Goal: Task Accomplishment & Management: Manage account settings

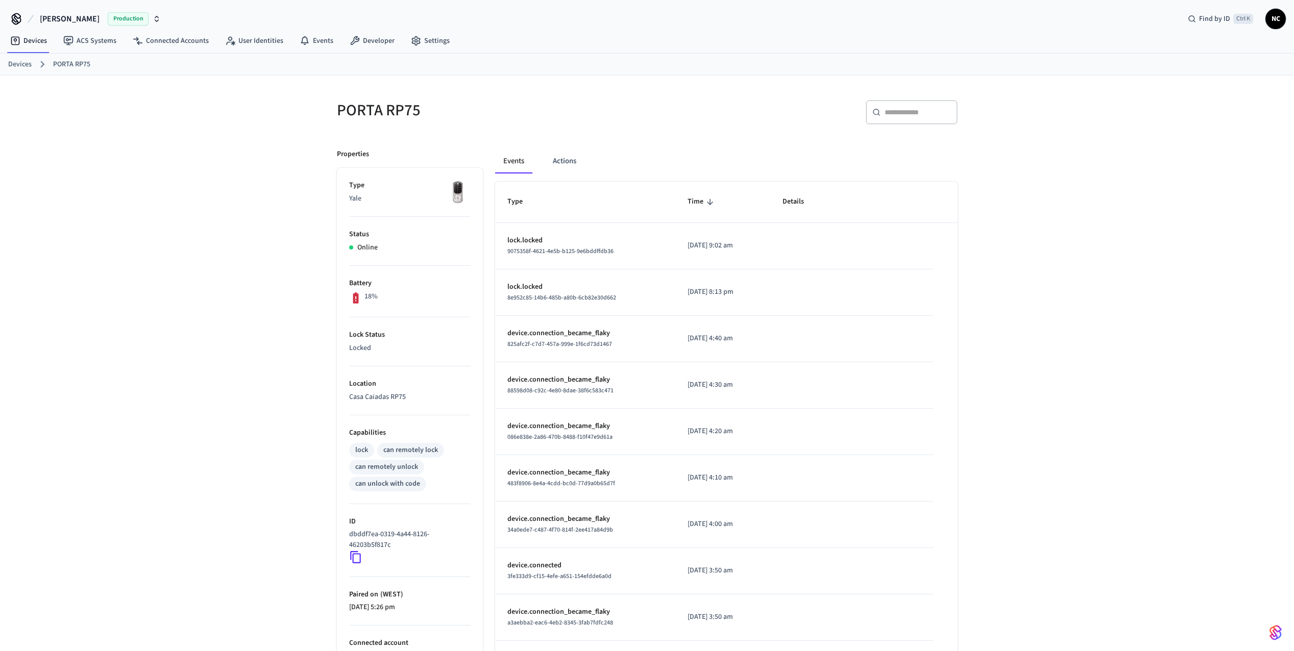
scroll to position [86, 0]
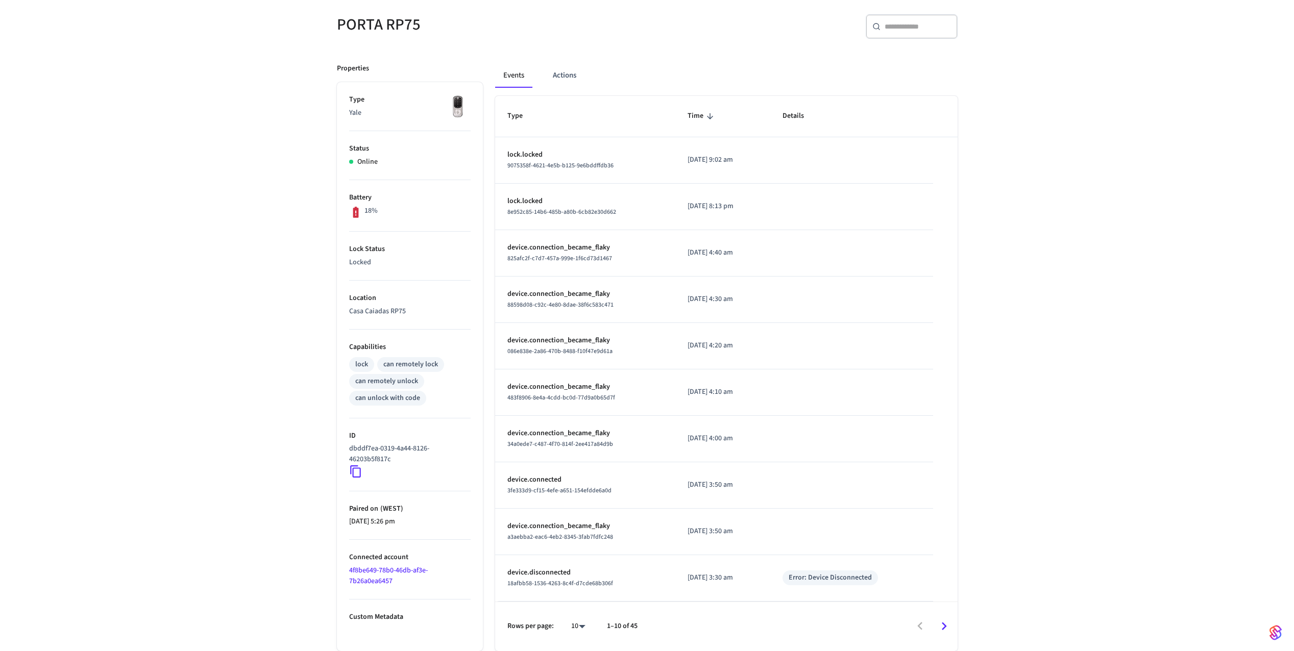
click at [424, 213] on div "18%" at bounding box center [409, 212] width 121 height 13
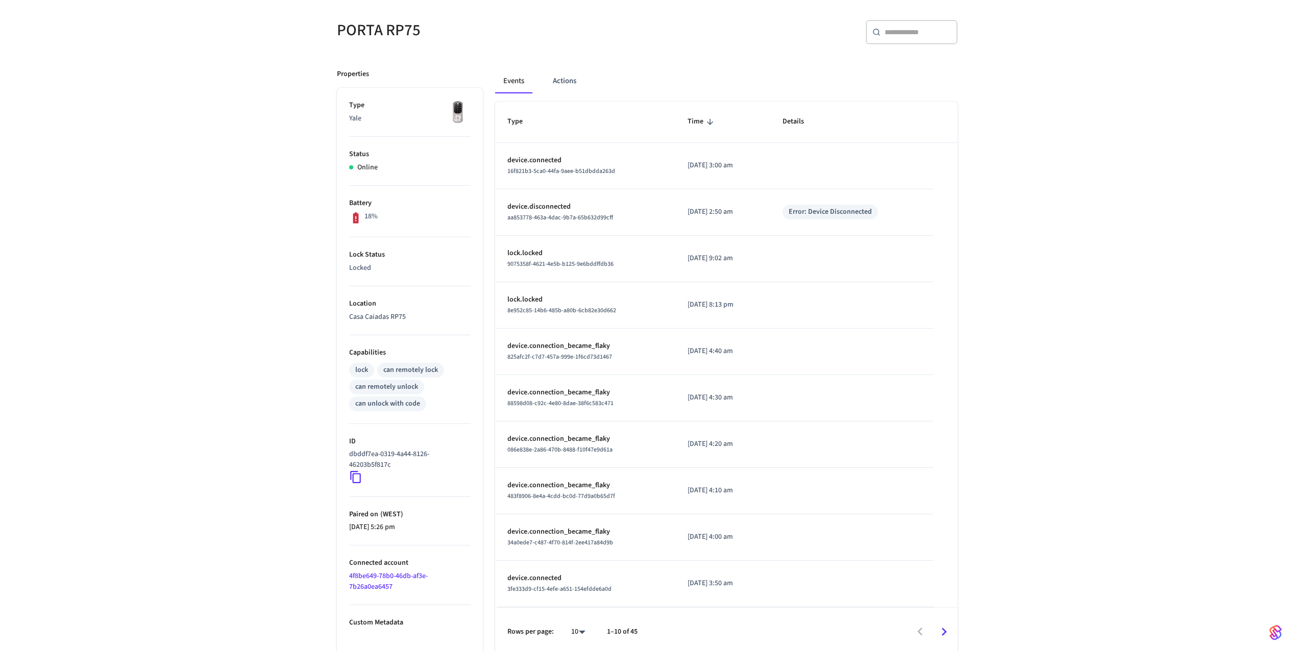
scroll to position [86, 0]
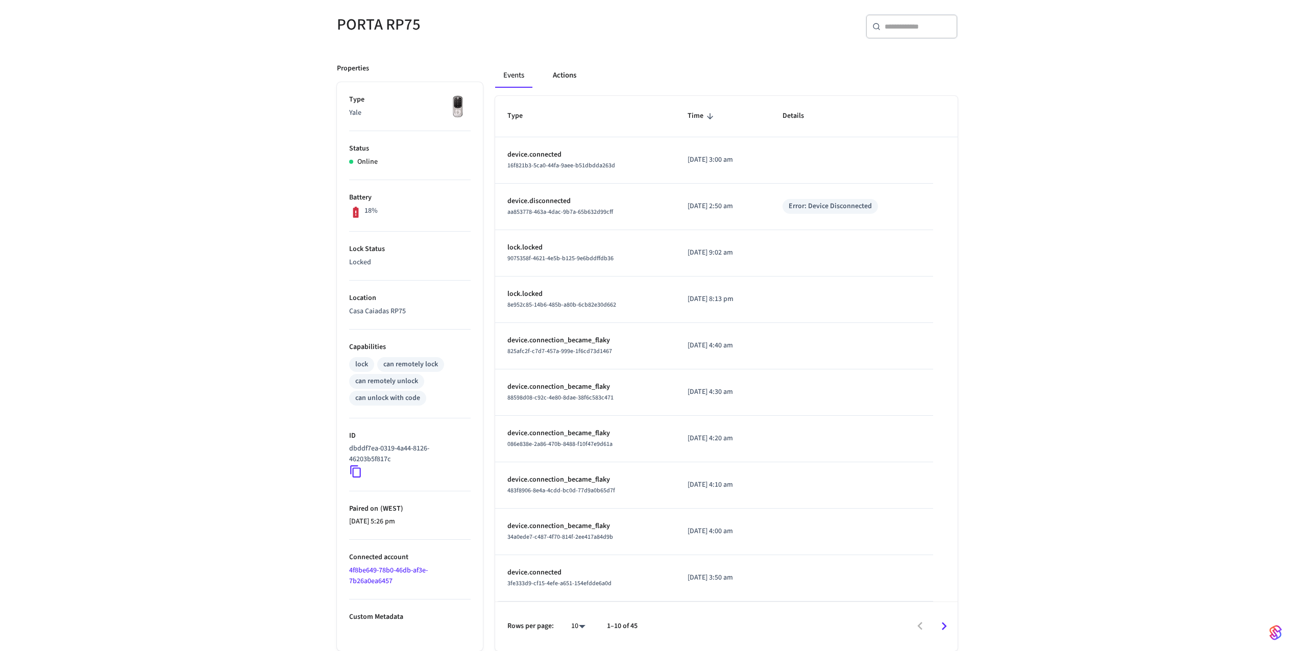
click at [570, 77] on button "Actions" at bounding box center [565, 75] width 40 height 24
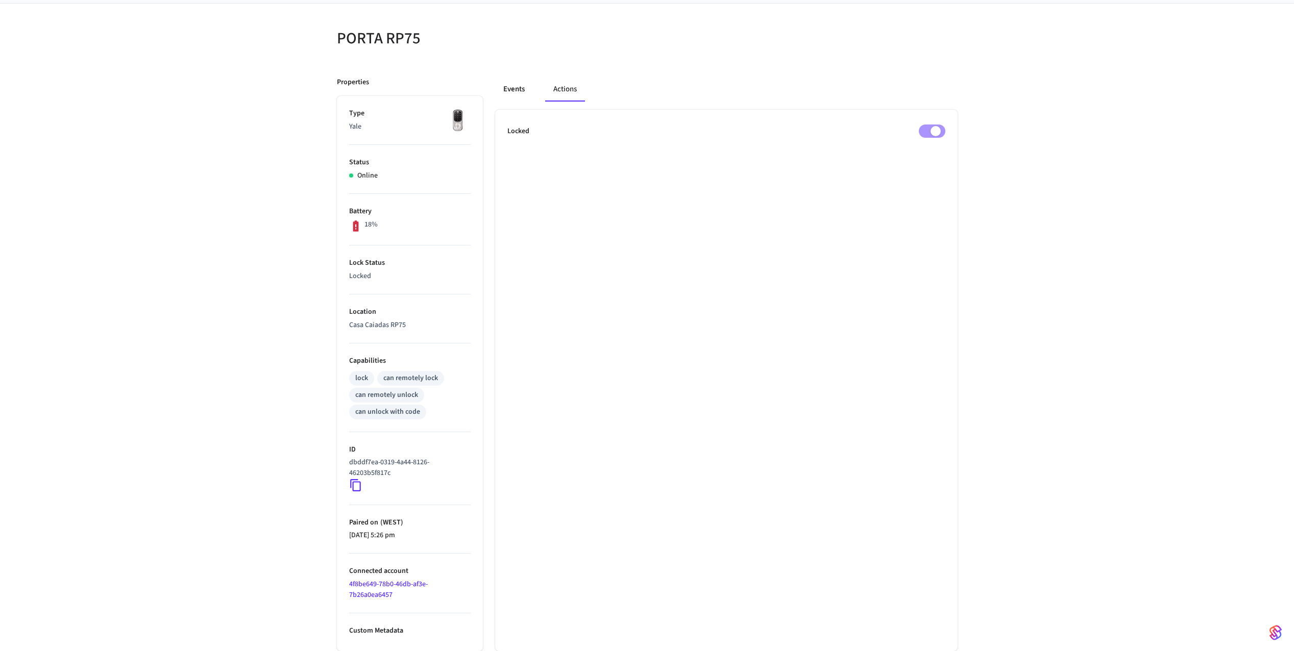
click at [518, 89] on button "Events" at bounding box center [514, 89] width 38 height 24
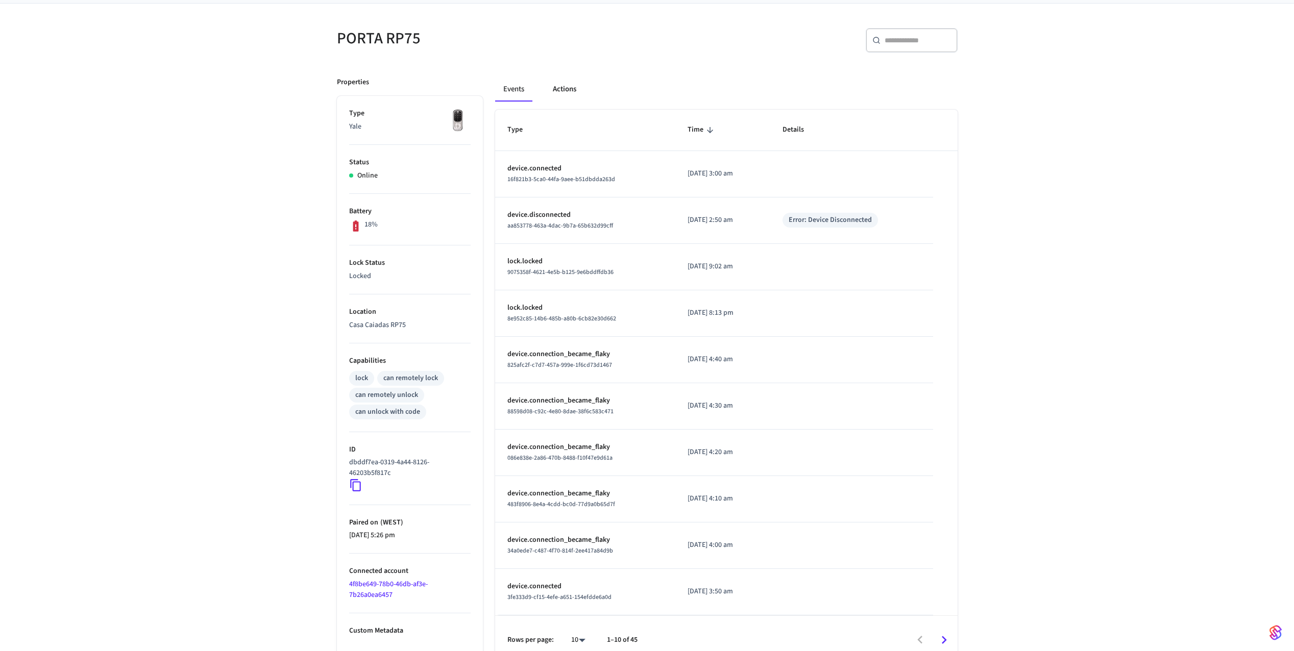
click at [563, 91] on button "Actions" at bounding box center [565, 89] width 40 height 24
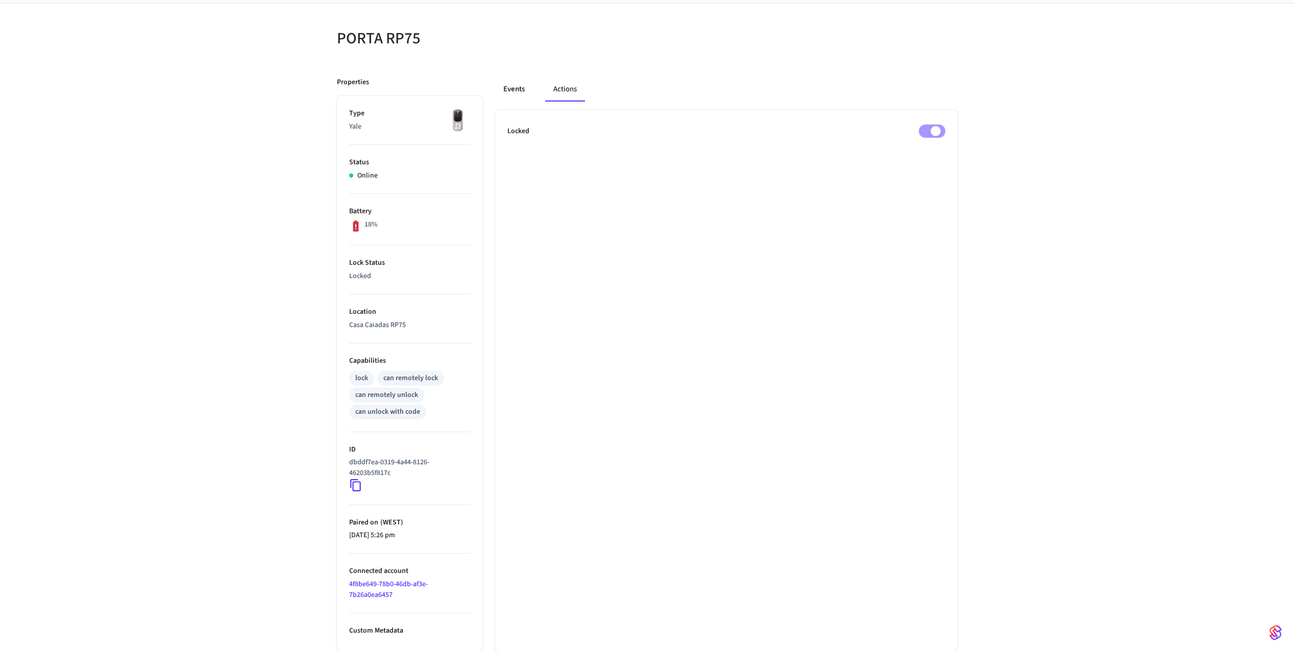
click at [519, 91] on button "Events" at bounding box center [514, 89] width 38 height 24
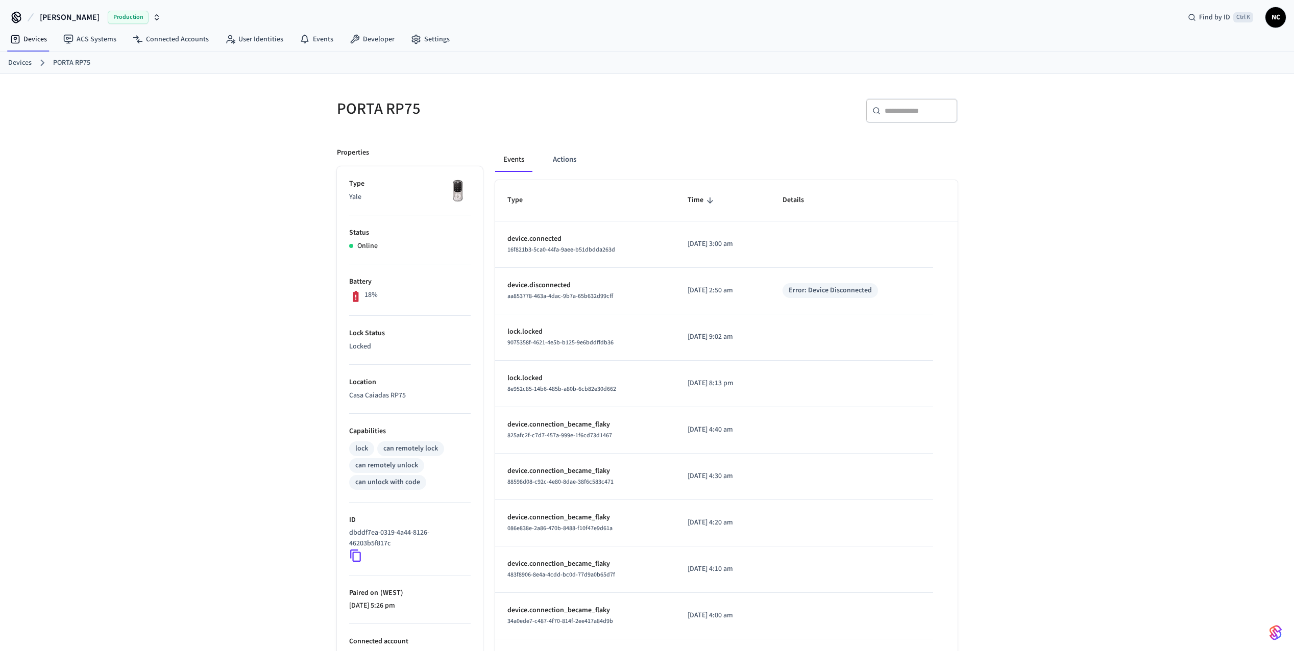
scroll to position [0, 0]
click at [1279, 19] on span "NC" at bounding box center [1275, 19] width 18 height 18
click at [1145, 62] on span "NC" at bounding box center [1151, 70] width 29 height 29
click at [430, 42] on link "Settings" at bounding box center [430, 41] width 55 height 18
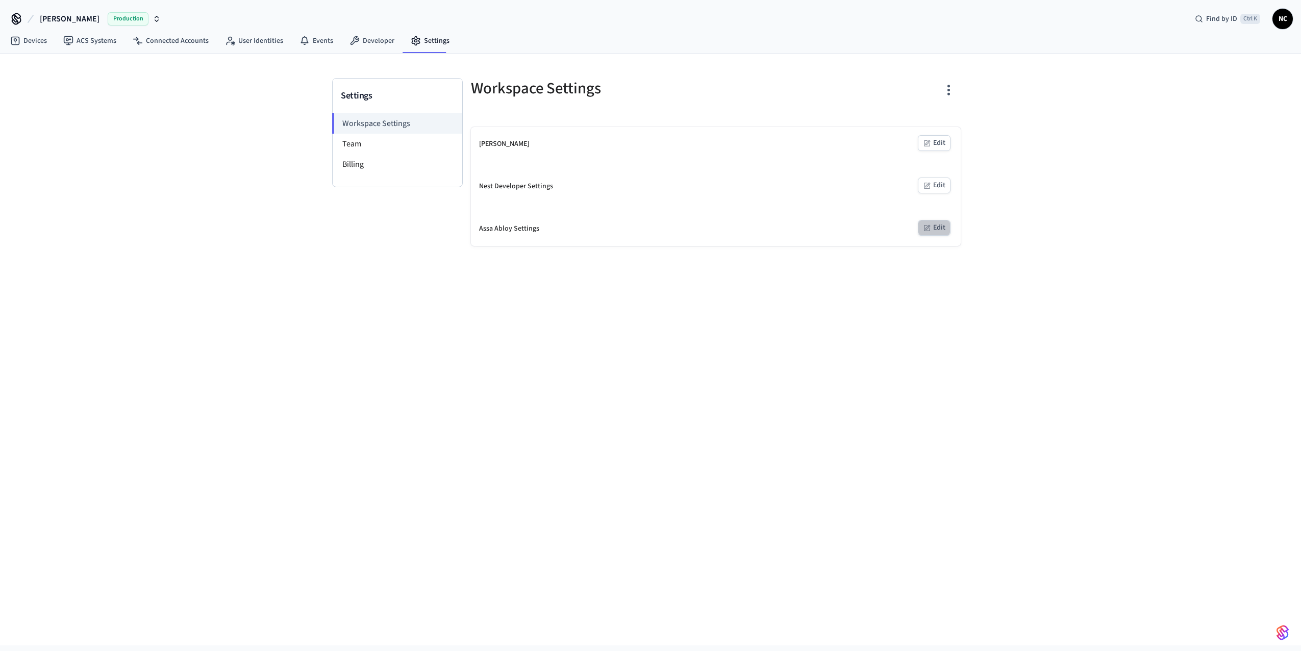
click at [941, 225] on button "Edit" at bounding box center [934, 228] width 33 height 16
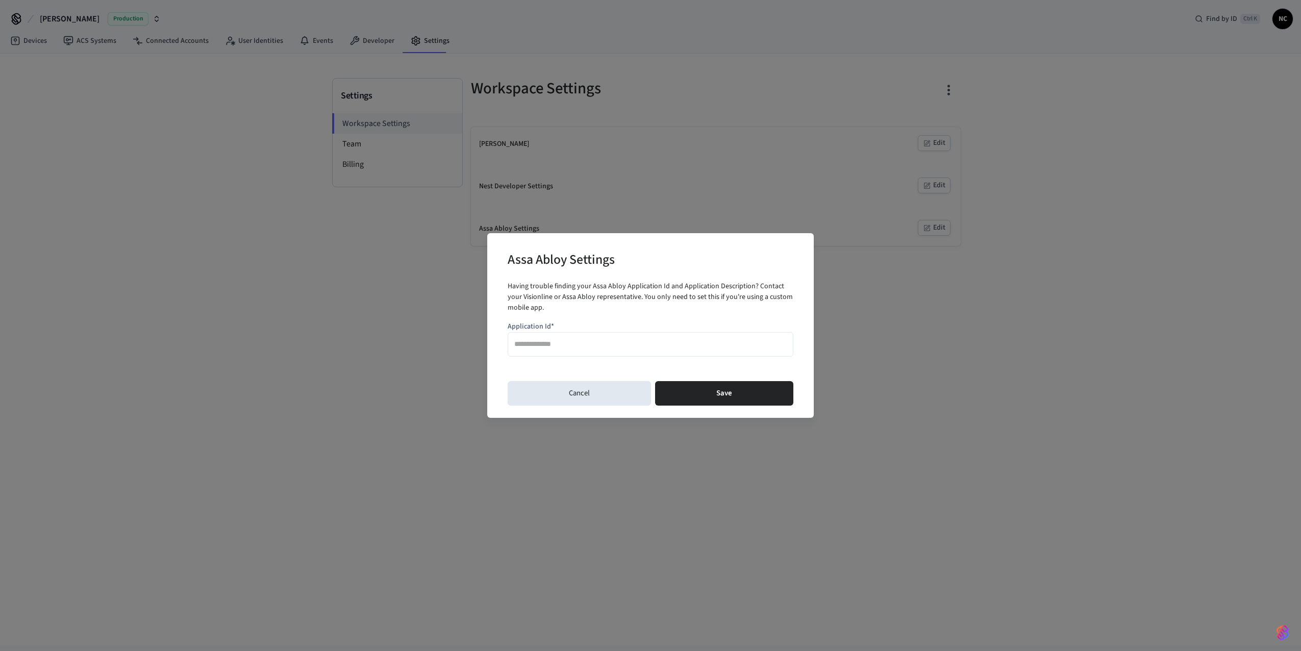
click at [560, 338] on input "Application Id*" at bounding box center [650, 344] width 273 height 15
click at [590, 393] on button "Cancel" at bounding box center [579, 393] width 143 height 24
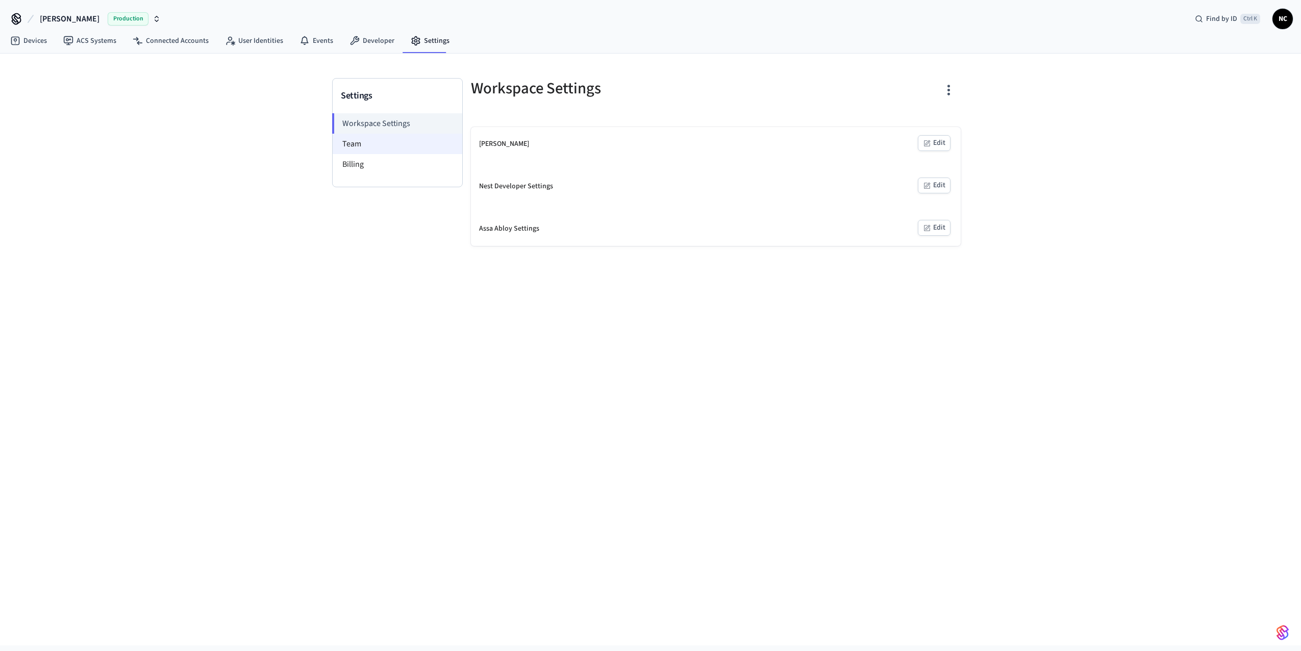
click at [351, 148] on li "Team" at bounding box center [398, 144] width 130 height 20
click at [356, 167] on li "Billing" at bounding box center [398, 164] width 130 height 20
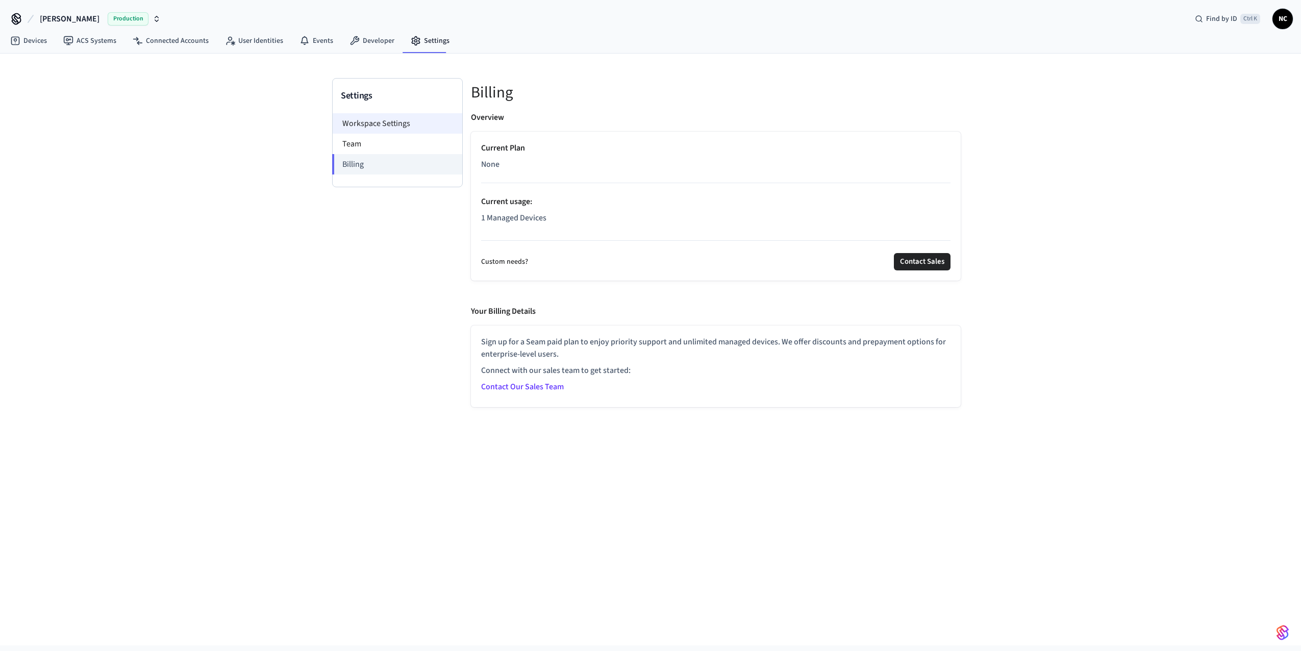
click at [379, 128] on li "Workspace Settings" at bounding box center [398, 123] width 130 height 20
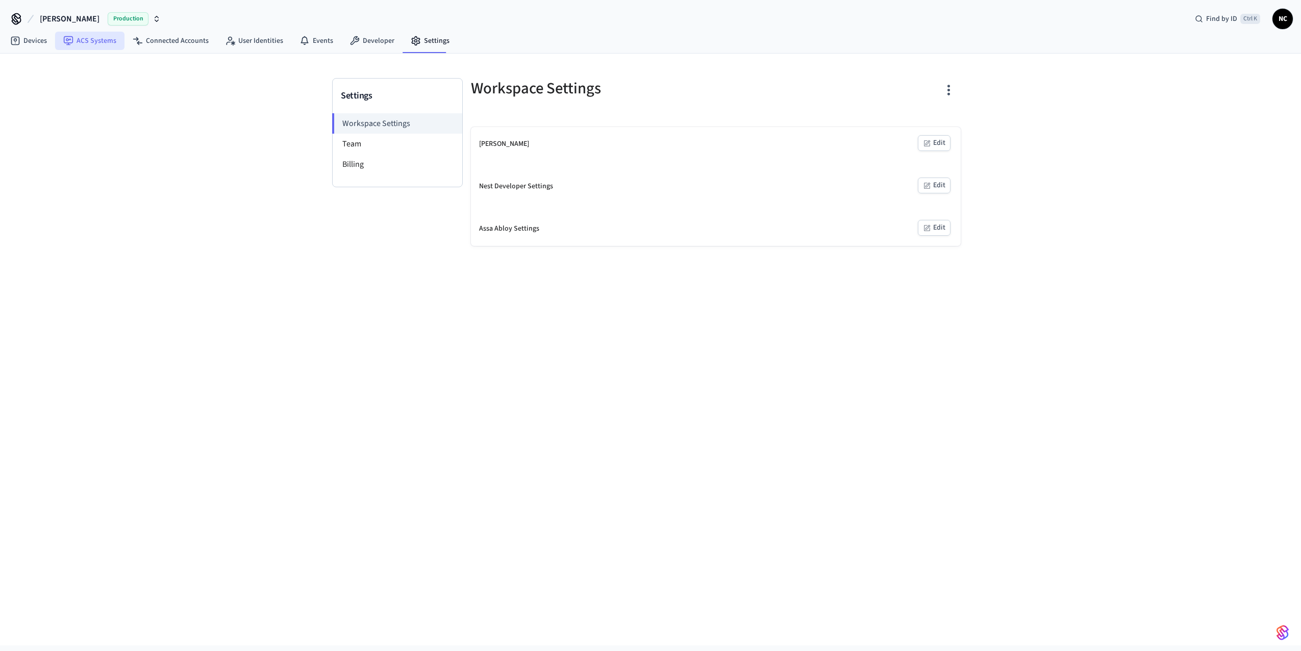
click at [103, 42] on link "ACS Systems" at bounding box center [89, 41] width 69 height 18
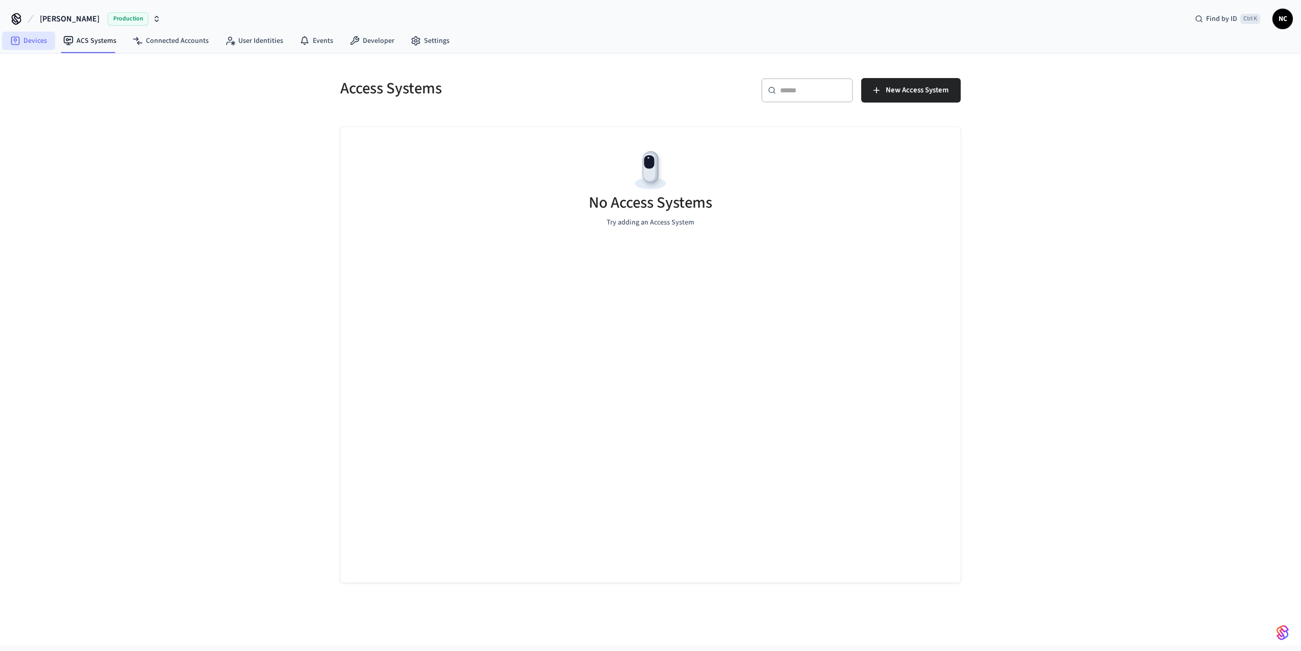
click at [34, 44] on link "Devices" at bounding box center [28, 41] width 53 height 18
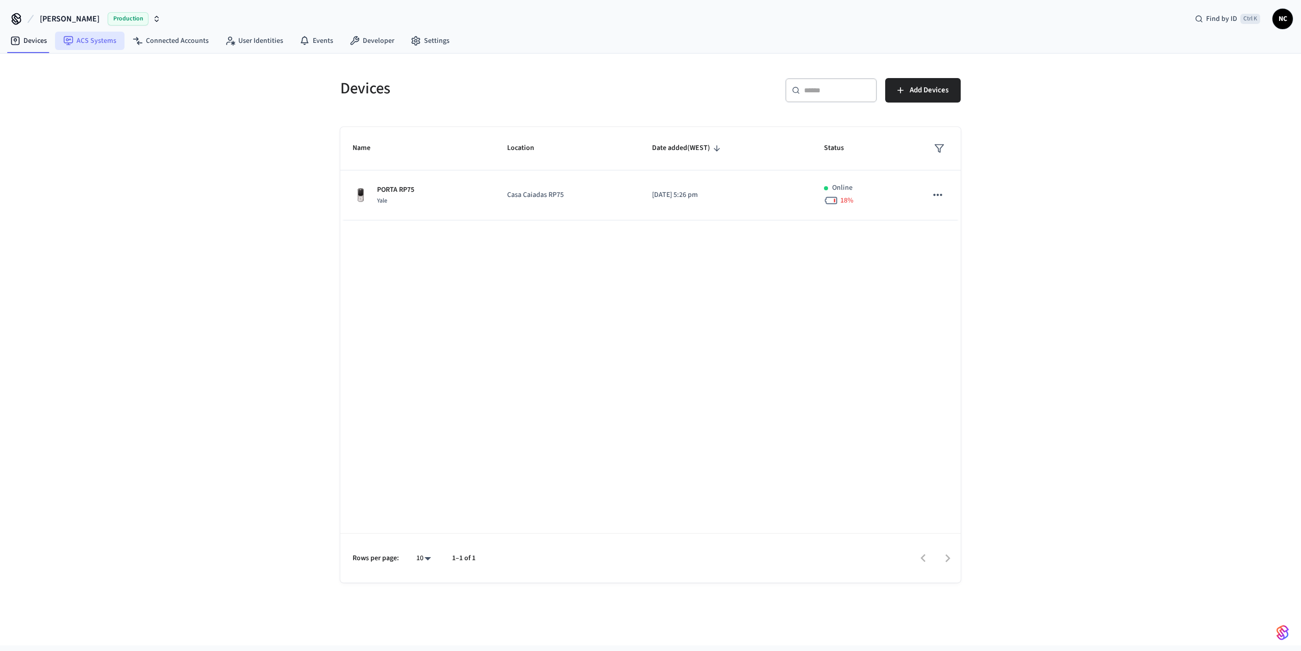
click at [79, 43] on link "ACS Systems" at bounding box center [89, 41] width 69 height 18
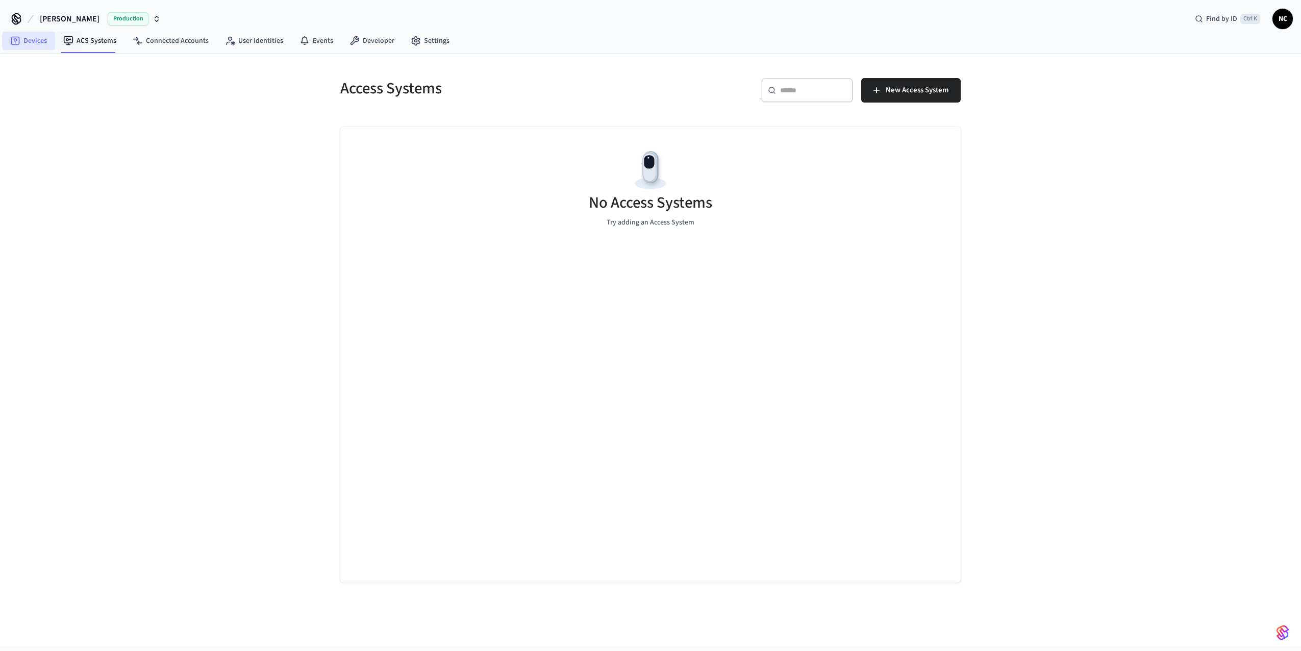
click at [36, 44] on link "Devices" at bounding box center [28, 41] width 53 height 18
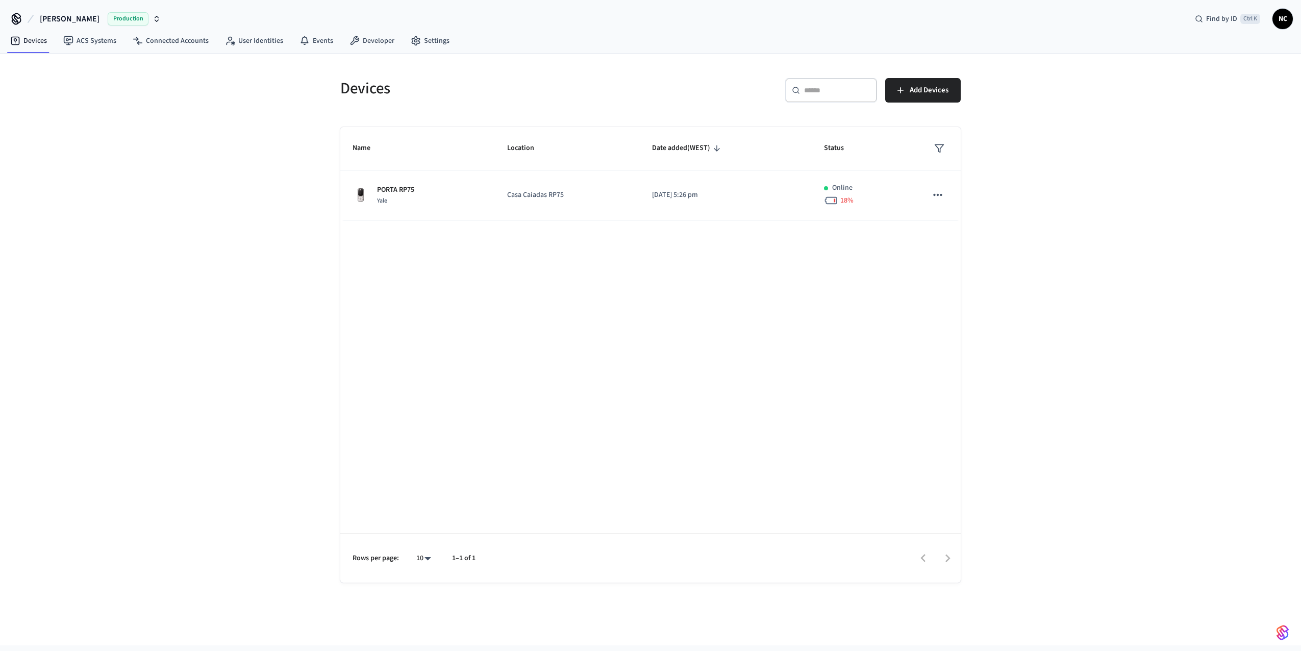
click at [18, 16] on icon at bounding box center [16, 19] width 16 height 16
click at [87, 45] on link "ACS Systems" at bounding box center [89, 41] width 69 height 18
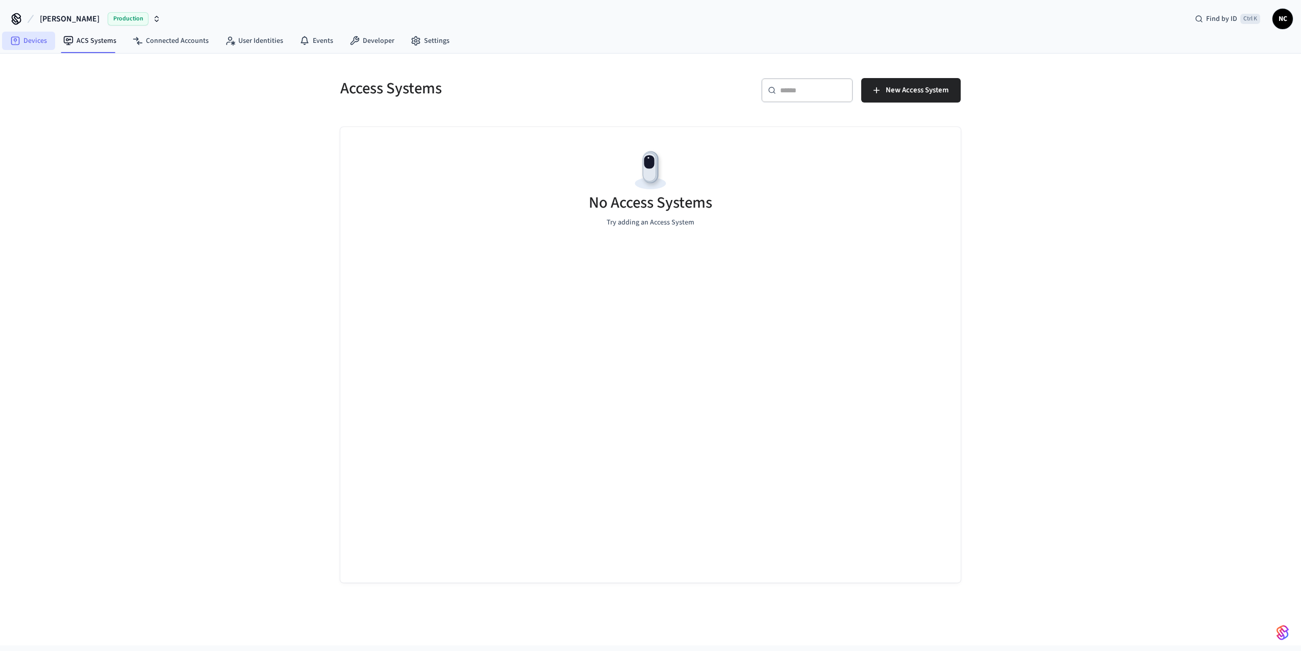
click at [35, 49] on link "Devices" at bounding box center [28, 41] width 53 height 18
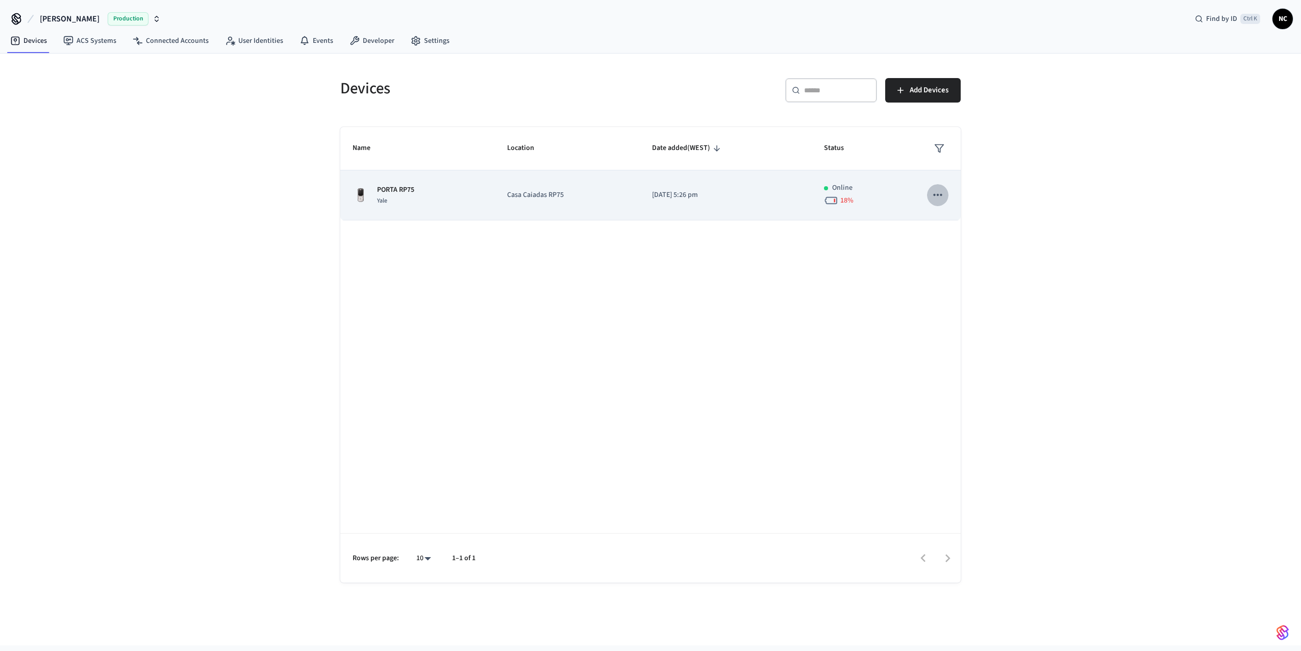
click at [941, 199] on icon "sticky table" at bounding box center [937, 194] width 13 height 13
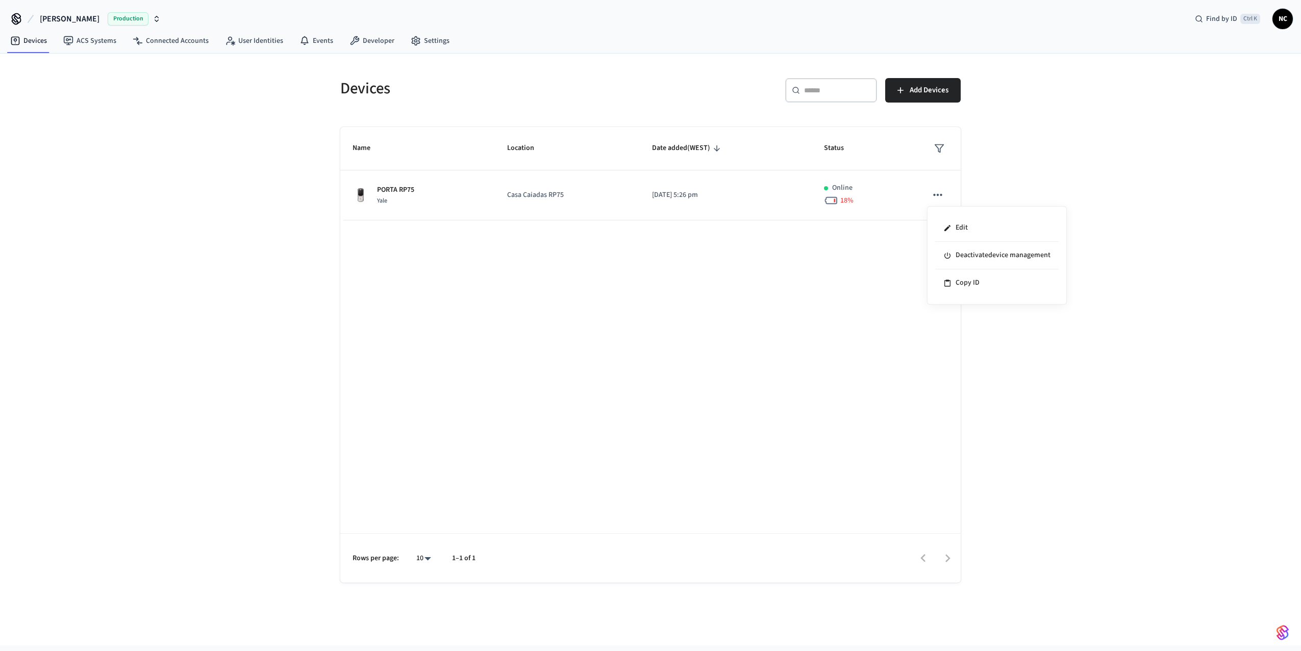
click at [662, 284] on div at bounding box center [650, 325] width 1301 height 651
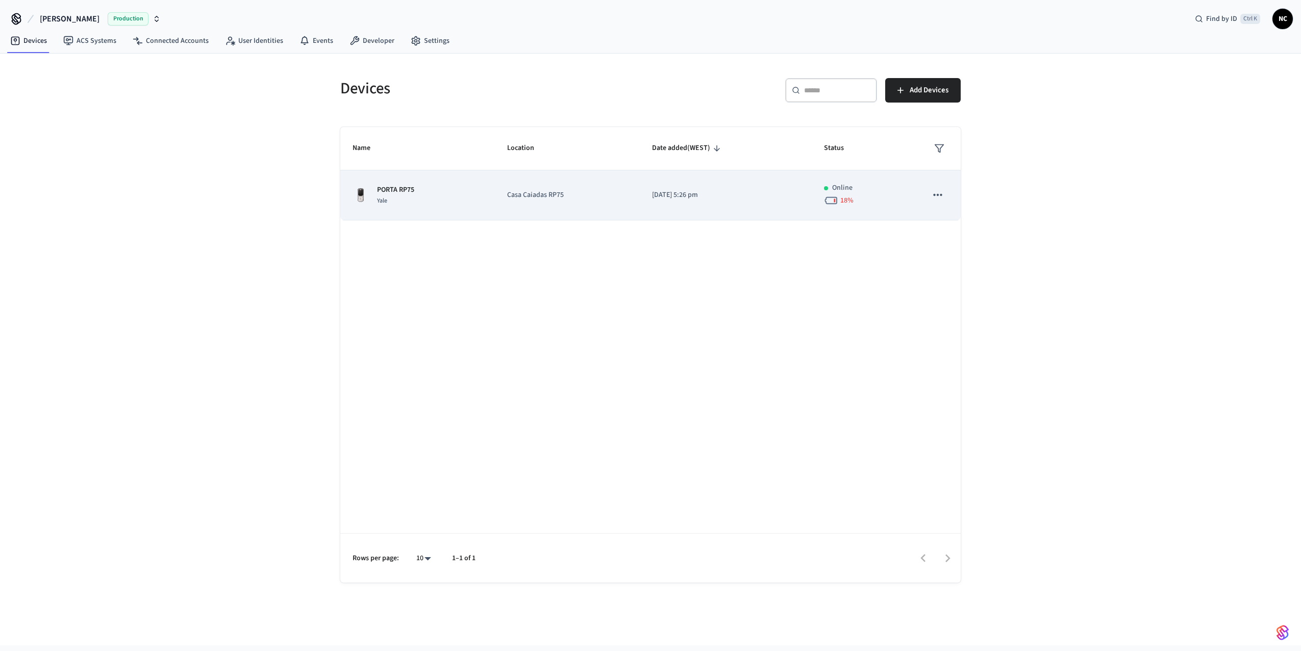
click at [464, 197] on div "PORTA RP75 Yale" at bounding box center [418, 195] width 130 height 21
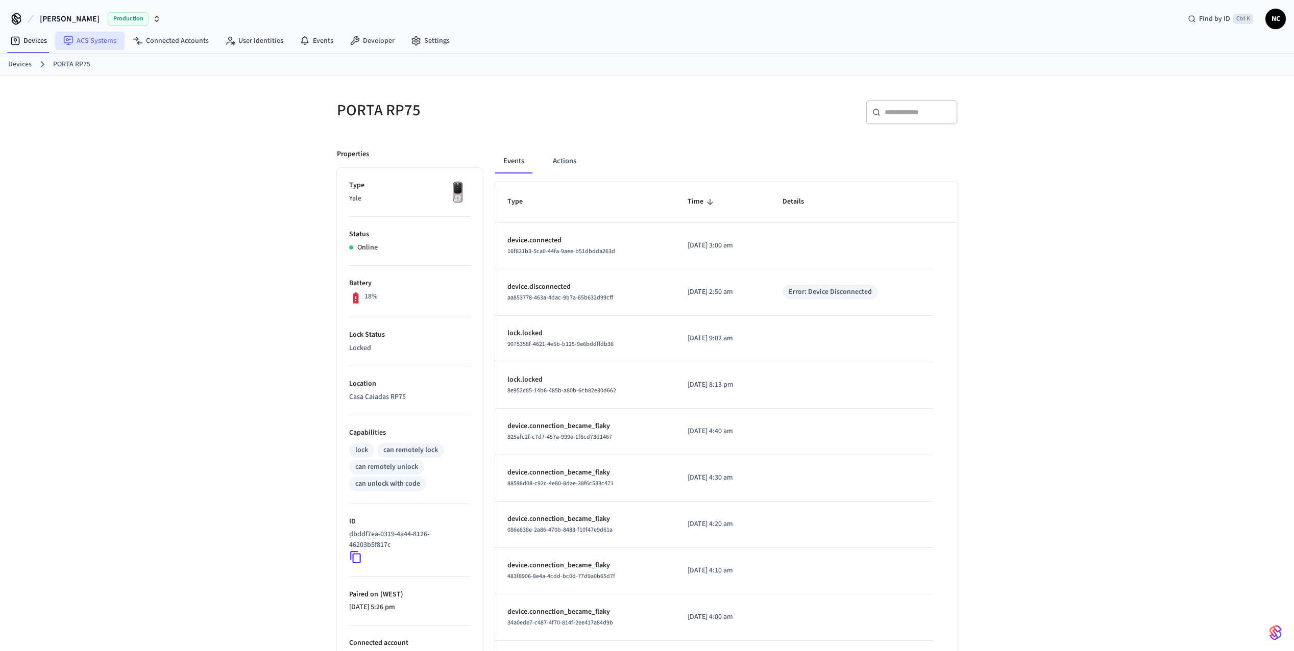
click at [108, 44] on link "ACS Systems" at bounding box center [89, 41] width 69 height 18
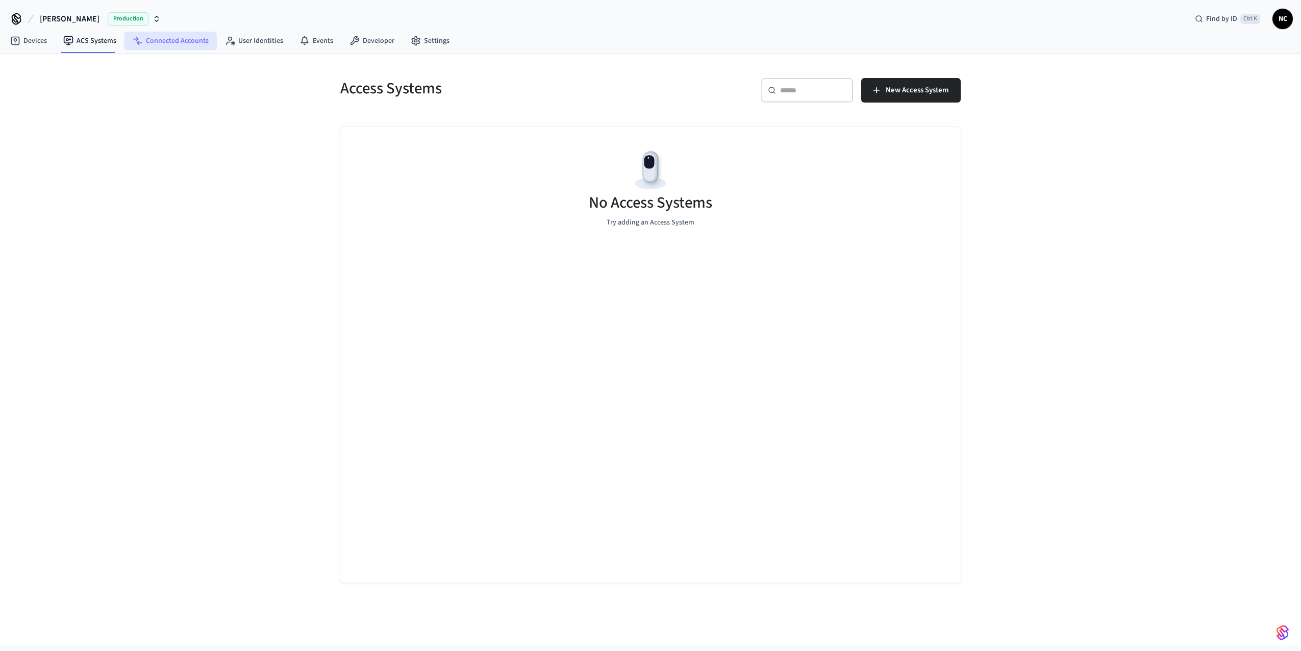
click at [135, 46] on link "Connected Accounts" at bounding box center [171, 41] width 92 height 18
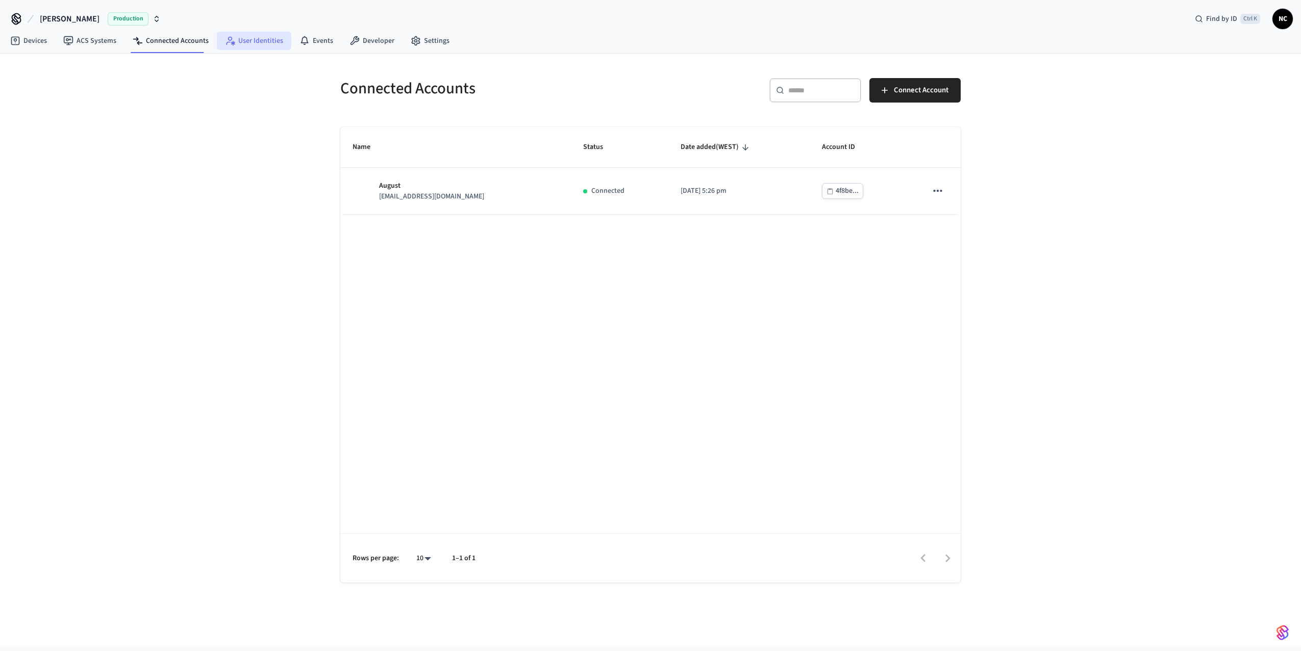
click at [238, 47] on link "User Identities" at bounding box center [254, 41] width 75 height 18
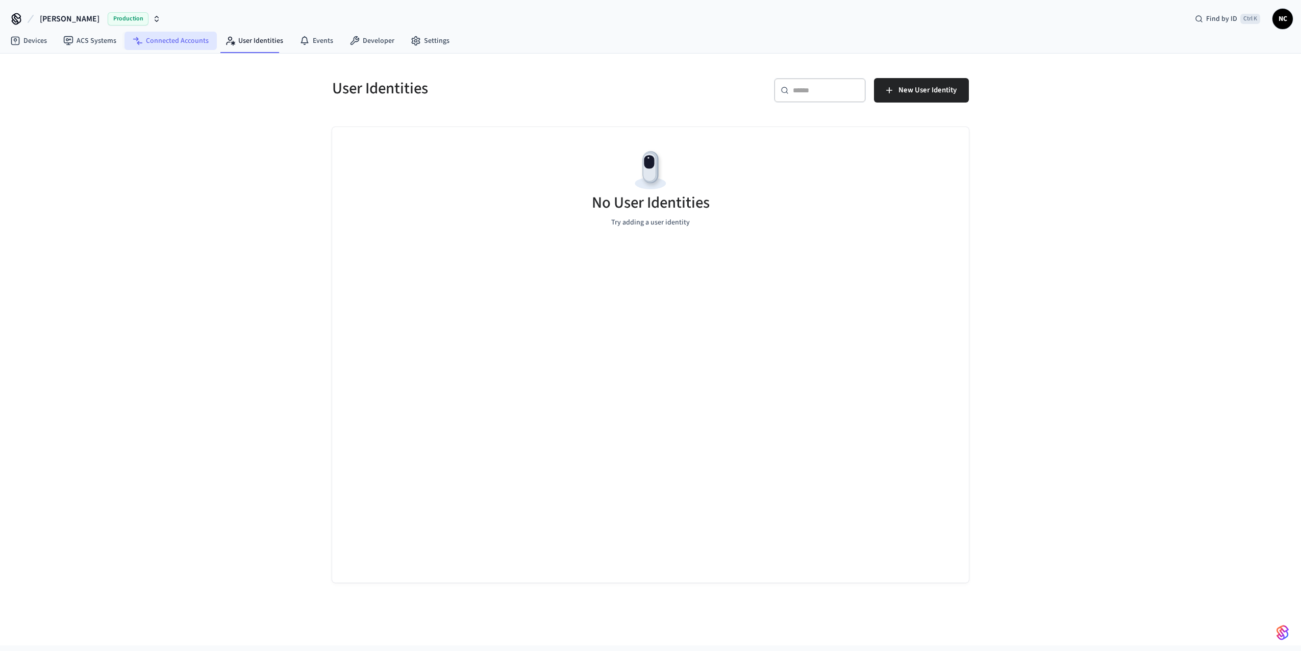
click at [190, 40] on link "Connected Accounts" at bounding box center [171, 41] width 92 height 18
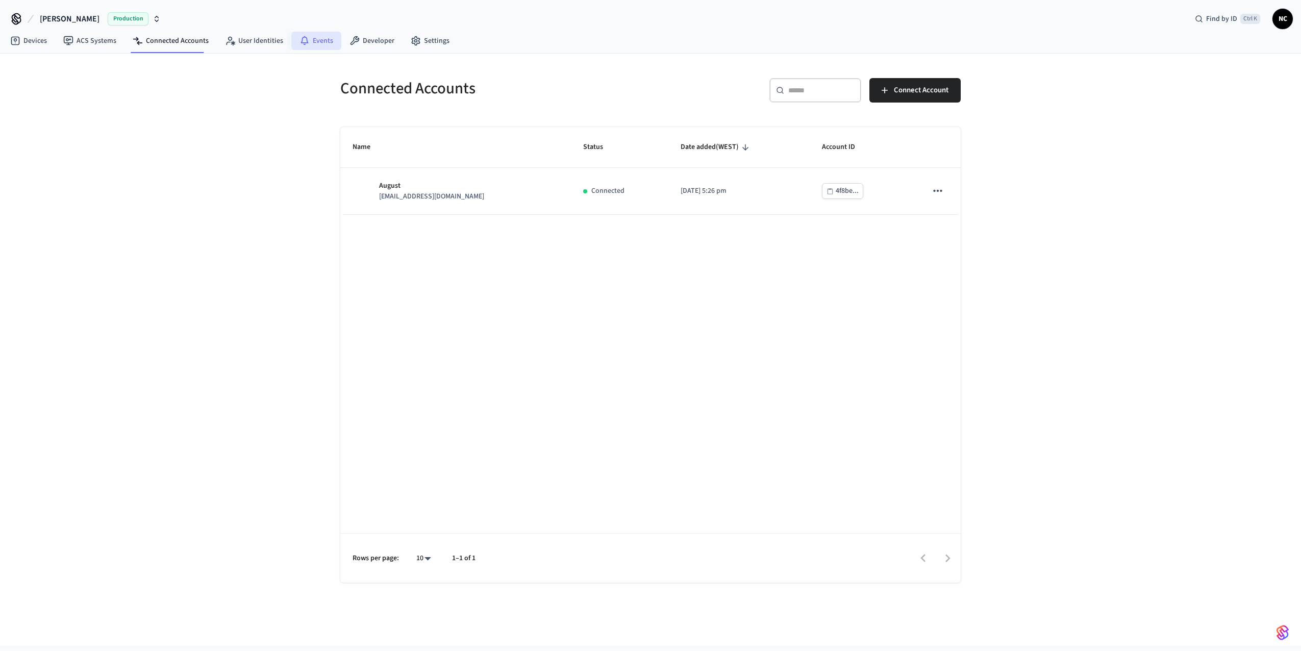
click at [311, 40] on link "Events" at bounding box center [316, 41] width 50 height 18
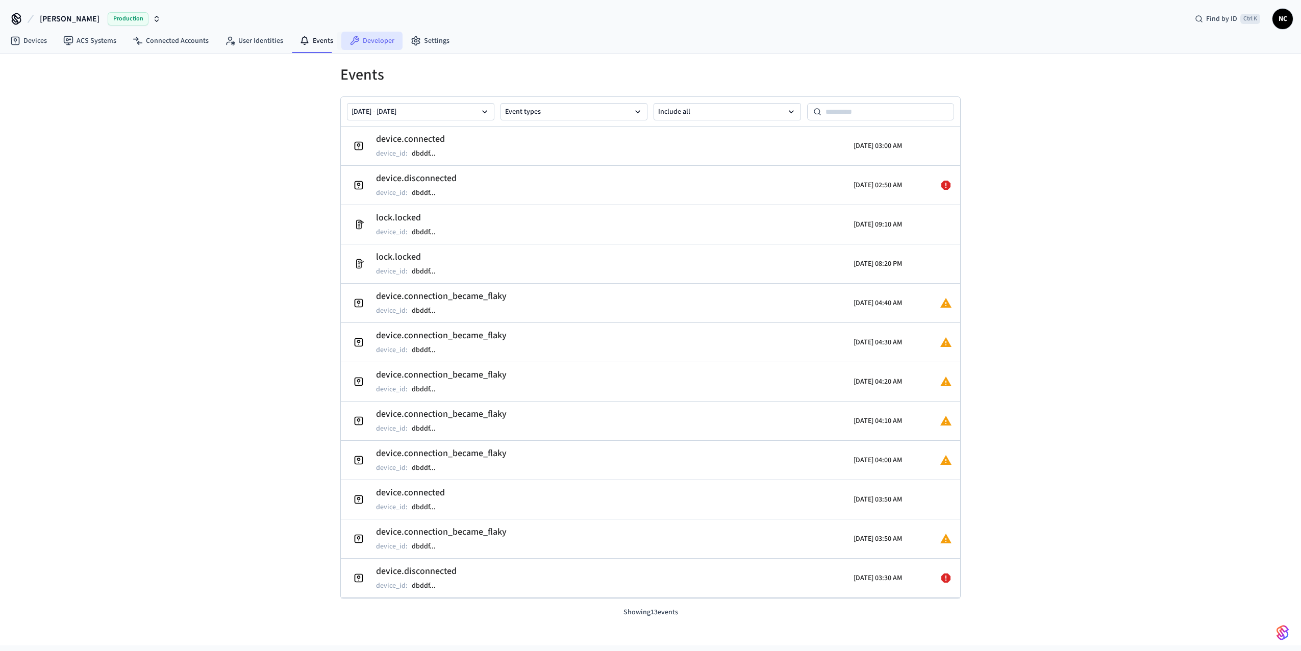
click at [365, 39] on link "Developer" at bounding box center [371, 41] width 61 height 18
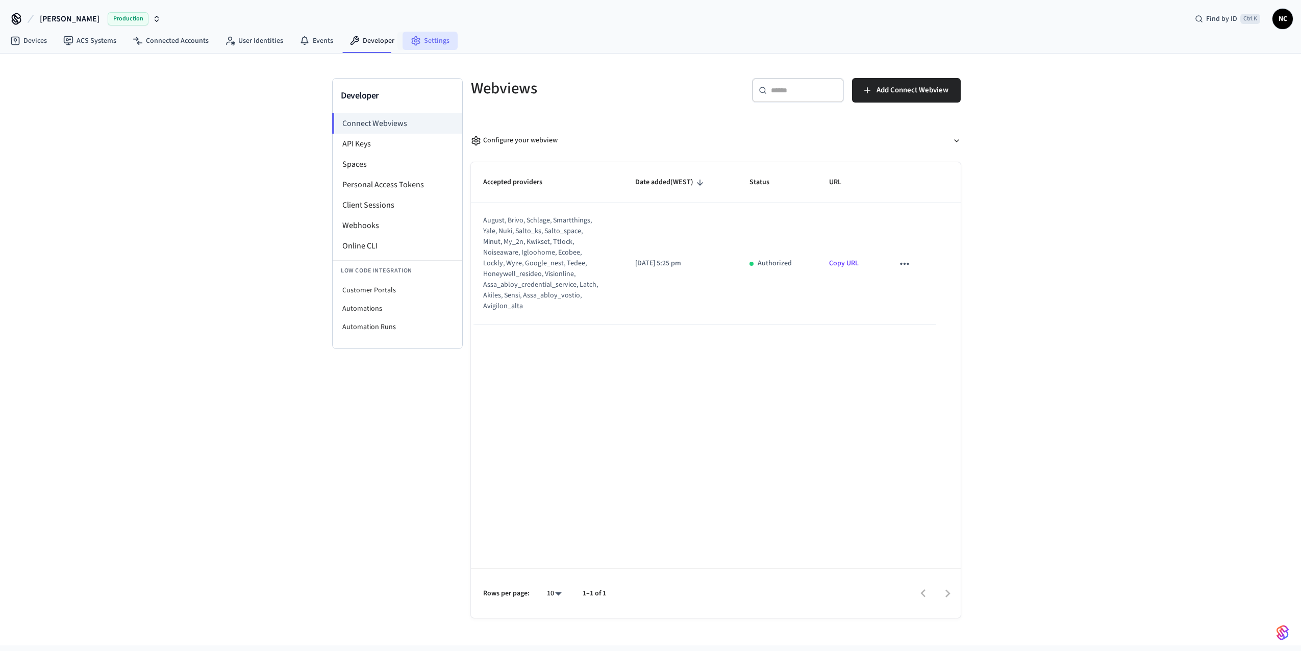
click at [434, 41] on link "Settings" at bounding box center [430, 41] width 55 height 18
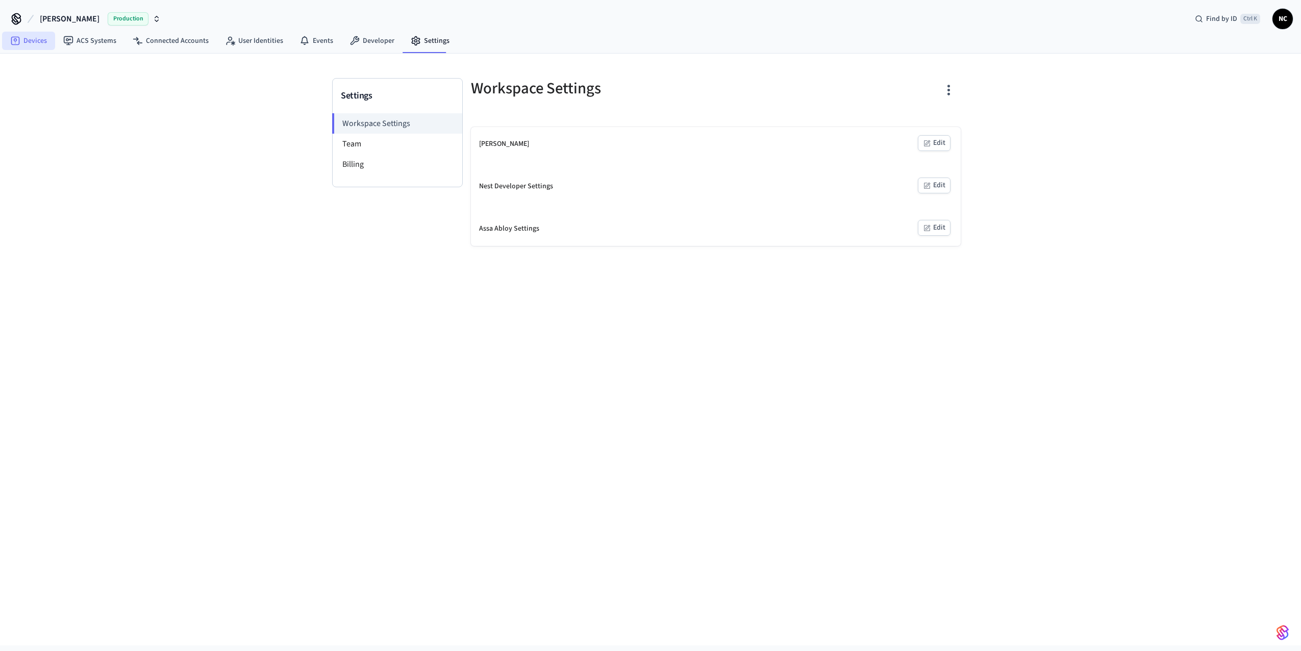
click at [32, 45] on link "Devices" at bounding box center [28, 41] width 53 height 18
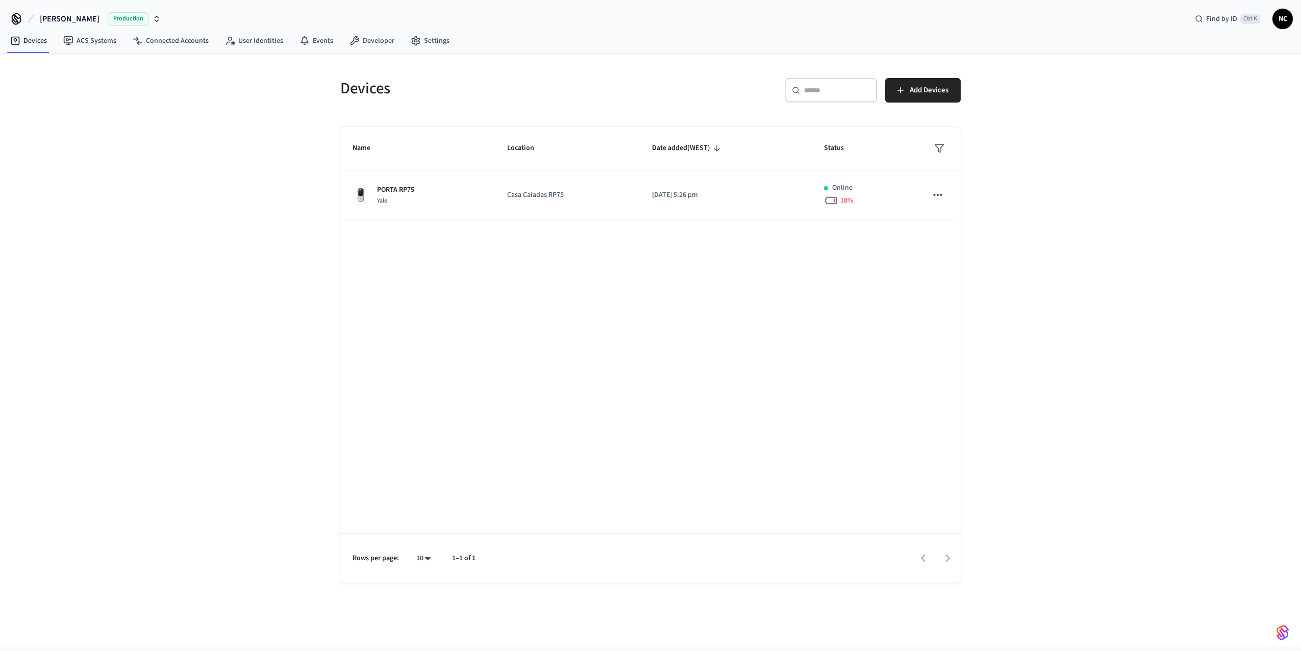
click at [20, 18] on icon at bounding box center [16, 21] width 9 height 7
click at [17, 18] on icon at bounding box center [16, 18] width 8 height 8
click at [1287, 19] on span "NC" at bounding box center [1283, 19] width 18 height 18
click at [529, 236] on div "Name Location Date added (WEST) Status PORTA RP75 Yale Casa Caiadas RP75 2025/0…" at bounding box center [650, 355] width 621 height 456
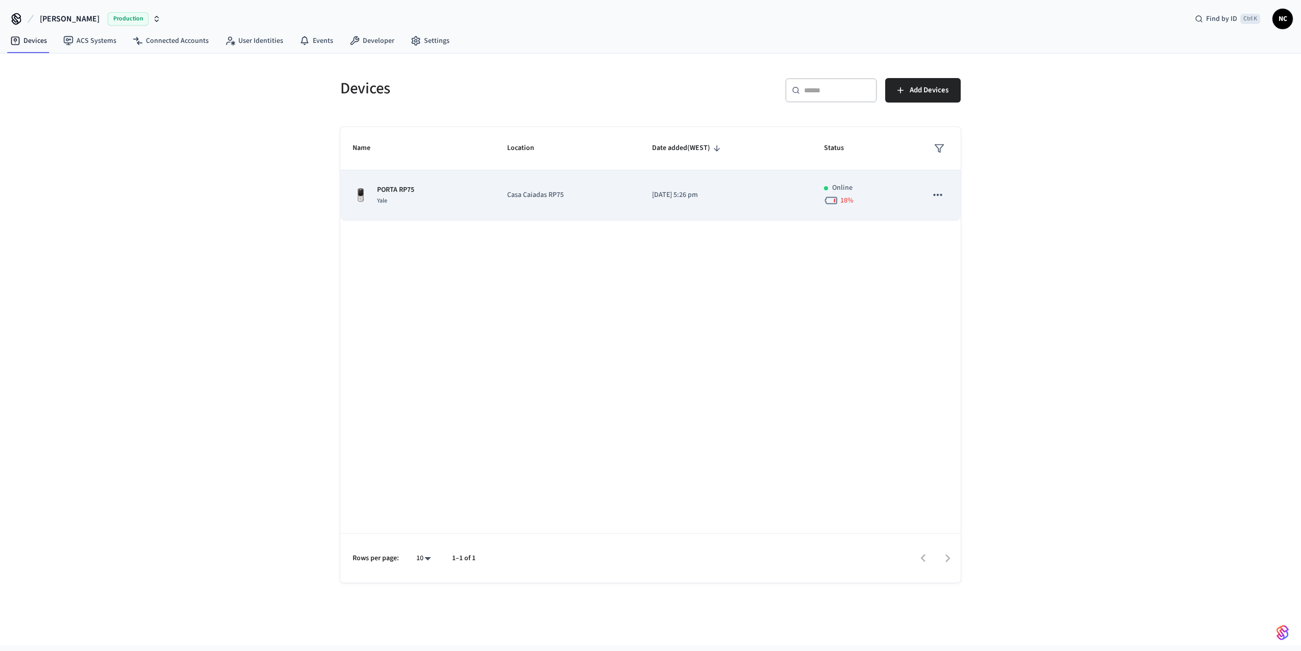
click at [425, 198] on div "PORTA RP75 Yale" at bounding box center [418, 195] width 130 height 21
click at [458, 195] on div "PORTA RP75 Yale" at bounding box center [418, 195] width 130 height 21
click at [407, 194] on p "PORTA RP75" at bounding box center [395, 190] width 37 height 11
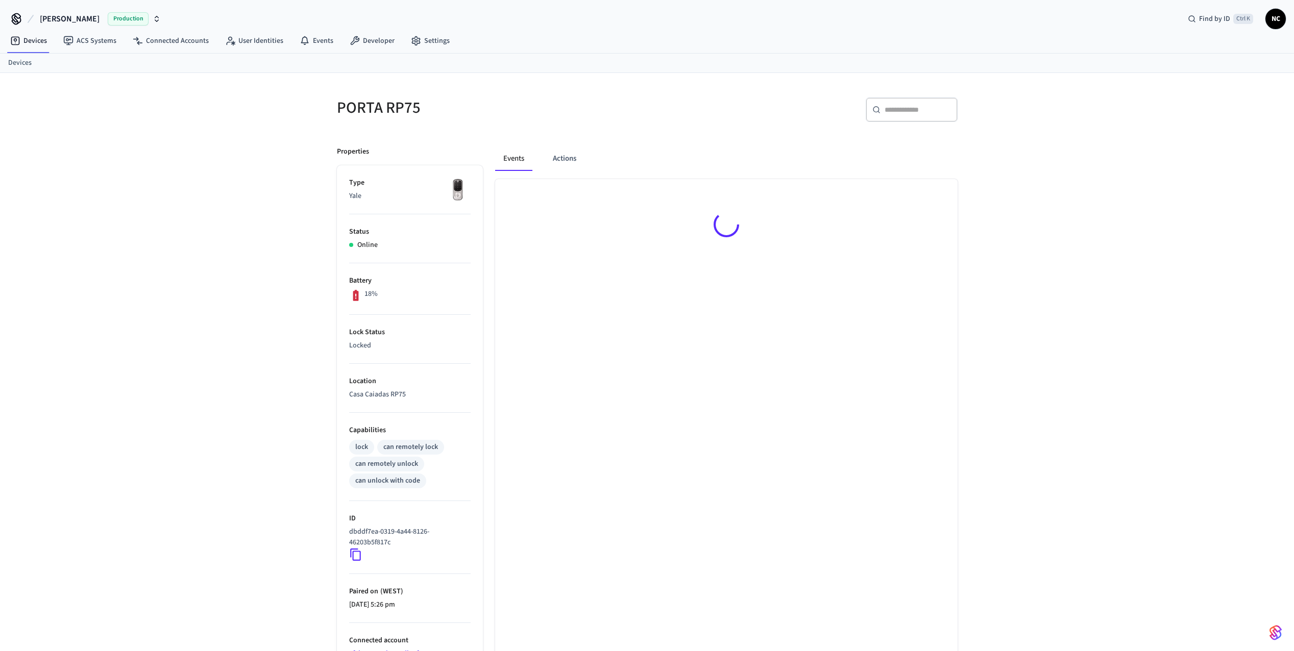
click at [760, 197] on div at bounding box center [726, 226] width 462 height 94
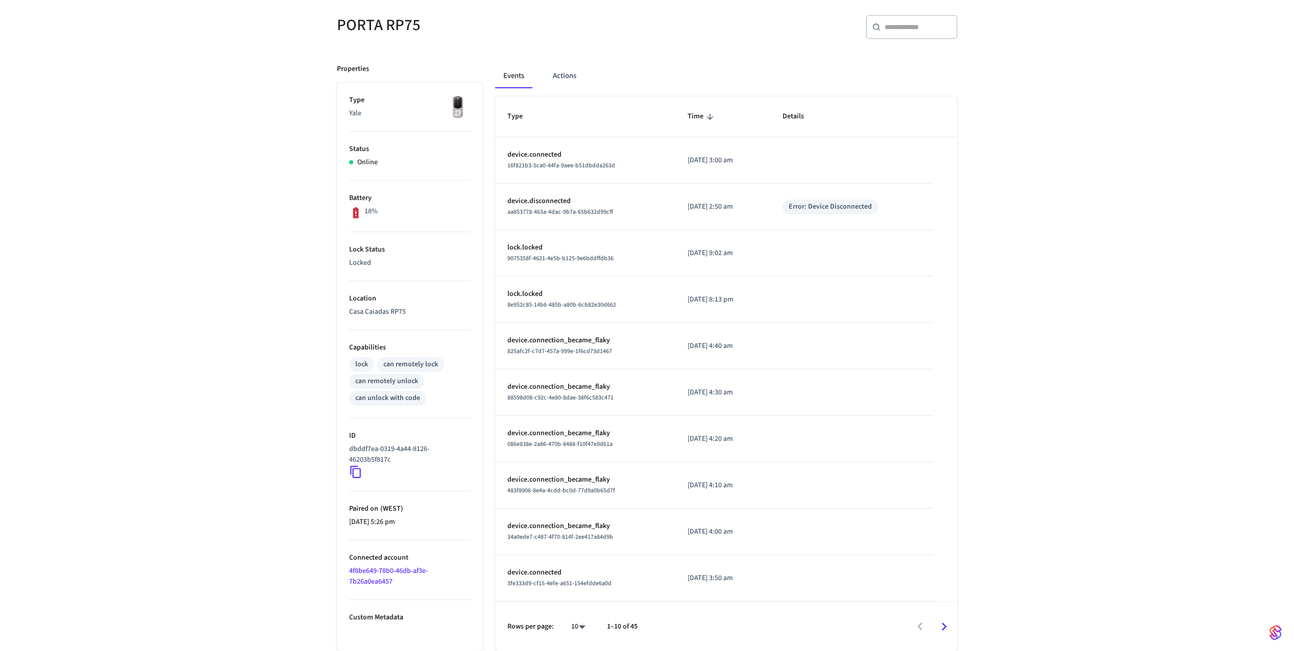
scroll to position [85, 0]
click at [562, 80] on button "Actions" at bounding box center [565, 76] width 40 height 24
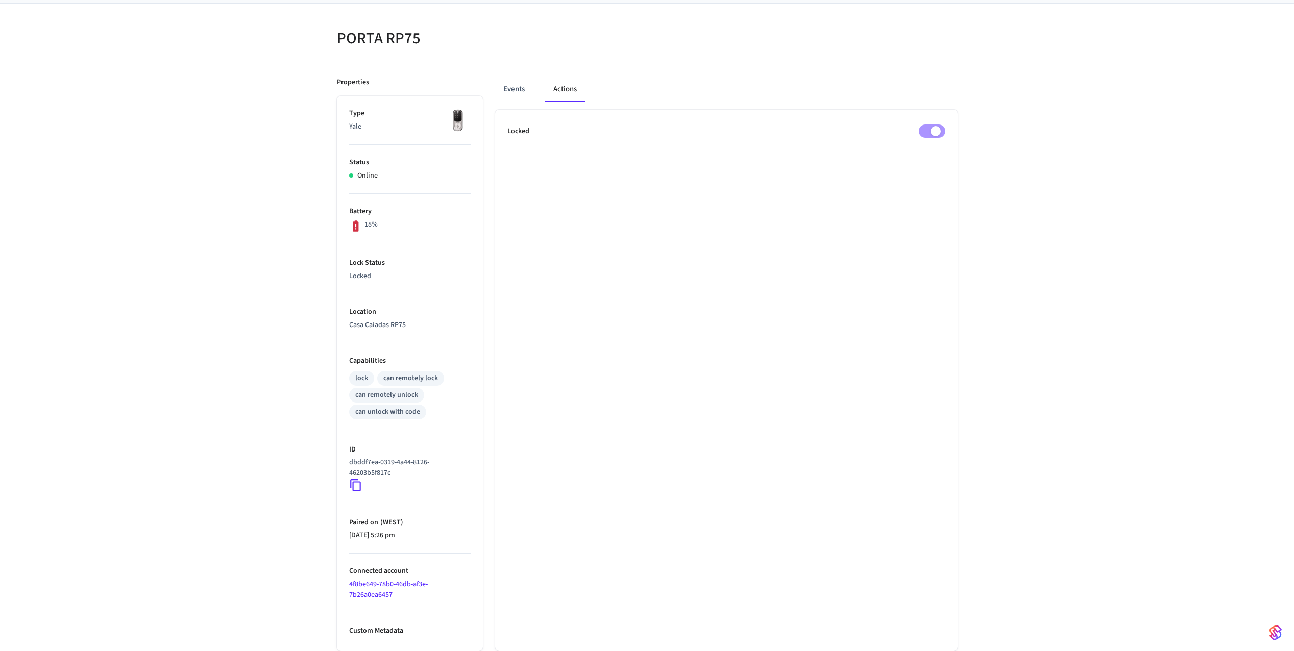
scroll to position [72, 0]
click at [507, 82] on button "Events" at bounding box center [514, 89] width 38 height 24
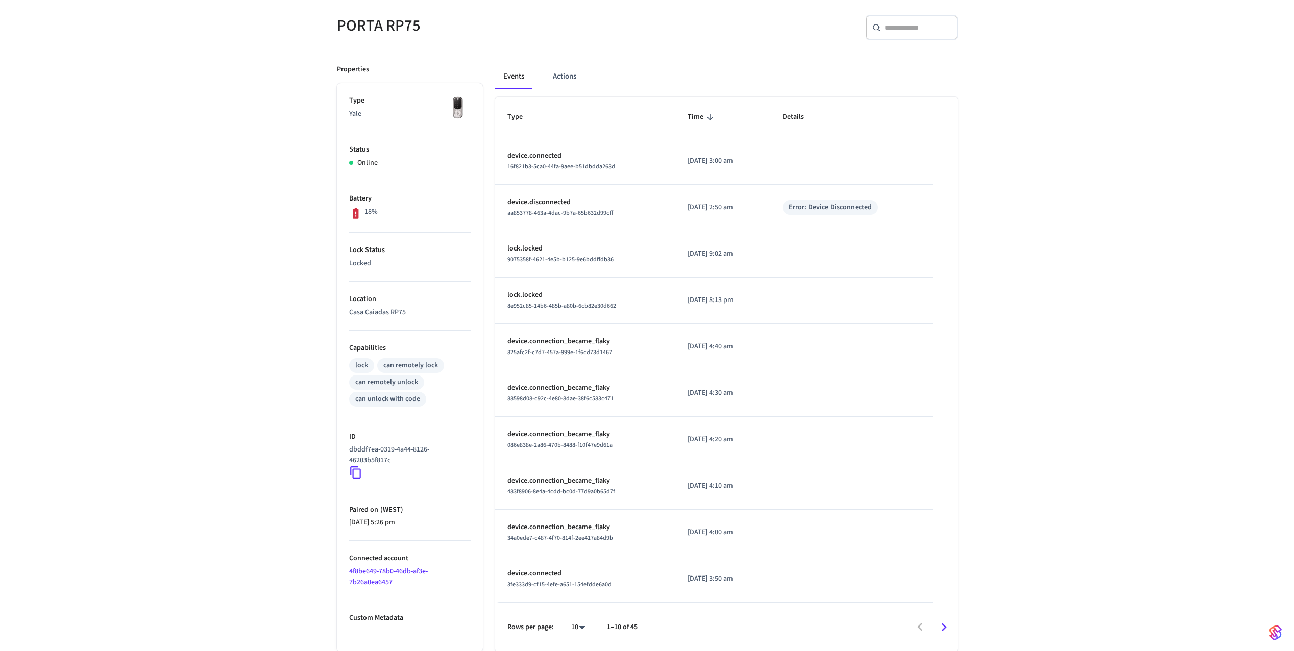
scroll to position [86, 0]
click at [368, 619] on p "Custom Metadata" at bounding box center [409, 617] width 121 height 11
click at [354, 470] on icon at bounding box center [355, 471] width 13 height 13
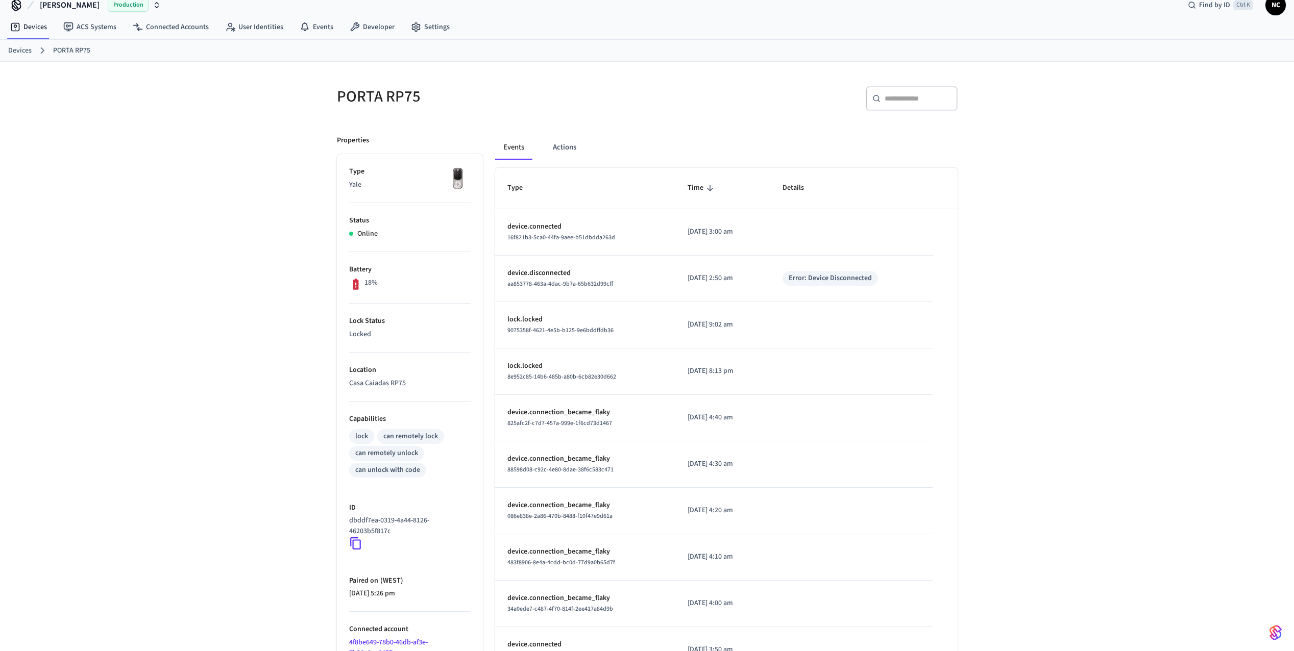
scroll to position [0, 0]
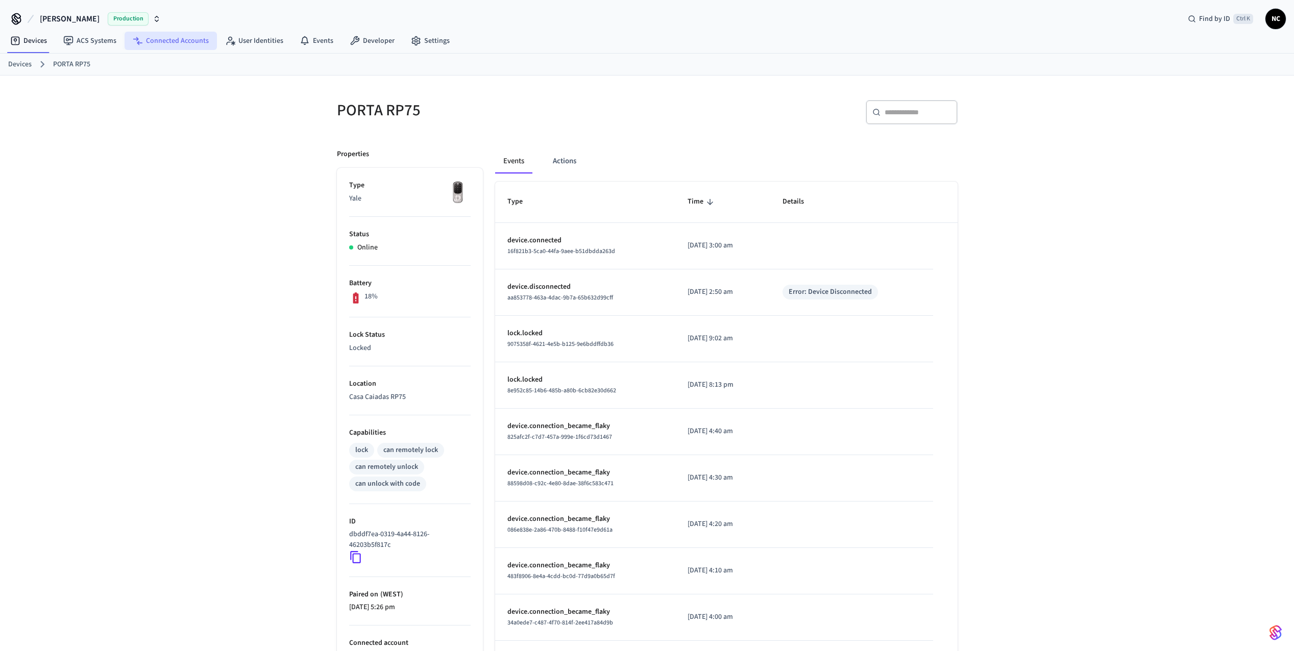
click at [166, 48] on link "Connected Accounts" at bounding box center [171, 41] width 92 height 18
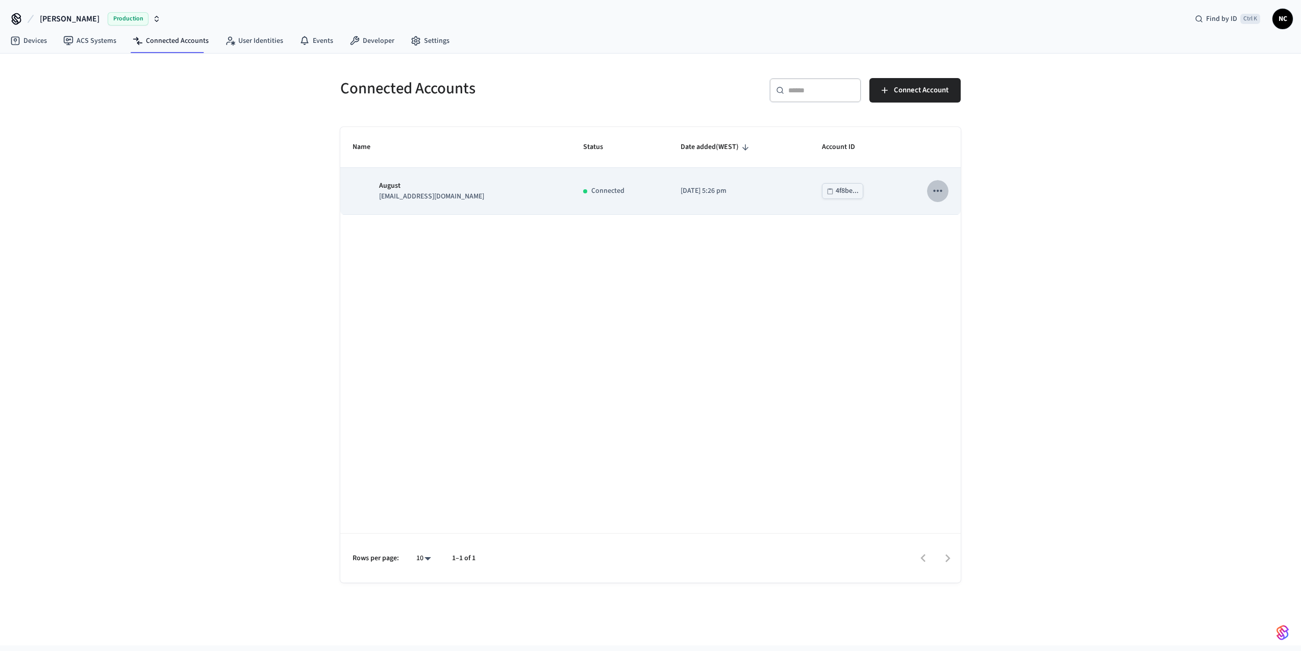
click at [938, 193] on icon "sticky table" at bounding box center [937, 190] width 13 height 13
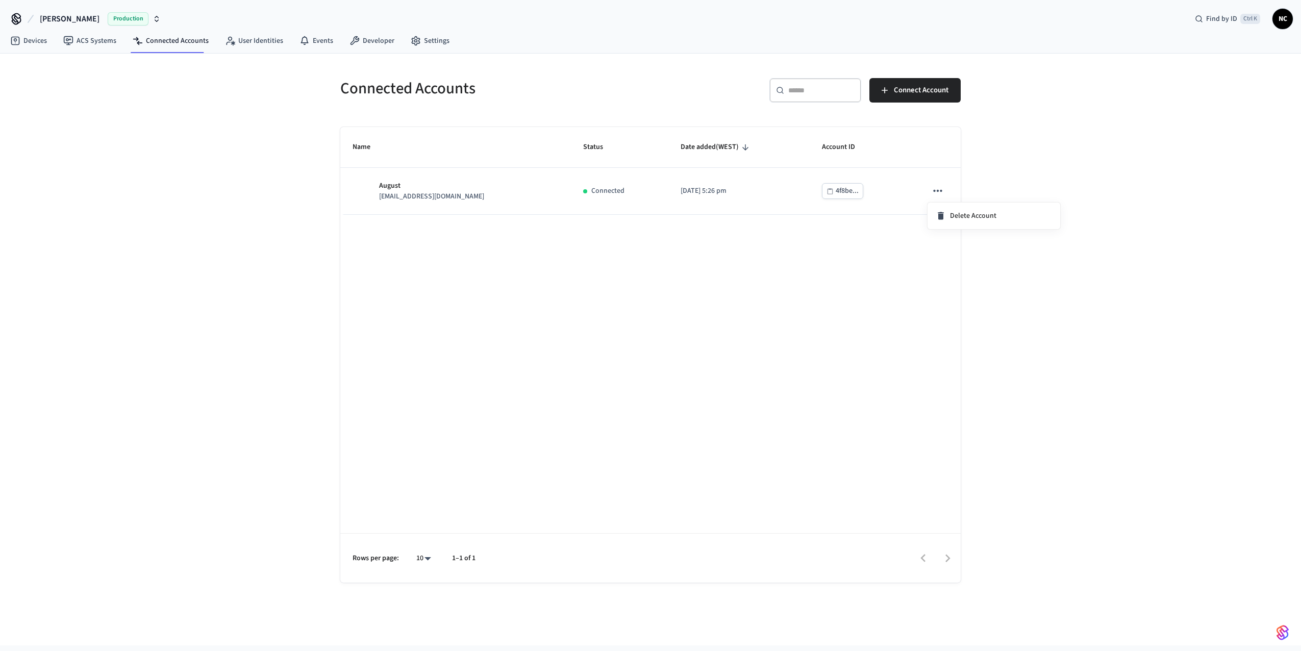
click at [842, 196] on div at bounding box center [650, 325] width 1301 height 651
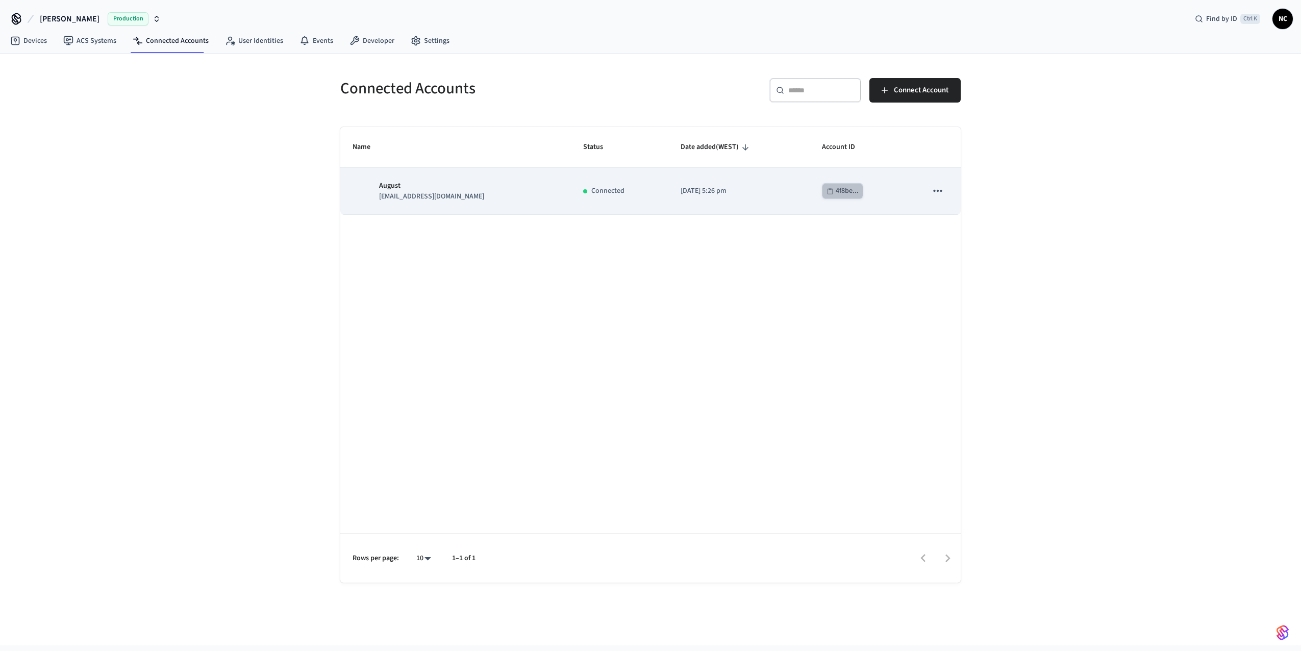
click at [838, 193] on div "4f8be..." at bounding box center [847, 191] width 23 height 13
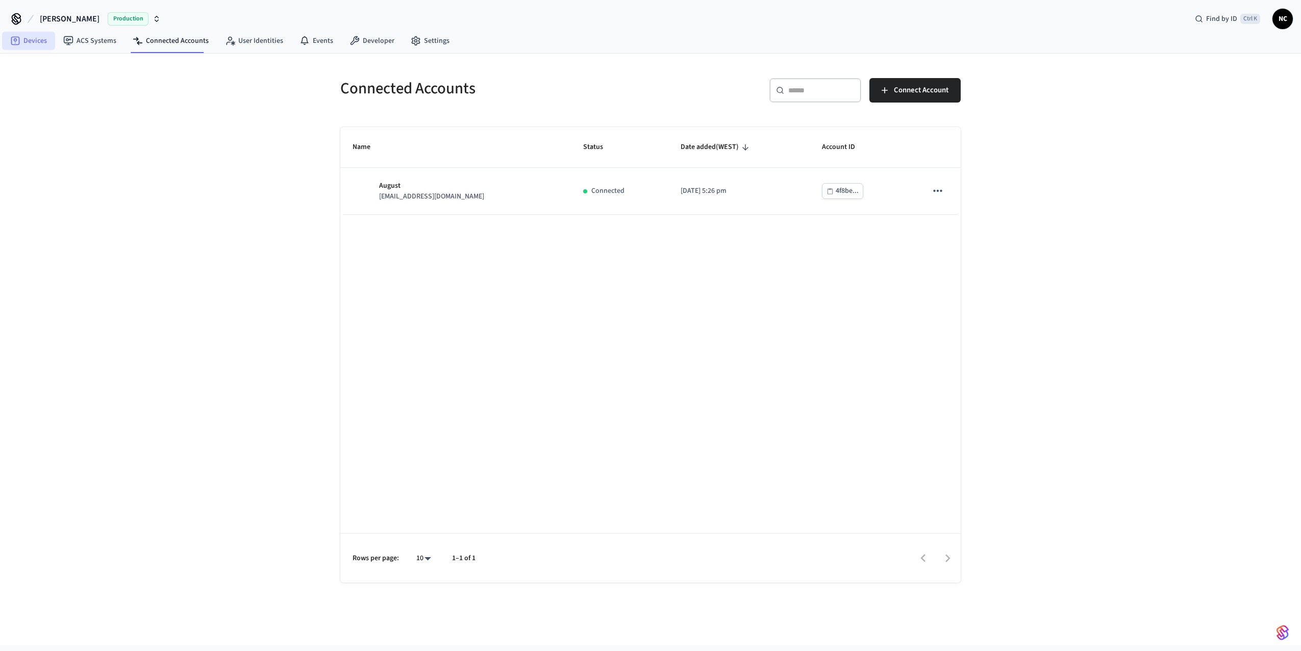
click at [36, 42] on link "Devices" at bounding box center [28, 41] width 53 height 18
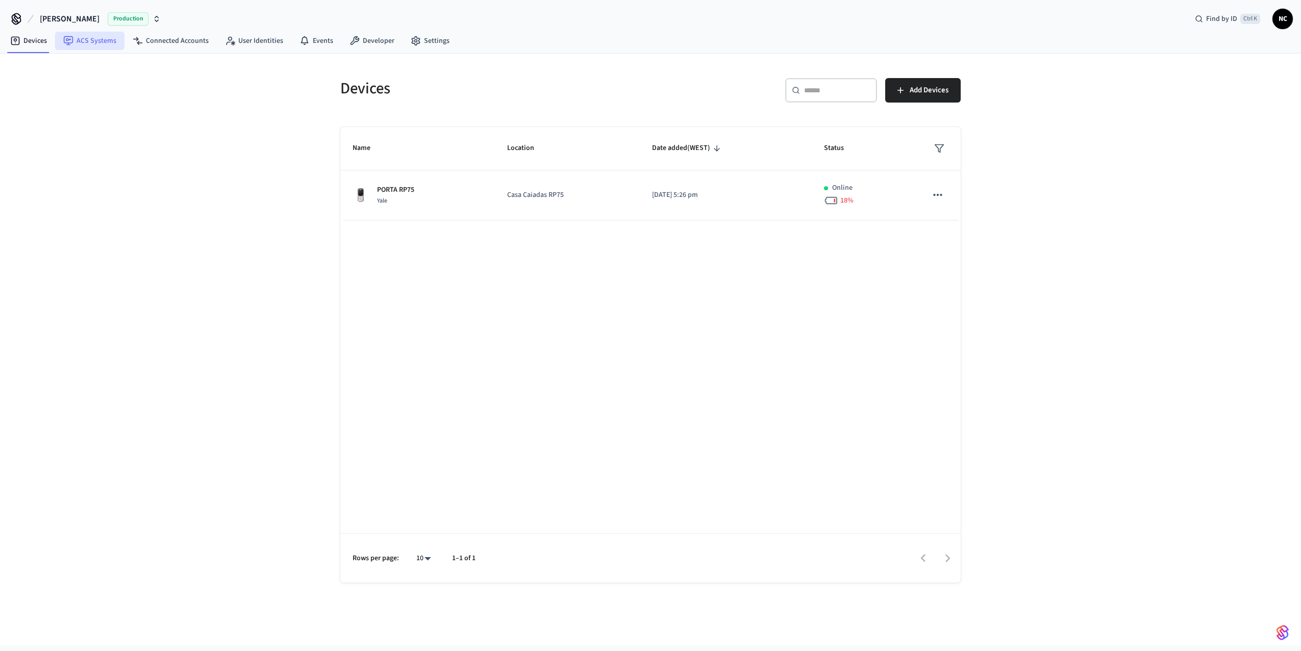
click at [86, 43] on link "ACS Systems" at bounding box center [89, 41] width 69 height 18
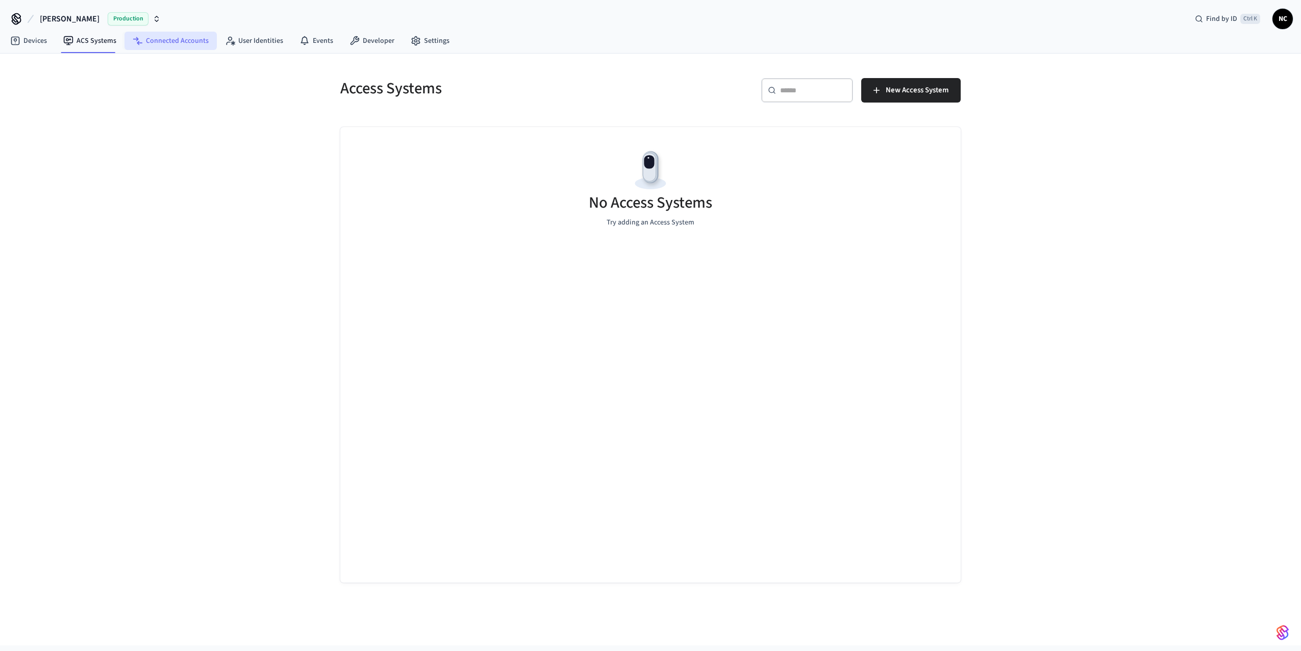
click at [186, 48] on link "Connected Accounts" at bounding box center [171, 41] width 92 height 18
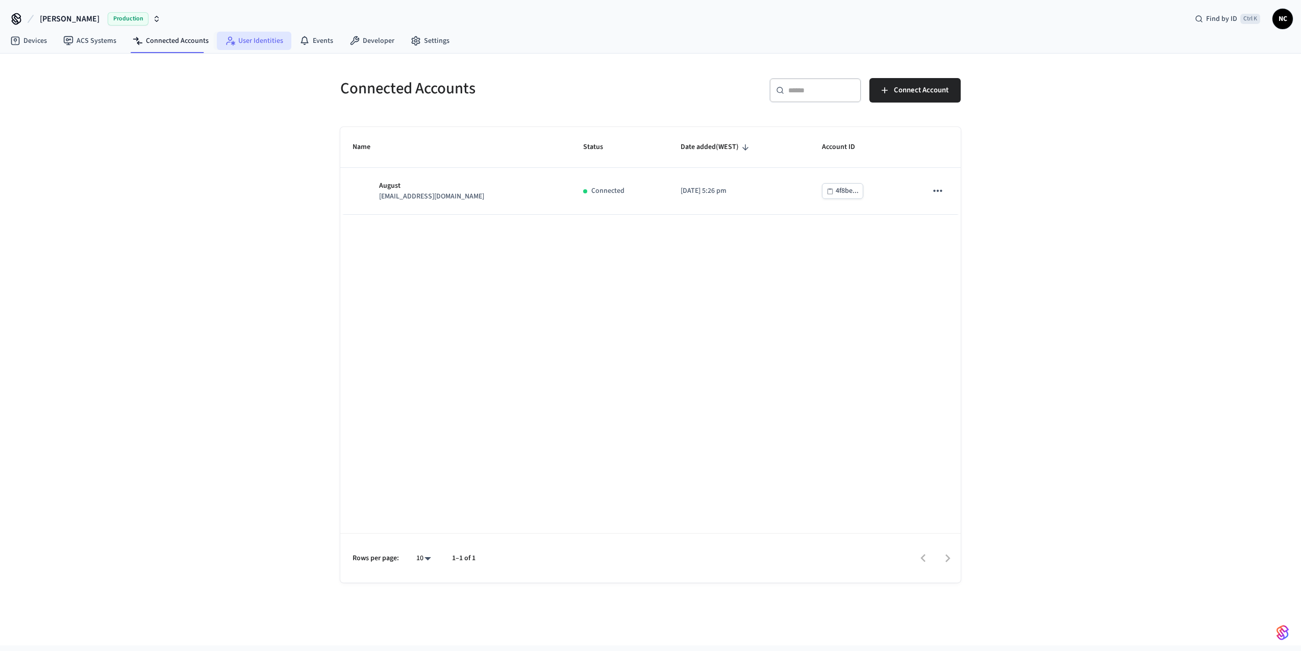
click at [264, 42] on link "User Identities" at bounding box center [254, 41] width 75 height 18
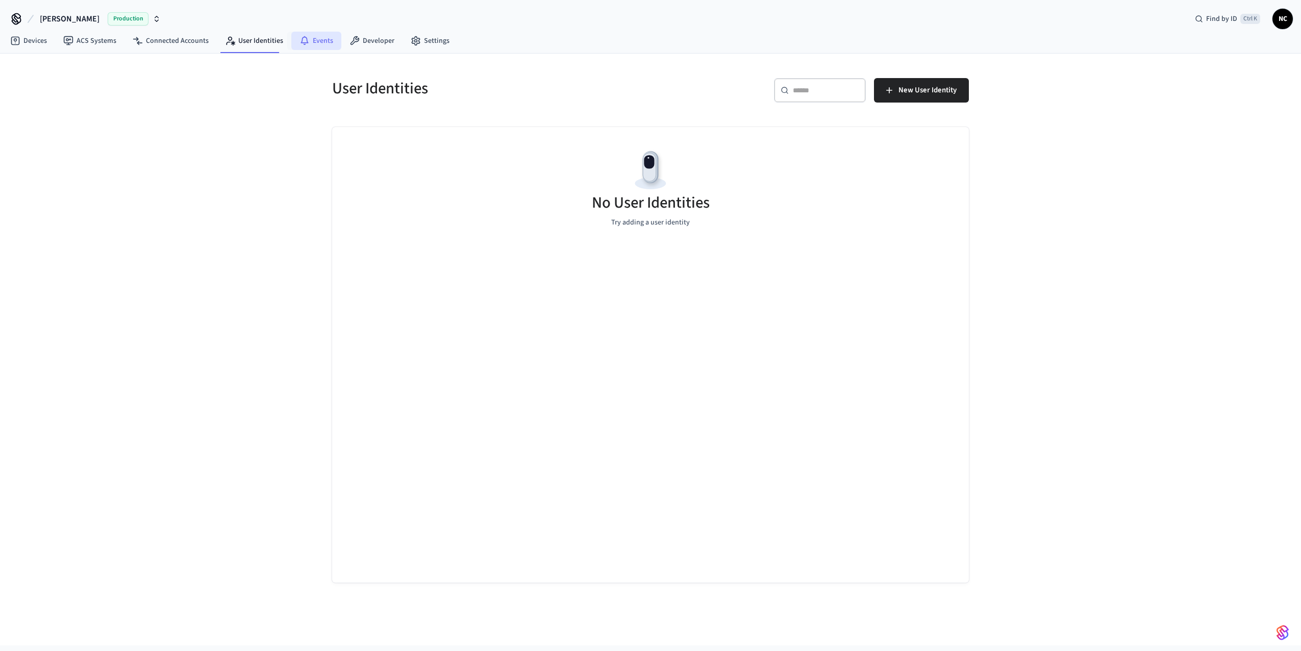
click at [320, 43] on link "Events" at bounding box center [316, 41] width 50 height 18
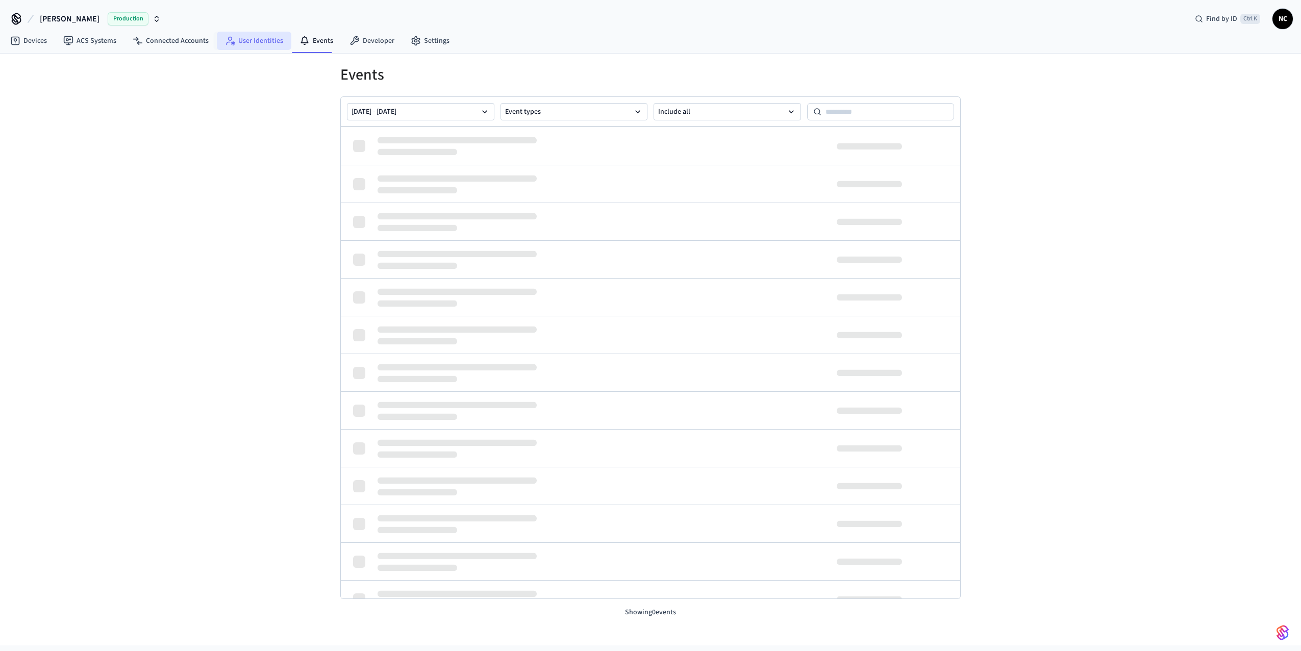
click at [261, 44] on link "User Identities" at bounding box center [254, 41] width 75 height 18
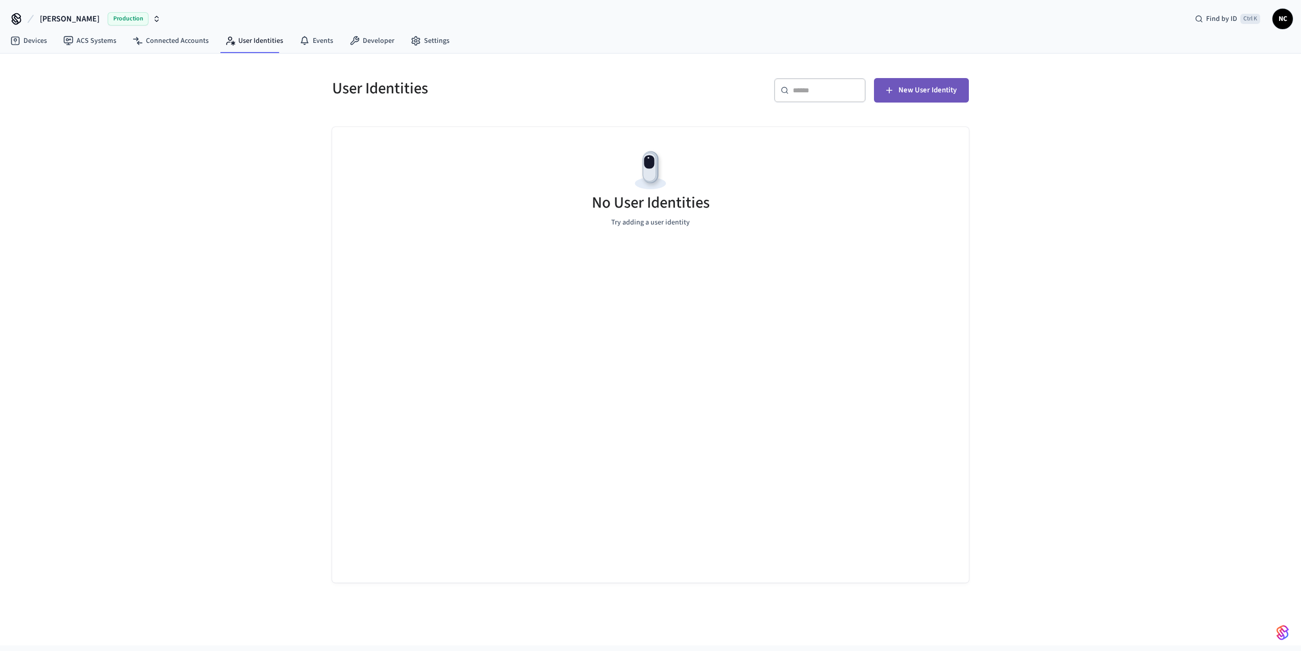
click at [934, 96] on button "New User Identity" at bounding box center [921, 90] width 95 height 24
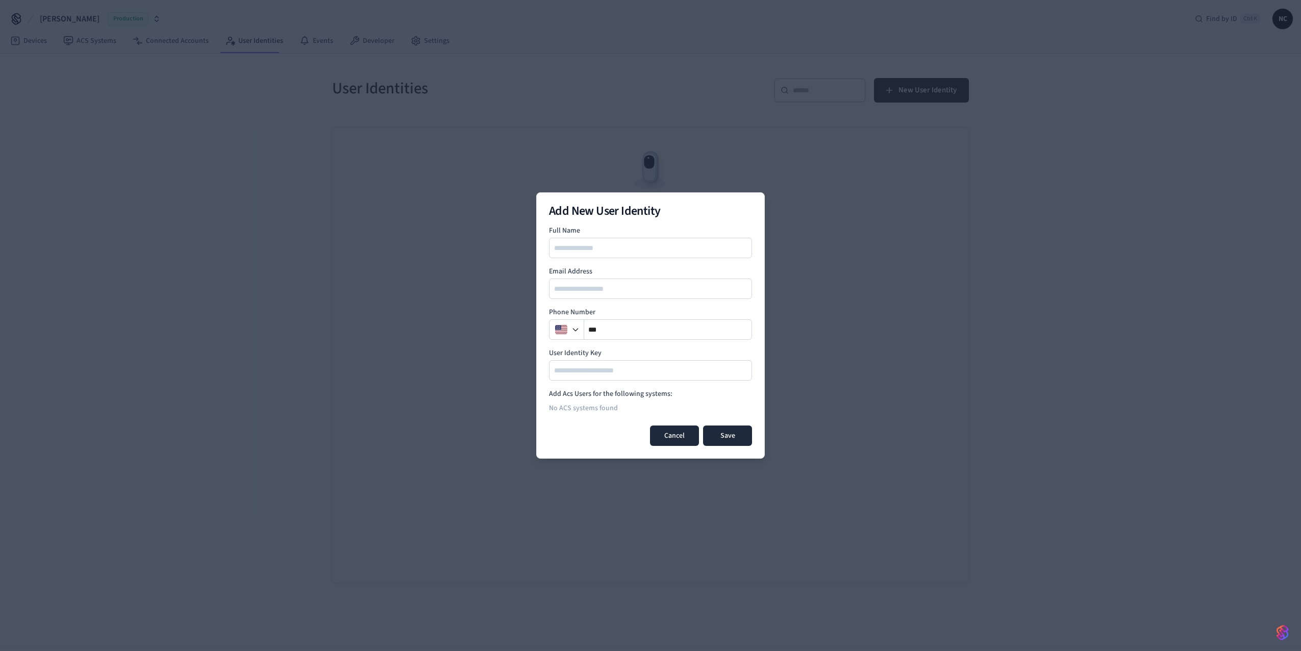
click at [676, 438] on button "Cancel" at bounding box center [674, 436] width 49 height 20
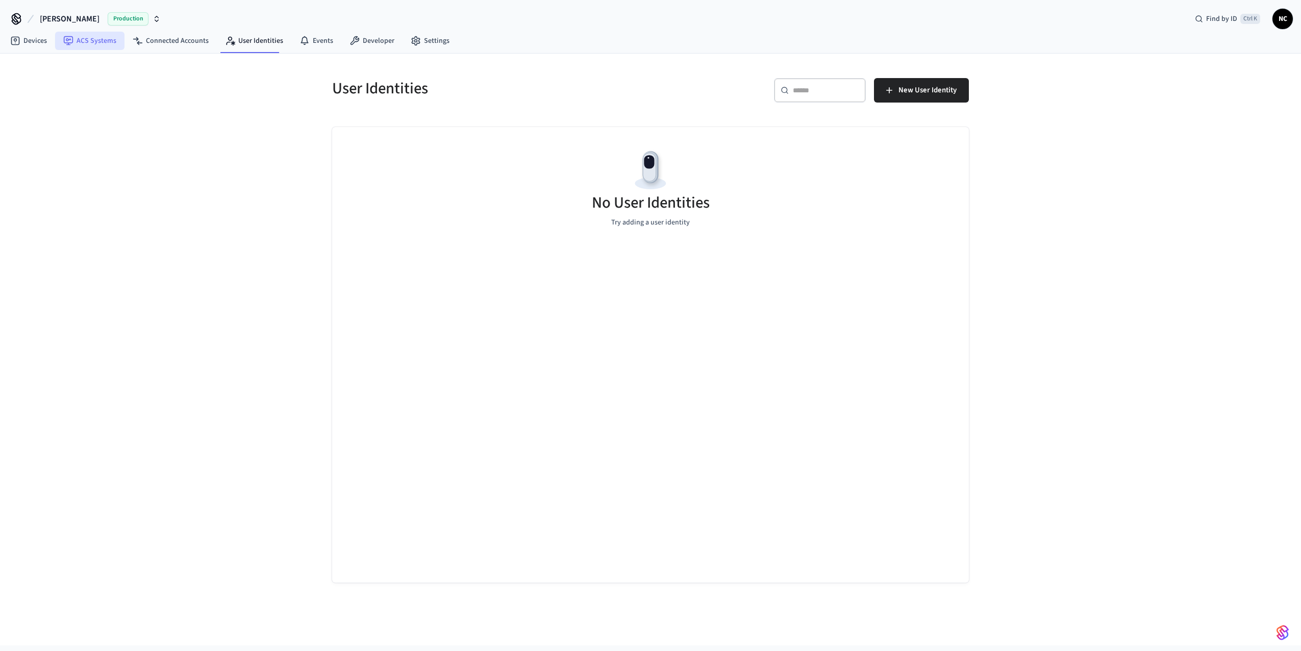
click at [88, 41] on link "ACS Systems" at bounding box center [89, 41] width 69 height 18
click at [31, 43] on link "Devices" at bounding box center [28, 41] width 53 height 18
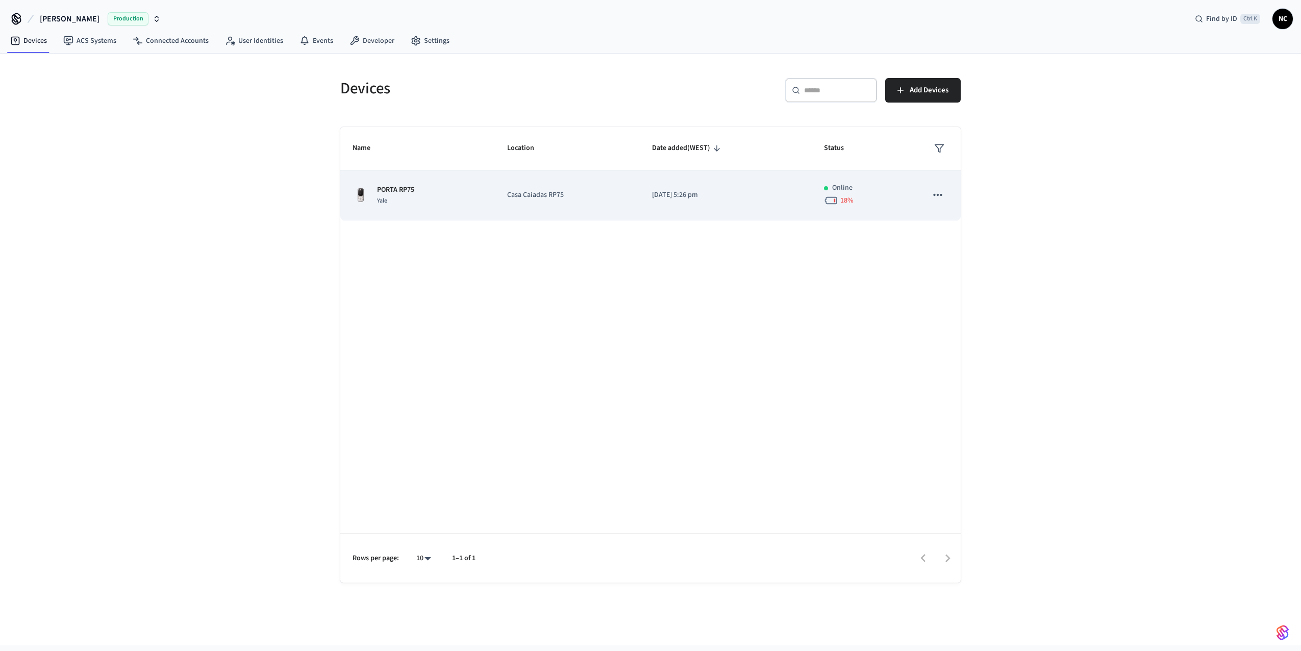
click at [587, 204] on td "Casa Caiadas RP75" at bounding box center [567, 195] width 145 height 50
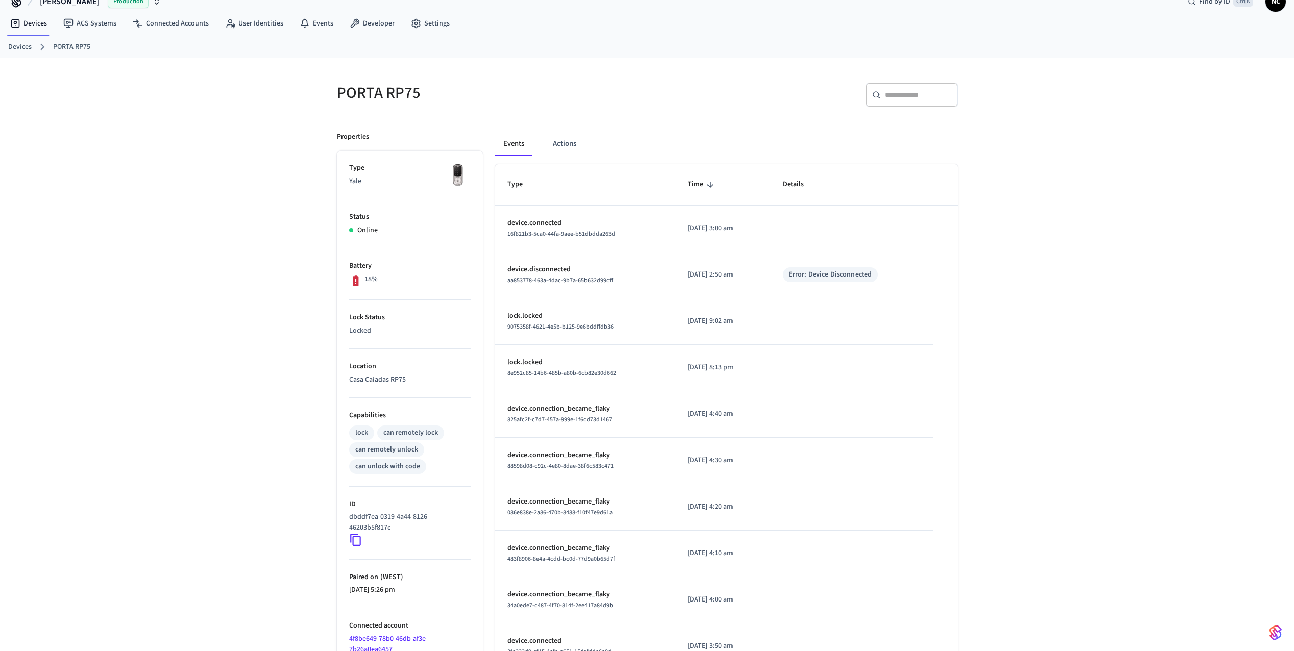
scroll to position [86, 0]
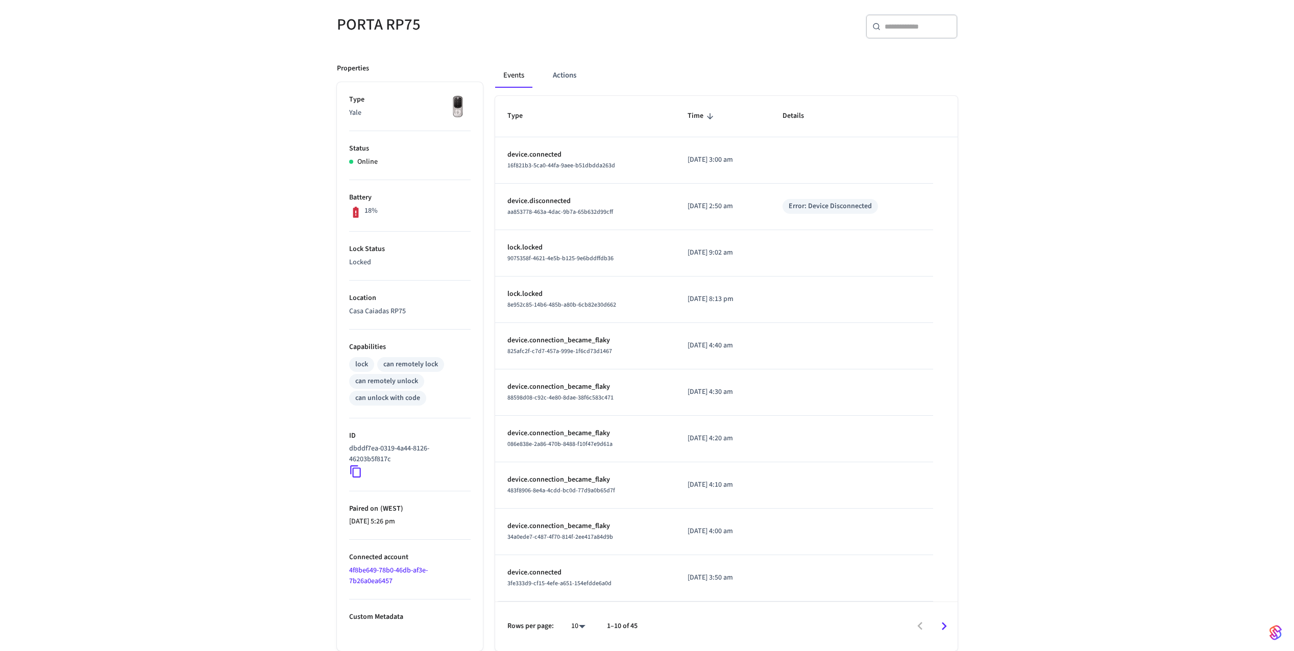
click at [358, 453] on p "dbddf7ea-0319-4a44-8126-46203b5f817c" at bounding box center [407, 453] width 117 height 21
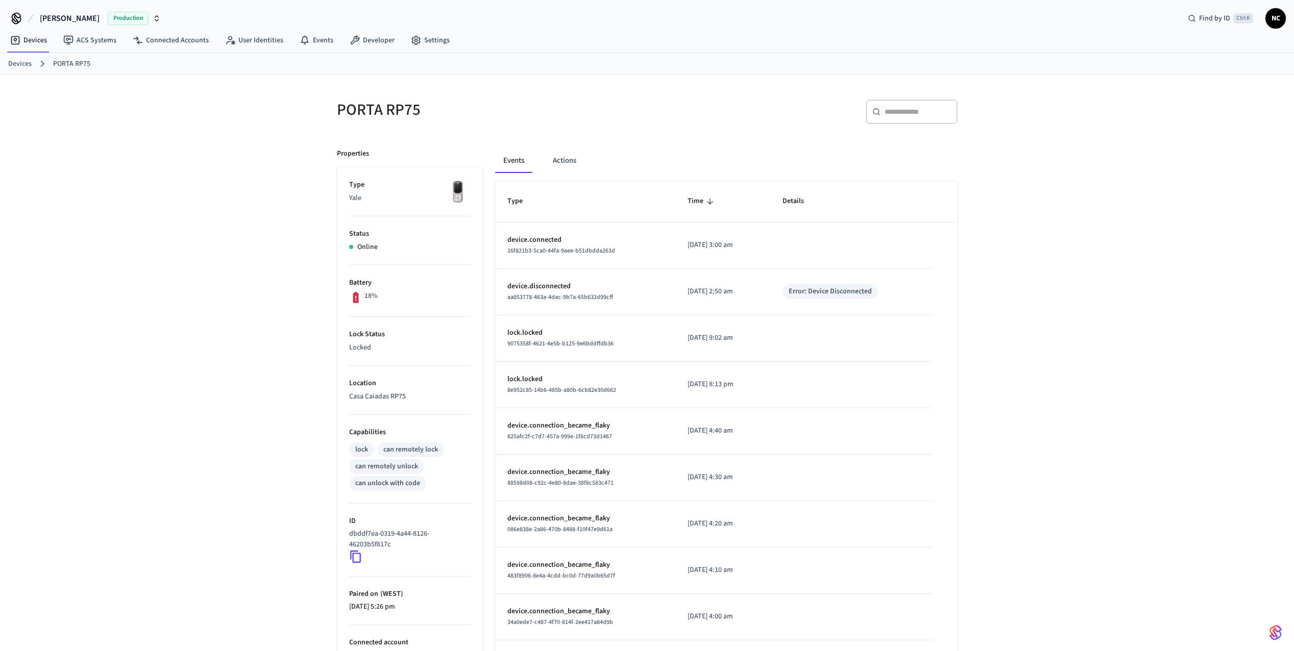
scroll to position [0, 0]
click at [561, 159] on button "Actions" at bounding box center [565, 161] width 40 height 24
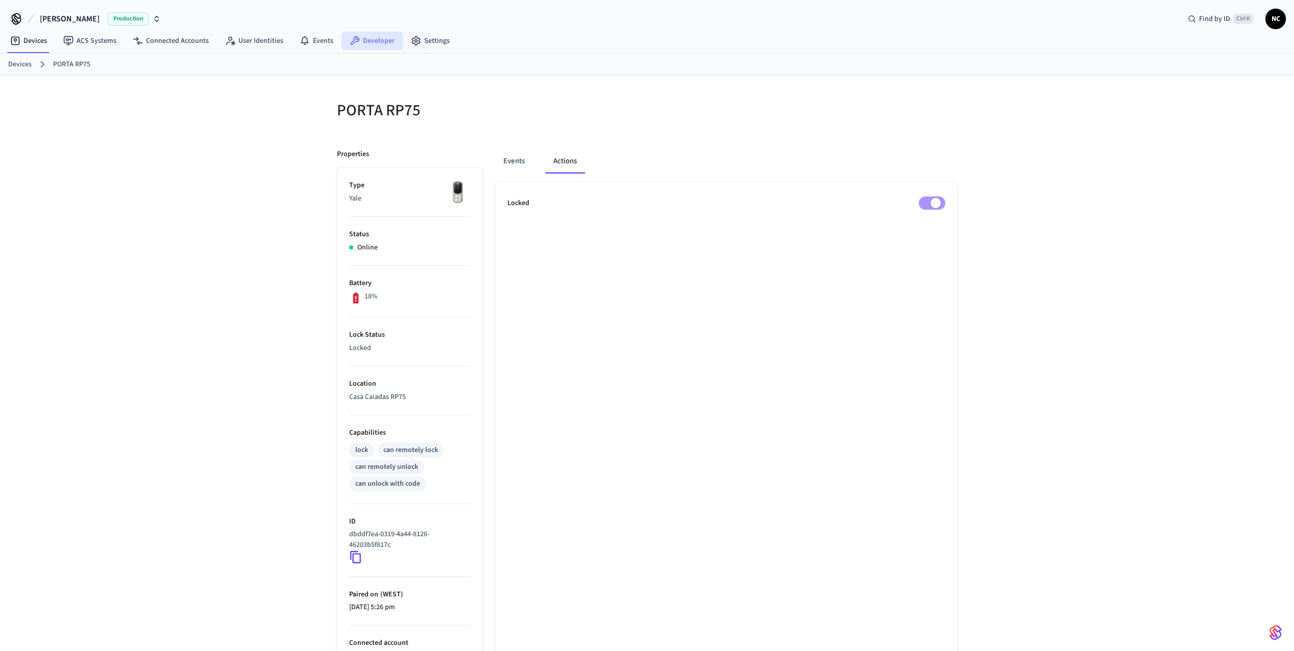
click at [383, 43] on link "Developer" at bounding box center [371, 41] width 61 height 18
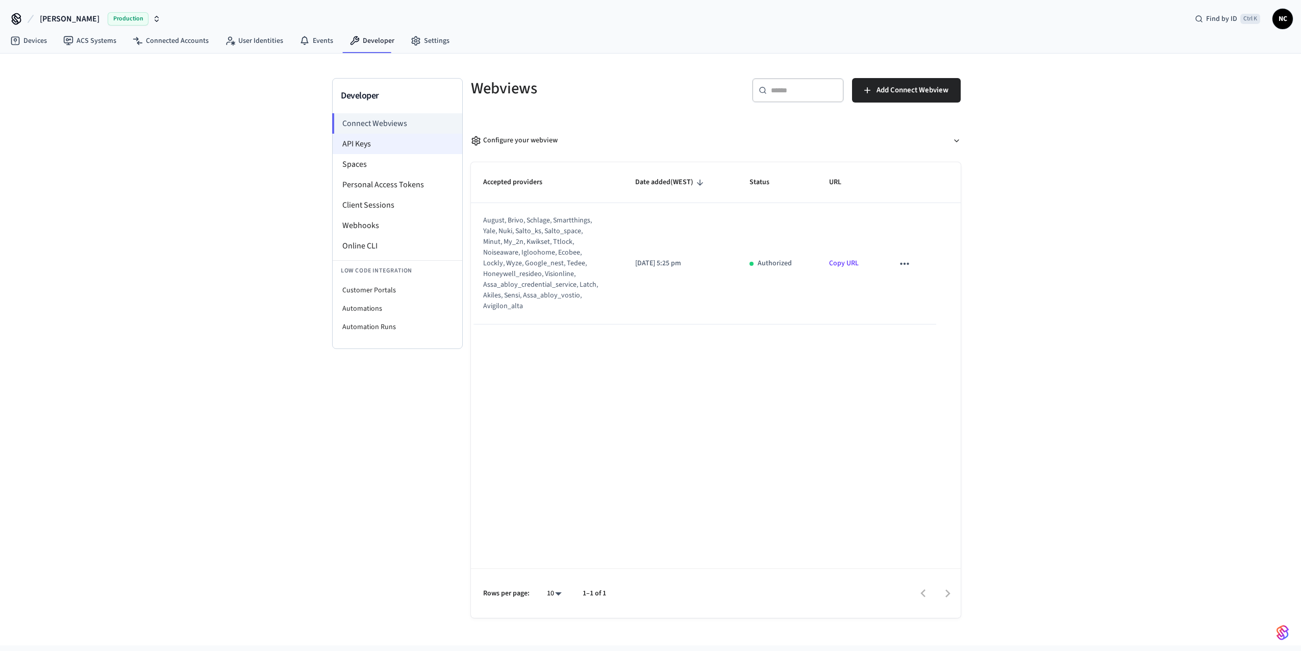
click at [380, 145] on li "API Keys" at bounding box center [398, 144] width 130 height 20
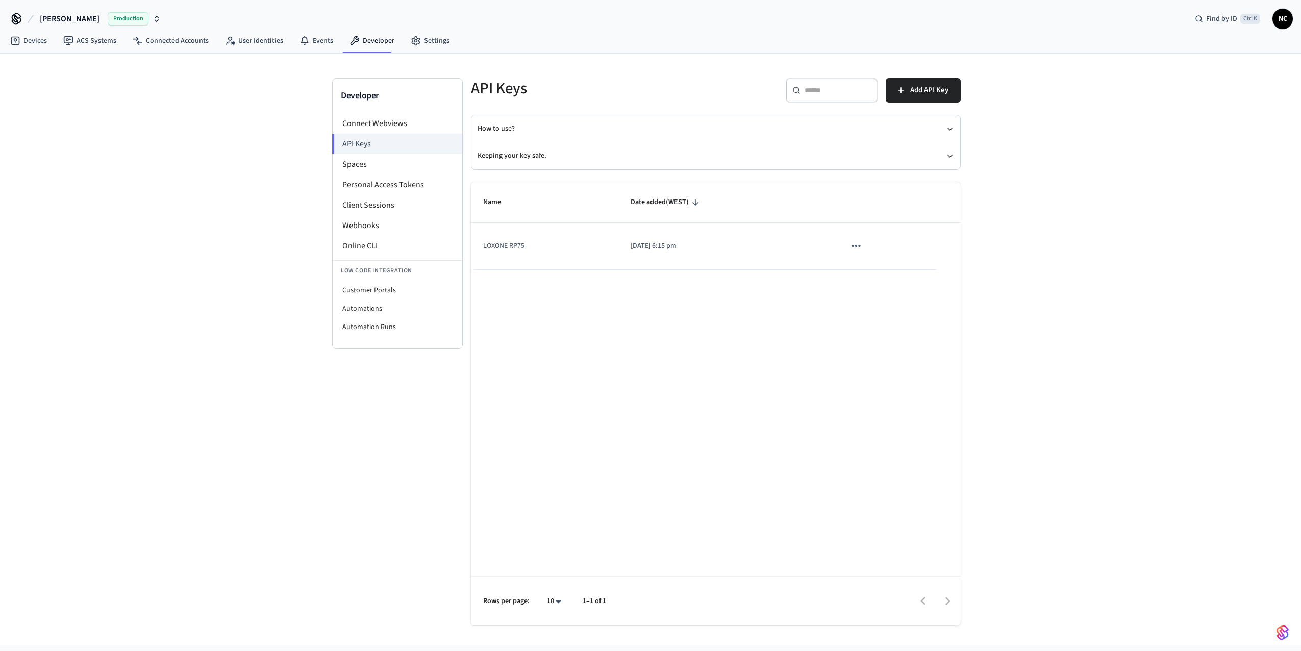
click at [850, 247] on icon "sticky table" at bounding box center [856, 245] width 13 height 13
click at [784, 268] on div at bounding box center [650, 325] width 1301 height 651
click at [500, 251] on td "LOXONE RP75" at bounding box center [544, 246] width 147 height 46
click at [939, 91] on span "Add API Key" at bounding box center [929, 90] width 38 height 13
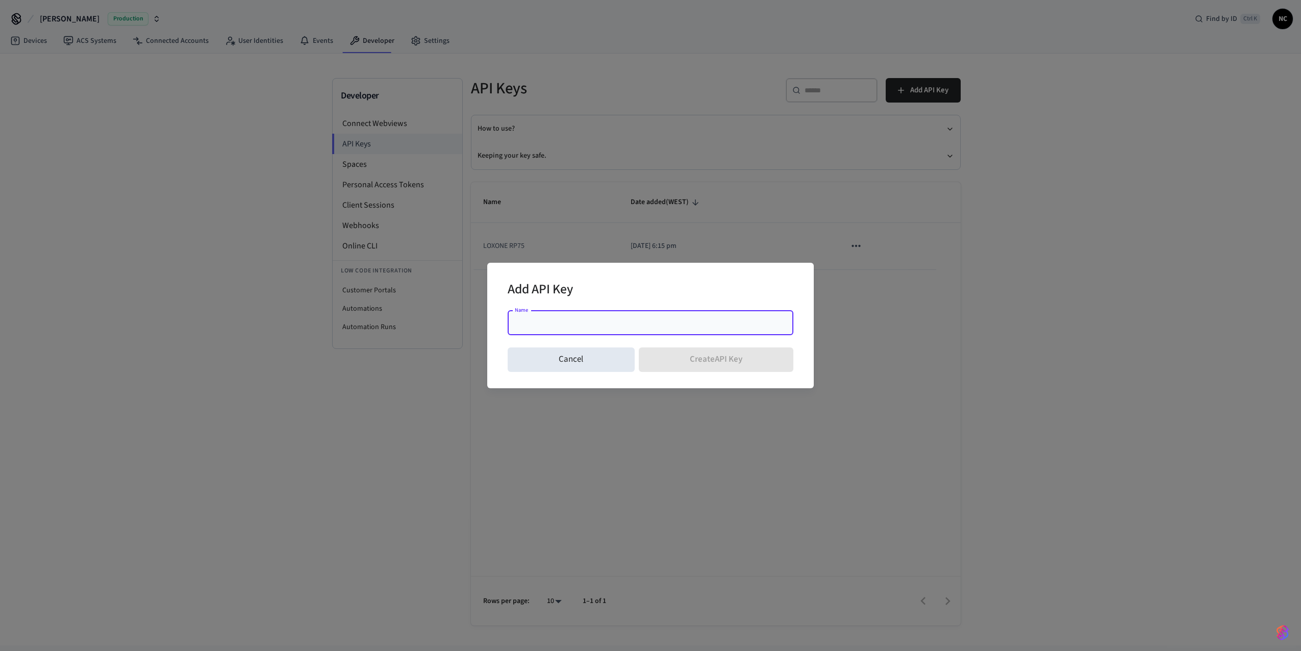
click at [601, 325] on input "Name" at bounding box center [651, 323] width 274 height 10
type input "**********"
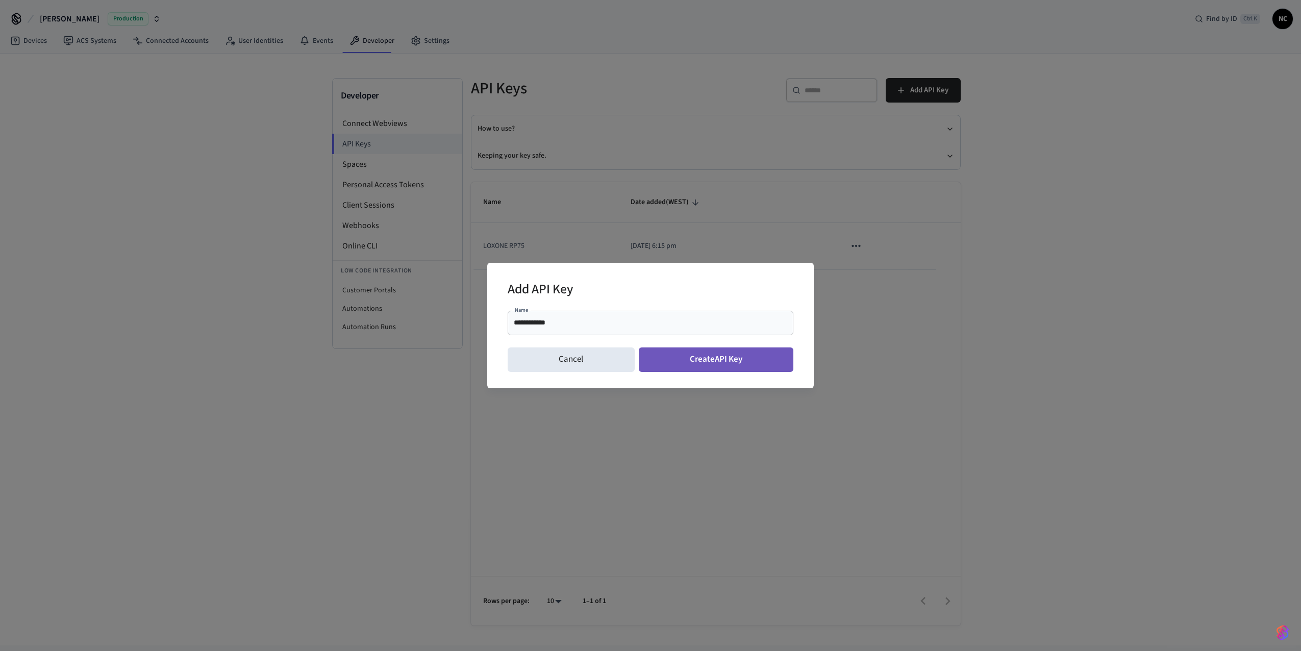
click at [709, 366] on button "Create API Key" at bounding box center [716, 360] width 155 height 24
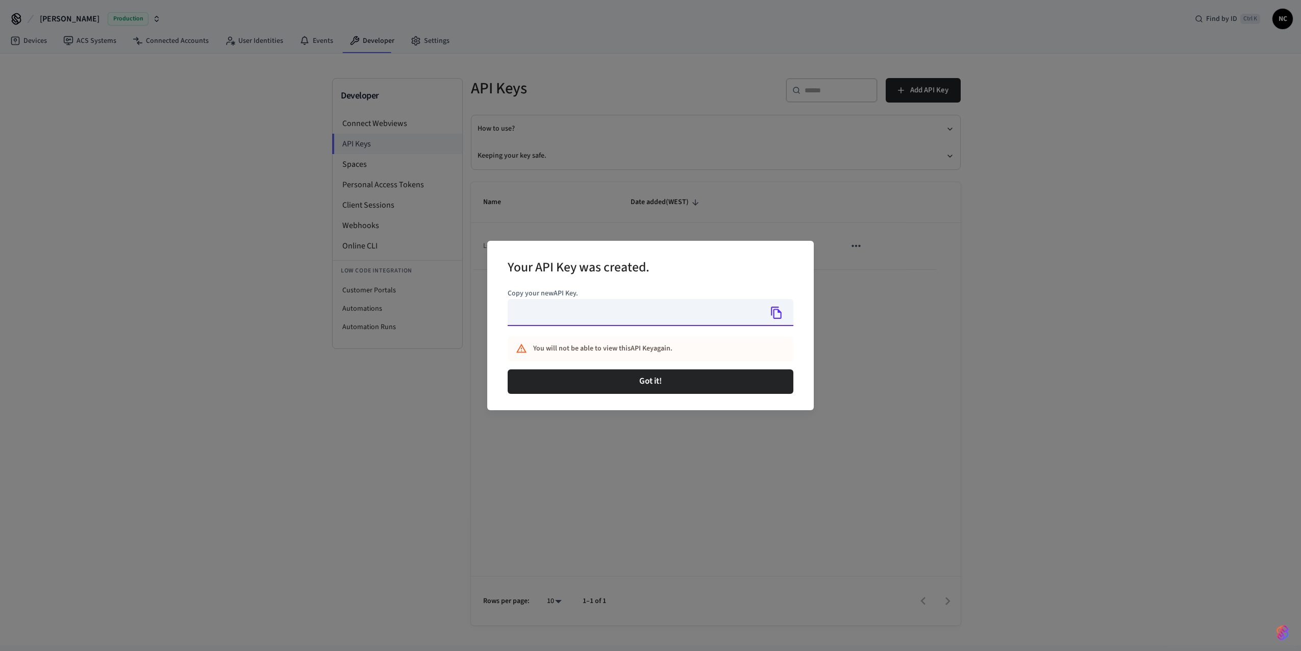
click at [598, 304] on input "text" at bounding box center [635, 312] width 254 height 27
type input "**********"
click at [775, 319] on icon "Copy" at bounding box center [776, 312] width 13 height 13
click at [655, 454] on div "**********" at bounding box center [650, 325] width 1301 height 651
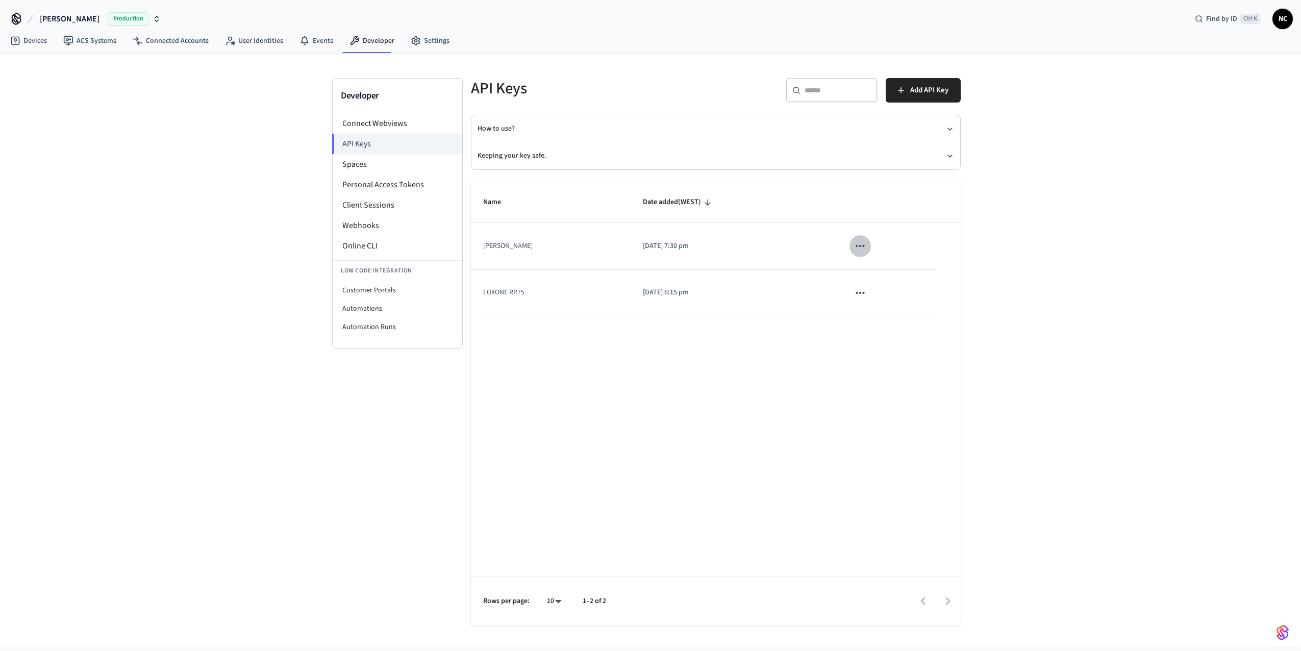
click at [862, 251] on icon "sticky table" at bounding box center [860, 245] width 13 height 13
click at [876, 316] on li "Delete" at bounding box center [878, 314] width 48 height 32
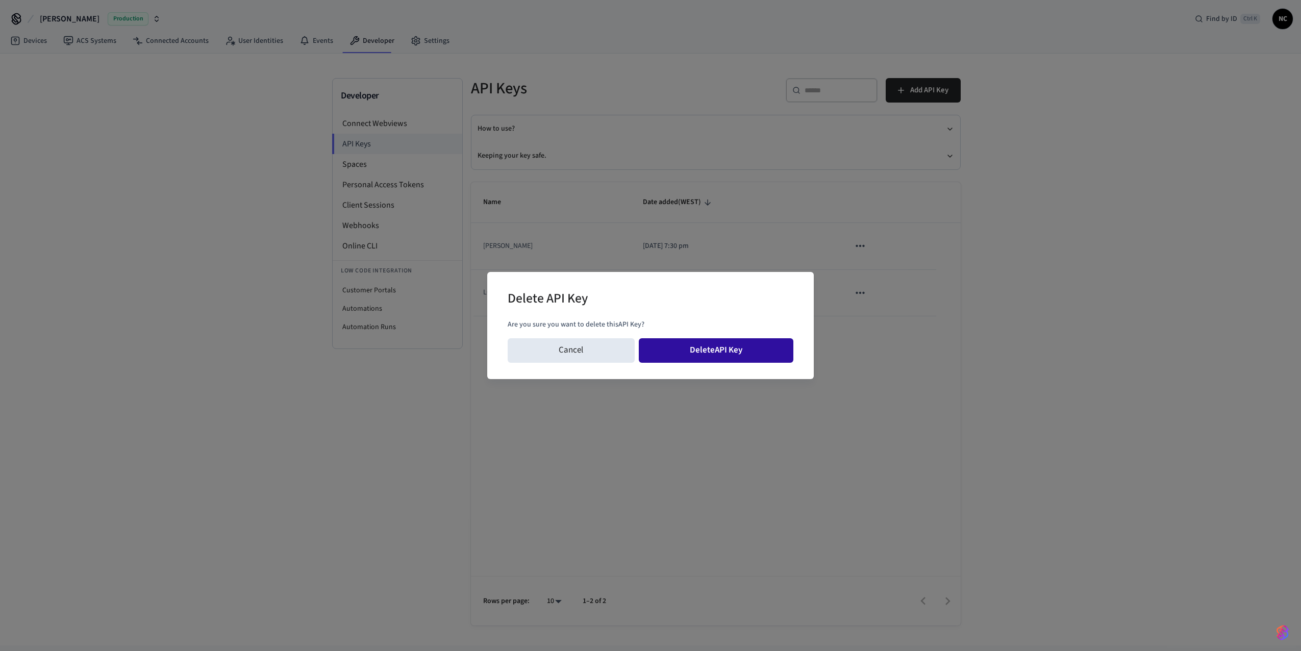
click at [709, 350] on button "Delete API Key" at bounding box center [716, 350] width 155 height 24
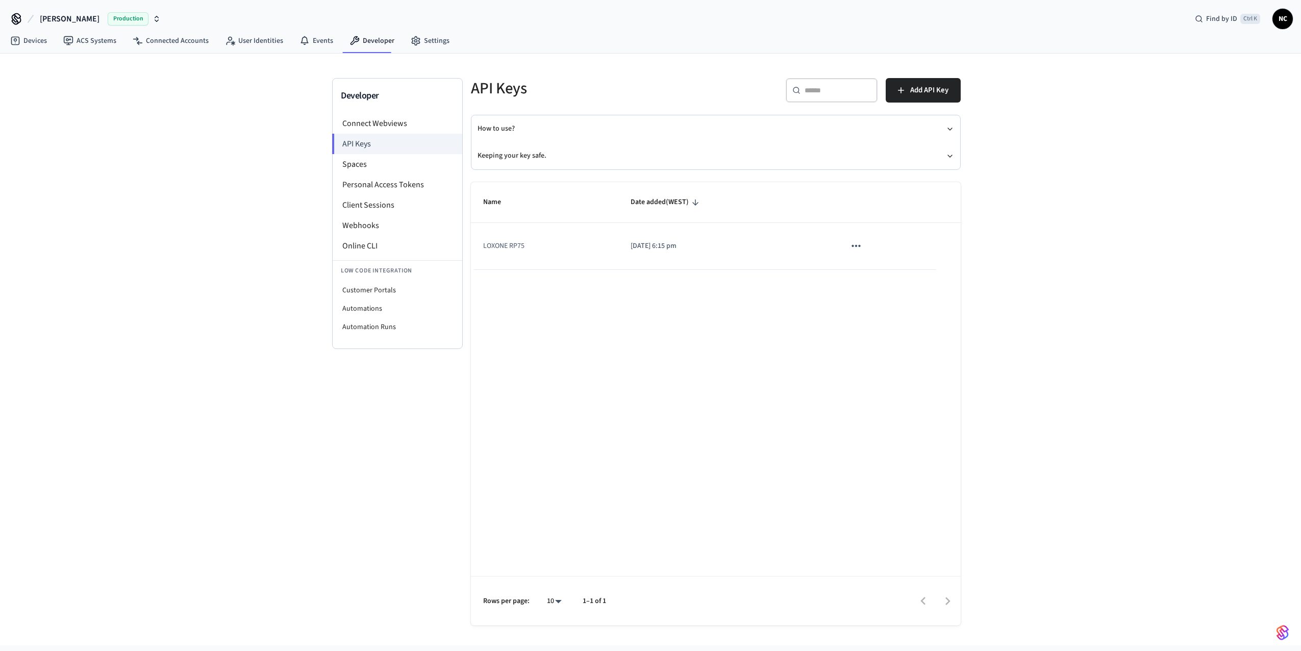
click at [858, 253] on button "sticky table" at bounding box center [856, 245] width 21 height 21
click at [876, 318] on li "Delete" at bounding box center [878, 314] width 48 height 32
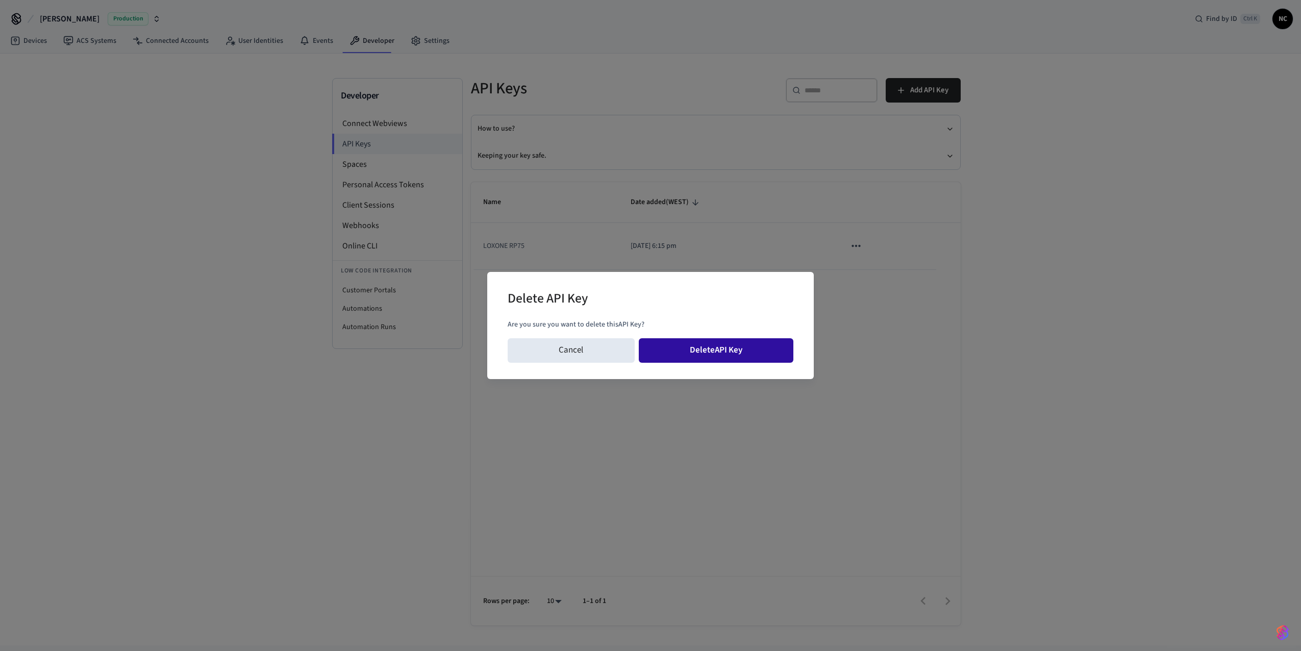
click at [729, 352] on button "Delete API Key" at bounding box center [716, 350] width 155 height 24
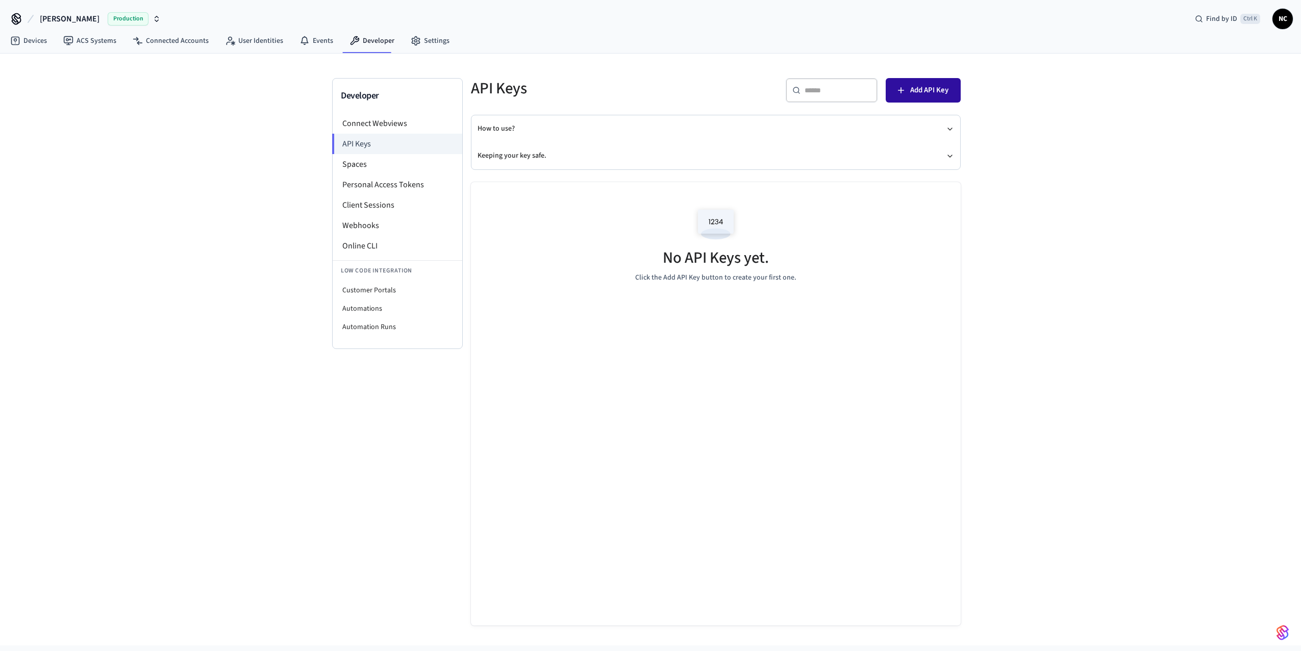
click at [926, 90] on span "Add API Key" at bounding box center [929, 90] width 38 height 13
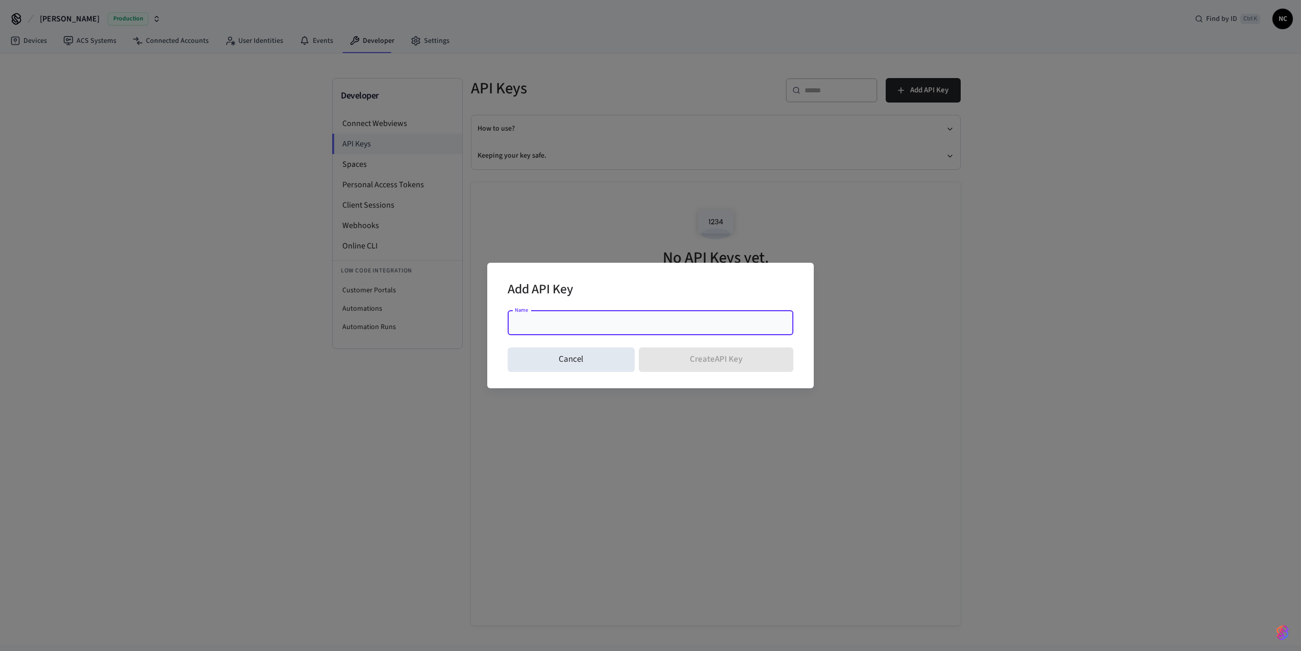
click at [619, 316] on div "Name" at bounding box center [651, 323] width 286 height 24
type input "**********"
click at [686, 362] on button "Create API Key" at bounding box center [716, 360] width 155 height 24
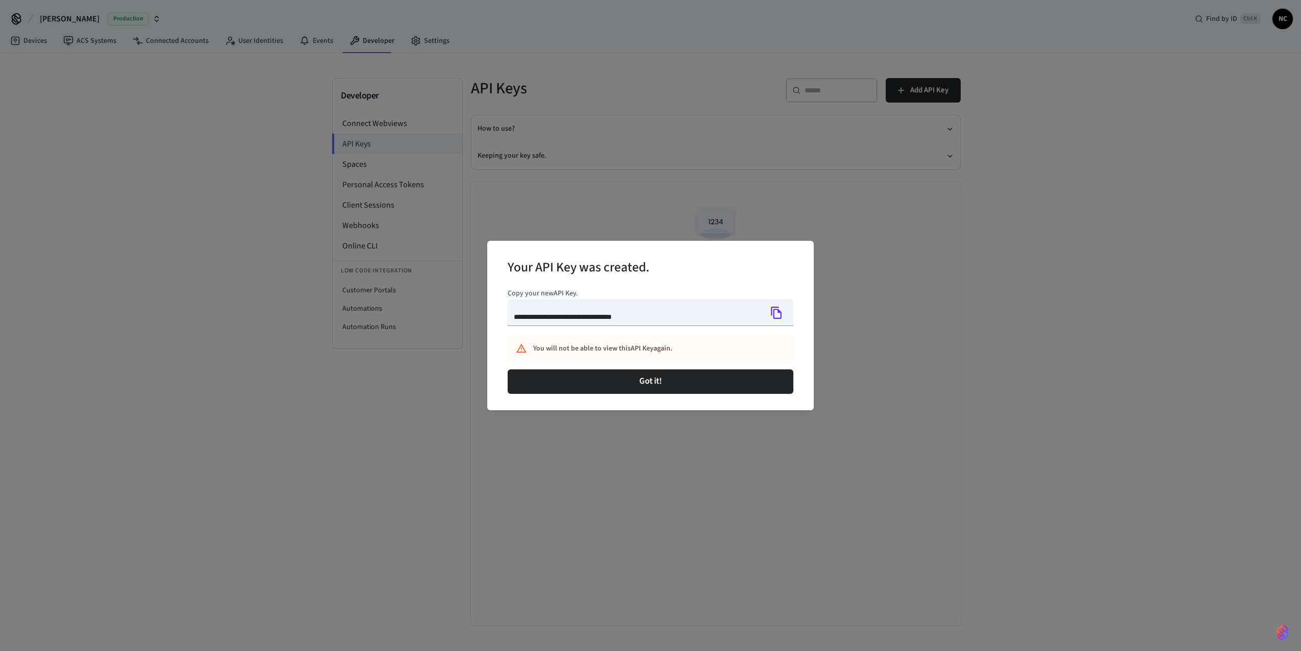
type input "**********"
click at [570, 320] on input "**********" at bounding box center [635, 312] width 254 height 27
click at [531, 307] on input "**********" at bounding box center [635, 312] width 254 height 27
click at [779, 314] on icon "Copy" at bounding box center [776, 312] width 13 height 13
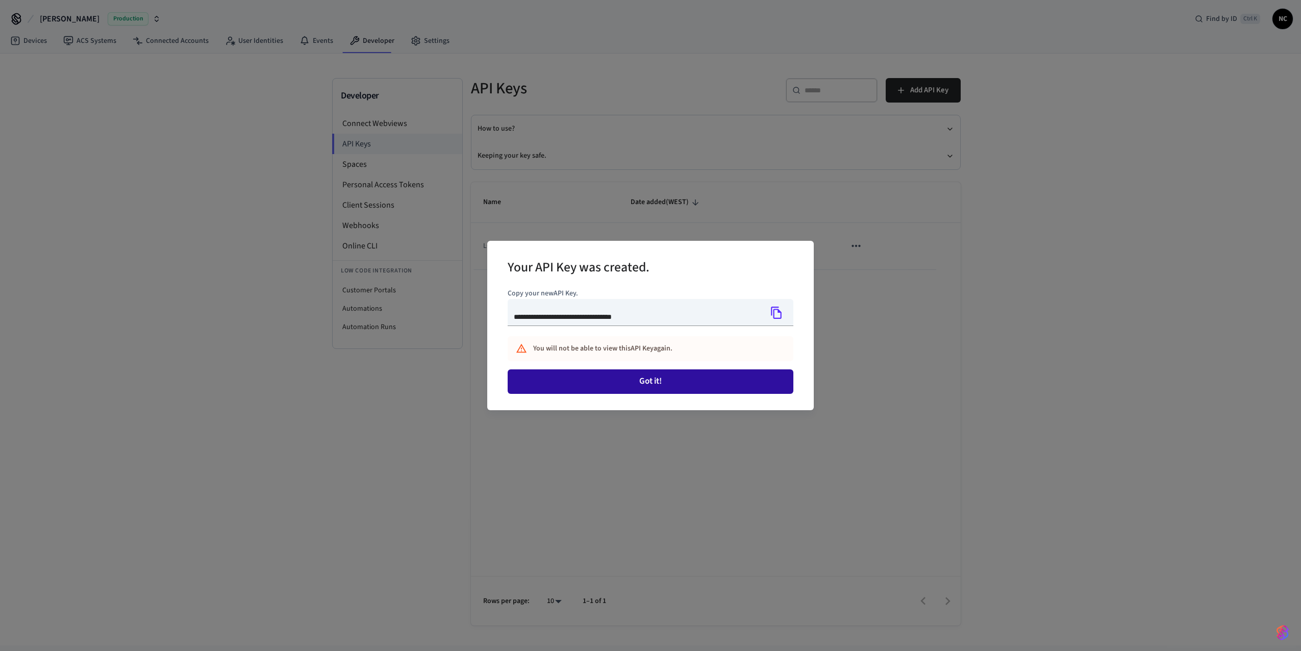
click at [632, 382] on button "Got it!" at bounding box center [651, 381] width 286 height 24
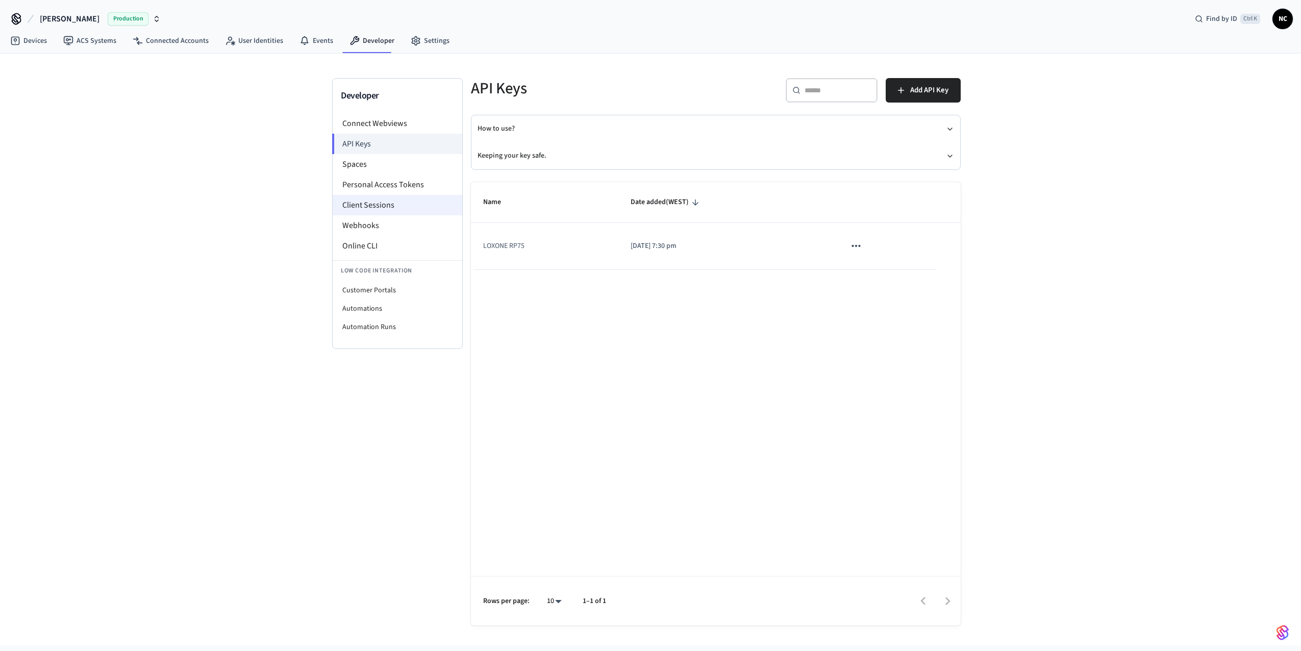
click at [373, 202] on li "Client Sessions" at bounding box center [398, 205] width 130 height 20
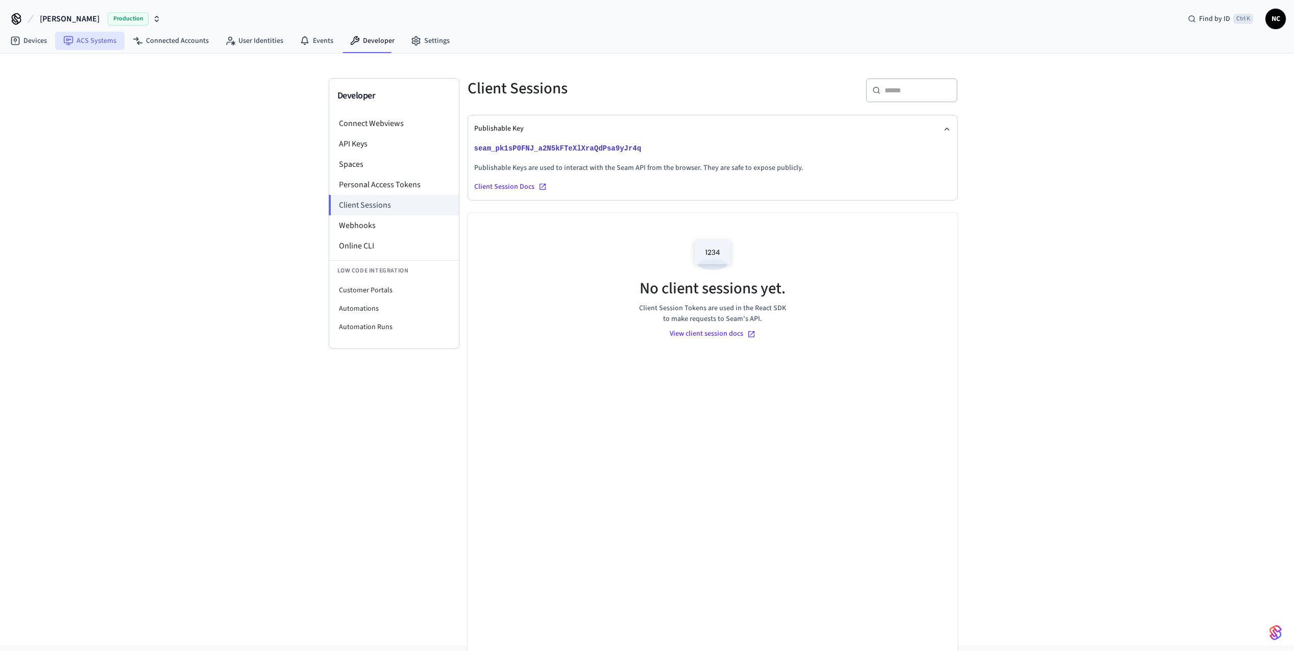
click at [91, 41] on link "ACS Systems" at bounding box center [89, 41] width 69 height 18
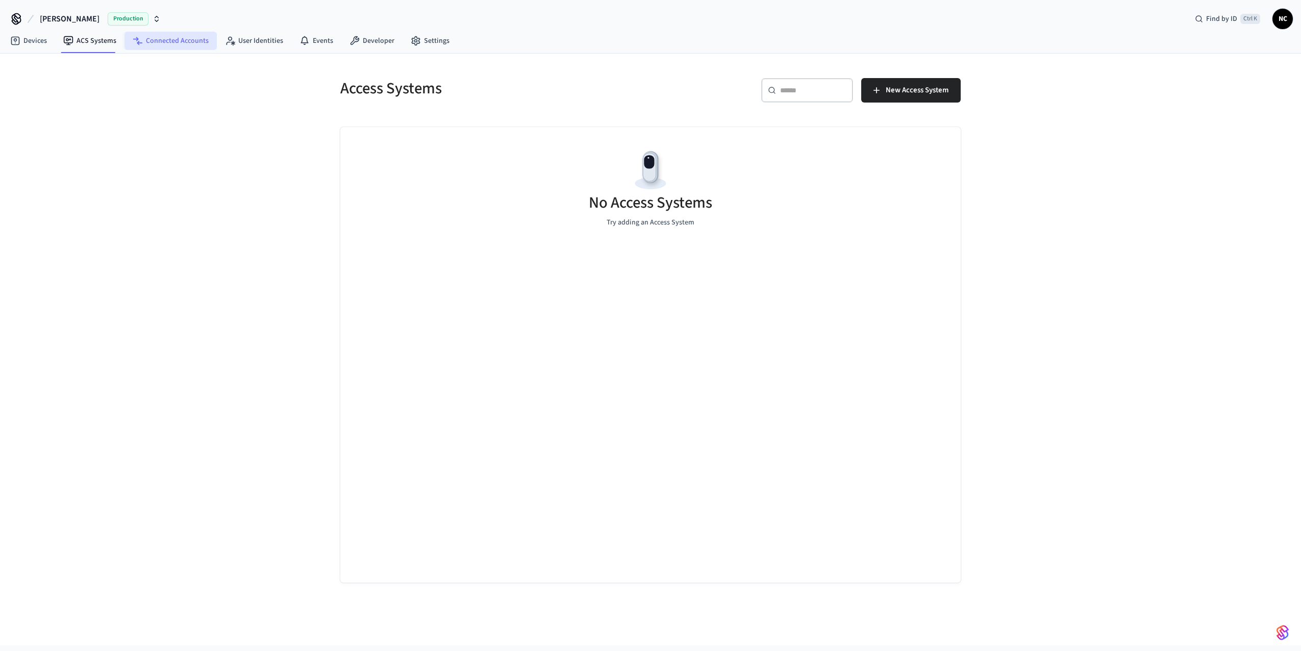
click at [168, 40] on link "Connected Accounts" at bounding box center [171, 41] width 92 height 18
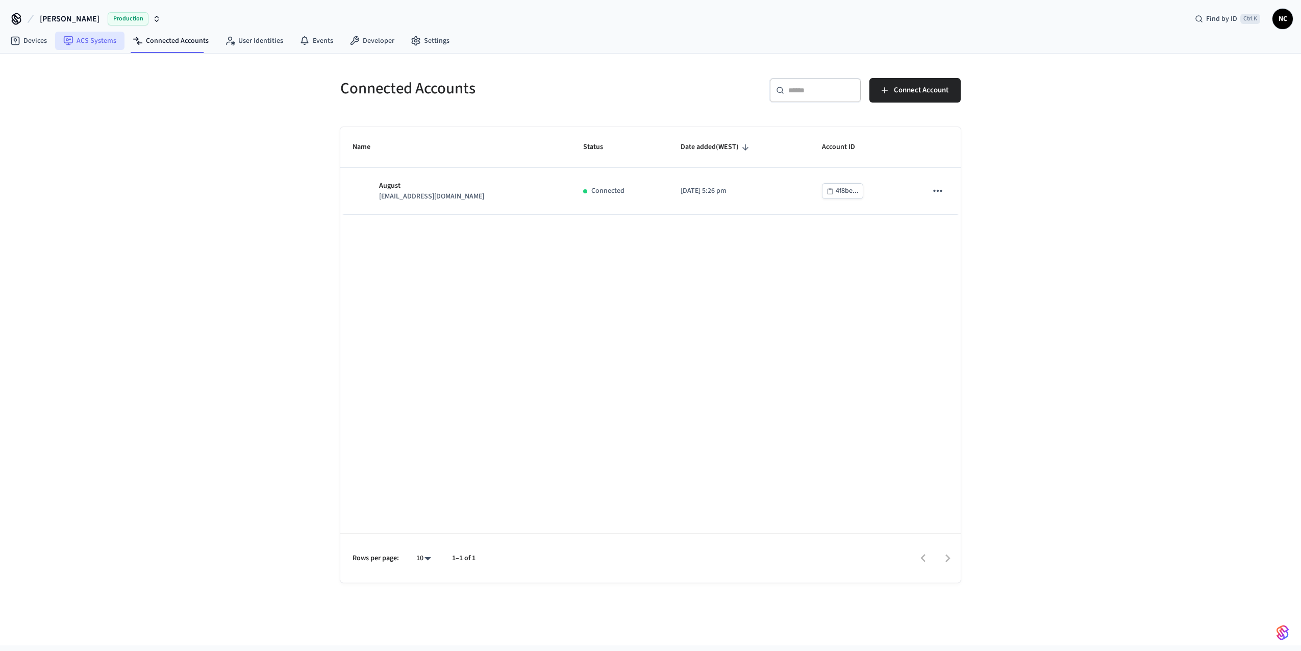
click at [97, 39] on link "ACS Systems" at bounding box center [89, 41] width 69 height 18
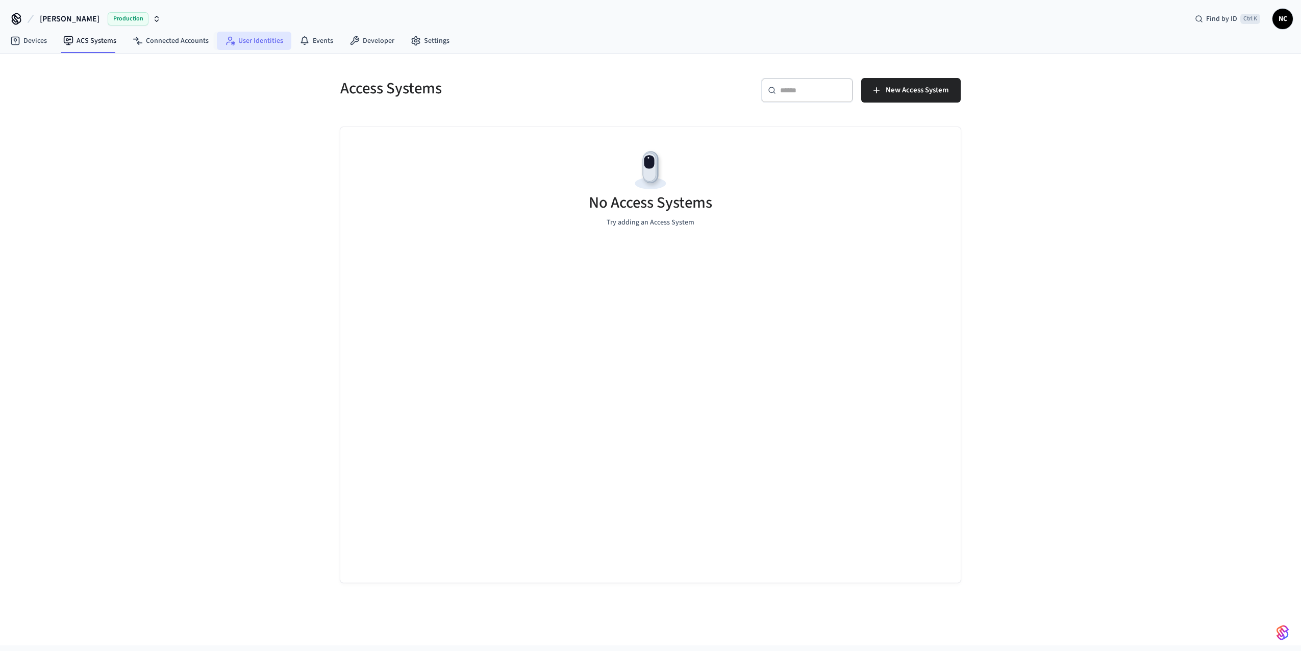
click at [256, 42] on link "User Identities" at bounding box center [254, 41] width 75 height 18
click at [320, 38] on link "Events" at bounding box center [316, 41] width 50 height 18
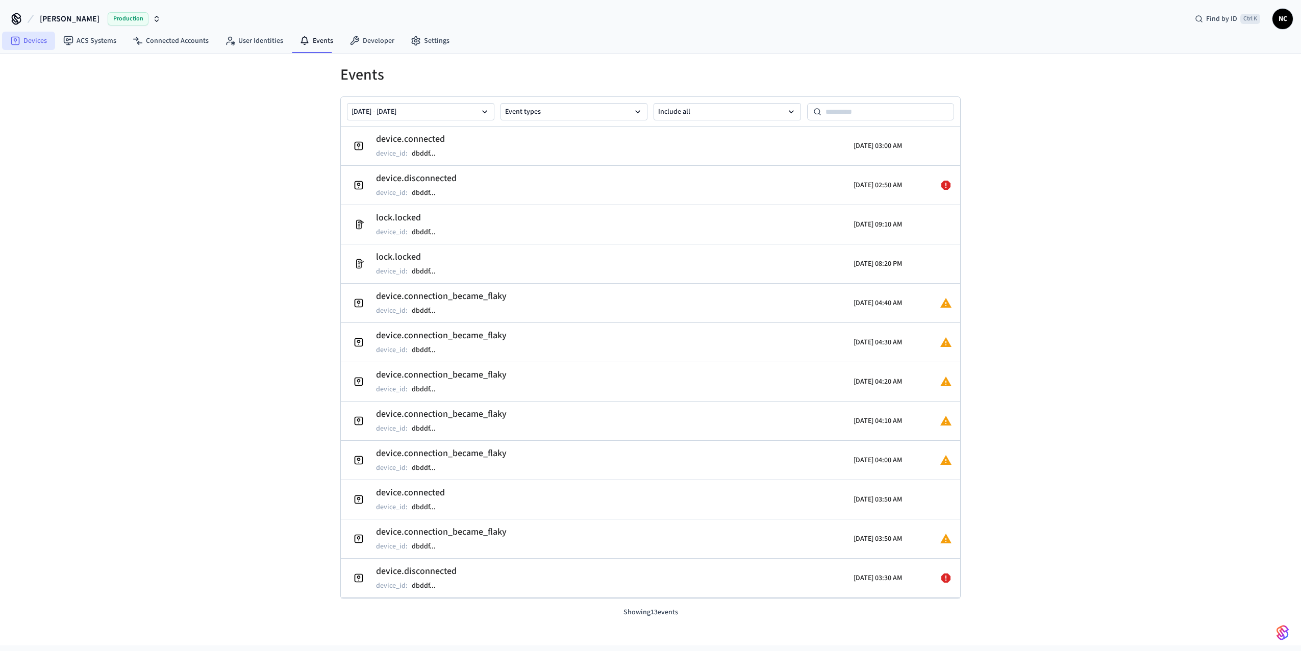
click at [45, 43] on link "Devices" at bounding box center [28, 41] width 53 height 18
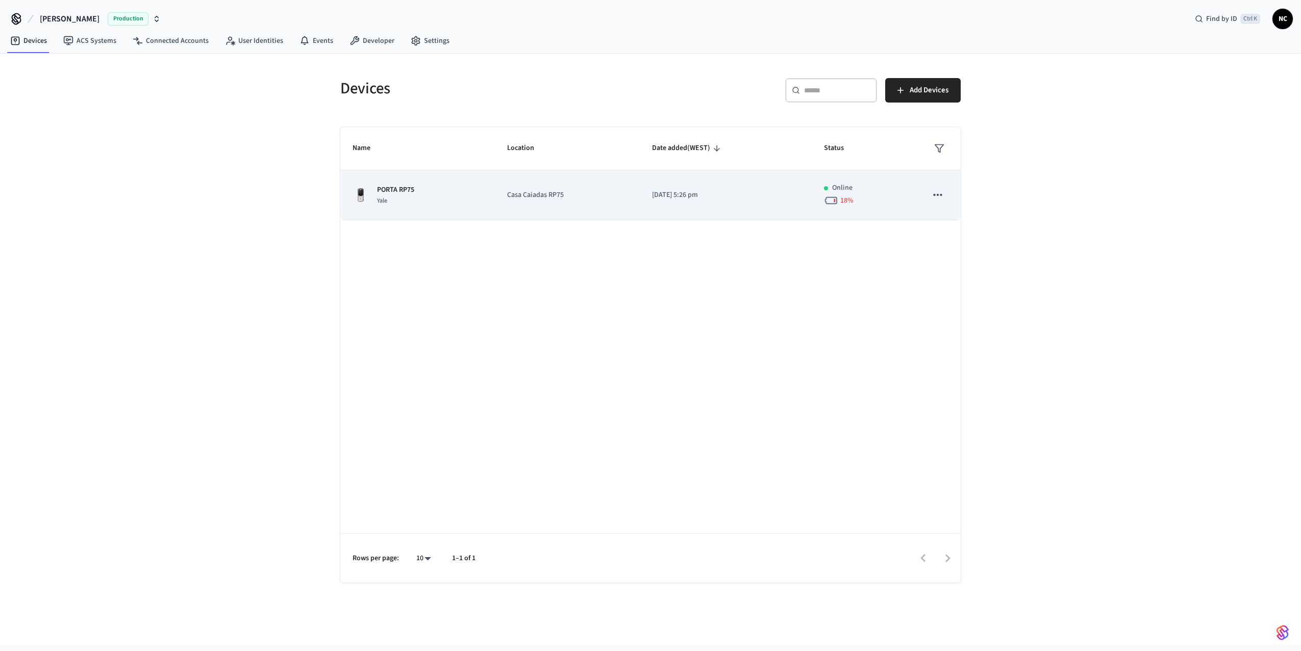
click at [934, 194] on icon "sticky table" at bounding box center [937, 195] width 9 height 2
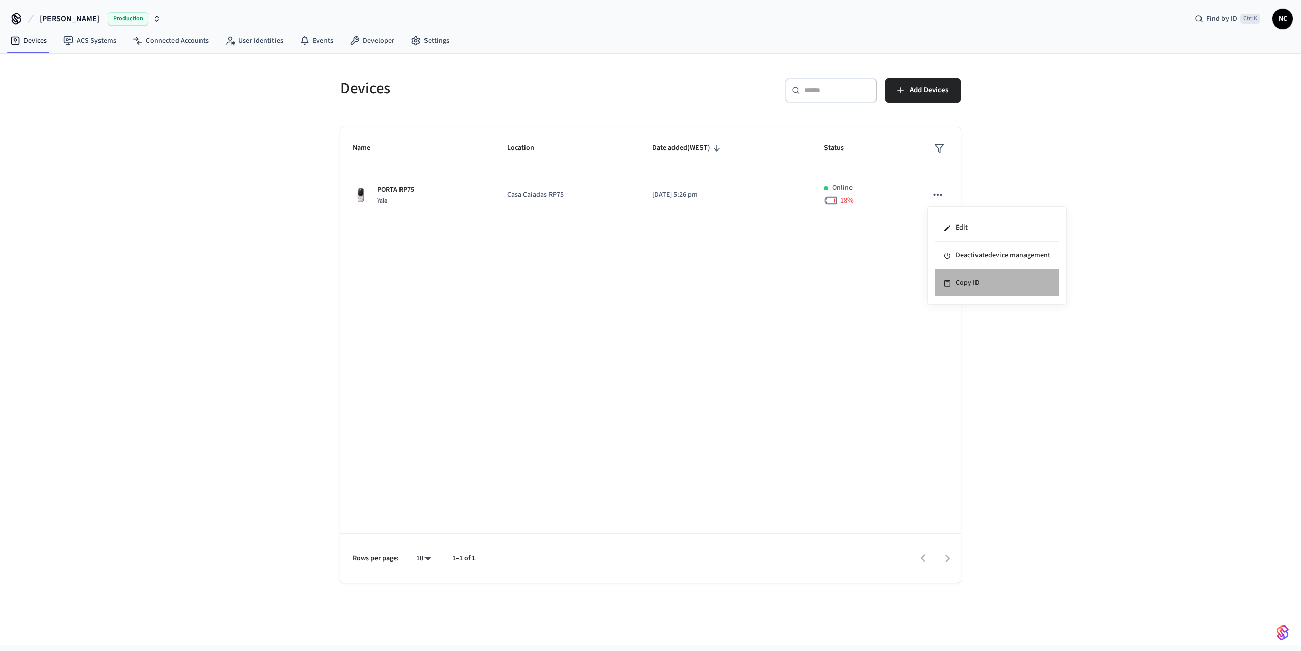
click at [979, 285] on li "Copy ID" at bounding box center [997, 282] width 124 height 27
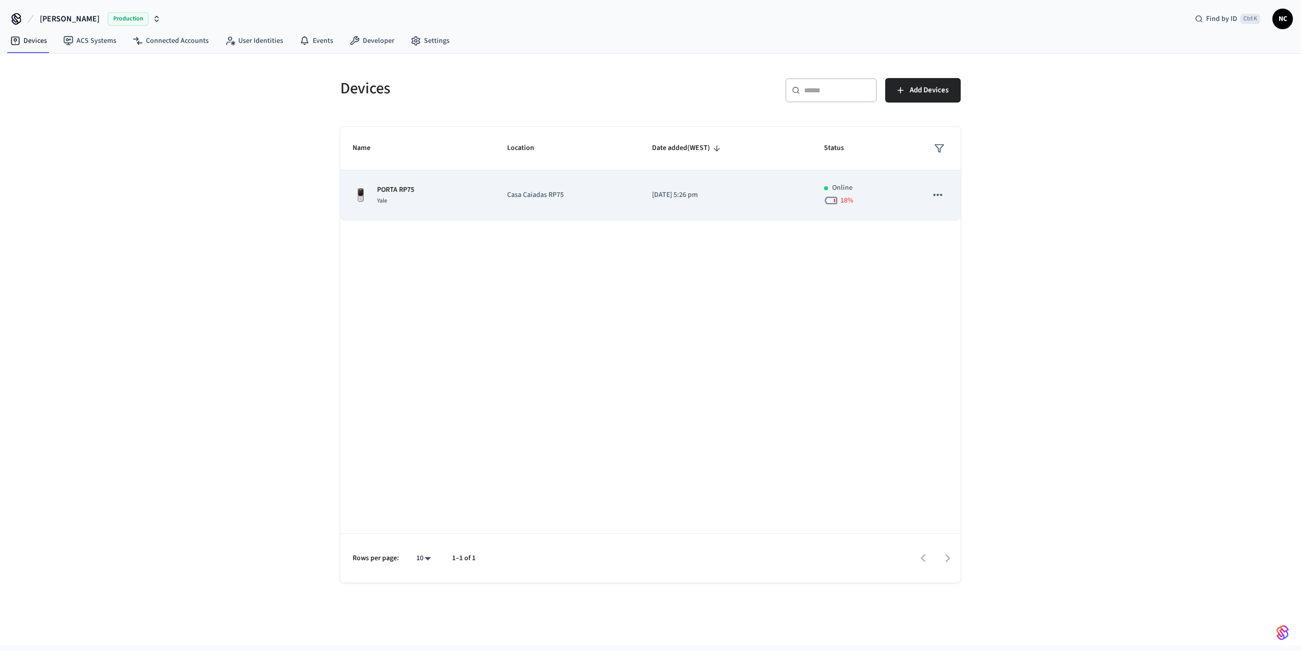
click at [540, 197] on p "Casa Caiadas RP75" at bounding box center [567, 195] width 121 height 11
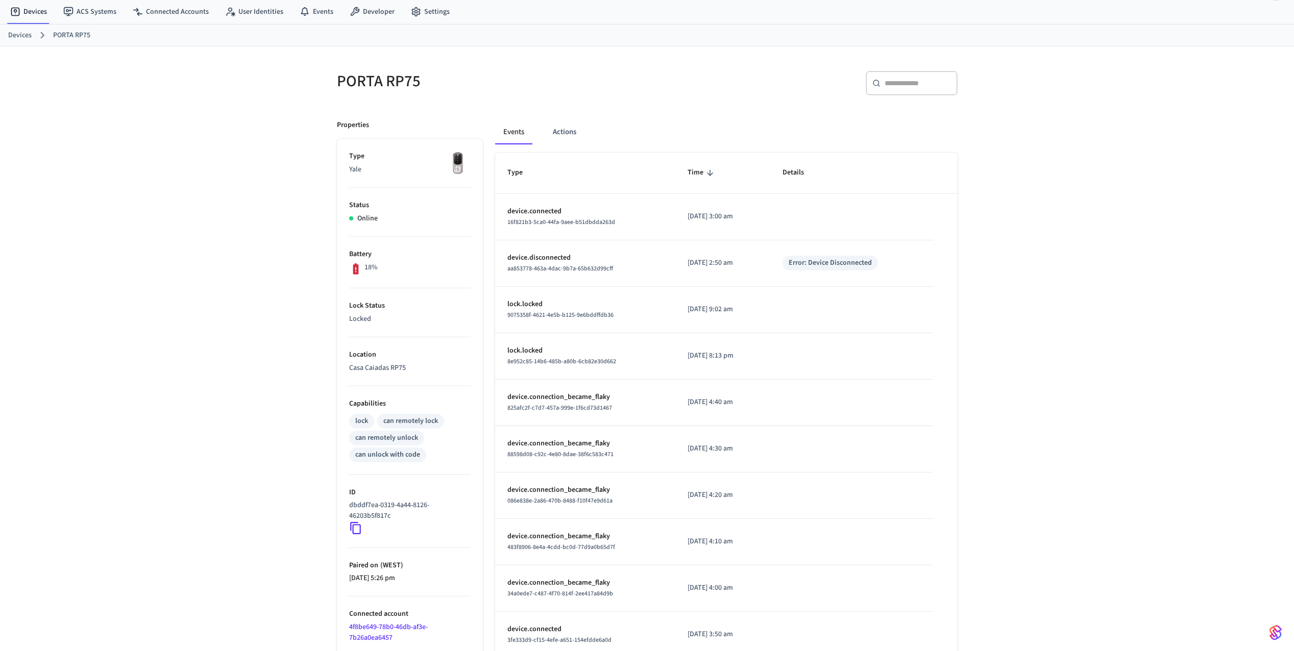
scroll to position [51, 0]
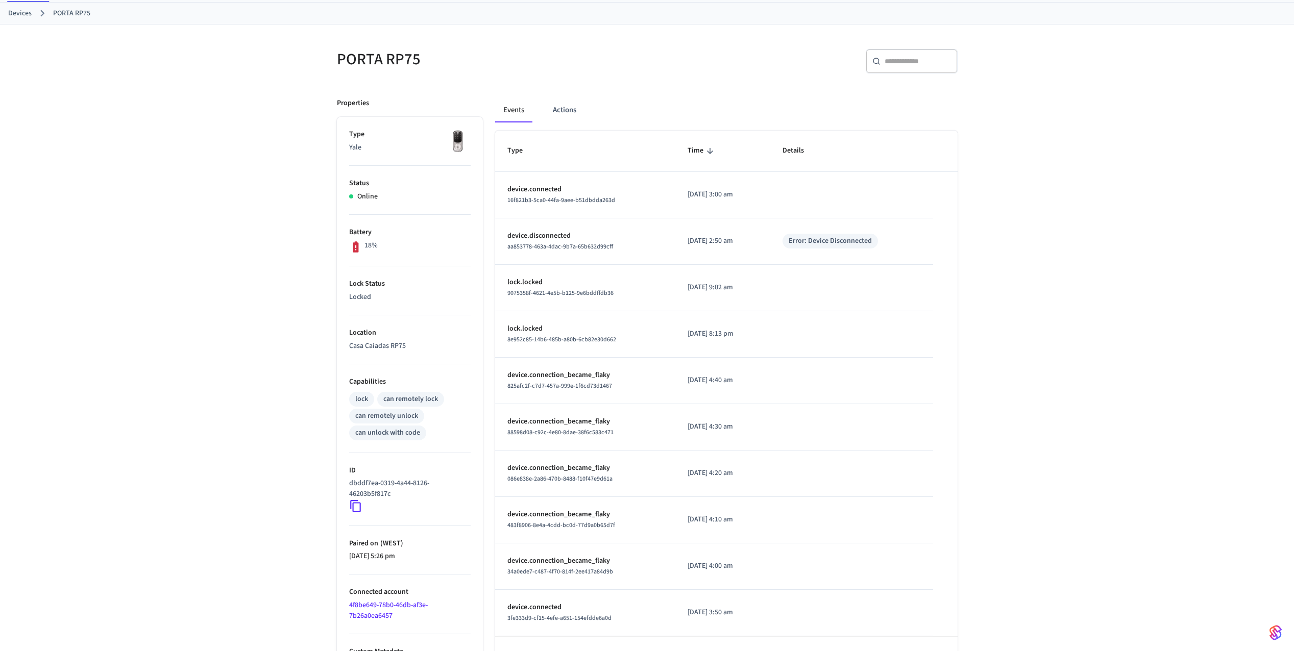
click at [21, 15] on link "Devices" at bounding box center [19, 13] width 23 height 11
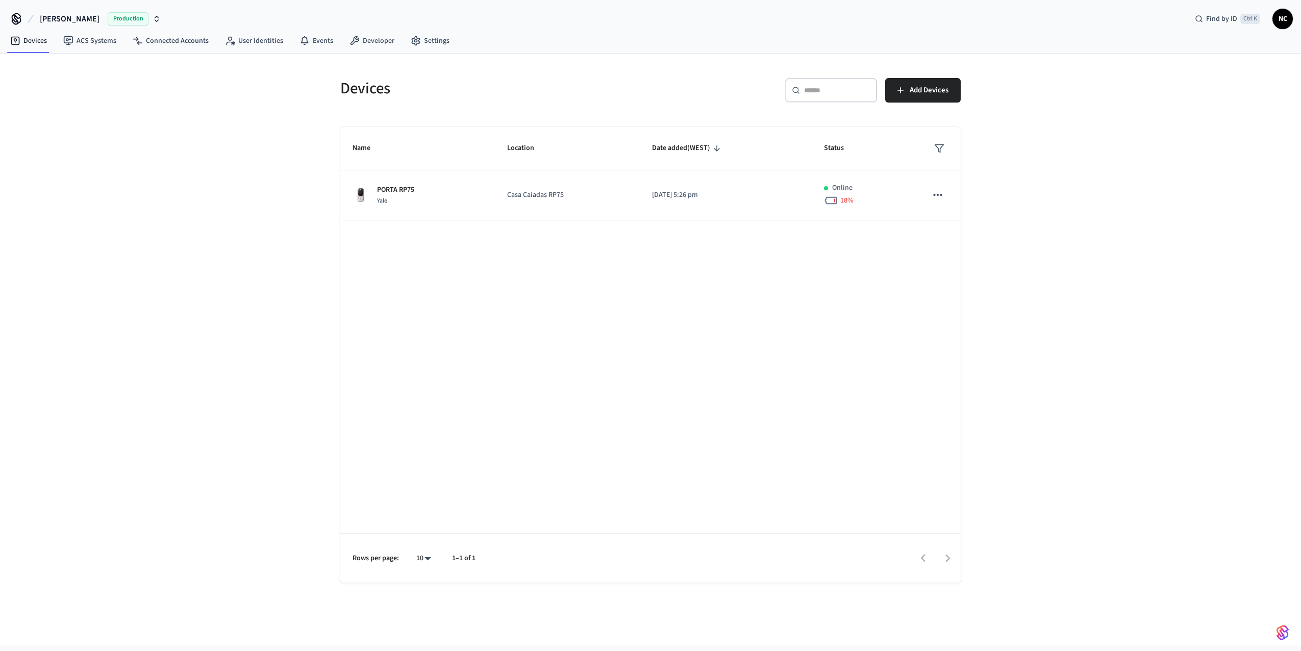
click at [1280, 16] on span "NC" at bounding box center [1283, 19] width 18 height 18
click at [1221, 80] on p "[EMAIL_ADDRESS][DOMAIN_NAME]" at bounding box center [1231, 87] width 97 height 20
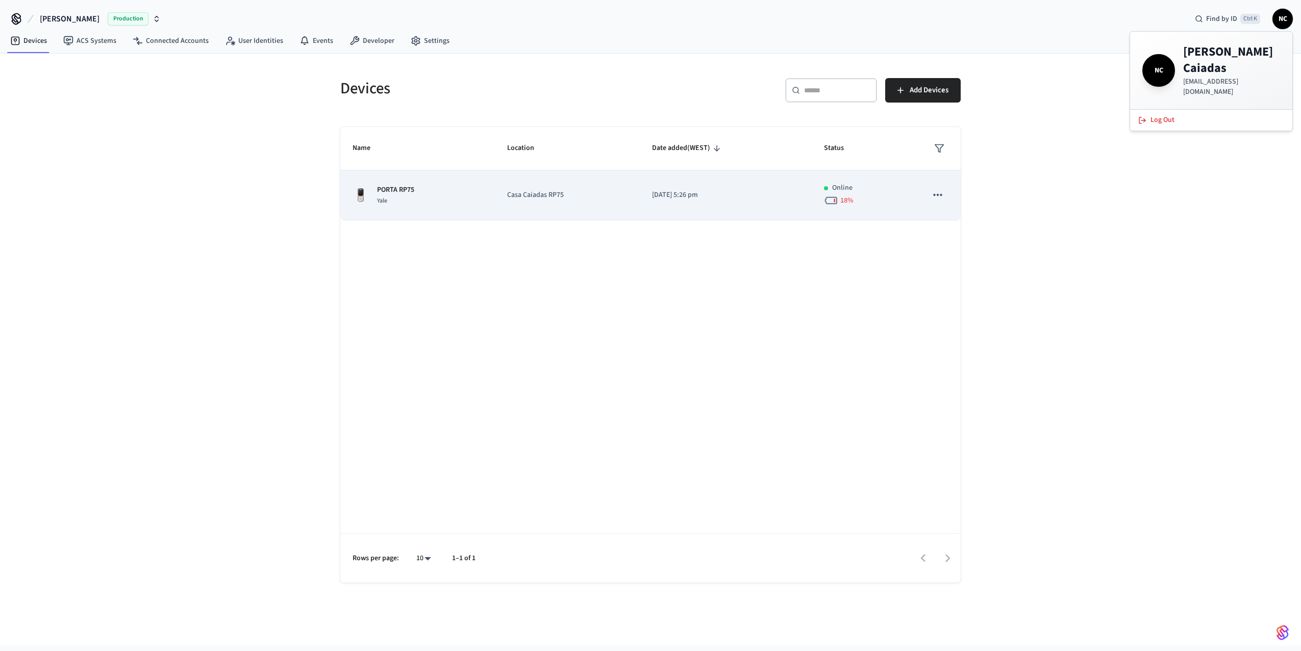
click at [704, 199] on p "[DATE] 5:26 pm" at bounding box center [725, 195] width 147 height 11
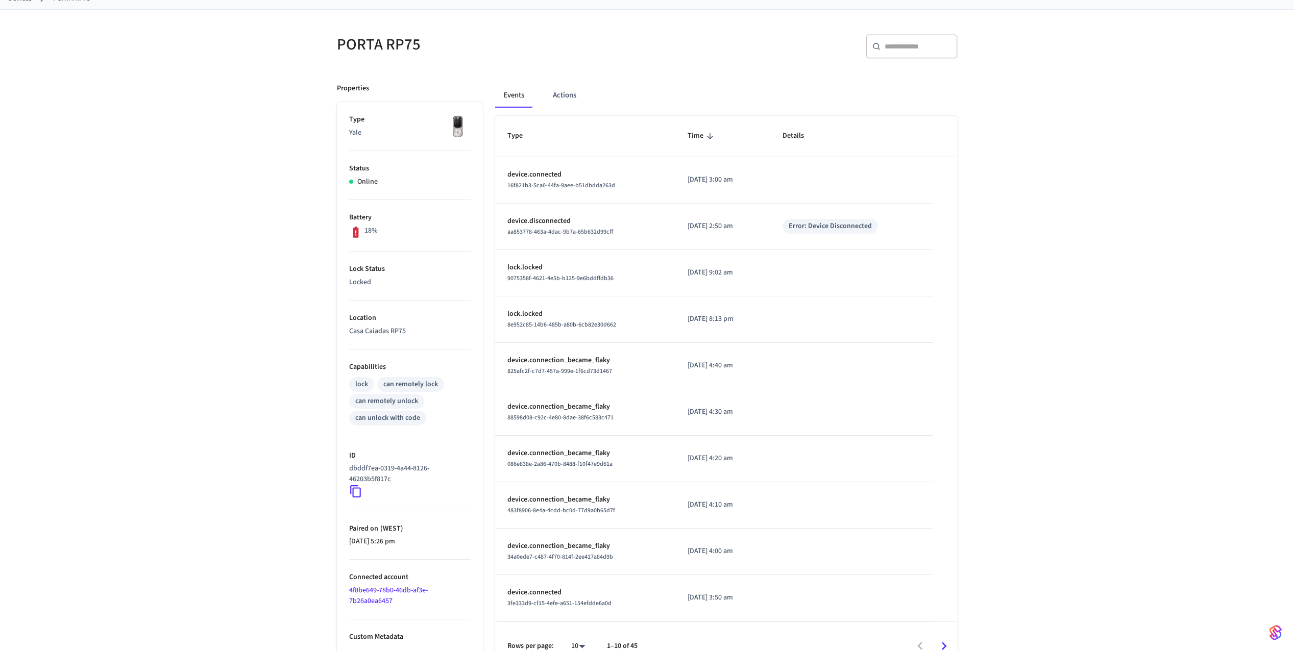
scroll to position [86, 0]
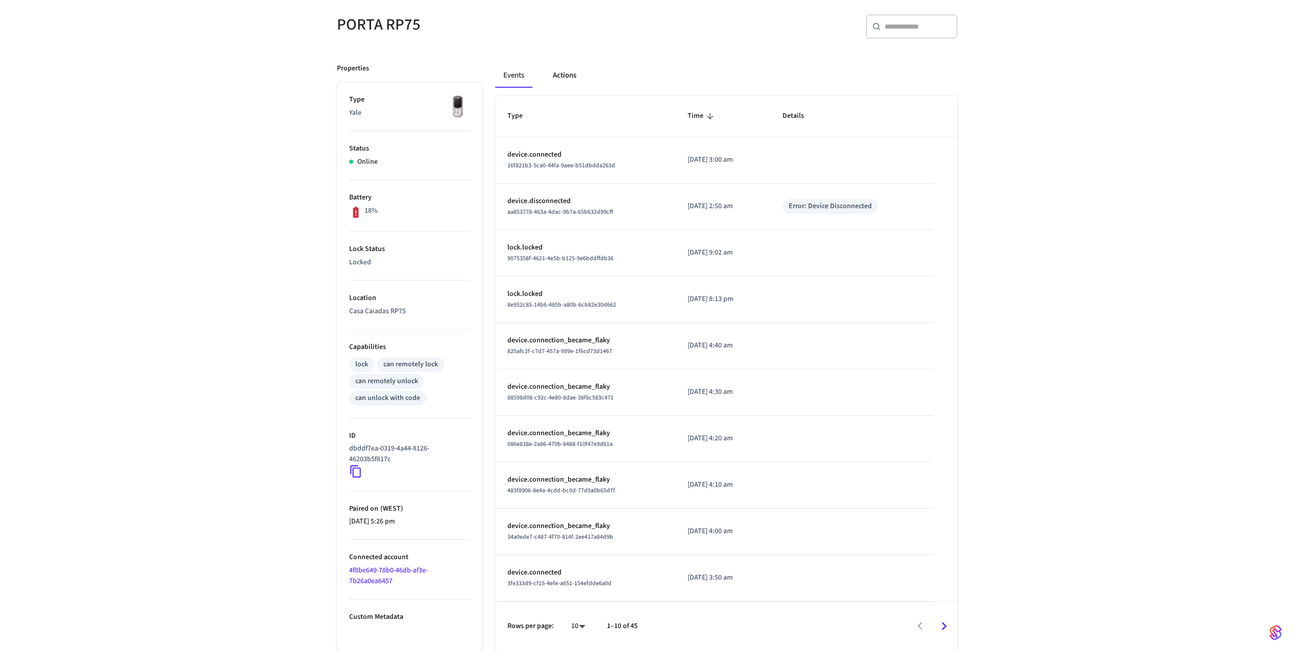
click at [556, 80] on button "Actions" at bounding box center [565, 75] width 40 height 24
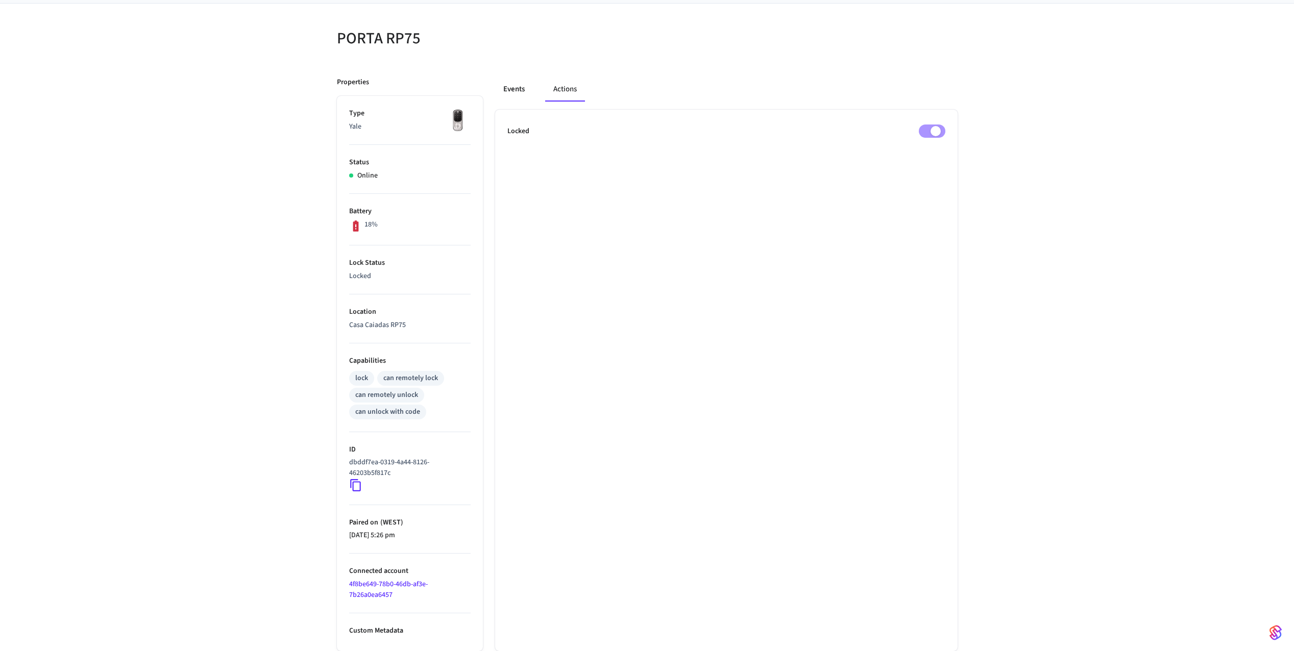
click at [511, 87] on button "Events" at bounding box center [514, 89] width 38 height 24
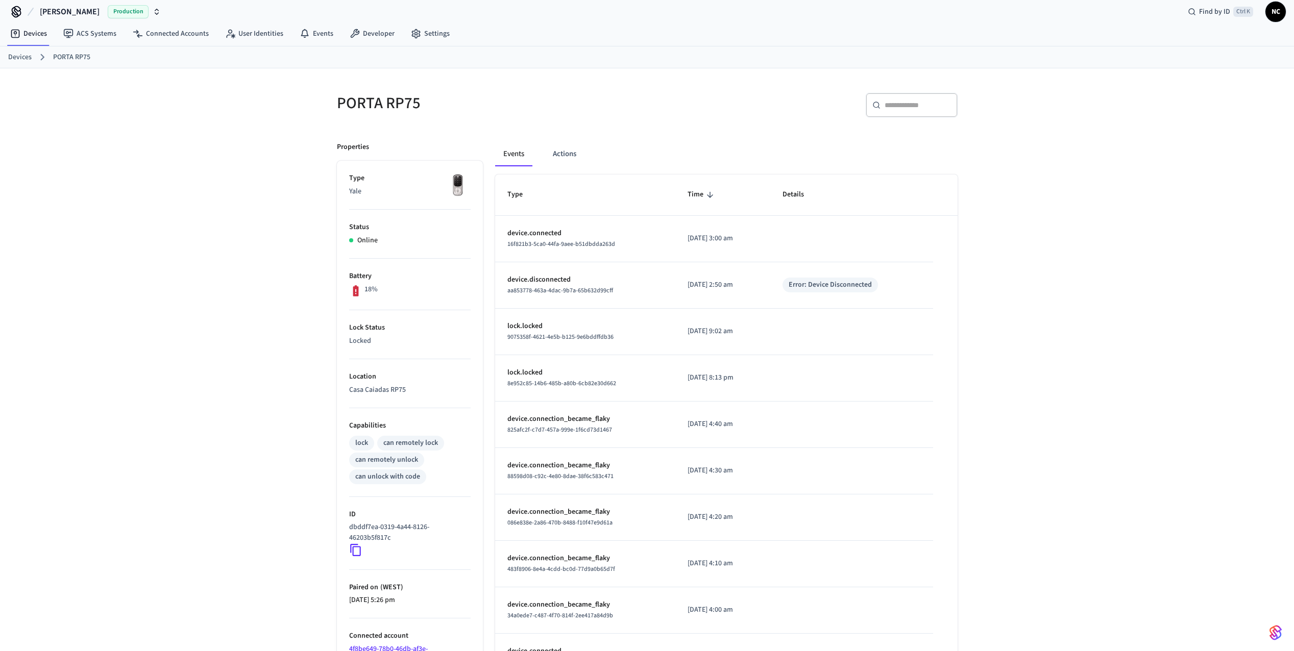
scroll to position [0, 0]
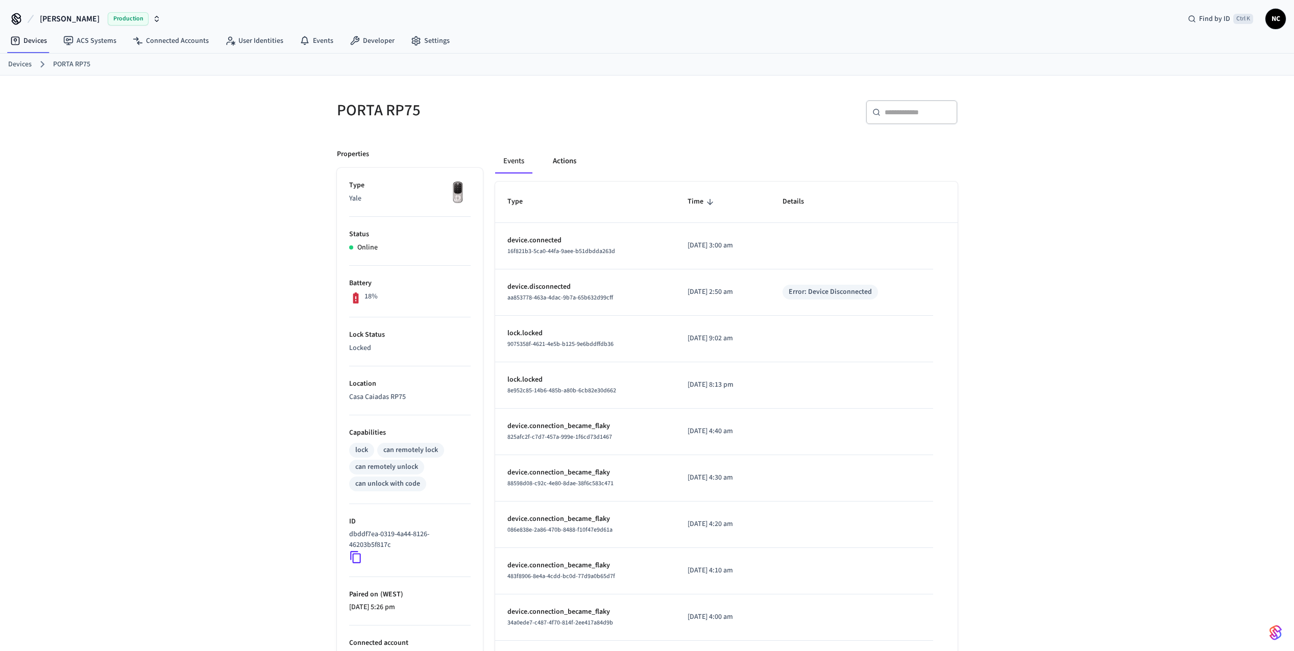
click at [575, 164] on button "Actions" at bounding box center [565, 161] width 40 height 24
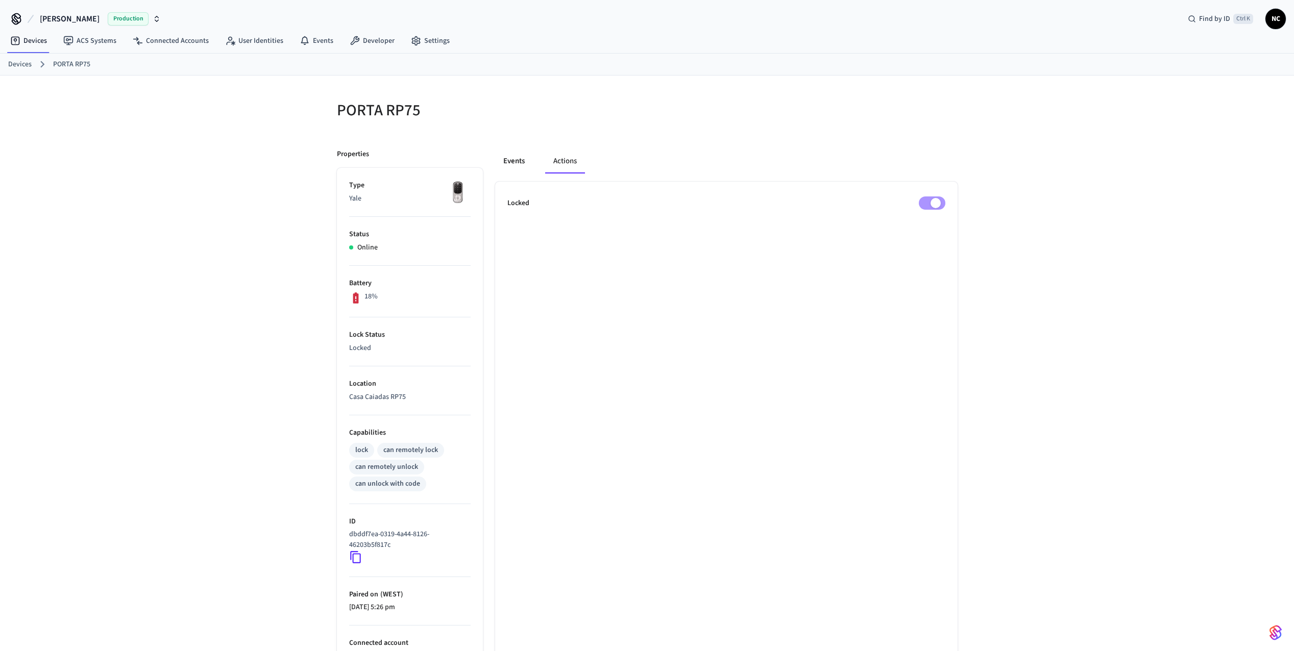
click at [524, 163] on button "Events" at bounding box center [514, 161] width 38 height 24
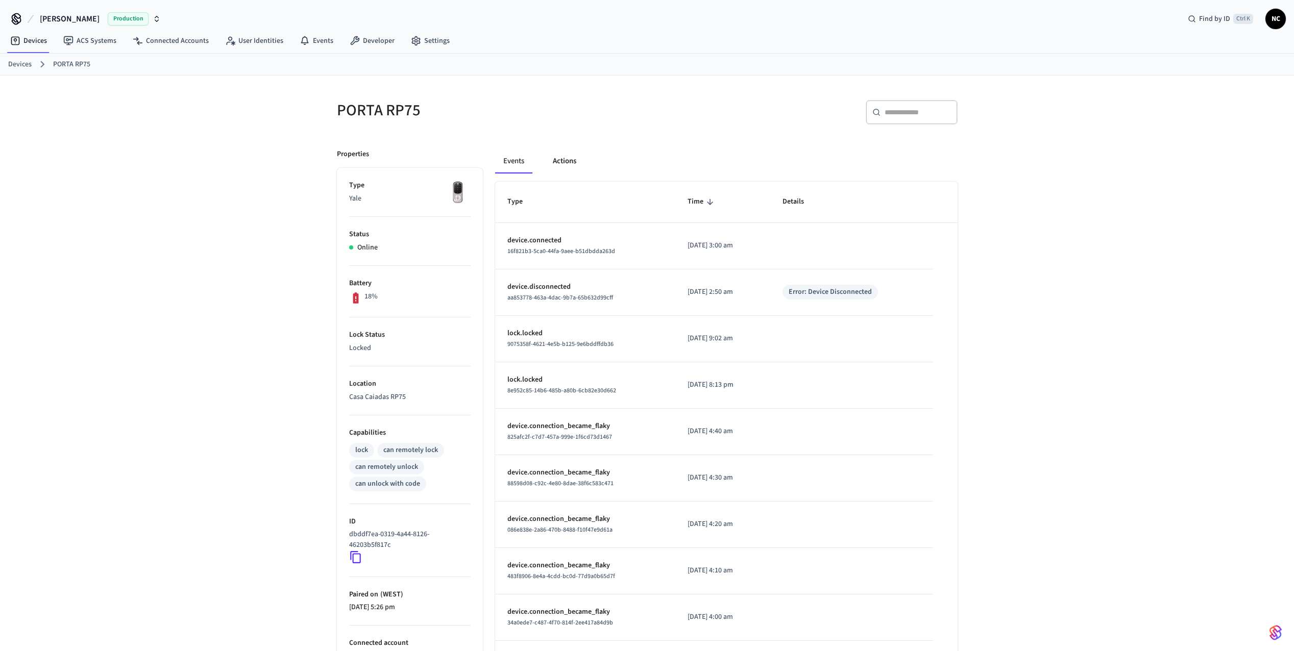
click at [558, 163] on button "Actions" at bounding box center [565, 161] width 40 height 24
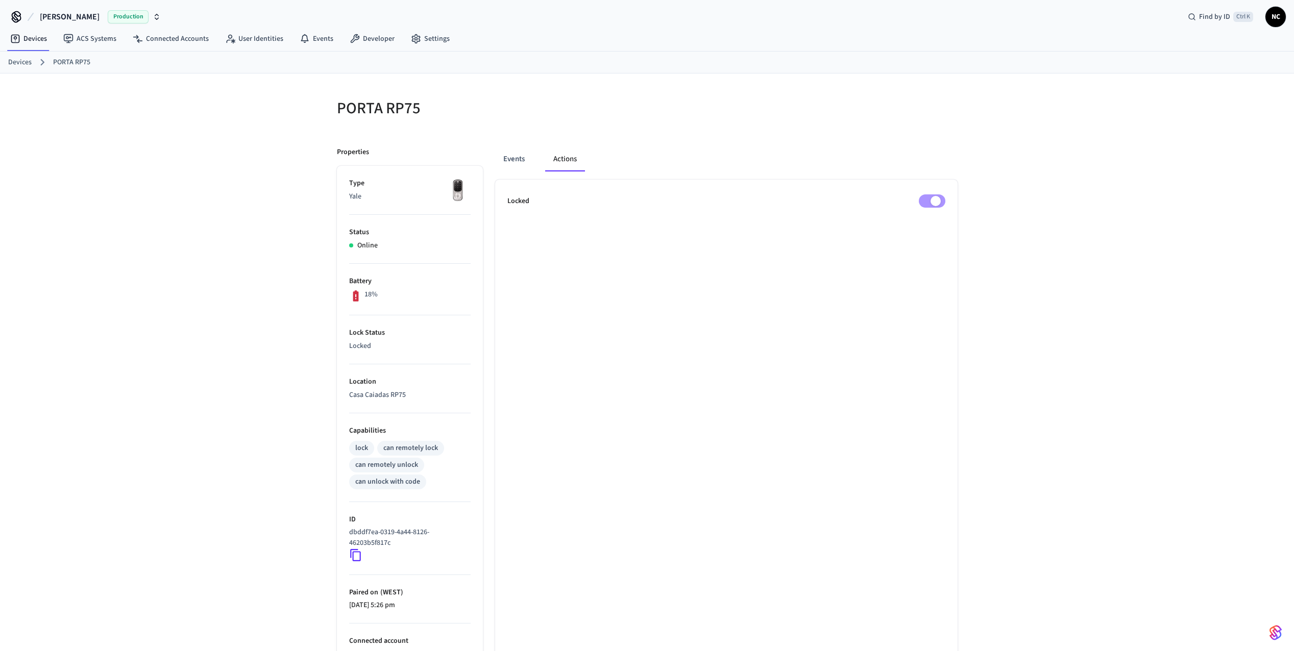
scroll to position [51, 0]
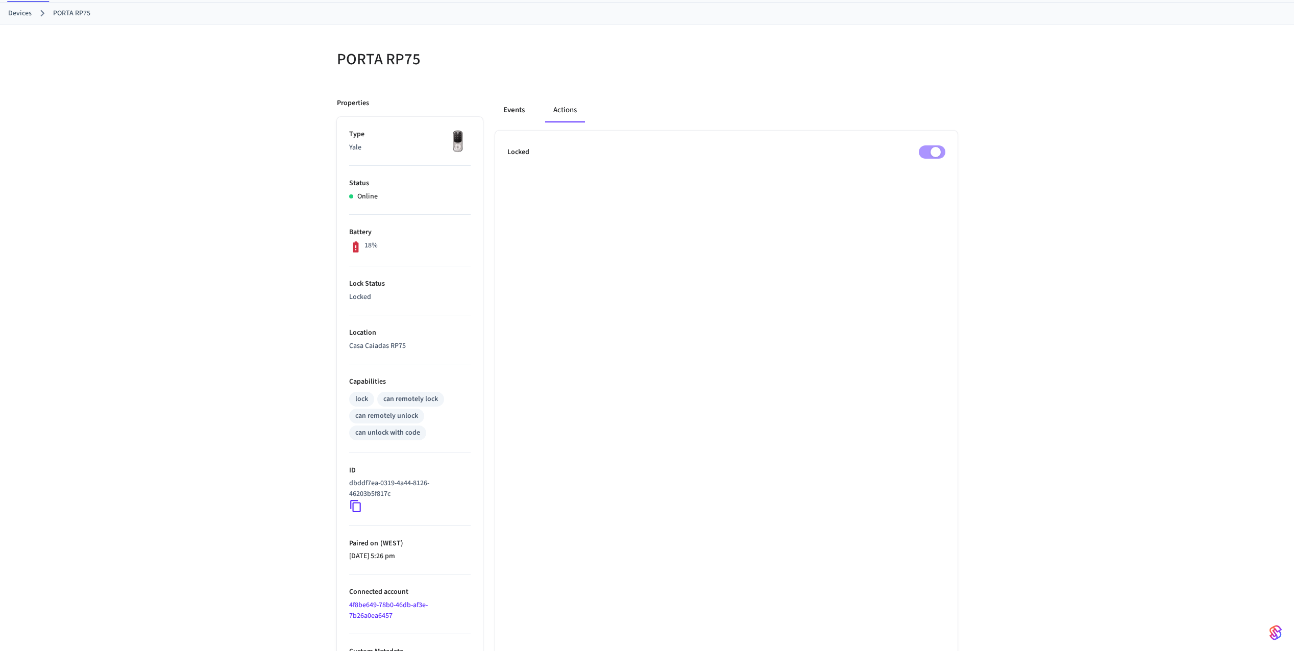
click at [516, 116] on button "Events" at bounding box center [514, 110] width 38 height 24
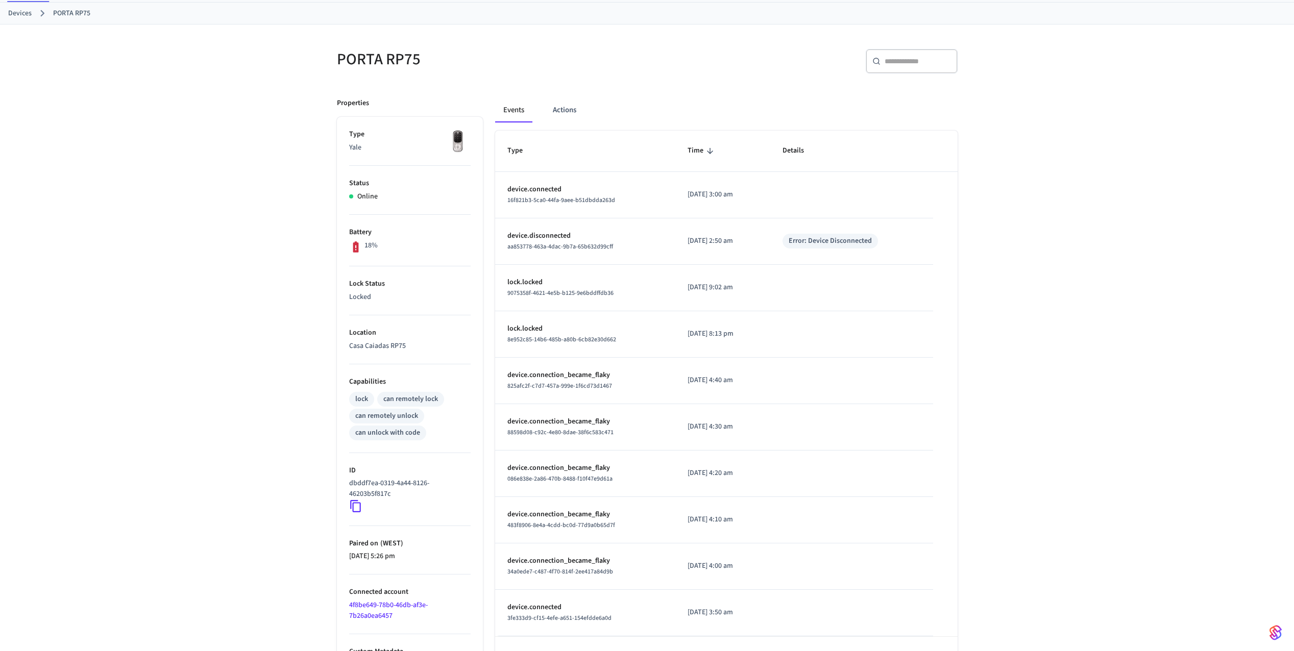
click at [22, 14] on link "Devices" at bounding box center [19, 13] width 23 height 11
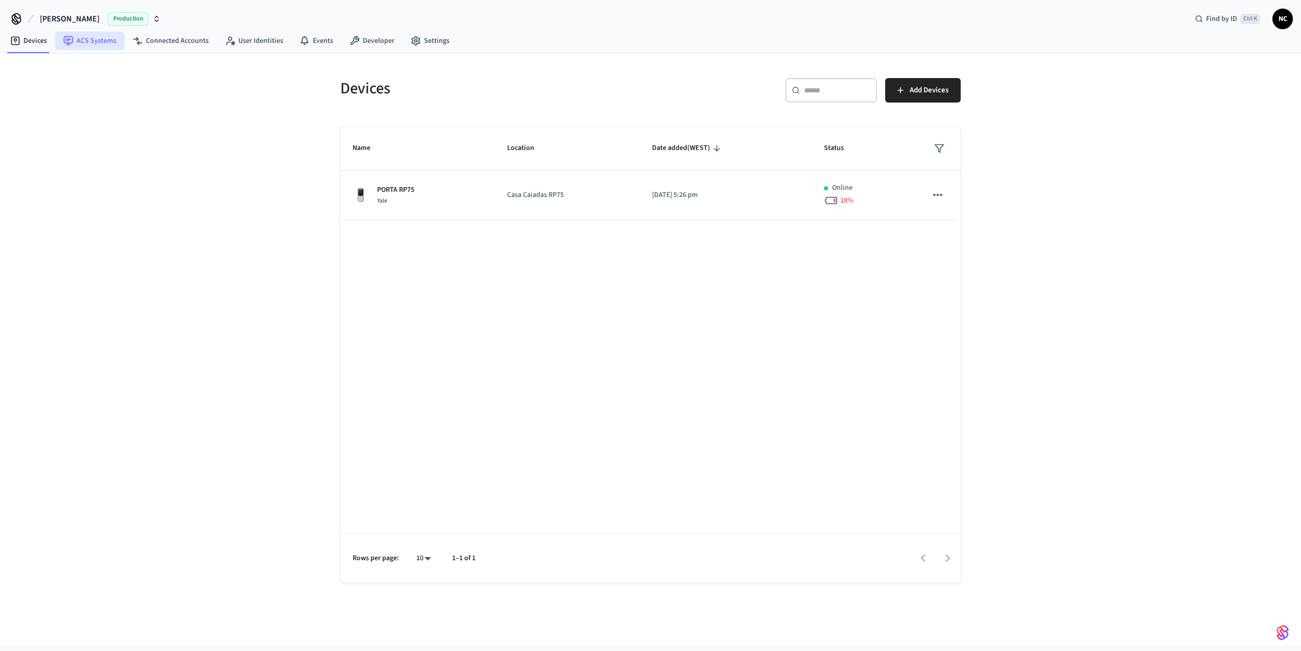
click at [100, 44] on link "ACS Systems" at bounding box center [89, 41] width 69 height 18
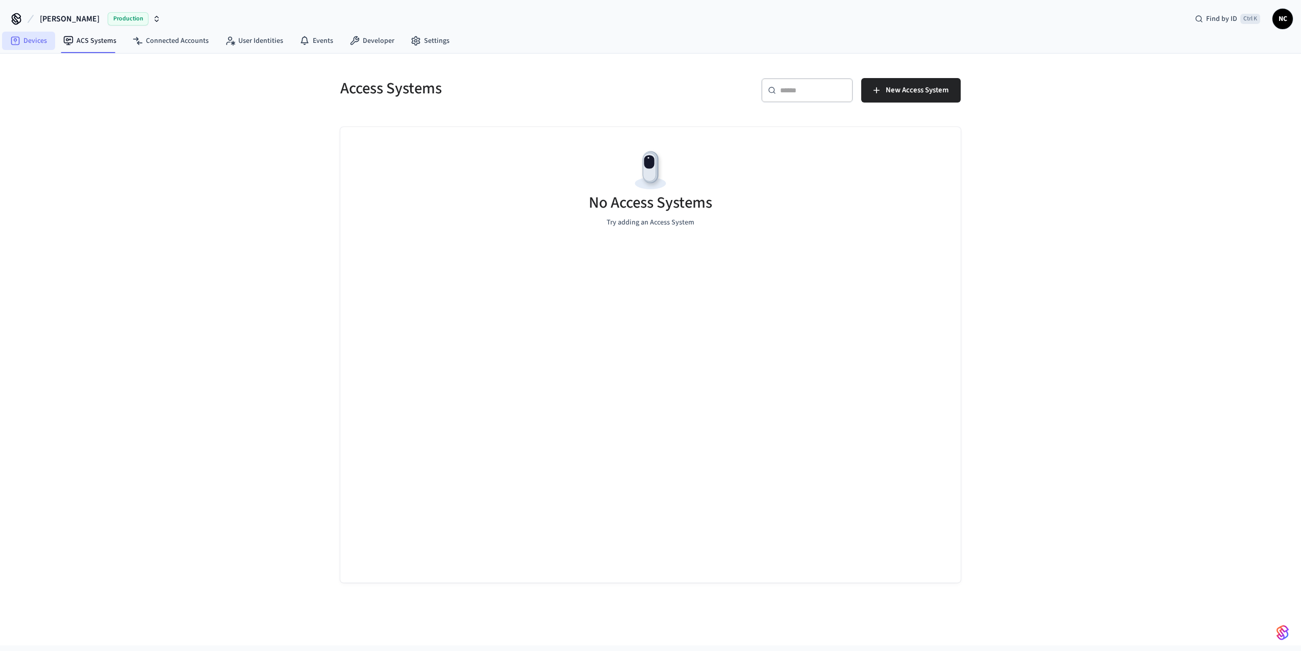
click at [38, 50] on link "Devices" at bounding box center [28, 41] width 53 height 18
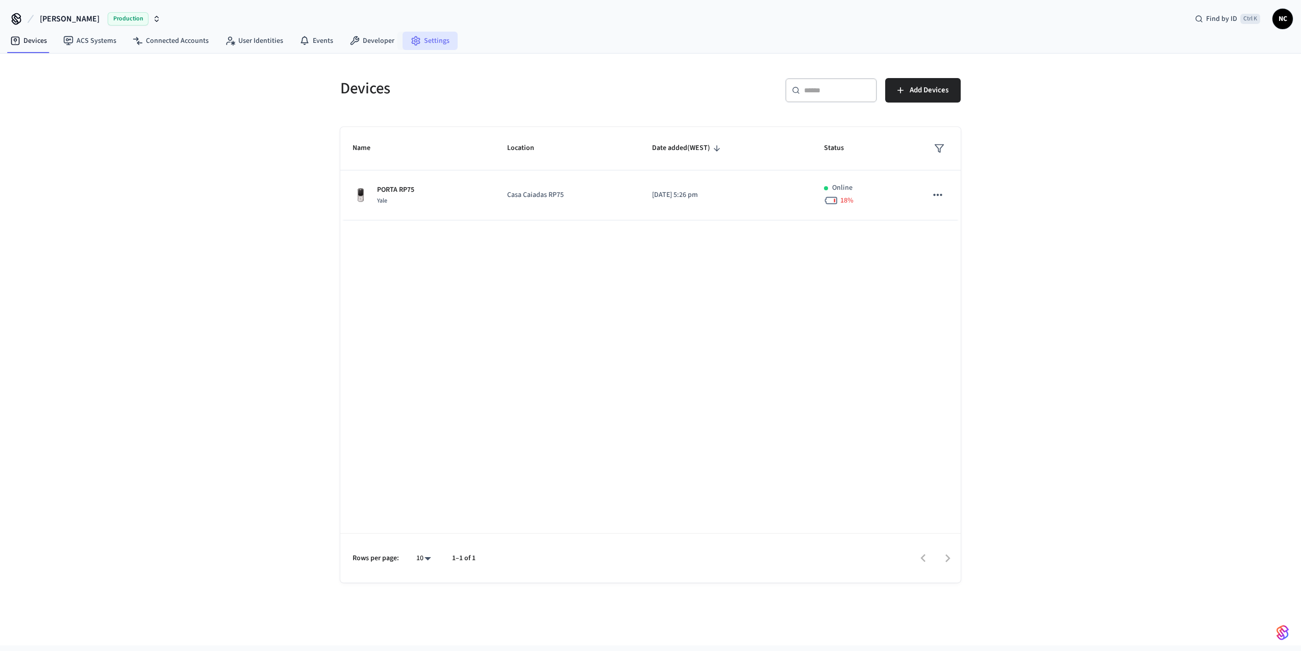
click at [433, 42] on link "Settings" at bounding box center [430, 41] width 55 height 18
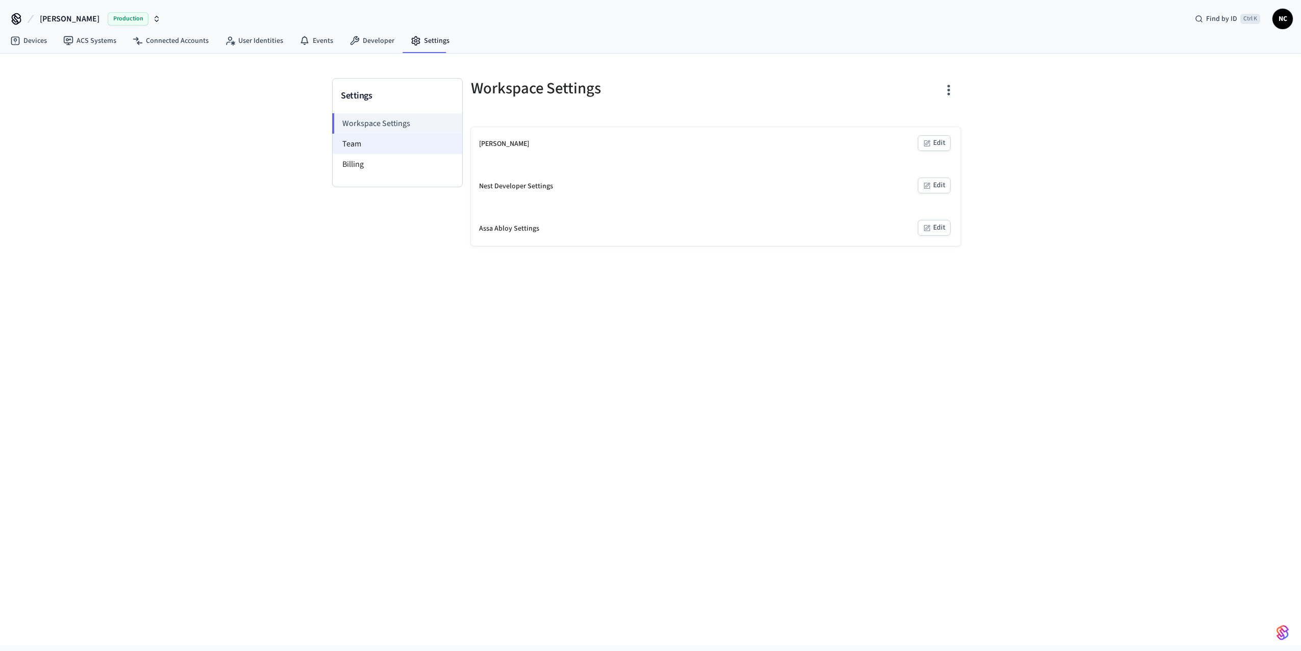
click at [374, 147] on li "Team" at bounding box center [398, 144] width 130 height 20
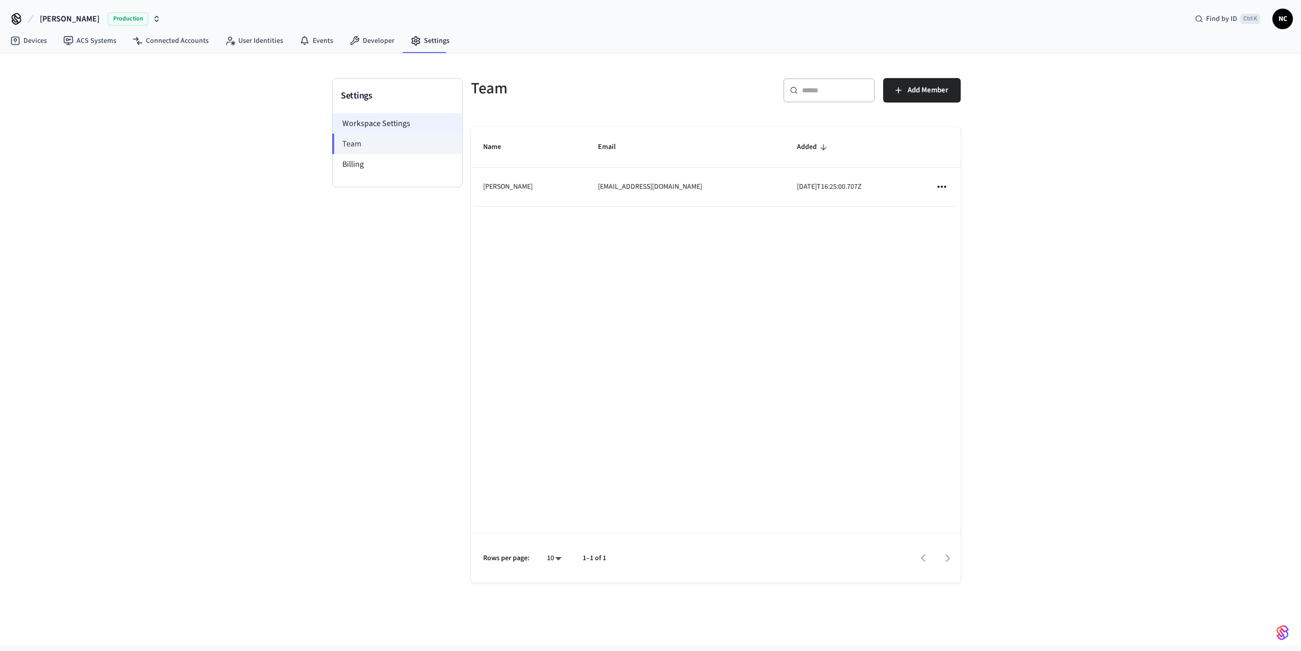
click at [367, 129] on li "Workspace Settings" at bounding box center [398, 123] width 130 height 20
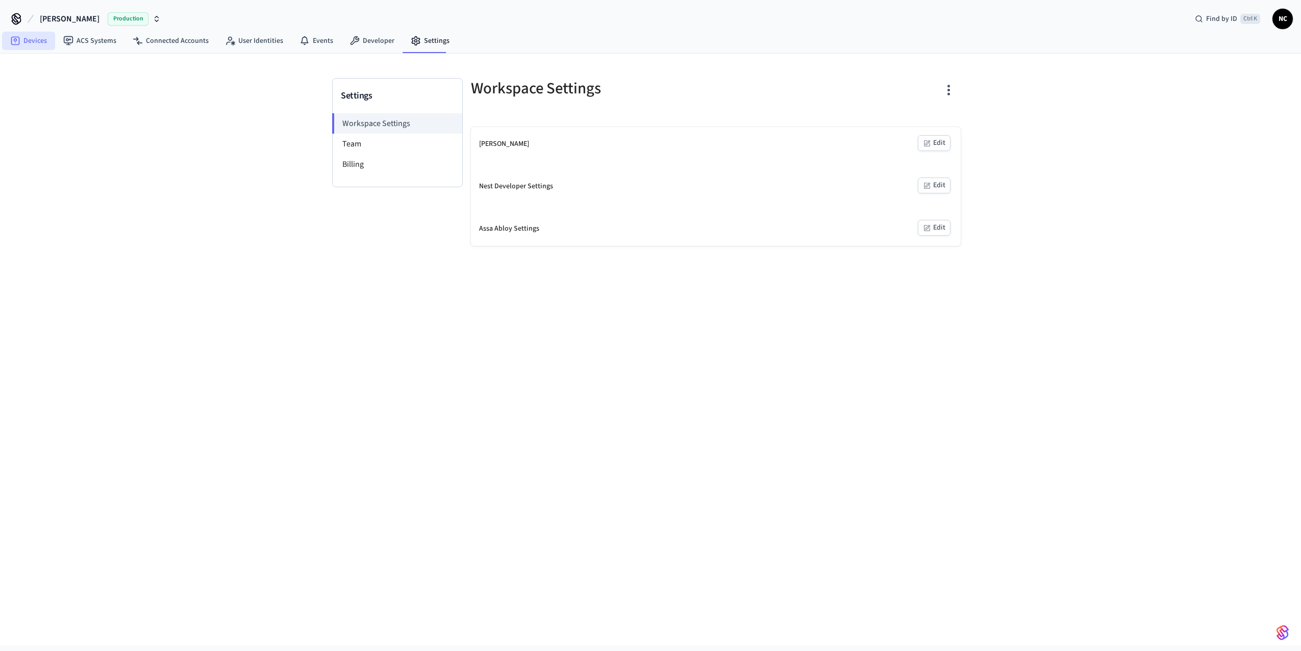
click at [22, 40] on link "Devices" at bounding box center [28, 41] width 53 height 18
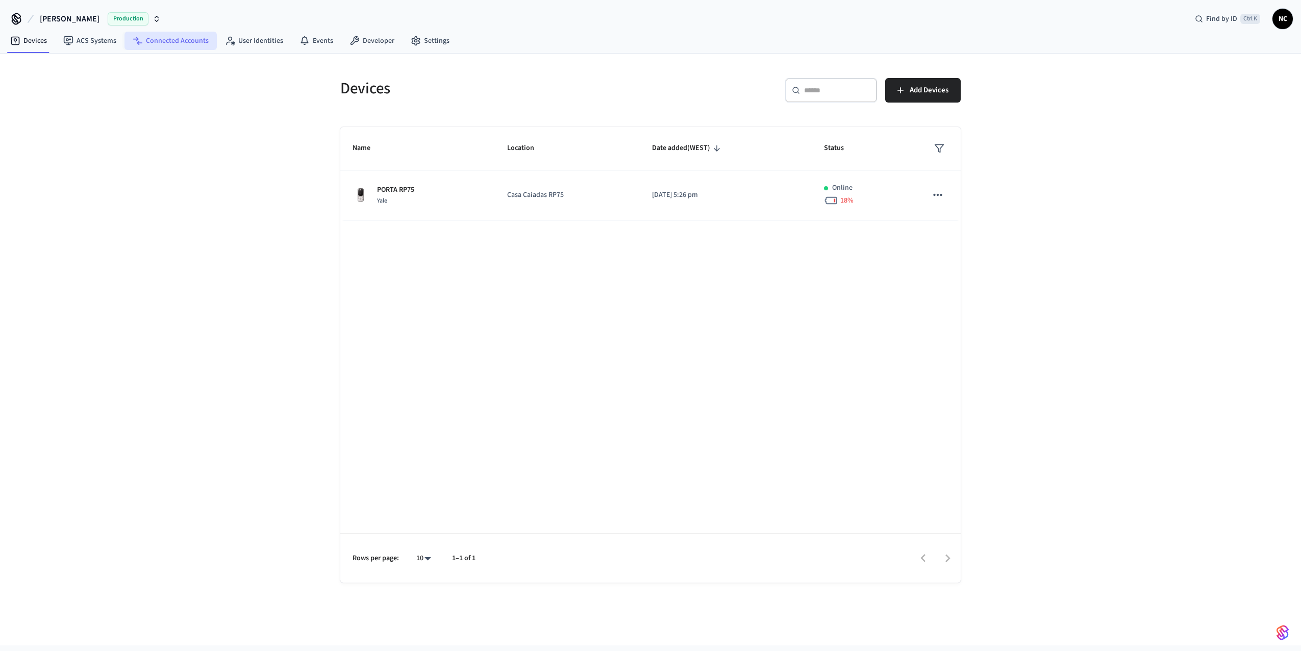
click at [174, 46] on link "Connected Accounts" at bounding box center [171, 41] width 92 height 18
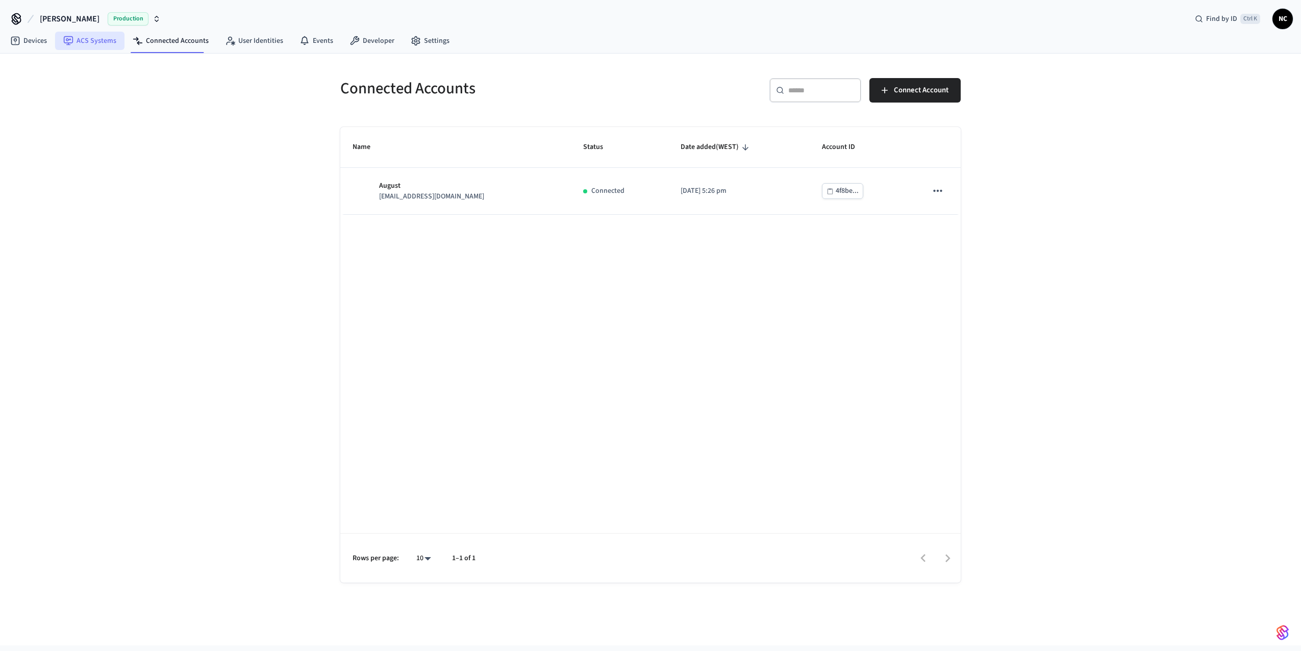
click at [95, 42] on link "ACS Systems" at bounding box center [89, 41] width 69 height 18
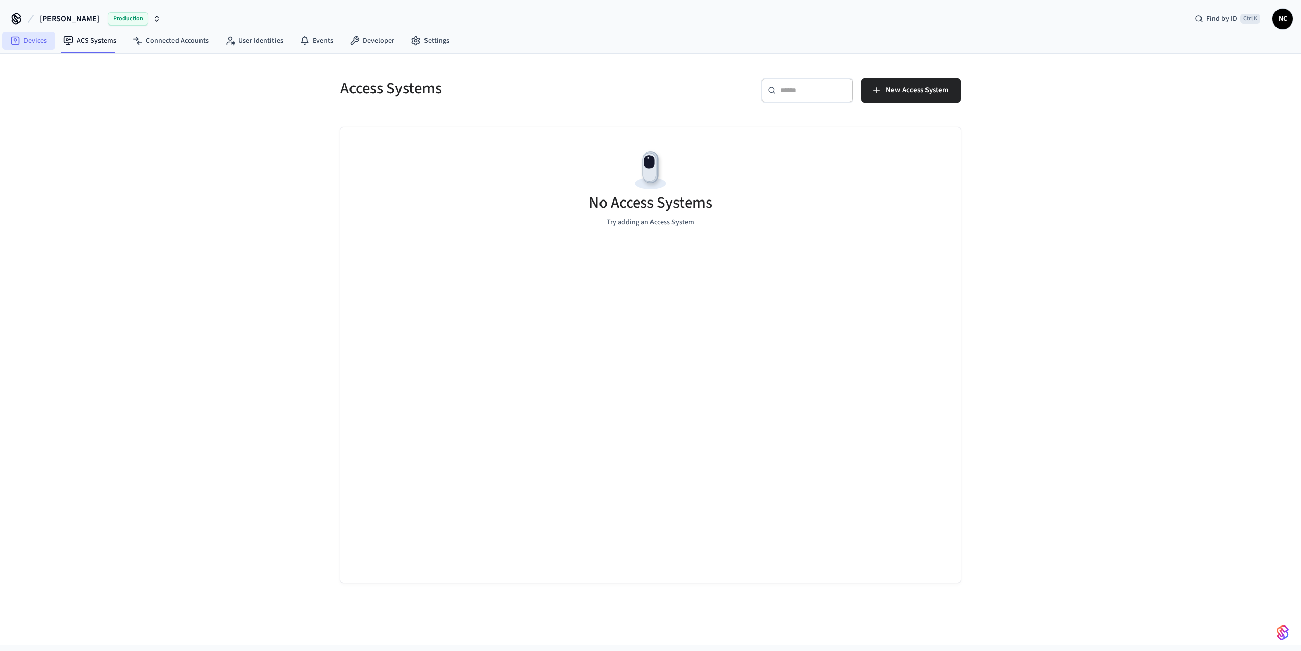
click at [42, 45] on link "Devices" at bounding box center [28, 41] width 53 height 18
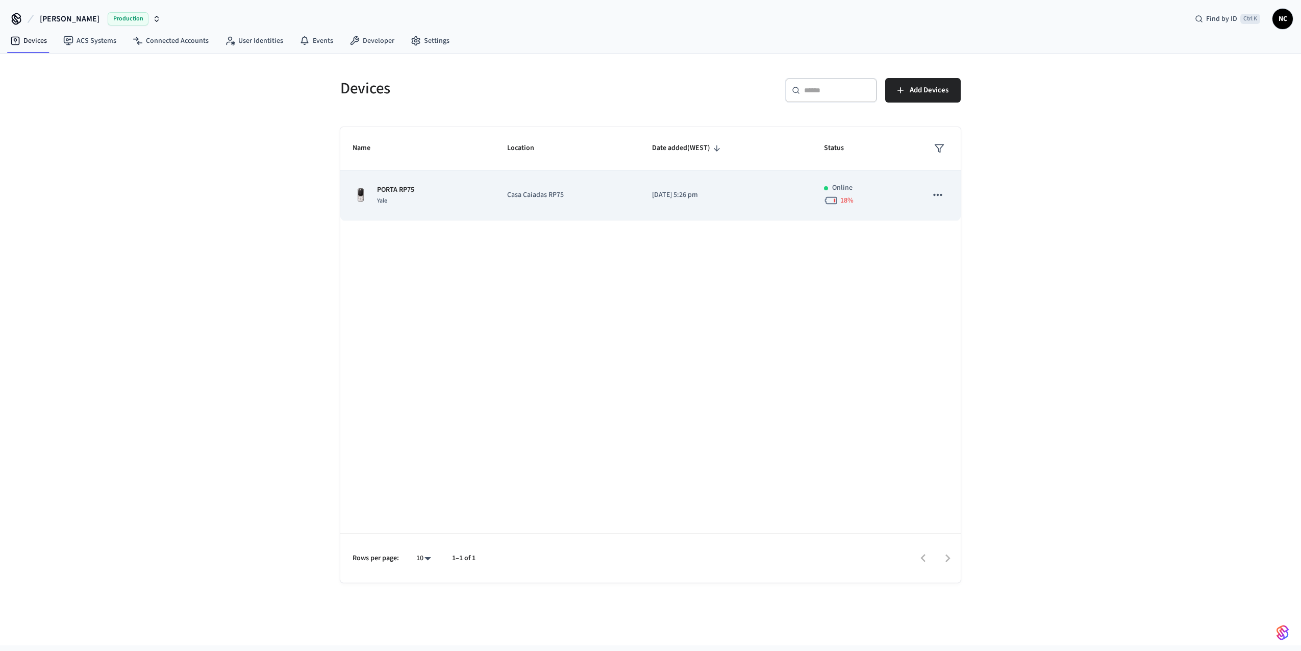
click at [706, 205] on td "[DATE] 5:26 pm" at bounding box center [726, 195] width 172 height 50
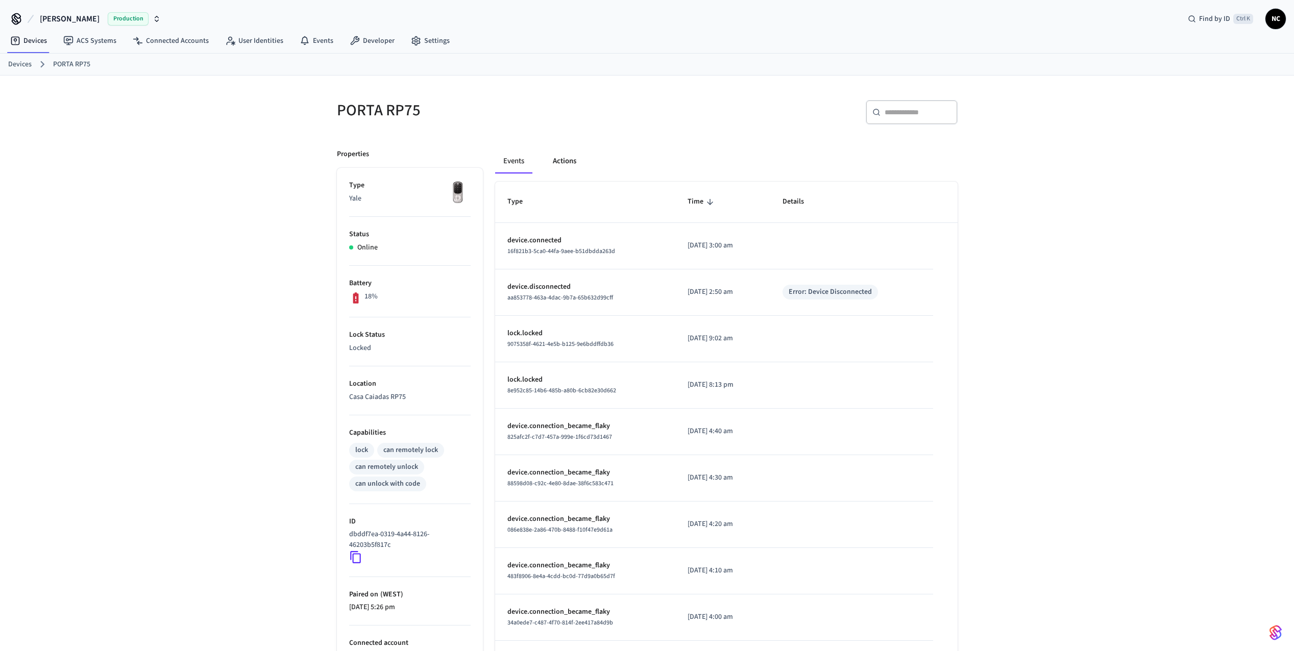
click at [563, 171] on button "Actions" at bounding box center [565, 161] width 40 height 24
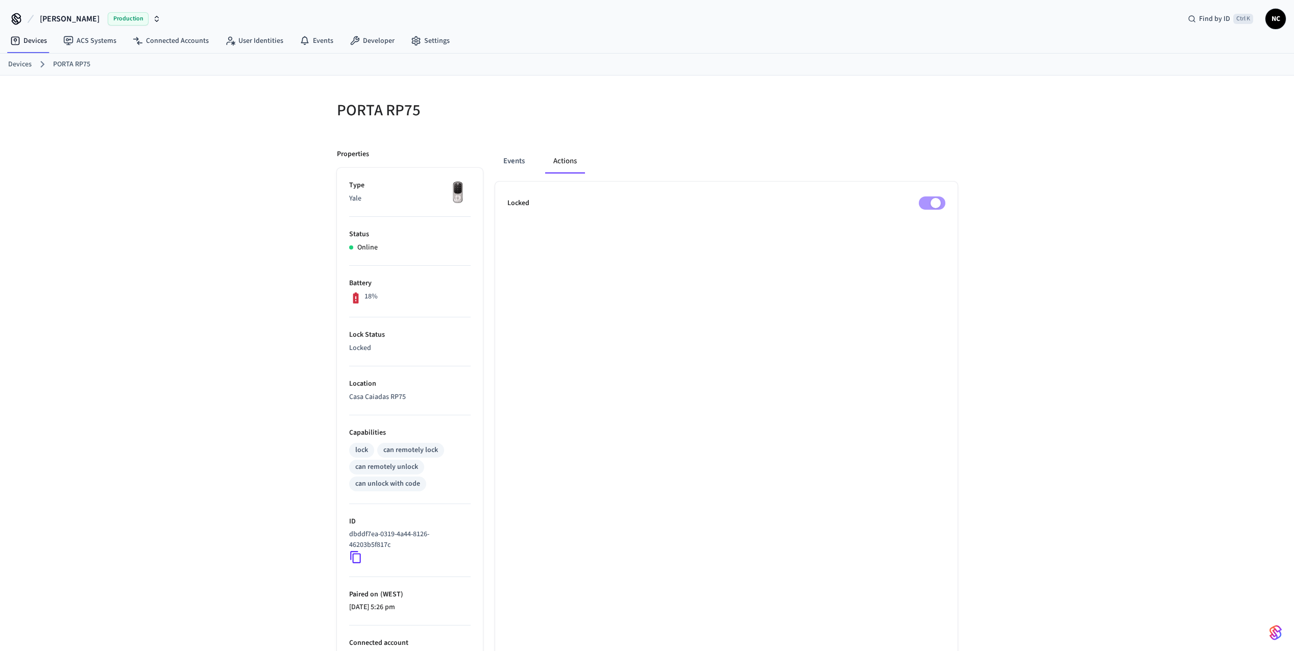
click at [873, 212] on ul "Locked" at bounding box center [726, 452] width 462 height 541
click at [255, 40] on link "User Identities" at bounding box center [254, 41] width 75 height 18
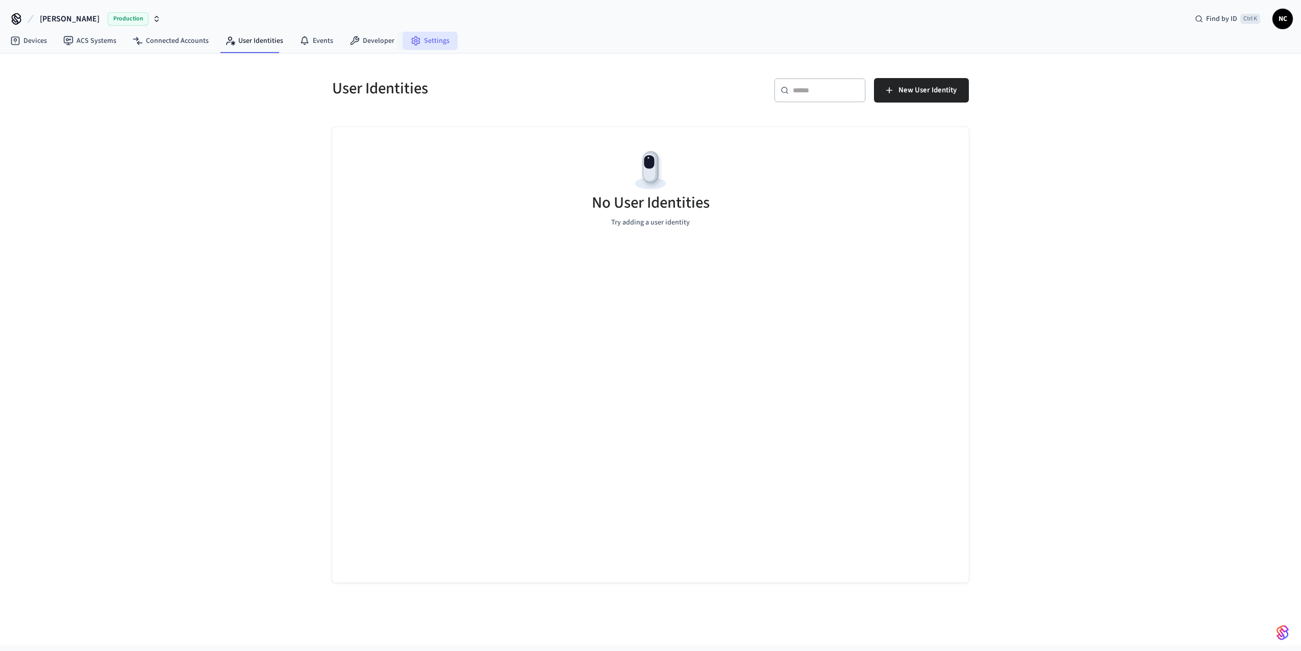
click at [423, 42] on link "Settings" at bounding box center [430, 41] width 55 height 18
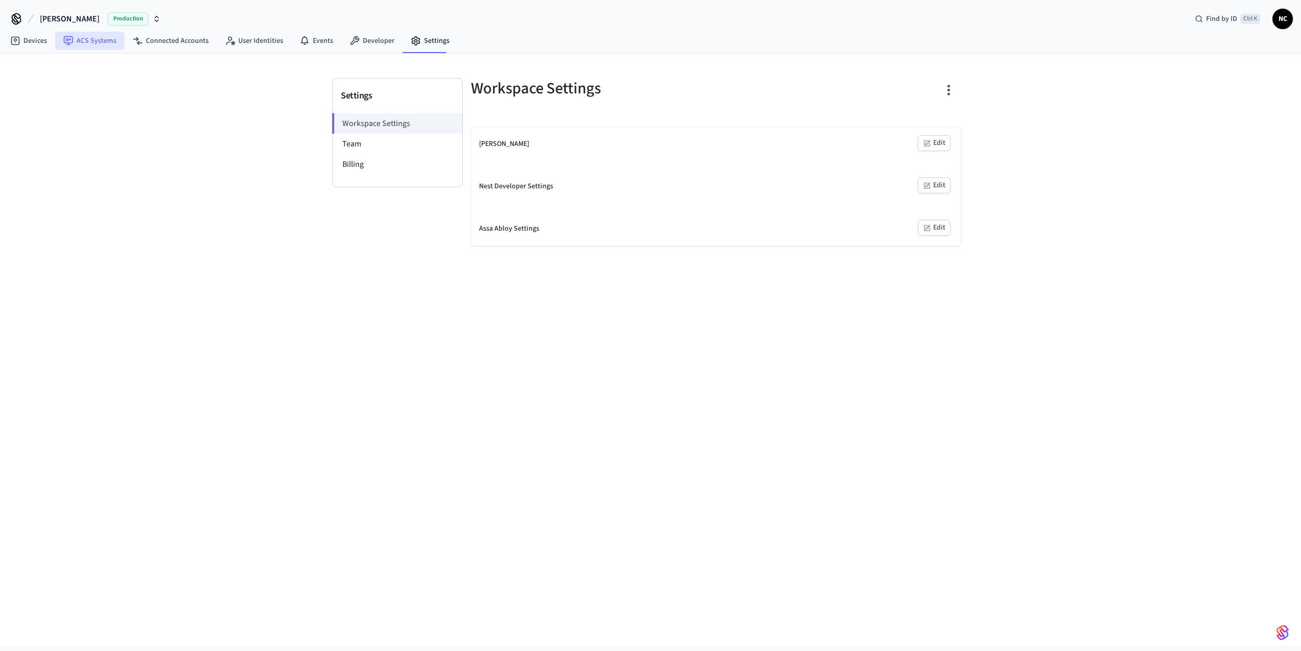
click at [107, 39] on link "ACS Systems" at bounding box center [89, 41] width 69 height 18
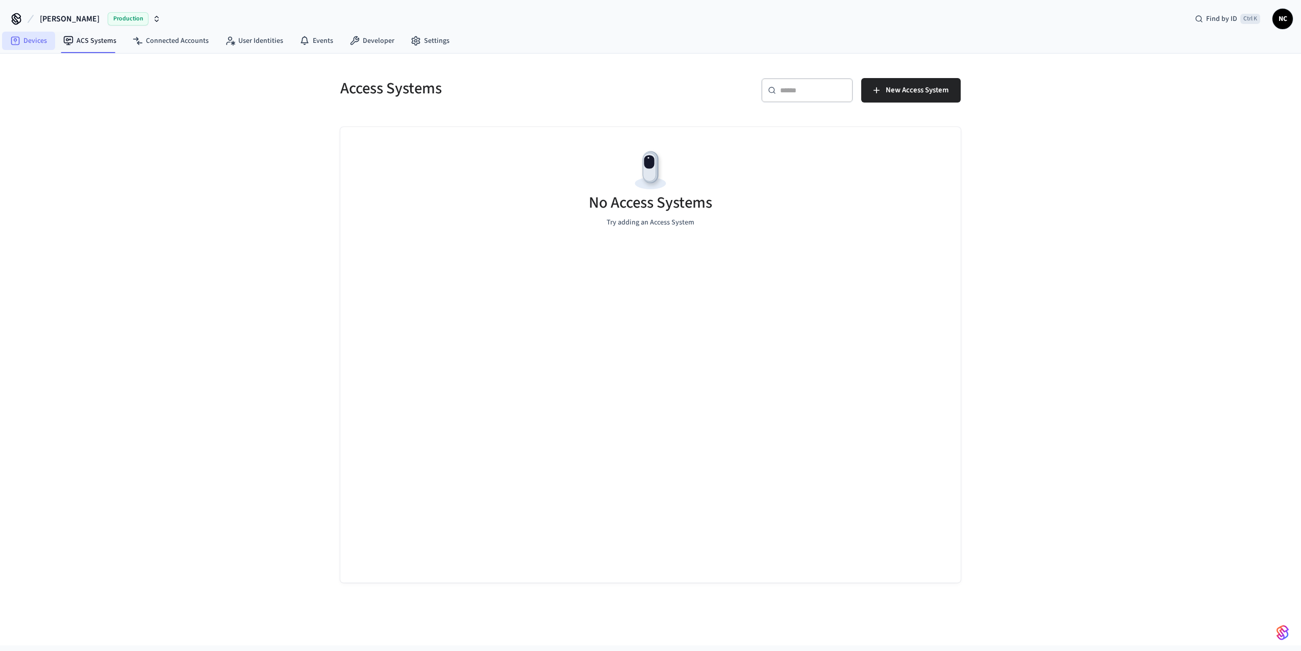
click at [22, 48] on link "Devices" at bounding box center [28, 41] width 53 height 18
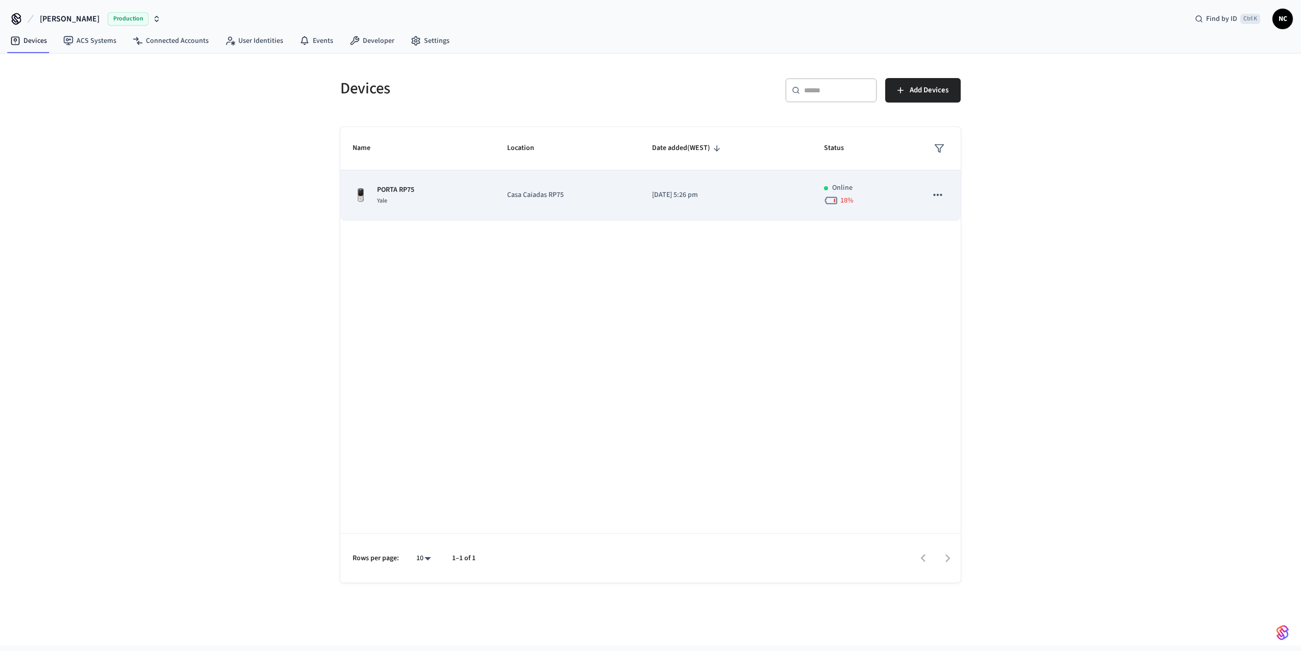
click at [633, 203] on td "Casa Caiadas RP75" at bounding box center [567, 195] width 145 height 50
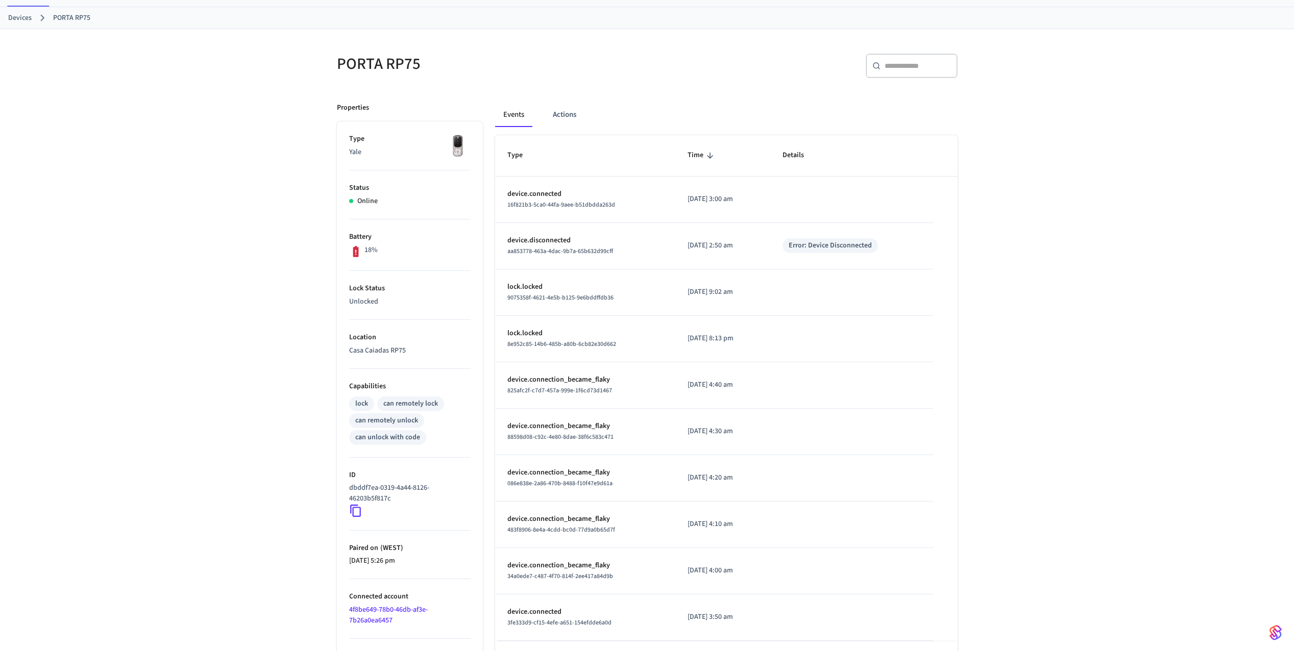
scroll to position [86, 0]
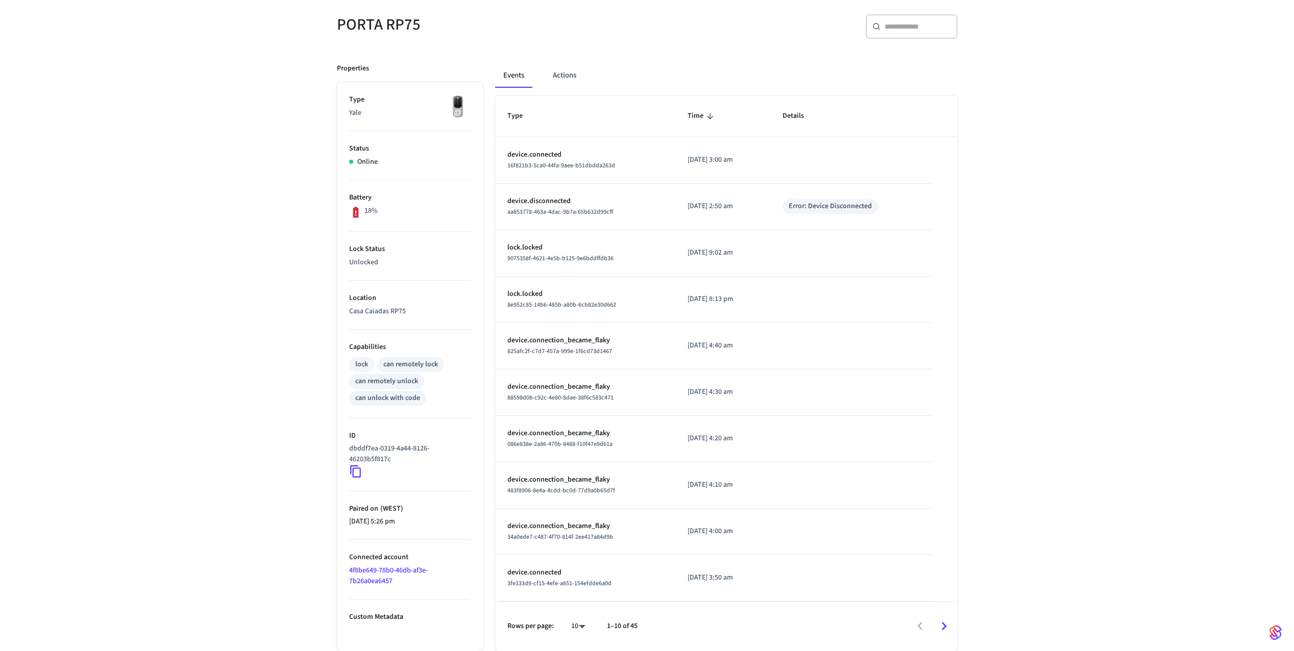
click at [360, 363] on div "lock" at bounding box center [361, 364] width 13 height 11
click at [386, 623] on p "Custom Metadata" at bounding box center [409, 617] width 121 height 11
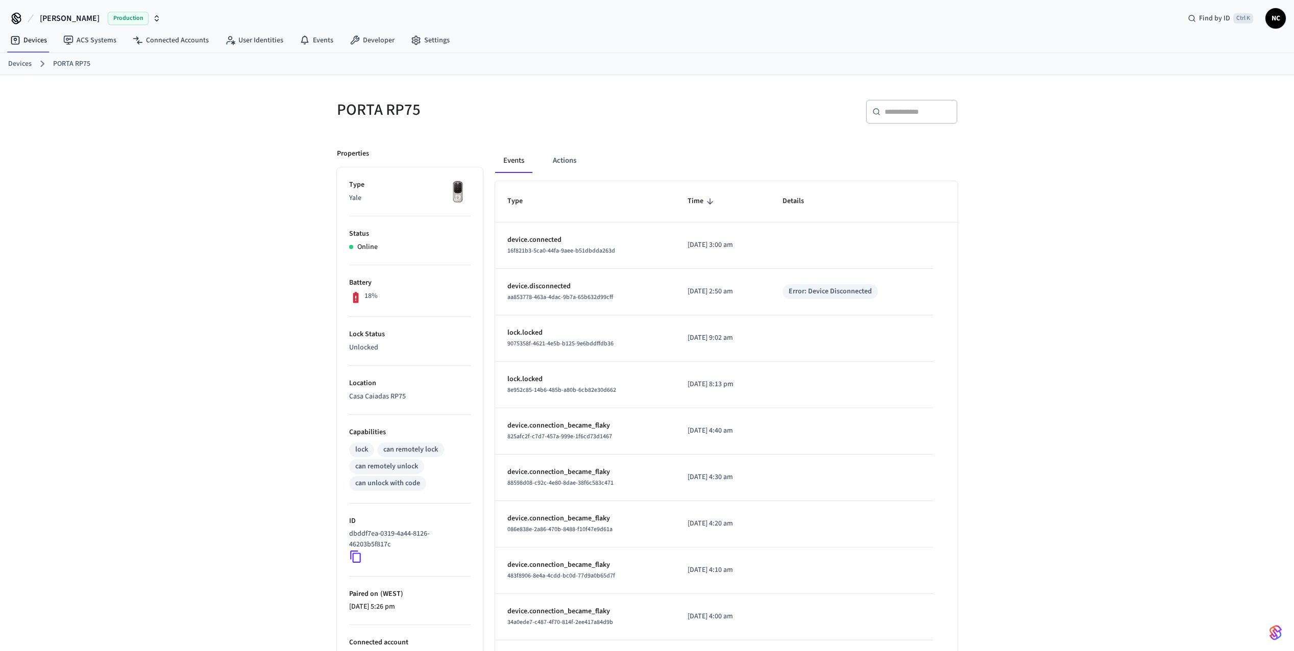
scroll to position [0, 0]
click at [351, 43] on icon at bounding box center [355, 40] width 9 height 9
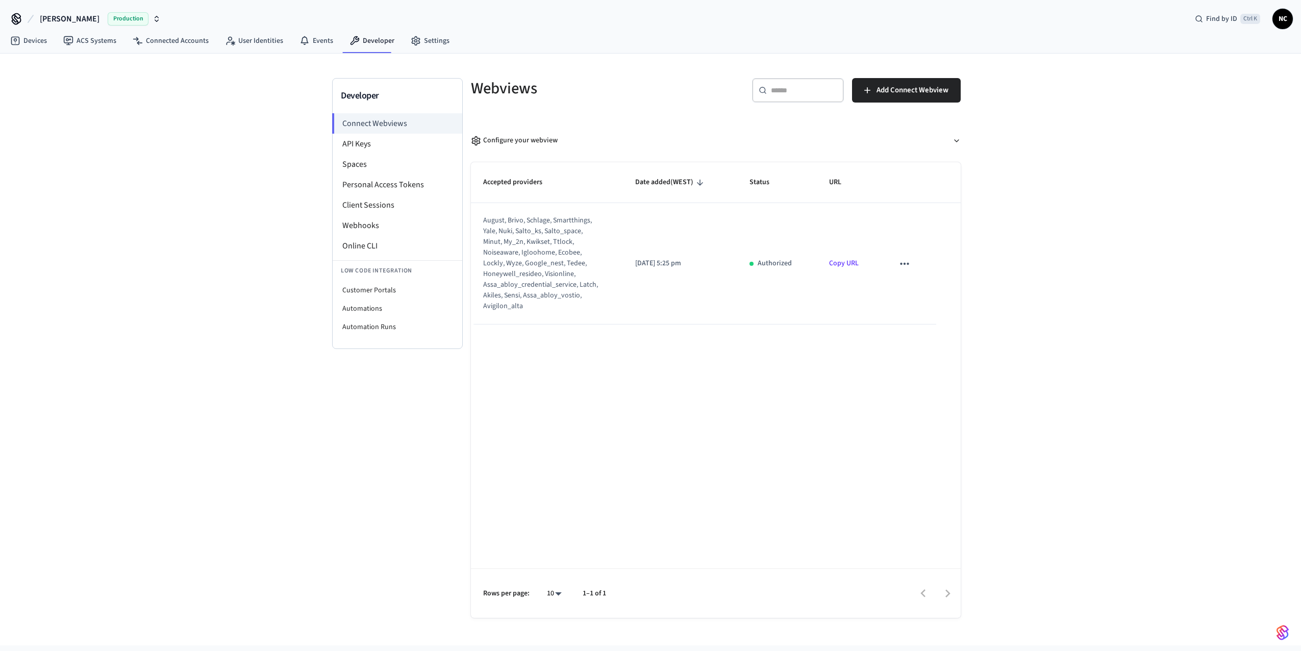
click at [898, 260] on icon "sticky table" at bounding box center [904, 263] width 13 height 13
click at [661, 369] on div at bounding box center [650, 325] width 1301 height 651
click at [375, 145] on li "API Keys" at bounding box center [398, 144] width 130 height 20
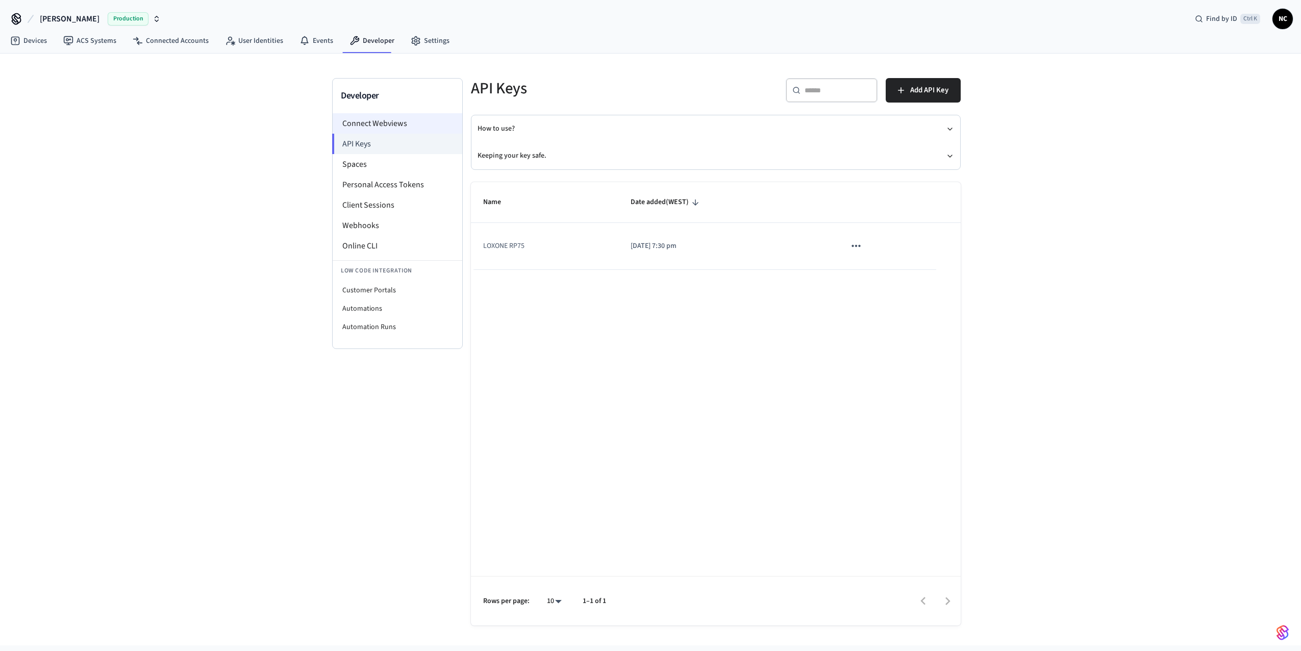
click at [388, 129] on li "Connect Webviews" at bounding box center [398, 123] width 130 height 20
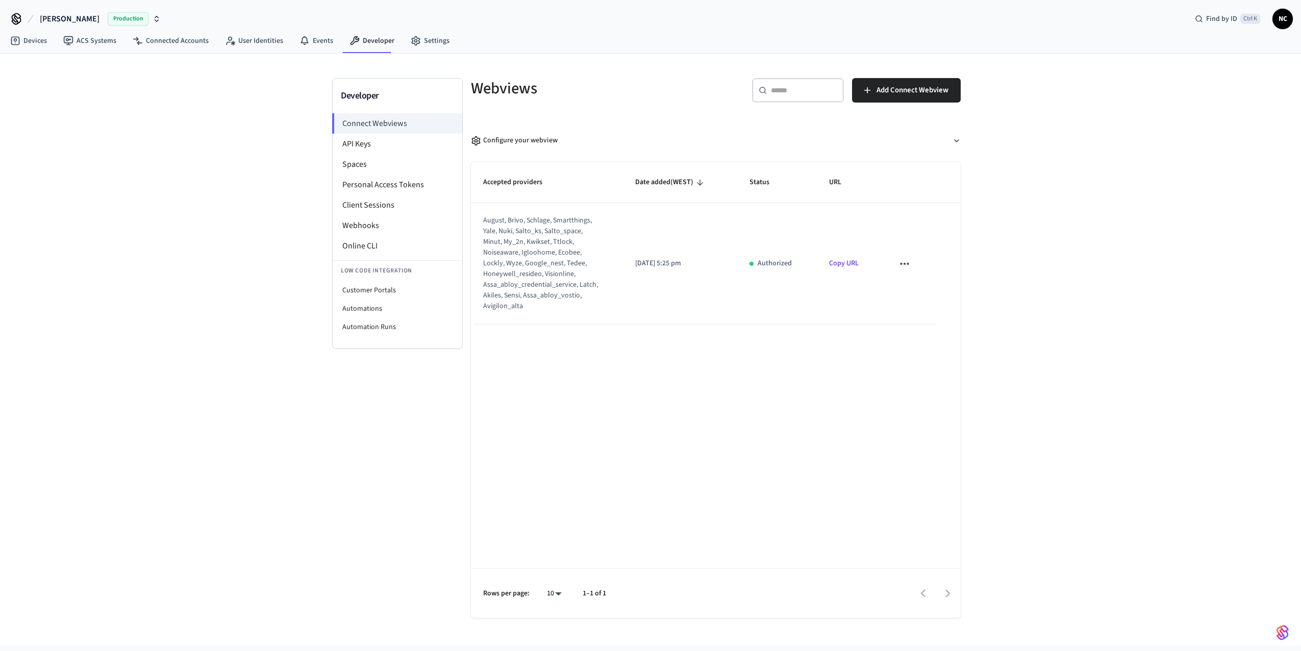
drag, startPoint x: 844, startPoint y: 263, endPoint x: 828, endPoint y: 263, distance: 16.3
click at [828, 262] on td "Copy URL" at bounding box center [849, 263] width 64 height 121
click at [840, 265] on link "Copy URL" at bounding box center [844, 263] width 30 height 10
click at [396, 253] on li "Online CLI" at bounding box center [398, 246] width 130 height 20
click at [399, 296] on li "Customer Portals" at bounding box center [398, 290] width 130 height 18
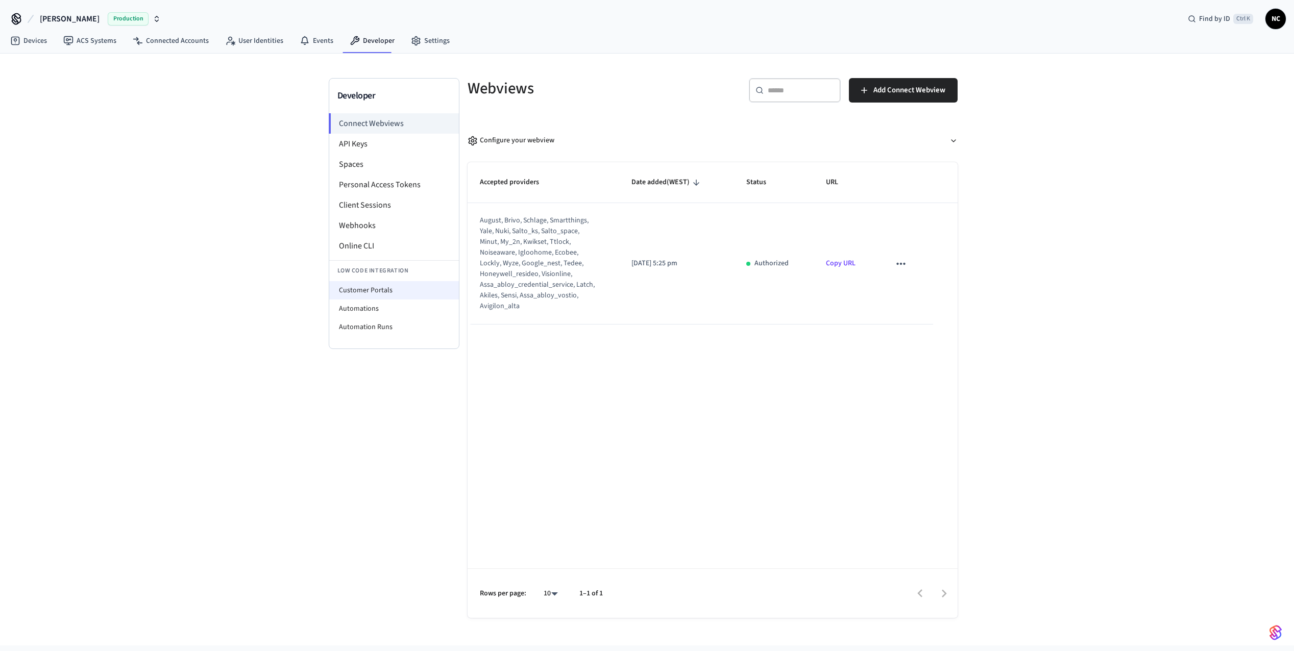
select select "**********"
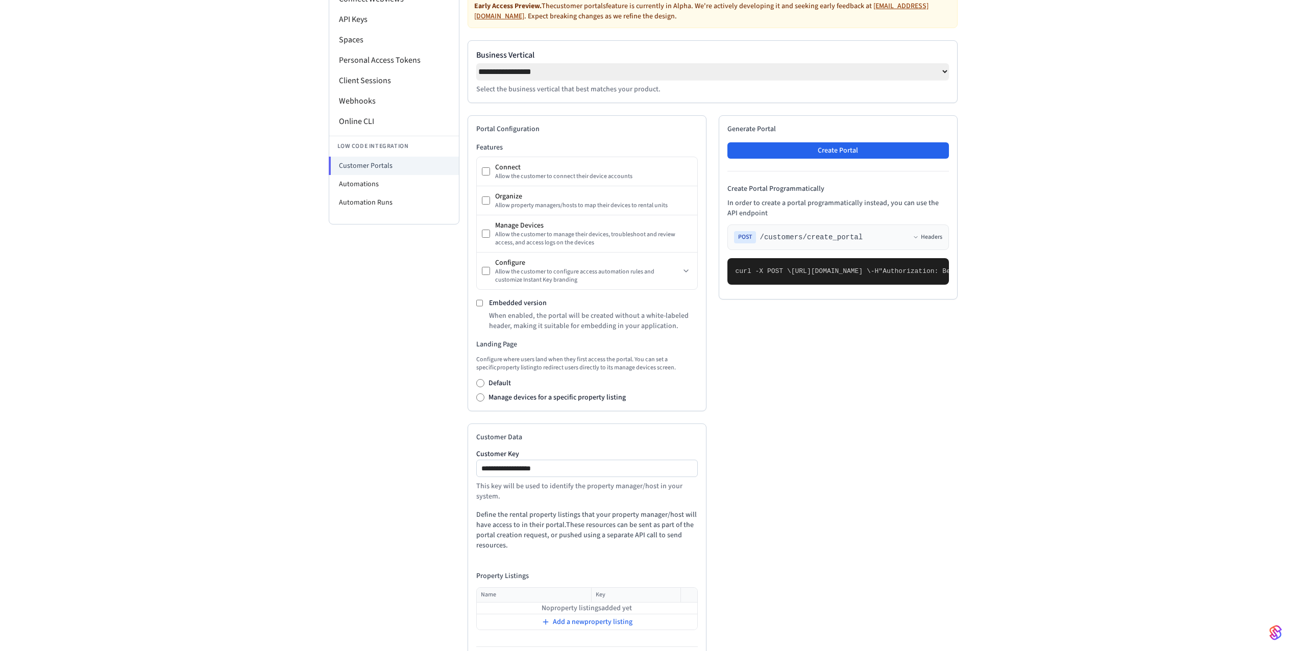
scroll to position [65, 0]
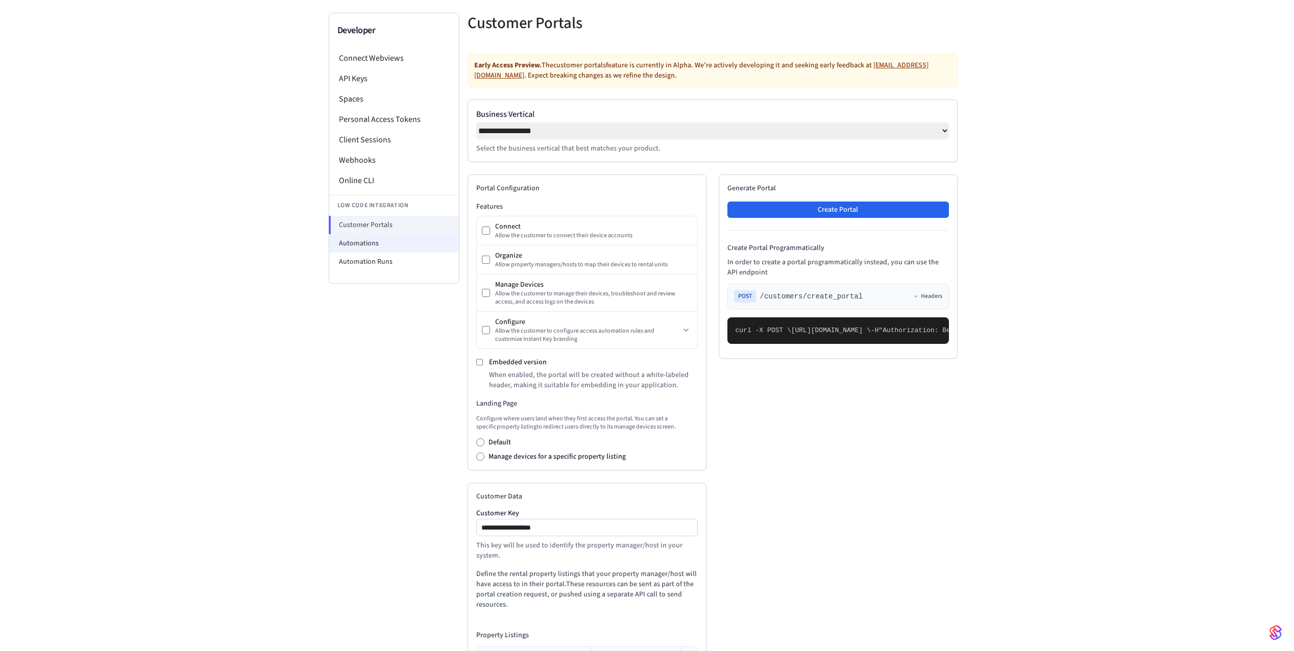
click at [359, 242] on li "Automations" at bounding box center [394, 243] width 130 height 18
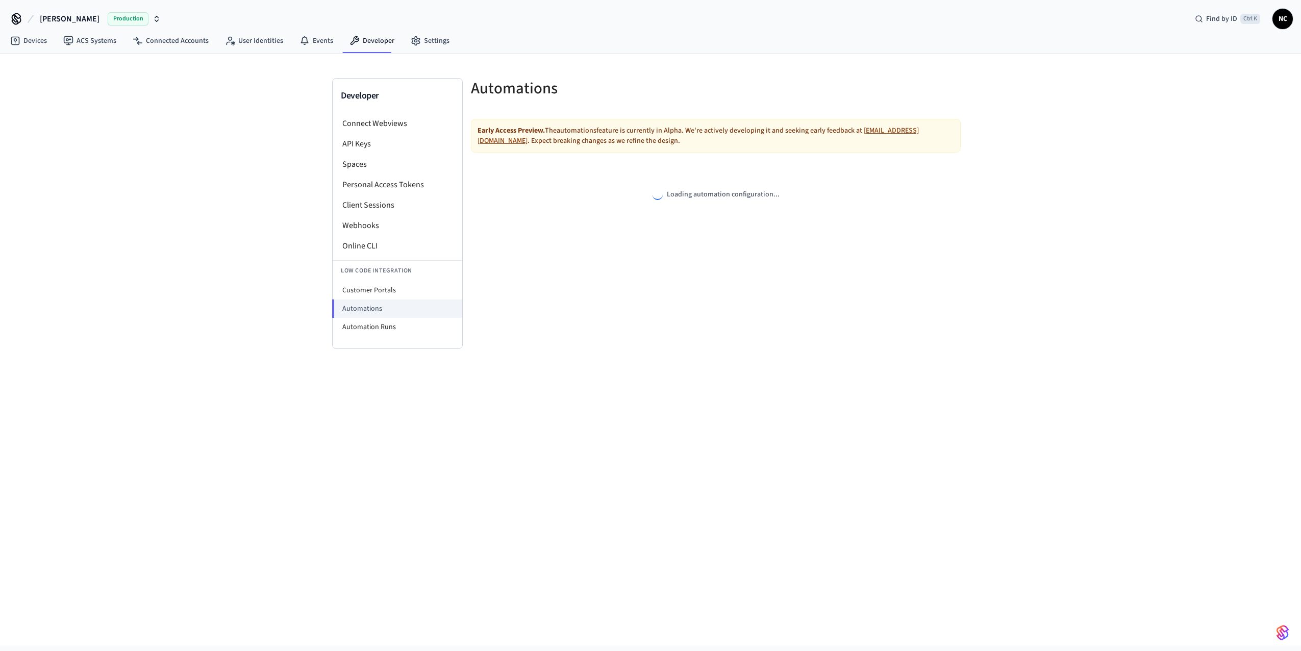
select select "**********"
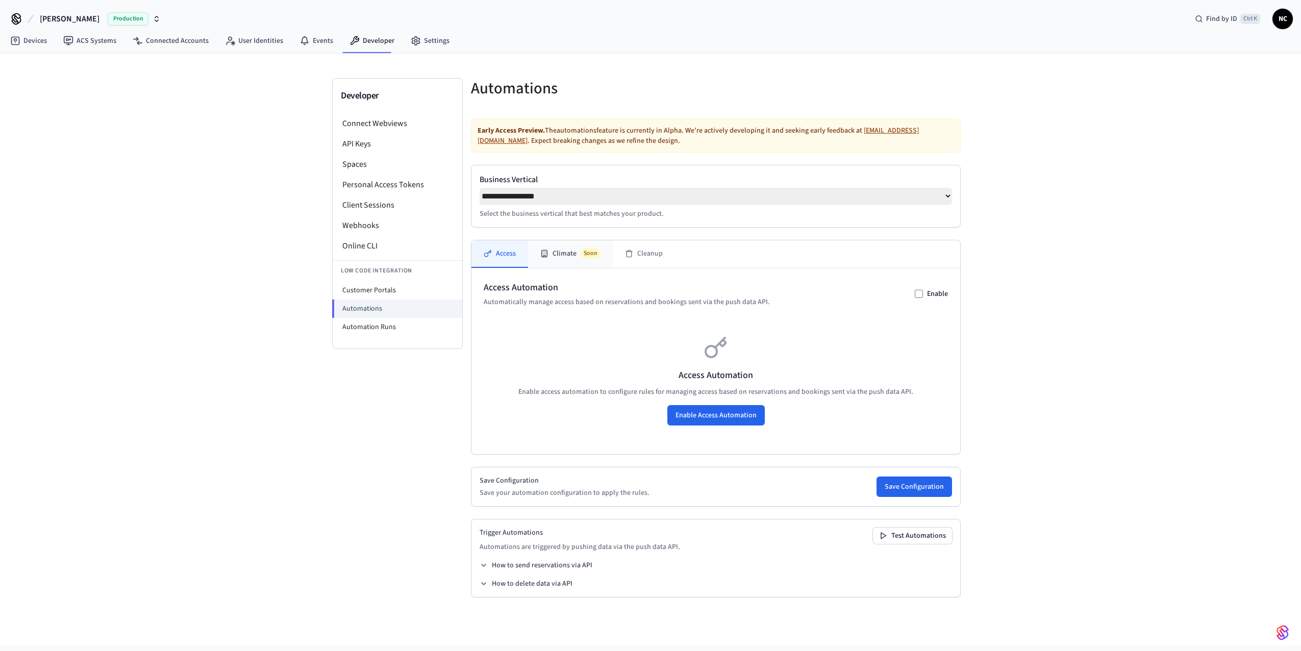
click at [563, 260] on button "Climate Soon" at bounding box center [570, 254] width 85 height 28
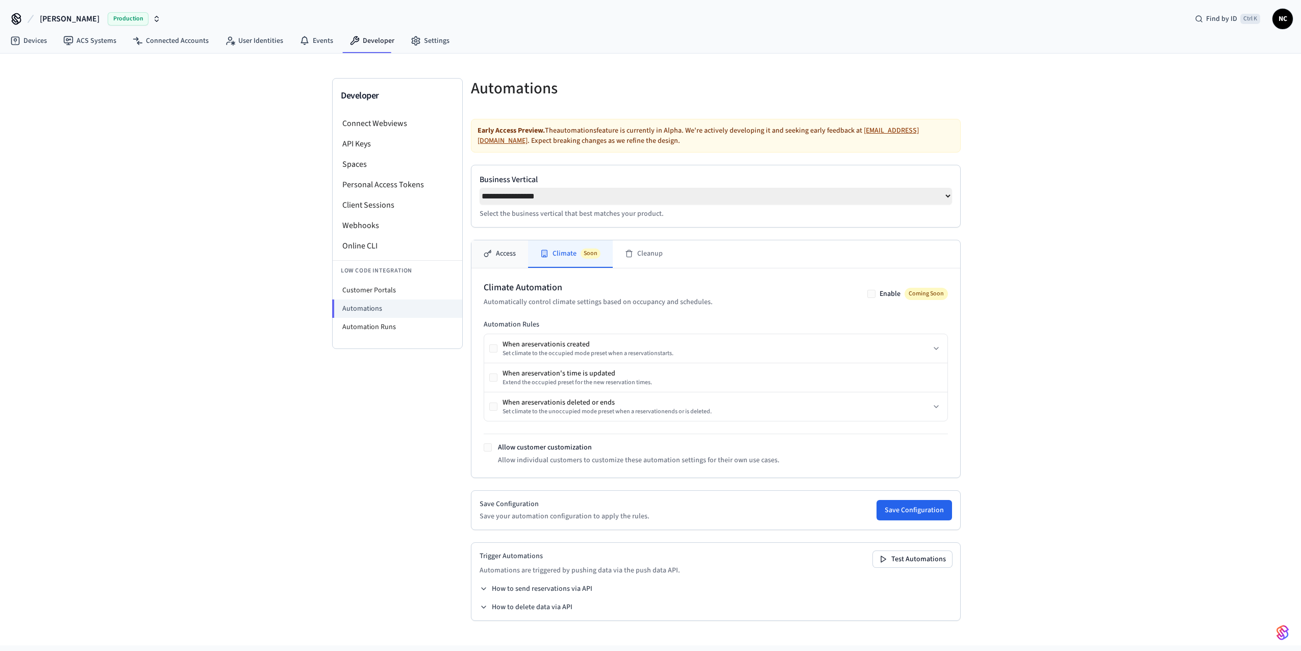
click at [501, 268] on button "Access" at bounding box center [500, 254] width 57 height 28
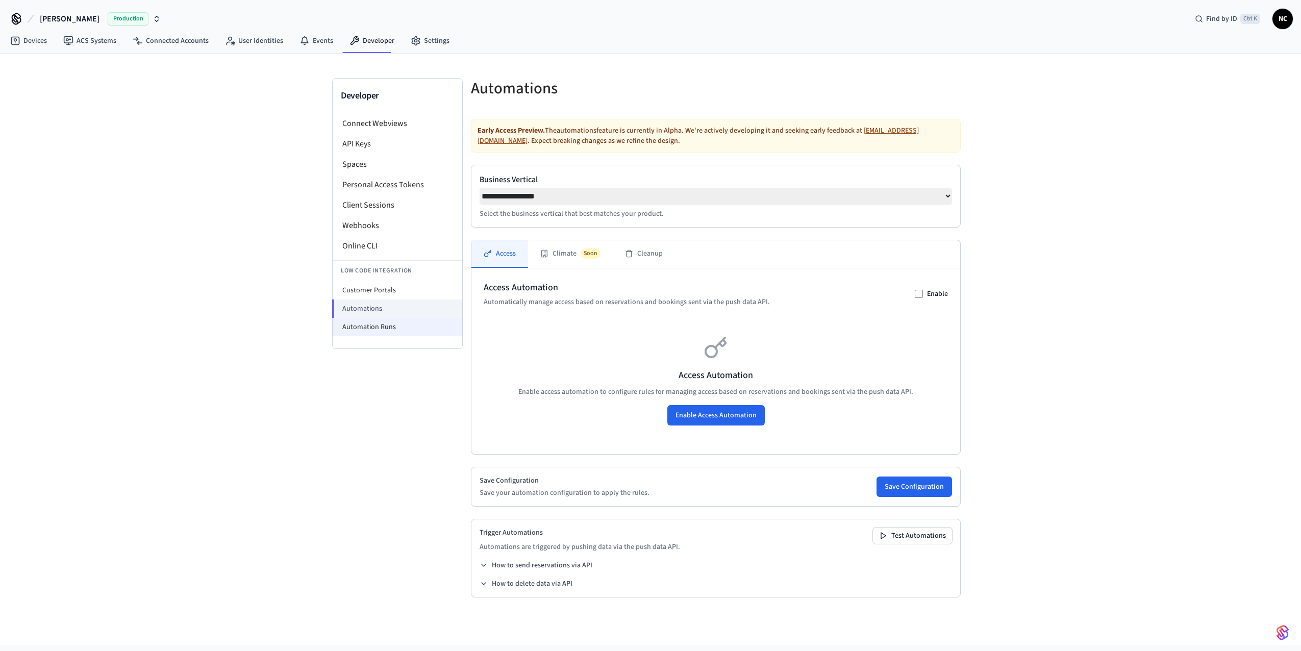
click at [400, 326] on li "Automation Runs" at bounding box center [398, 327] width 130 height 18
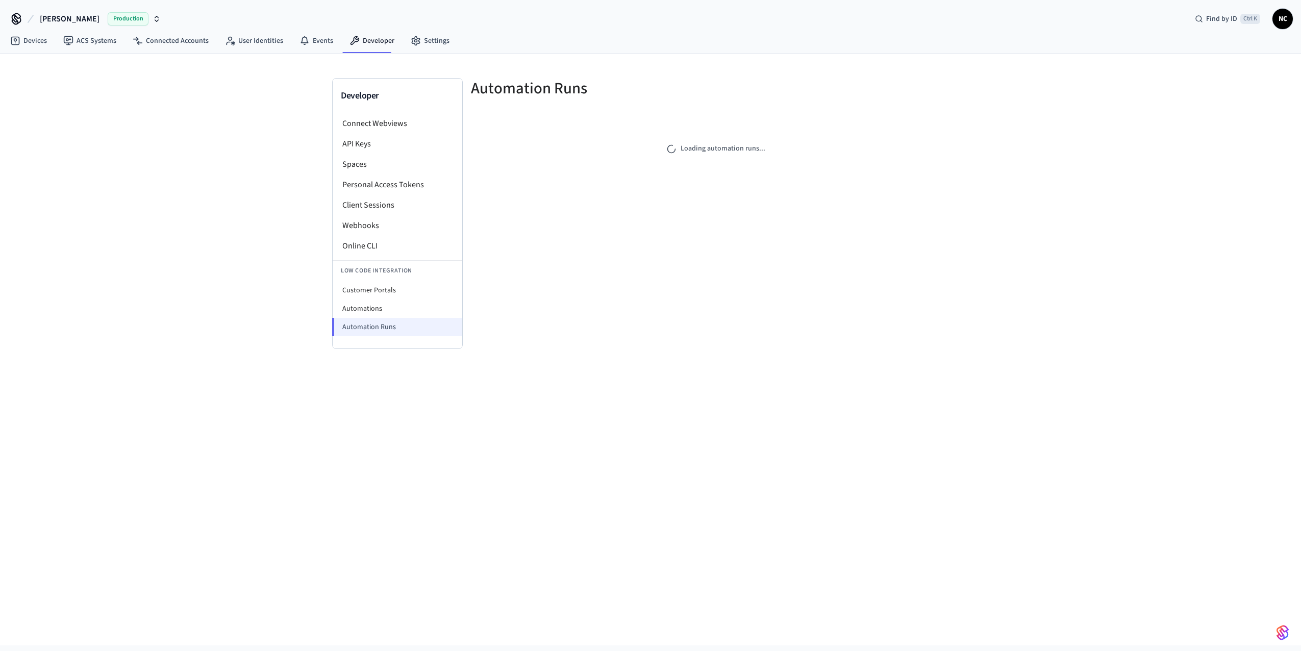
click at [400, 326] on li "Automation Runs" at bounding box center [397, 327] width 130 height 18
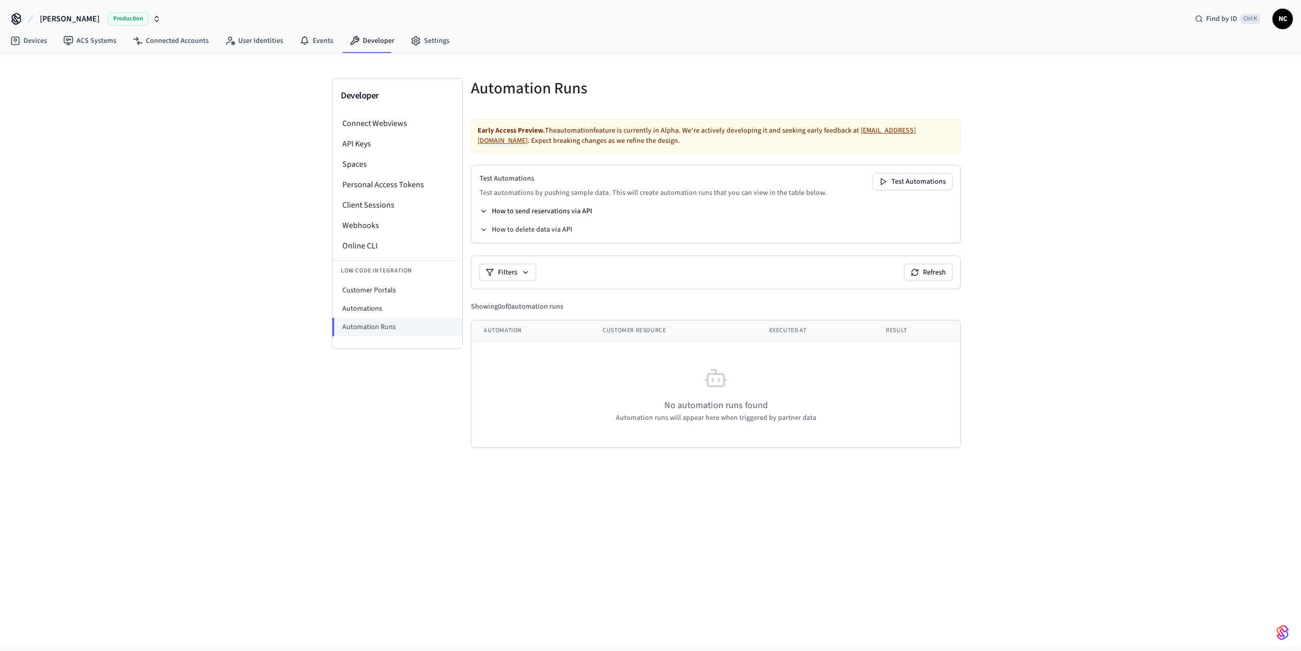
click at [484, 214] on icon at bounding box center [484, 211] width 8 height 8
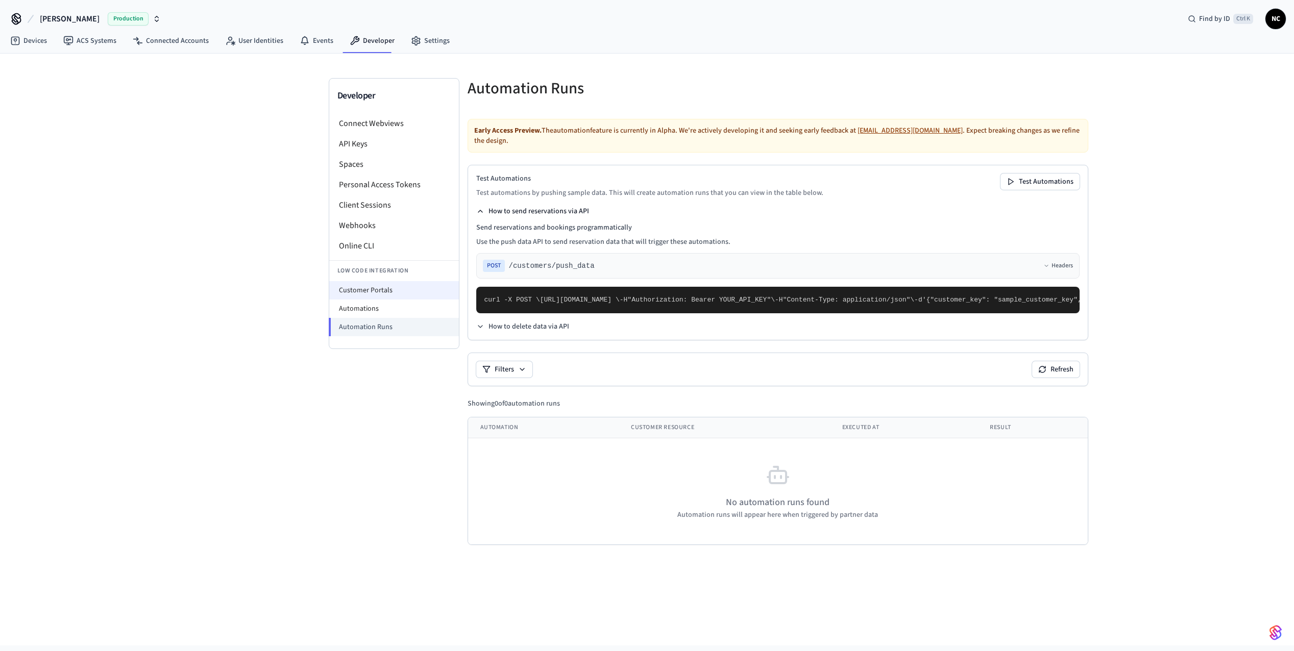
click at [394, 293] on li "Customer Portals" at bounding box center [394, 290] width 130 height 18
select select "**********"
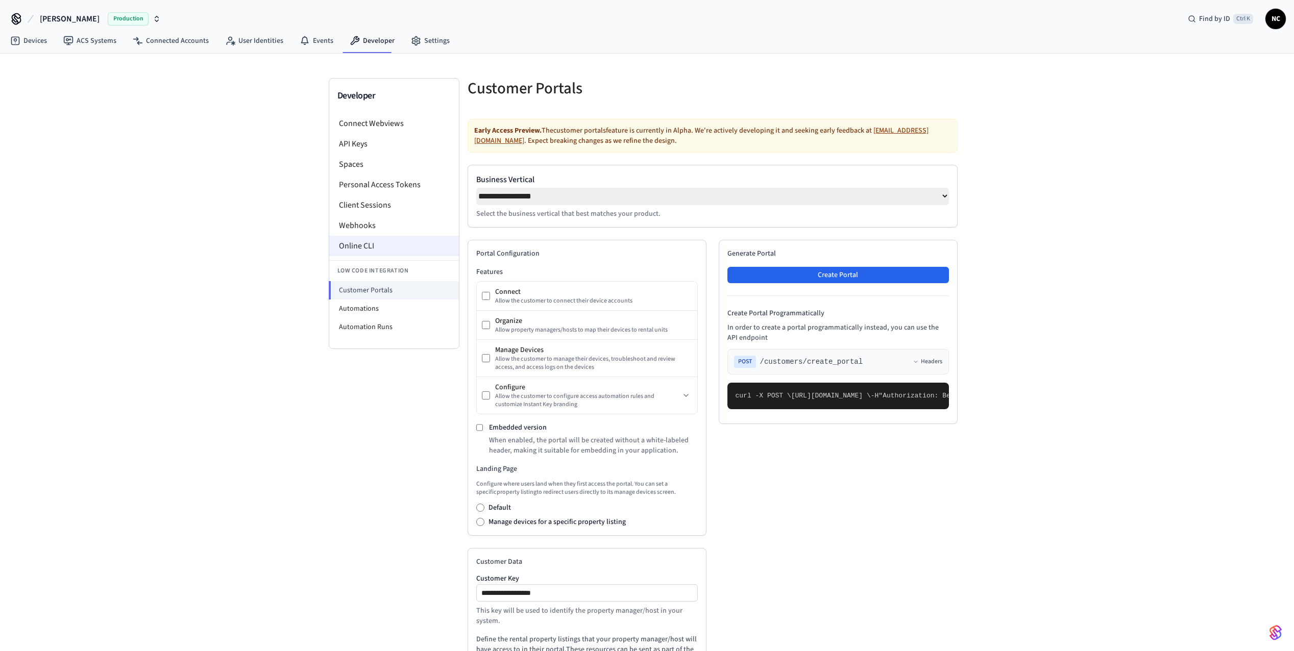
click at [371, 244] on li "Online CLI" at bounding box center [394, 246] width 130 height 20
click at [378, 167] on li "Spaces" at bounding box center [394, 164] width 130 height 20
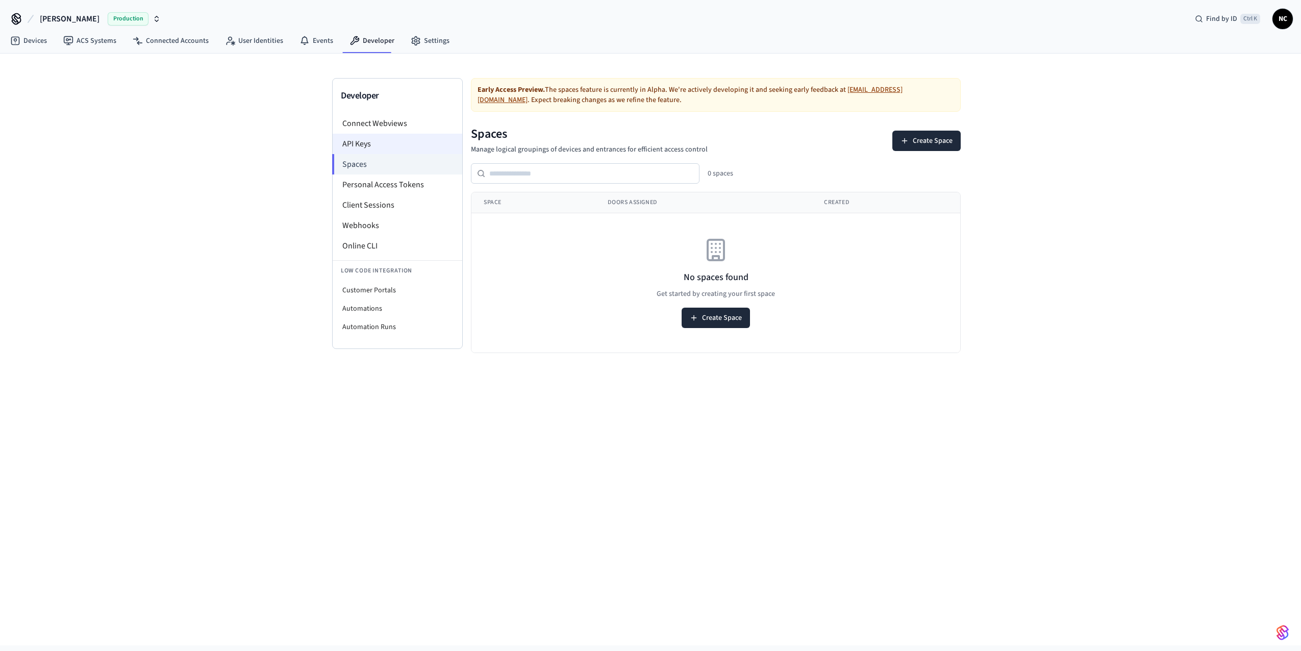
click at [381, 135] on li "API Keys" at bounding box center [398, 144] width 130 height 20
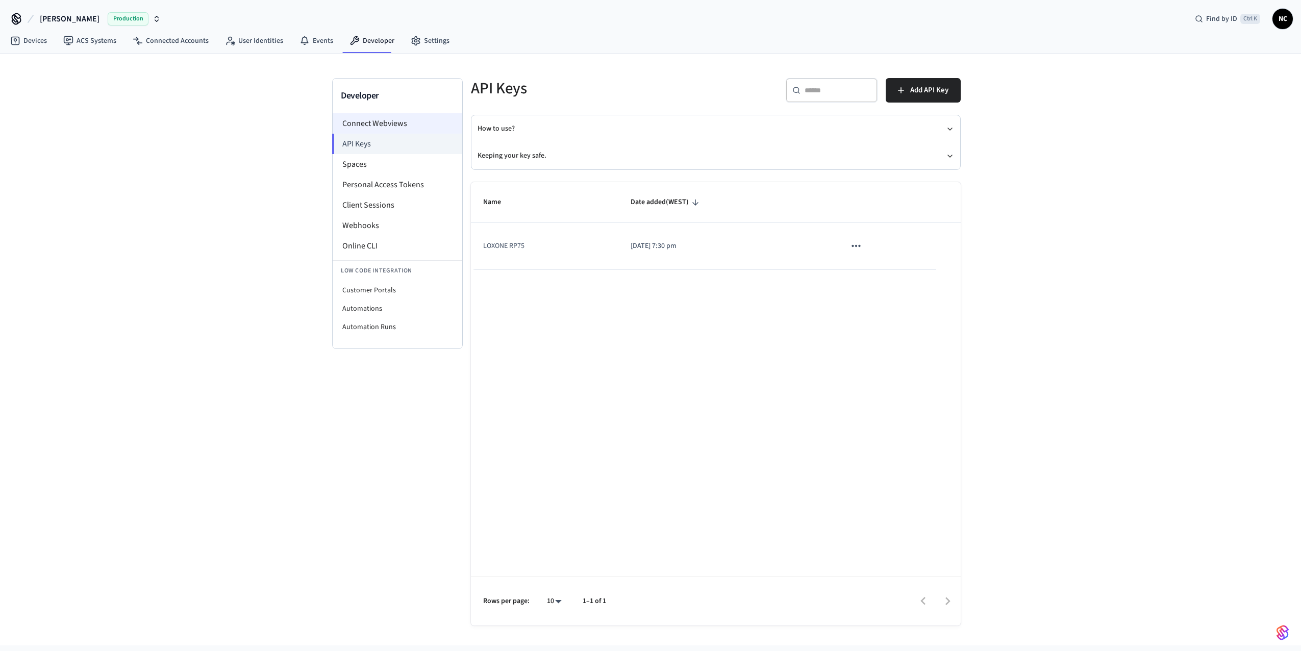
click at [388, 124] on li "Connect Webviews" at bounding box center [398, 123] width 130 height 20
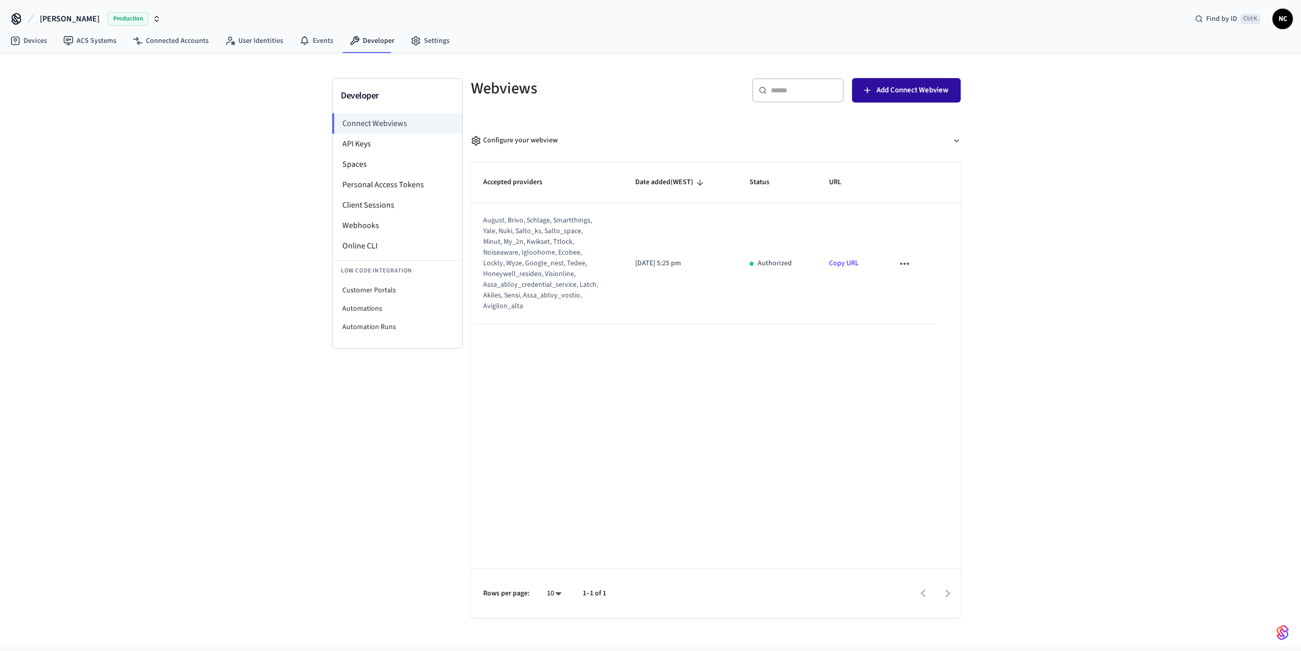
click at [888, 89] on span "Add Connect Webview" at bounding box center [913, 90] width 72 height 13
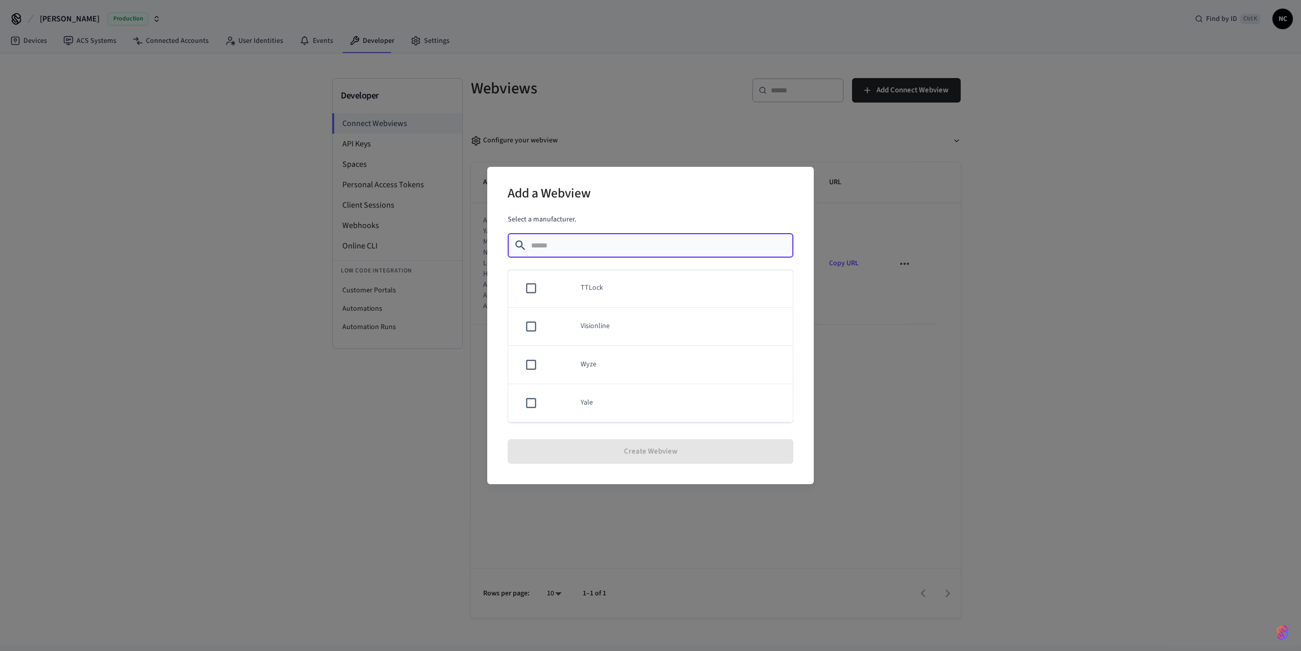
scroll to position [891, 0]
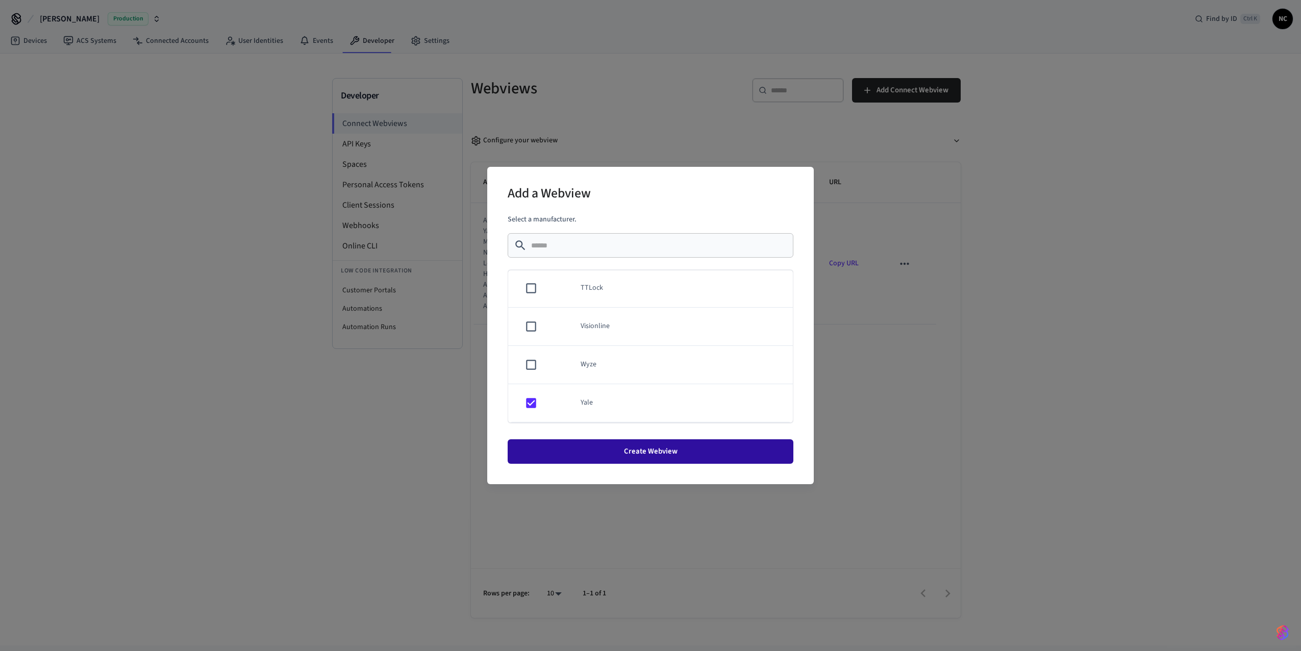
click at [648, 454] on button "Create Webview" at bounding box center [651, 451] width 286 height 24
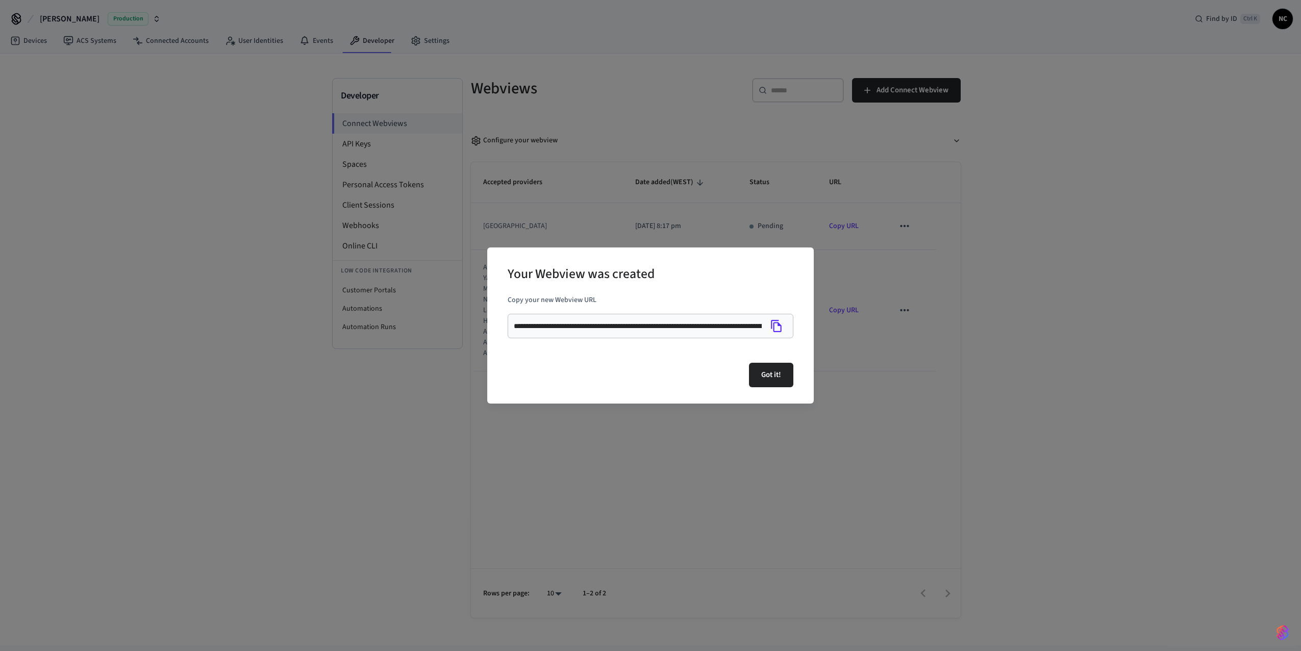
drag, startPoint x: 618, startPoint y: 320, endPoint x: 737, endPoint y: 327, distance: 119.1
click at [744, 327] on div "**********" at bounding box center [651, 326] width 286 height 24
drag, startPoint x: 633, startPoint y: 324, endPoint x: 767, endPoint y: 327, distance: 133.2
click at [767, 327] on div "**********" at bounding box center [651, 326] width 286 height 24
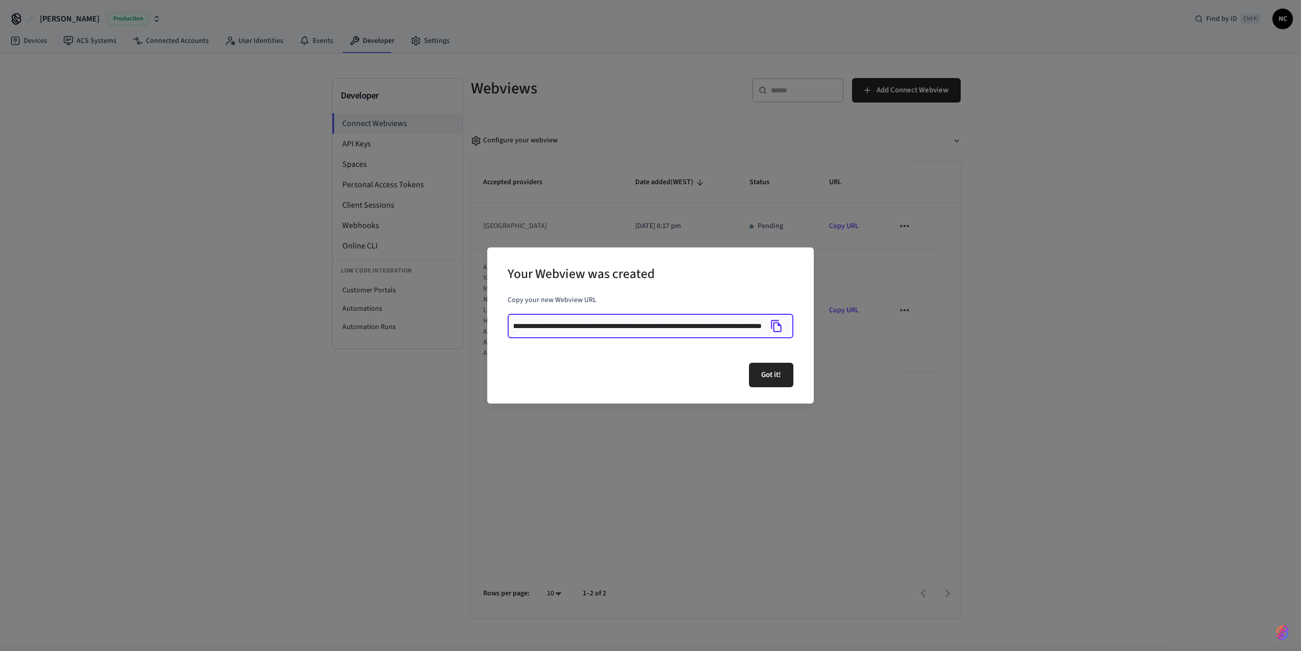
scroll to position [0, 0]
click at [773, 327] on icon "Copy" at bounding box center [776, 325] width 13 height 13
drag, startPoint x: 735, startPoint y: 328, endPoint x: 602, endPoint y: 329, distance: 132.7
click at [602, 329] on input "**********" at bounding box center [638, 326] width 248 height 10
click at [677, 329] on input "**********" at bounding box center [638, 326] width 248 height 10
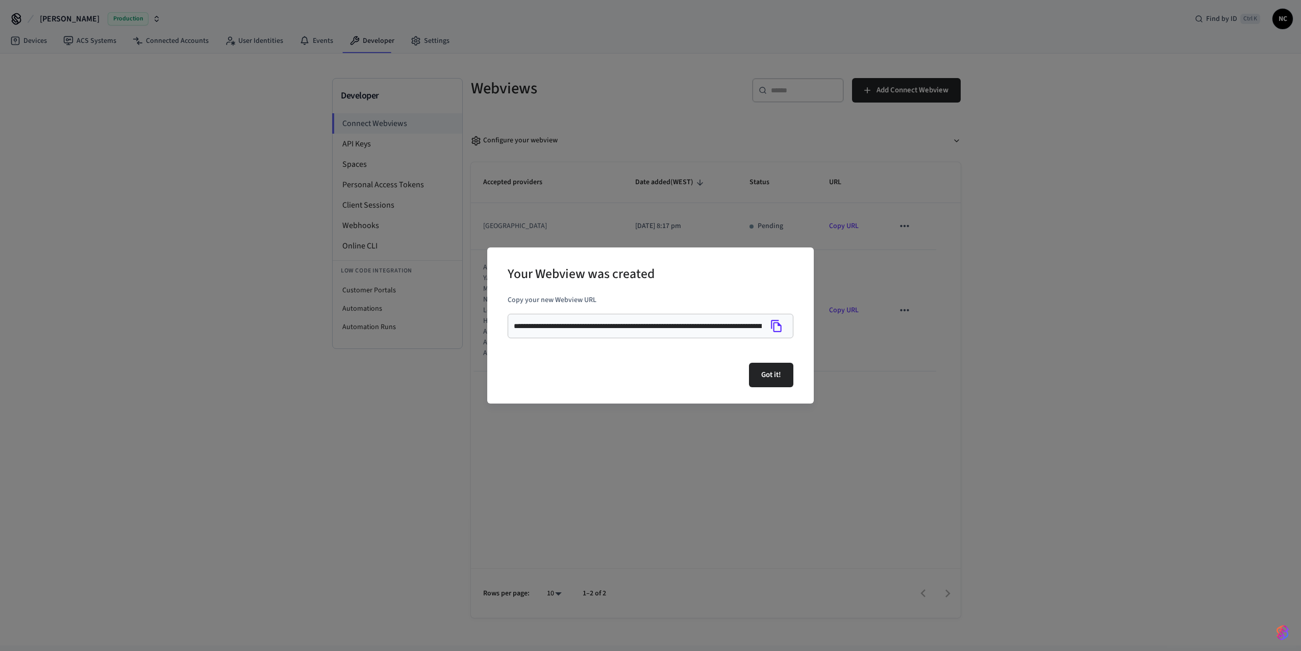
click at [776, 327] on icon "Copy" at bounding box center [776, 325] width 13 height 13
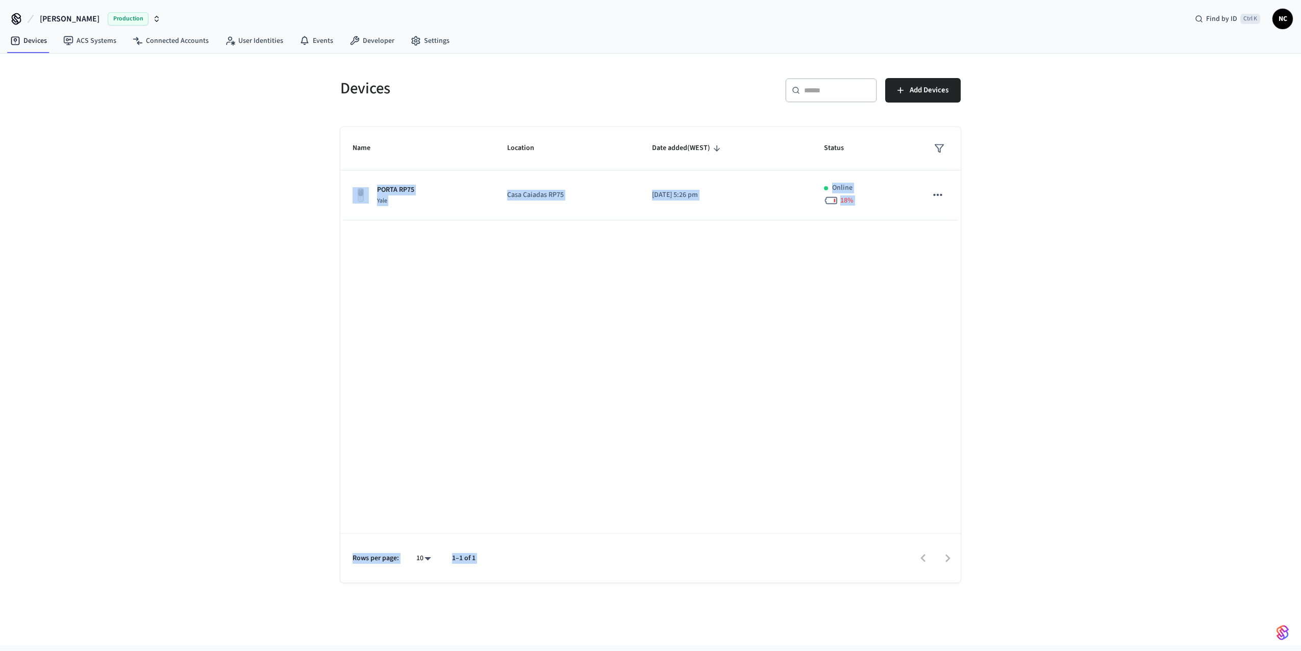
click at [431, 224] on div "Name Location Date added (WEST) Status PORTA RP75 [GEOGRAPHIC_DATA] RP75 [DATE]…" at bounding box center [650, 355] width 621 height 456
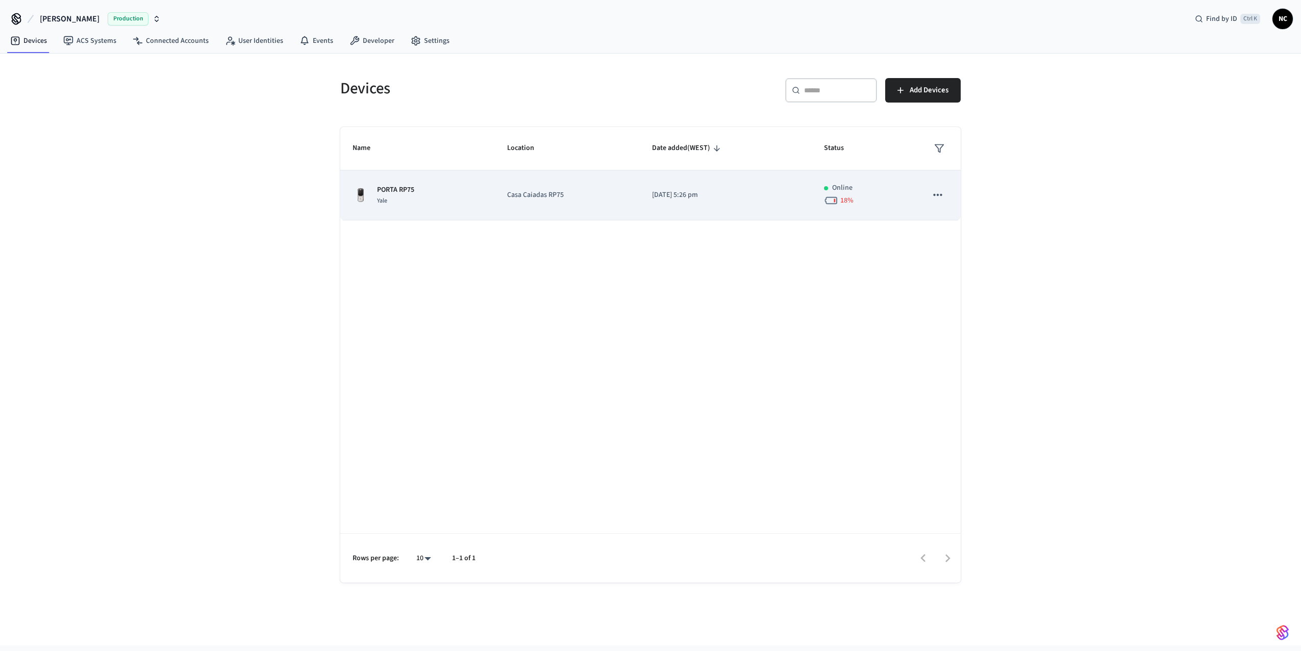
click at [450, 188] on div "PORTA RP75 Yale" at bounding box center [418, 195] width 130 height 21
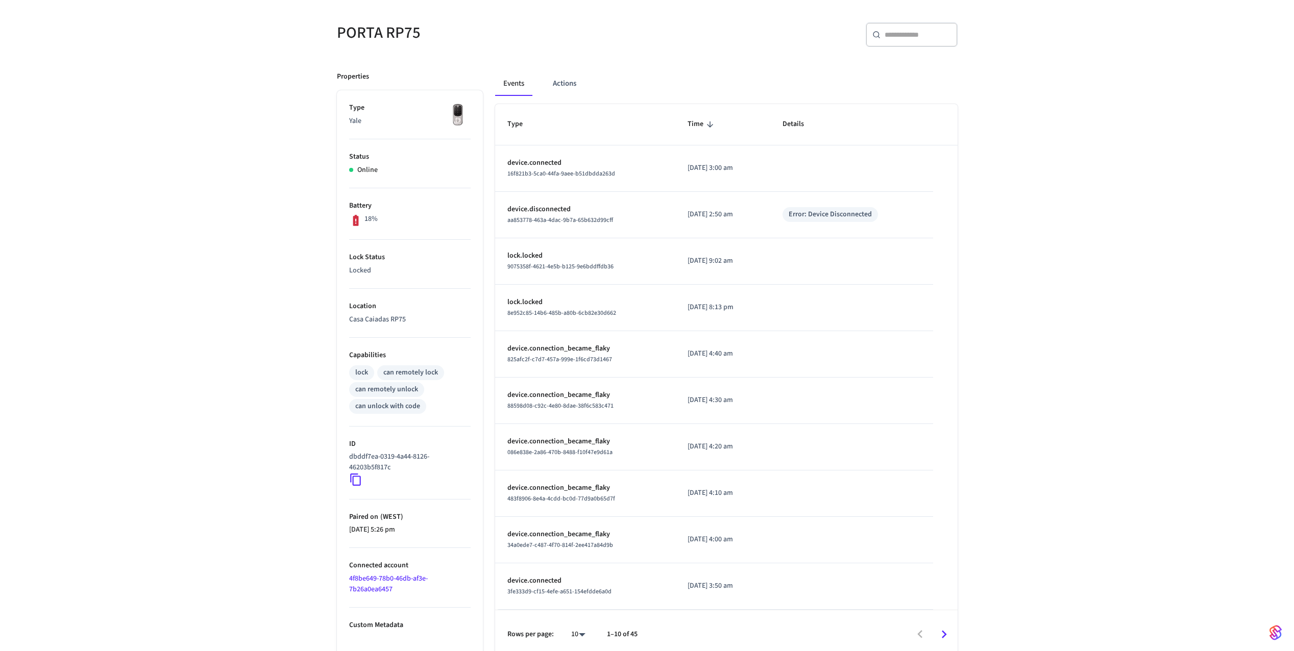
scroll to position [86, 0]
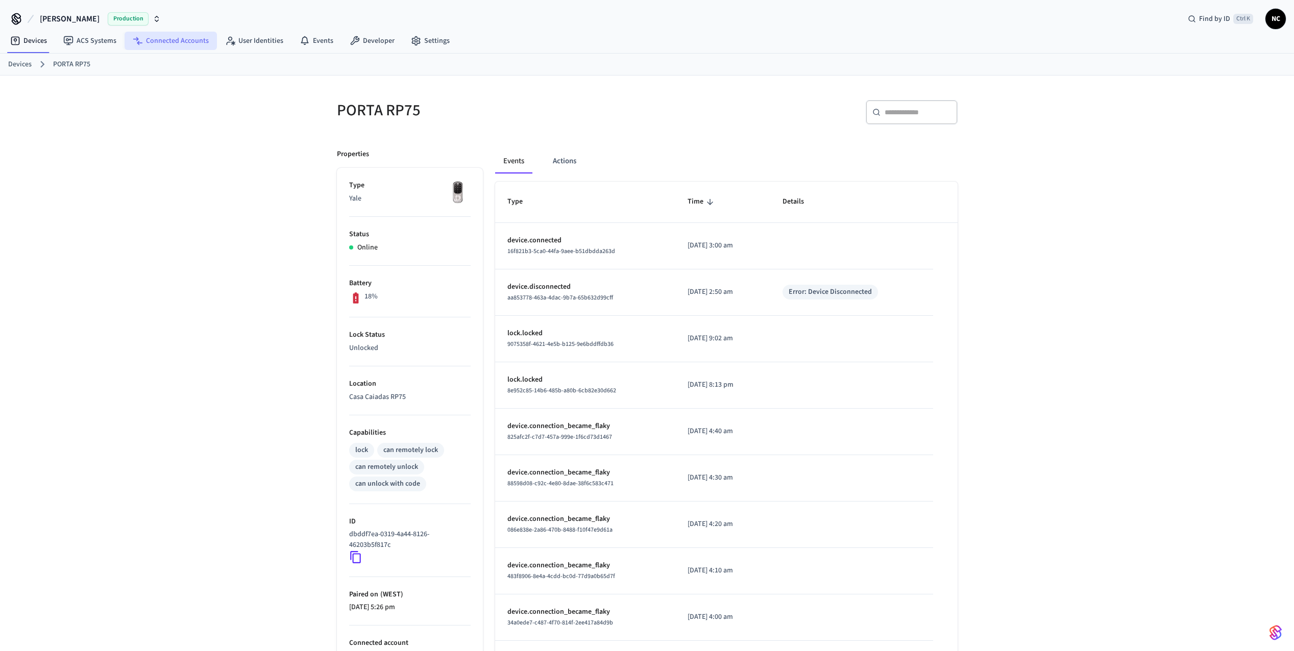
click at [159, 43] on link "Connected Accounts" at bounding box center [171, 41] width 92 height 18
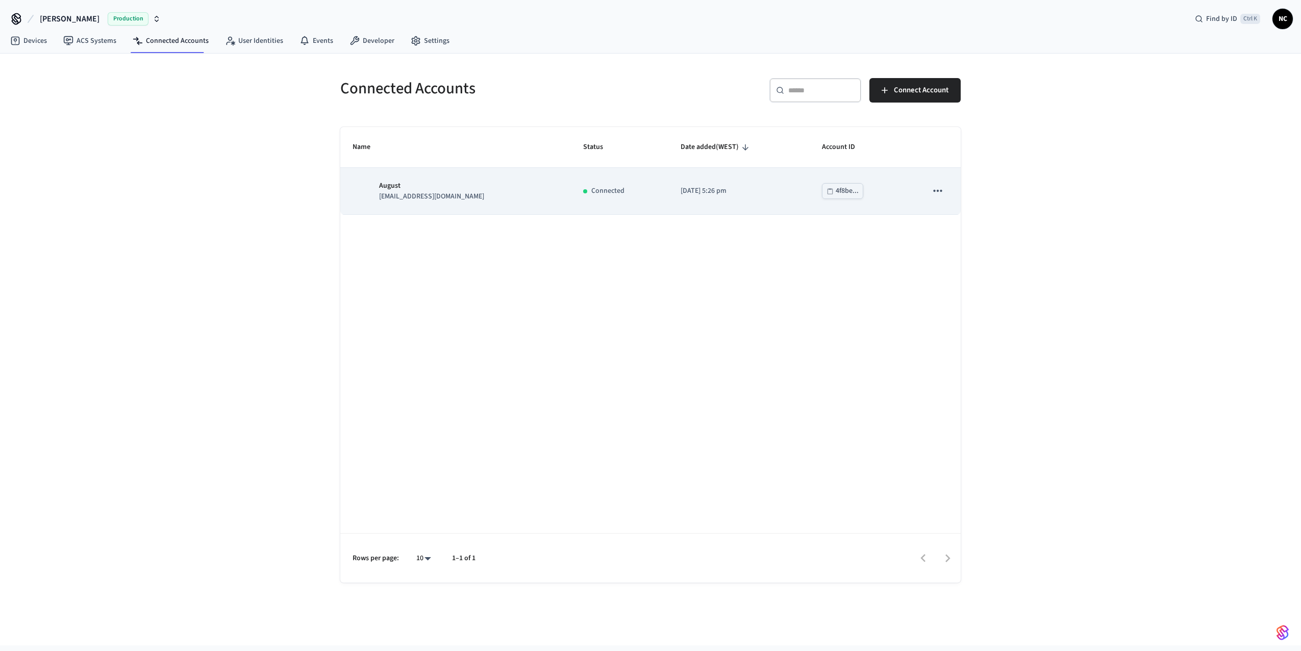
click at [941, 191] on icon "sticky table" at bounding box center [937, 191] width 9 height 2
click at [455, 192] on p "[EMAIL_ADDRESS][DOMAIN_NAME]" at bounding box center [431, 196] width 105 height 11
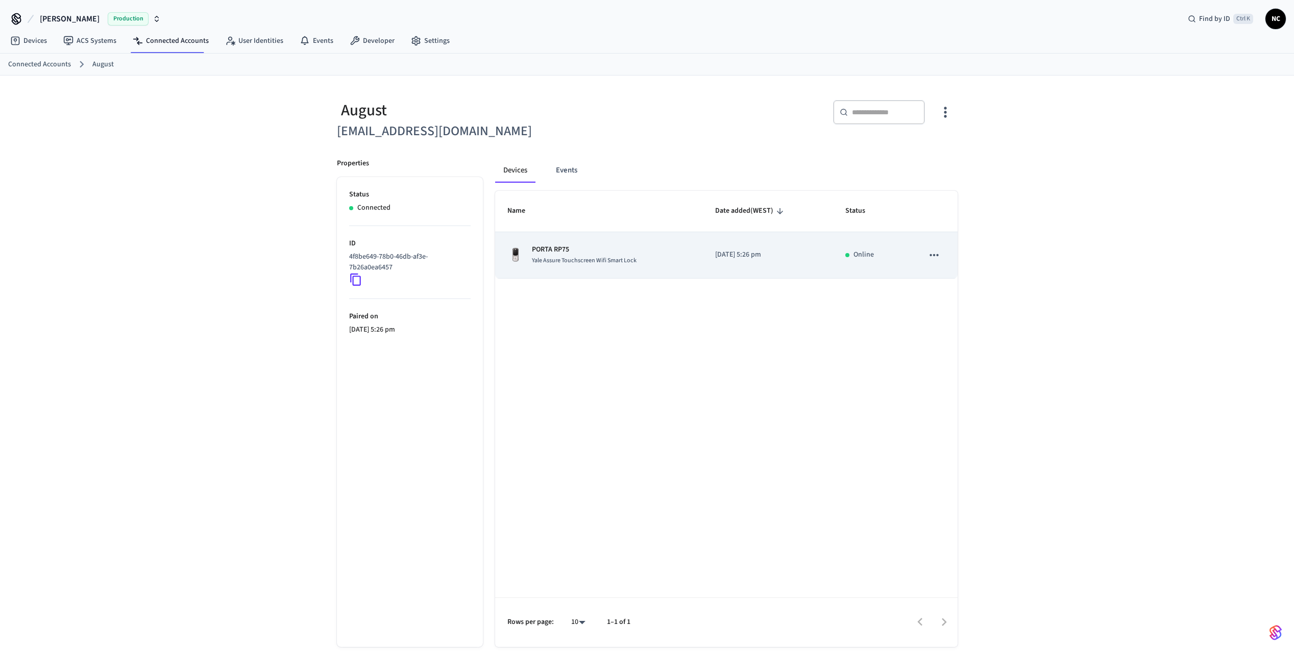
click at [580, 263] on span "Yale Assure Touchscreen Wifi Smart Lock" at bounding box center [584, 260] width 105 height 9
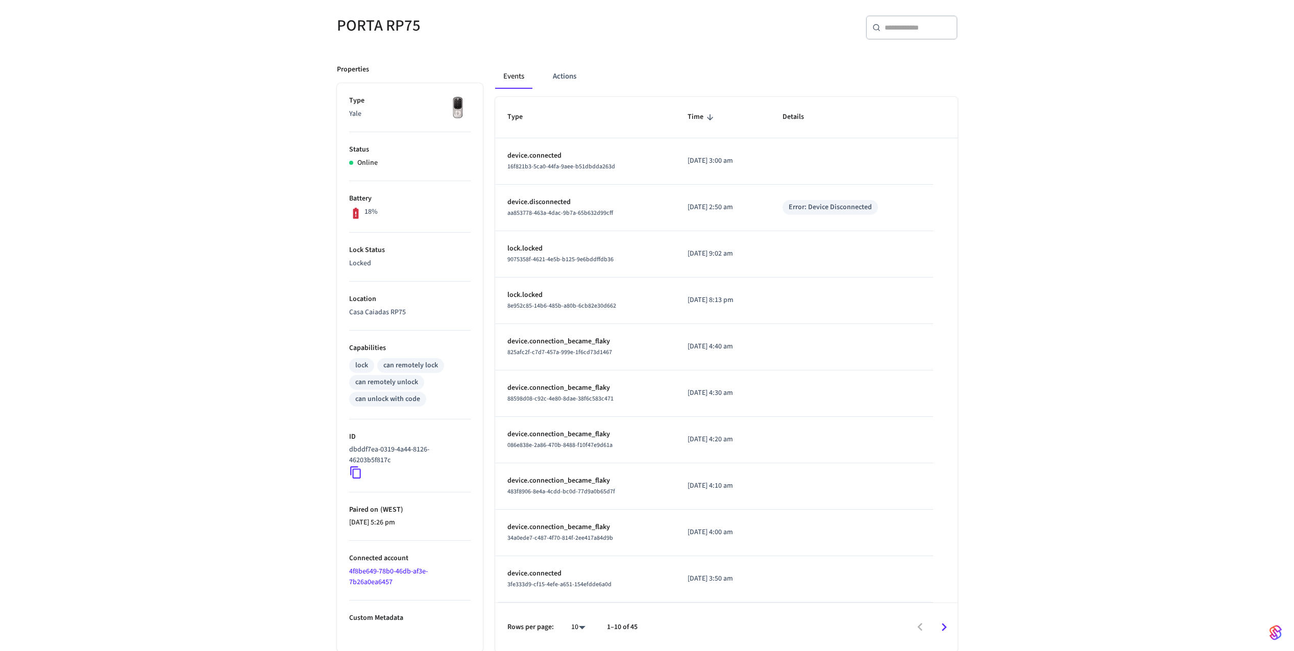
scroll to position [86, 0]
click at [356, 472] on icon at bounding box center [355, 471] width 13 height 13
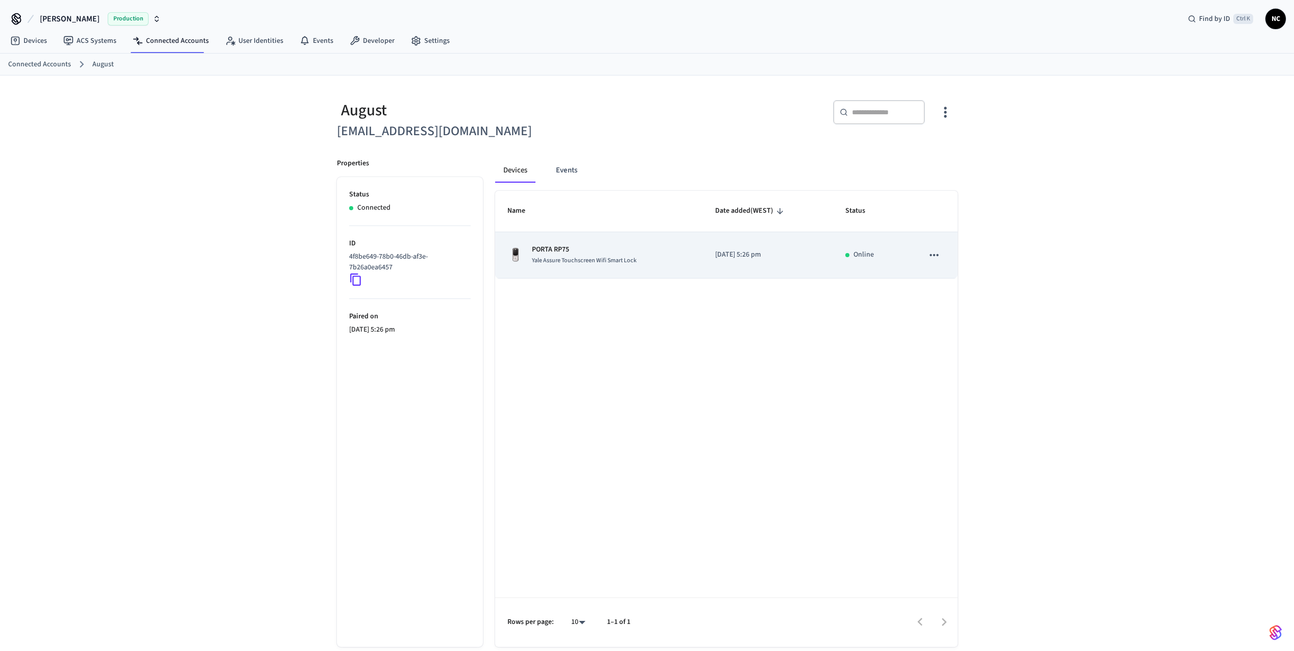
click at [711, 263] on td "[DATE] 5:26 pm" at bounding box center [768, 255] width 130 height 46
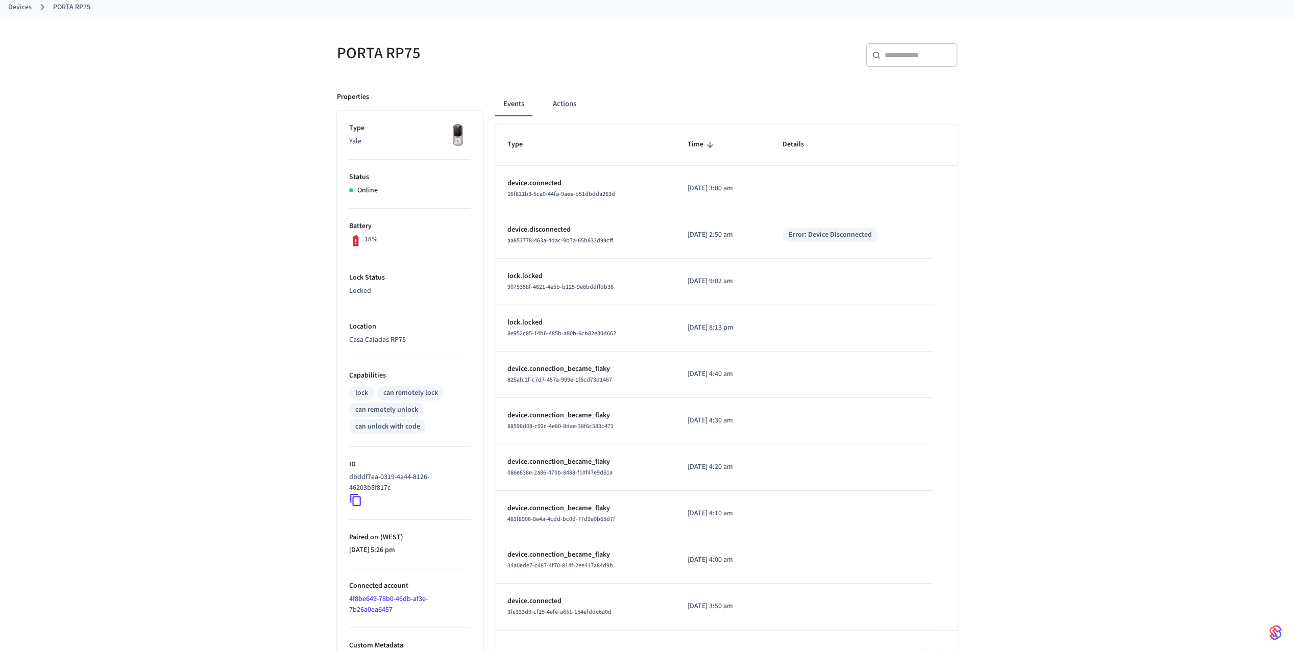
scroll to position [86, 0]
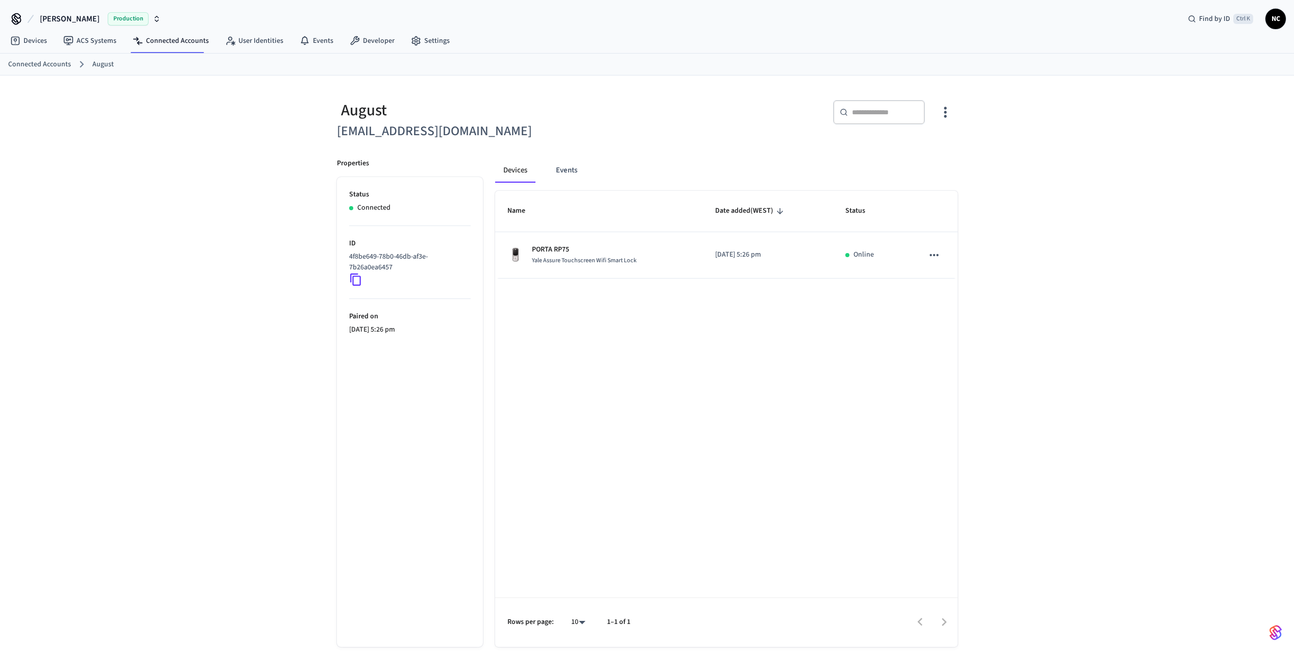
click at [353, 280] on icon at bounding box center [355, 280] width 11 height 12
click at [102, 44] on link "ACS Systems" at bounding box center [89, 41] width 69 height 18
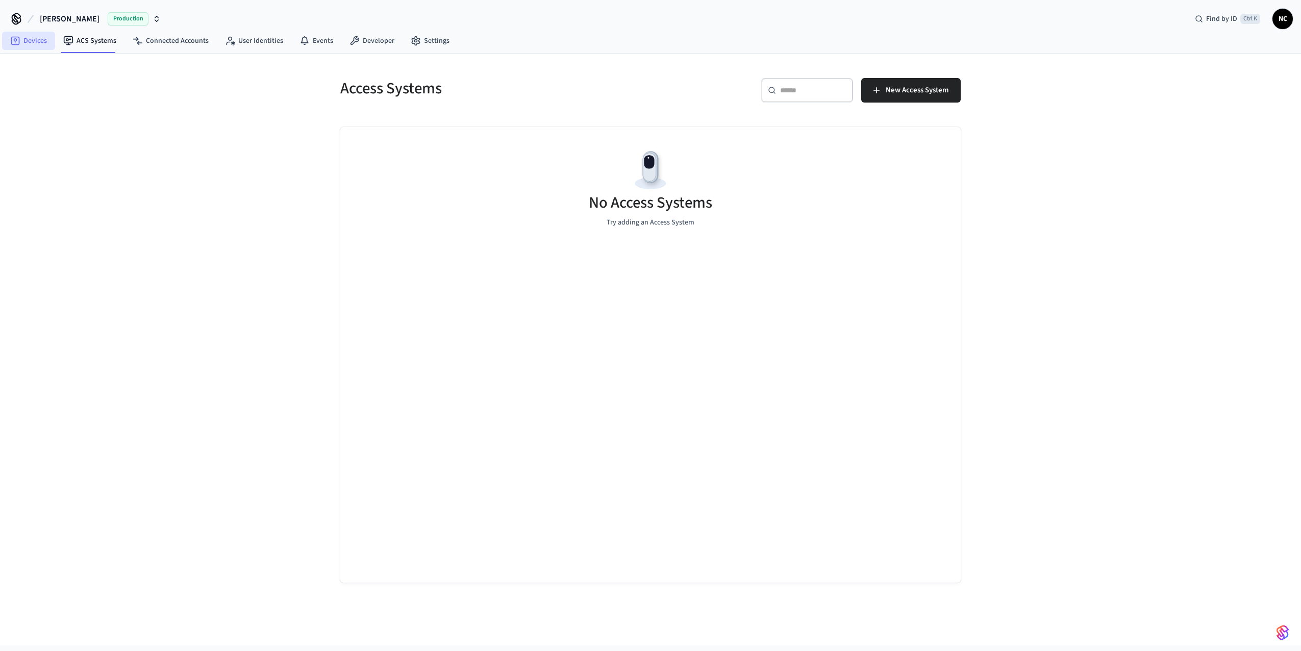
click at [35, 42] on link "Devices" at bounding box center [28, 41] width 53 height 18
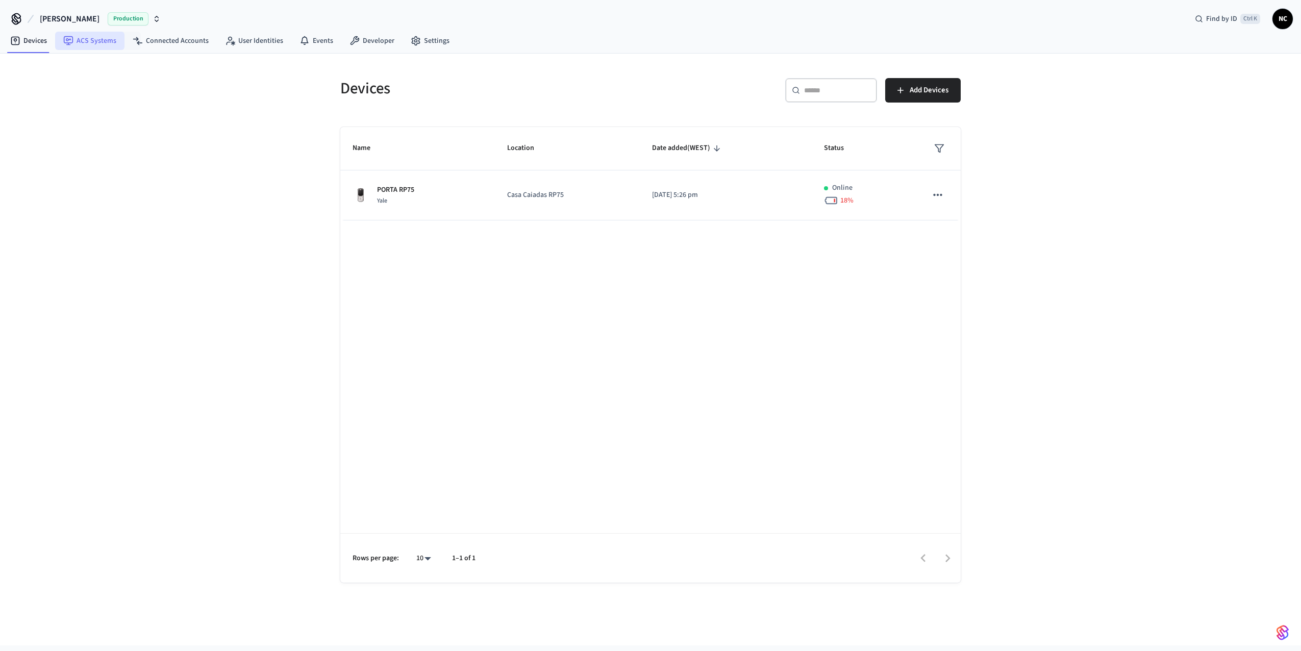
click at [114, 43] on link "ACS Systems" at bounding box center [89, 41] width 69 height 18
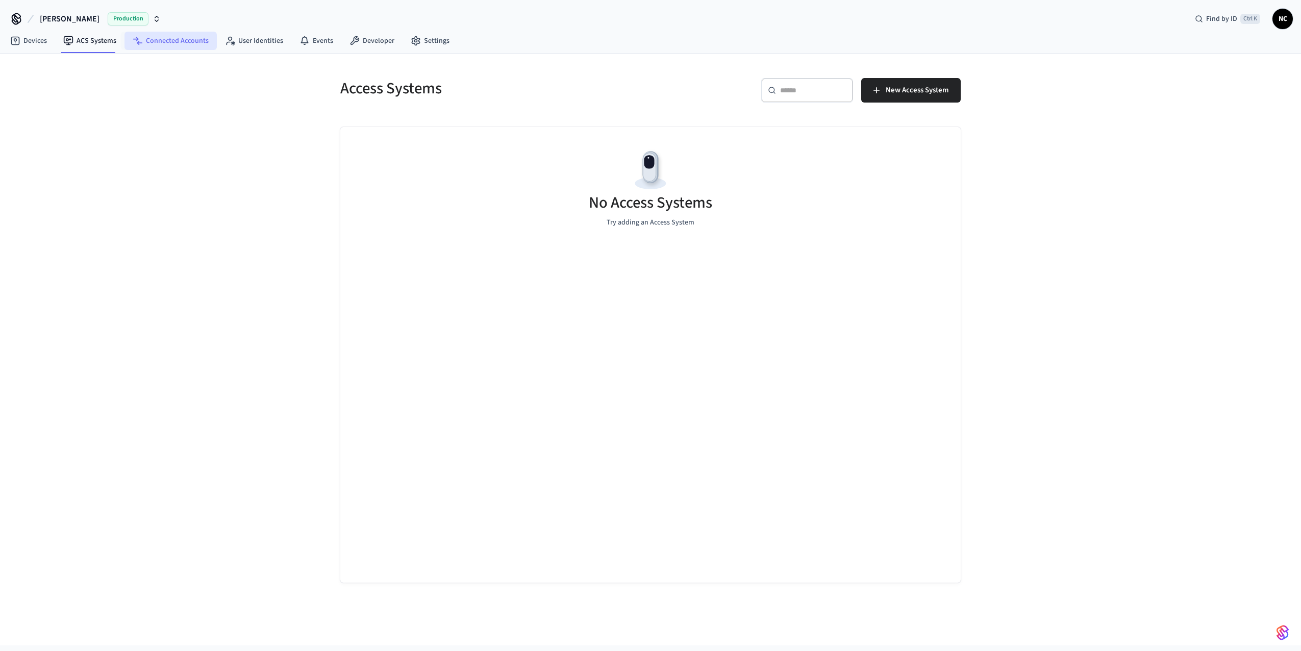
click at [159, 47] on link "Connected Accounts" at bounding box center [171, 41] width 92 height 18
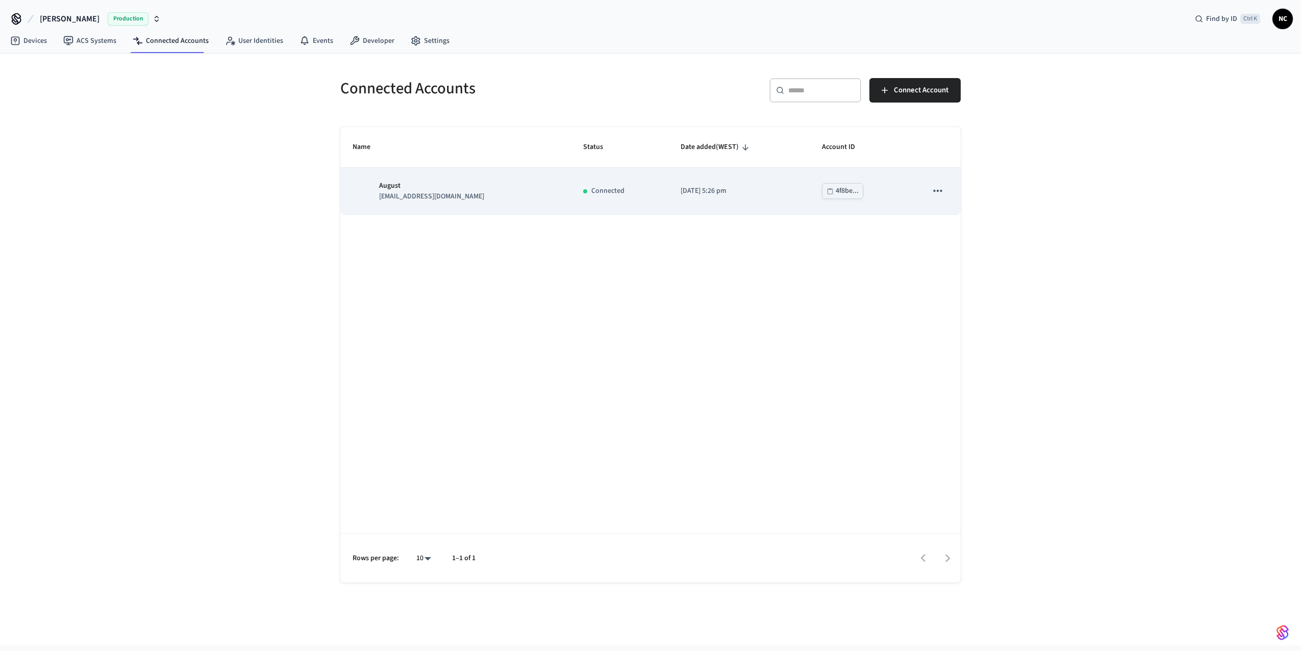
click at [446, 183] on p "August" at bounding box center [431, 186] width 105 height 11
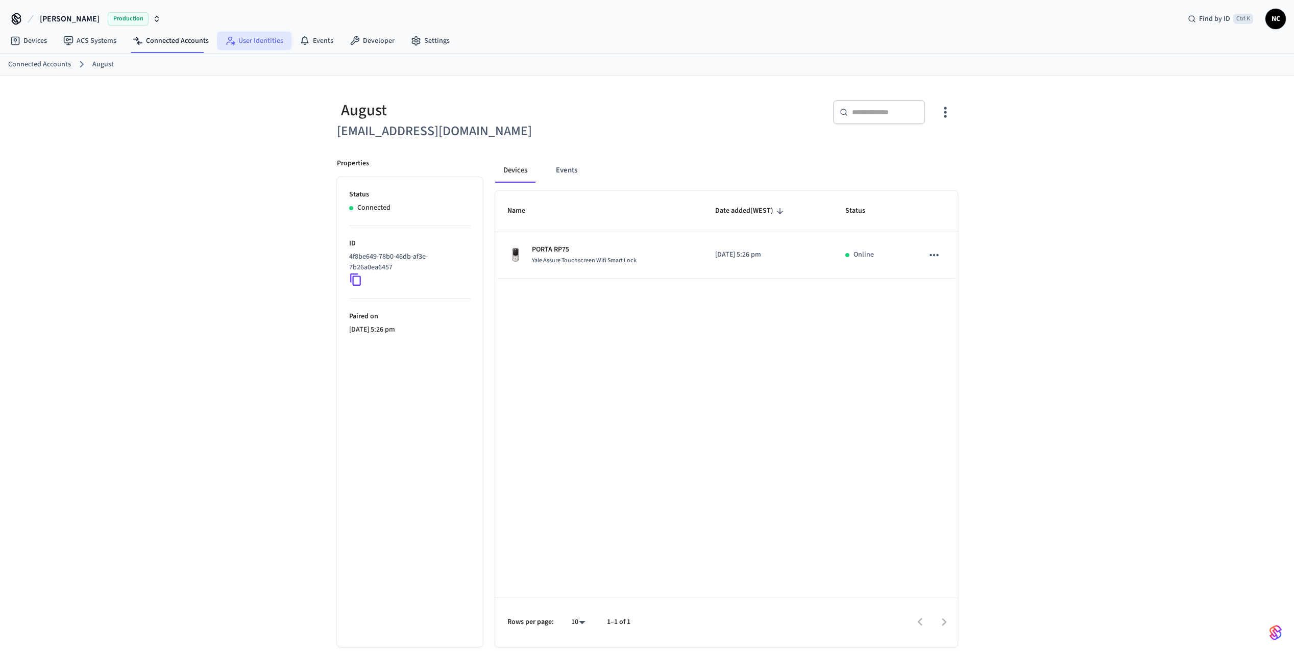
click at [257, 45] on link "User Identities" at bounding box center [254, 41] width 75 height 18
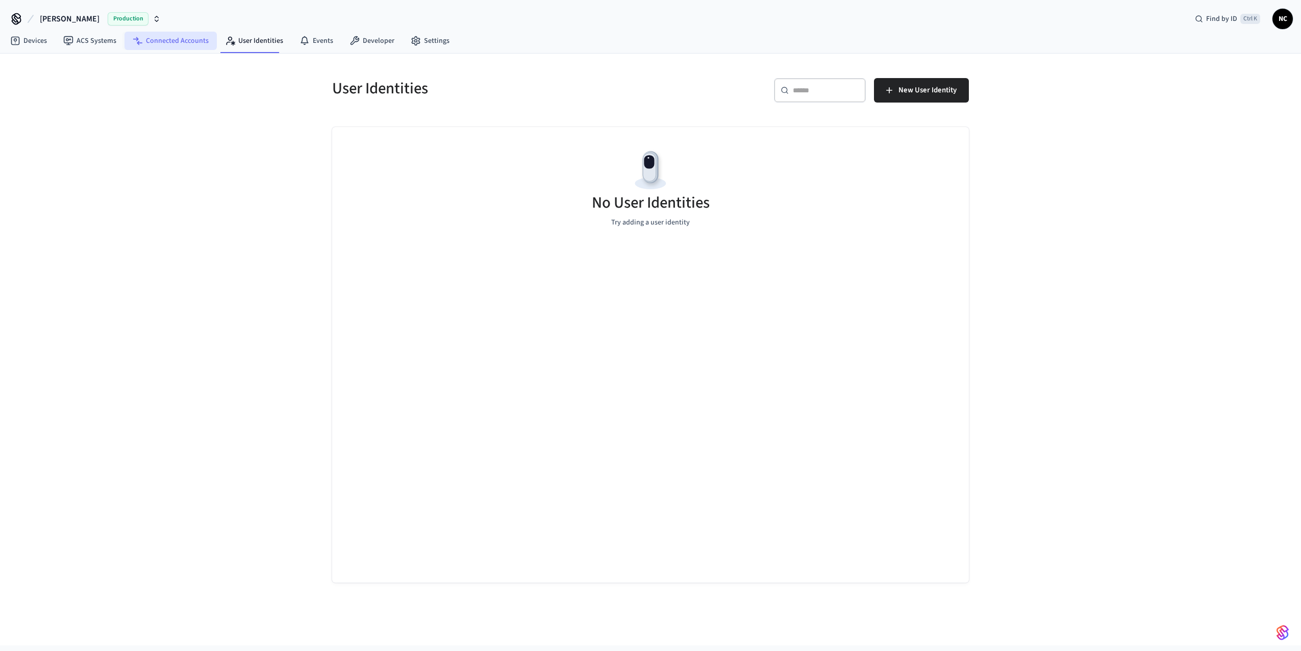
click at [180, 44] on link "Connected Accounts" at bounding box center [171, 41] width 92 height 18
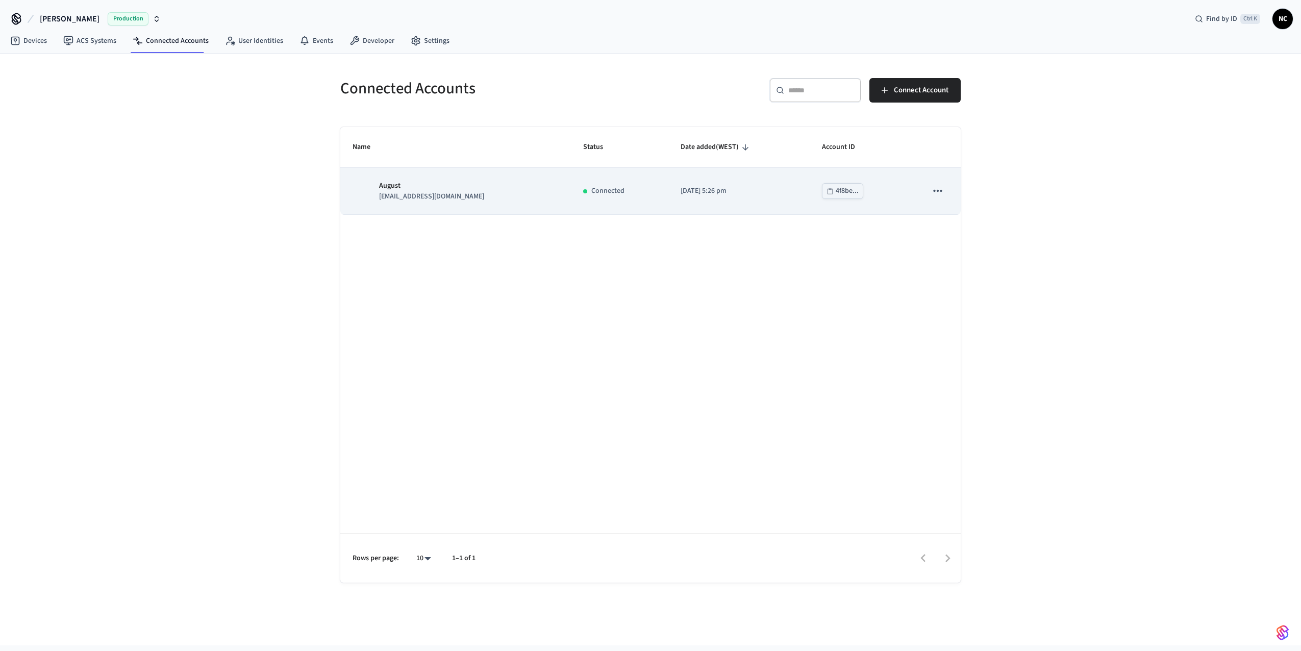
click at [475, 194] on div "August [EMAIL_ADDRESS][DOMAIN_NAME]" at bounding box center [456, 191] width 206 height 21
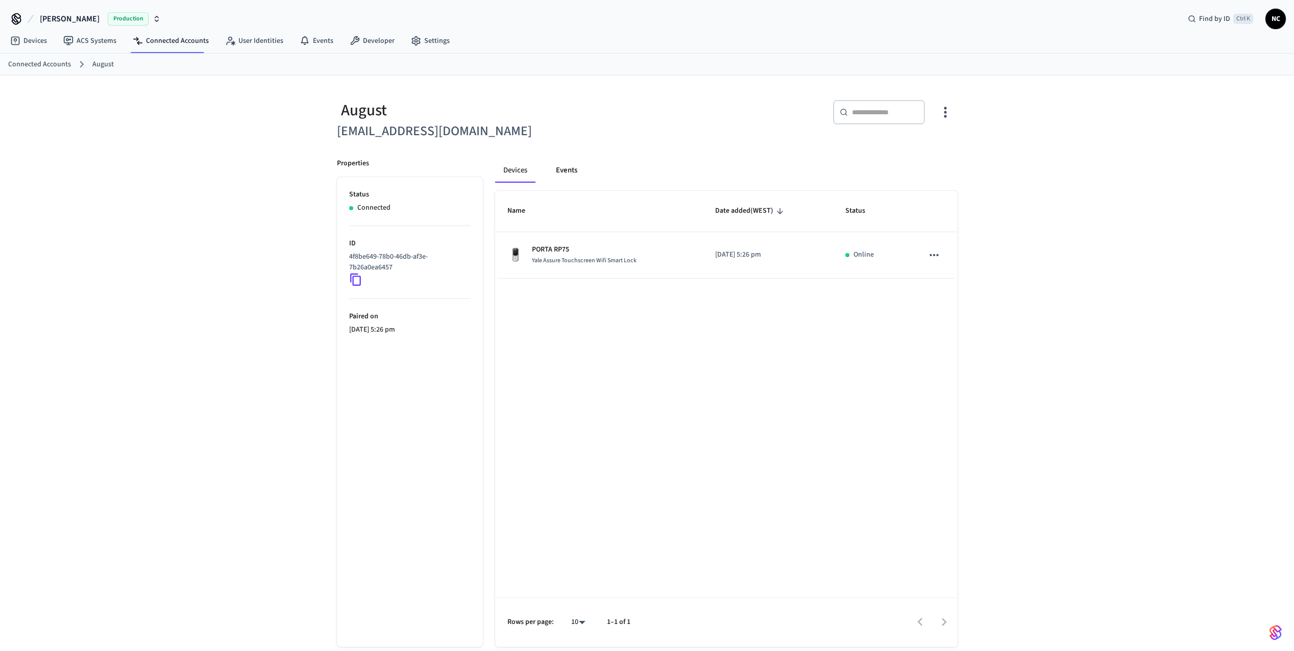
click at [572, 174] on button "Events" at bounding box center [567, 170] width 38 height 24
click at [520, 169] on button "Devices" at bounding box center [515, 170] width 41 height 24
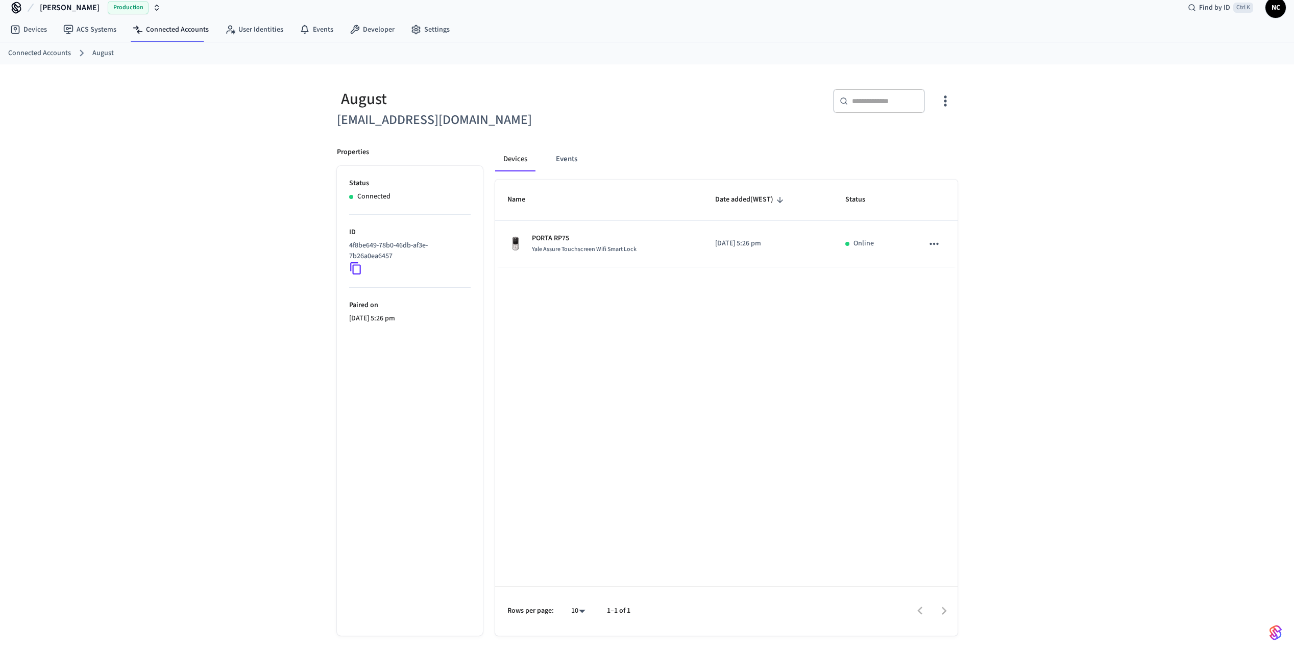
scroll to position [16, 0]
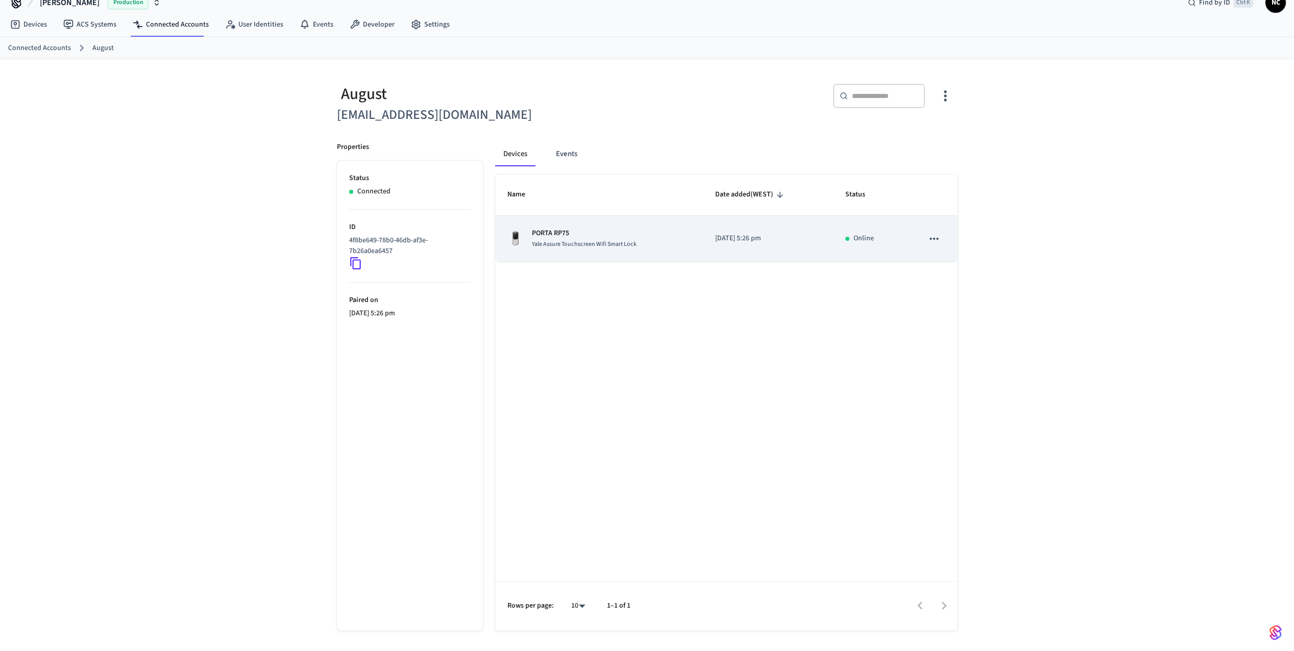
click at [925, 240] on button "sticky table" at bounding box center [933, 238] width 21 height 21
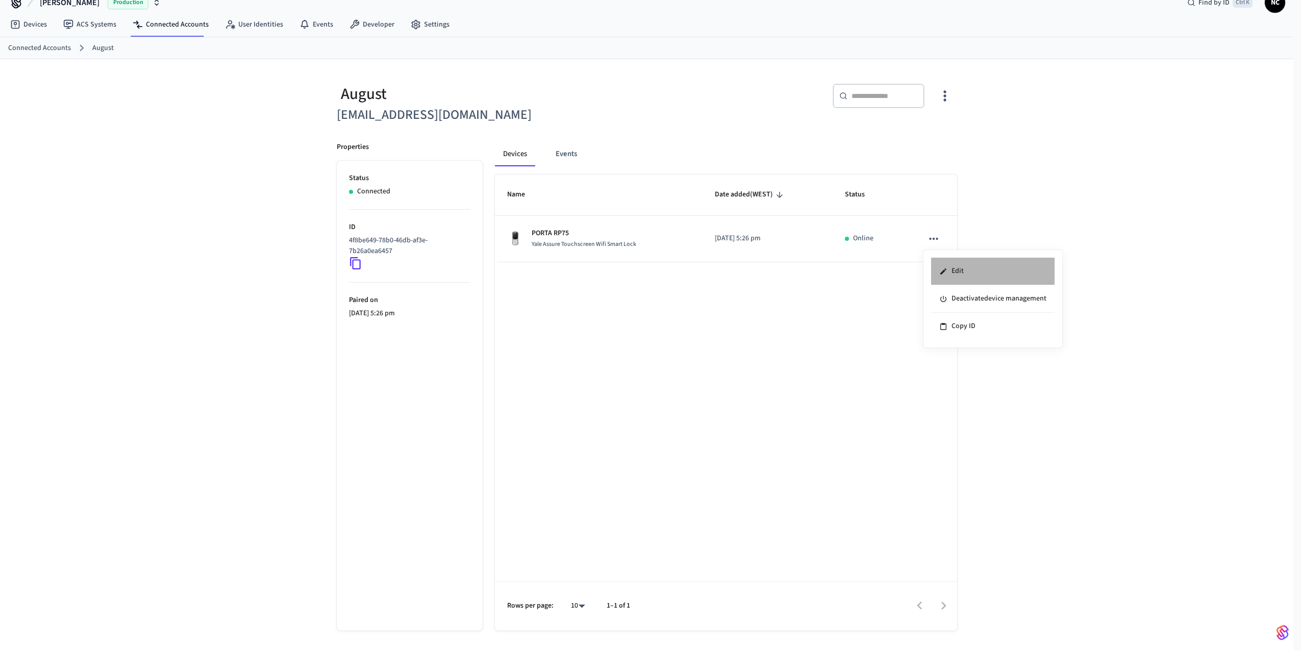
click at [961, 269] on li "Edit" at bounding box center [993, 272] width 124 height 28
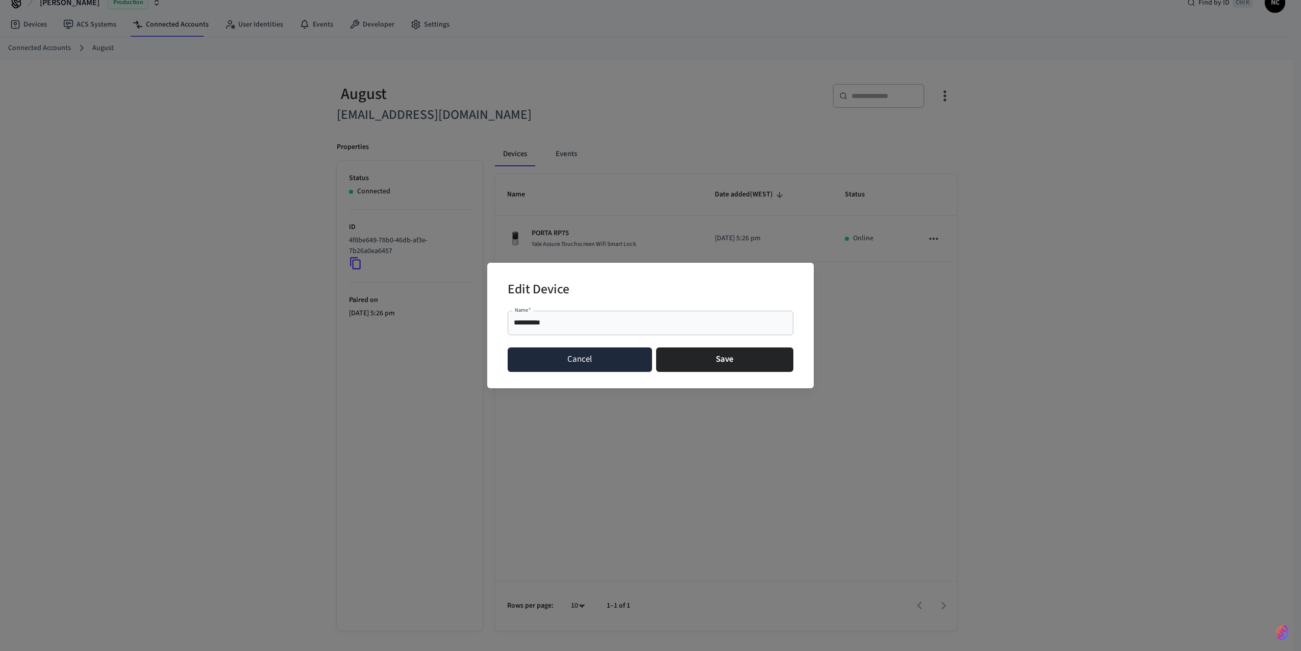
click at [583, 363] on button "Cancel" at bounding box center [580, 360] width 144 height 24
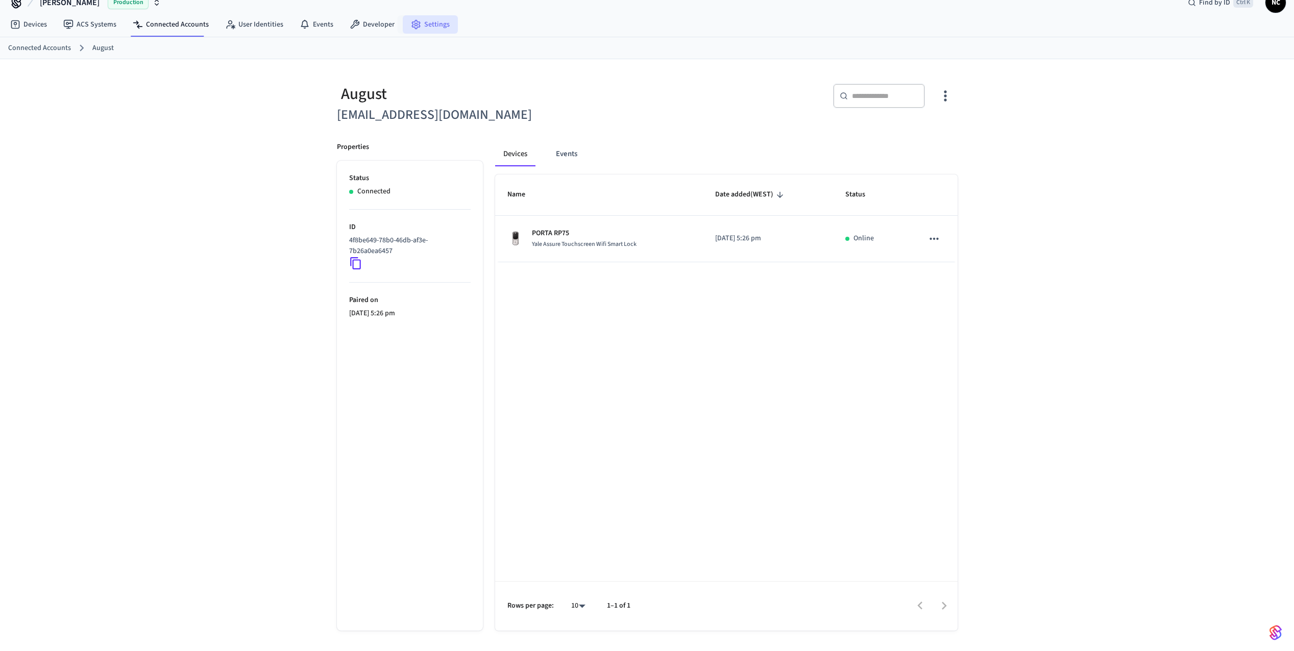
click at [417, 25] on link "Settings" at bounding box center [430, 24] width 55 height 18
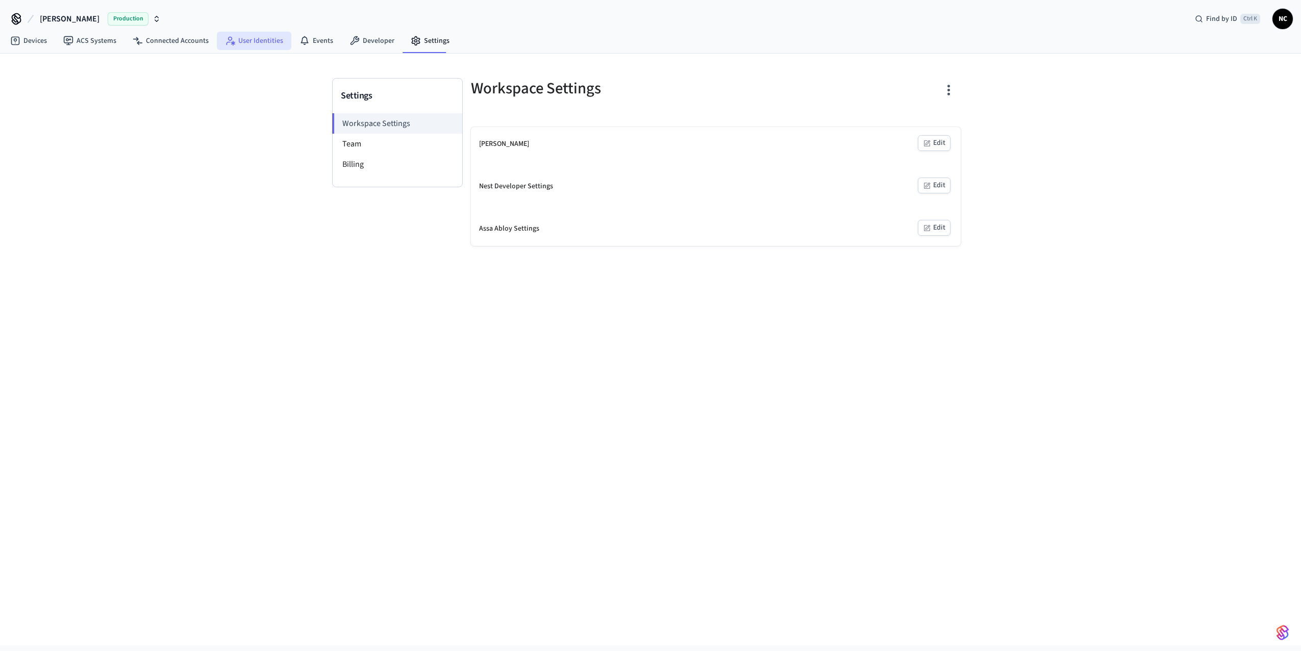
click at [250, 47] on link "User Identities" at bounding box center [254, 41] width 75 height 18
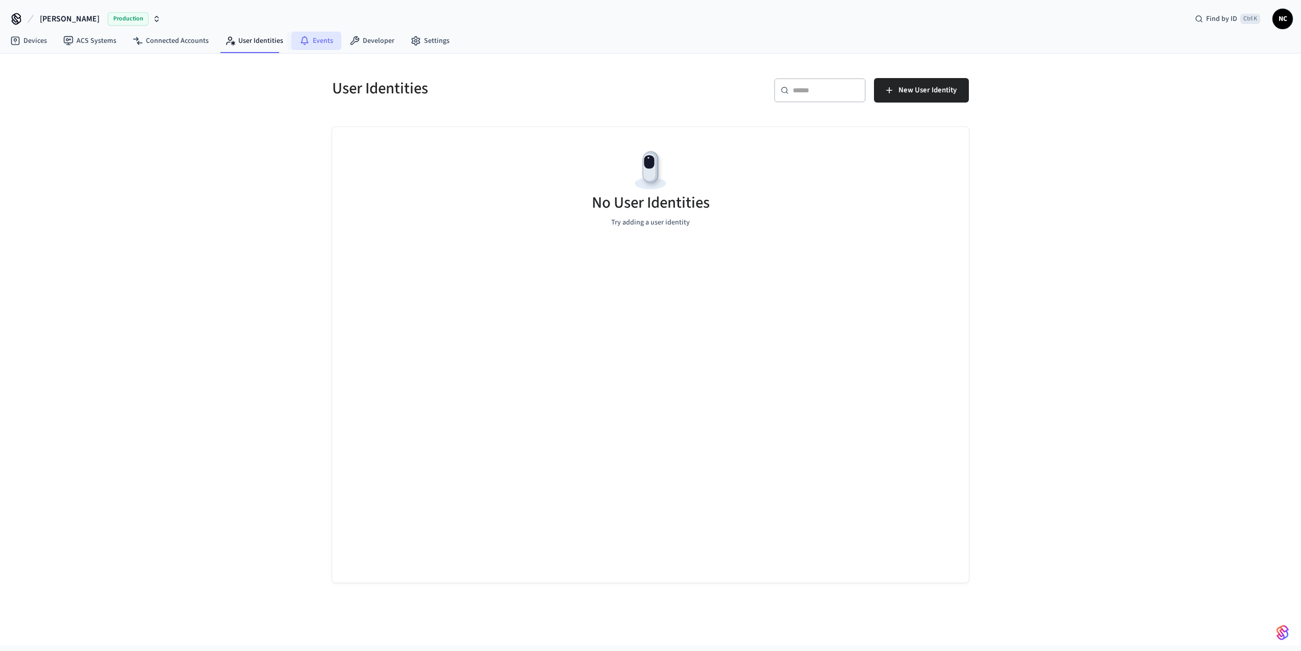
click at [313, 44] on link "Events" at bounding box center [316, 41] width 50 height 18
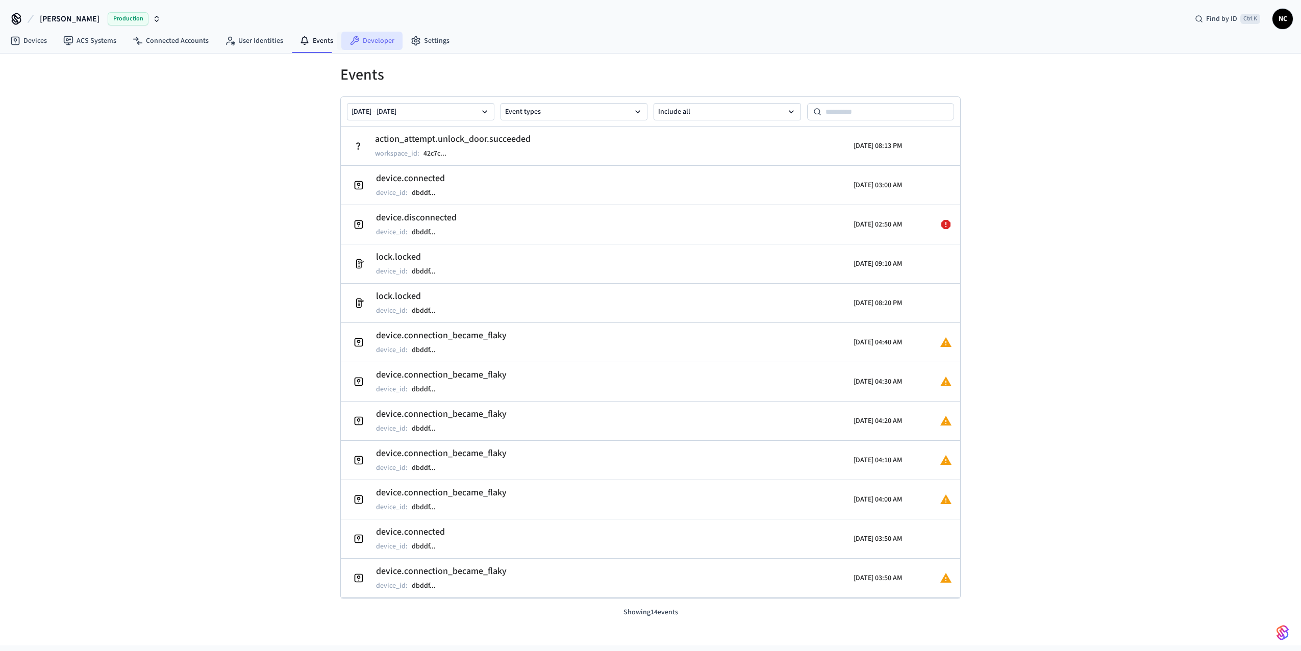
click at [372, 43] on link "Developer" at bounding box center [371, 41] width 61 height 18
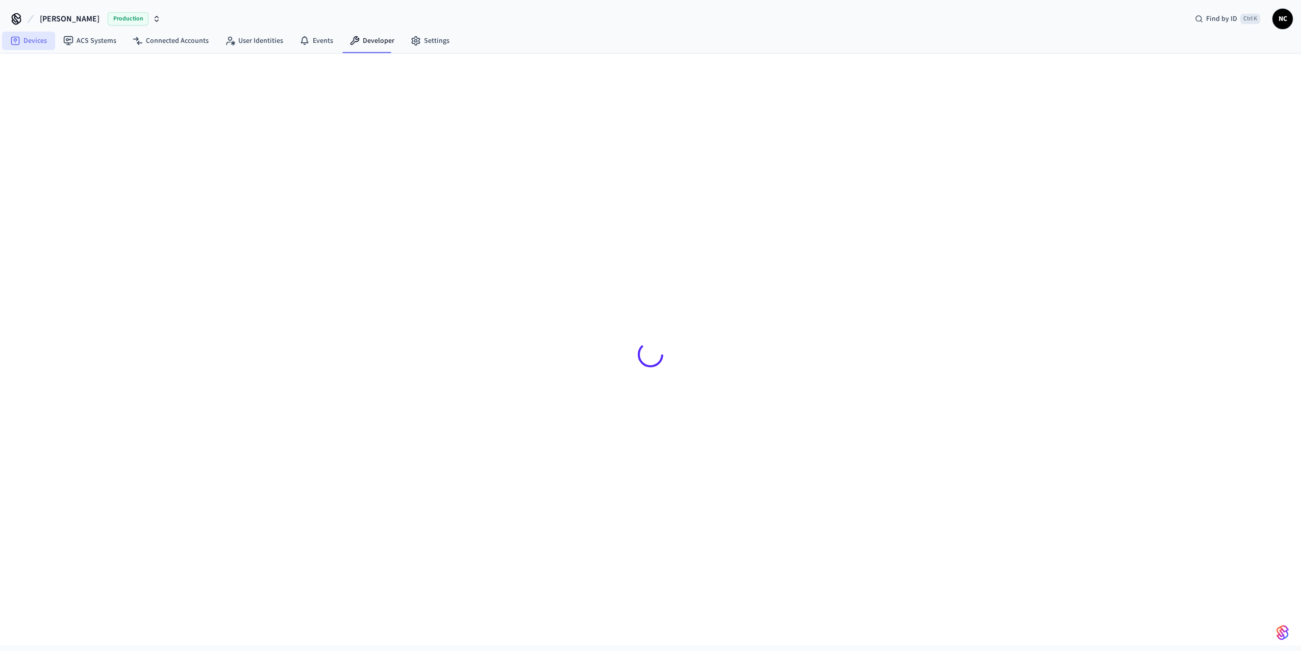
click at [34, 42] on link "Devices" at bounding box center [28, 41] width 53 height 18
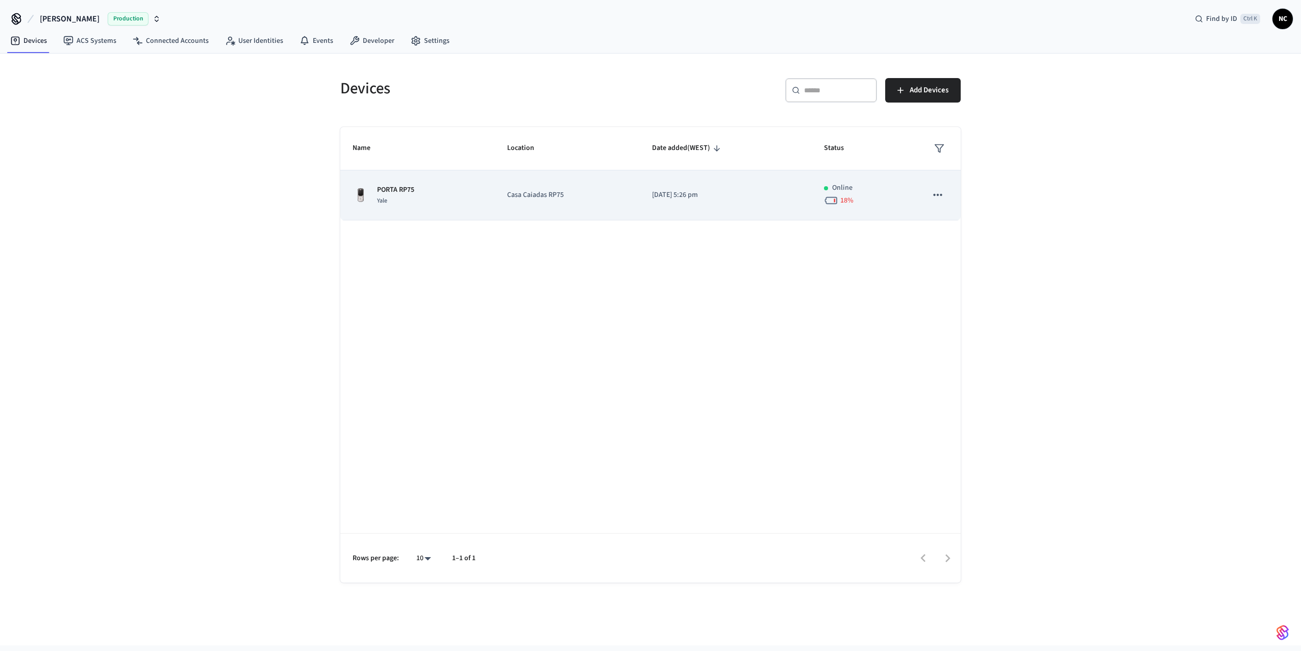
click at [677, 202] on td "[DATE] 5:26 pm" at bounding box center [726, 195] width 172 height 50
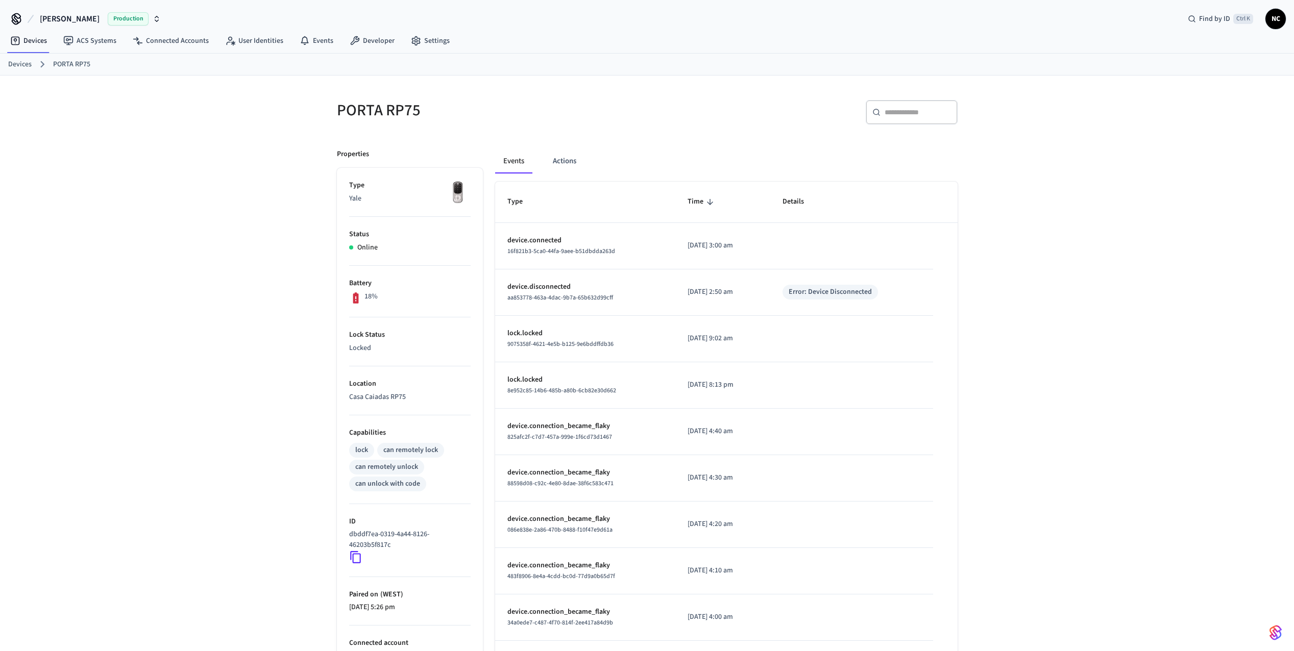
click at [228, 327] on div "PORTA RP75 ​ ​ Properties Type Yale Status Online Battery 18% Lock Status Locke…" at bounding box center [647, 406] width 1294 height 661
click at [153, 43] on link "Connected Accounts" at bounding box center [171, 41] width 92 height 18
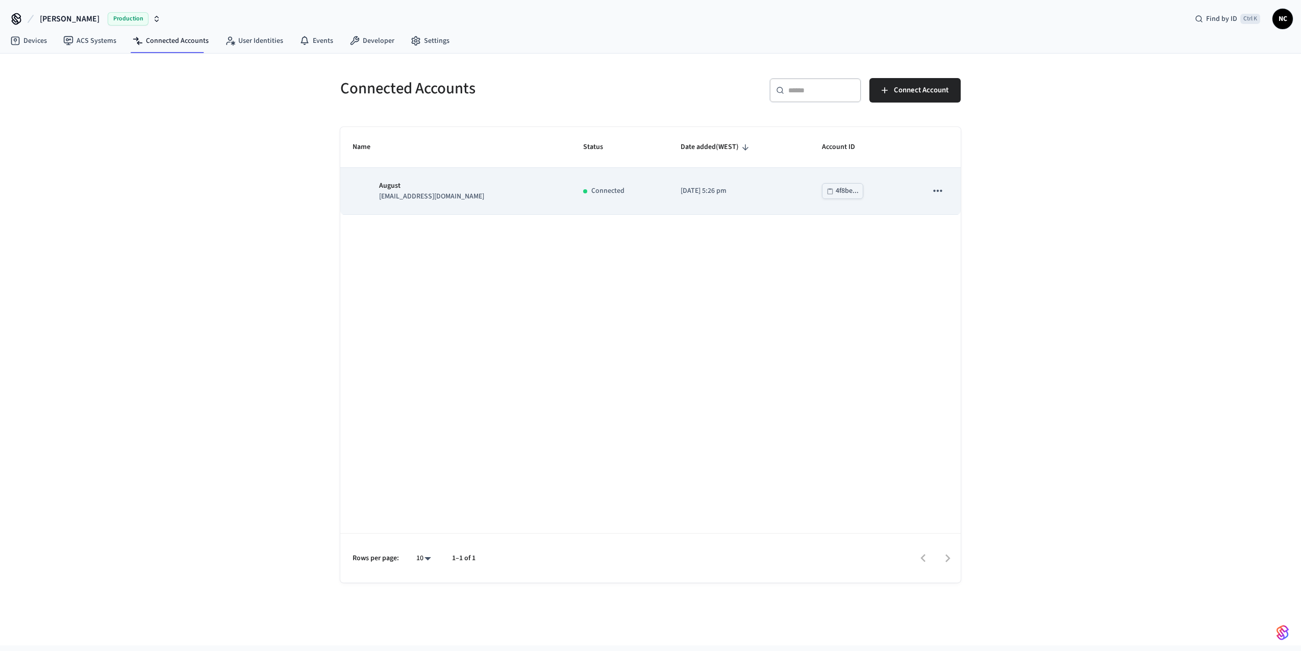
click at [477, 200] on div "August [EMAIL_ADDRESS][DOMAIN_NAME]" at bounding box center [456, 191] width 206 height 21
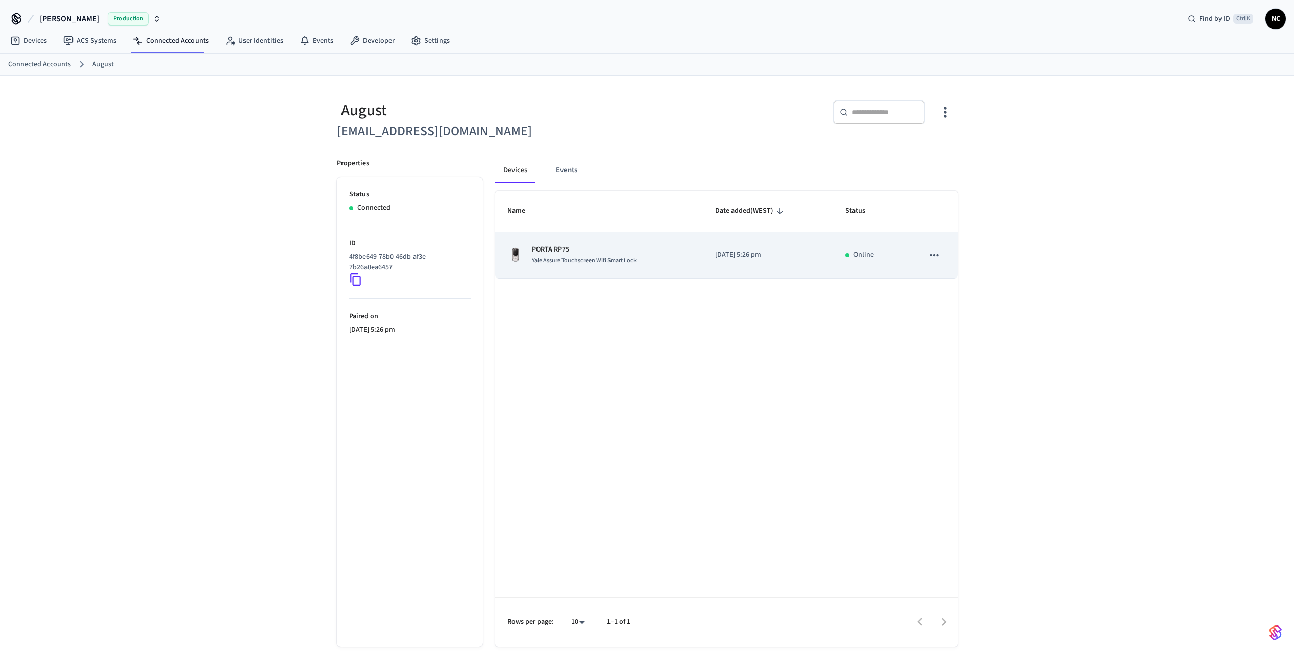
click at [840, 263] on td "Online" at bounding box center [872, 255] width 78 height 46
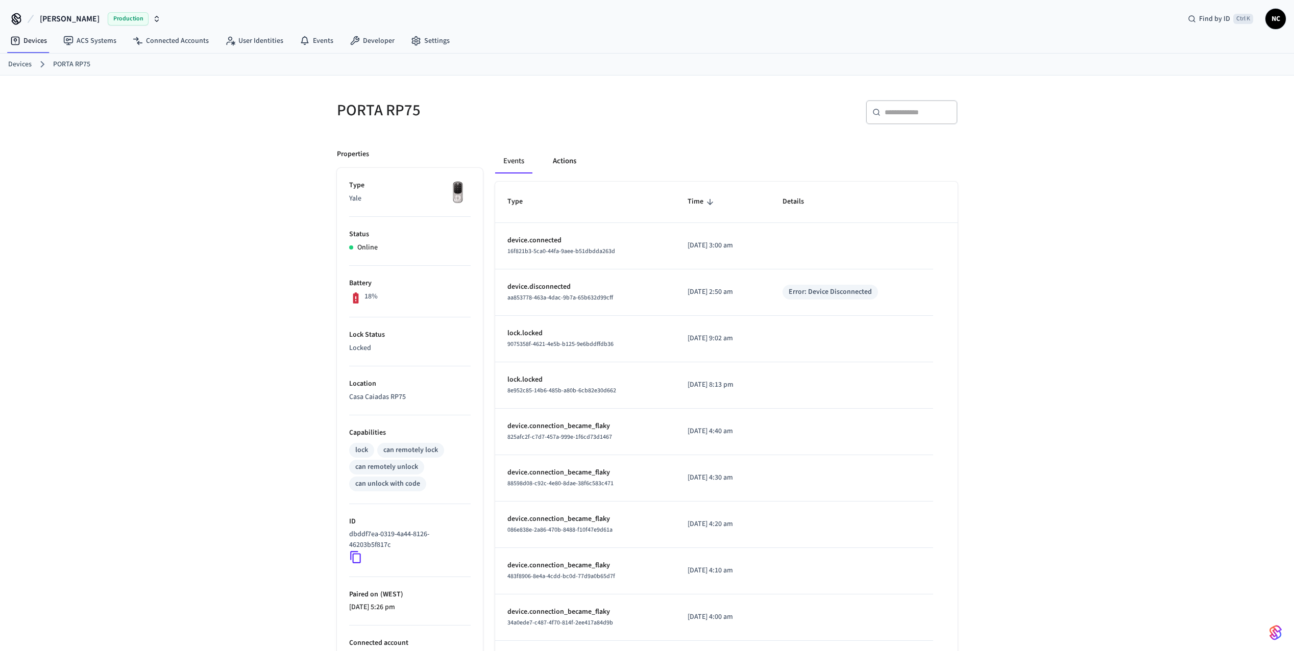
click at [564, 164] on button "Actions" at bounding box center [565, 161] width 40 height 24
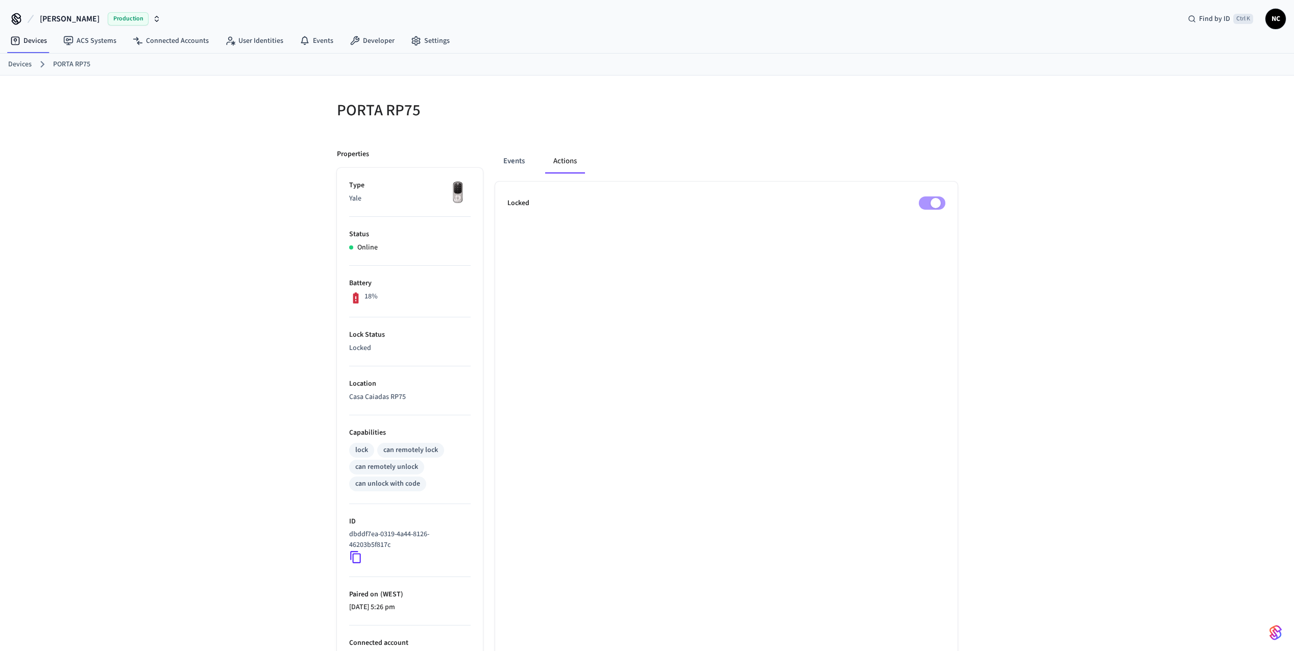
click at [535, 207] on div "Locked" at bounding box center [726, 202] width 438 height 13
click at [519, 207] on p "Locked" at bounding box center [518, 203] width 22 height 11
click at [326, 42] on link "Events" at bounding box center [316, 41] width 50 height 18
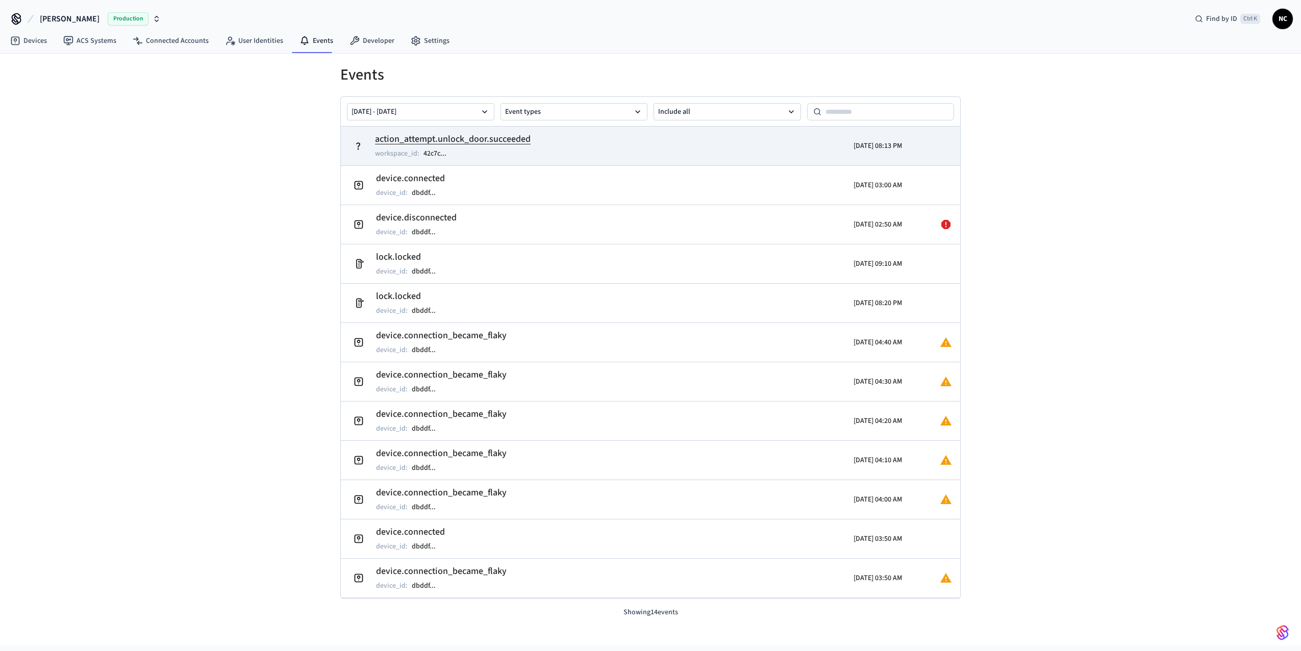
click at [577, 154] on td "action_attempt.unlock_door.succeeded workspace_id : 42c7c ..." at bounding box center [550, 146] width 402 height 29
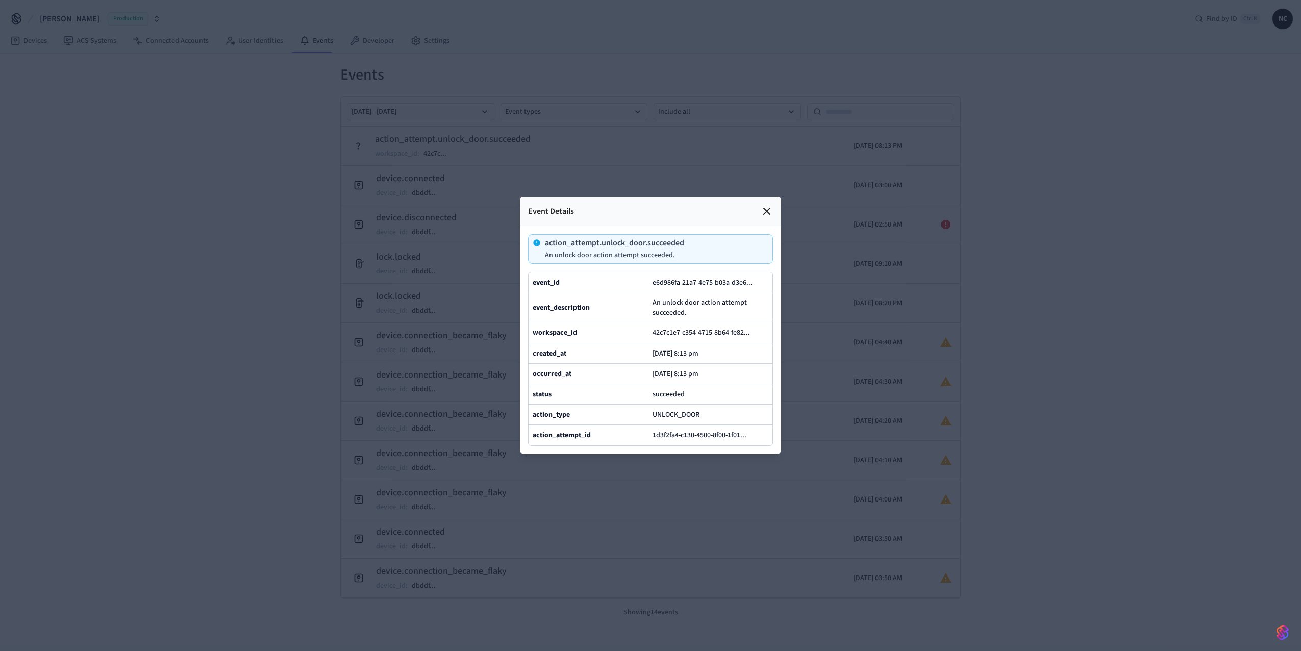
click at [769, 205] on icon at bounding box center [767, 211] width 12 height 12
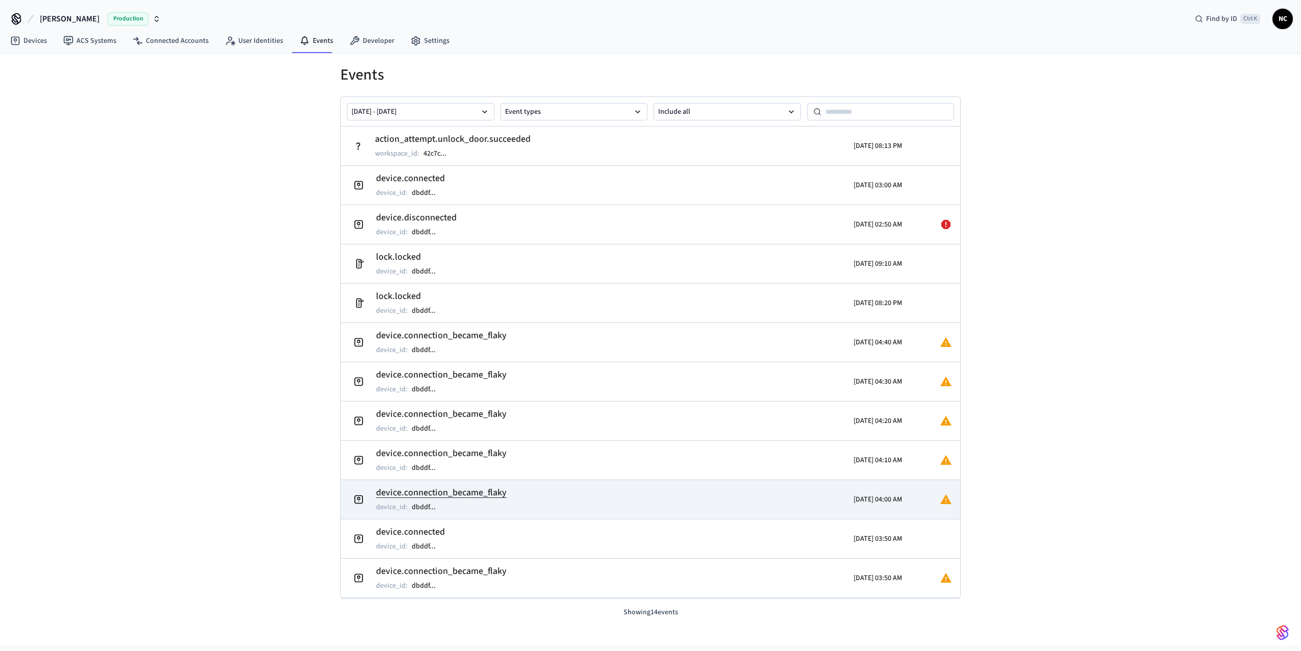
click at [559, 499] on td "device.connection_became_flaky device_id : dbddf ..." at bounding box center [550, 499] width 402 height 29
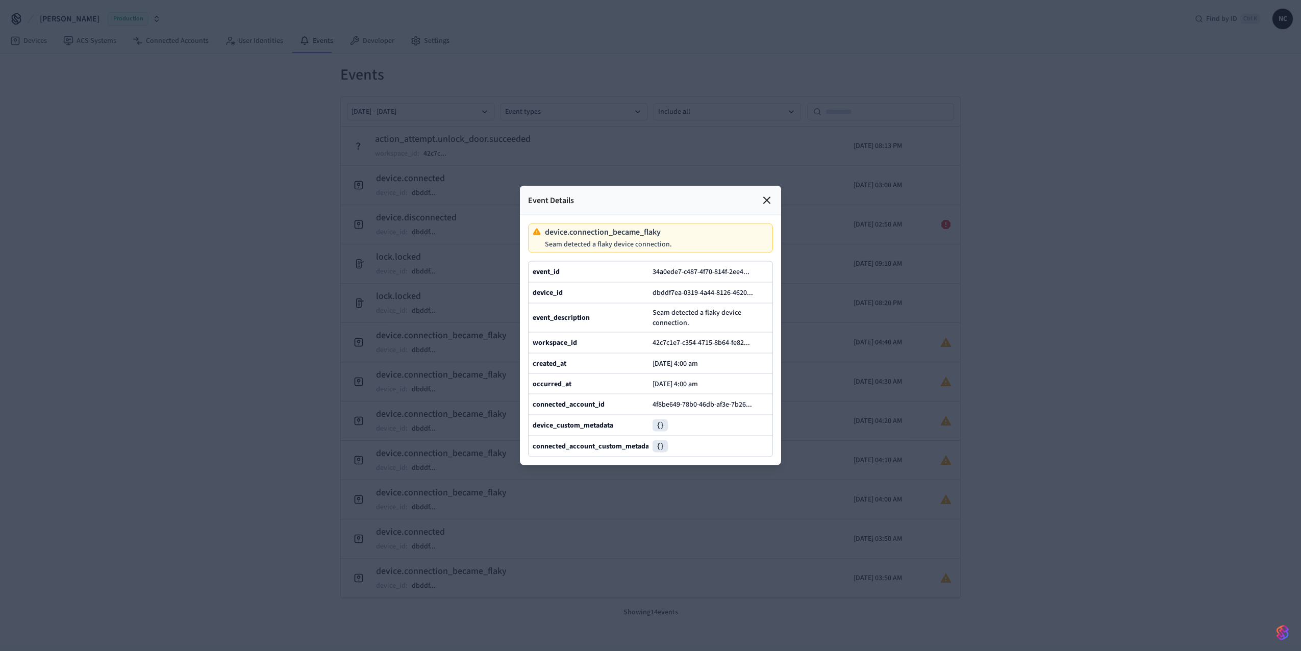
click at [767, 194] on icon at bounding box center [767, 200] width 12 height 12
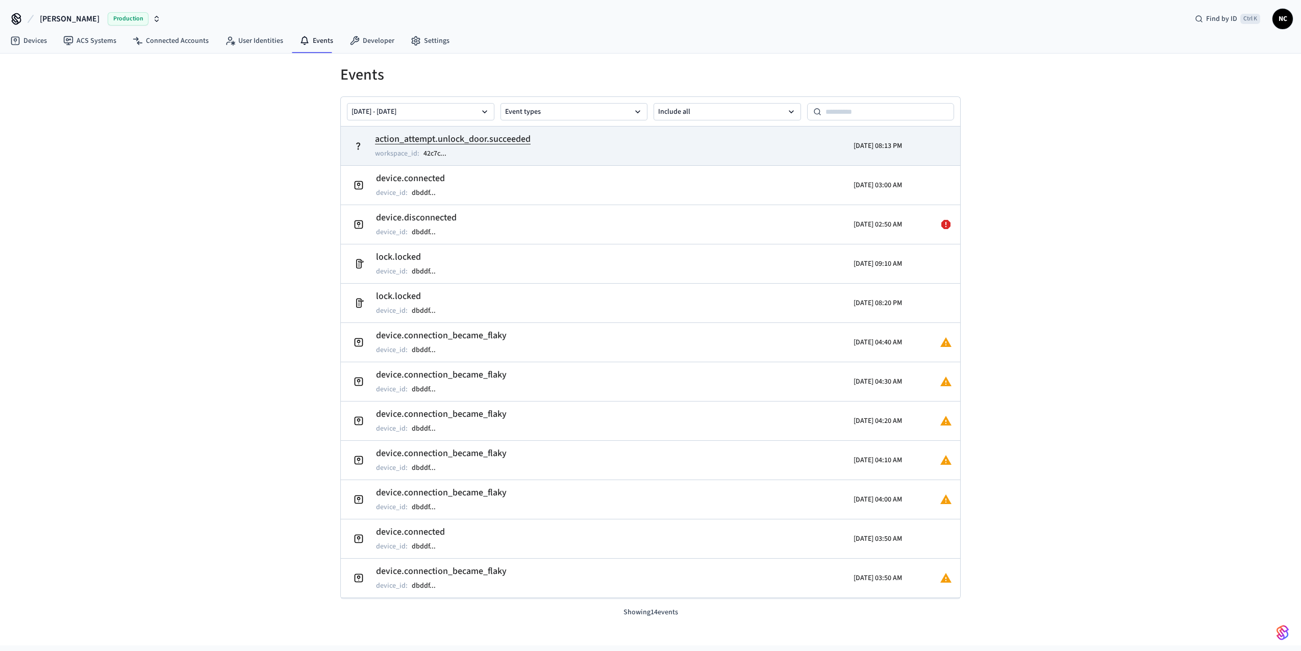
click at [673, 151] on td "action_attempt.unlock_door.succeeded workspace_id : 42c7c ..." at bounding box center [550, 146] width 402 height 29
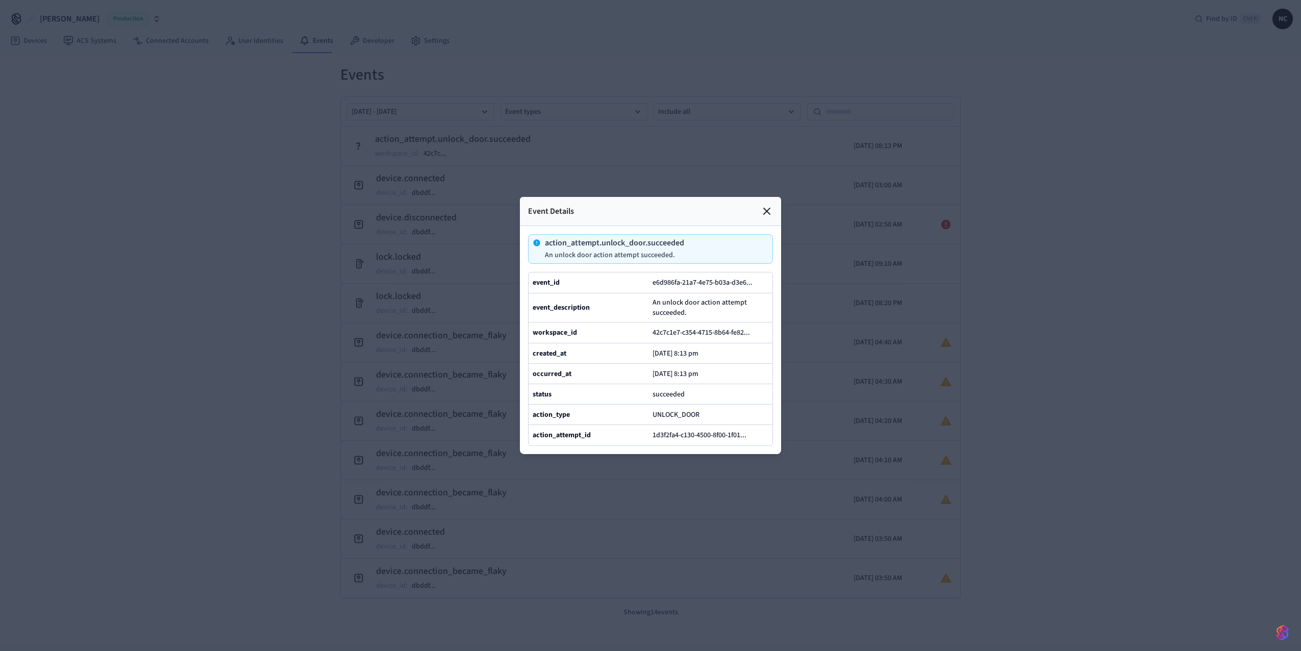
click at [685, 396] on div "succeeded" at bounding box center [711, 394] width 116 height 12
click at [689, 350] on p "[DATE] 8:13 pm" at bounding box center [676, 354] width 46 height 8
click at [765, 205] on icon at bounding box center [767, 211] width 12 height 12
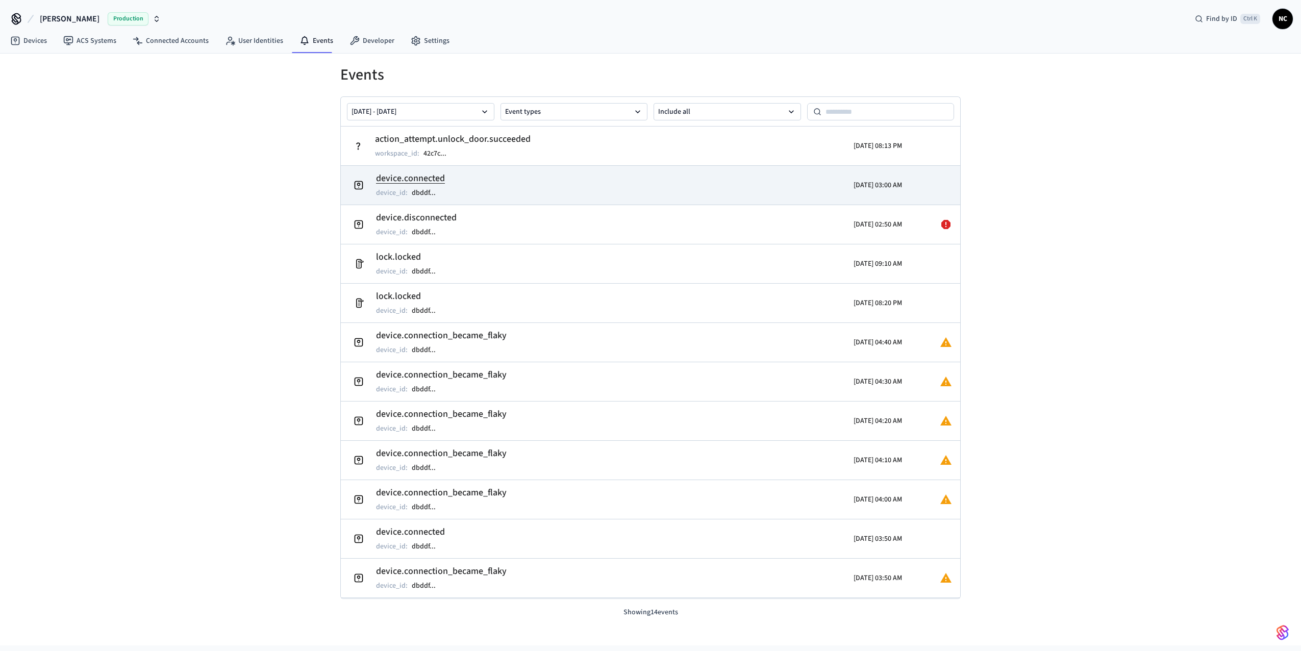
click at [515, 195] on td "device.connected device_id : dbddf ..." at bounding box center [550, 185] width 402 height 29
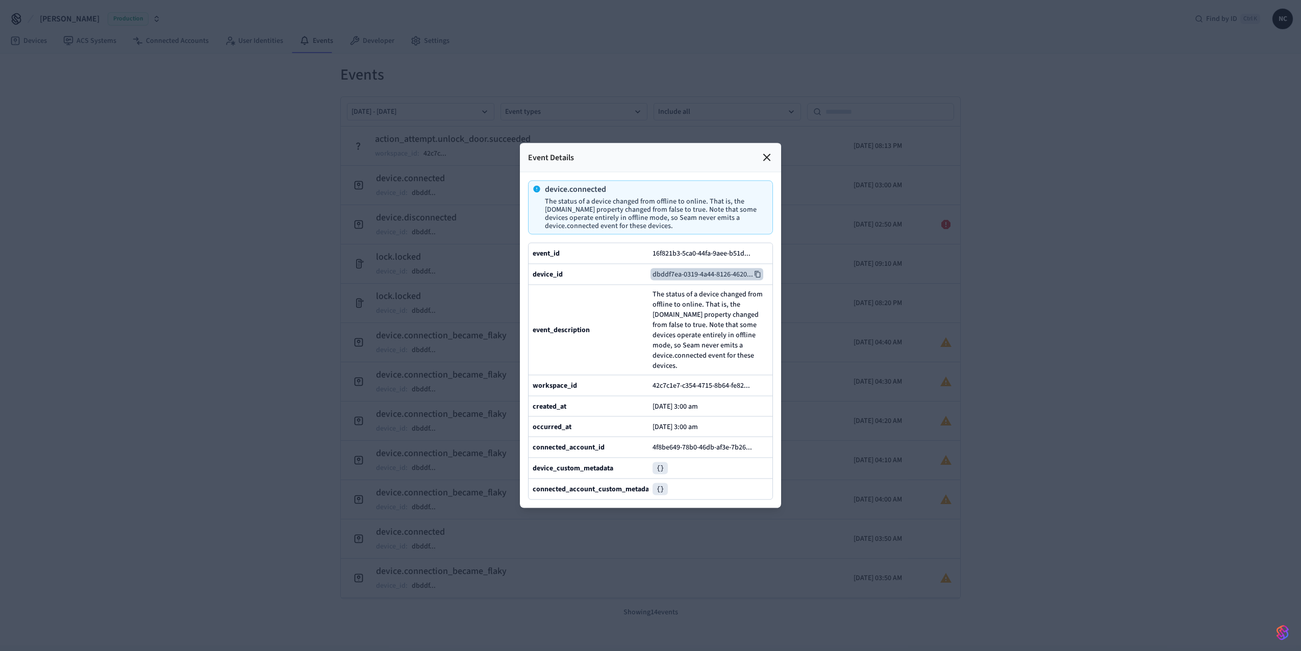
click at [757, 271] on icon at bounding box center [758, 274] width 6 height 7
click at [483, 160] on div at bounding box center [650, 325] width 1301 height 651
click at [768, 152] on icon at bounding box center [767, 158] width 12 height 12
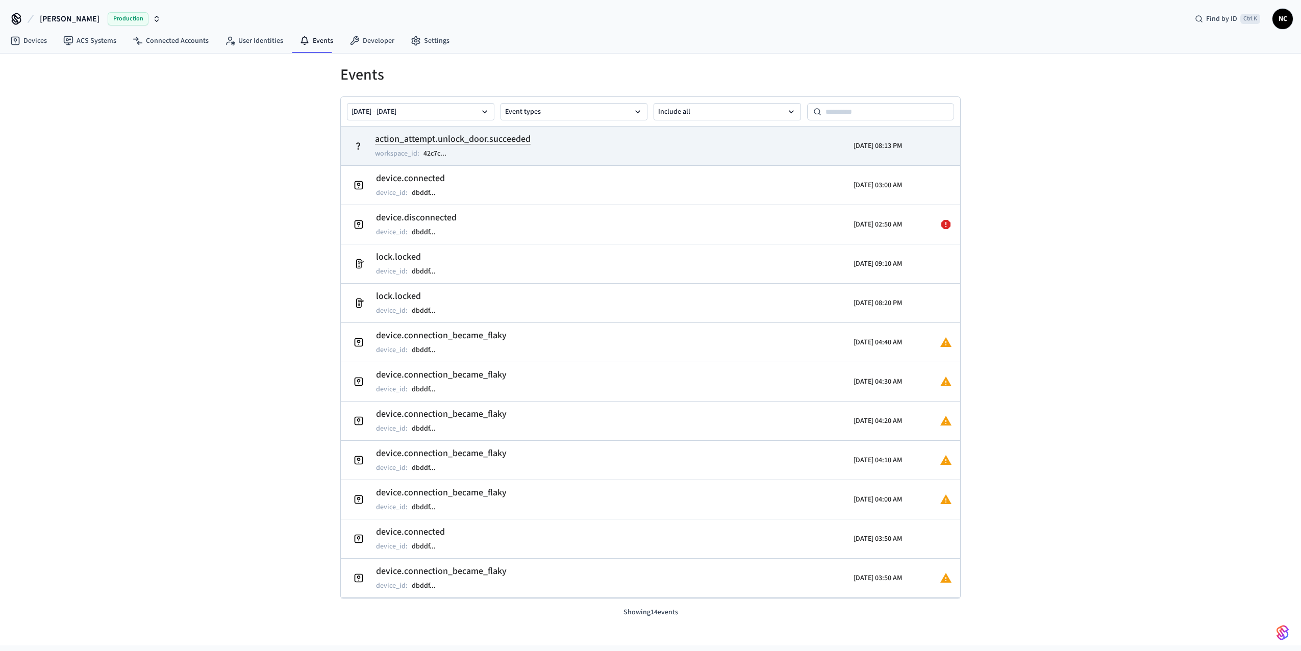
click at [586, 140] on td "action_attempt.unlock_door.succeeded workspace_id : 42c7c ..." at bounding box center [550, 146] width 402 height 29
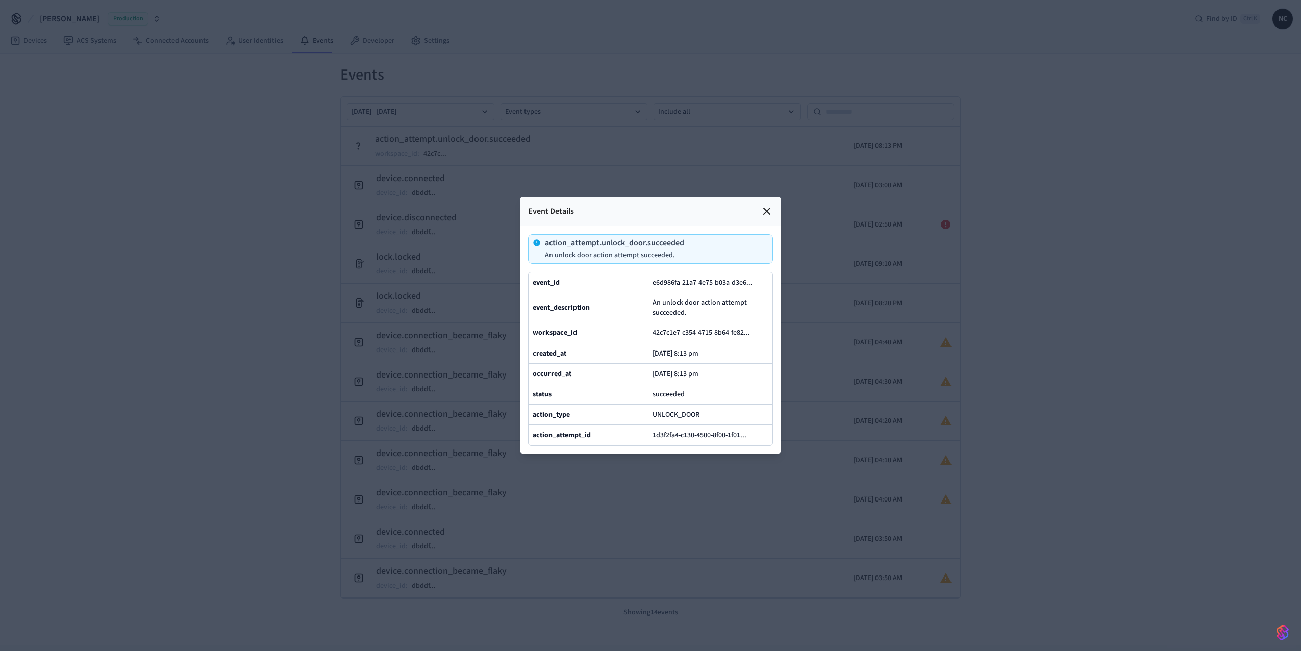
click at [763, 205] on icon at bounding box center [767, 211] width 12 height 12
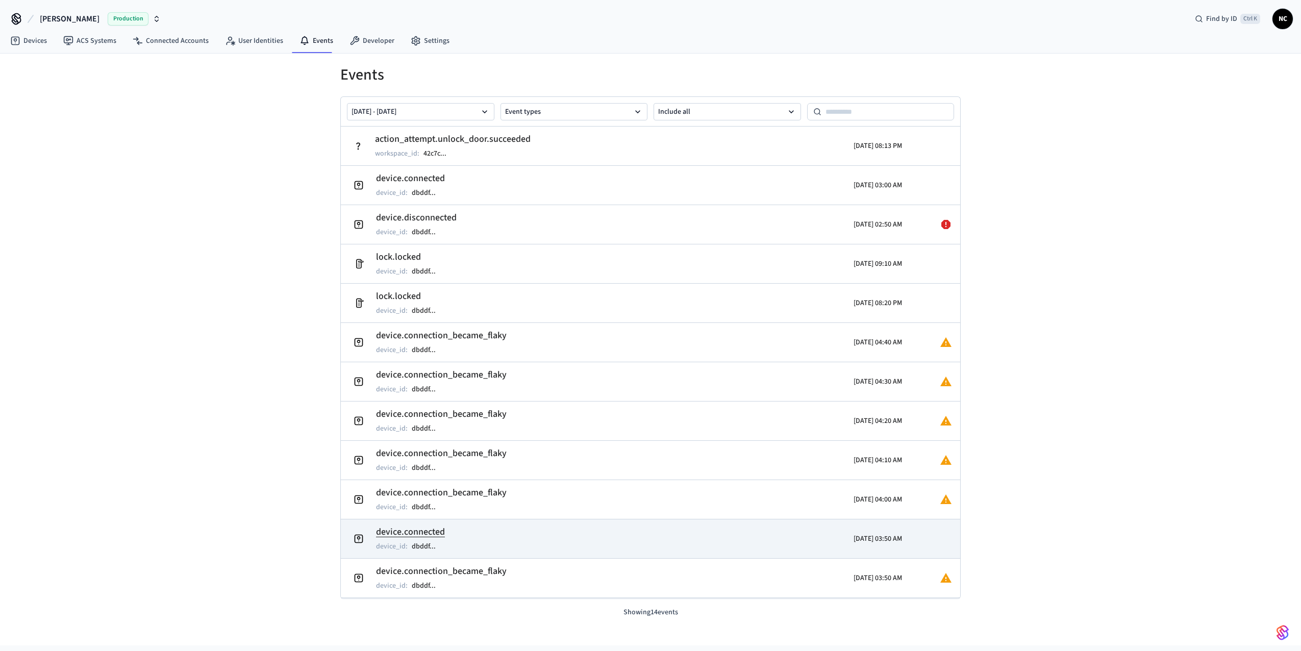
click at [492, 534] on td "device.connected device_id : dbddf ..." at bounding box center [550, 539] width 402 height 29
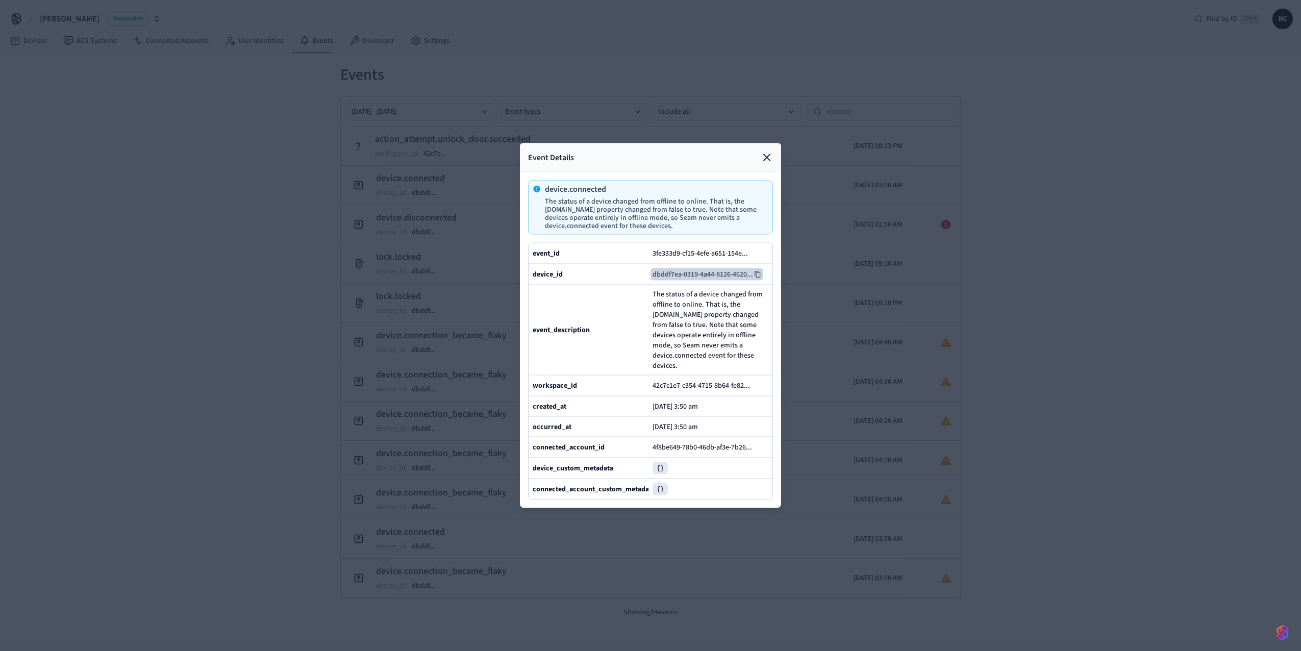
click at [758, 271] on icon at bounding box center [757, 274] width 7 height 7
click at [768, 152] on icon at bounding box center [767, 158] width 12 height 12
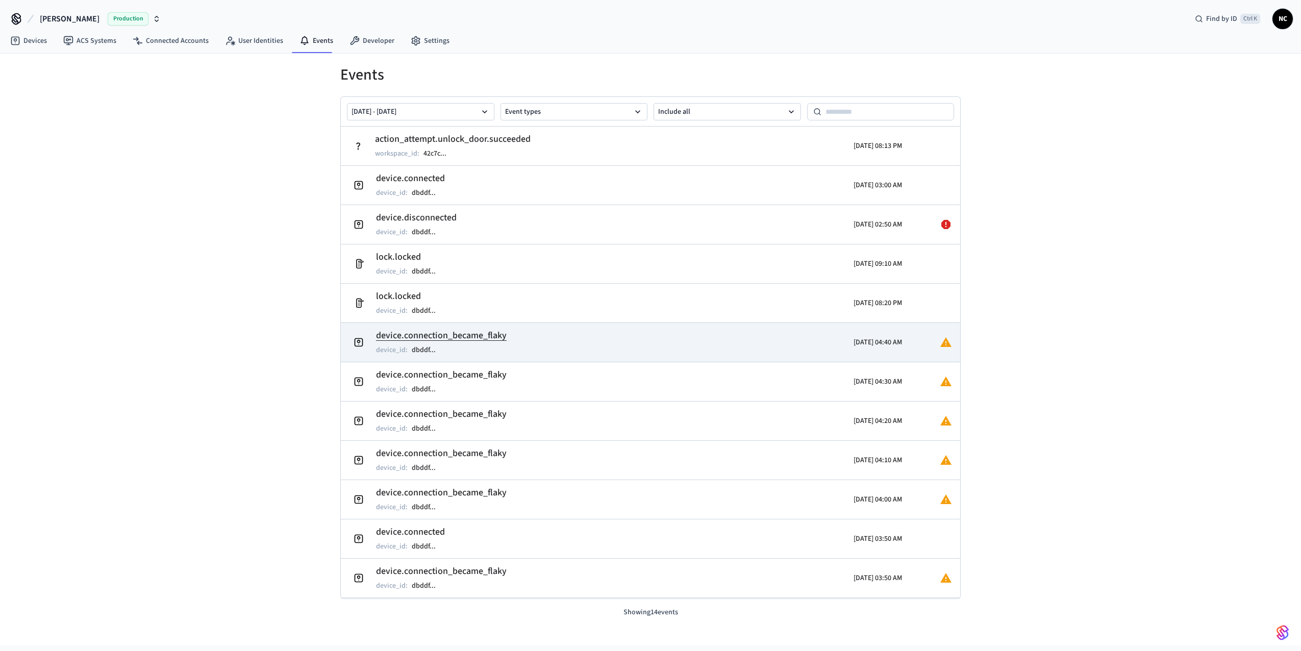
click at [561, 344] on td "device.connection_became_flaky device_id : dbddf ..." at bounding box center [550, 342] width 402 height 29
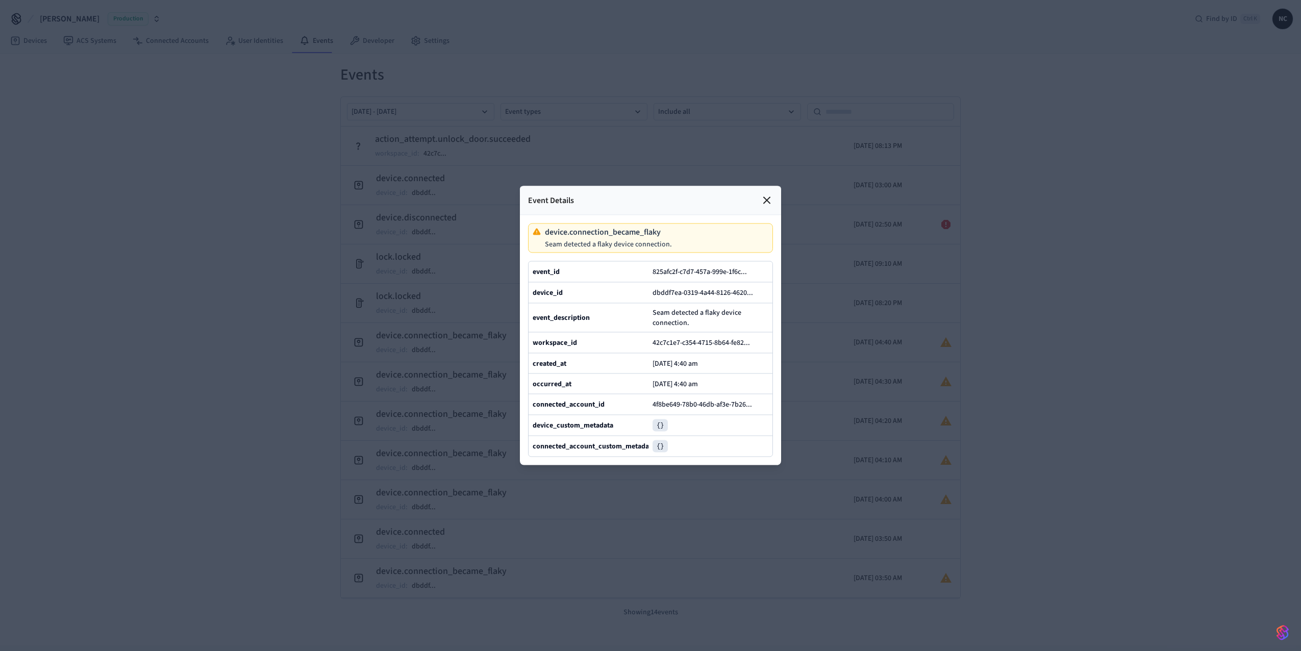
click at [769, 194] on icon at bounding box center [767, 200] width 12 height 12
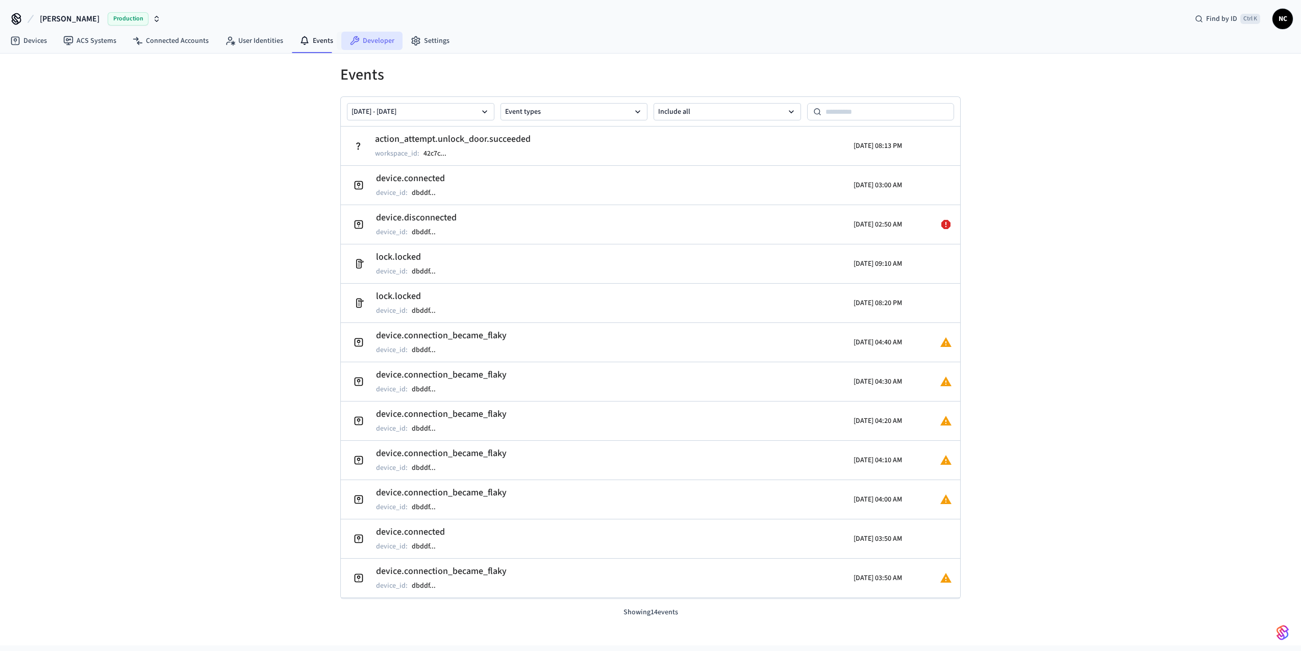
click at [364, 41] on link "Developer" at bounding box center [371, 41] width 61 height 18
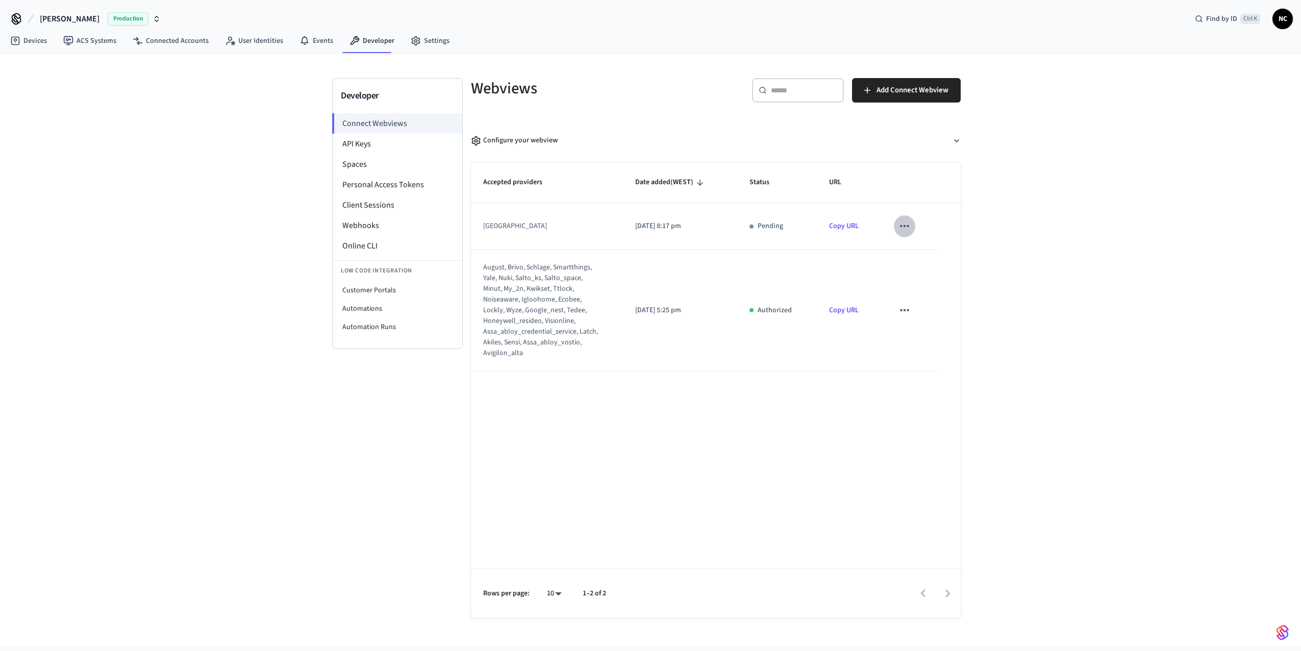
click at [905, 226] on icon "sticky table" at bounding box center [904, 226] width 9 height 2
click at [924, 263] on li "Delete" at bounding box center [925, 258] width 46 height 27
click at [371, 149] on li "API Keys" at bounding box center [398, 144] width 130 height 20
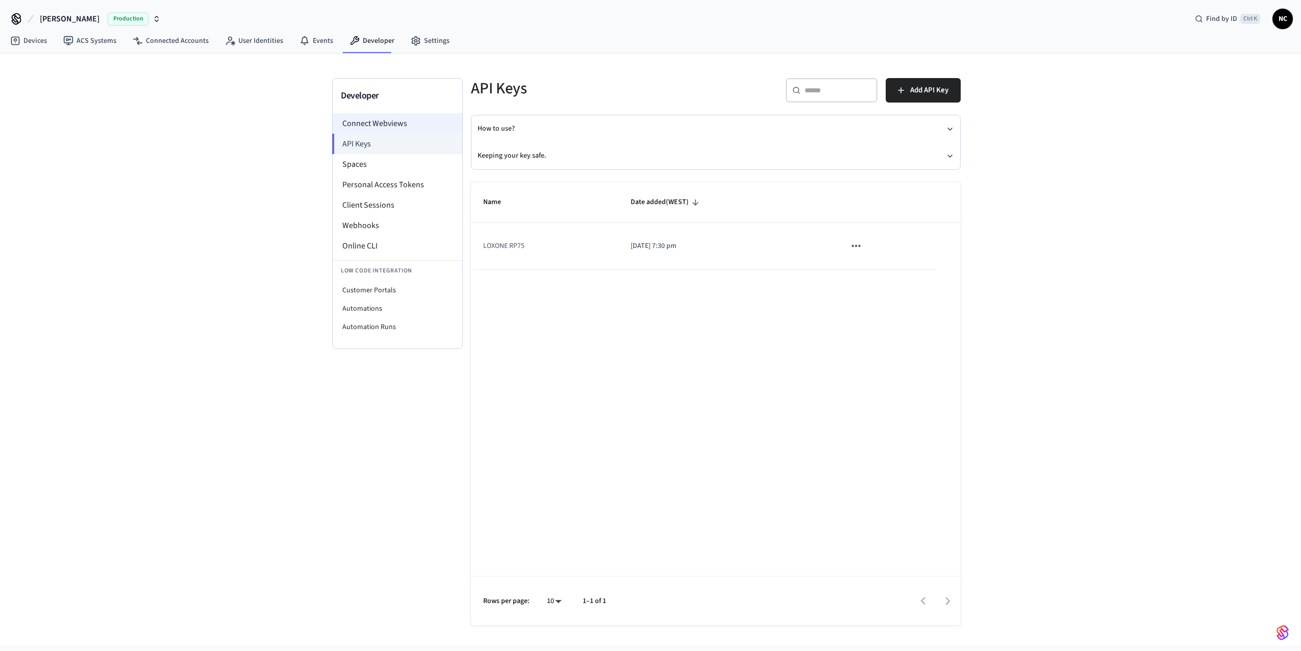
click at [380, 130] on li "Connect Webviews" at bounding box center [398, 123] width 130 height 20
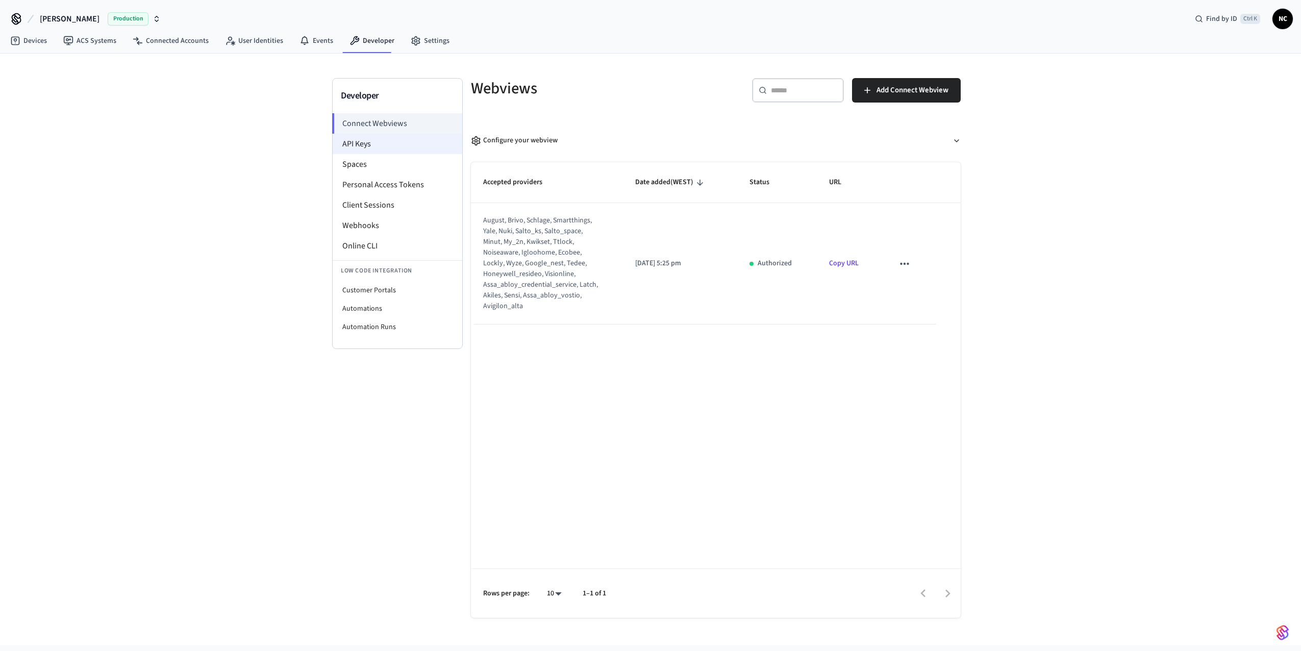
click at [382, 151] on li "API Keys" at bounding box center [398, 144] width 130 height 20
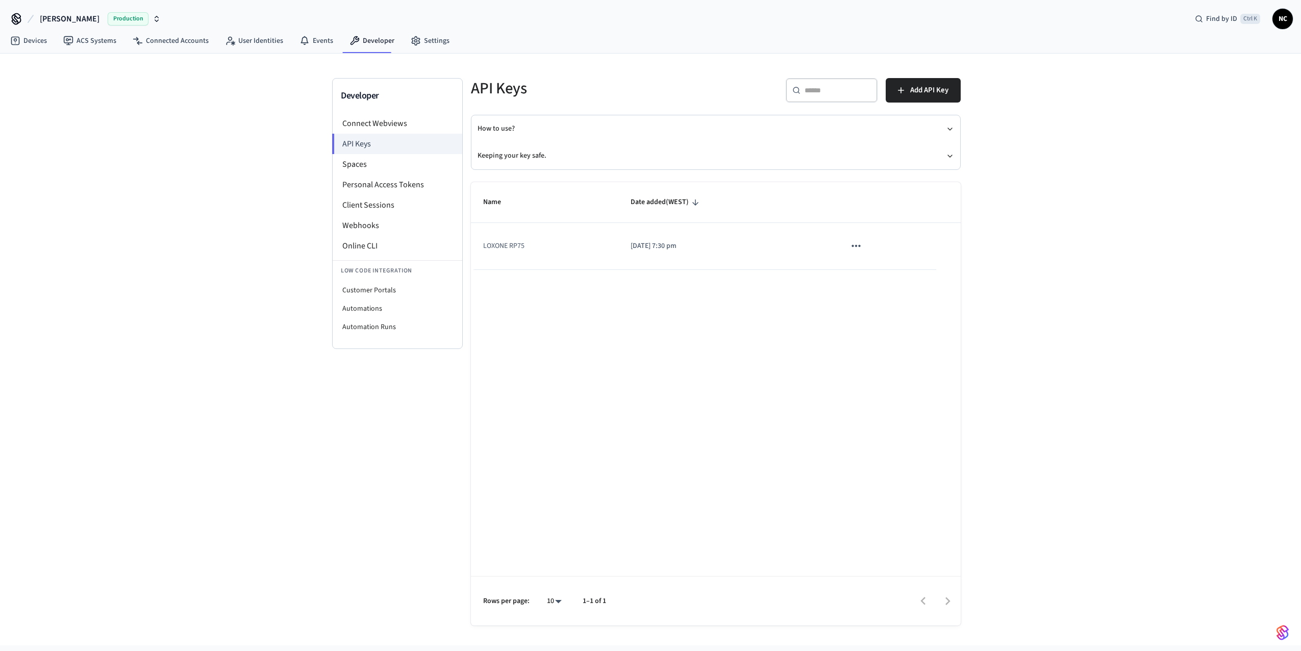
click at [770, 254] on td "[DATE] 7:30 pm" at bounding box center [726, 246] width 215 height 46
click at [853, 249] on icon "sticky table" at bounding box center [856, 245] width 13 height 13
click at [698, 358] on div at bounding box center [650, 325] width 1301 height 651
click at [519, 250] on td "LOXONE RP75" at bounding box center [544, 246] width 147 height 46
click at [361, 167] on li "Spaces" at bounding box center [398, 164] width 130 height 20
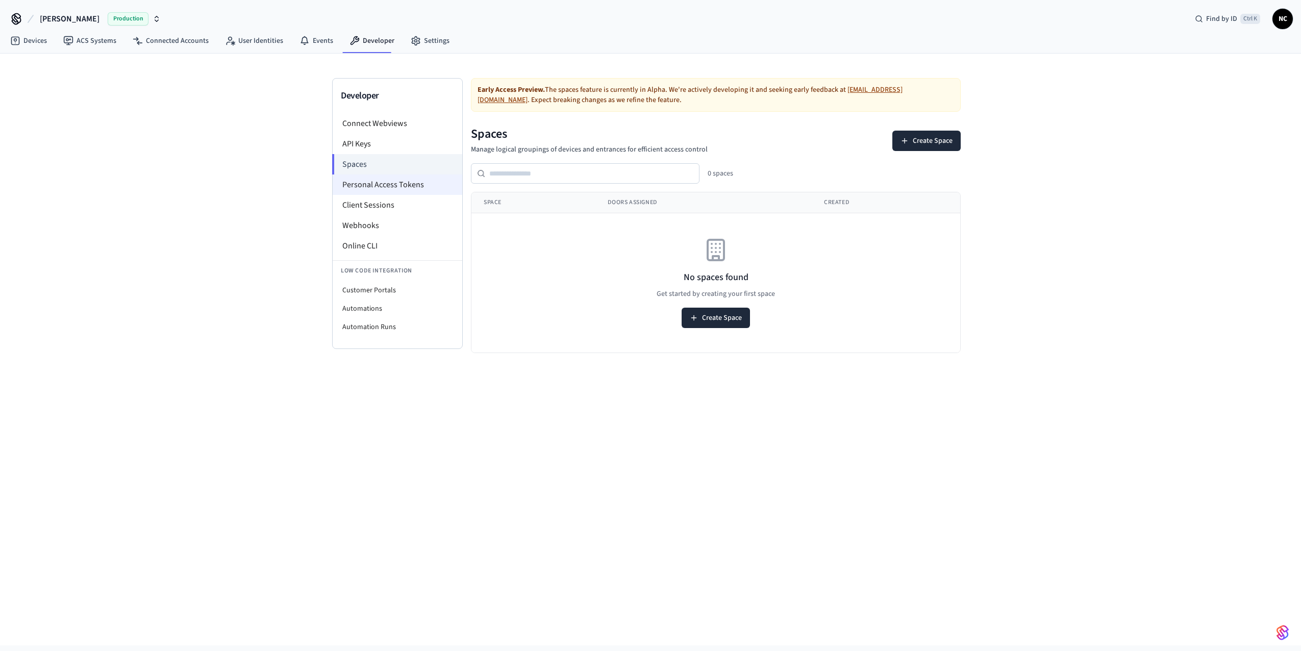
click at [368, 184] on li "Personal Access Tokens" at bounding box center [398, 185] width 130 height 20
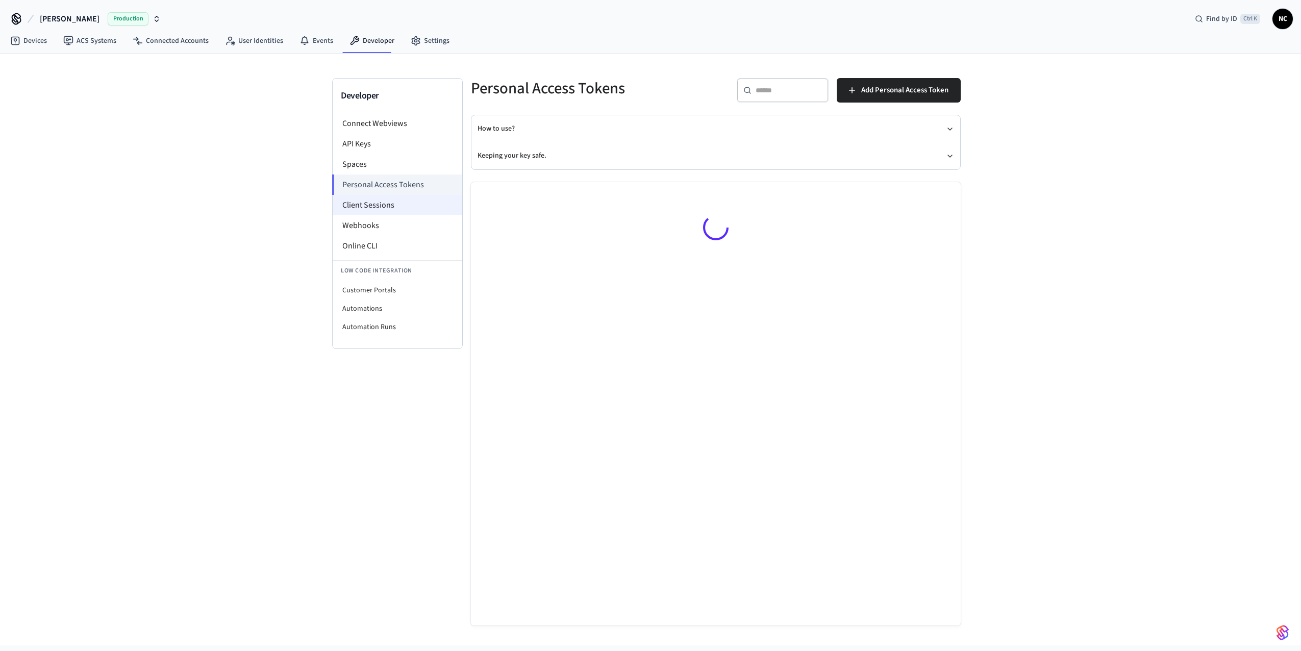
click at [369, 202] on li "Client Sessions" at bounding box center [398, 205] width 130 height 20
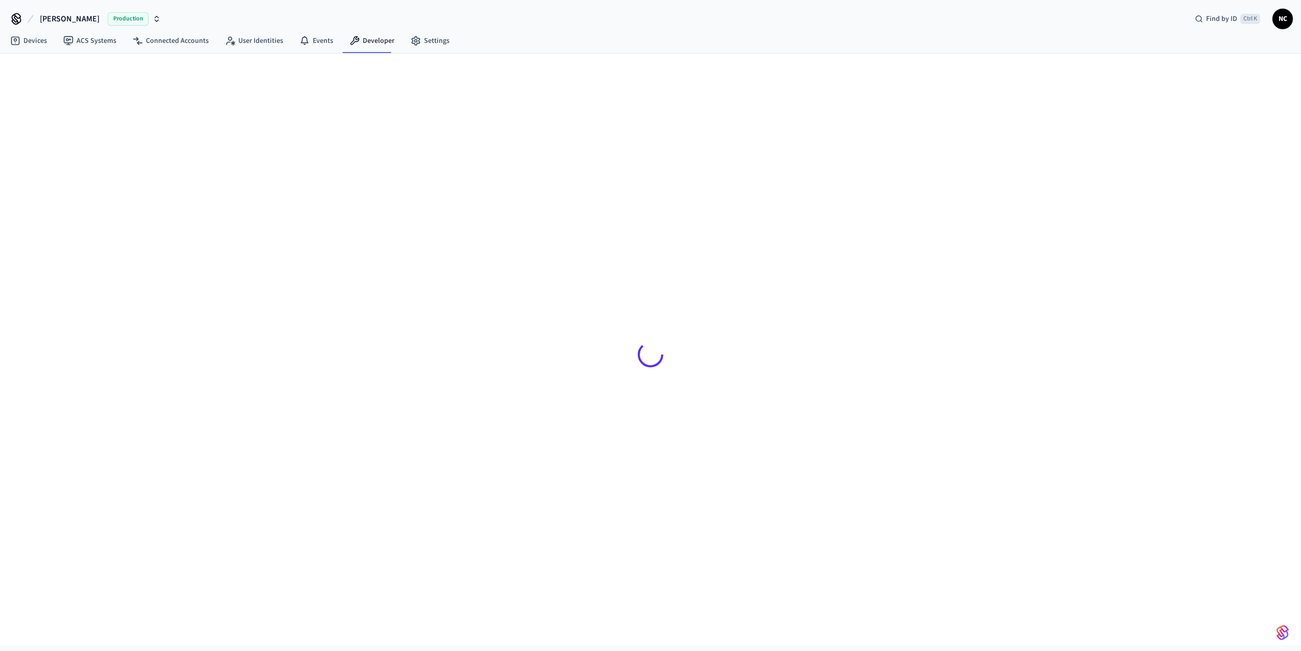
click at [374, 227] on div at bounding box center [650, 354] width 637 height 553
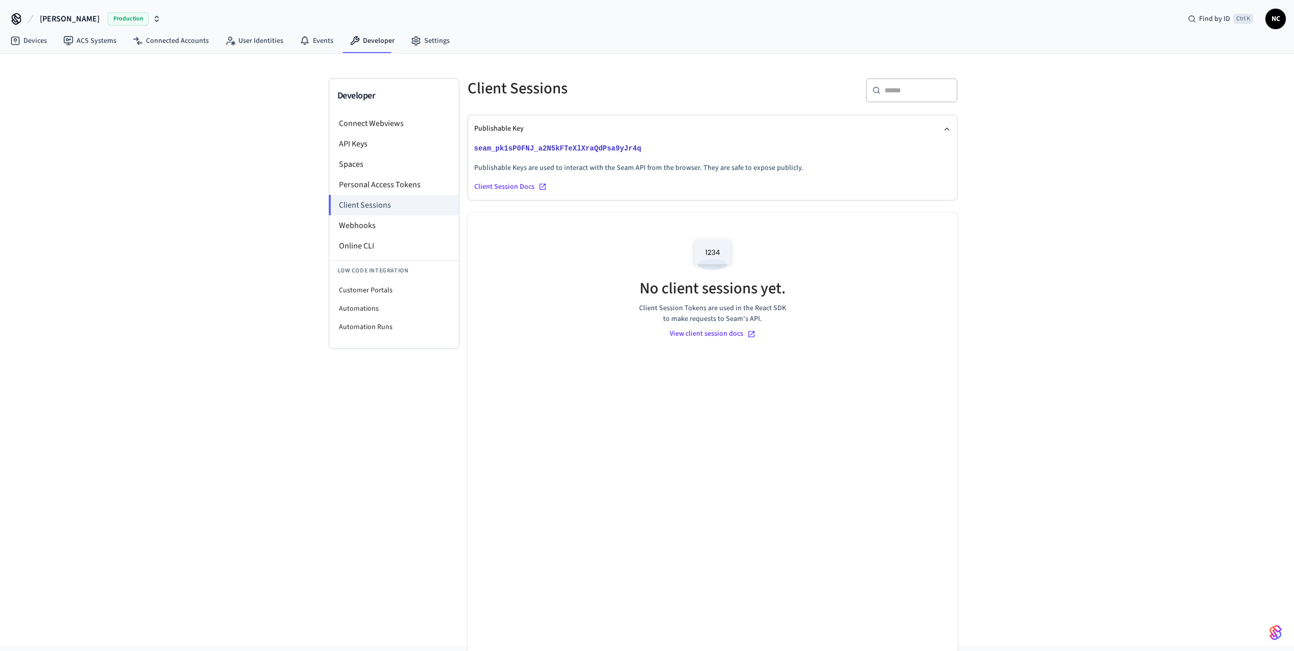
click at [542, 188] on icon at bounding box center [542, 187] width 8 height 8
click at [415, 180] on li "Personal Access Tokens" at bounding box center [394, 185] width 130 height 20
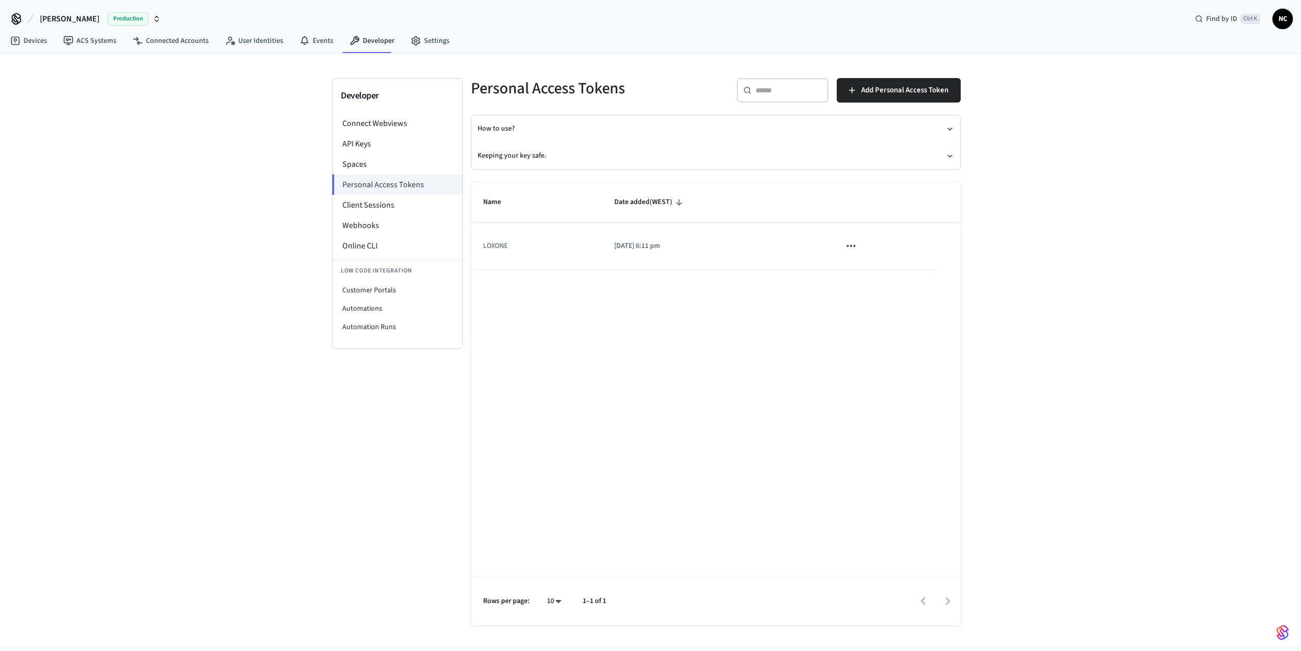
click at [850, 246] on icon "sticky table" at bounding box center [851, 245] width 13 height 13
click at [850, 246] on div at bounding box center [650, 325] width 1301 height 651
click at [887, 87] on span "Add Personal Access Token" at bounding box center [904, 90] width 87 height 13
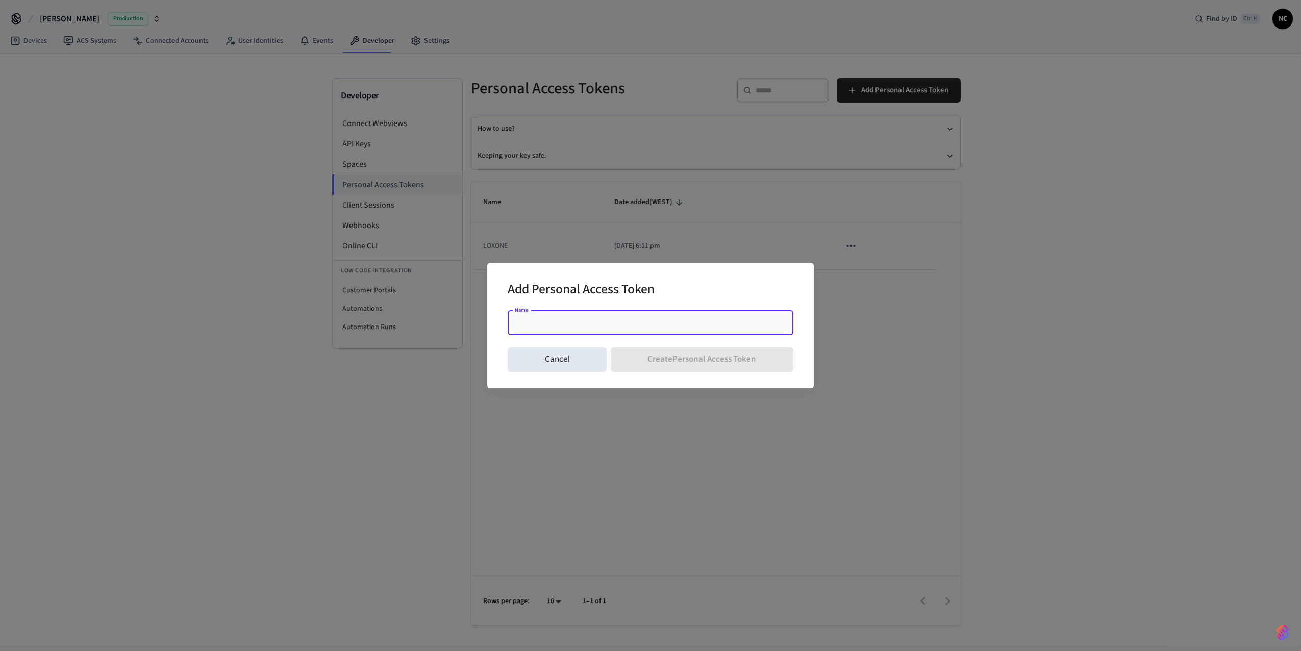
click at [531, 330] on div "Name" at bounding box center [651, 323] width 286 height 24
click at [540, 363] on button "Cancel" at bounding box center [557, 360] width 99 height 24
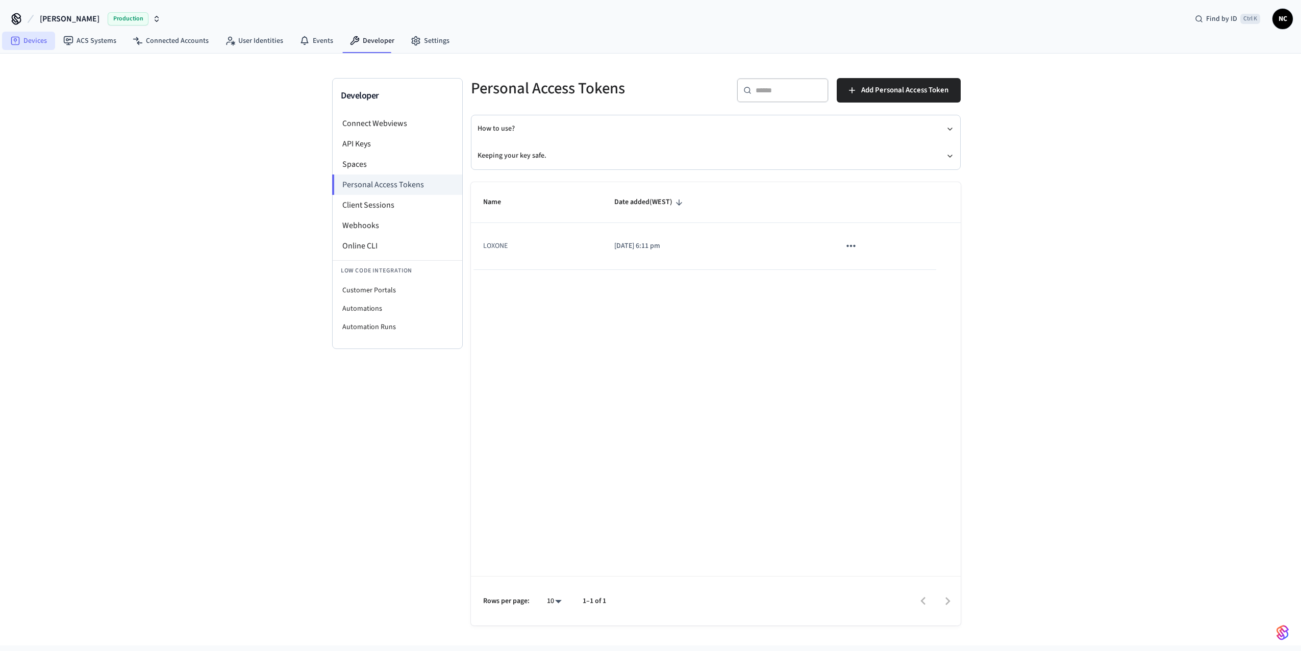
click at [29, 41] on link "Devices" at bounding box center [28, 41] width 53 height 18
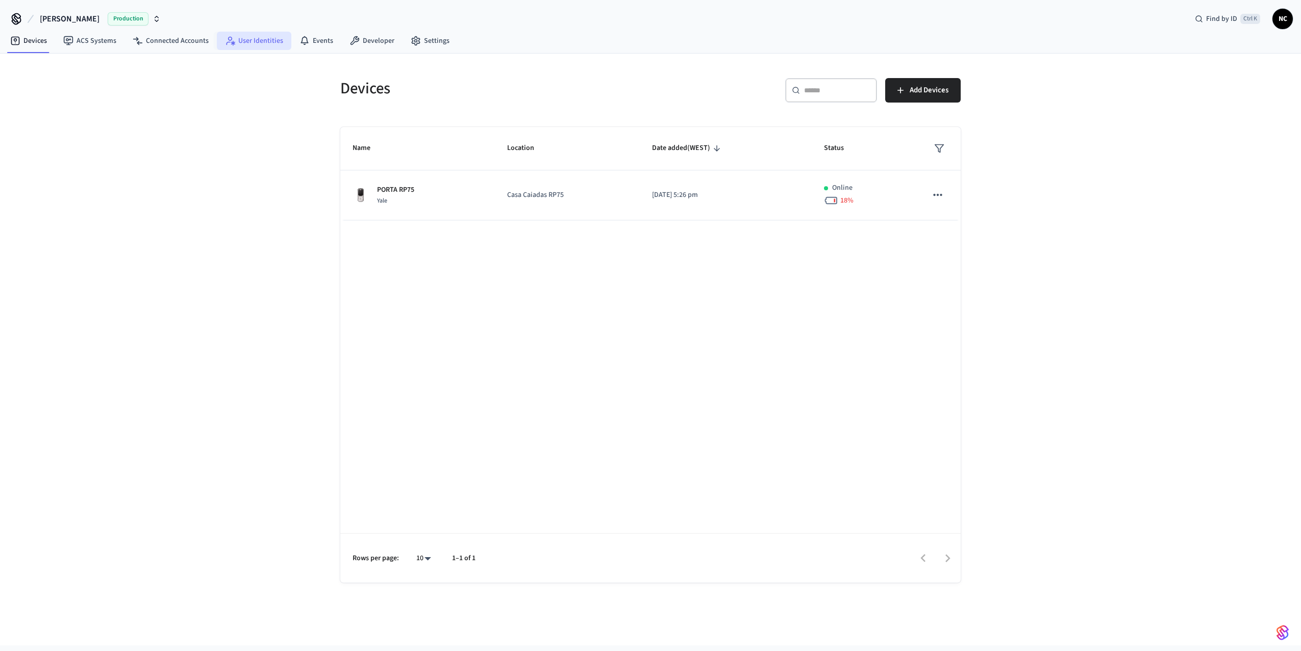
click at [256, 38] on link "User Identities" at bounding box center [254, 41] width 75 height 18
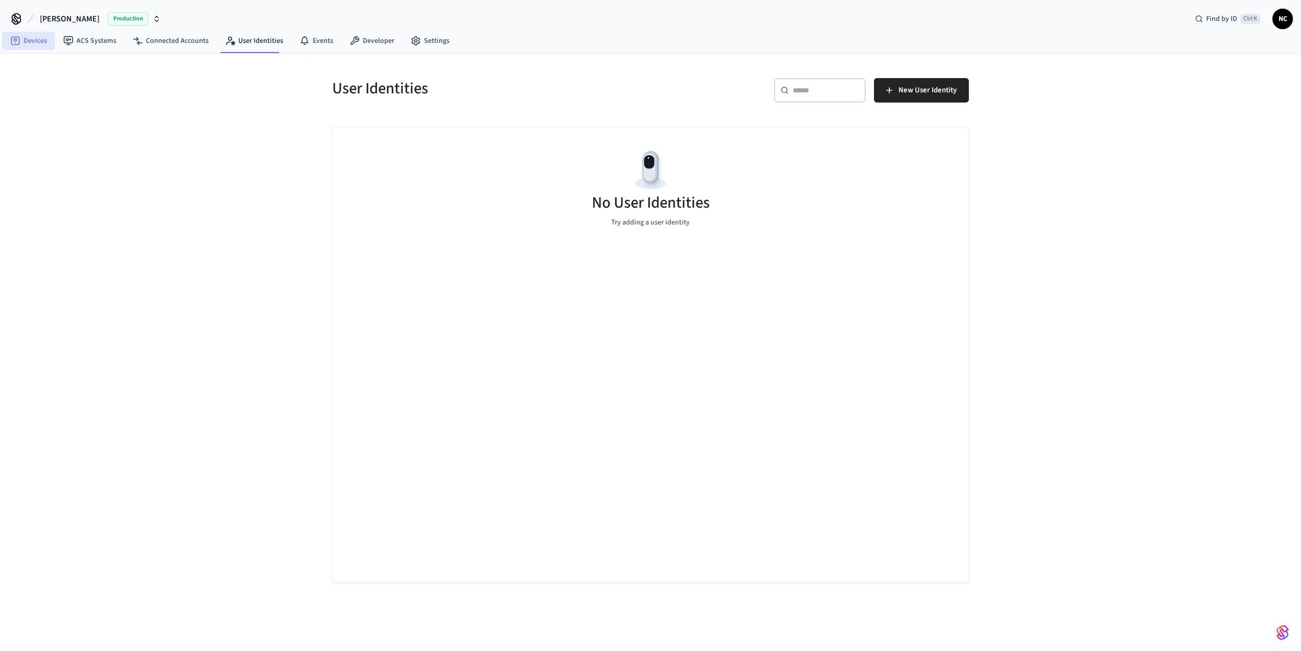
click at [28, 43] on link "Devices" at bounding box center [28, 41] width 53 height 18
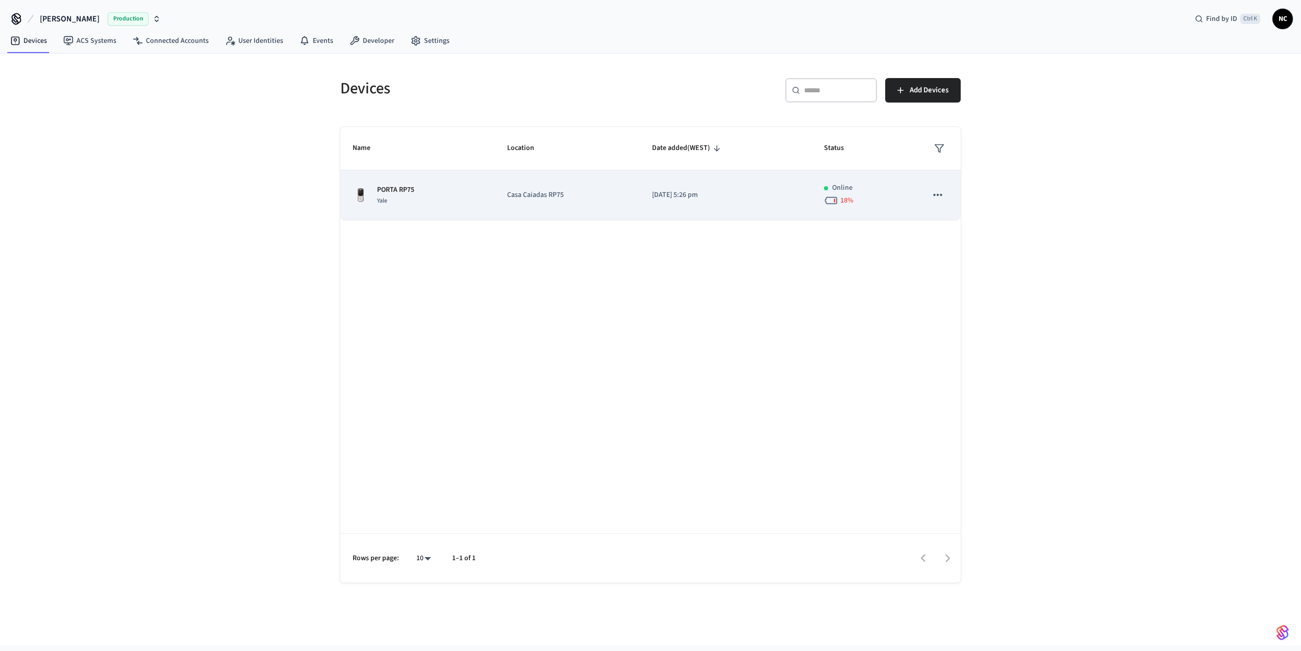
click at [438, 203] on div "PORTA RP75 Yale" at bounding box center [418, 195] width 130 height 21
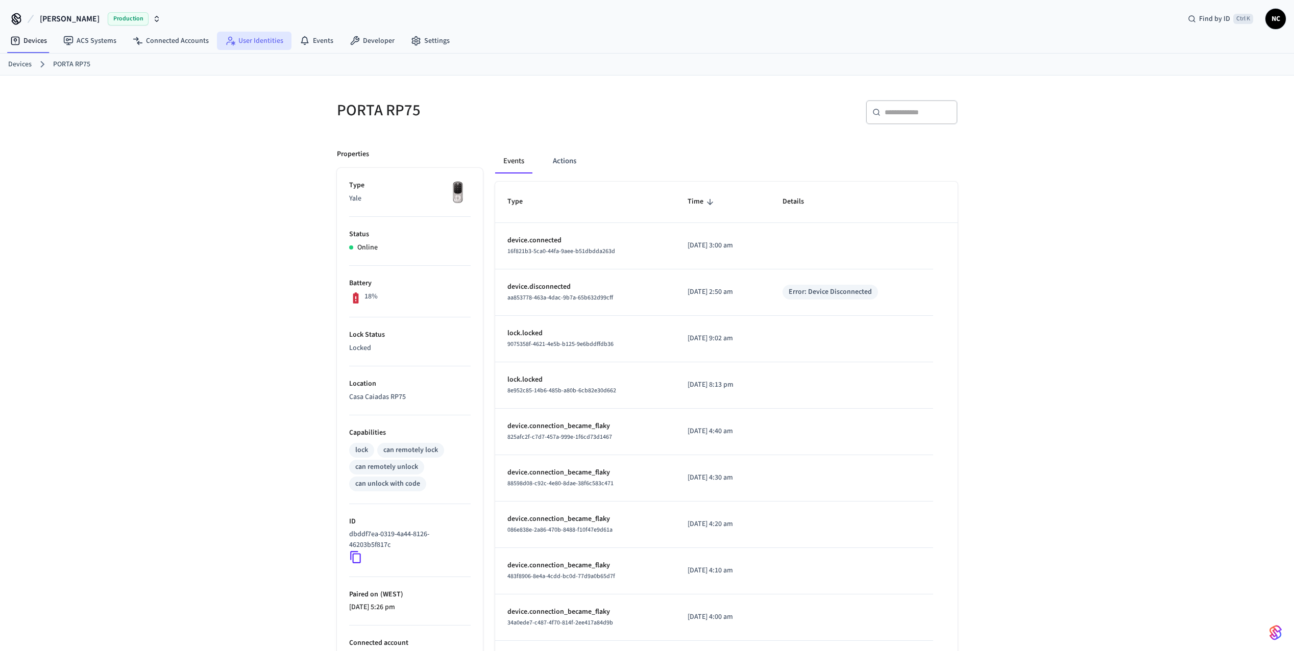
click at [253, 43] on link "User Identities" at bounding box center [254, 41] width 75 height 18
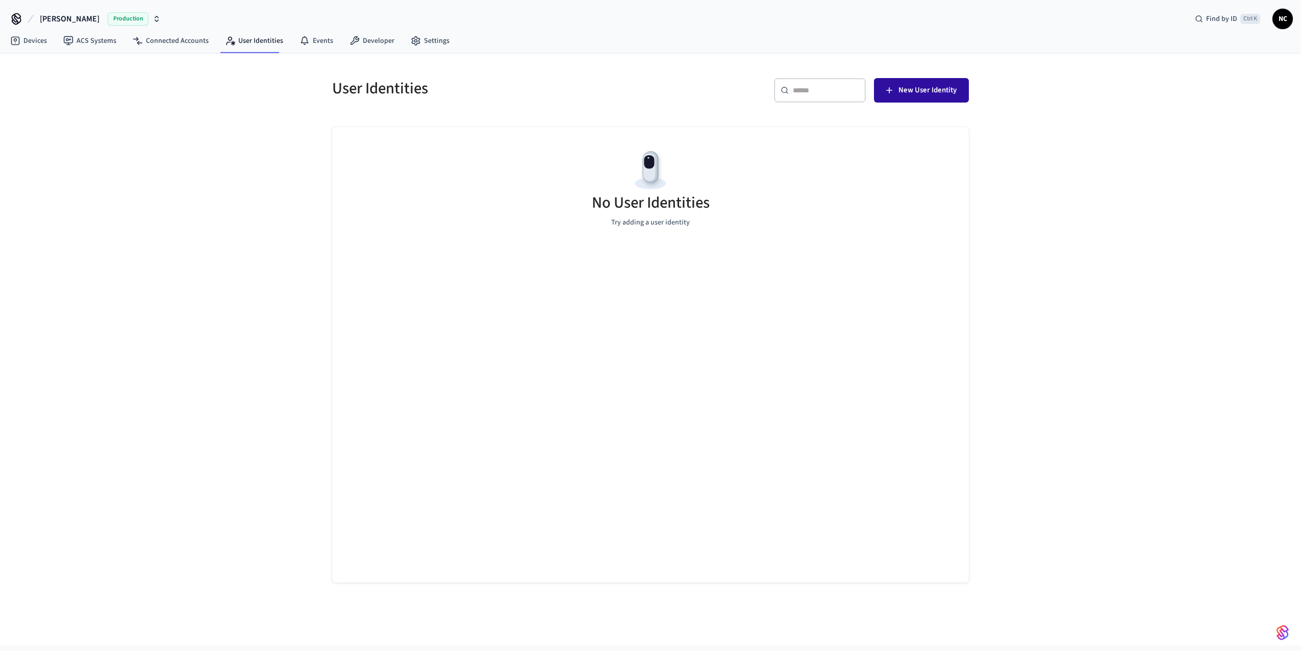
click at [924, 95] on span "New User Identity" at bounding box center [928, 90] width 58 height 13
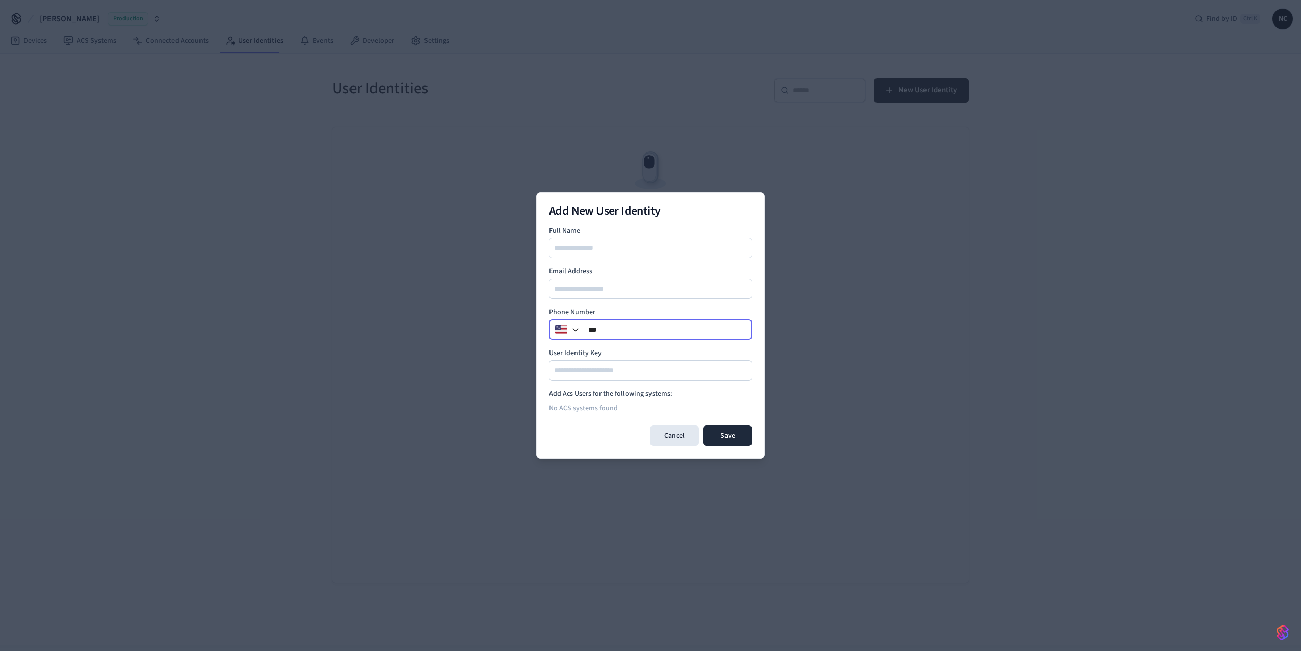
click at [614, 327] on input "**" at bounding box center [668, 330] width 168 height 12
click at [683, 436] on button "Cancel" at bounding box center [674, 436] width 49 height 20
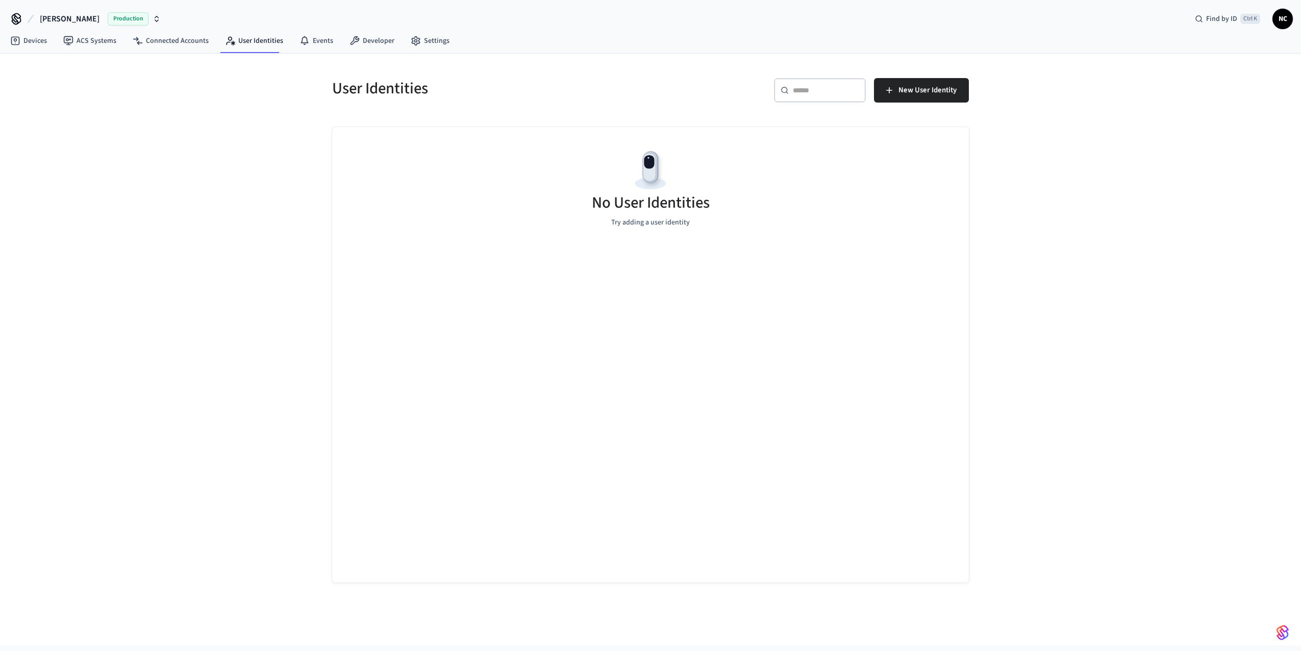
click at [1286, 24] on span "NC" at bounding box center [1283, 19] width 18 height 18
drag, startPoint x: 1218, startPoint y: 68, endPoint x: 1185, endPoint y: 47, distance: 39.1
click at [1185, 47] on h4 "[PERSON_NAME]" at bounding box center [1231, 60] width 97 height 33
drag, startPoint x: 1185, startPoint y: 47, endPoint x: 1190, endPoint y: 59, distance: 13.3
click at [1190, 59] on h4 "[PERSON_NAME]" at bounding box center [1231, 60] width 97 height 33
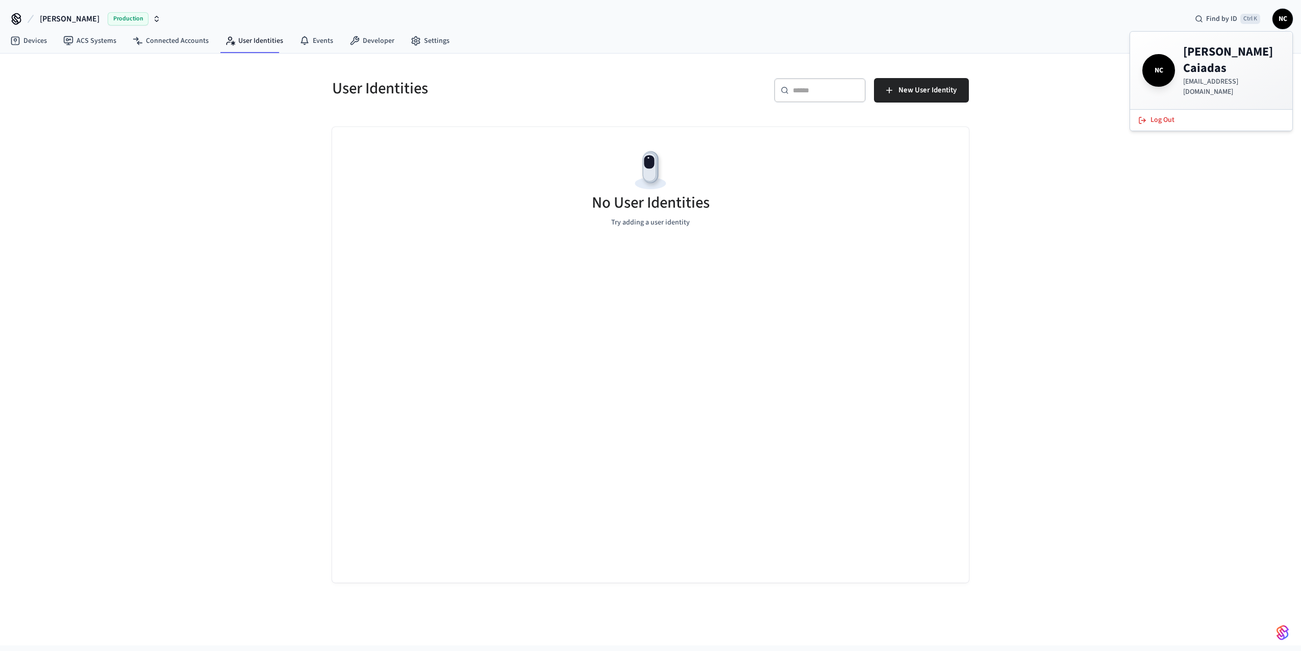
click at [1159, 72] on span "NC" at bounding box center [1159, 70] width 29 height 29
click at [431, 39] on link "Settings" at bounding box center [430, 41] width 55 height 18
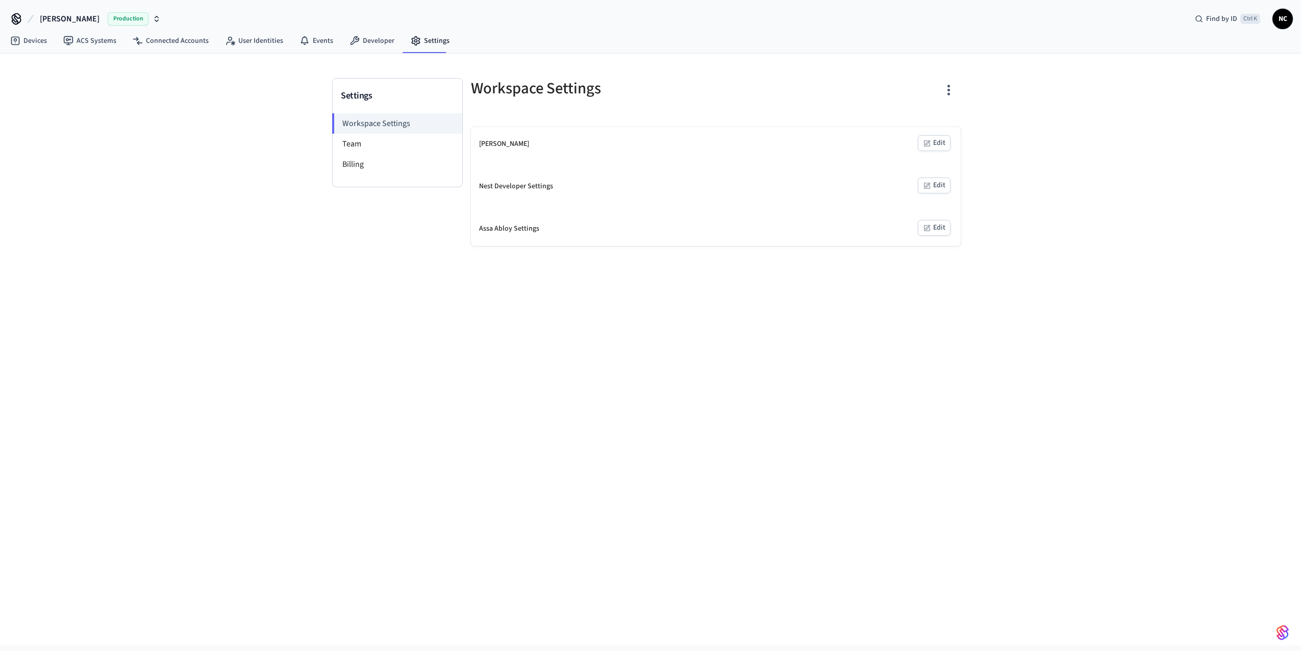
click at [937, 151] on div "[PERSON_NAME] Edit" at bounding box center [716, 144] width 490 height 34
click at [937, 145] on button "Edit" at bounding box center [934, 143] width 33 height 16
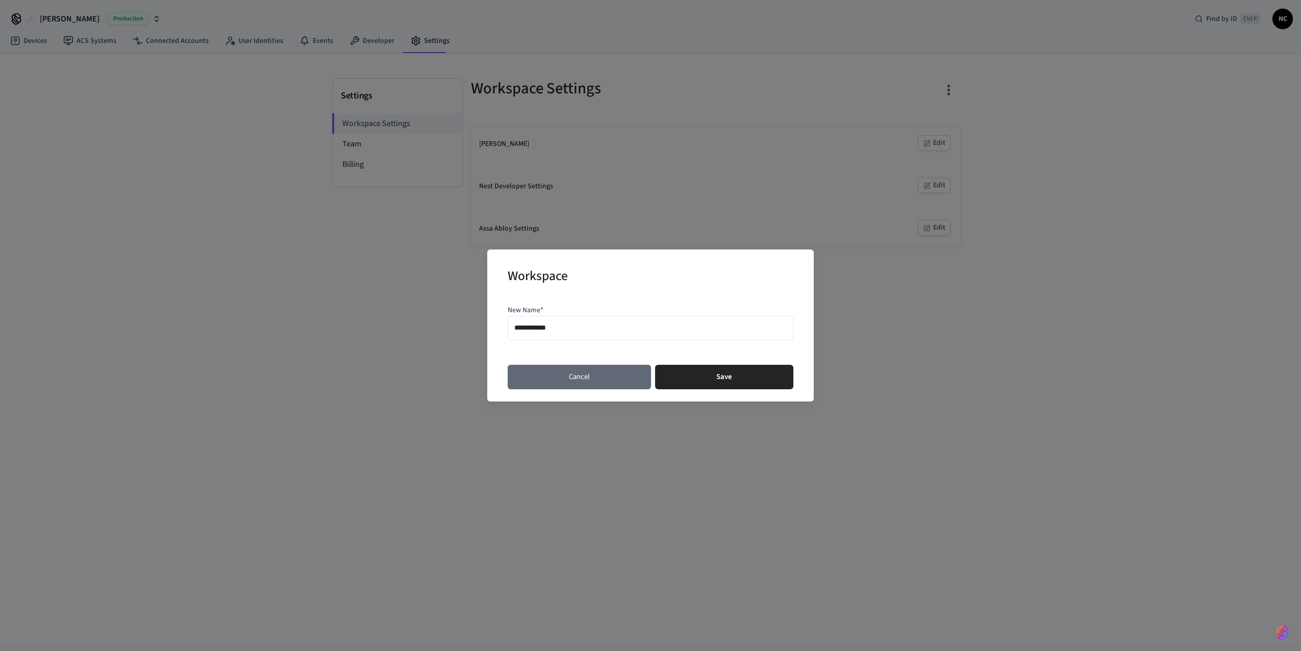
click at [604, 376] on button "Cancel" at bounding box center [579, 377] width 143 height 24
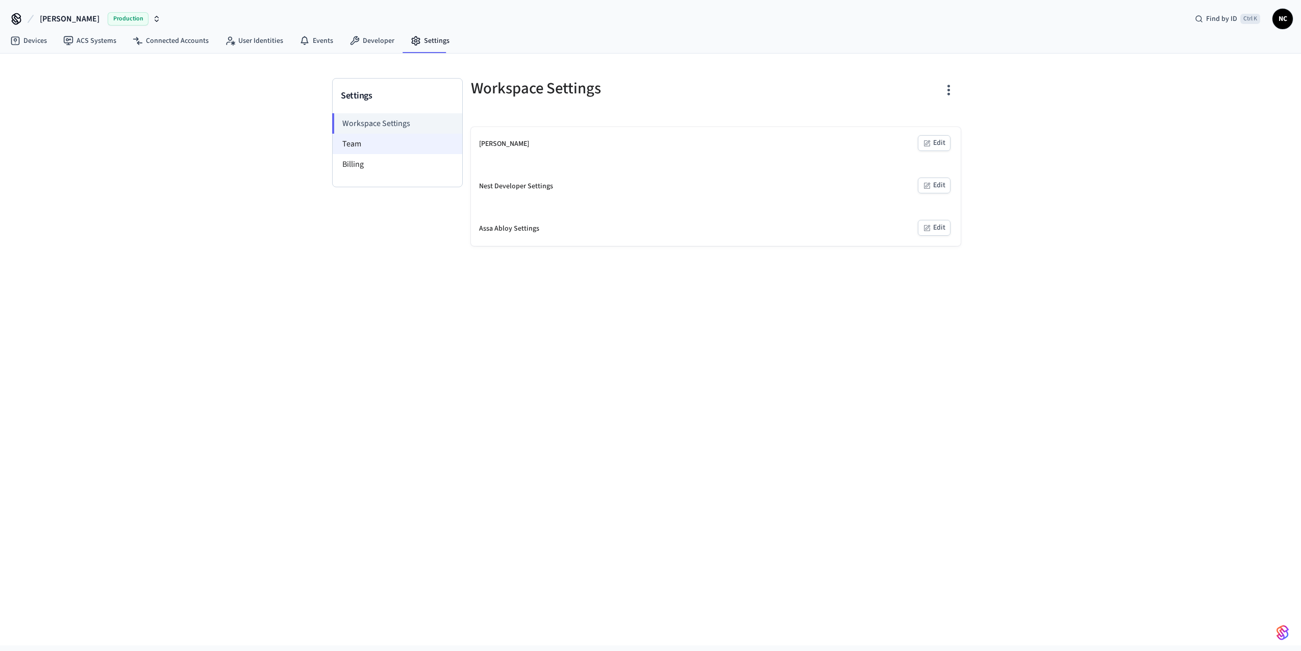
click at [379, 150] on li "Team" at bounding box center [398, 144] width 130 height 20
click at [381, 172] on li "Billing" at bounding box center [398, 164] width 130 height 20
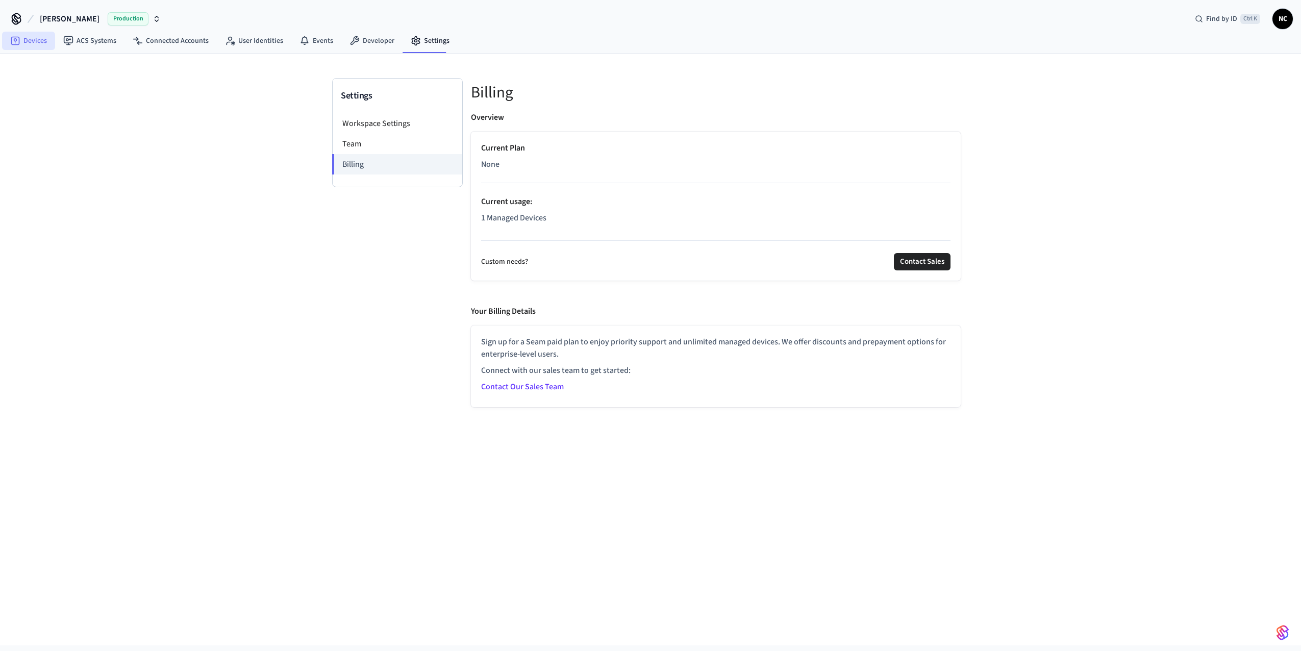
click at [37, 32] on link "Devices" at bounding box center [28, 41] width 53 height 18
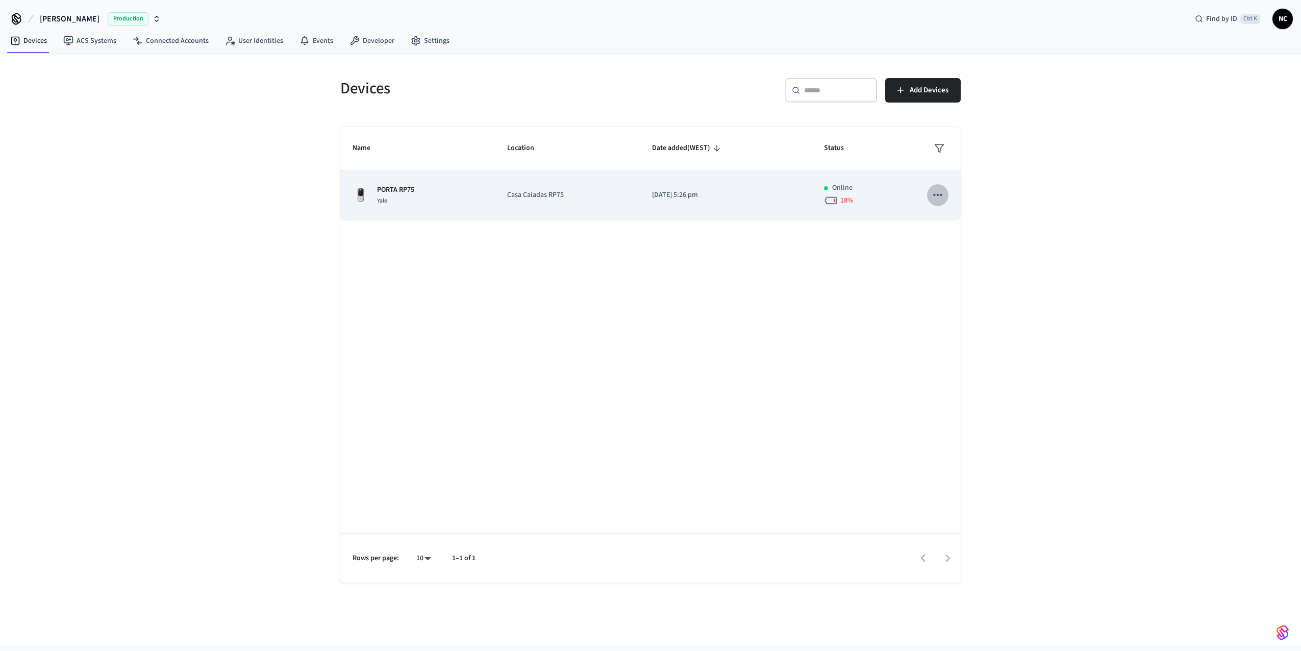
click at [943, 194] on icon "sticky table" at bounding box center [937, 194] width 13 height 13
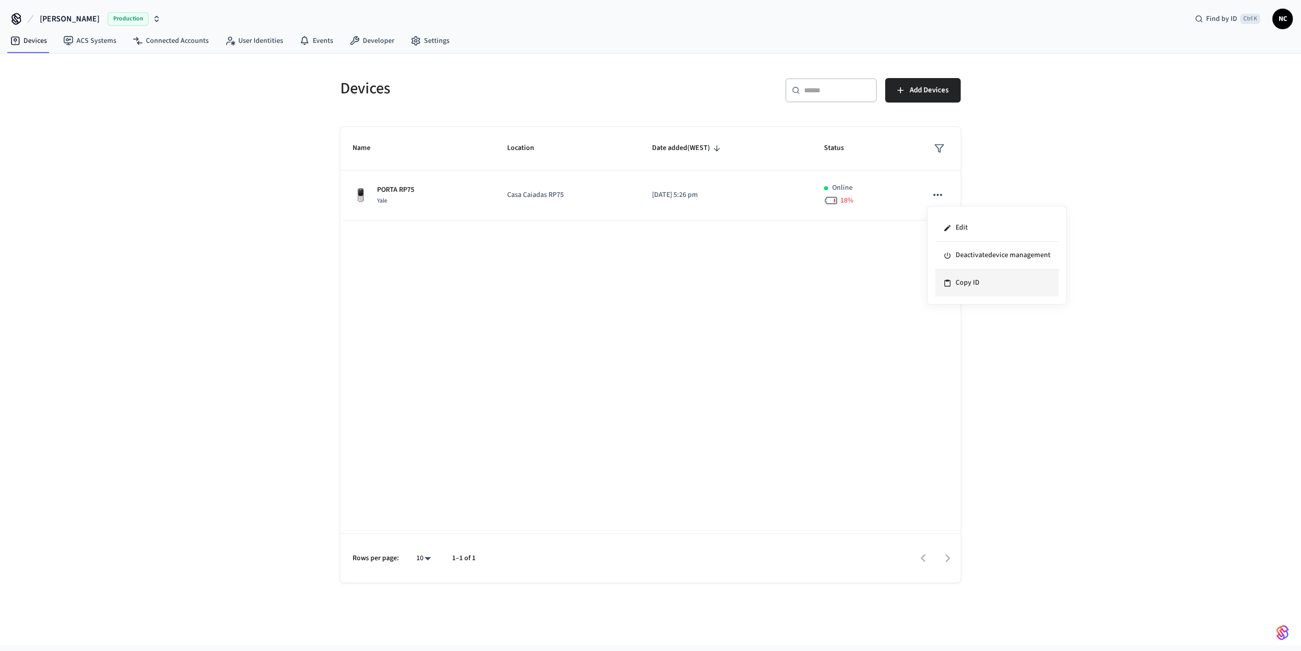
click at [977, 283] on li "Copy ID" at bounding box center [997, 282] width 124 height 27
click at [262, 42] on link "User Identities" at bounding box center [254, 41] width 75 height 18
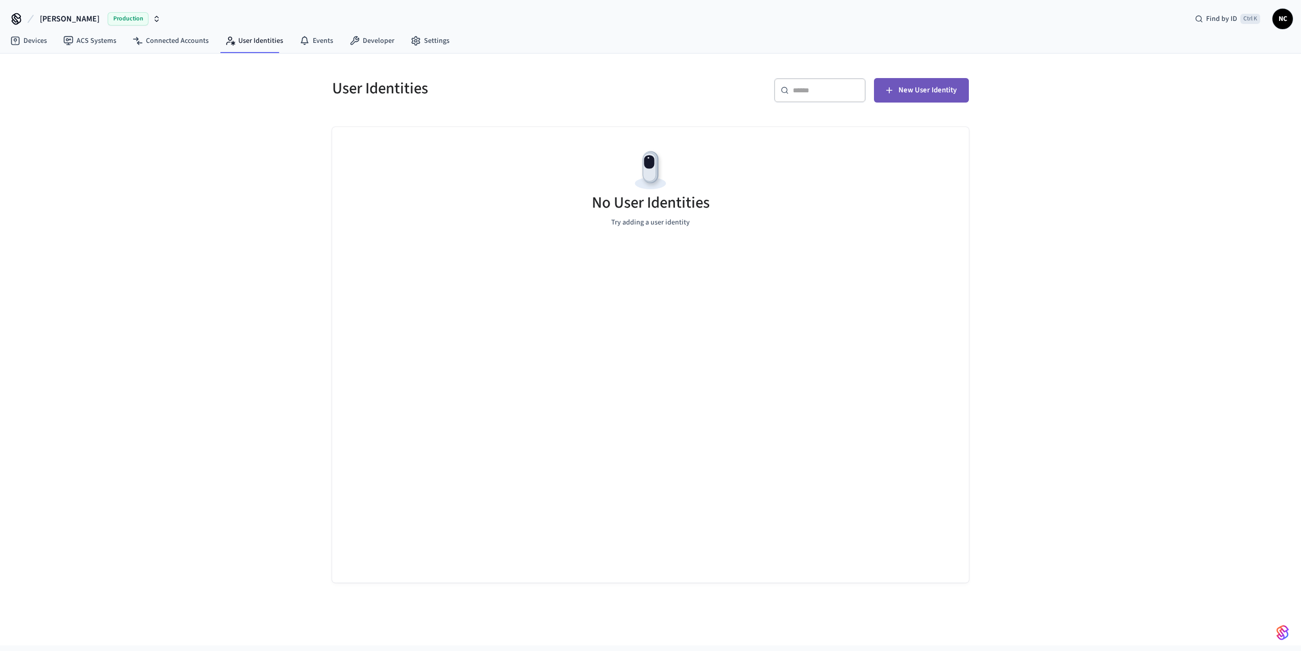
click at [941, 86] on span "New User Identity" at bounding box center [928, 90] width 58 height 13
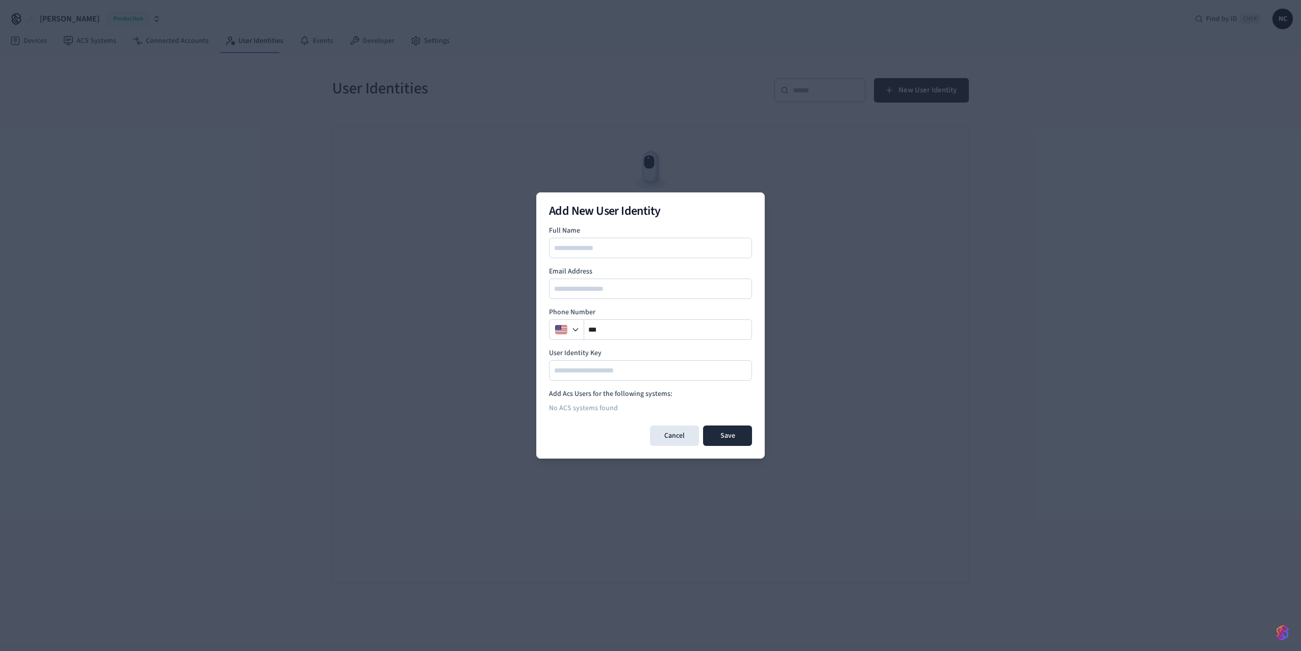
click at [564, 254] on input at bounding box center [651, 248] width 202 height 12
click at [540, 296] on div "Add New User Identity Full Name Email Address Phone Number ** User Identity Key…" at bounding box center [650, 325] width 229 height 266
click at [577, 369] on input at bounding box center [651, 370] width 202 height 12
click at [610, 331] on input "**" at bounding box center [668, 330] width 168 height 12
click at [595, 286] on input "email" at bounding box center [651, 289] width 202 height 12
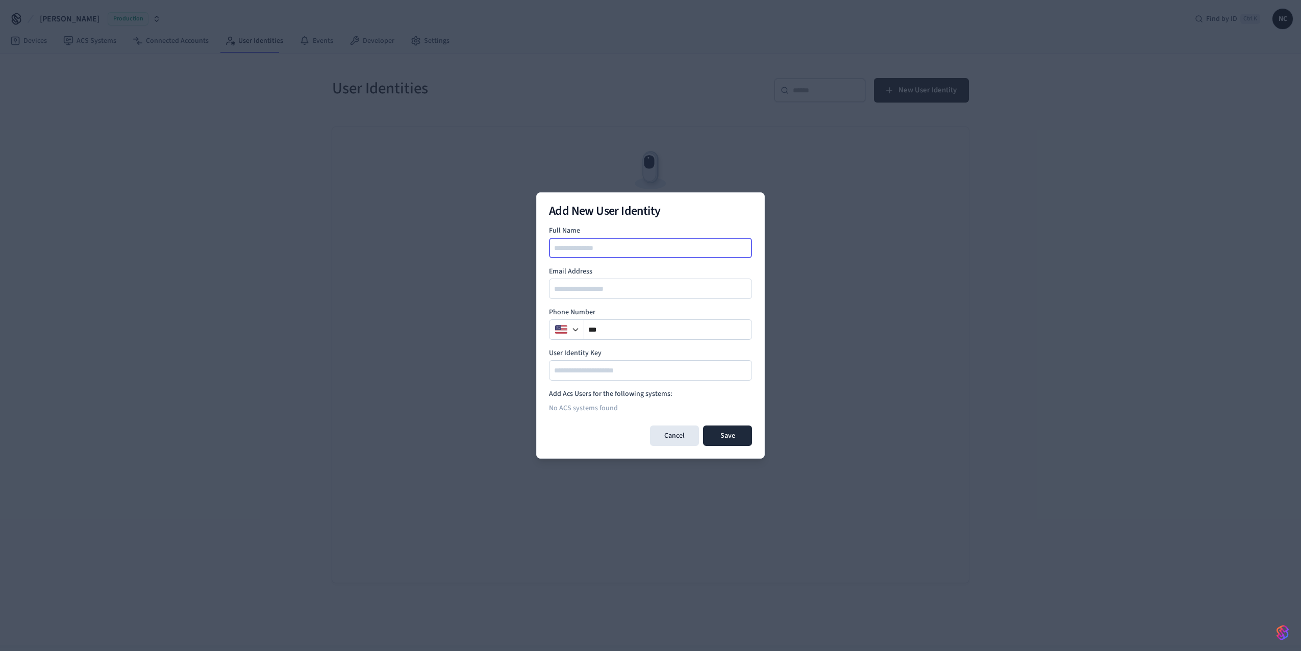
click at [588, 253] on input at bounding box center [651, 248] width 202 height 12
type input "**********"
click at [643, 289] on input "**********" at bounding box center [651, 289] width 202 height 12
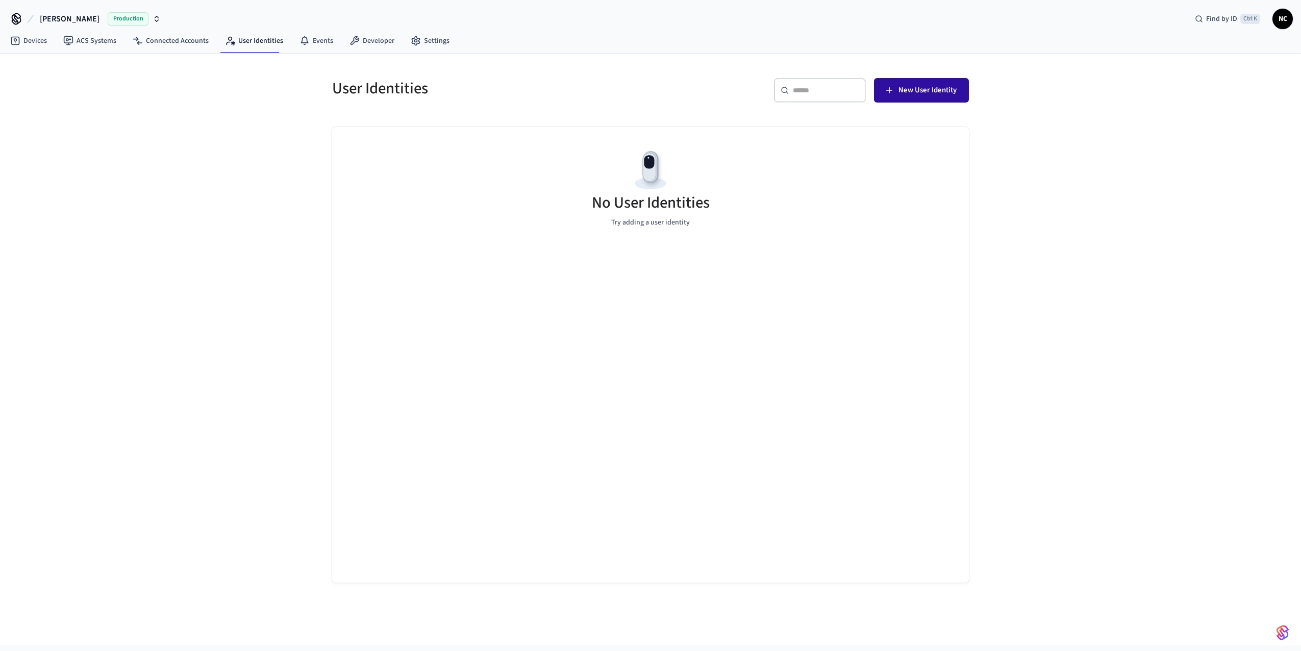
click at [933, 84] on span "New User Identity" at bounding box center [928, 90] width 58 height 13
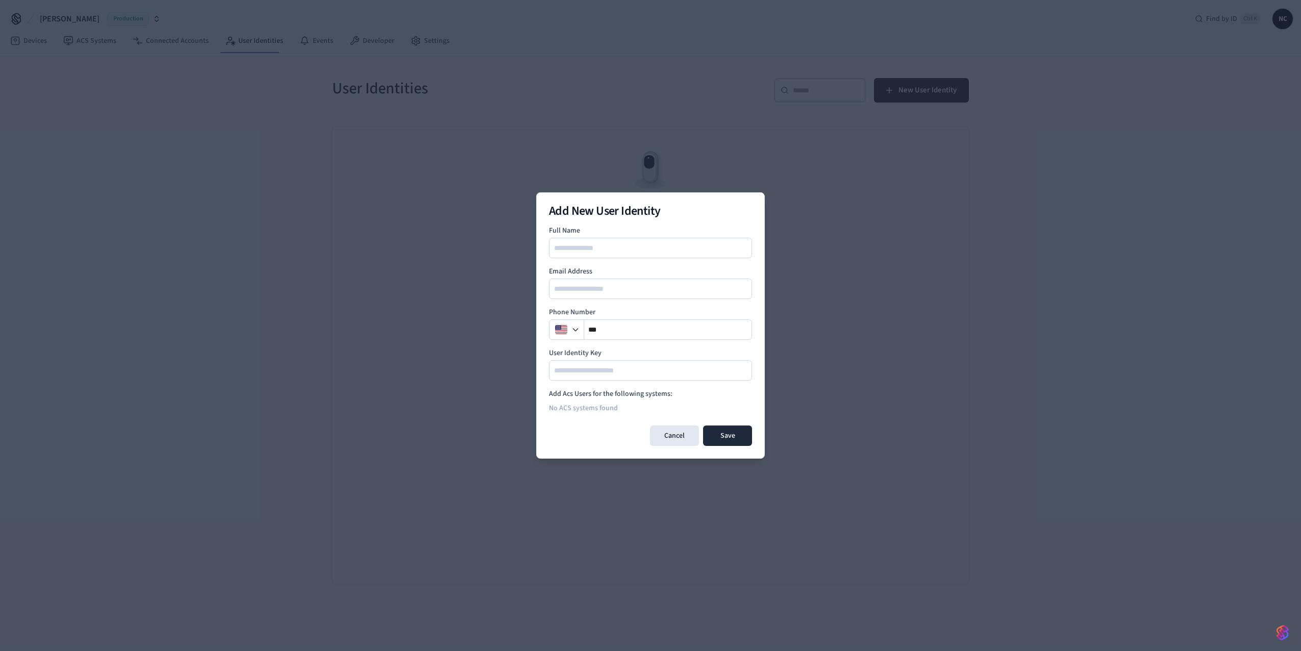
click at [611, 249] on input at bounding box center [651, 248] width 202 height 12
type input "**********"
click at [730, 434] on button "Save" at bounding box center [727, 436] width 49 height 20
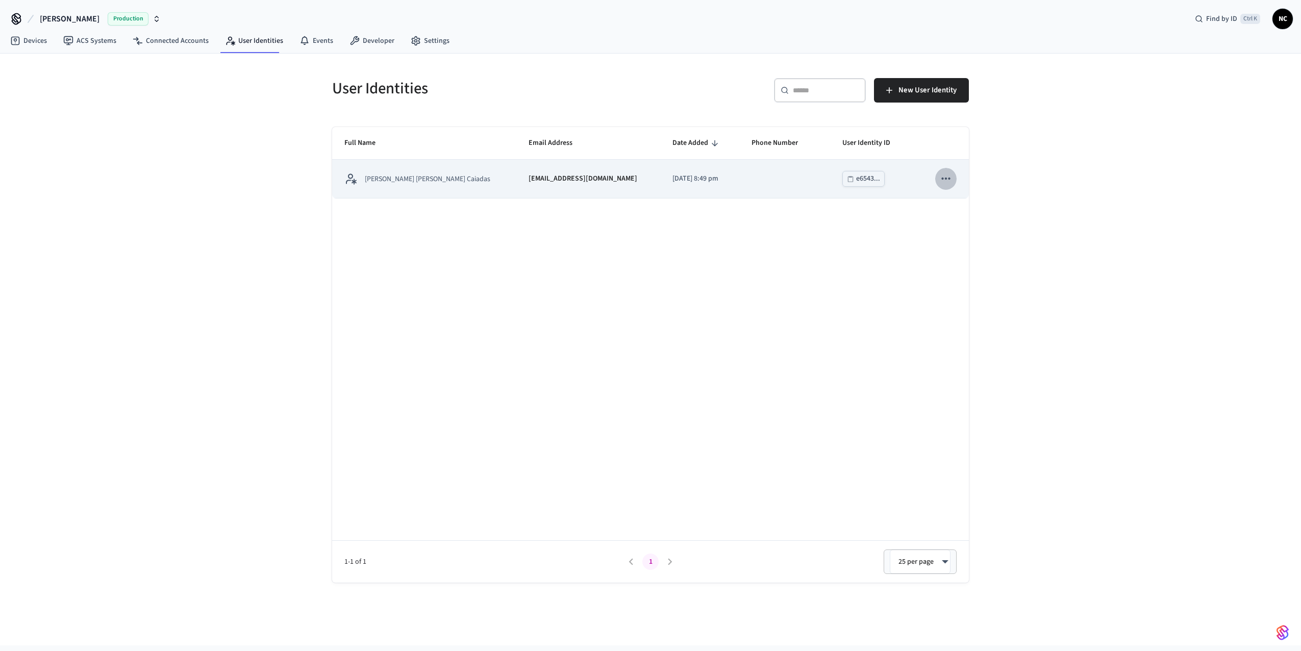
click at [941, 181] on icon "sticky table" at bounding box center [946, 178] width 13 height 13
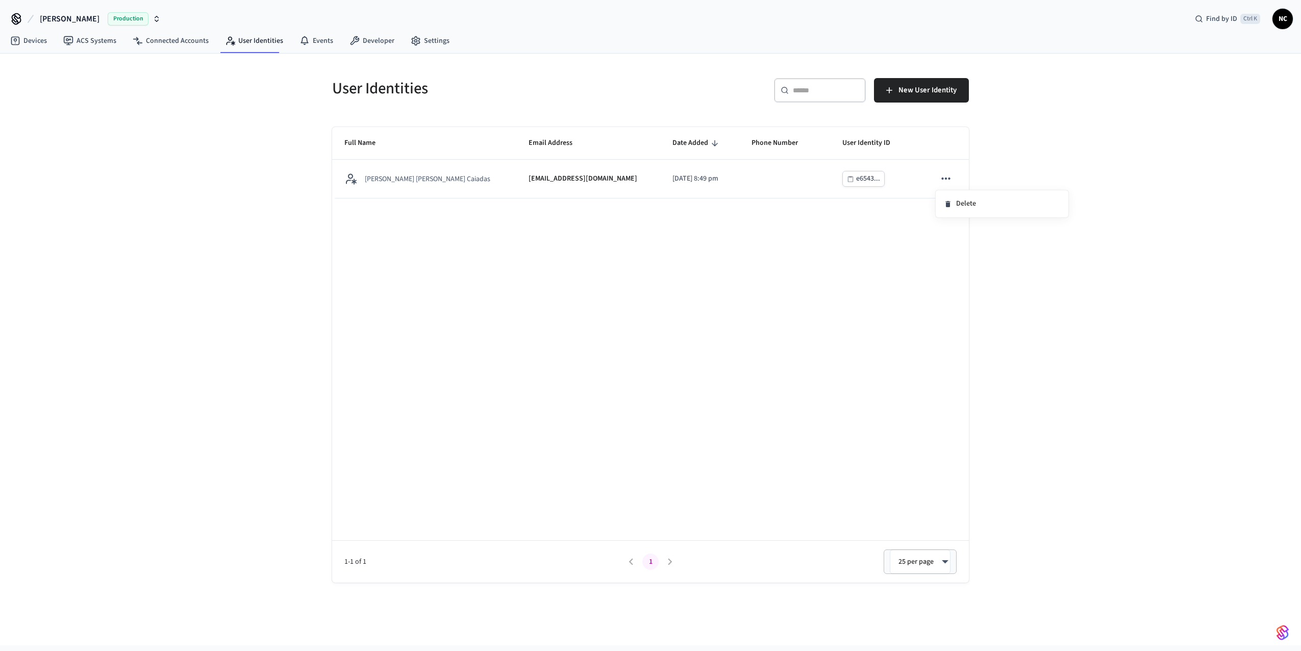
click at [439, 177] on div at bounding box center [650, 325] width 1301 height 651
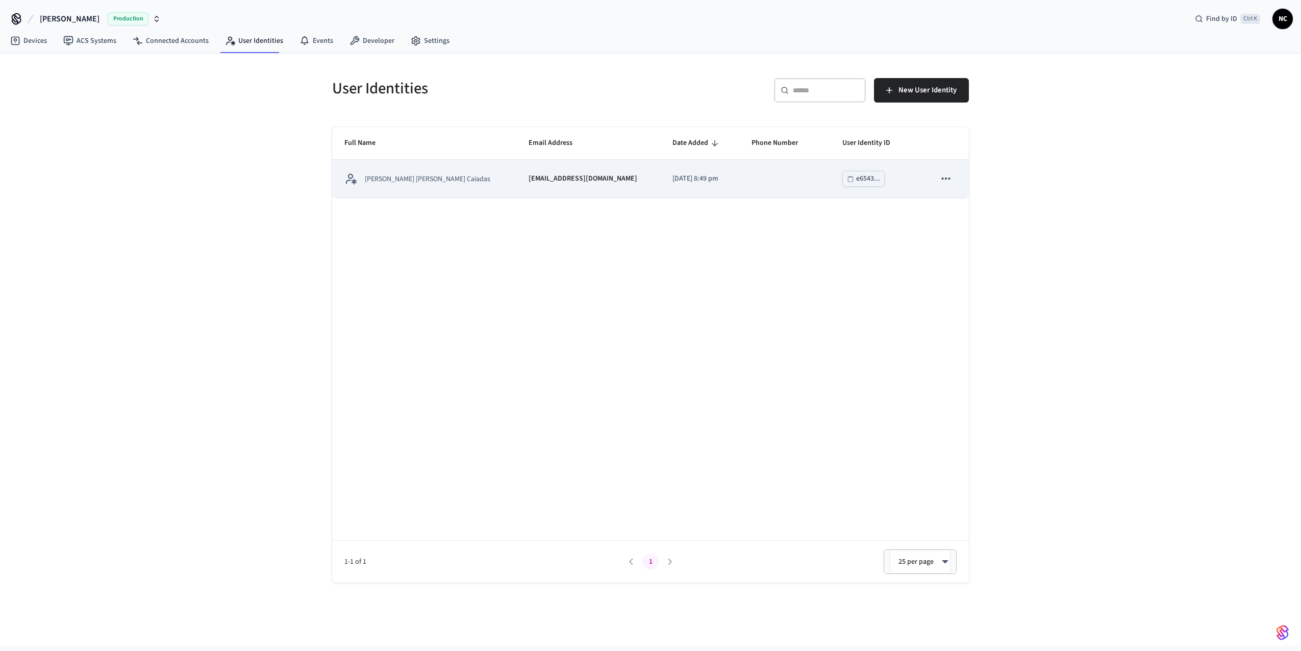
click at [950, 178] on icon "sticky table" at bounding box center [946, 178] width 13 height 13
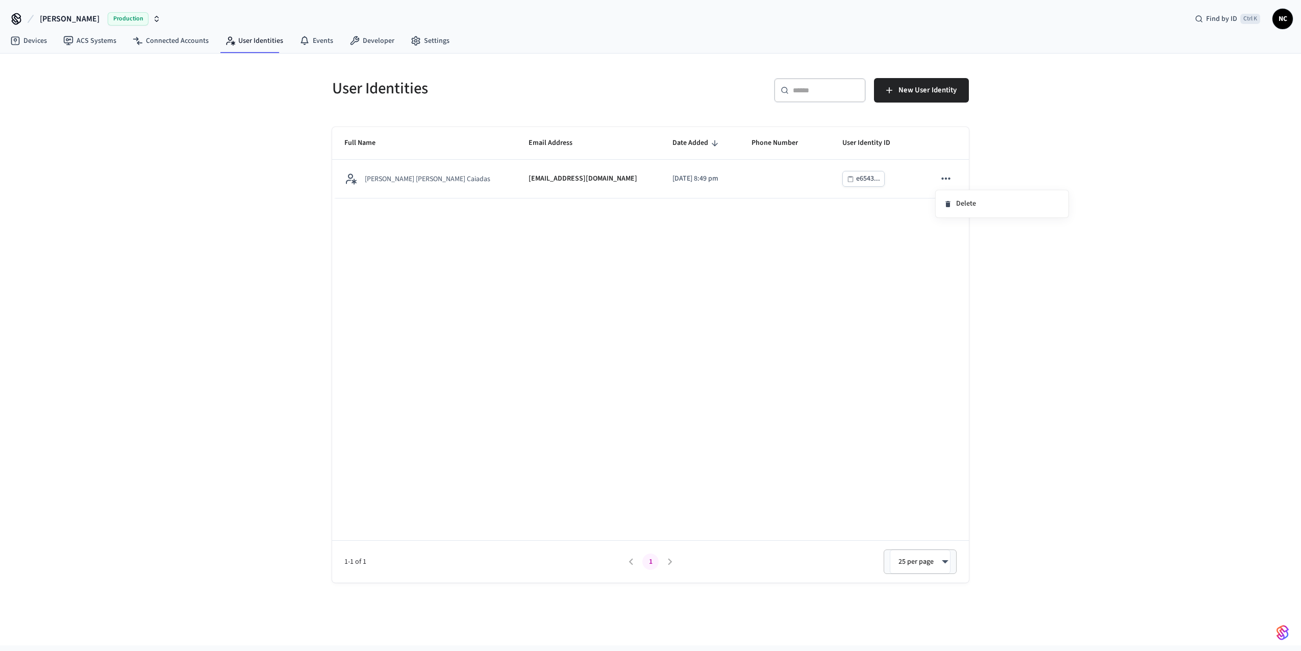
click at [902, 156] on div at bounding box center [650, 325] width 1301 height 651
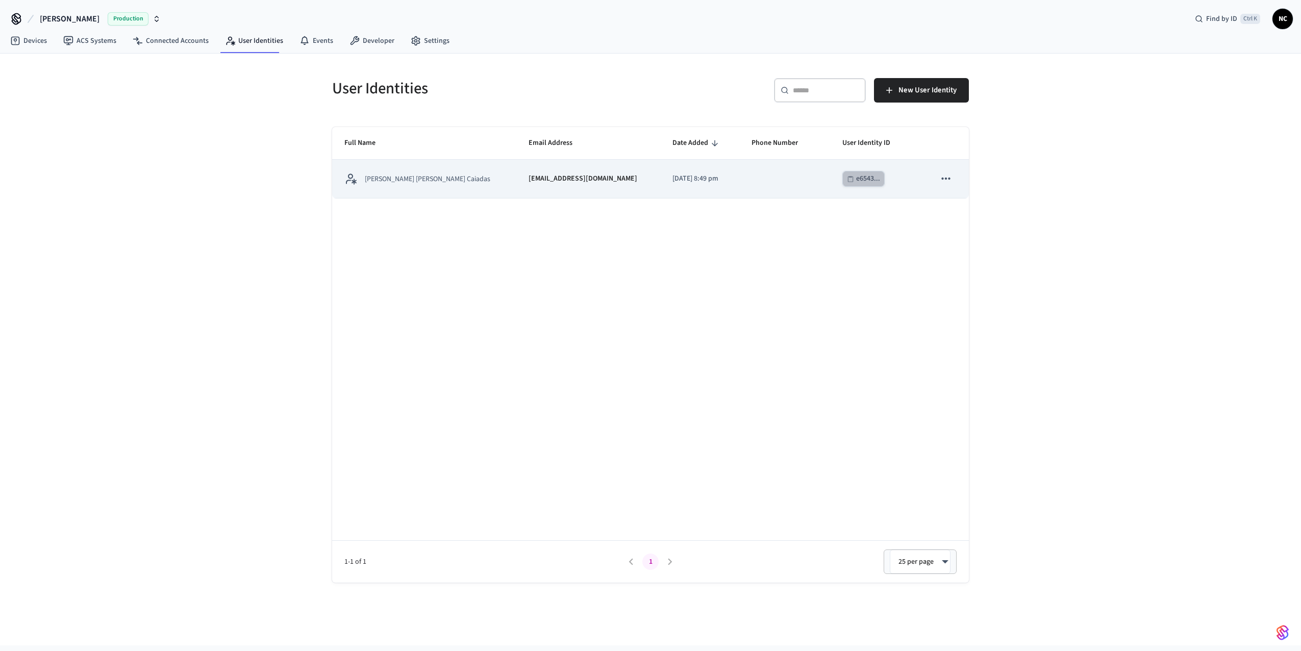
click at [857, 183] on div "e6543..." at bounding box center [868, 178] width 24 height 13
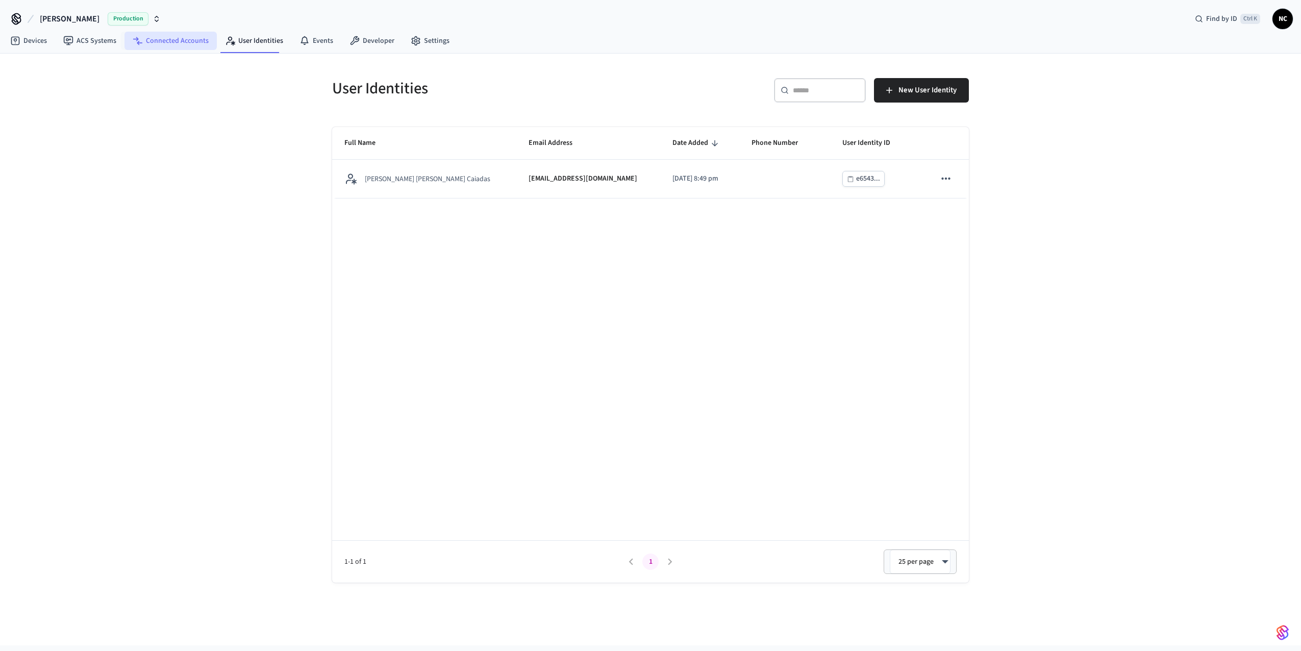
click at [158, 46] on link "Connected Accounts" at bounding box center [171, 41] width 92 height 18
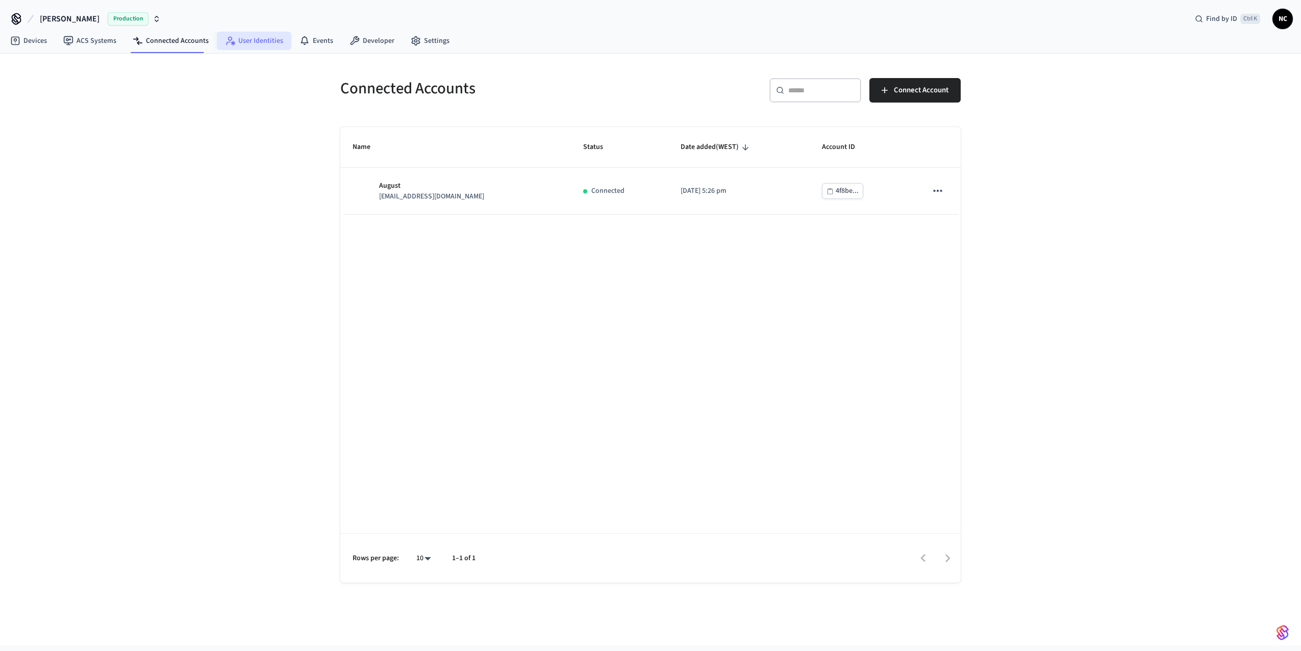
click at [257, 43] on link "User Identities" at bounding box center [254, 41] width 75 height 18
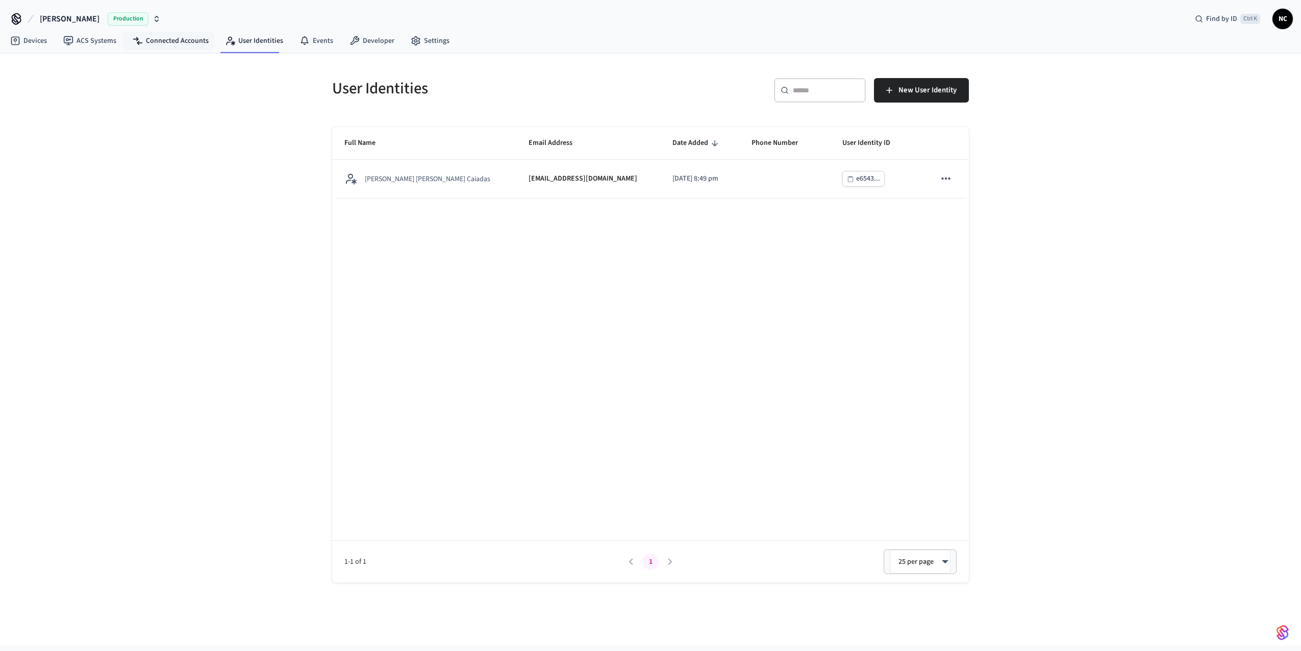
click at [176, 31] on nav "Devices ACS Systems Connected Accounts User Identities Events Developer Settings" at bounding box center [230, 41] width 456 height 23
click at [171, 43] on link "Connected Accounts" at bounding box center [171, 41] width 92 height 18
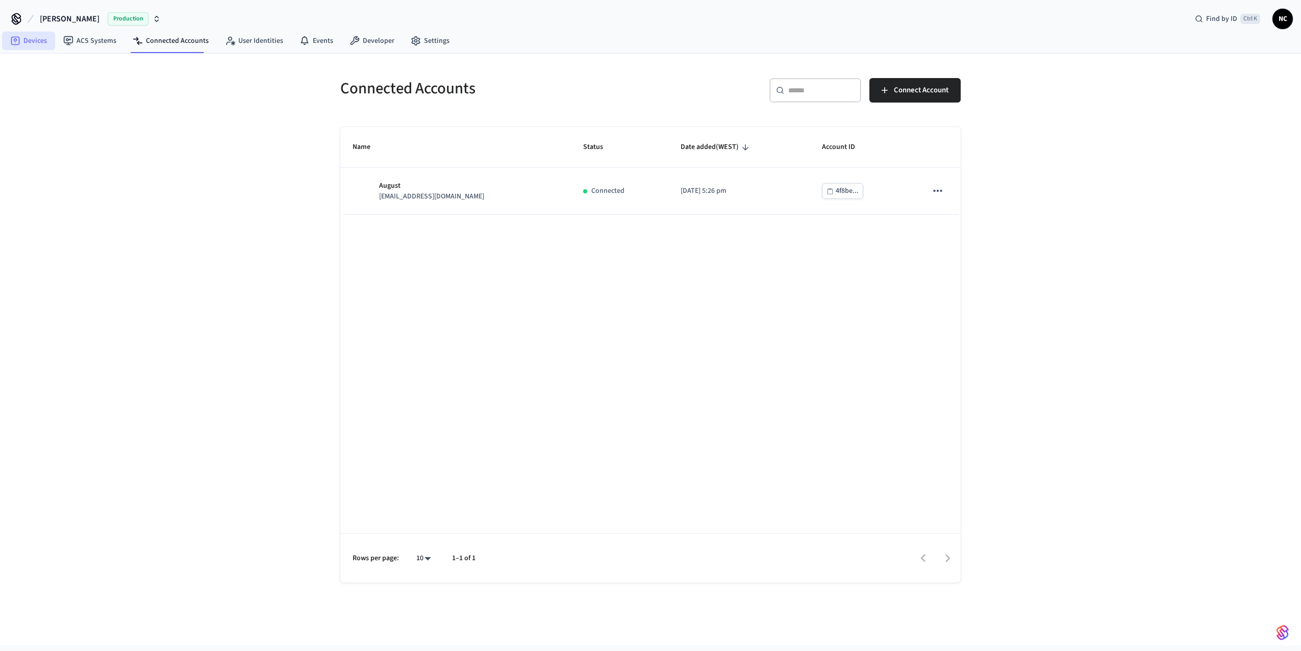
click at [38, 41] on link "Devices" at bounding box center [28, 41] width 53 height 18
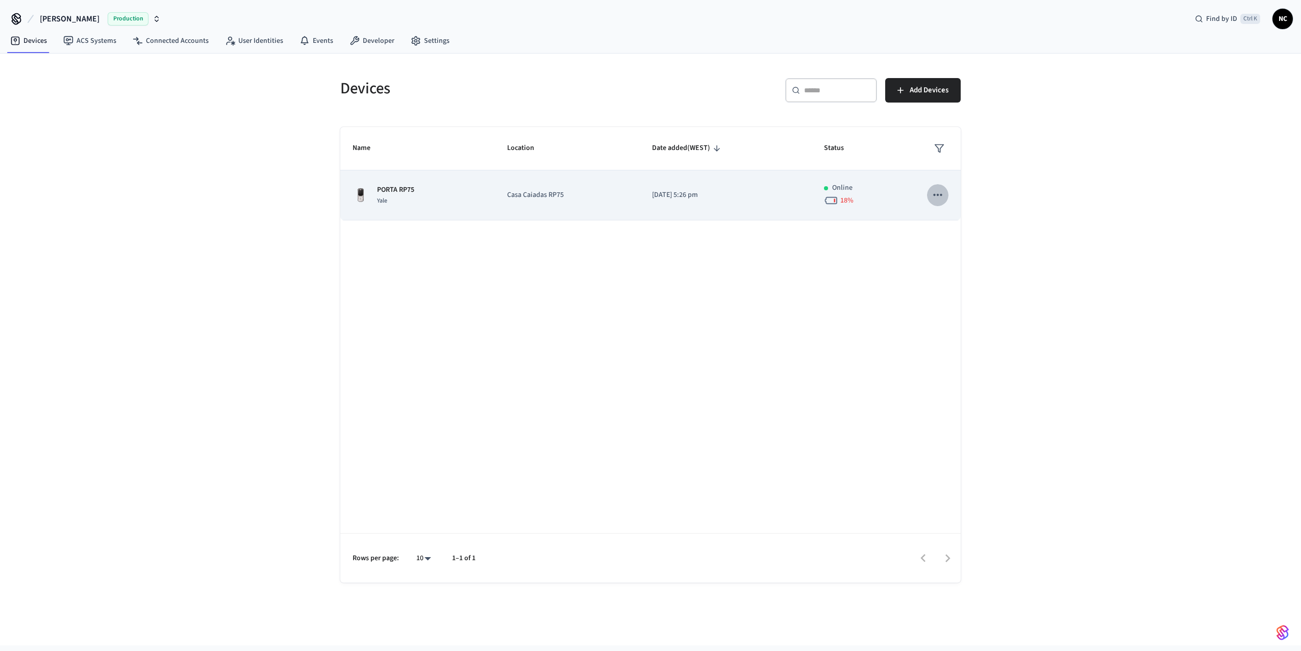
click at [940, 202] on icon "sticky table" at bounding box center [937, 194] width 13 height 13
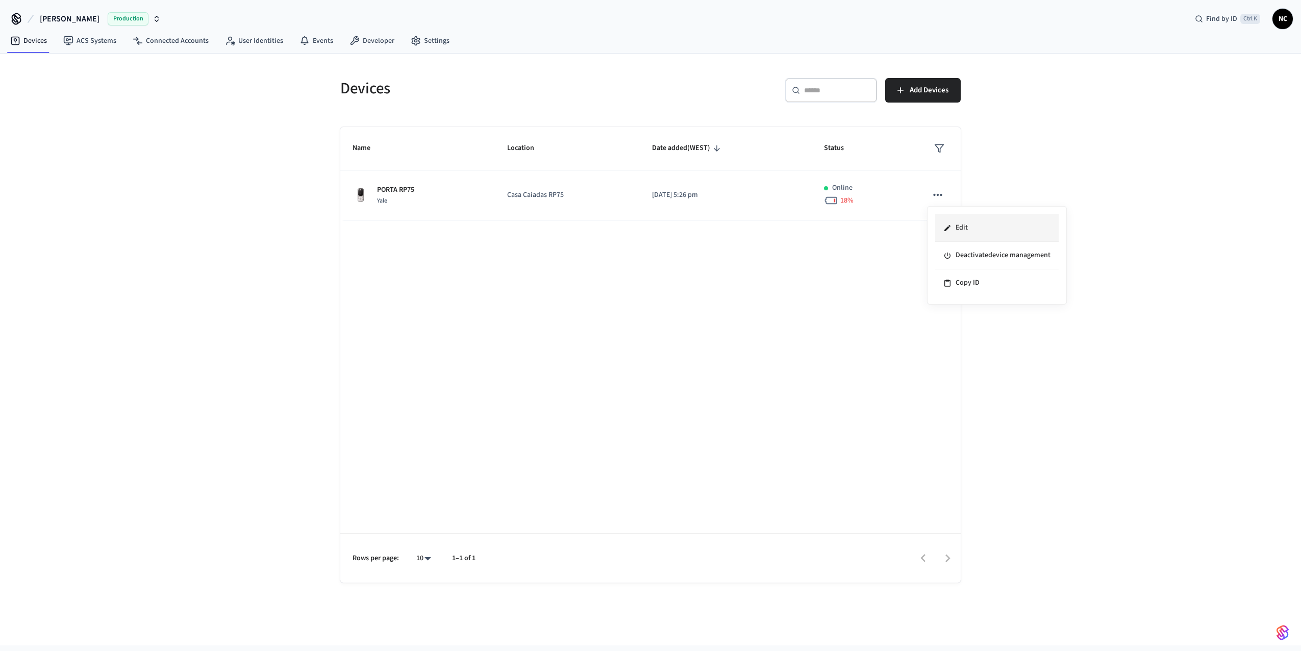
click at [996, 234] on li "Edit" at bounding box center [997, 228] width 124 height 28
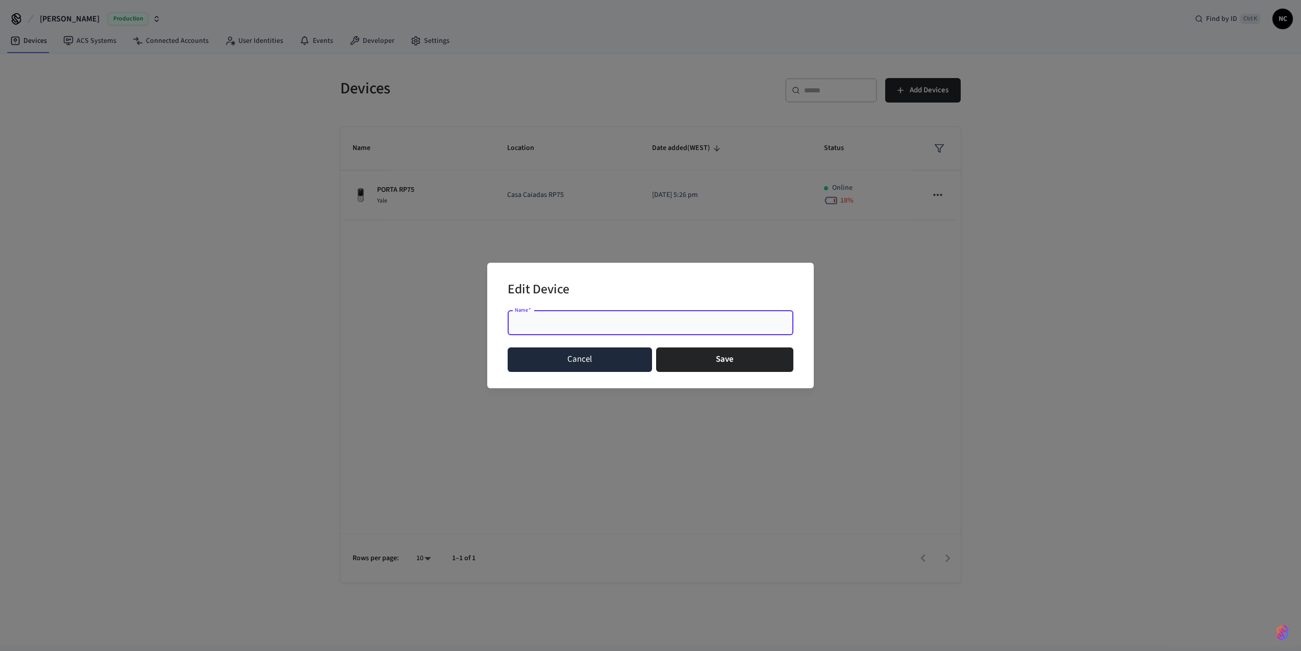
click at [595, 359] on button "Cancel" at bounding box center [580, 360] width 144 height 24
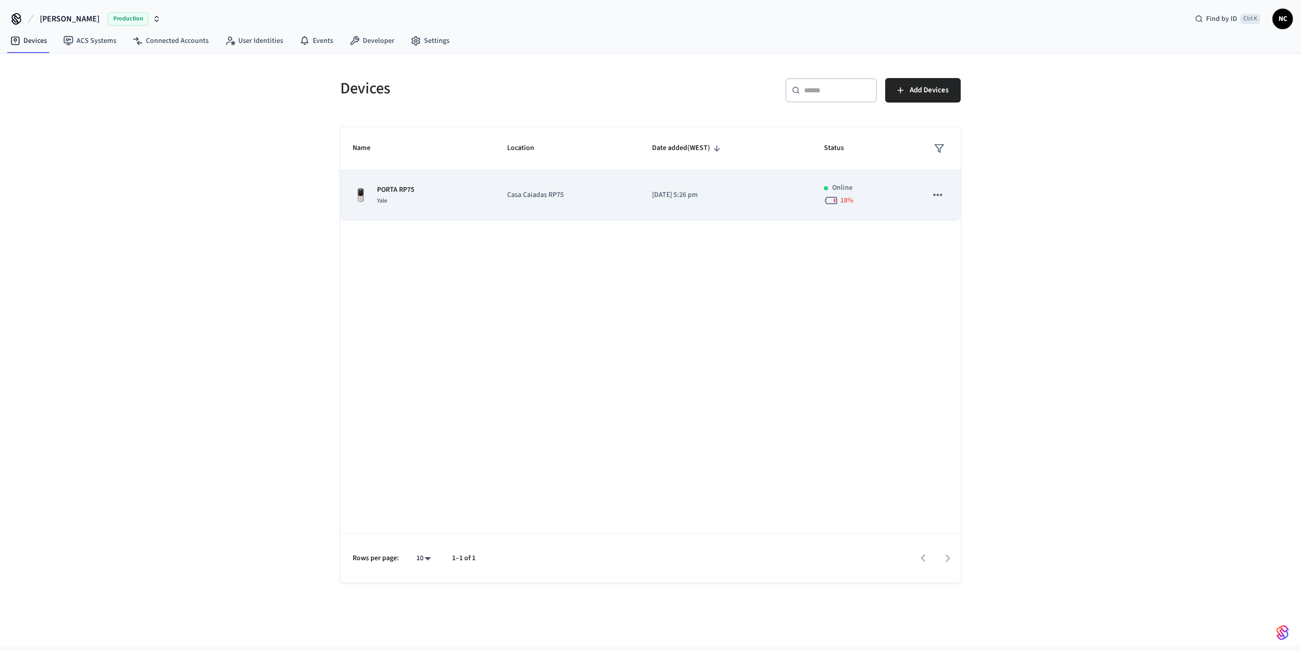
click at [391, 197] on div "Yale" at bounding box center [395, 200] width 37 height 11
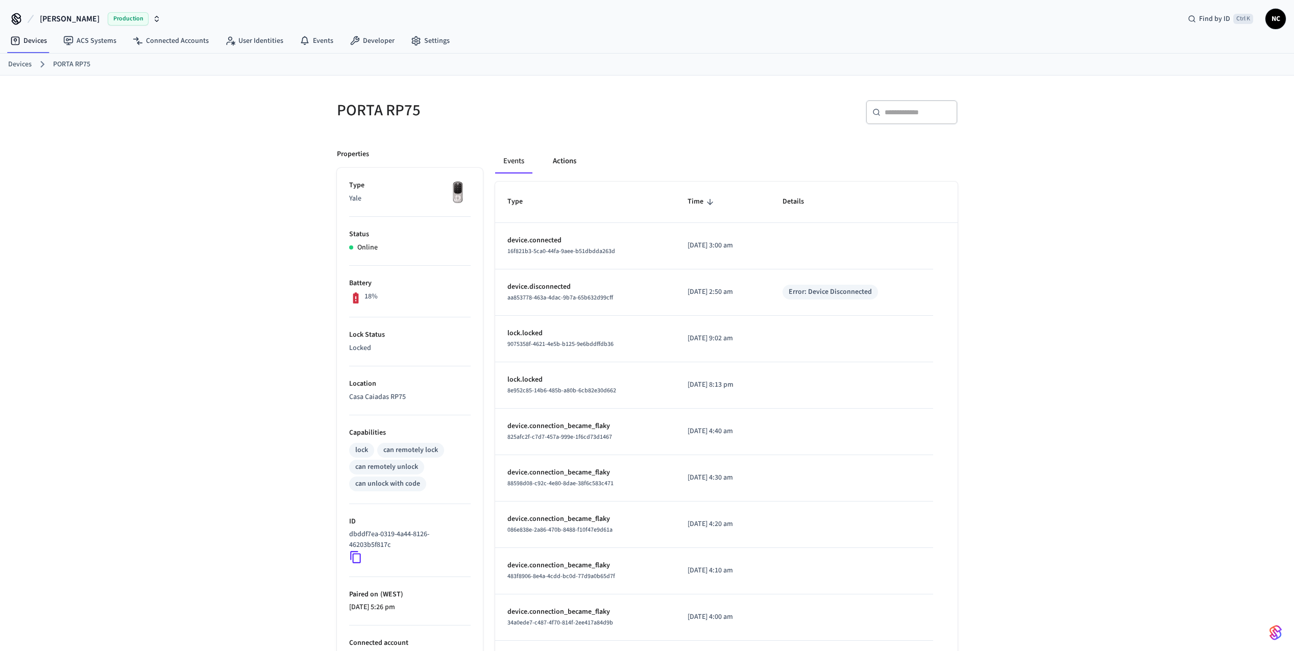
click at [575, 158] on button "Actions" at bounding box center [565, 161] width 40 height 24
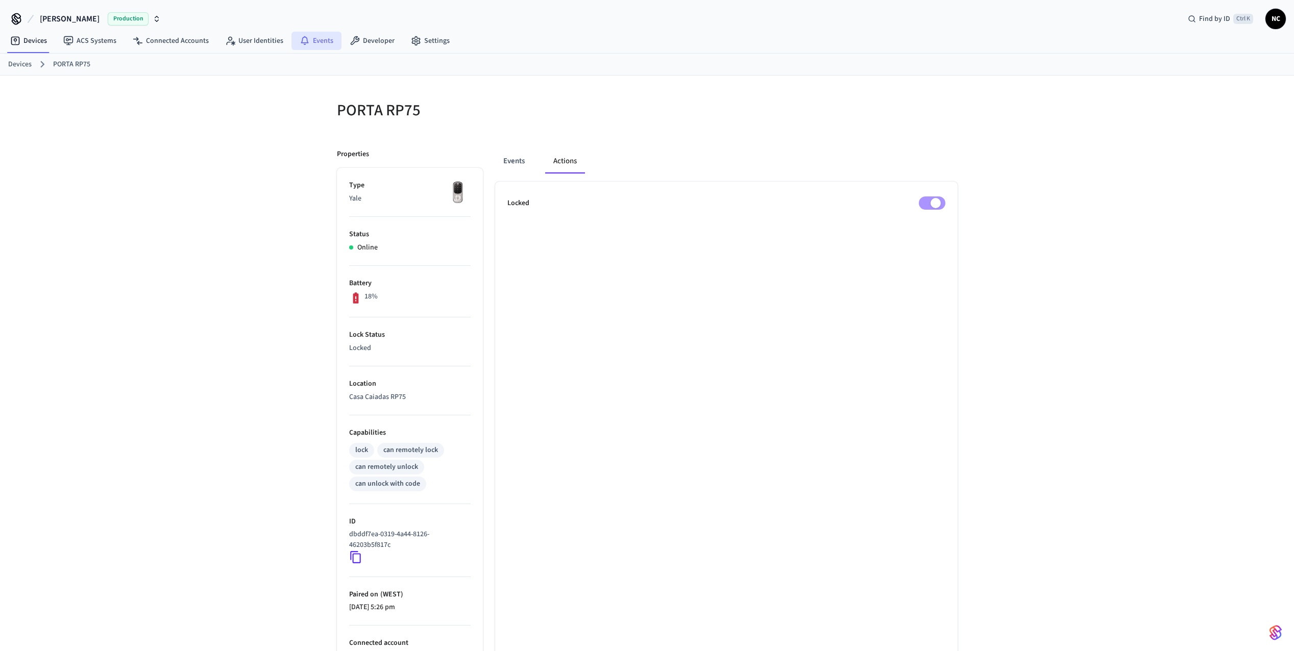
click at [313, 43] on link "Events" at bounding box center [316, 41] width 50 height 18
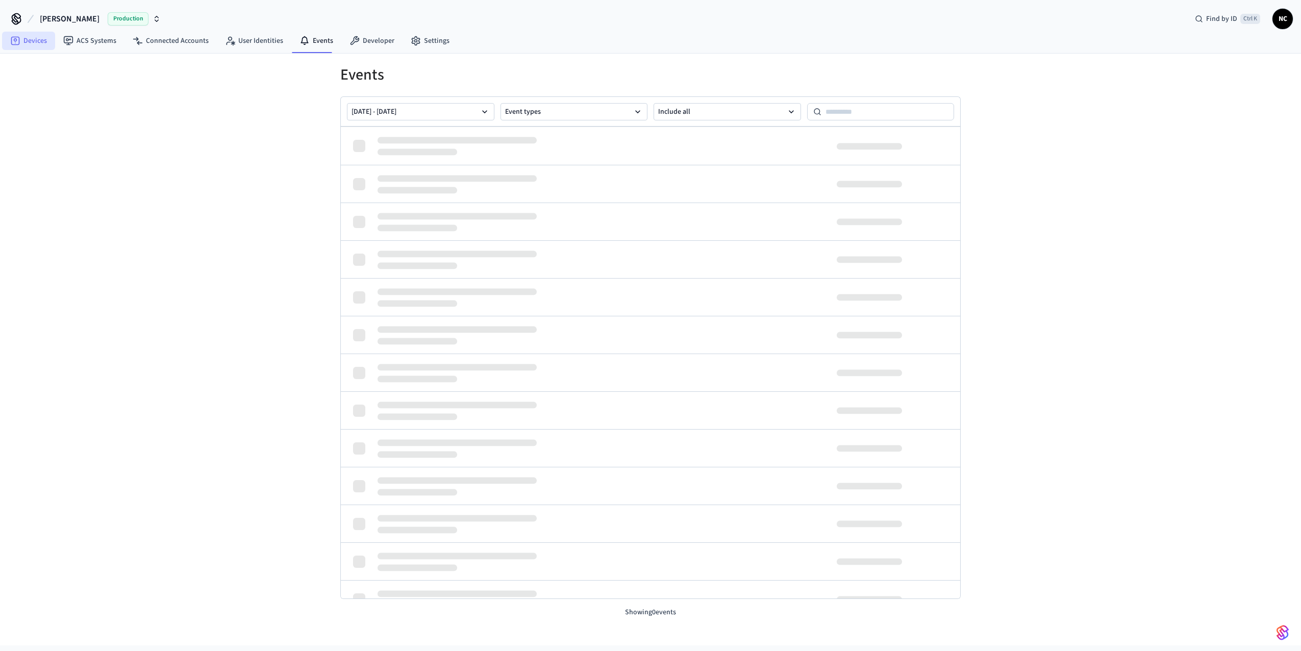
click at [27, 38] on link "Devices" at bounding box center [28, 41] width 53 height 18
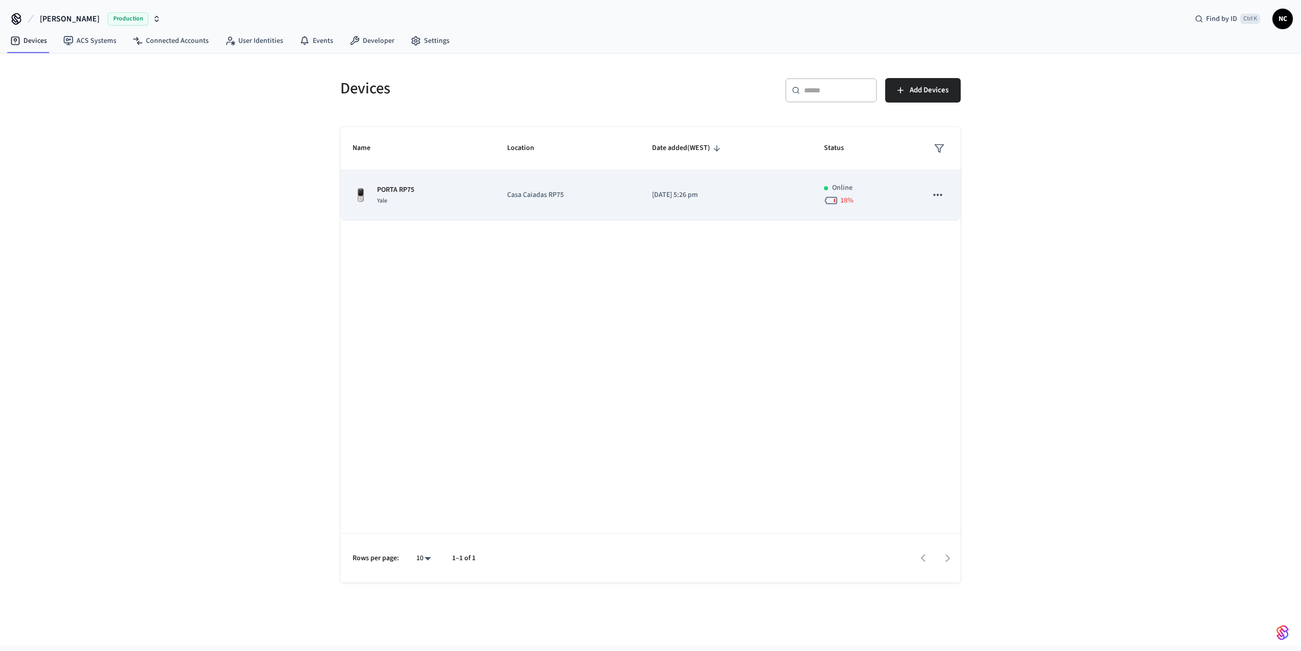
click at [938, 203] on button "sticky table" at bounding box center [937, 194] width 21 height 21
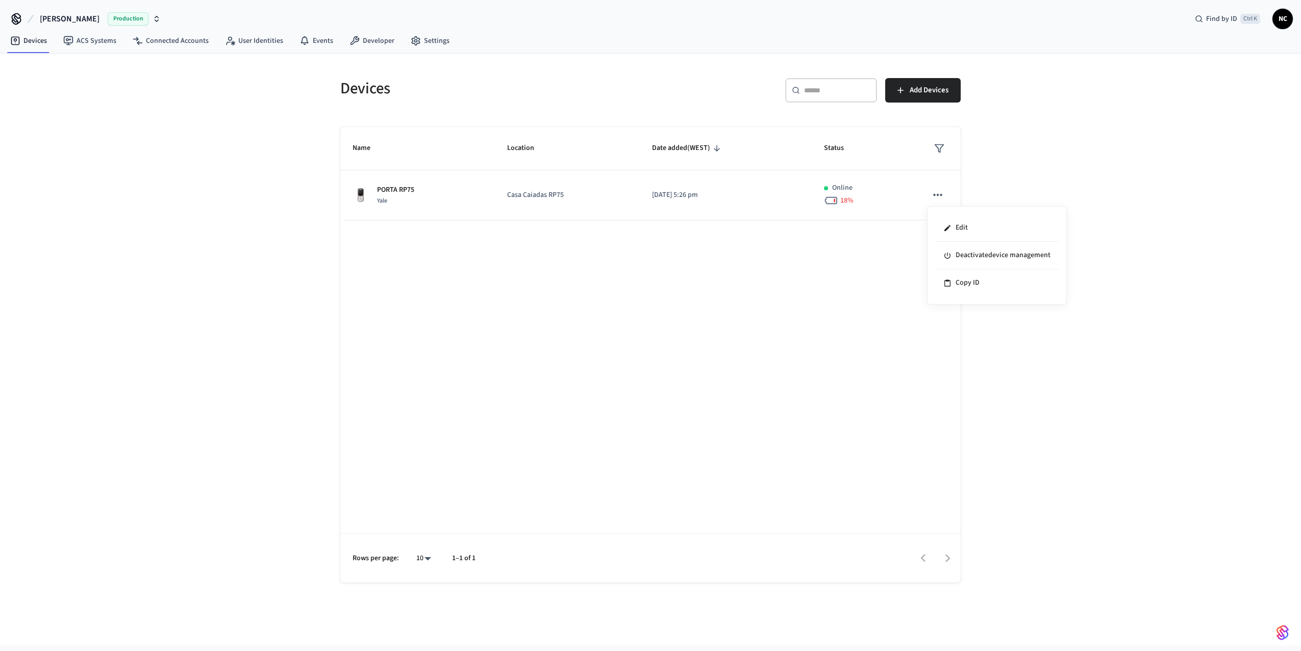
click at [697, 326] on div at bounding box center [650, 325] width 1301 height 651
click at [190, 42] on link "Connected Accounts" at bounding box center [171, 41] width 92 height 18
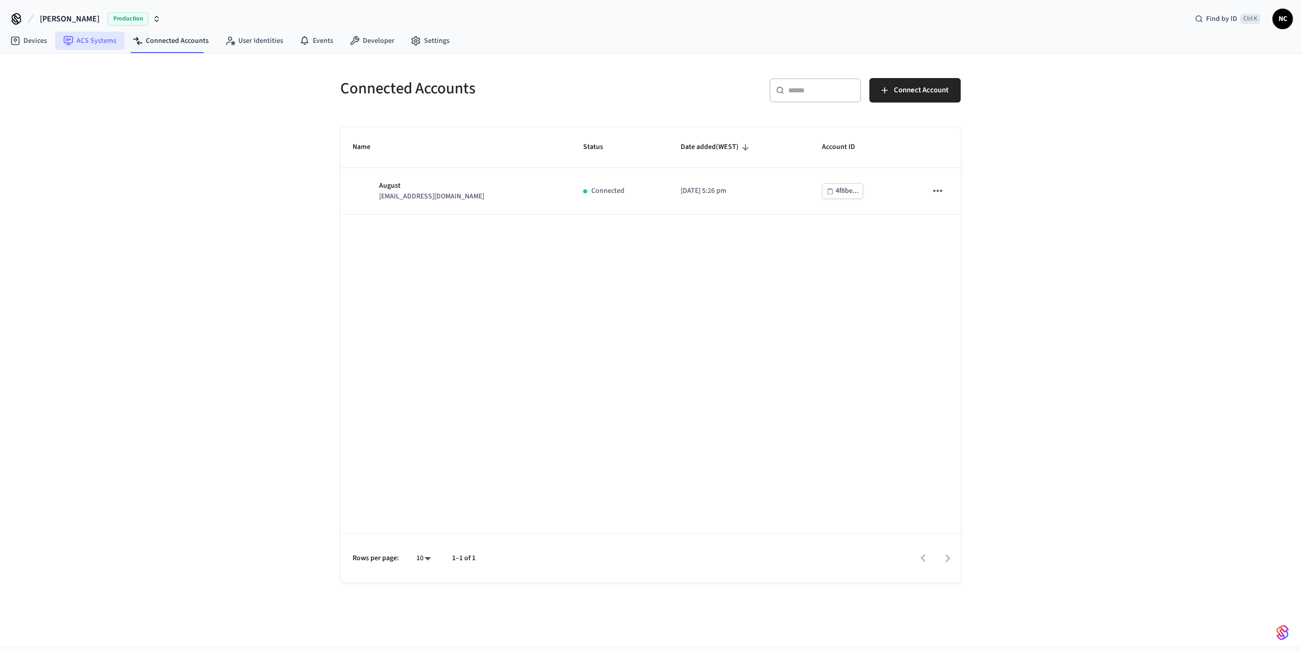
click at [104, 41] on link "ACS Systems" at bounding box center [89, 41] width 69 height 18
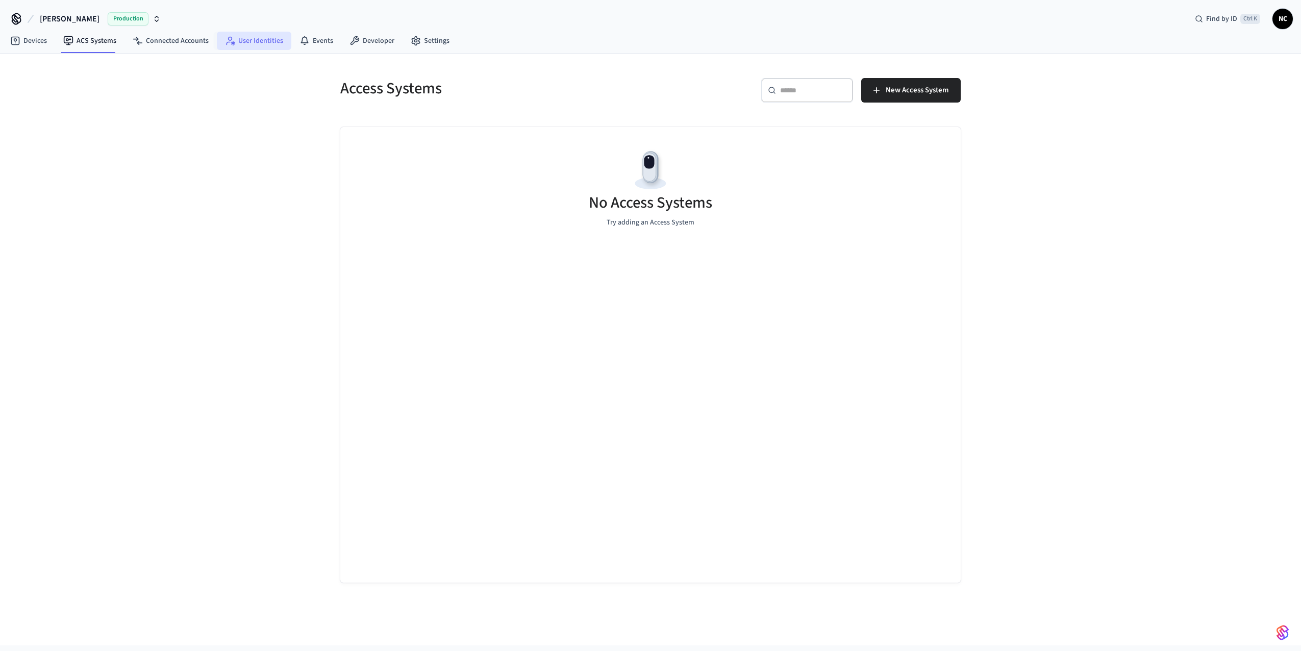
click at [245, 47] on link "User Identities" at bounding box center [254, 41] width 75 height 18
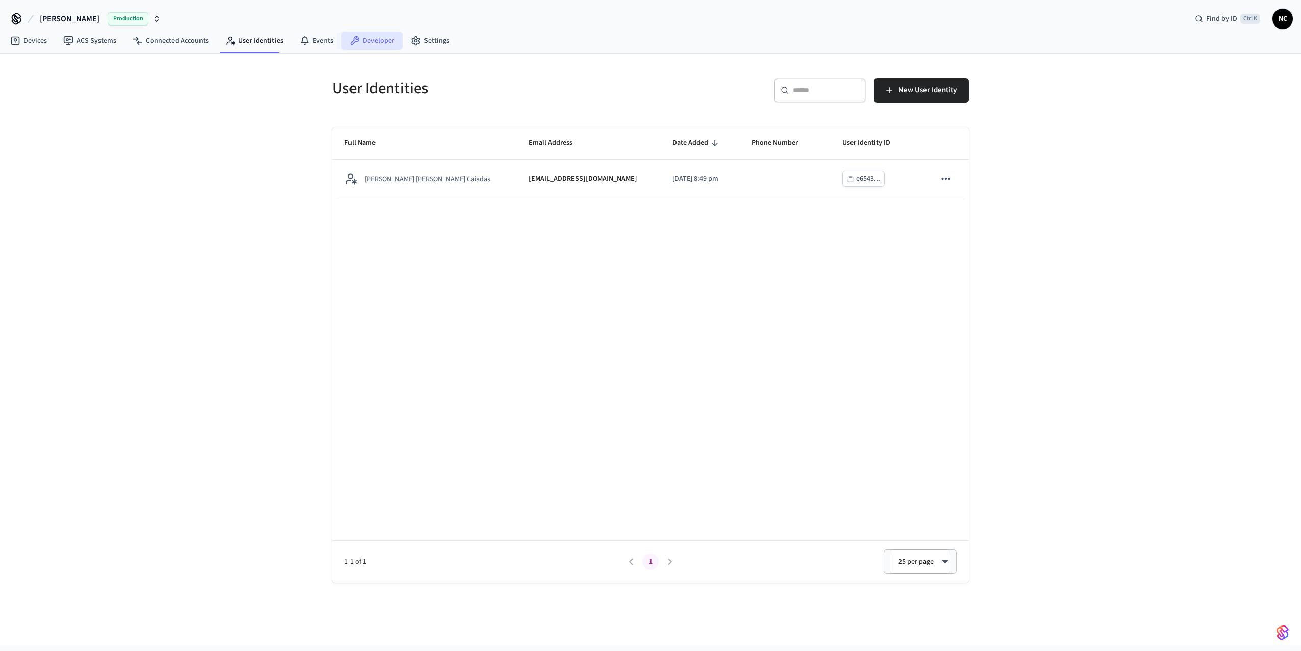
click at [350, 44] on icon at bounding box center [355, 41] width 10 height 10
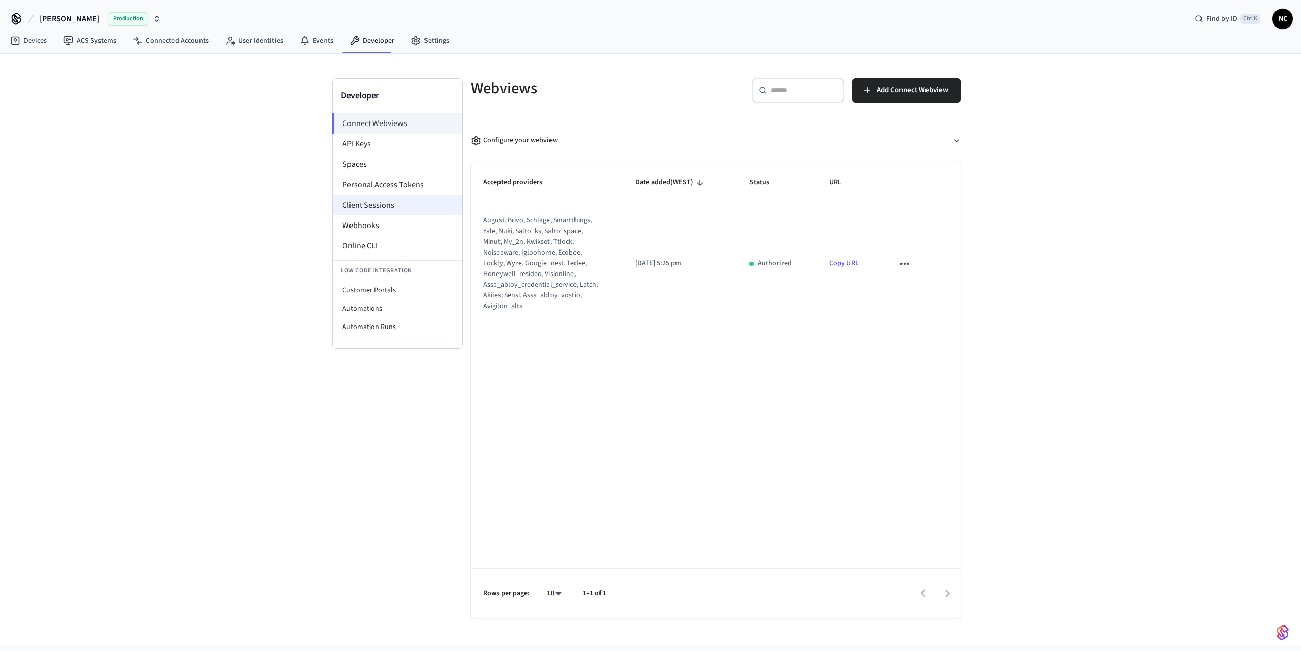
click at [394, 208] on li "Client Sessions" at bounding box center [398, 205] width 130 height 20
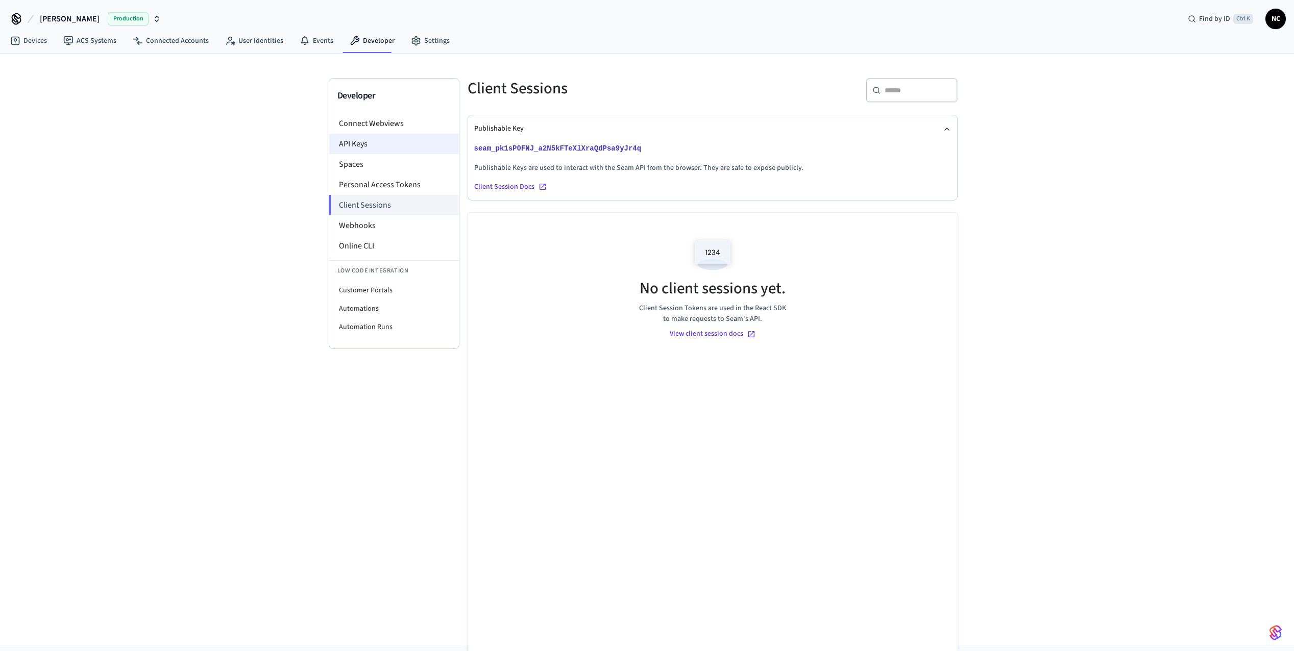
click at [387, 142] on li "API Keys" at bounding box center [394, 144] width 130 height 20
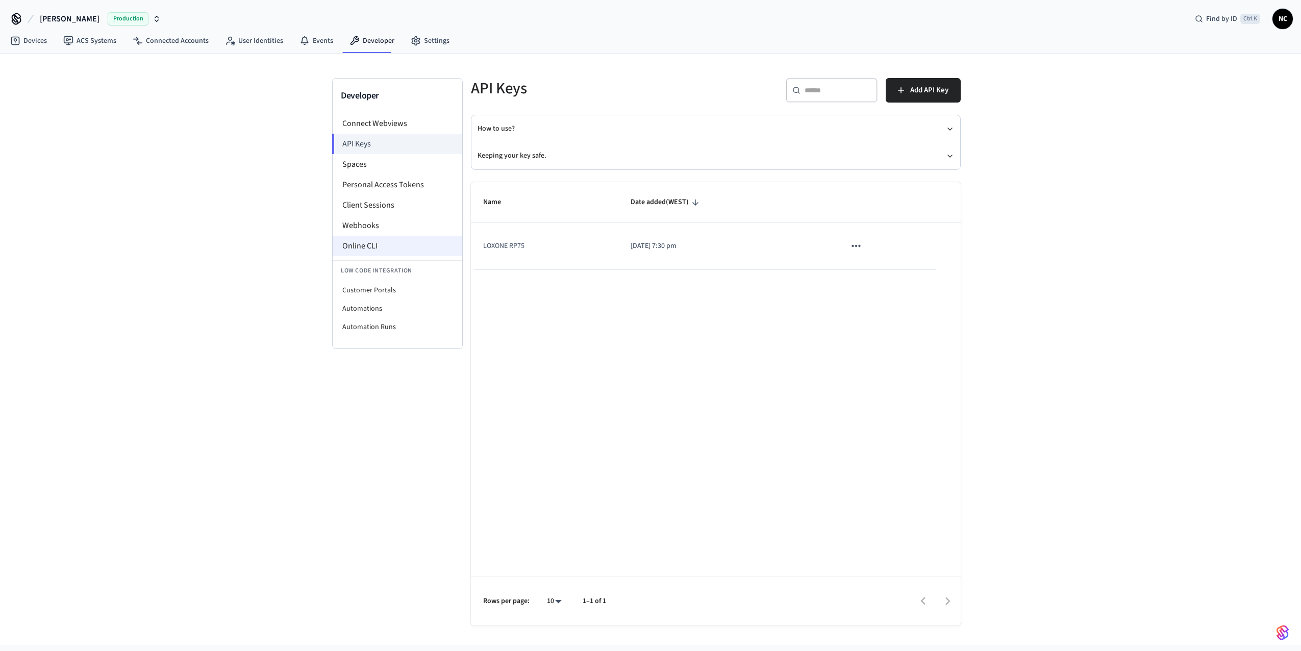
click at [402, 250] on li "Online CLI" at bounding box center [398, 246] width 130 height 20
click at [383, 131] on li "Connect Webviews" at bounding box center [398, 123] width 130 height 20
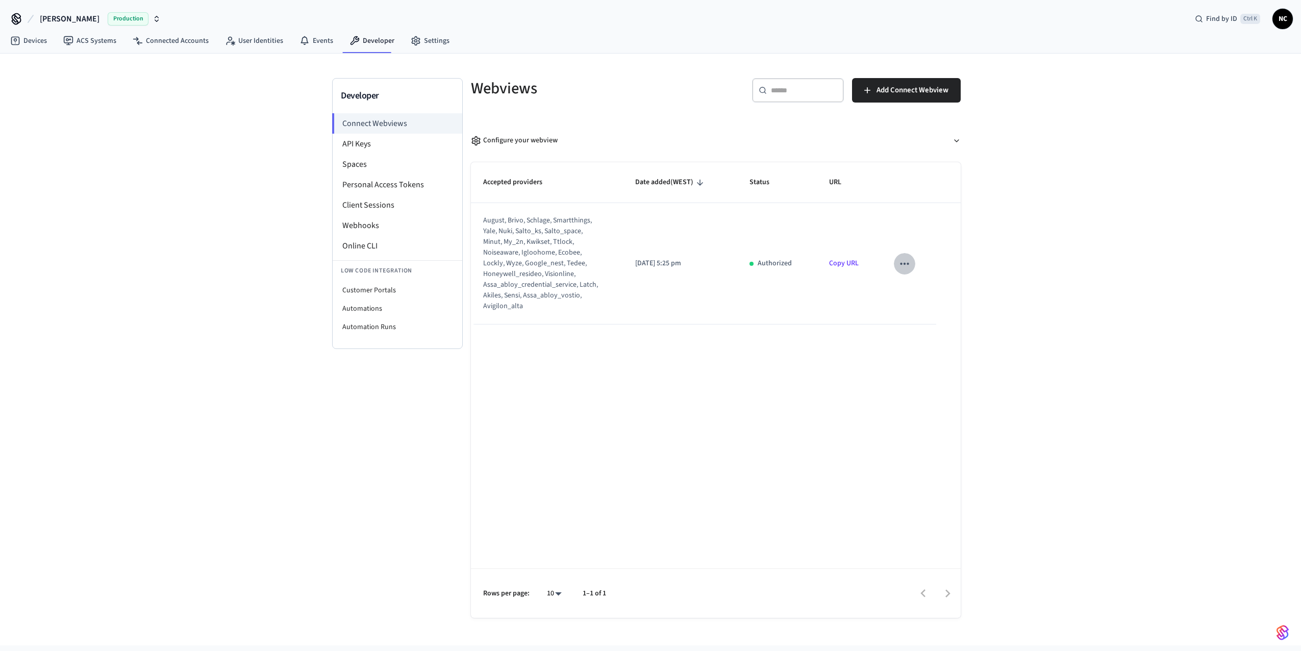
click at [903, 263] on icon "sticky table" at bounding box center [904, 263] width 13 height 13
click at [846, 263] on div at bounding box center [650, 325] width 1301 height 651
click at [908, 262] on icon "sticky table" at bounding box center [904, 263] width 13 height 13
click at [887, 261] on div at bounding box center [650, 325] width 1301 height 651
click at [859, 264] on td "Copy URL" at bounding box center [849, 263] width 64 height 121
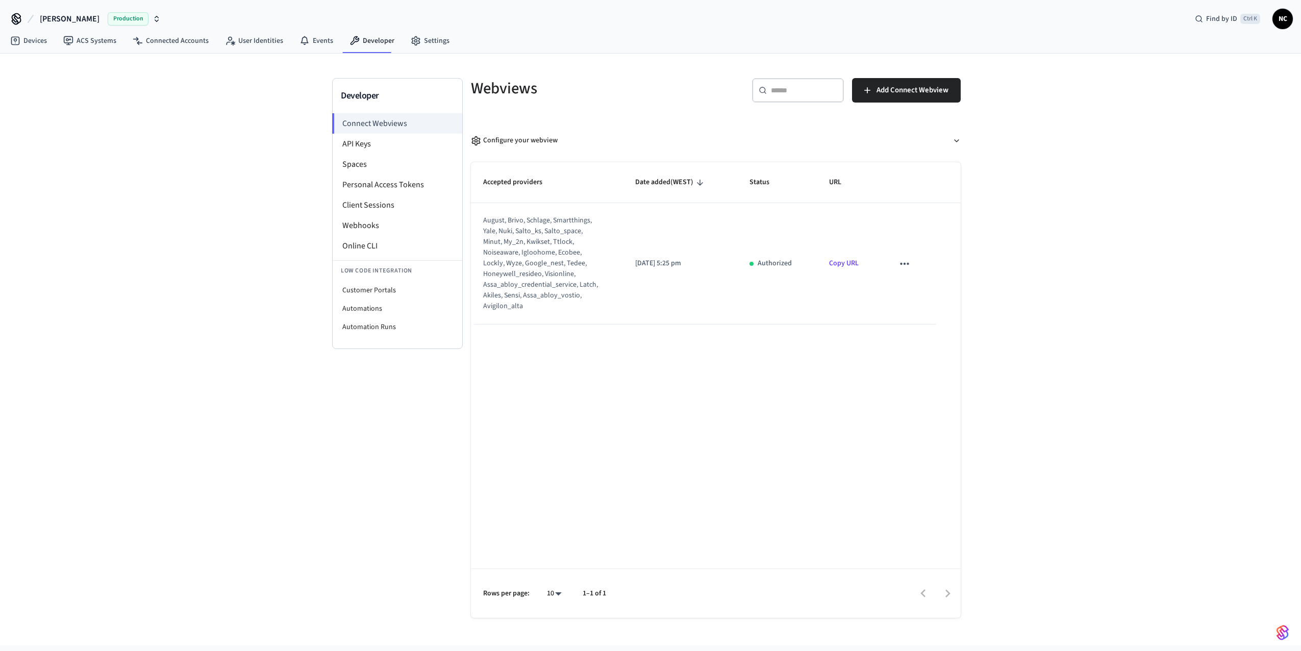
click at [856, 265] on link "Copy URL" at bounding box center [844, 263] width 30 height 10
click at [849, 265] on link "Copy URL" at bounding box center [844, 263] width 30 height 10
click at [26, 43] on link "Devices" at bounding box center [28, 41] width 53 height 18
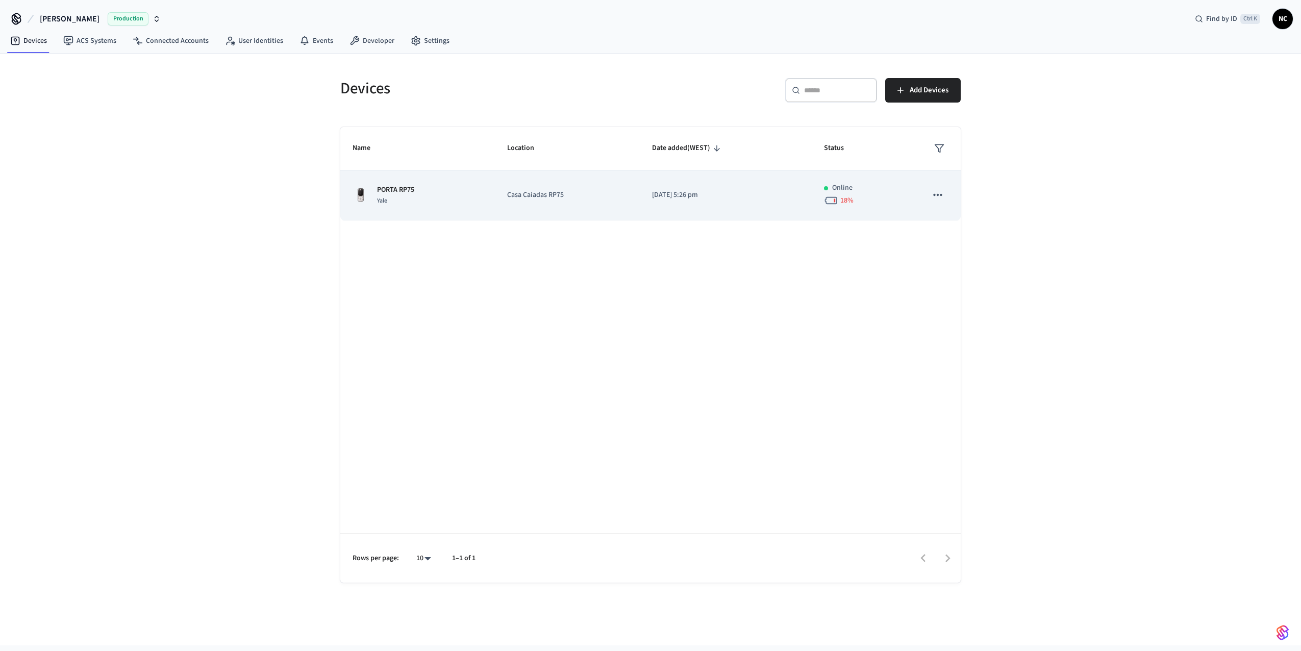
click at [430, 194] on div "PORTA RP75 Yale" at bounding box center [418, 195] width 130 height 21
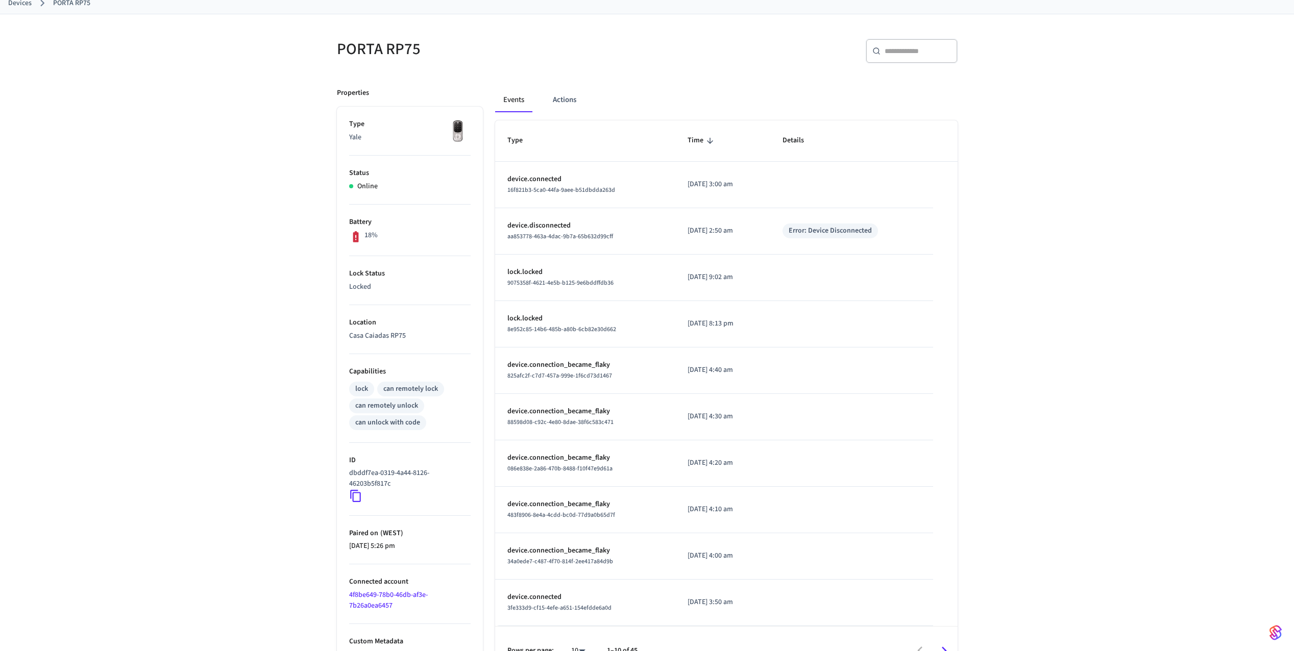
scroll to position [86, 0]
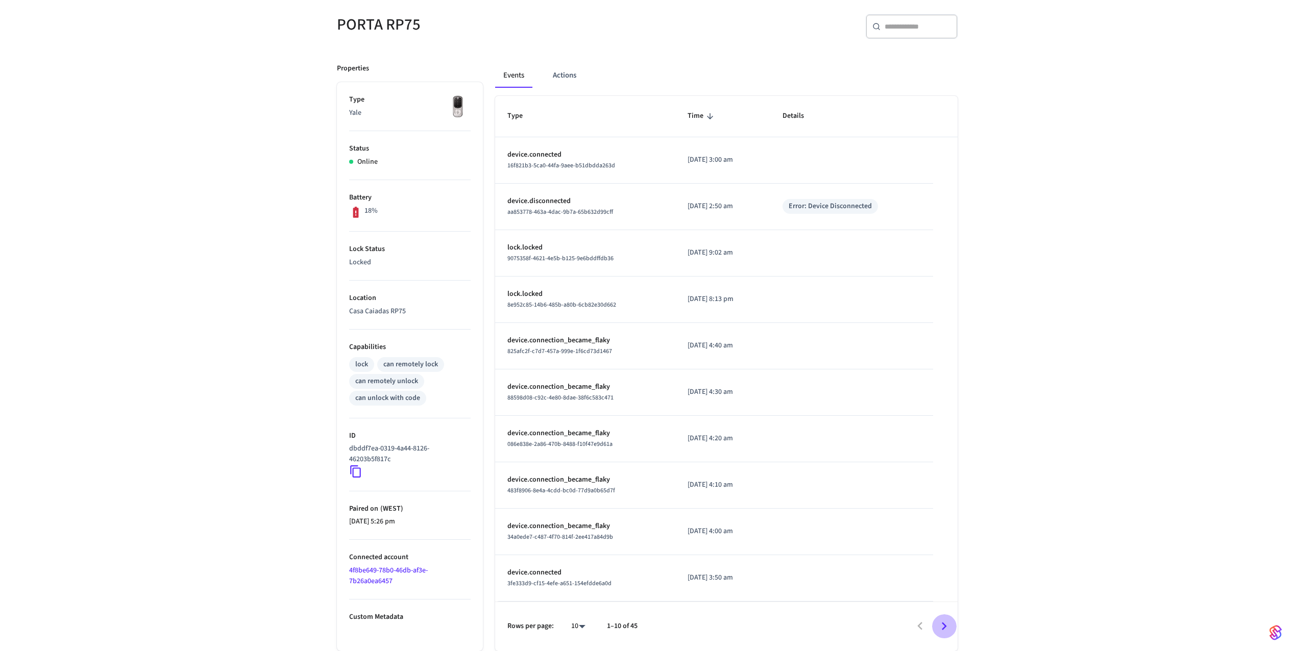
click at [938, 615] on button "Go to next page" at bounding box center [944, 626] width 24 height 24
click at [625, 576] on p "lock.locked" at bounding box center [585, 572] width 157 height 11
drag, startPoint x: 625, startPoint y: 576, endPoint x: 579, endPoint y: 570, distance: 45.8
click at [579, 570] on p "lock.locked" at bounding box center [585, 572] width 157 height 11
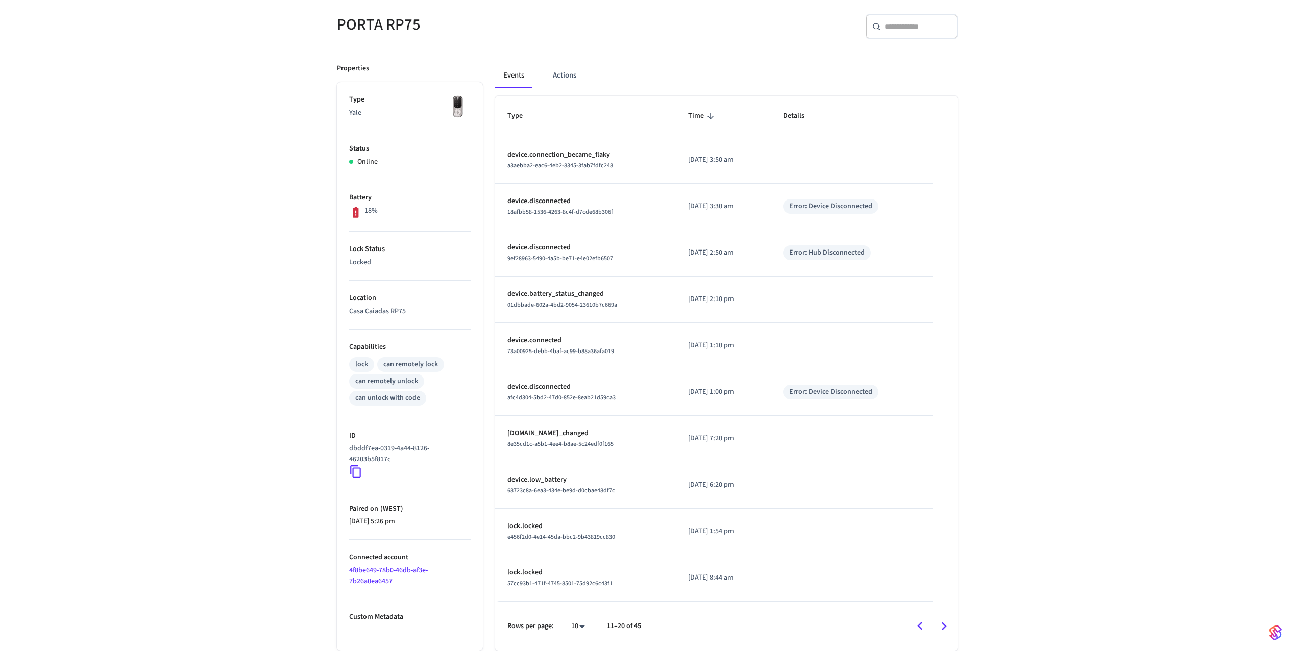
click at [540, 570] on p "lock.locked" at bounding box center [585, 572] width 157 height 11
click at [528, 571] on p "lock.locked" at bounding box center [585, 572] width 157 height 11
click at [527, 581] on span "57cc93b1-471f-4745-8501-75d92c6c43f1" at bounding box center [559, 583] width 105 height 9
click at [729, 589] on td "[DATE] 8:44 am" at bounding box center [723, 578] width 95 height 46
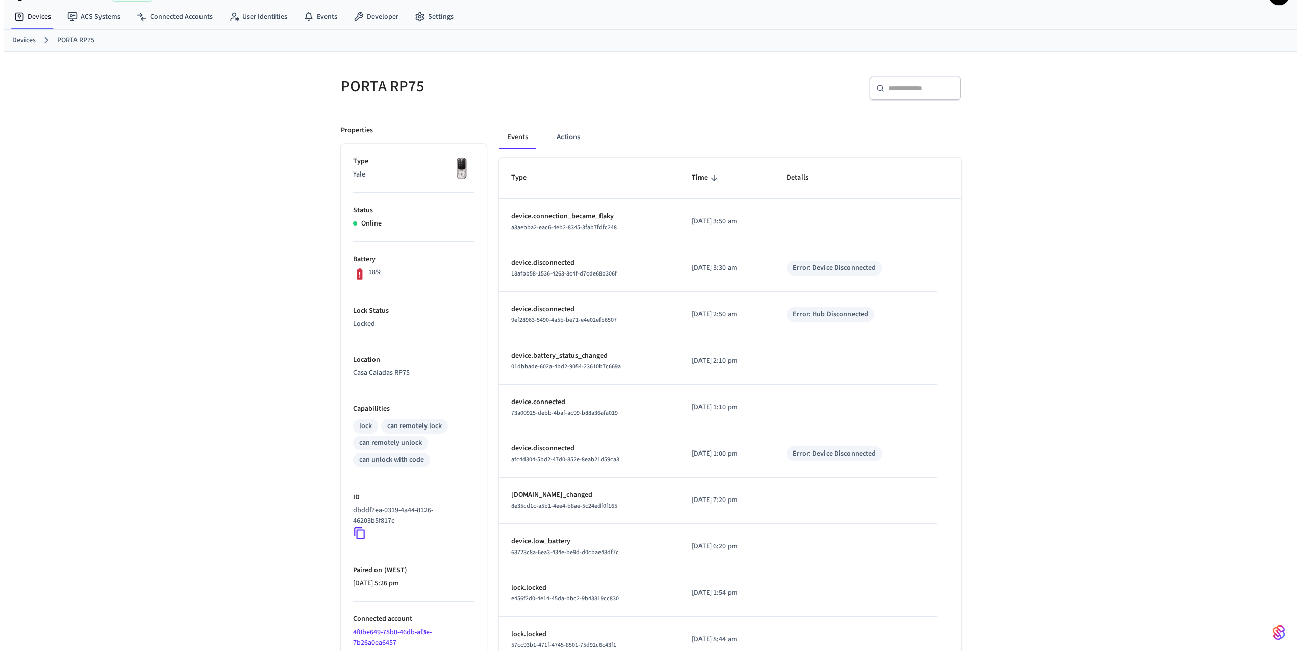
scroll to position [0, 0]
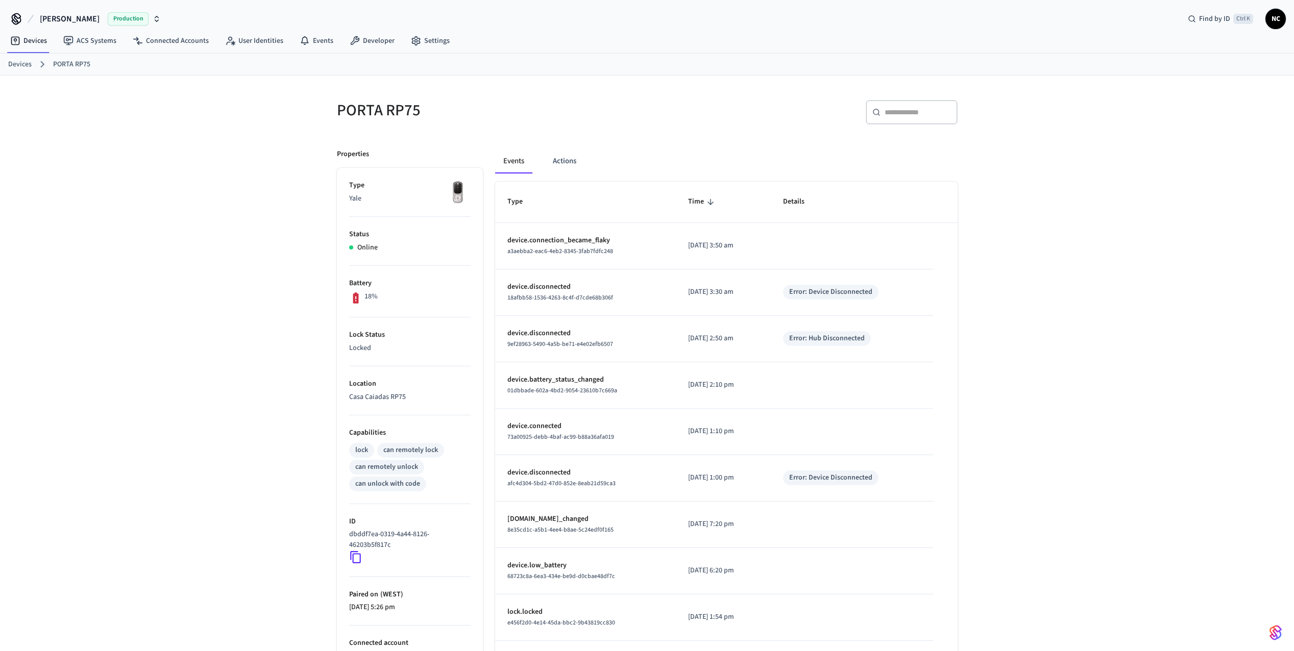
click at [628, 602] on td "lock.locked e456f2d0-4e14-45da-bbc2-9b43819cc830" at bounding box center [585, 618] width 181 height 46
click at [153, 20] on icon "button" at bounding box center [157, 19] width 8 height 8
click at [251, 43] on link "User Identities" at bounding box center [254, 41] width 75 height 18
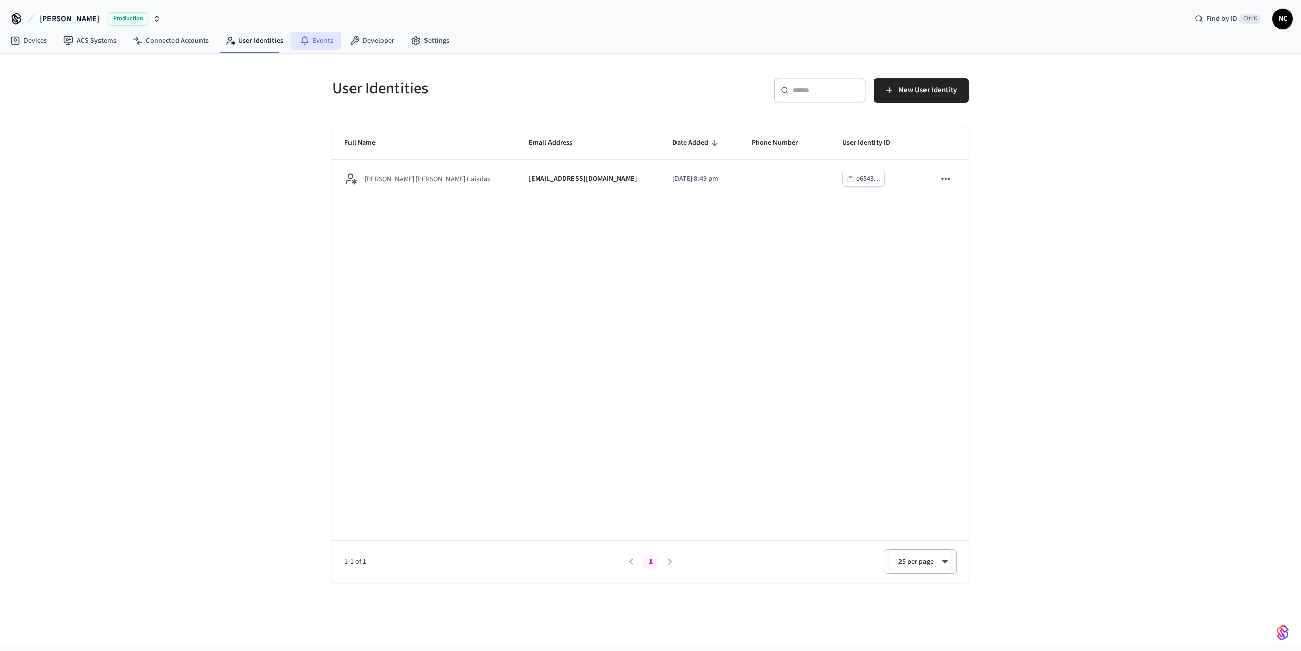
click at [316, 40] on link "Events" at bounding box center [316, 41] width 50 height 18
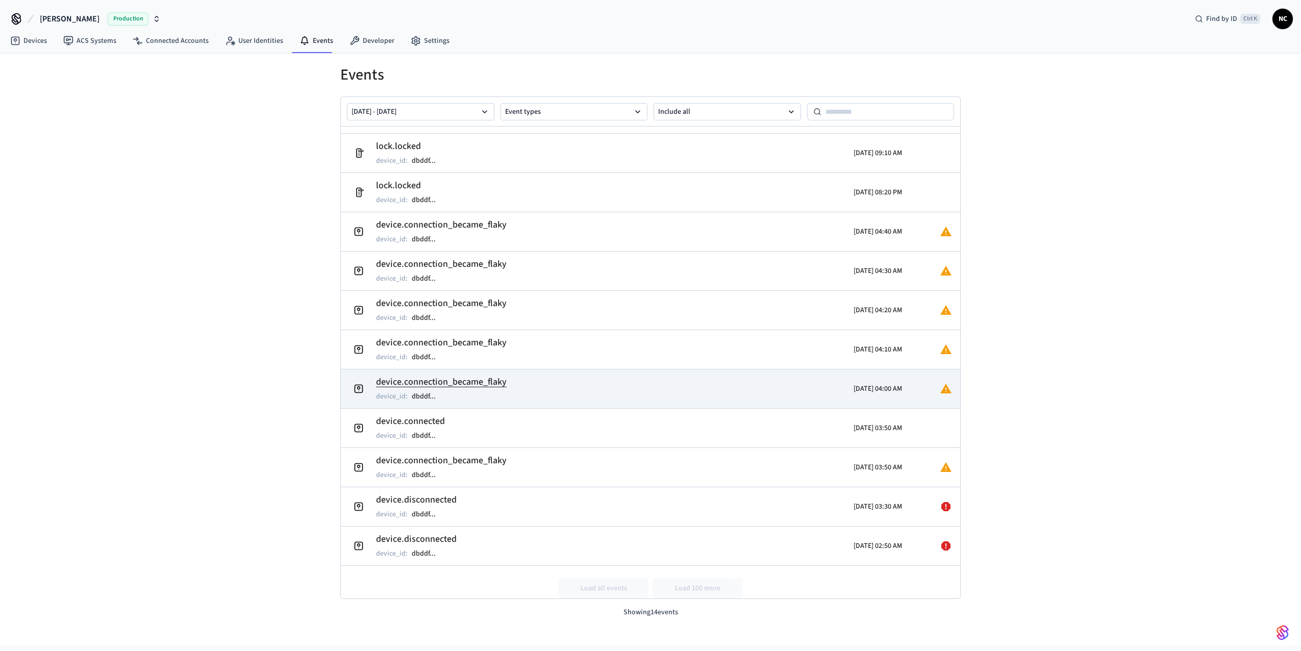
scroll to position [123, 0]
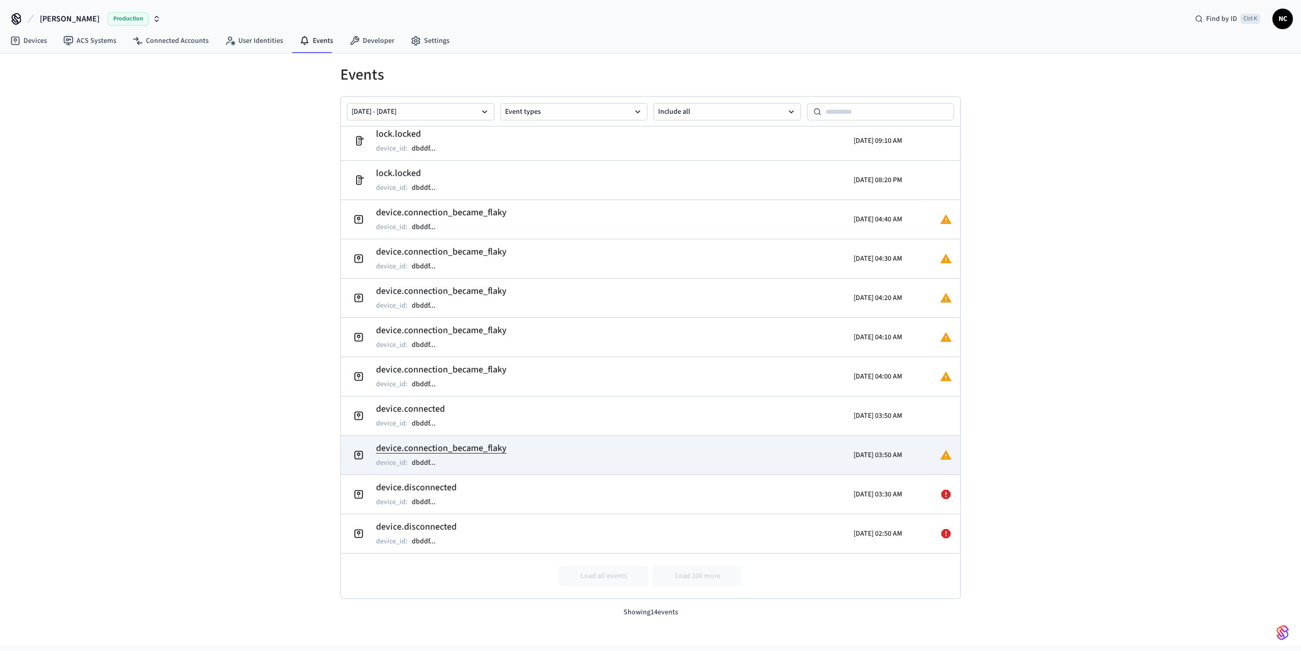
drag, startPoint x: 557, startPoint y: 459, endPoint x: 540, endPoint y: 451, distance: 19.2
click at [540, 451] on td "device.connection_became_flaky device_id : dbddf ..." at bounding box center [550, 455] width 402 height 29
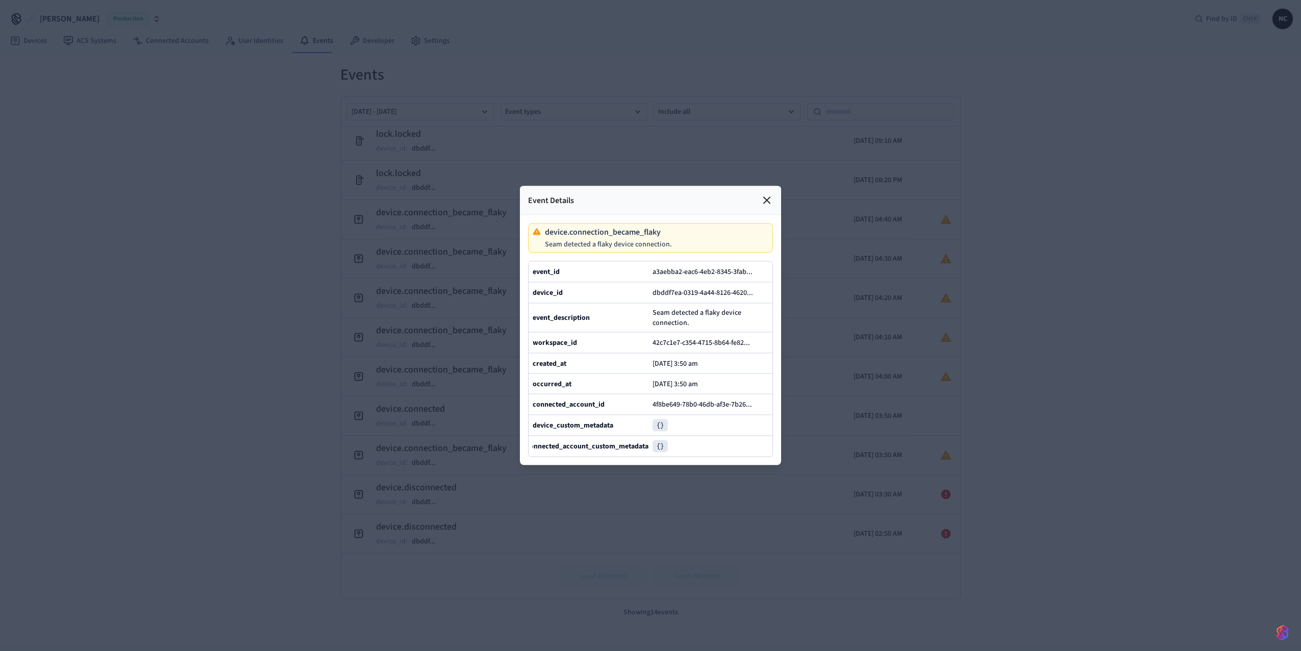
scroll to position [0, 0]
click at [761, 194] on icon at bounding box center [767, 200] width 12 height 12
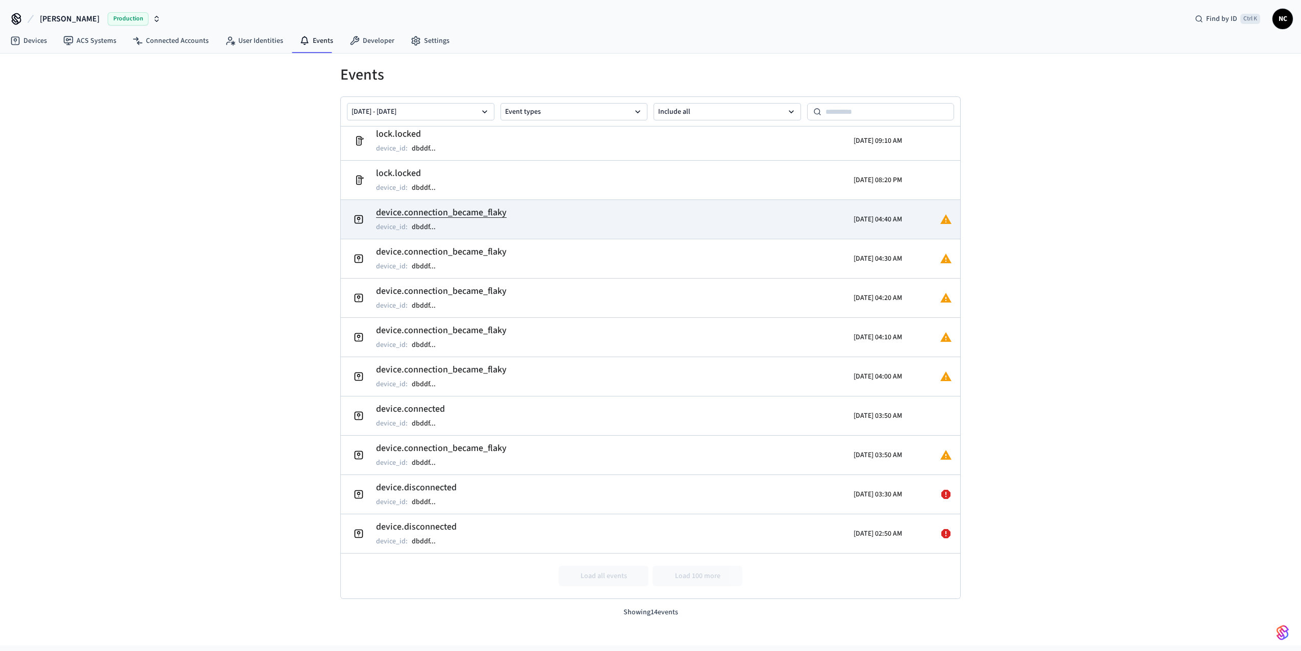
scroll to position [72, 0]
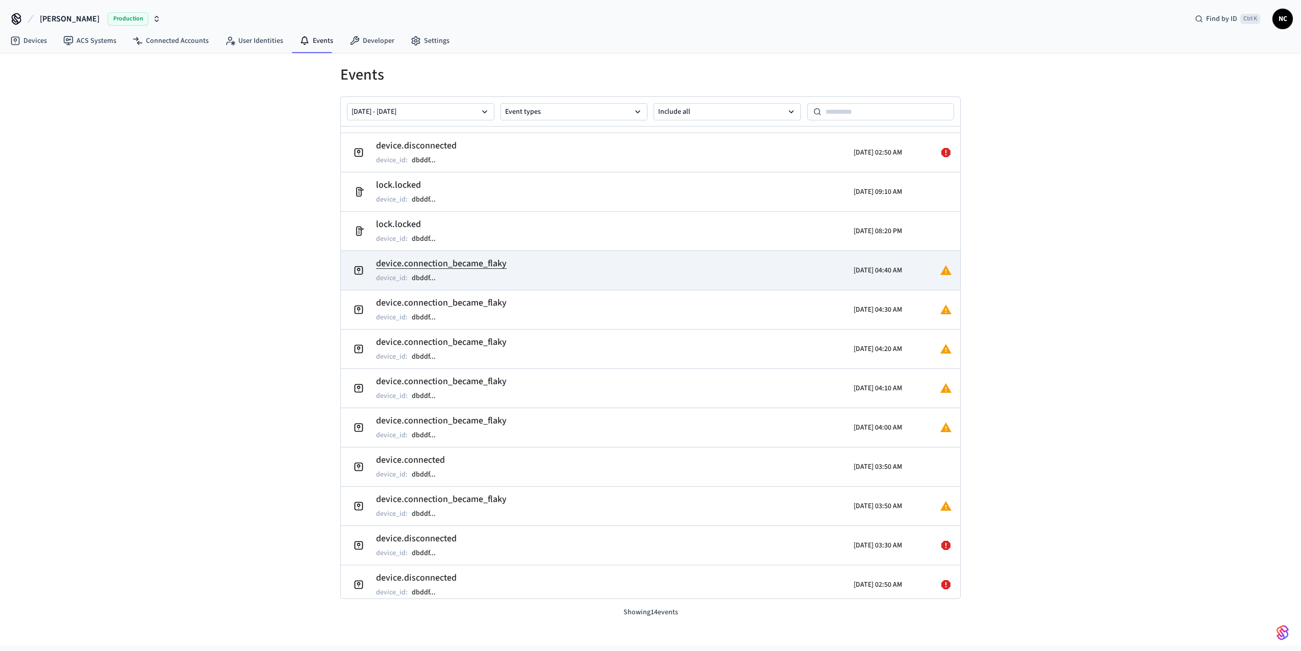
drag, startPoint x: 594, startPoint y: 239, endPoint x: 544, endPoint y: 255, distance: 52.3
click at [544, 255] on tr "device.connection_became_flaky device_id : dbddf ... [DATE] 04:40 AM" at bounding box center [651, 270] width 620 height 39
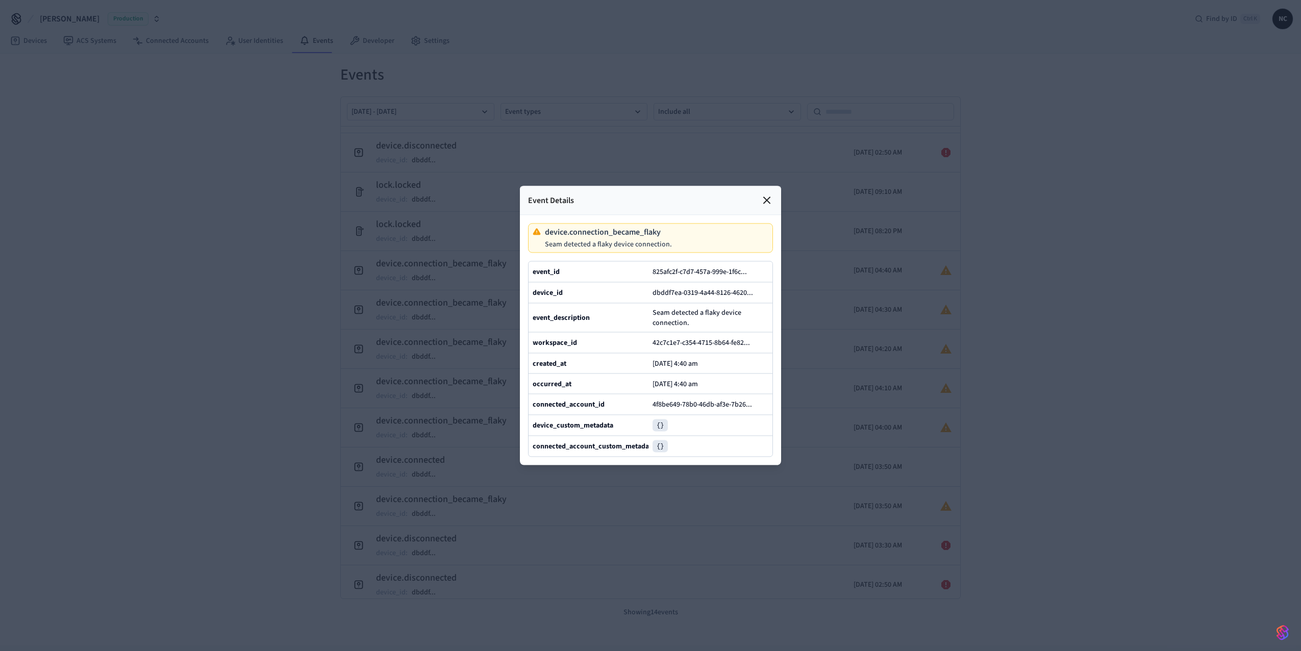
click at [771, 194] on icon at bounding box center [767, 200] width 12 height 12
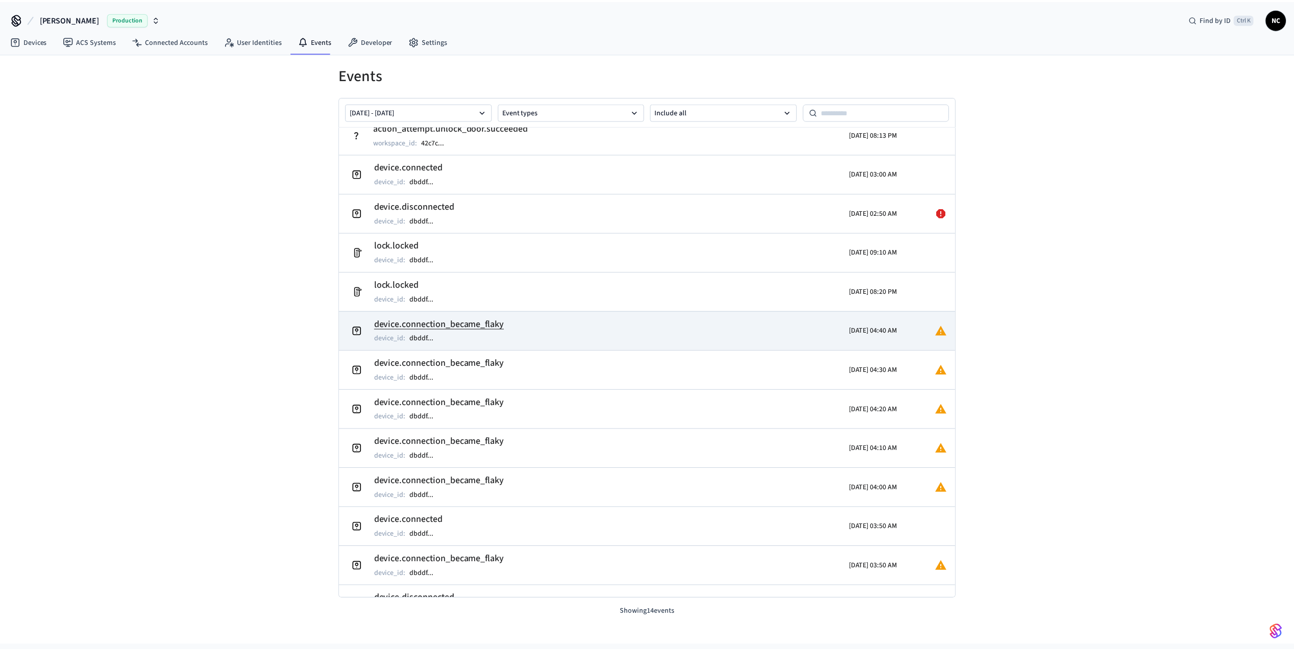
scroll to position [0, 0]
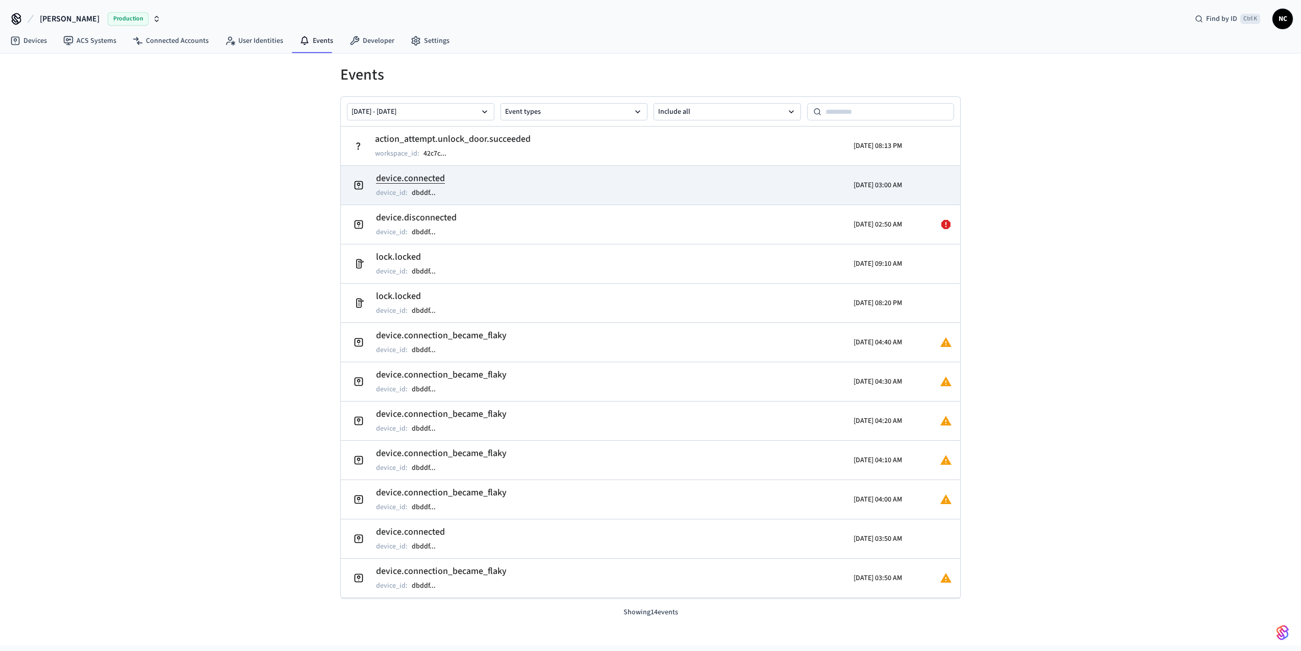
click at [536, 192] on td "device.connected device_id : dbddf ..." at bounding box center [550, 185] width 402 height 29
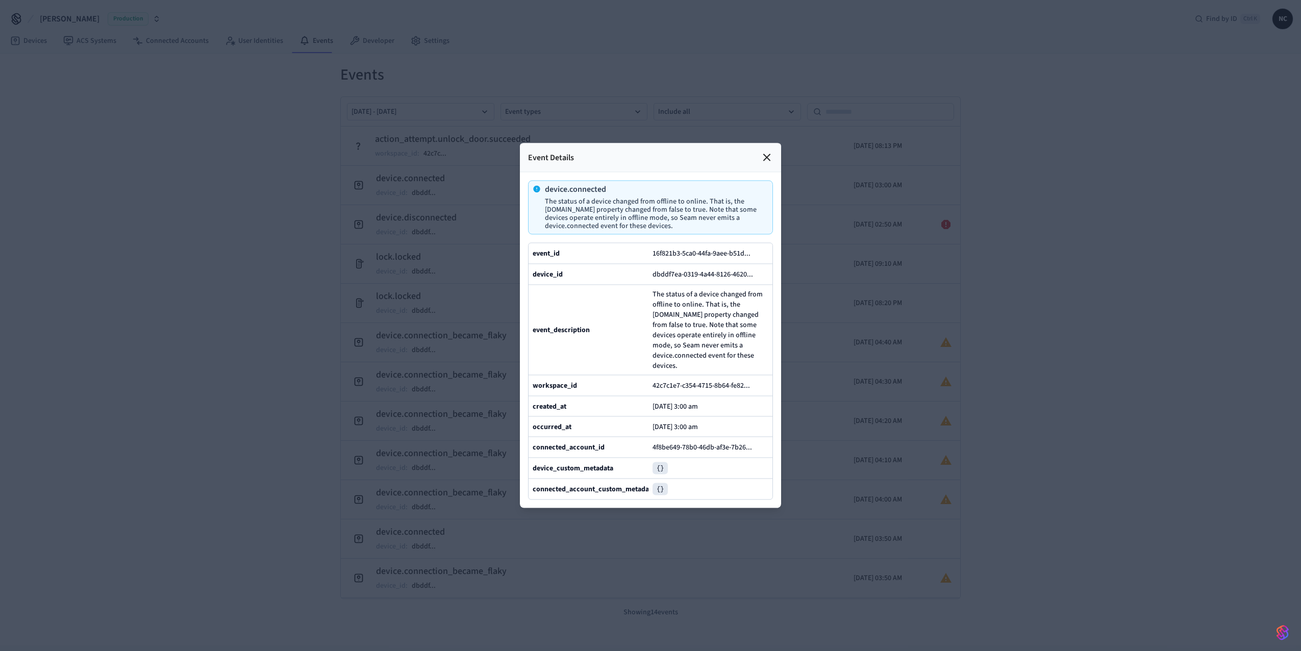
click at [764, 152] on icon at bounding box center [767, 158] width 12 height 12
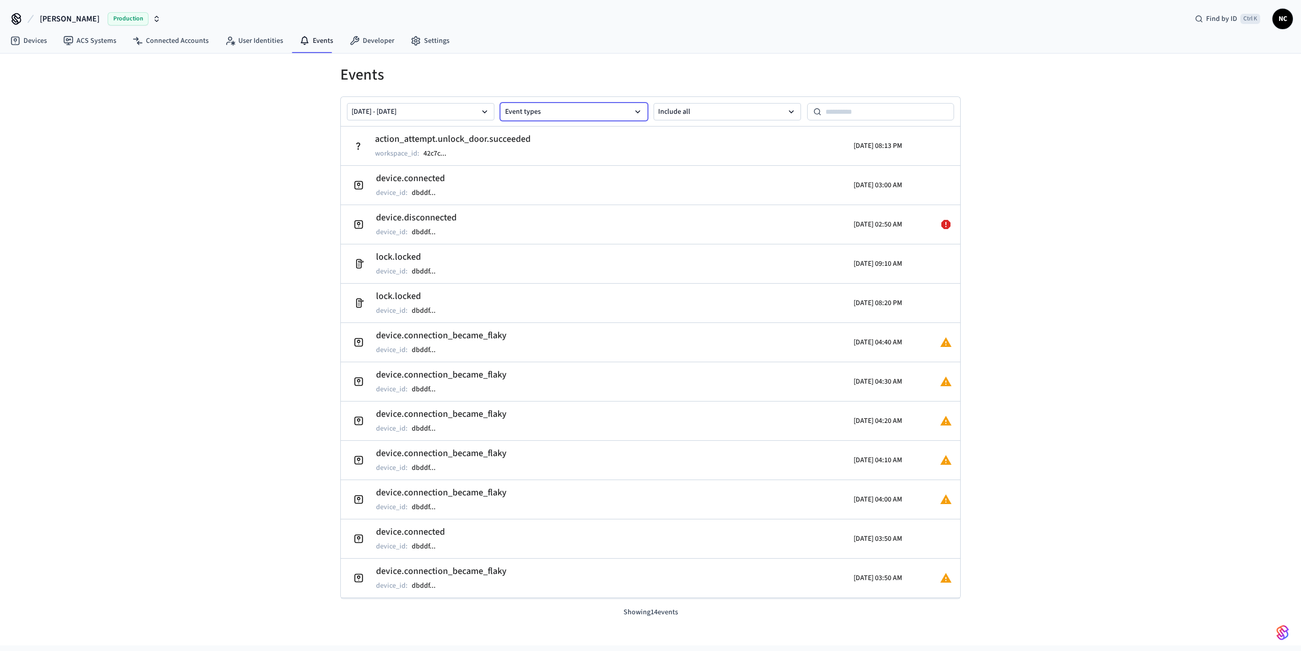
click at [549, 112] on button "Event types" at bounding box center [574, 111] width 147 height 17
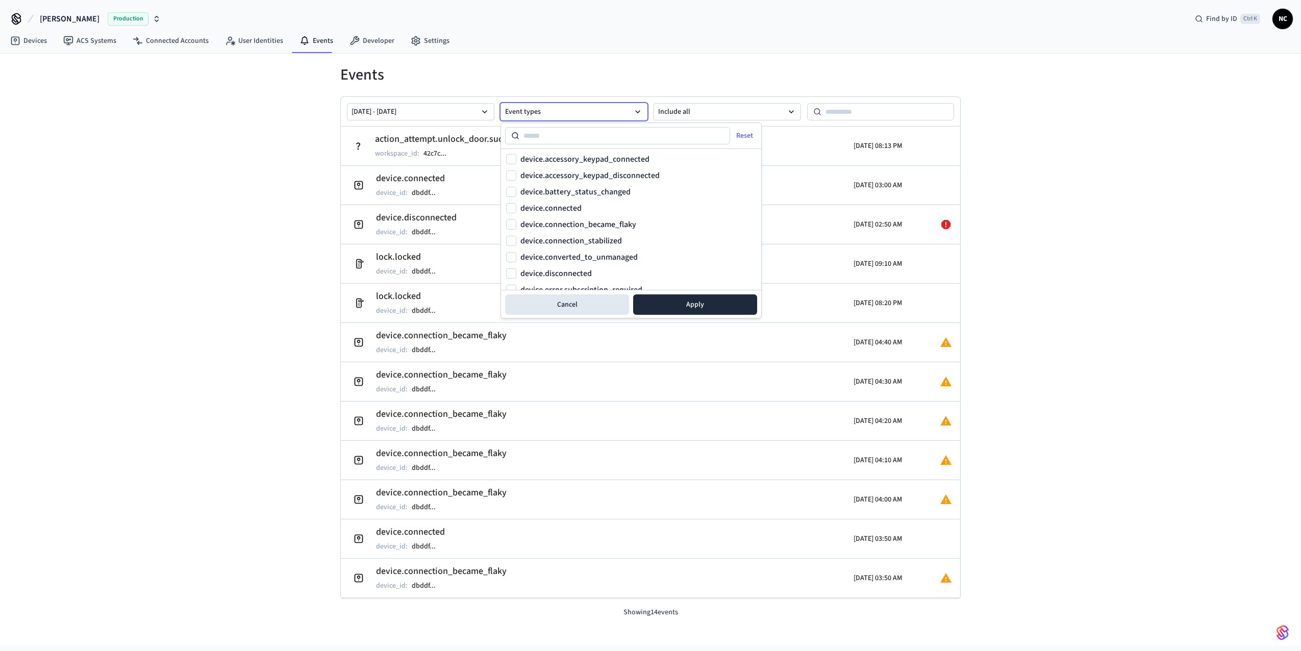
click at [553, 112] on button "Event types" at bounding box center [574, 111] width 147 height 17
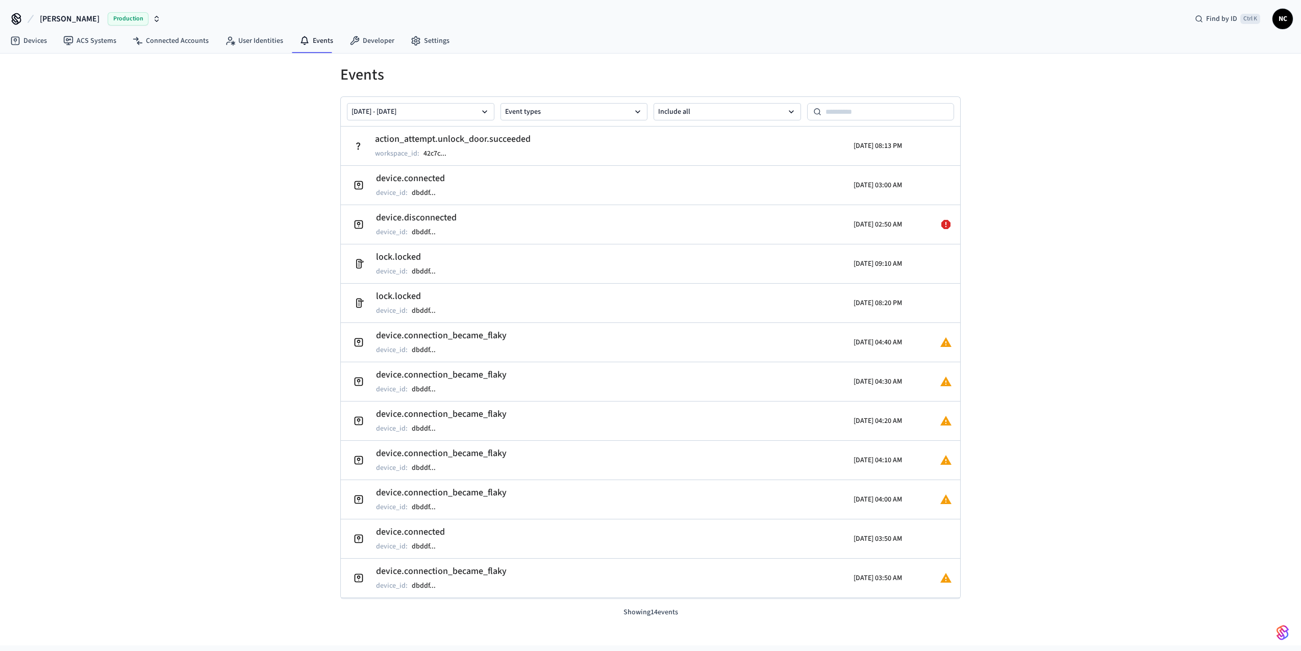
click at [651, 120] on div "[DATE] - [DATE] Event types Include all" at bounding box center [651, 112] width 620 height 30
click at [686, 119] on button "Include all" at bounding box center [727, 111] width 147 height 17
click at [692, 137] on button "Include all" at bounding box center [727, 137] width 146 height 20
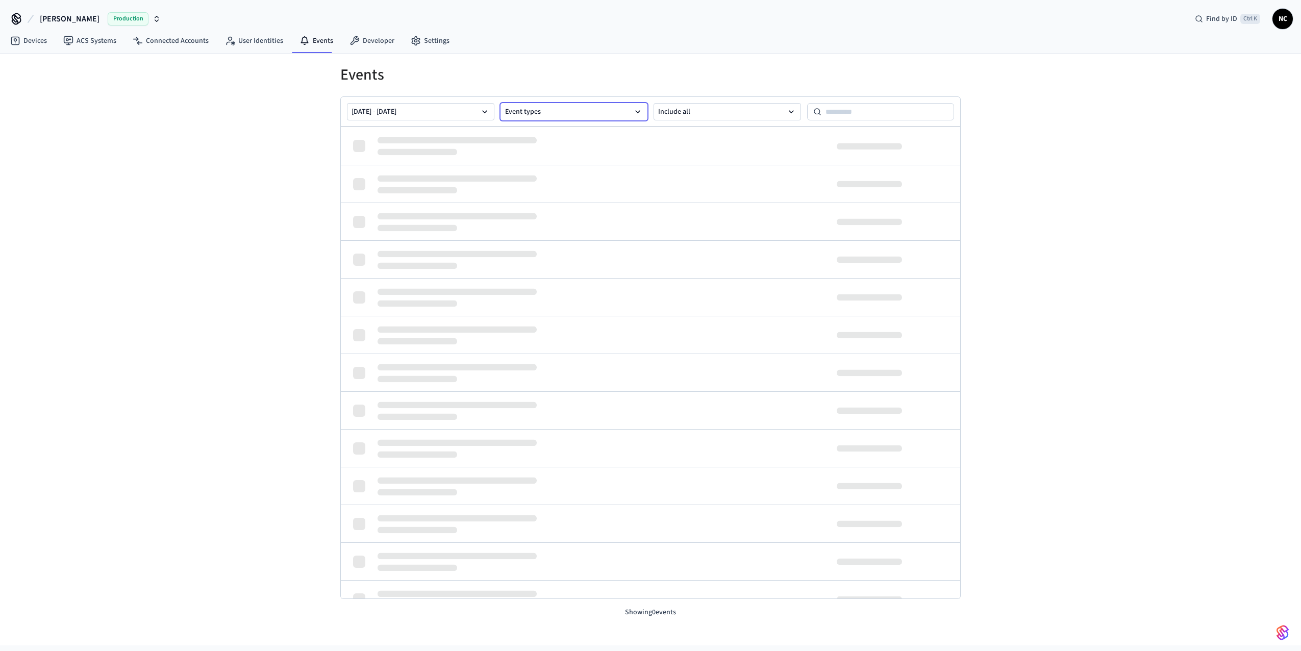
click at [609, 116] on button "Event types" at bounding box center [574, 111] width 147 height 17
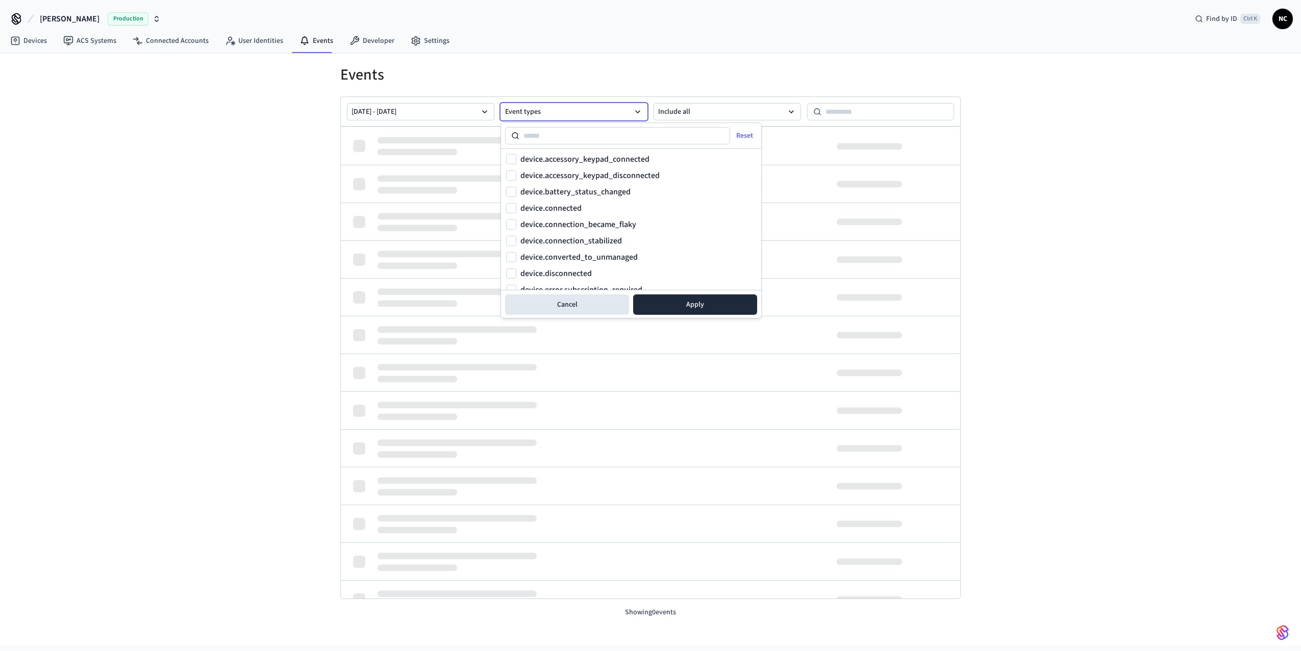
click at [609, 116] on button "Event types" at bounding box center [574, 111] width 147 height 17
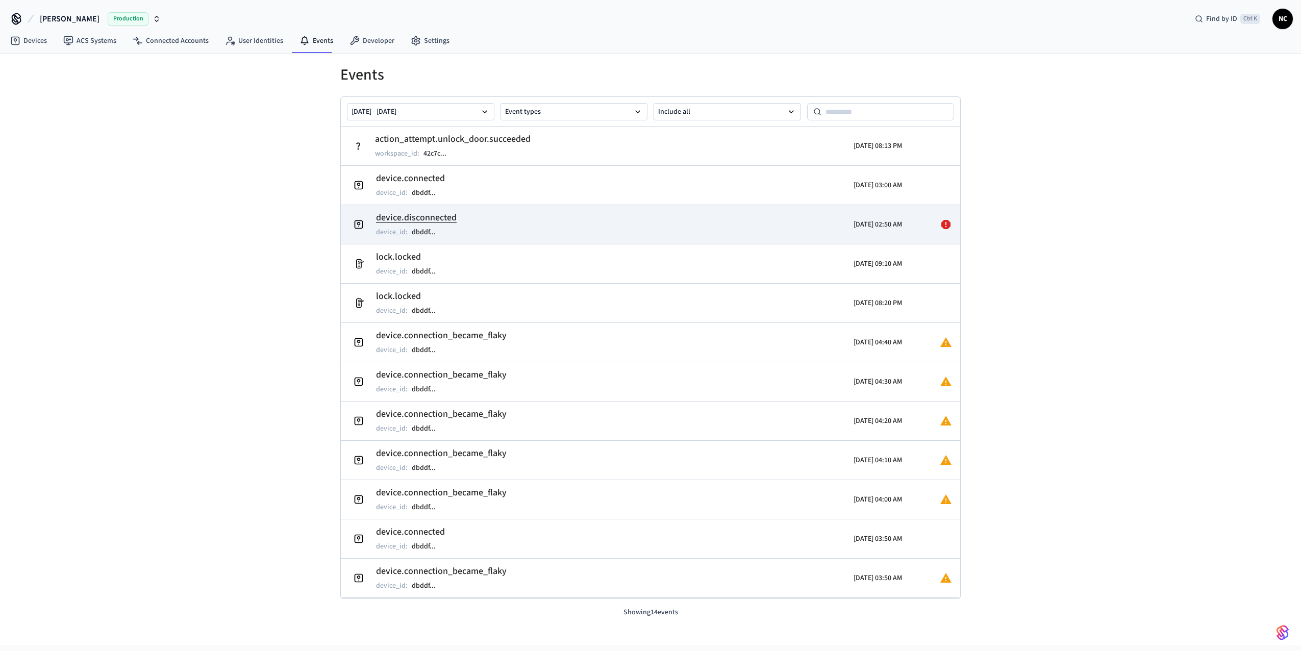
click at [516, 226] on td "device.disconnected device_id : dbddf ..." at bounding box center [550, 224] width 402 height 29
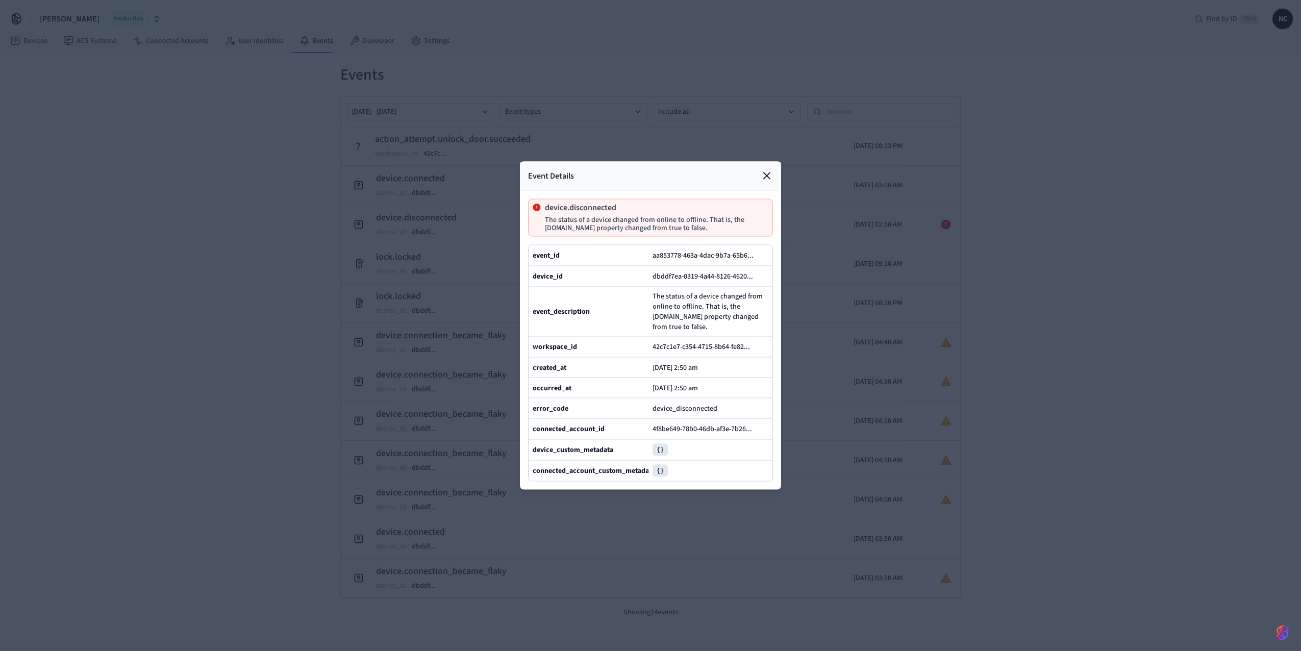
click at [766, 170] on icon at bounding box center [767, 176] width 12 height 12
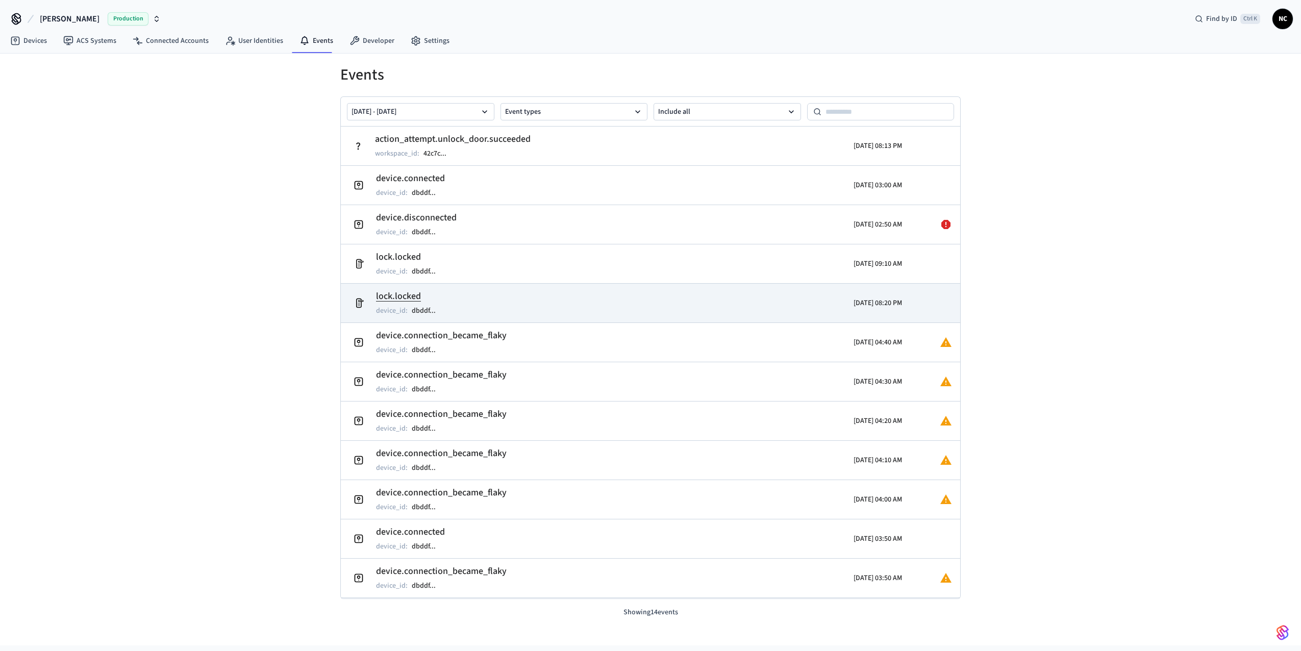
click at [532, 310] on td "lock.locked device_id : dbddf ..." at bounding box center [550, 303] width 402 height 29
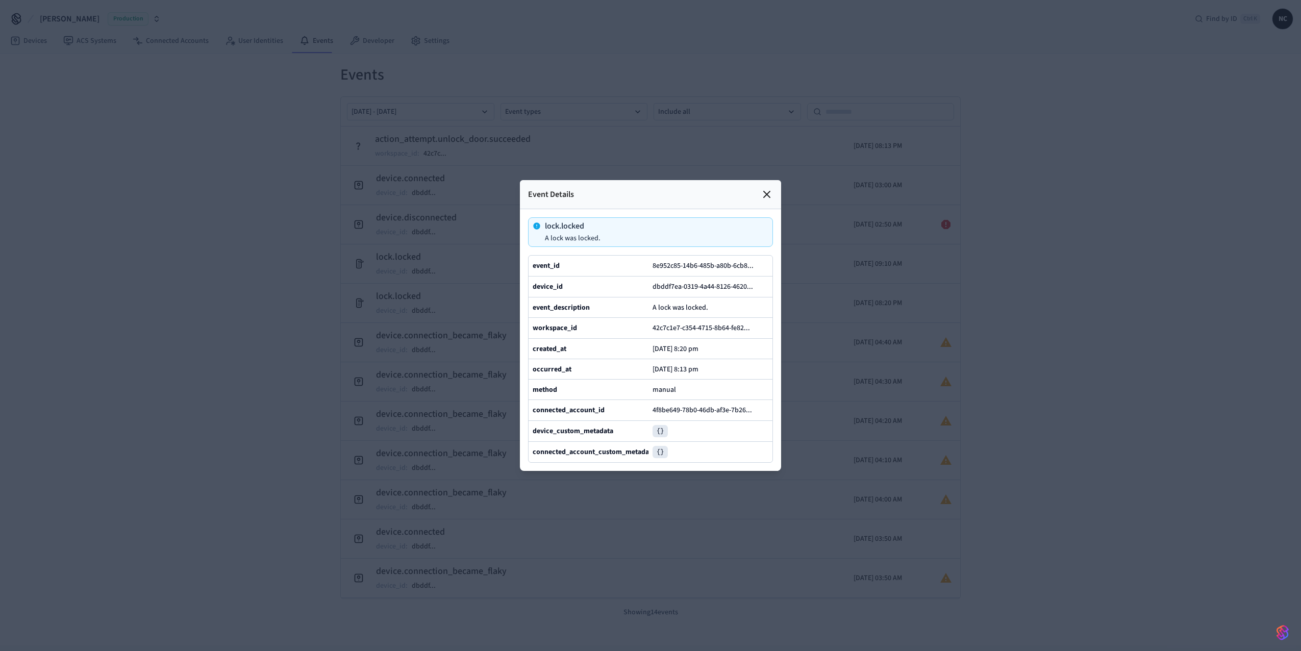
click at [765, 191] on icon at bounding box center [767, 194] width 6 height 6
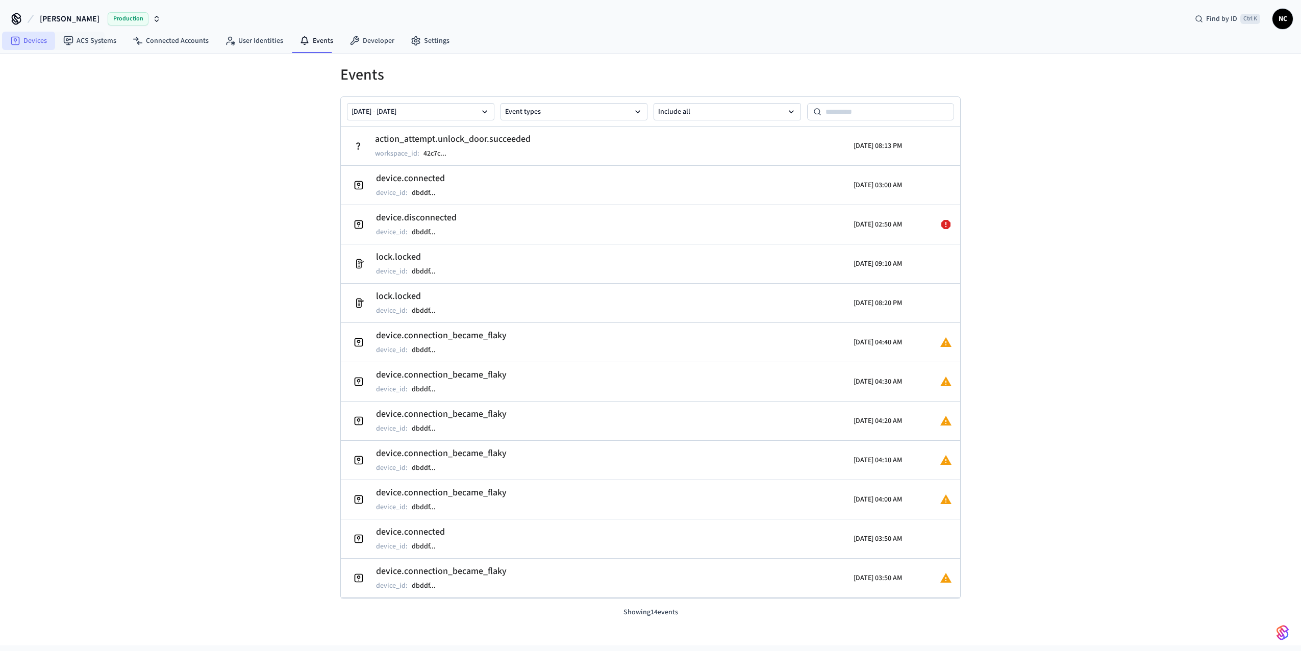
click at [40, 44] on link "Devices" at bounding box center [28, 41] width 53 height 18
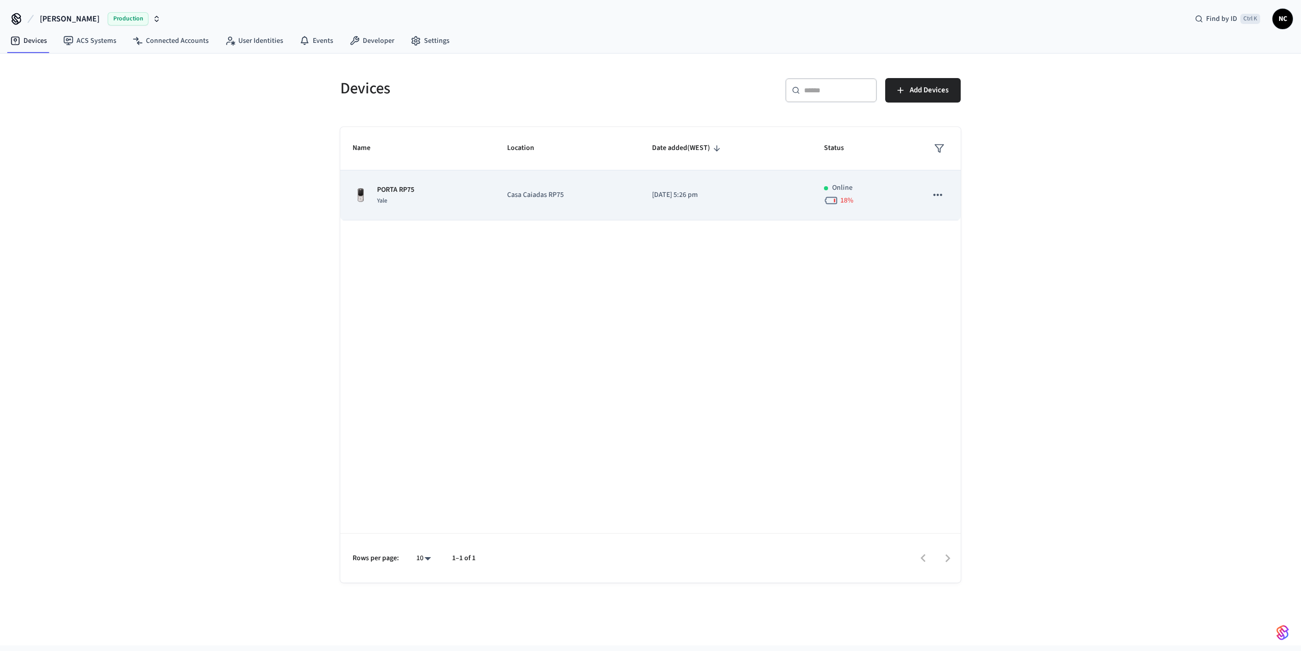
click at [461, 202] on div "PORTA RP75 Yale" at bounding box center [418, 195] width 130 height 21
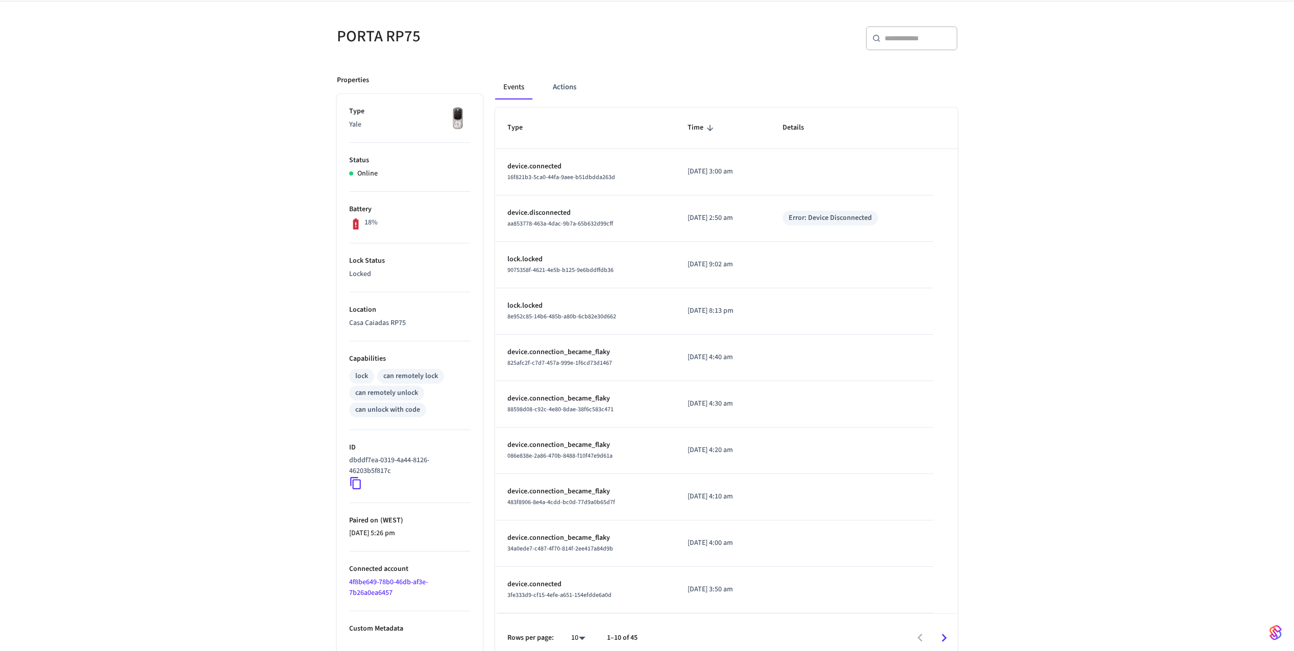
scroll to position [86, 0]
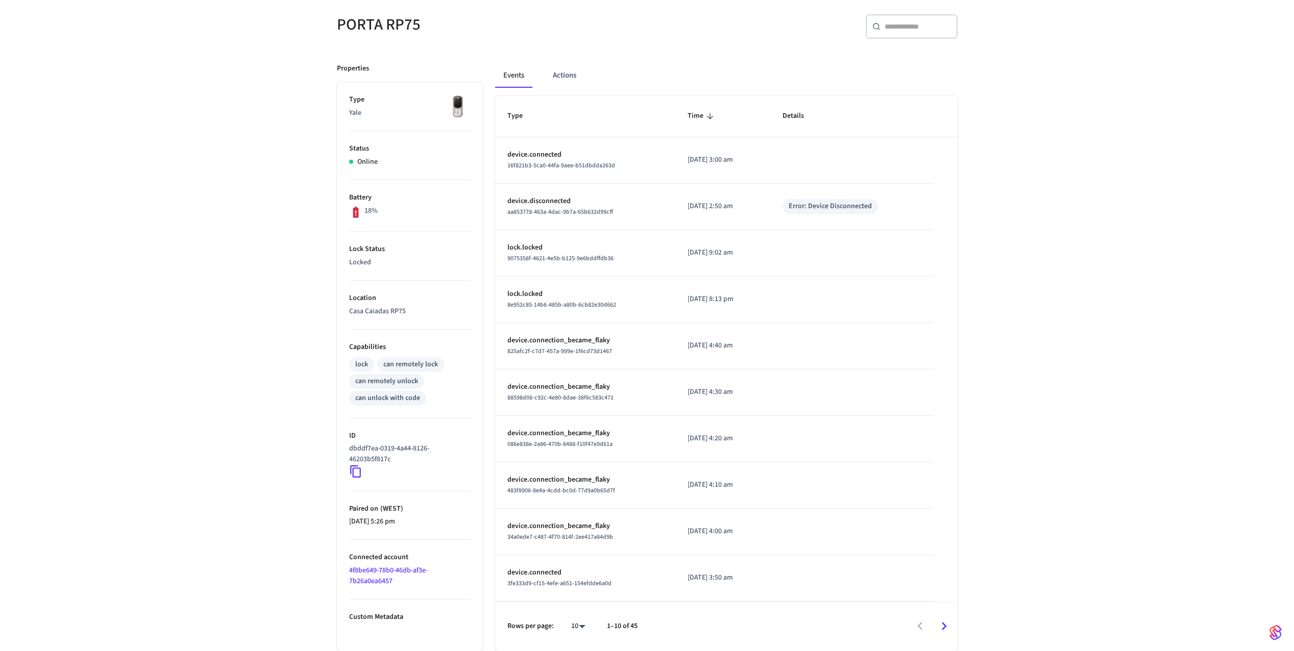
click at [354, 474] on icon at bounding box center [355, 471] width 13 height 13
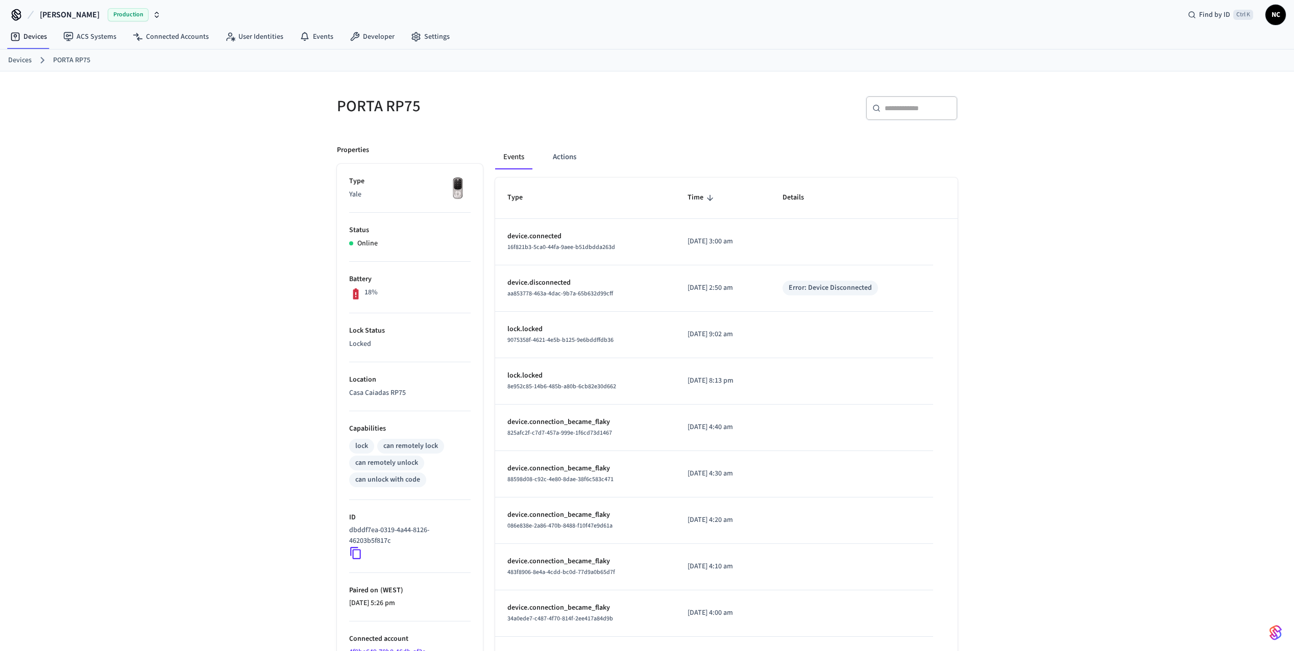
scroll to position [0, 0]
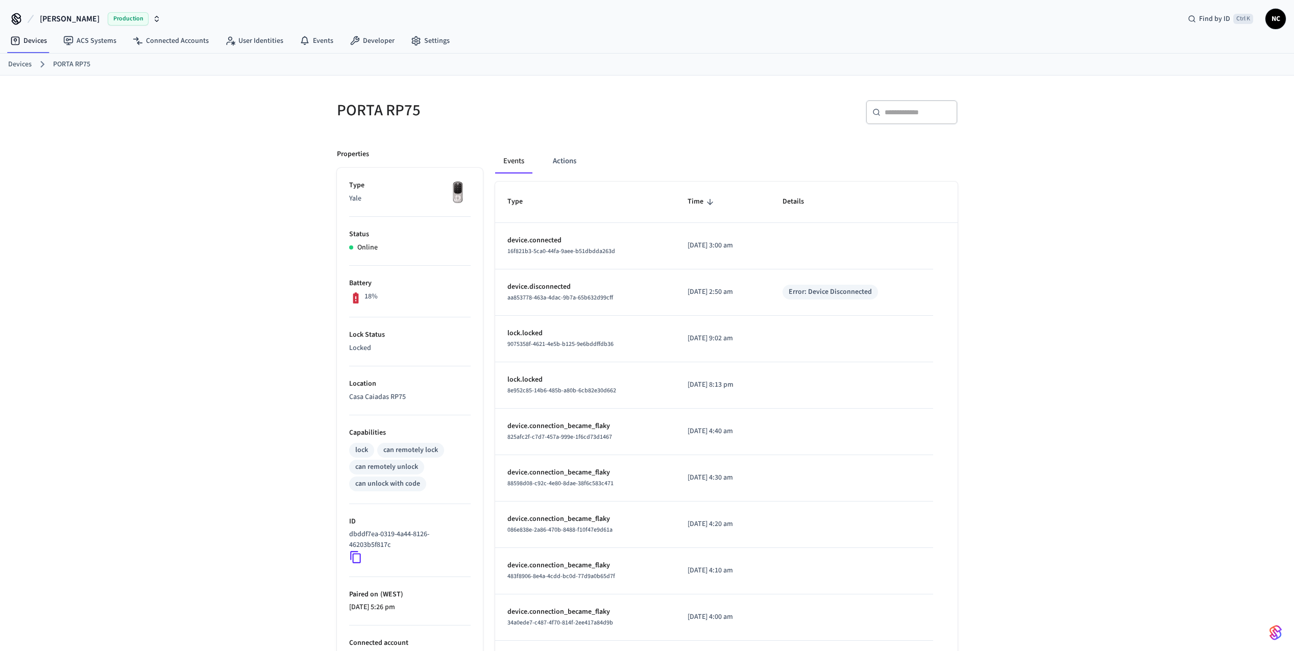
click at [20, 68] on link "Devices" at bounding box center [19, 64] width 23 height 11
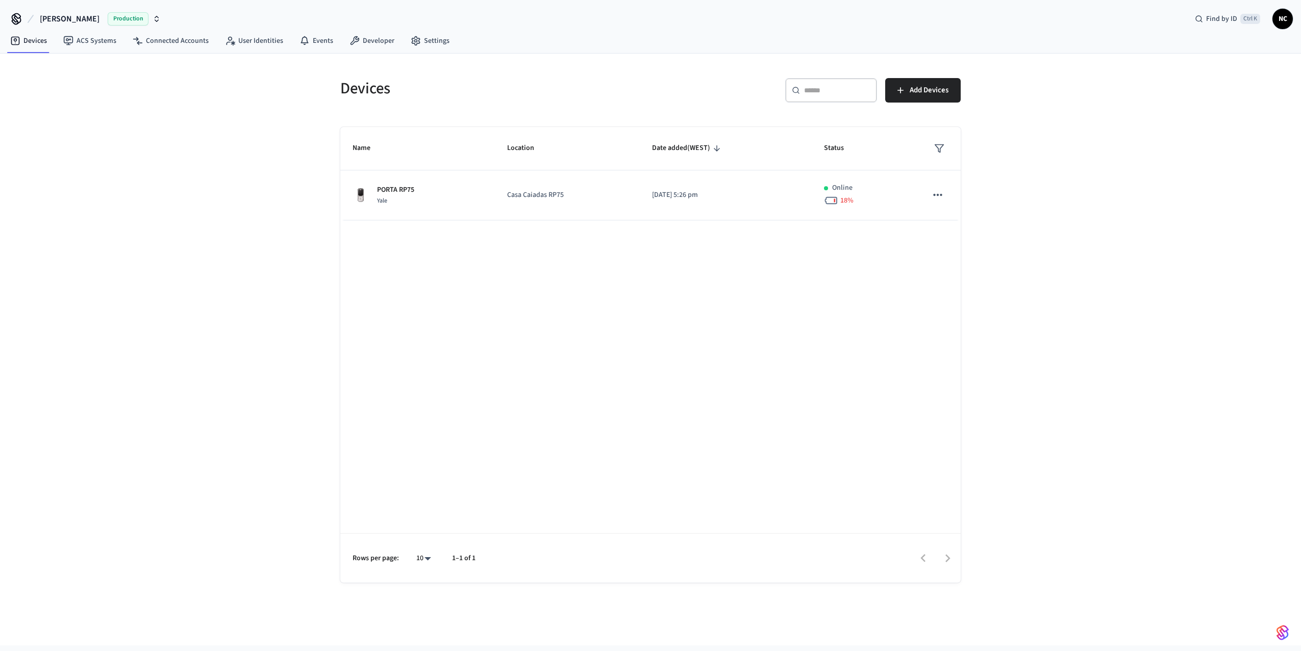
click at [53, 19] on span "[PERSON_NAME]" at bounding box center [70, 19] width 60 height 12
click at [132, 188] on div "Devices ​ ​ Add Devices Name Location Date added (WEST) Status PORTA RP75 [GEOG…" at bounding box center [650, 350] width 1301 height 592
click at [72, 20] on span "[PERSON_NAME]" at bounding box center [70, 19] width 60 height 12
click at [104, 143] on div "Devices ​ ​ Add Devices Name Location Date added (WEST) Status PORTA RP75 [GEOG…" at bounding box center [650, 350] width 1301 height 592
click at [377, 42] on link "Developer" at bounding box center [371, 41] width 61 height 18
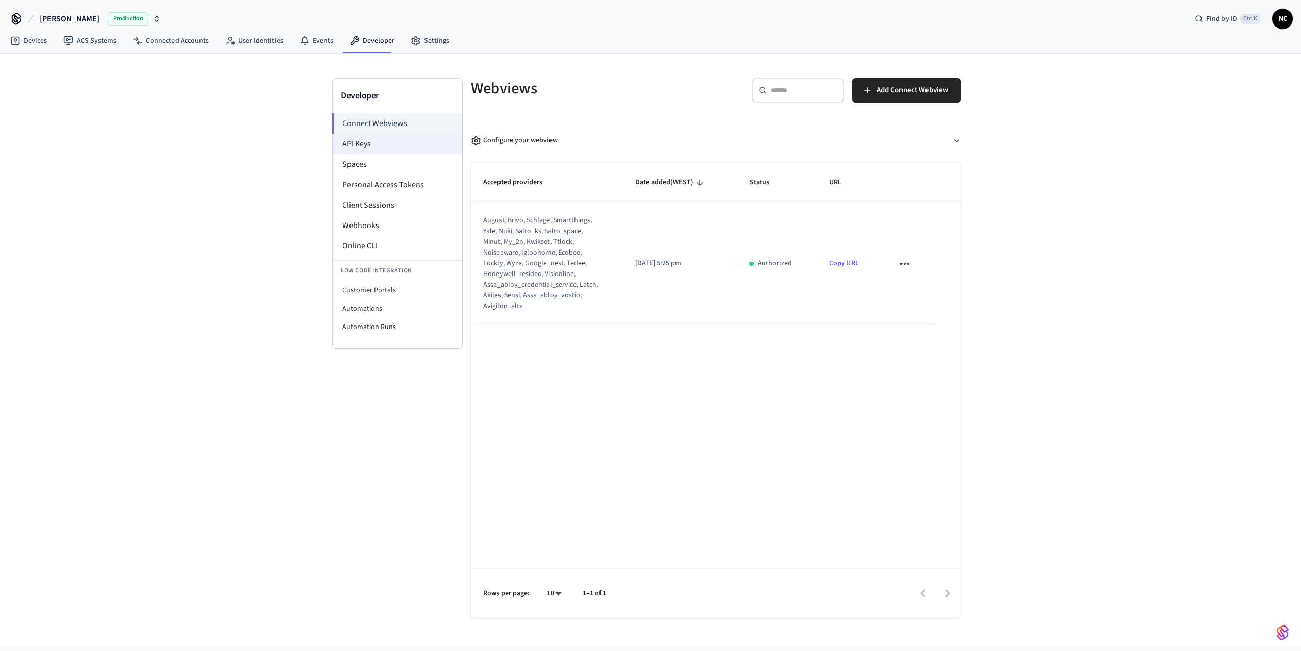
click at [388, 151] on li "API Keys" at bounding box center [398, 144] width 130 height 20
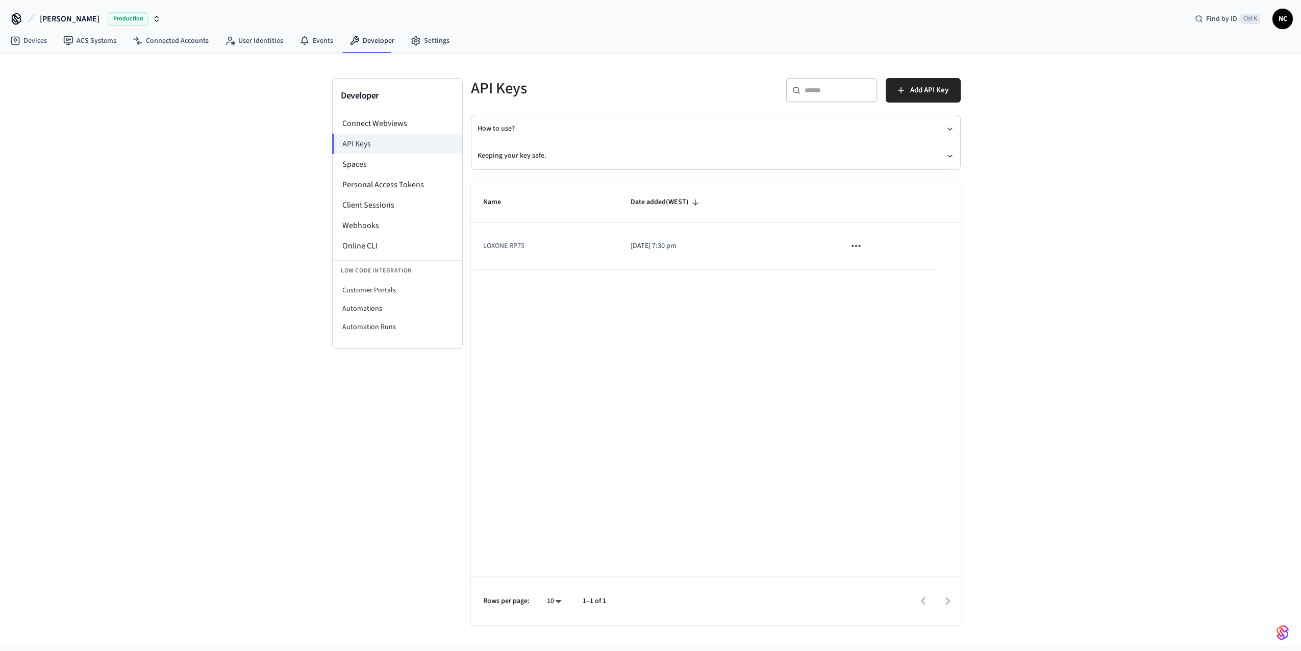
click at [553, 251] on td "LOXONE RP75" at bounding box center [544, 246] width 147 height 46
click at [48, 41] on link "Devices" at bounding box center [28, 41] width 53 height 18
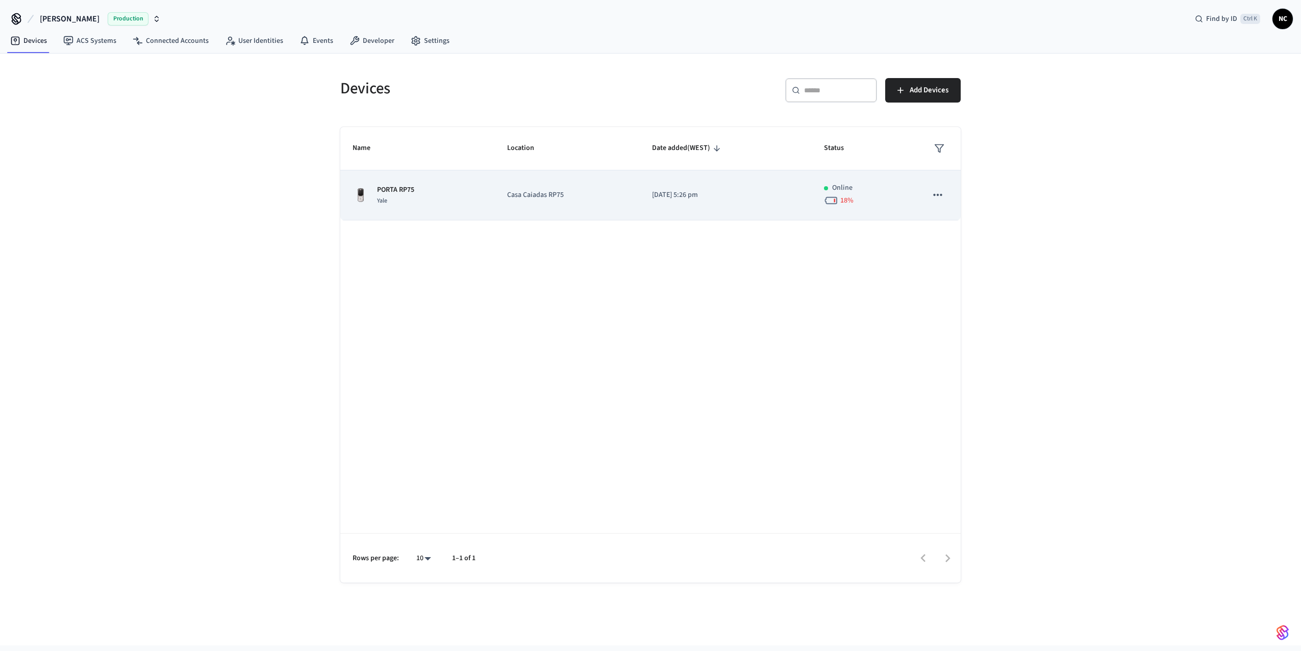
click at [478, 199] on div "PORTA RP75 Yale" at bounding box center [418, 195] width 130 height 21
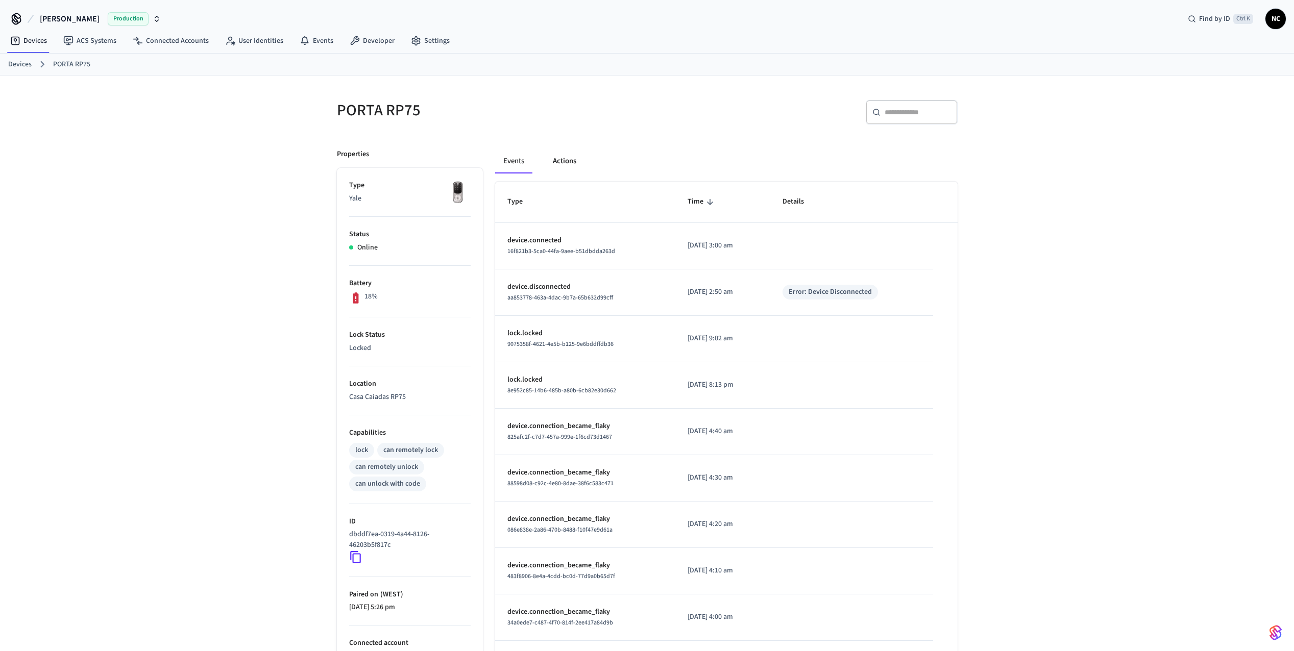
click at [568, 166] on button "Actions" at bounding box center [565, 161] width 40 height 24
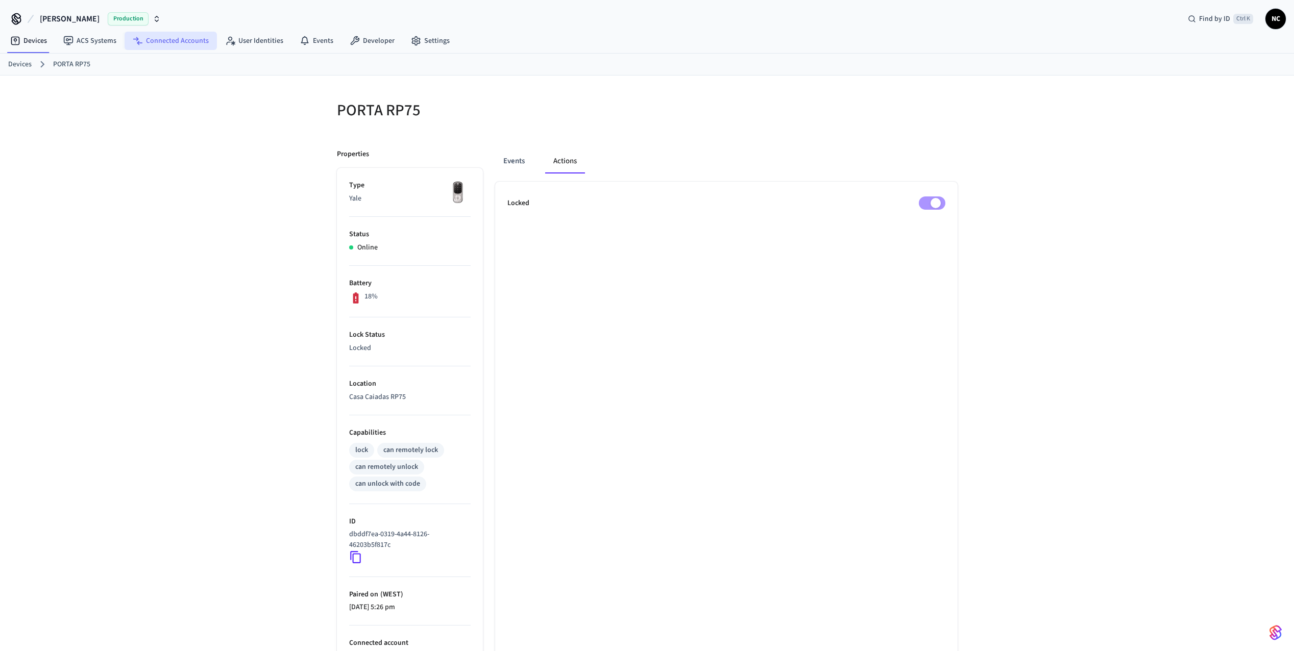
click at [160, 44] on link "Connected Accounts" at bounding box center [171, 41] width 92 height 18
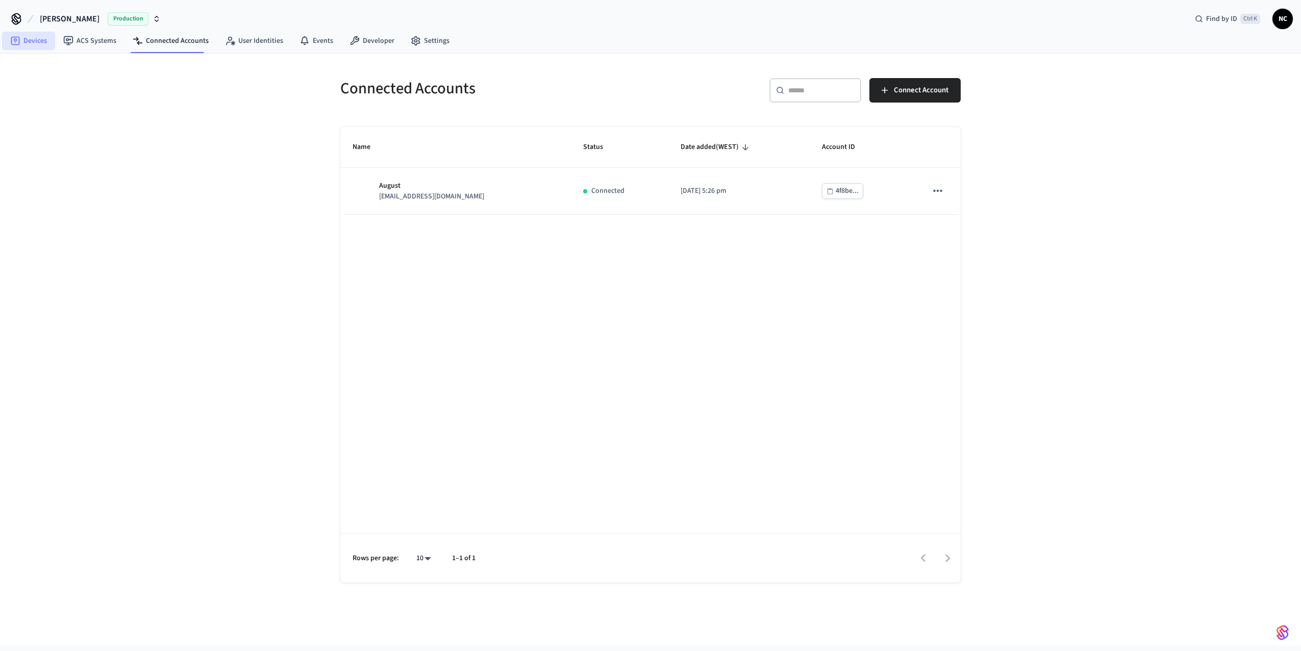
click at [33, 36] on link "Devices" at bounding box center [28, 41] width 53 height 18
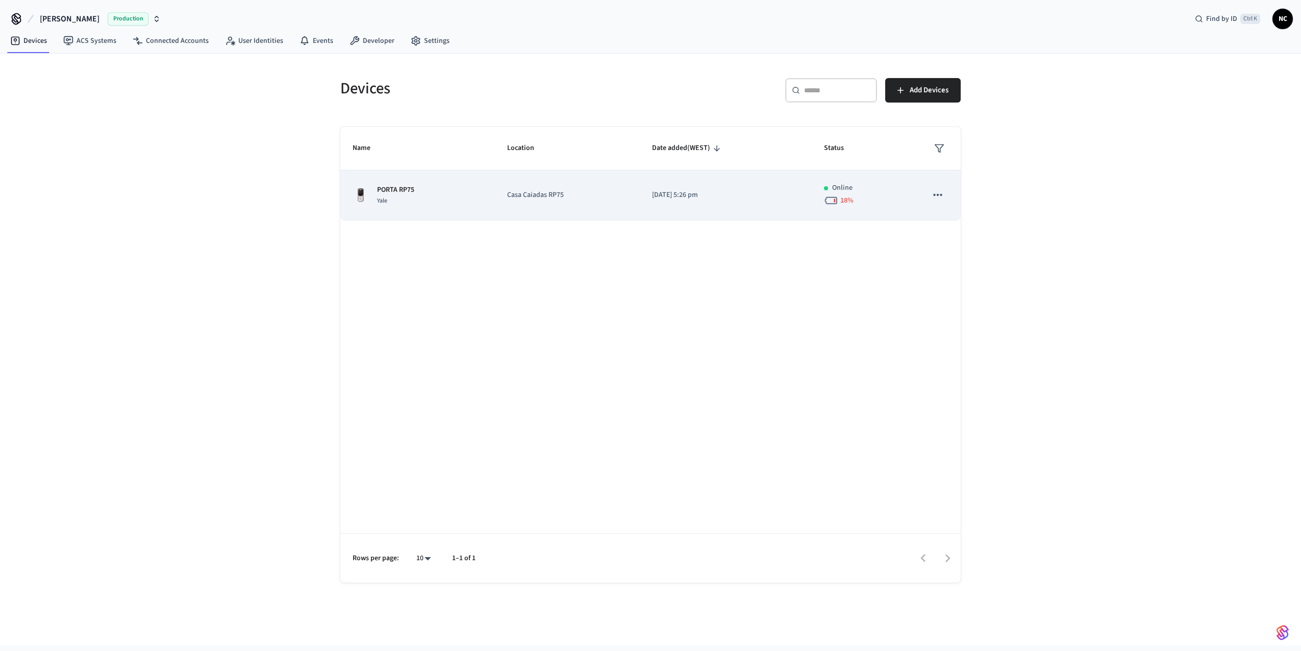
click at [427, 208] on td "PORTA RP75 Yale" at bounding box center [417, 195] width 155 height 50
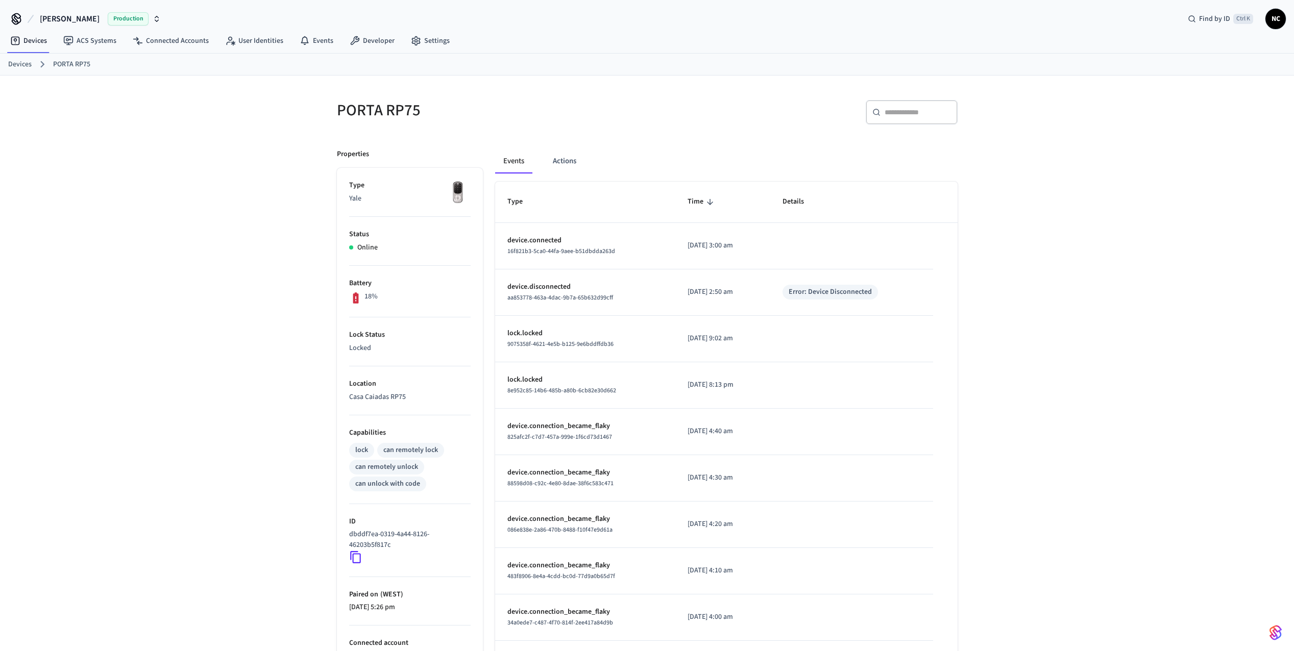
click at [27, 68] on link "Devices" at bounding box center [19, 64] width 23 height 11
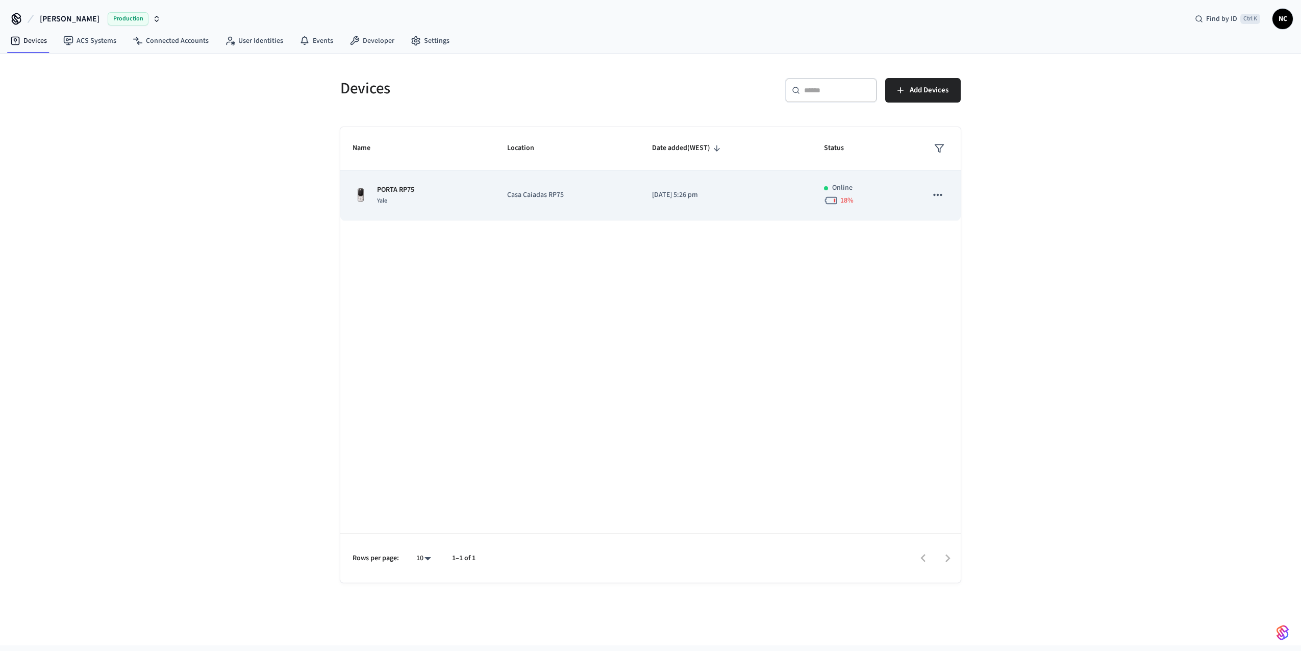
click at [951, 205] on td "sticky table" at bounding box center [938, 195] width 46 height 50
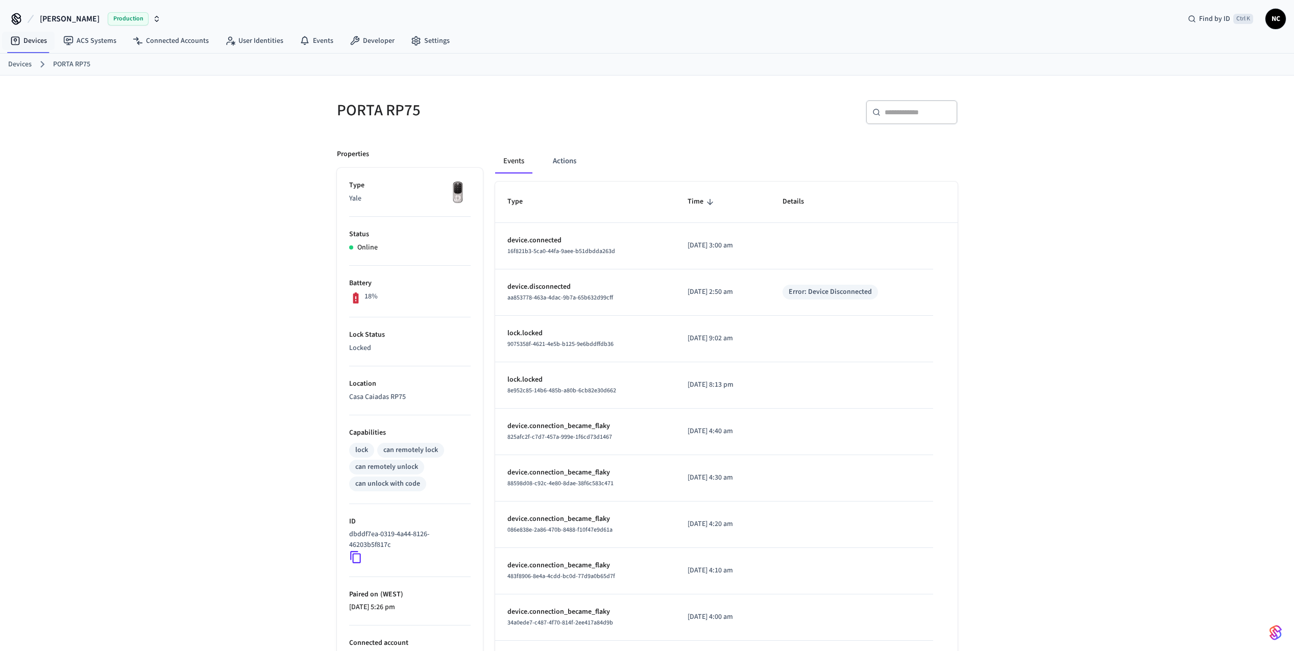
click at [24, 62] on link "Devices" at bounding box center [19, 64] width 23 height 11
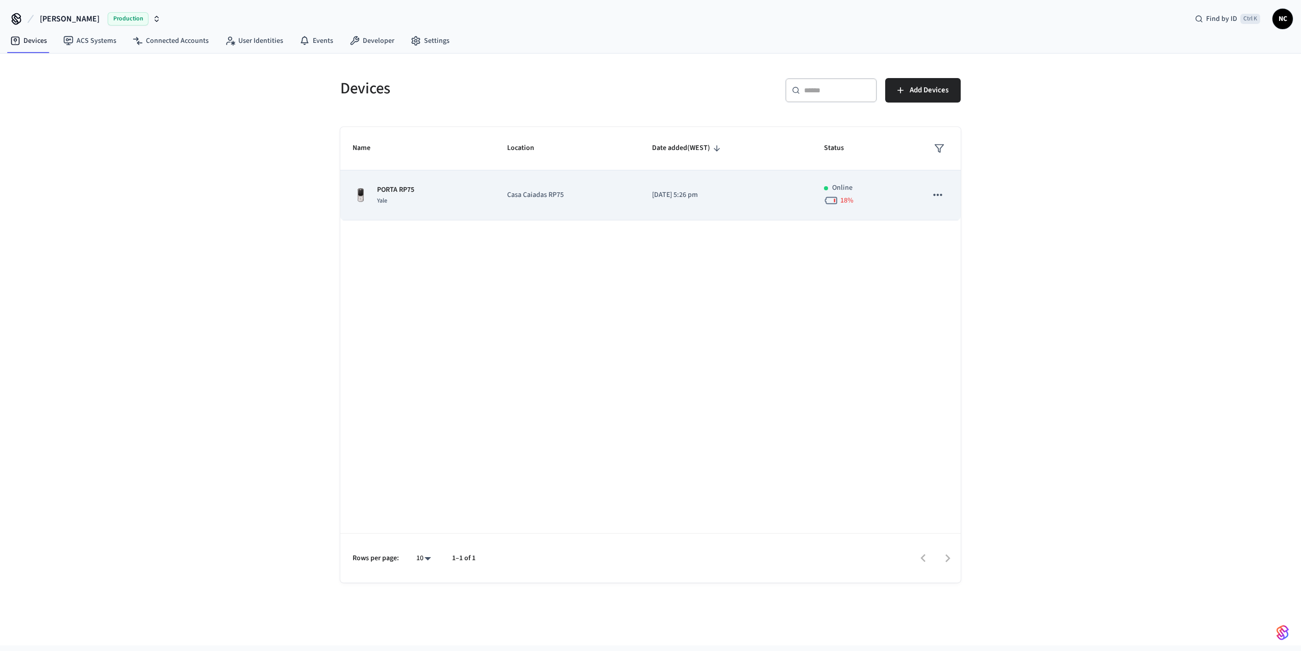
click at [938, 192] on icon "sticky table" at bounding box center [937, 194] width 13 height 13
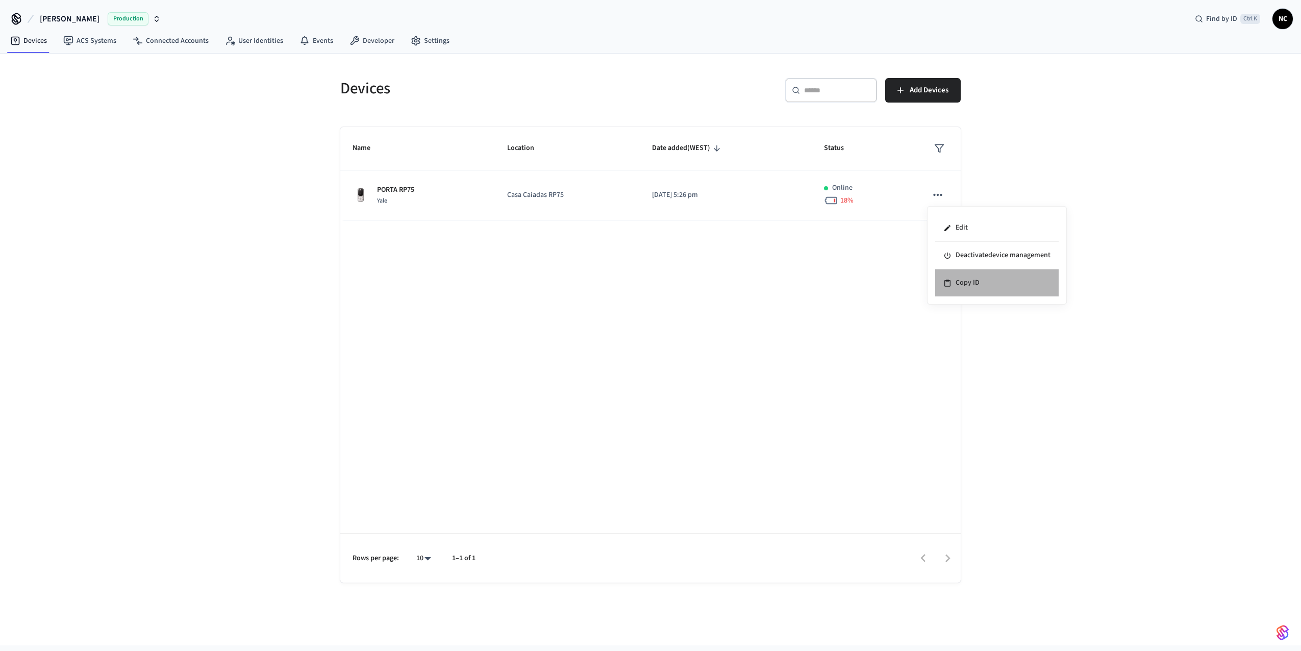
click at [971, 284] on li "Copy ID" at bounding box center [997, 282] width 124 height 27
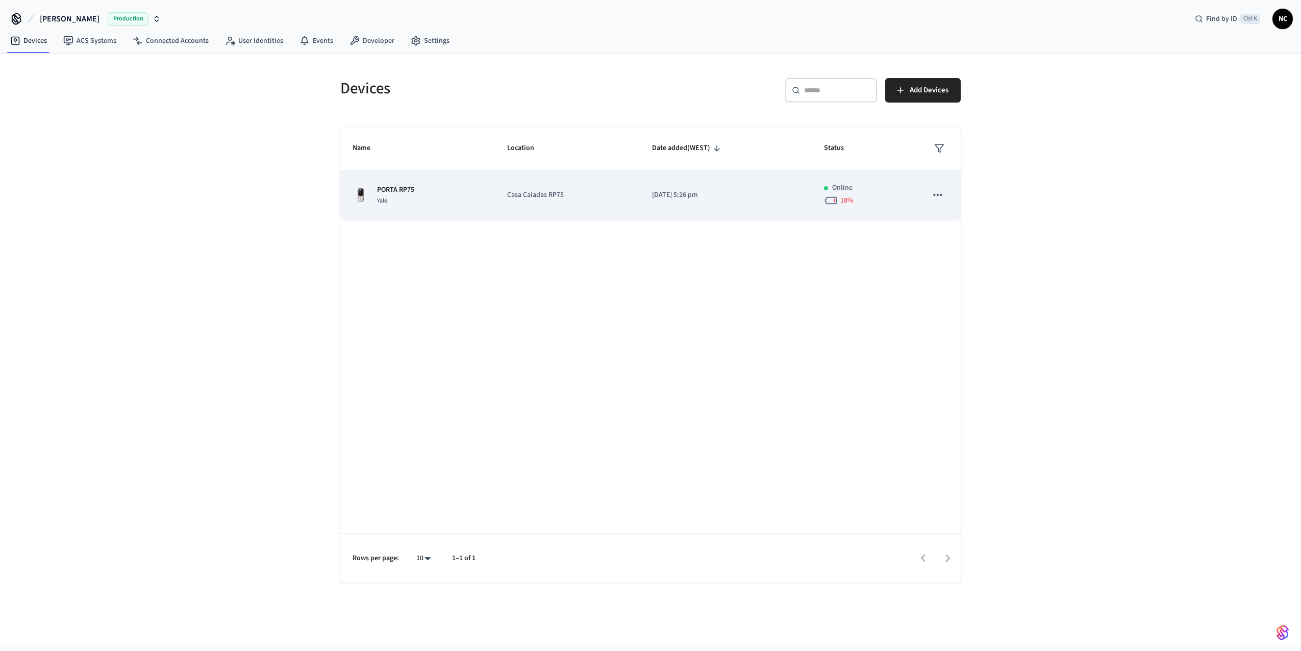
click at [439, 201] on div "PORTA RP75 Yale" at bounding box center [418, 195] width 130 height 21
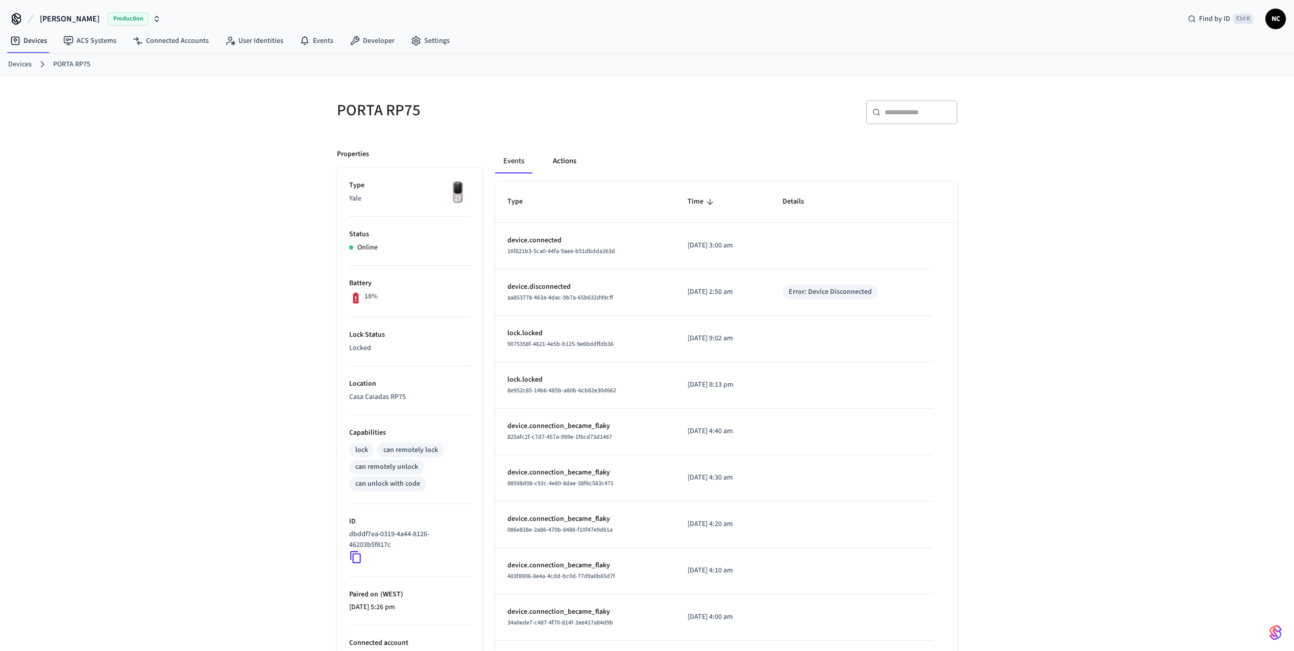
click at [573, 163] on button "Actions" at bounding box center [565, 161] width 40 height 24
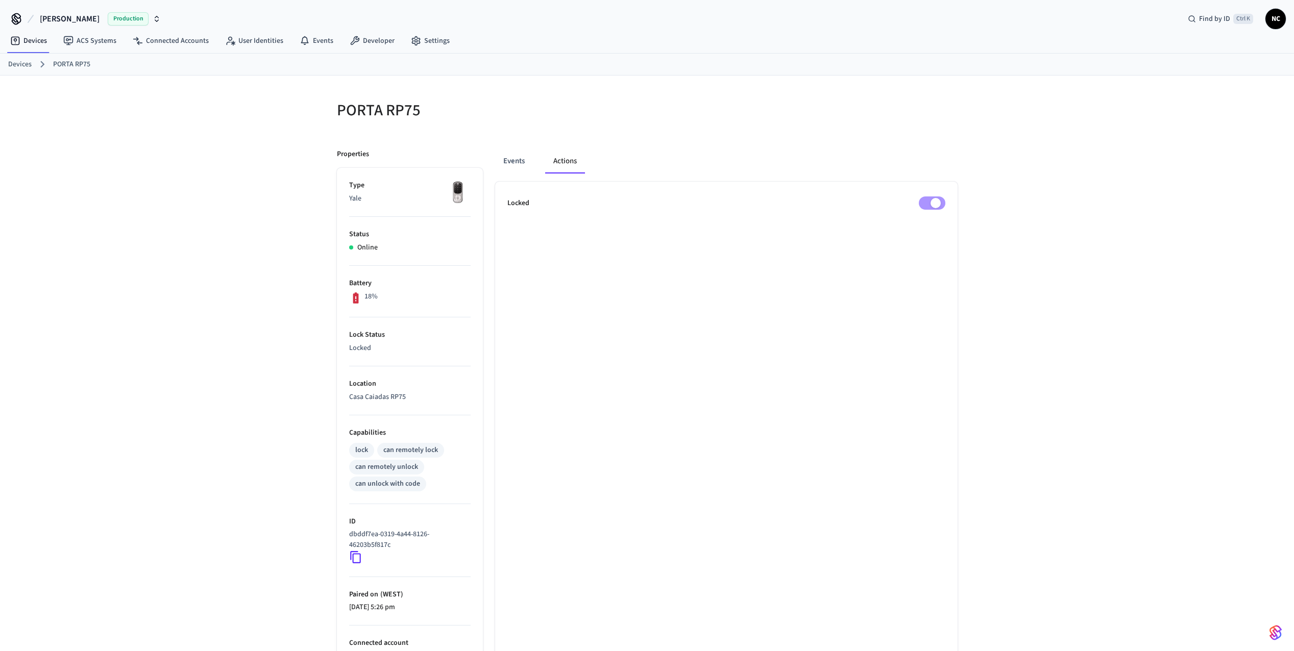
click at [515, 203] on p "Locked" at bounding box center [518, 203] width 22 height 11
click at [513, 167] on button "Events" at bounding box center [514, 161] width 38 height 24
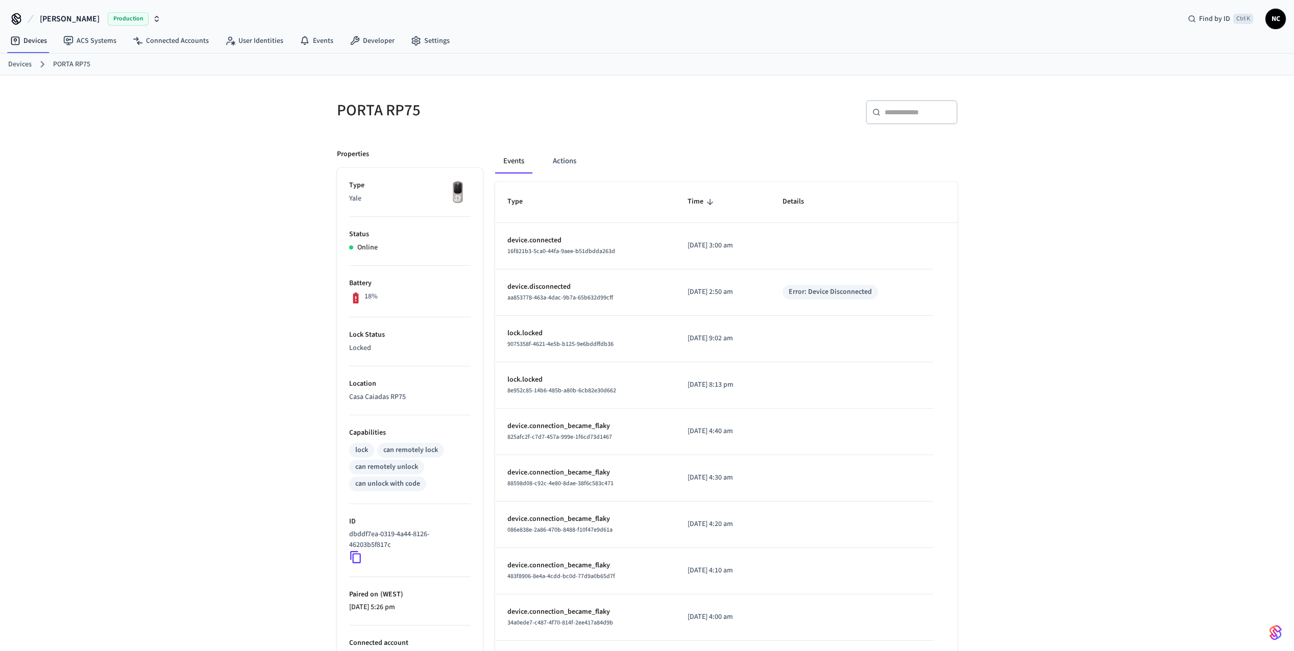
drag, startPoint x: 635, startPoint y: 291, endPoint x: 671, endPoint y: 221, distance: 78.7
click at [675, 221] on th "Time" at bounding box center [722, 202] width 95 height 41
click at [320, 44] on link "Events" at bounding box center [316, 41] width 50 height 18
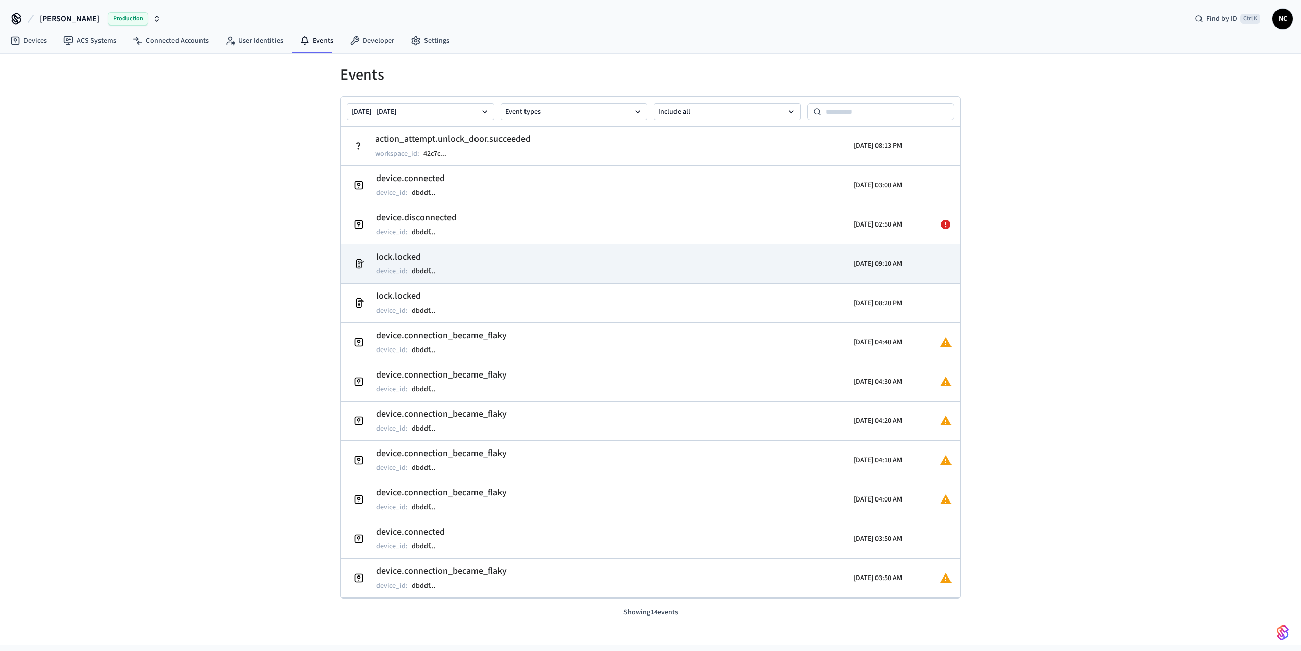
click at [499, 264] on td "lock.locked device_id : dbddf ..." at bounding box center [550, 264] width 402 height 29
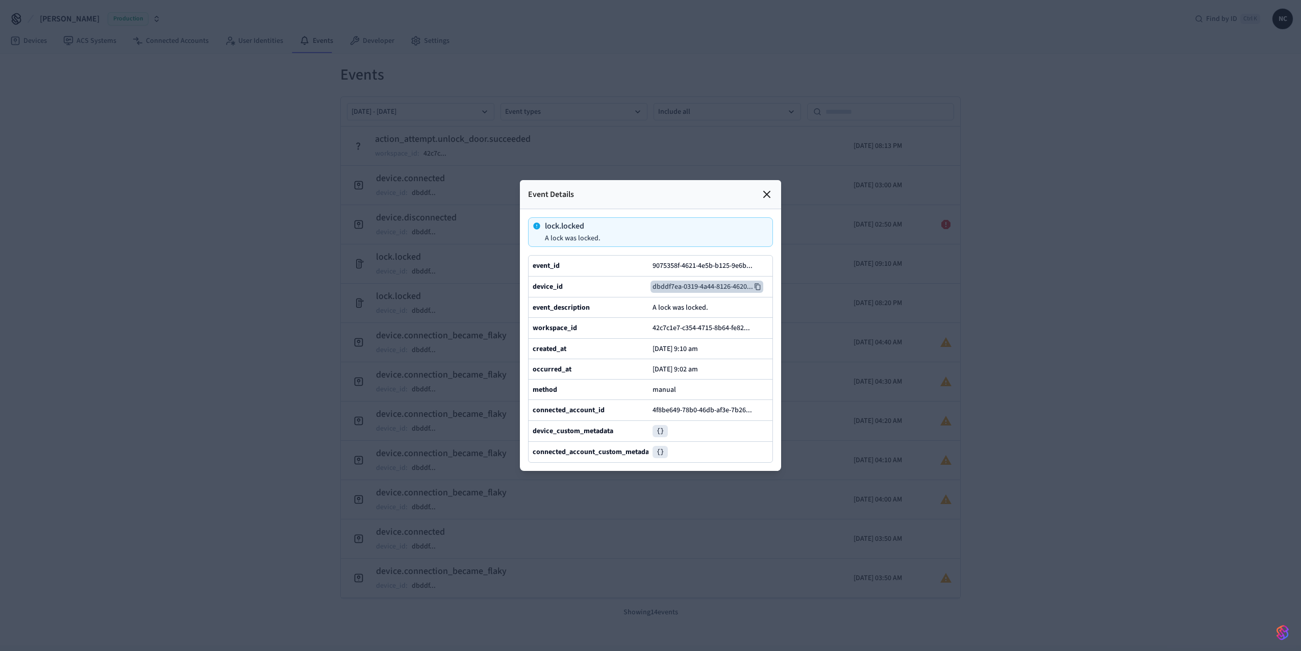
click at [719, 281] on button "dbddf7ea-0319-4a44-8126-4620 ..." at bounding box center [707, 287] width 113 height 12
click at [771, 188] on icon at bounding box center [767, 194] width 12 height 12
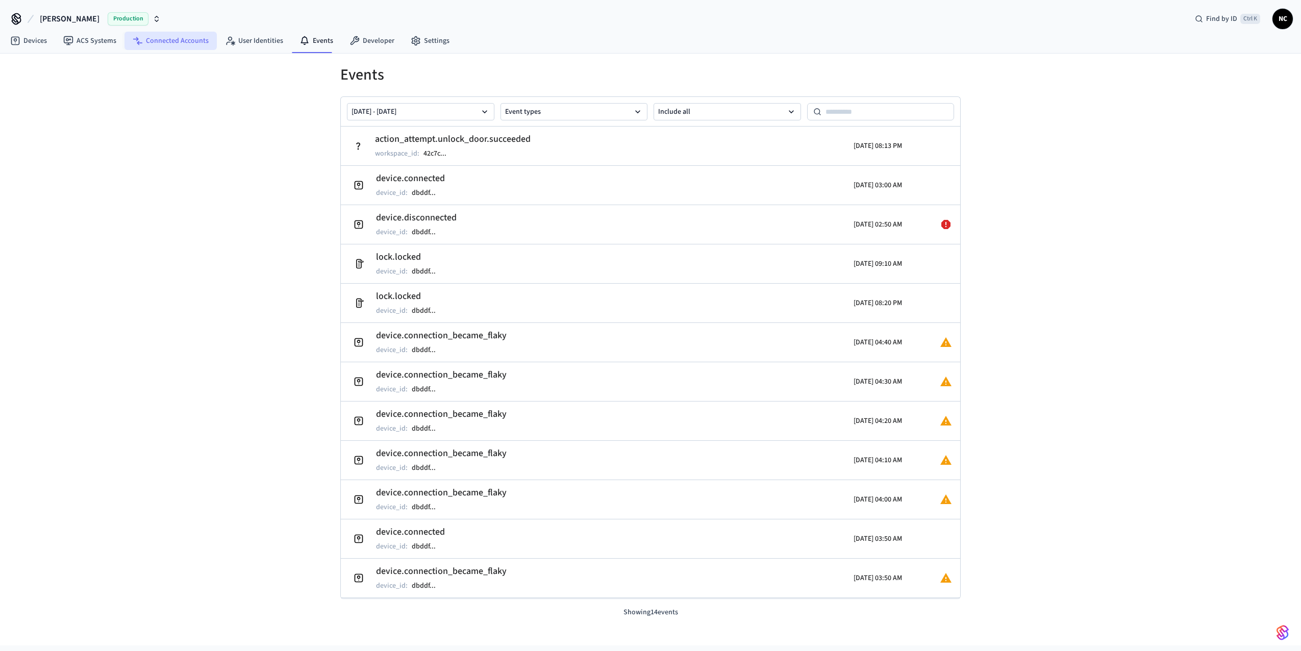
click at [165, 44] on link "Connected Accounts" at bounding box center [171, 41] width 92 height 18
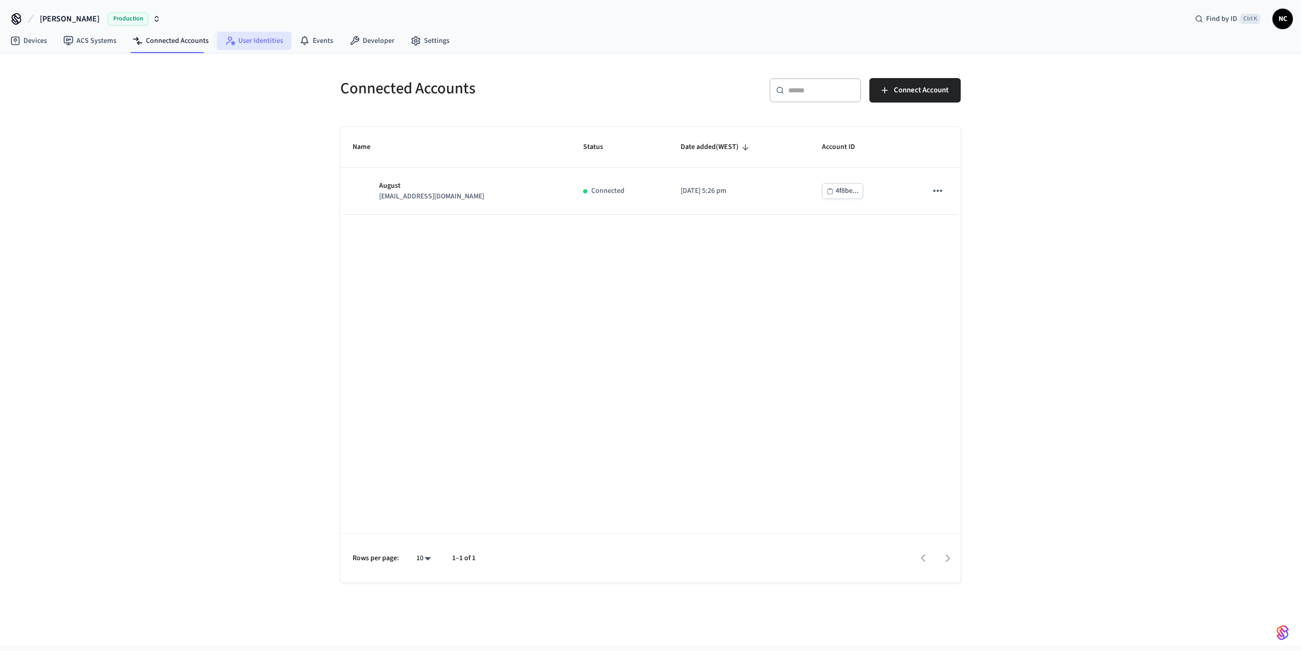
click at [249, 44] on link "User Identities" at bounding box center [254, 41] width 75 height 18
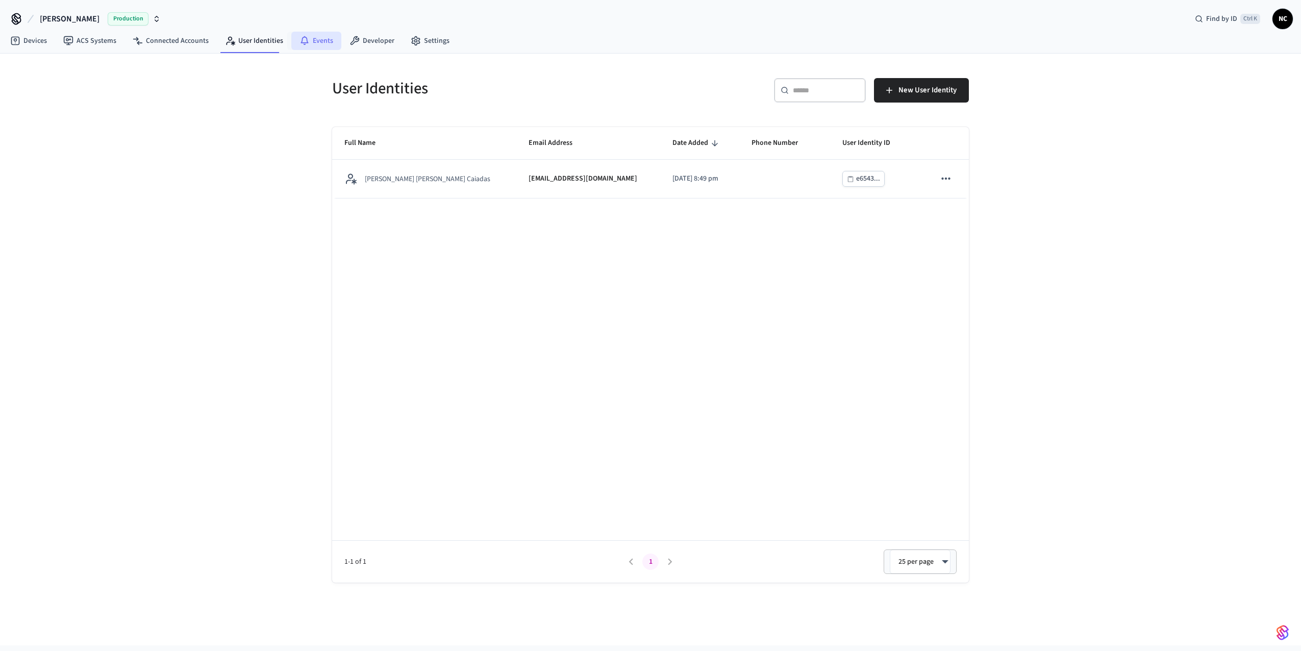
click at [301, 43] on icon at bounding box center [305, 39] width 8 height 7
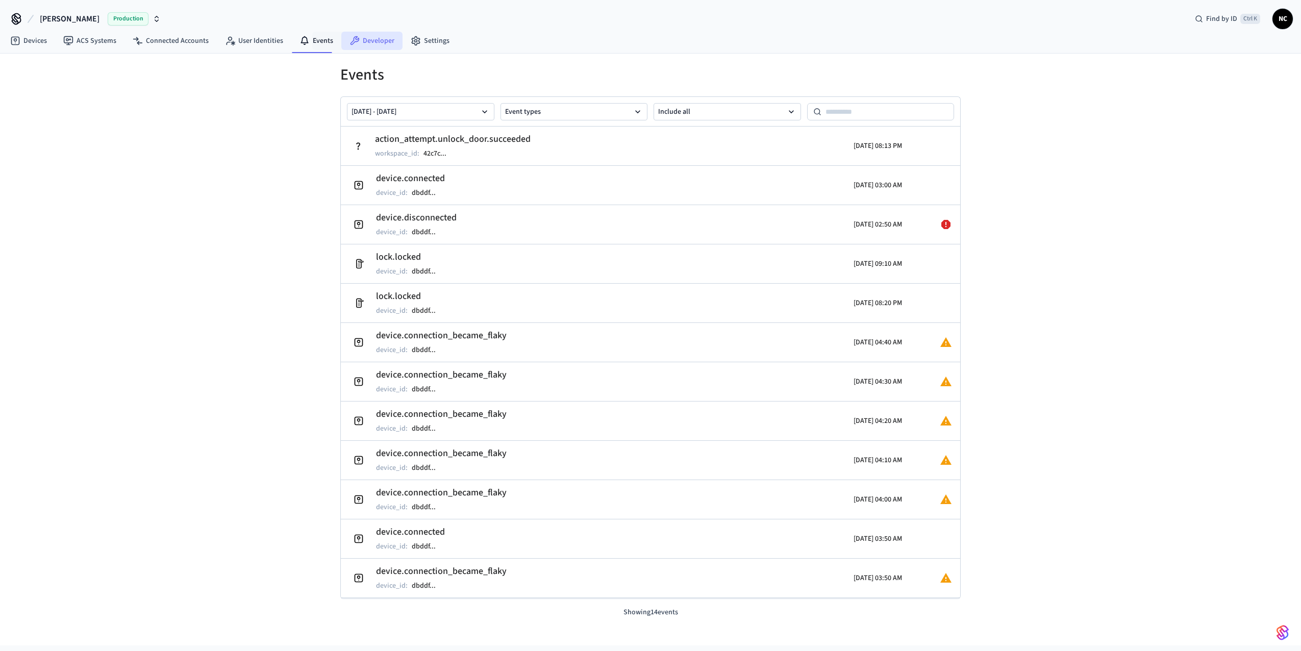
click at [350, 43] on icon at bounding box center [355, 41] width 10 height 10
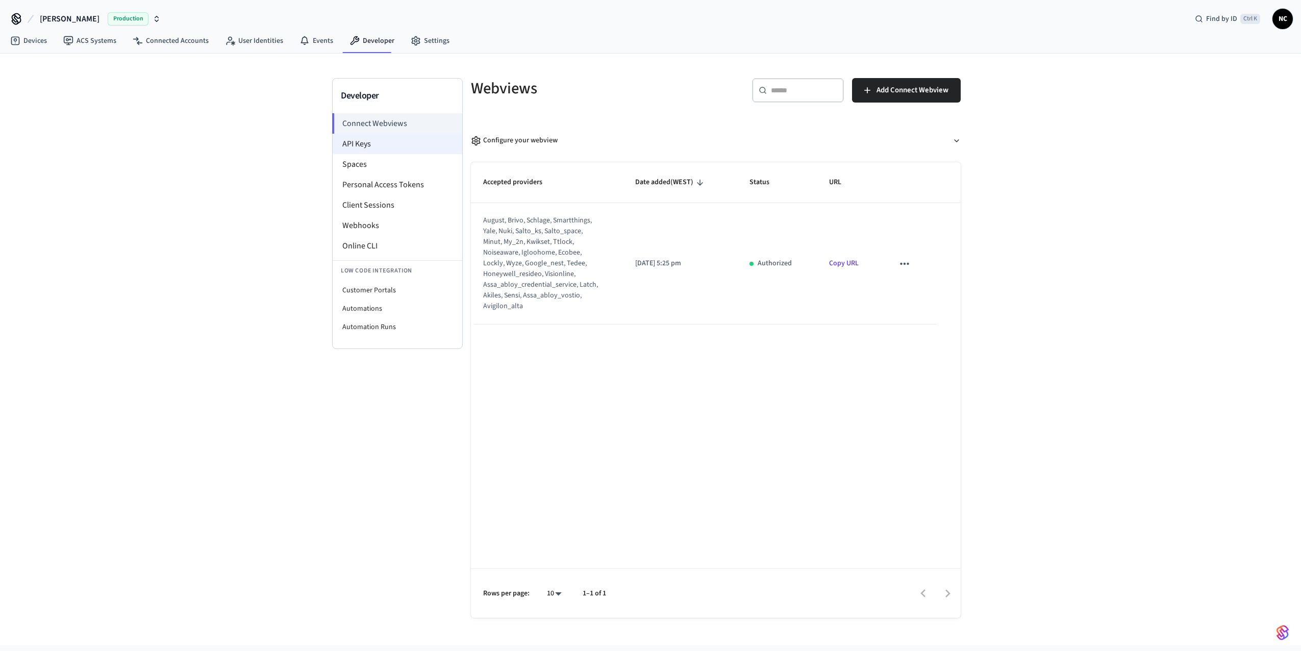
click at [386, 144] on li "API Keys" at bounding box center [398, 144] width 130 height 20
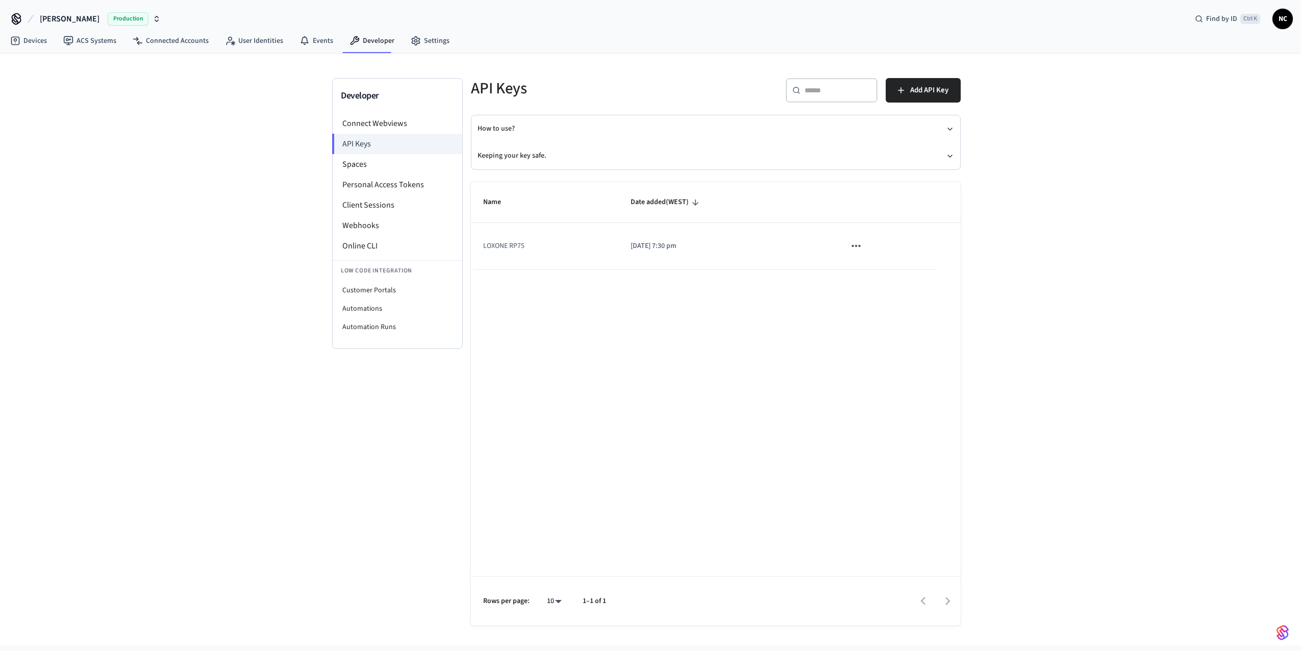
click at [831, 245] on td "[DATE] 7:30 pm" at bounding box center [726, 246] width 215 height 46
click at [856, 243] on icon "sticky table" at bounding box center [856, 245] width 13 height 13
click at [510, 246] on div at bounding box center [650, 325] width 1301 height 651
click at [868, 243] on td "sticky table" at bounding box center [884, 246] width 103 height 46
click at [858, 247] on icon "sticky table" at bounding box center [856, 245] width 13 height 13
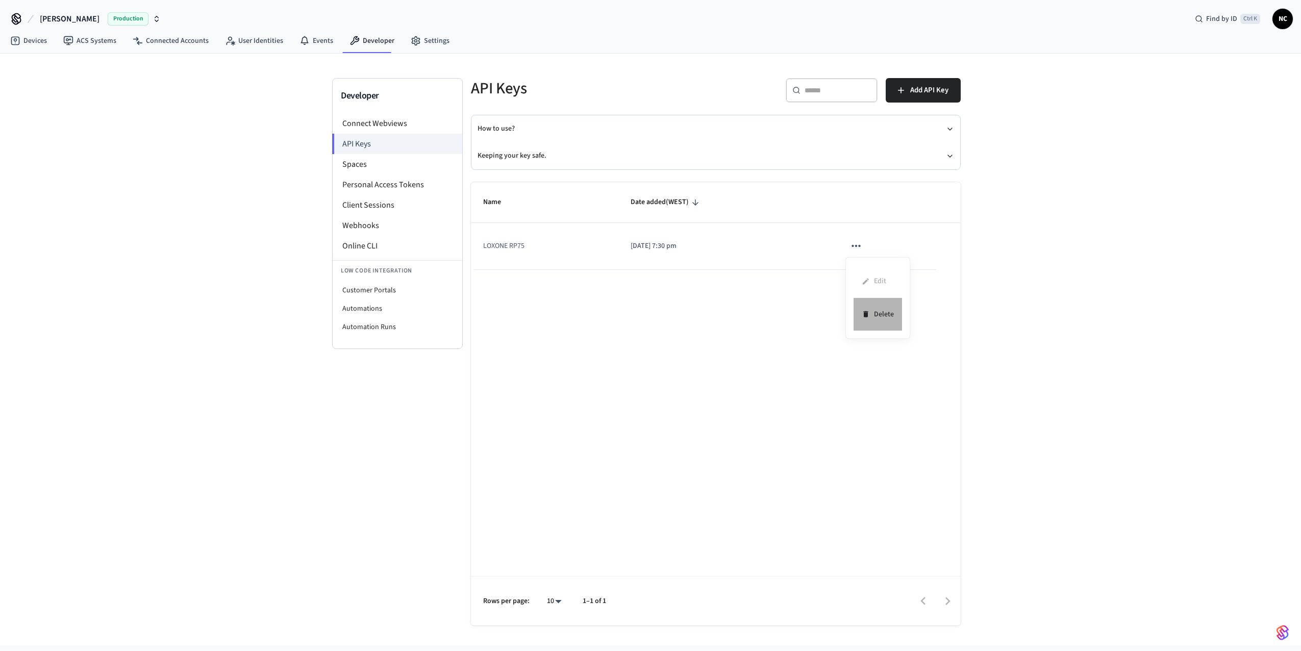
click at [888, 318] on li "Delete" at bounding box center [878, 314] width 48 height 32
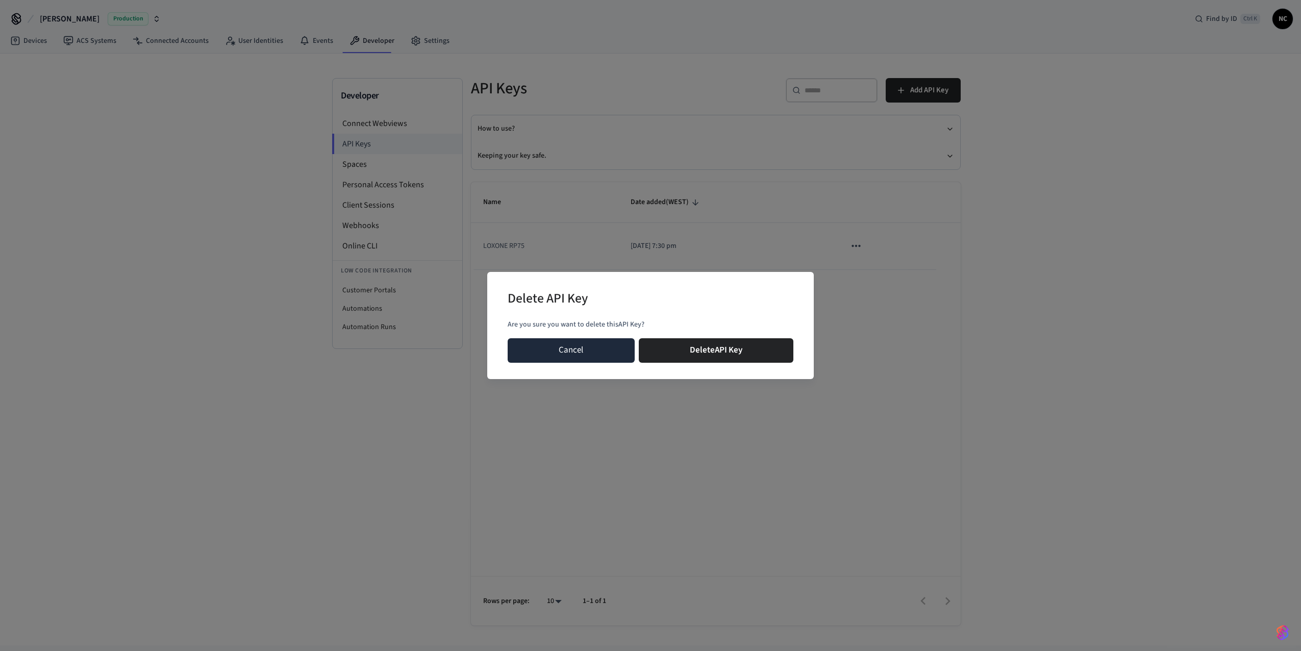
click at [604, 349] on button "Cancel" at bounding box center [571, 350] width 127 height 24
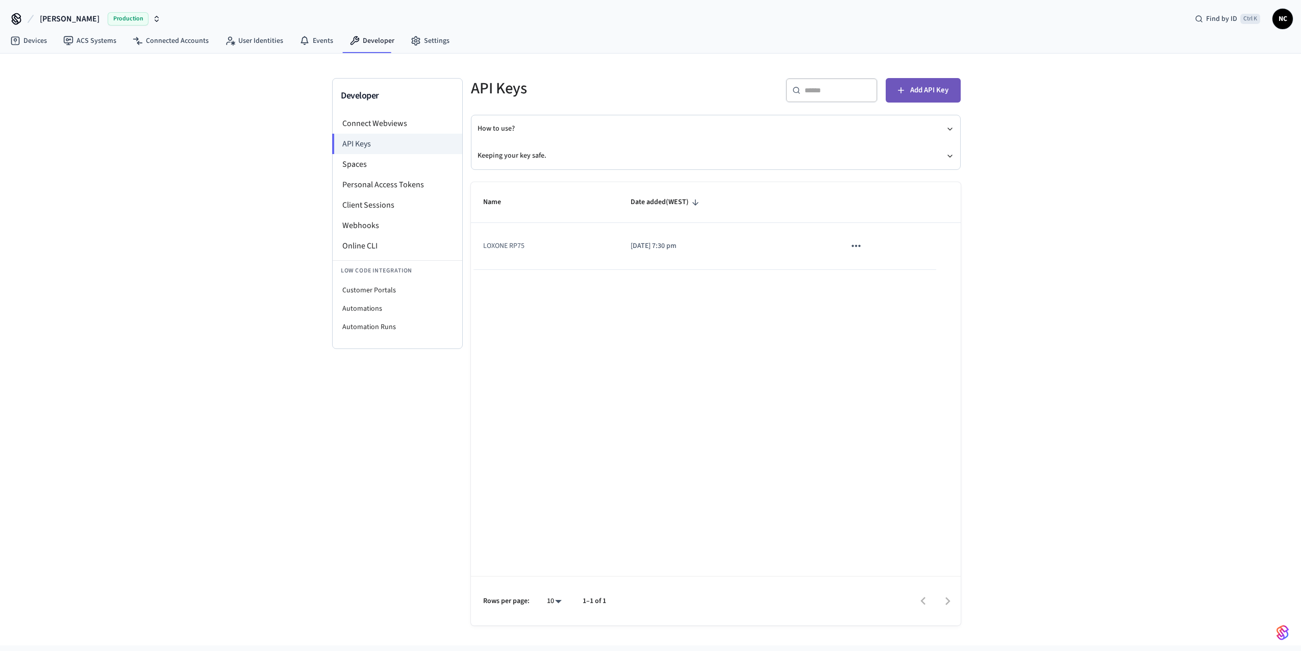
click at [913, 101] on button "Add API Key" at bounding box center [923, 90] width 75 height 24
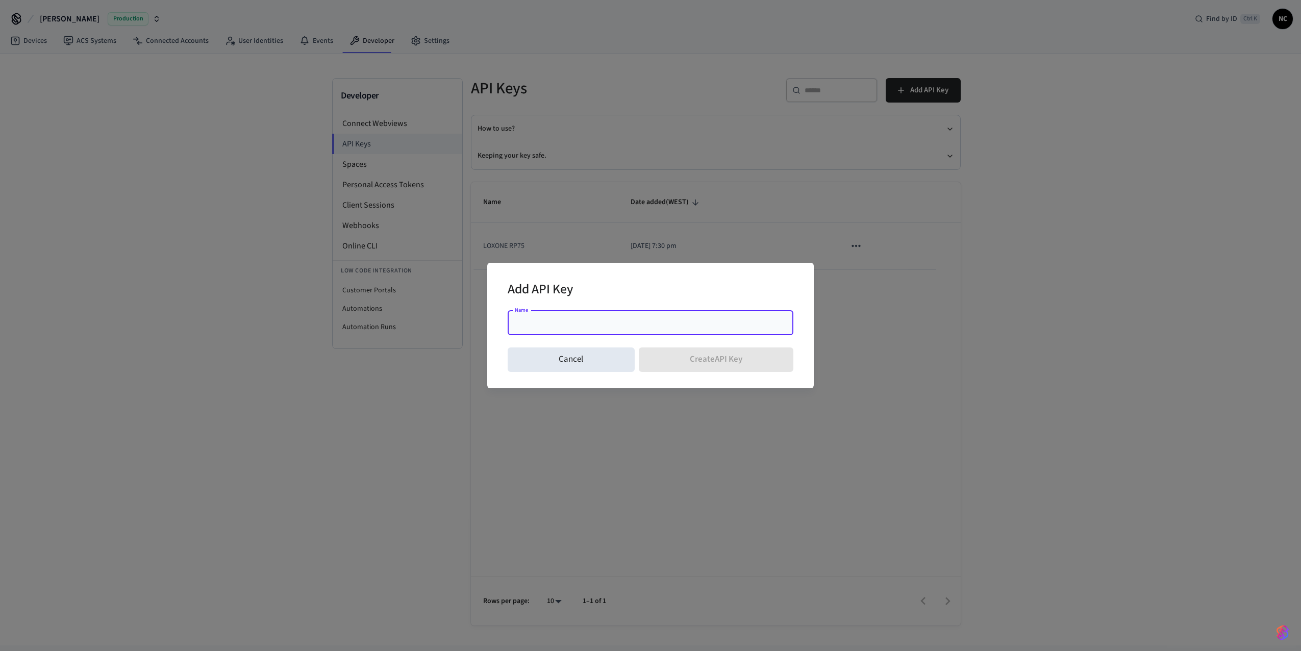
click at [569, 329] on div "Name" at bounding box center [651, 323] width 286 height 24
type input "******"
click button "Create API Key" at bounding box center [716, 360] width 155 height 24
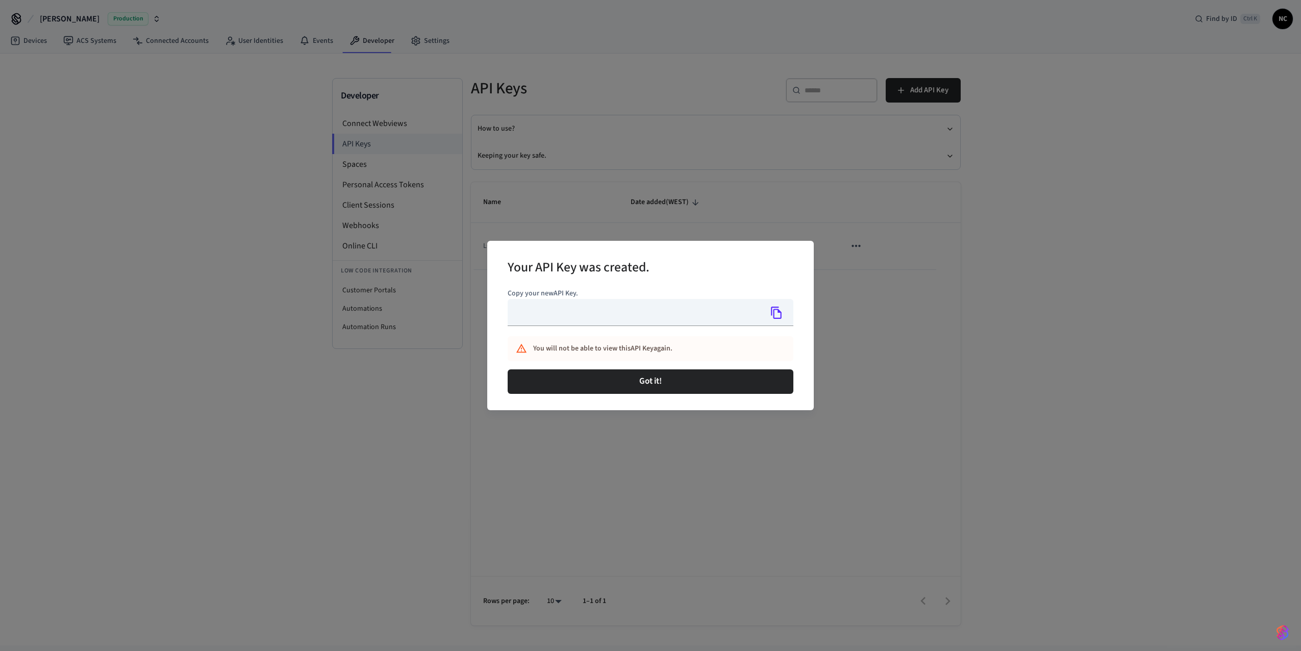
type input "**********"
click at [573, 349] on div "You will not be able to view this API Key again." at bounding box center [640, 348] width 215 height 19
click at [783, 312] on icon "Copy" at bounding box center [776, 312] width 13 height 13
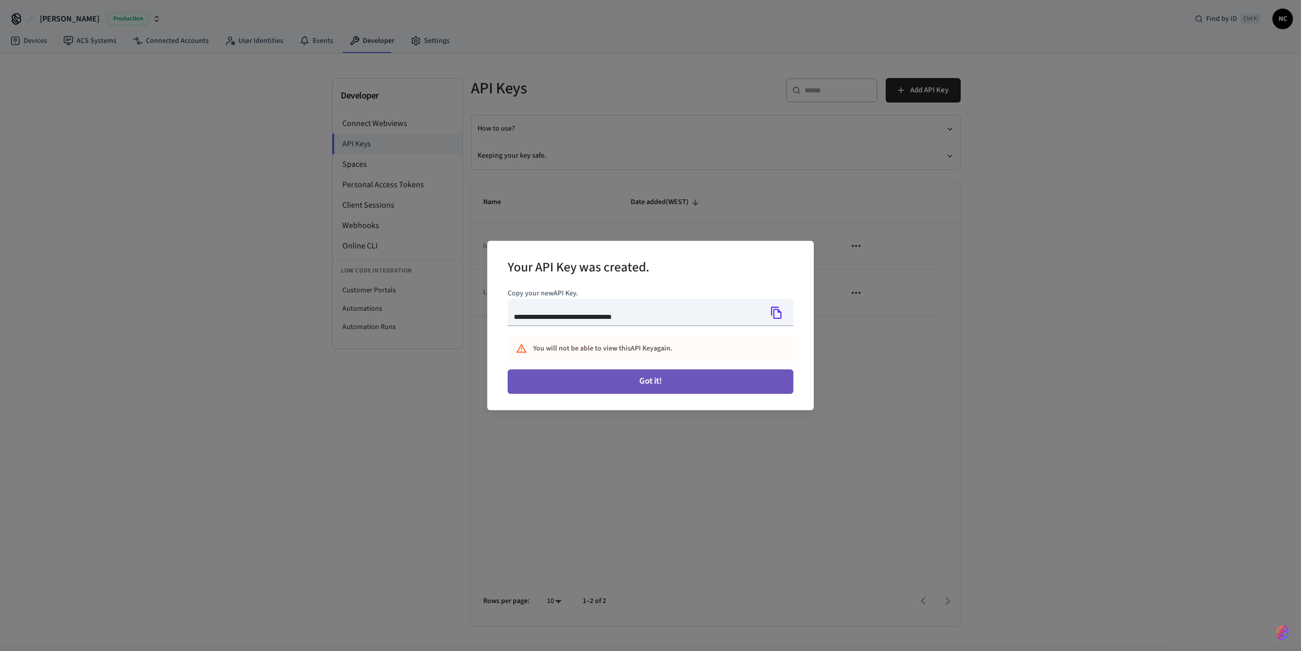
drag, startPoint x: 663, startPoint y: 383, endPoint x: 723, endPoint y: 385, distance: 59.2
click at [723, 385] on button "Got it!" at bounding box center [651, 381] width 286 height 24
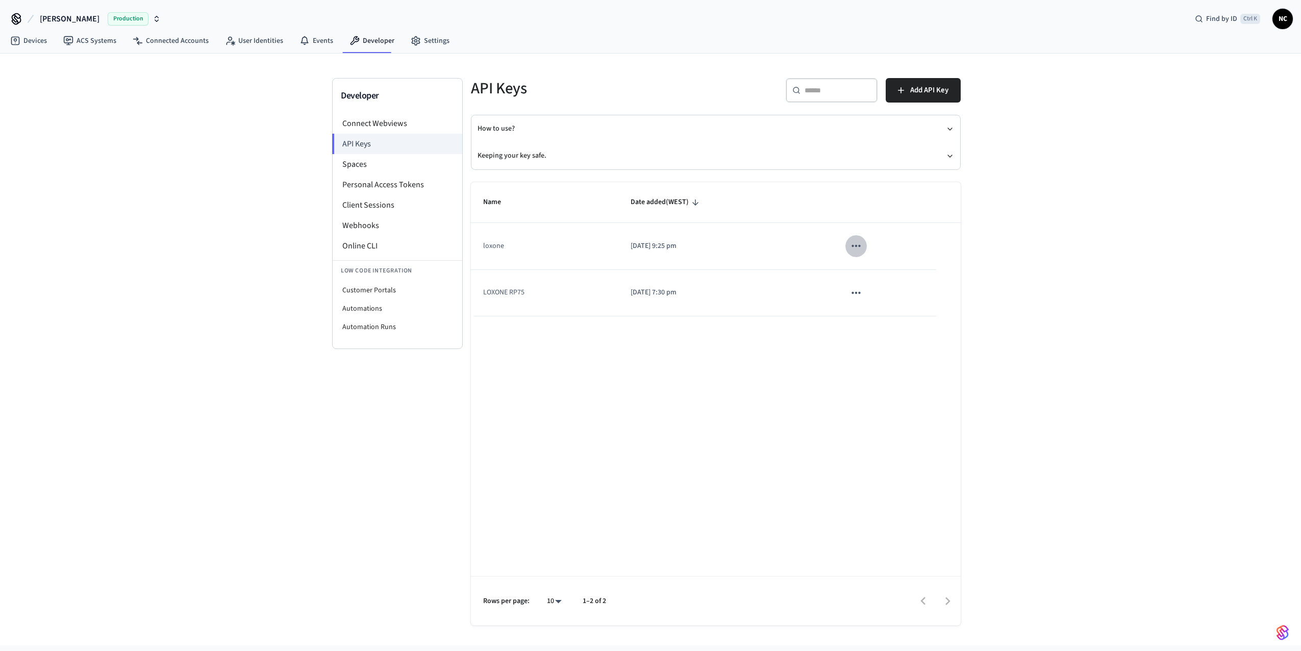
click at [858, 246] on icon "sticky table" at bounding box center [856, 245] width 13 height 13
click at [614, 373] on div at bounding box center [650, 325] width 1301 height 651
click at [377, 245] on li "Online CLI" at bounding box center [398, 246] width 130 height 20
click at [393, 228] on li "Webhooks" at bounding box center [398, 225] width 130 height 20
click at [372, 225] on li "Webhooks" at bounding box center [398, 225] width 130 height 20
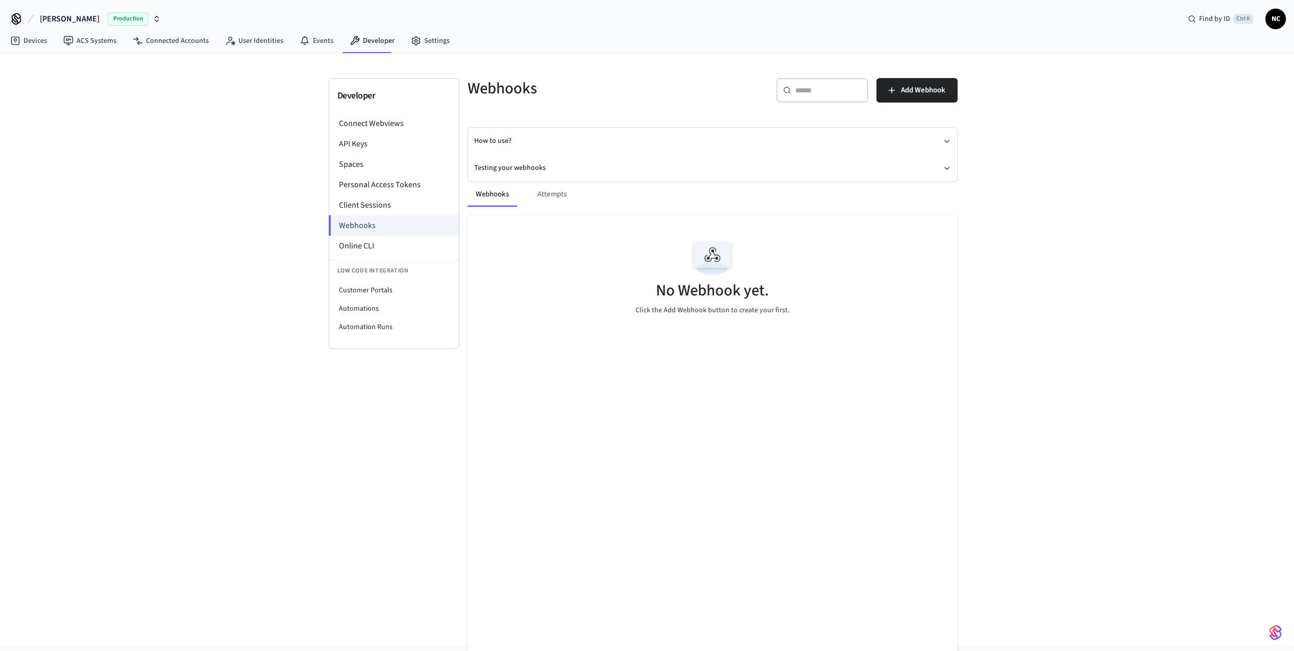
click at [558, 189] on div "Webhooks Attempts" at bounding box center [712, 194] width 490 height 24
click at [556, 194] on div "Webhooks Attempts" at bounding box center [712, 194] width 490 height 24
click at [373, 209] on li "Client Sessions" at bounding box center [394, 205] width 130 height 20
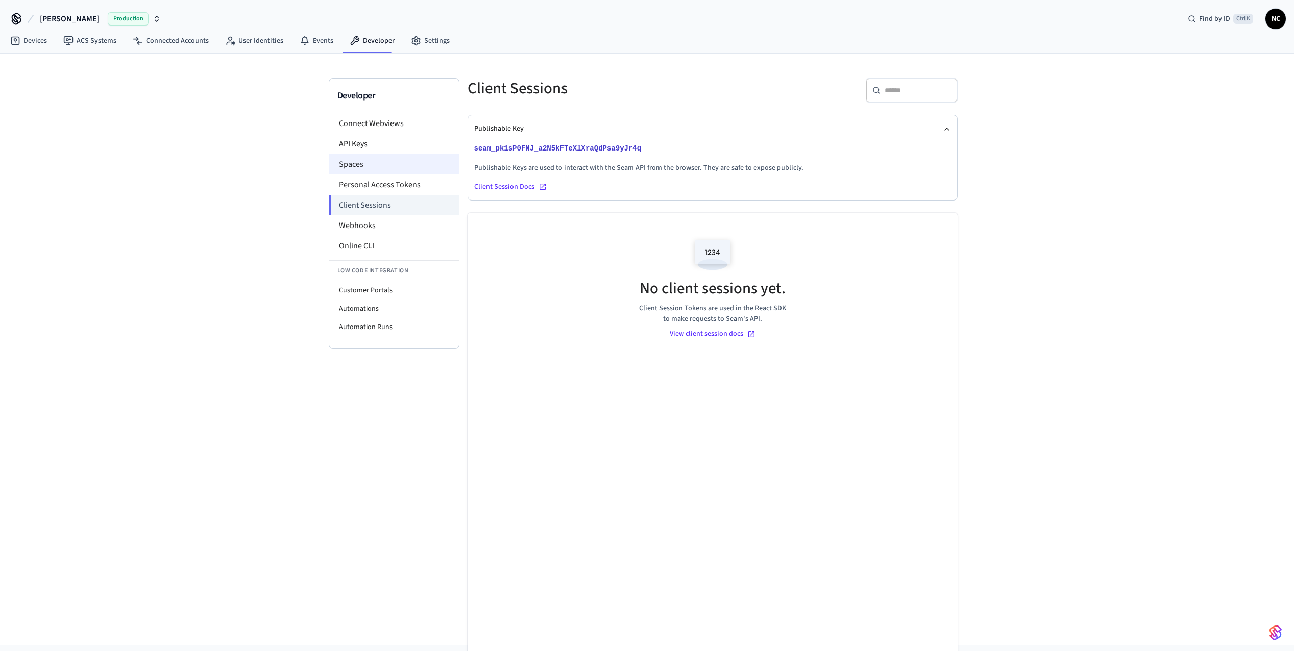
click at [367, 166] on li "Spaces" at bounding box center [394, 164] width 130 height 20
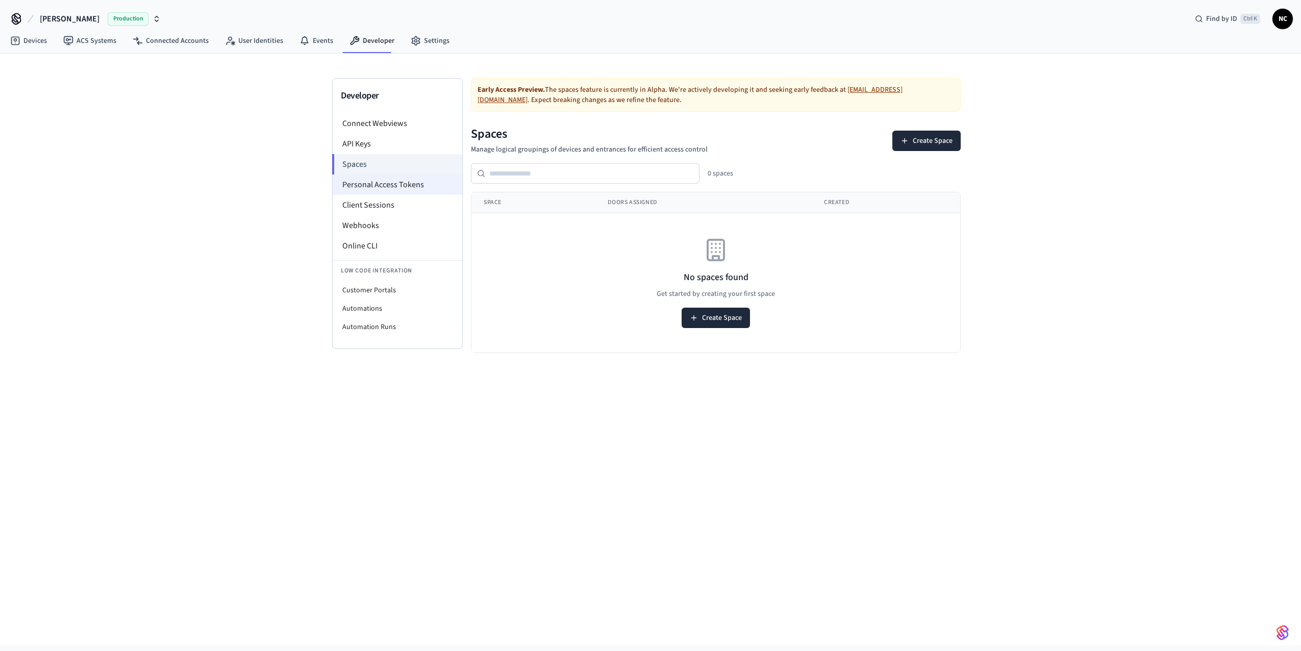
click at [377, 187] on li "Personal Access Tokens" at bounding box center [398, 185] width 130 height 20
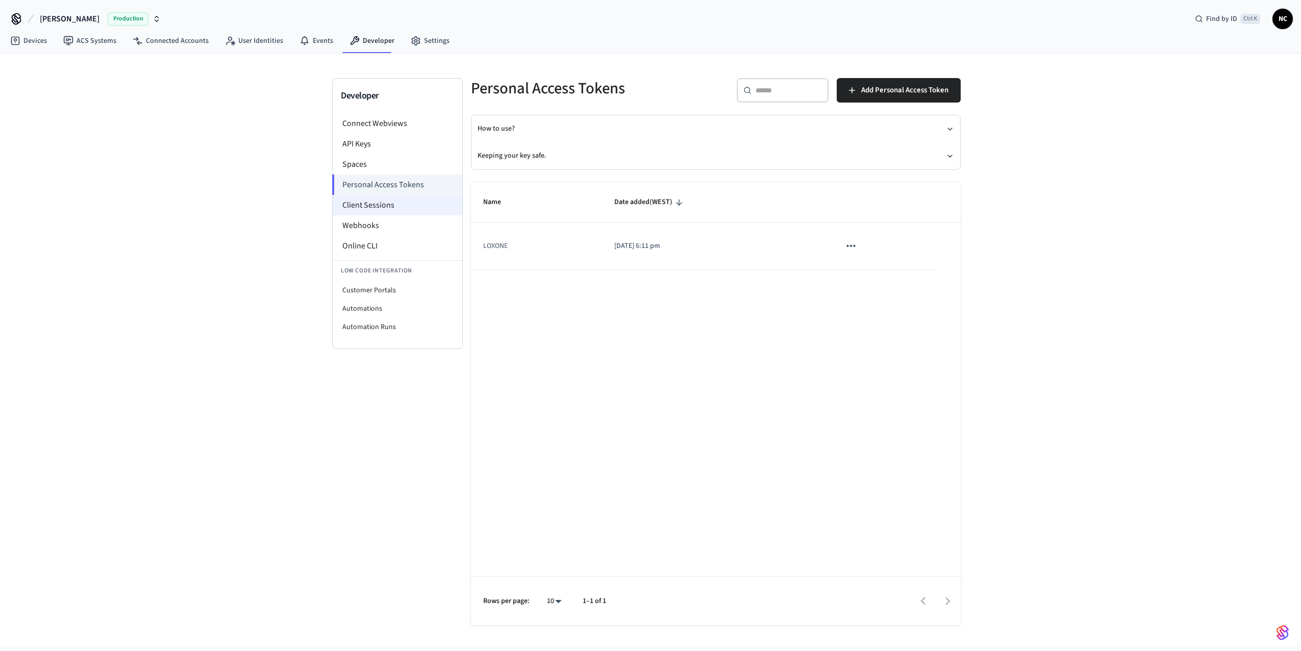
click at [394, 210] on li "Client Sessions" at bounding box center [398, 205] width 130 height 20
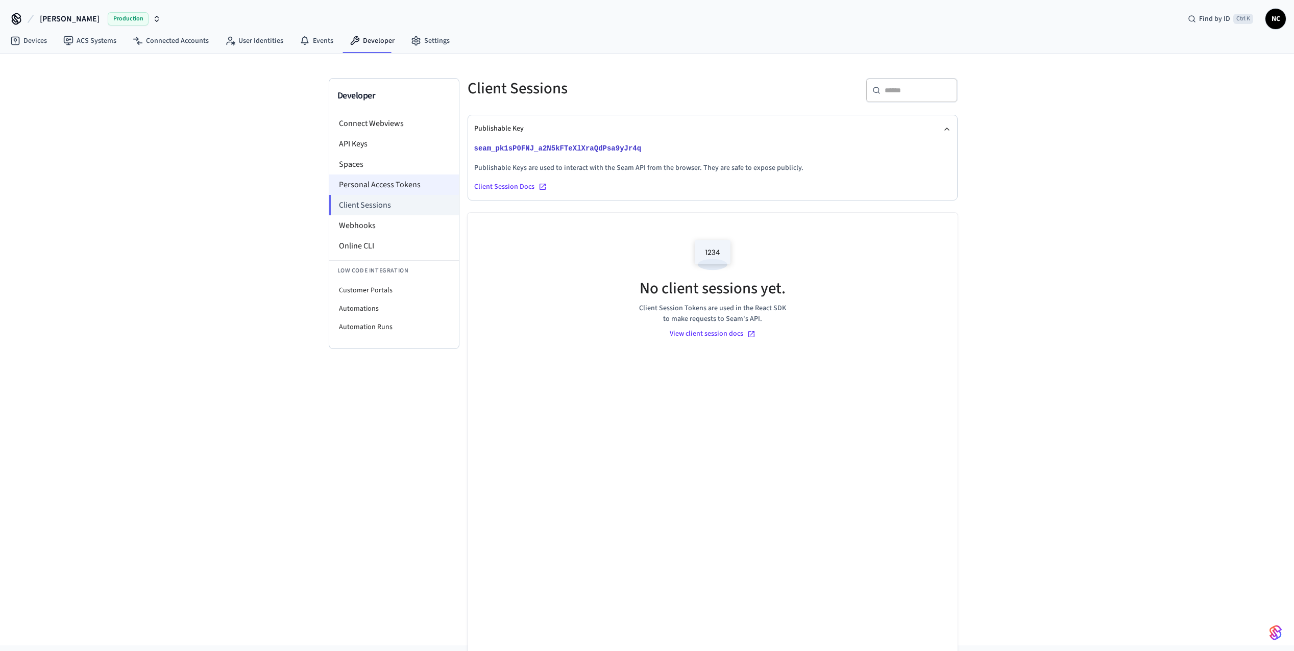
click at [392, 189] on li "Personal Access Tokens" at bounding box center [394, 185] width 130 height 20
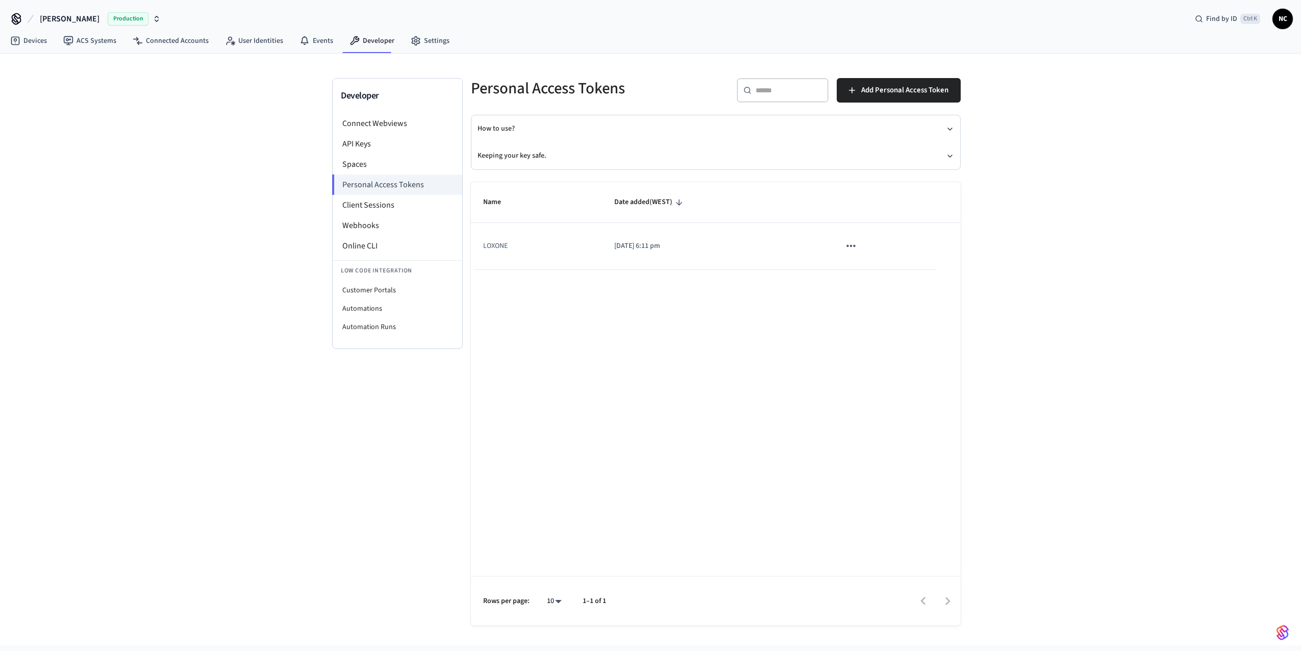
click at [861, 246] on button "sticky table" at bounding box center [851, 245] width 21 height 21
click at [642, 311] on div at bounding box center [650, 325] width 1301 height 651
click at [380, 207] on li "Client Sessions" at bounding box center [398, 205] width 130 height 20
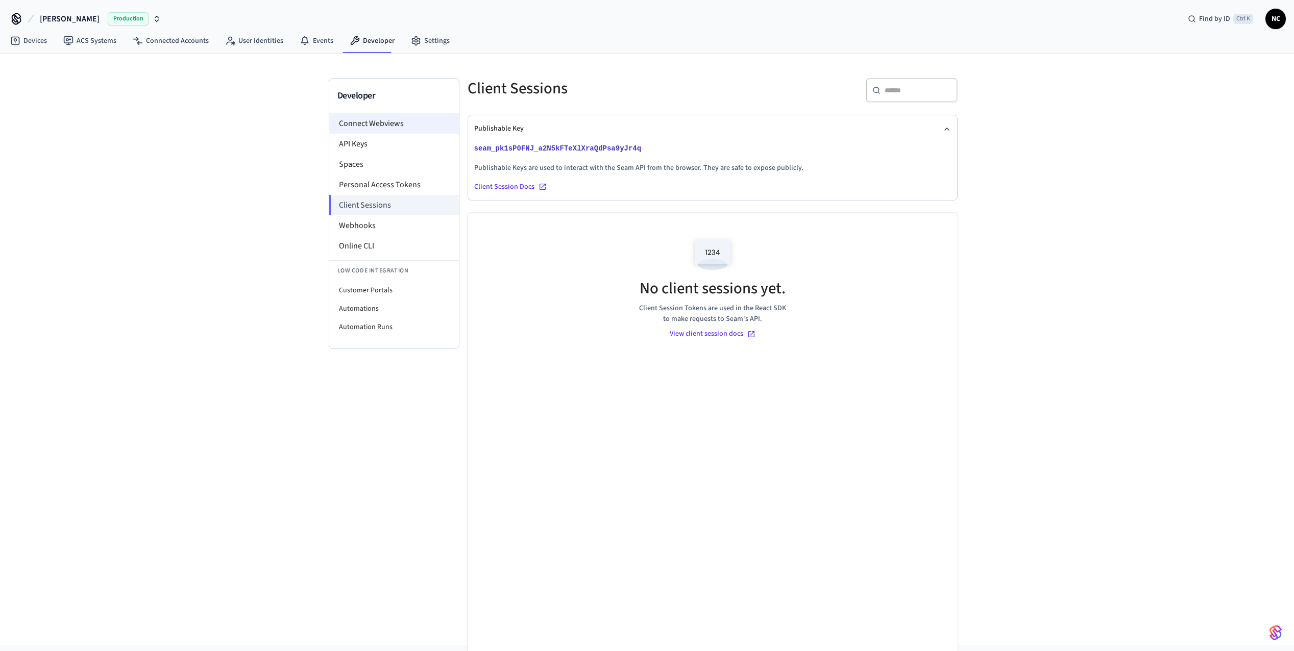
click at [361, 131] on li "Connect Webviews" at bounding box center [394, 123] width 130 height 20
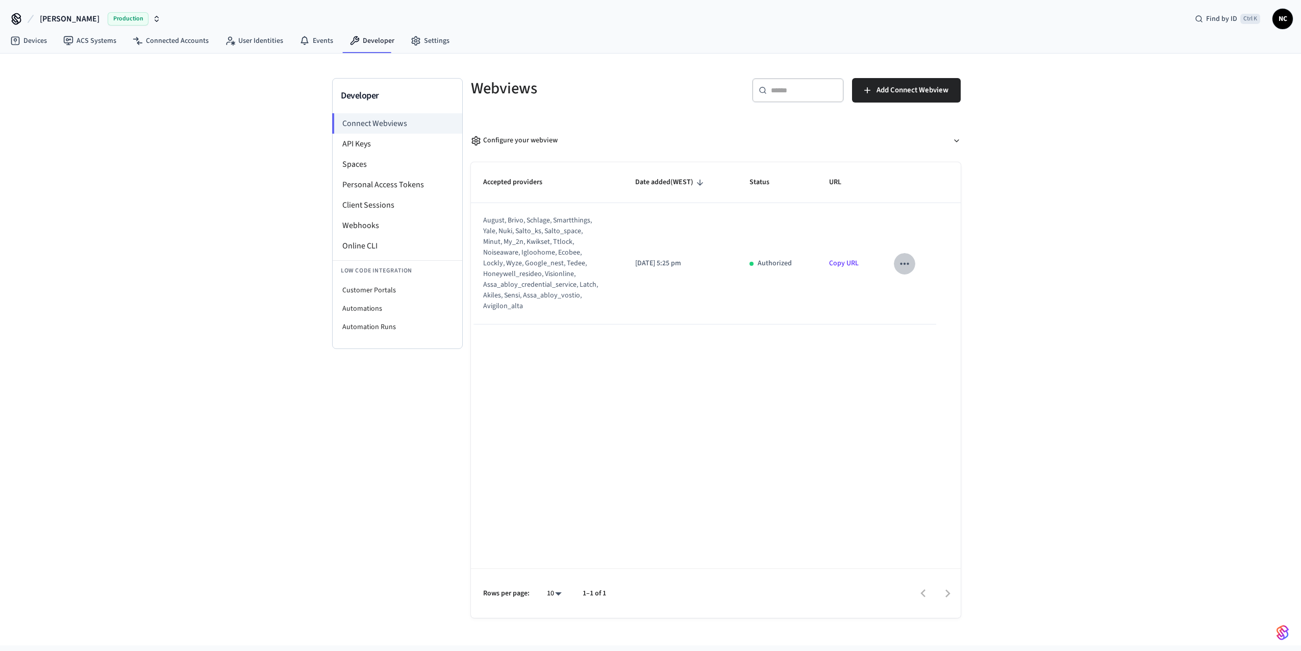
click at [906, 266] on icon "sticky table" at bounding box center [904, 263] width 13 height 13
click at [829, 343] on div at bounding box center [650, 325] width 1301 height 651
click at [381, 181] on li "Personal Access Tokens" at bounding box center [398, 185] width 130 height 20
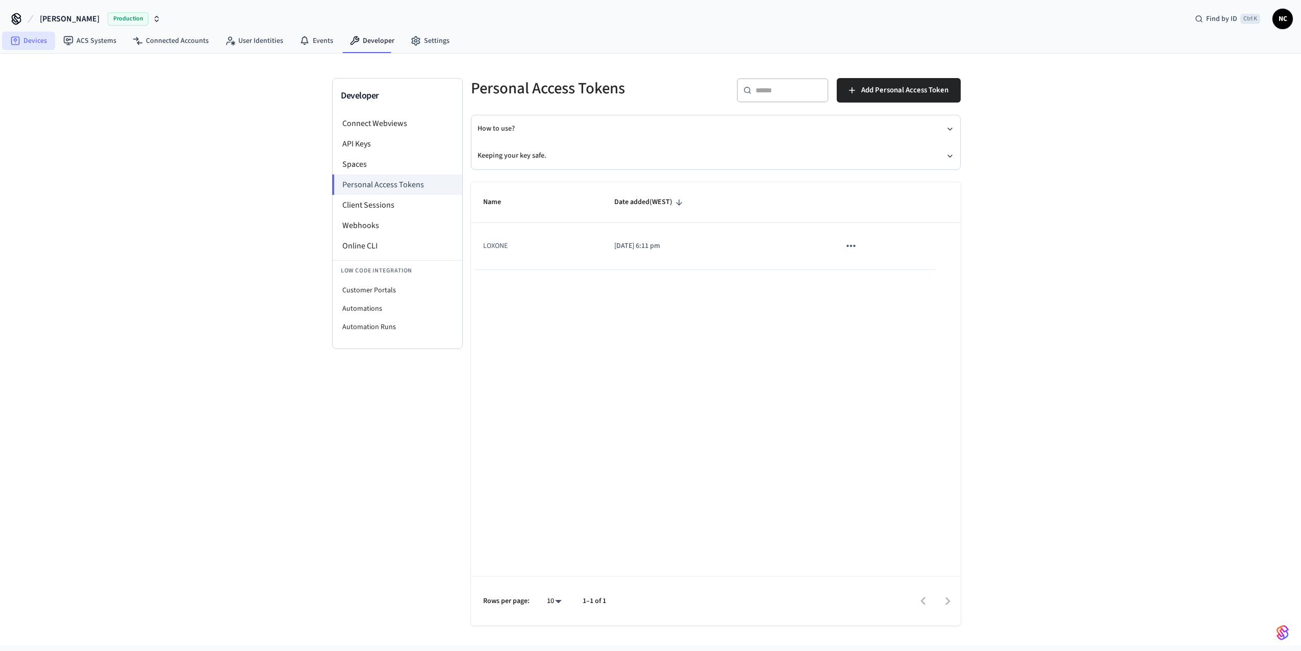
click at [27, 42] on link "Devices" at bounding box center [28, 41] width 53 height 18
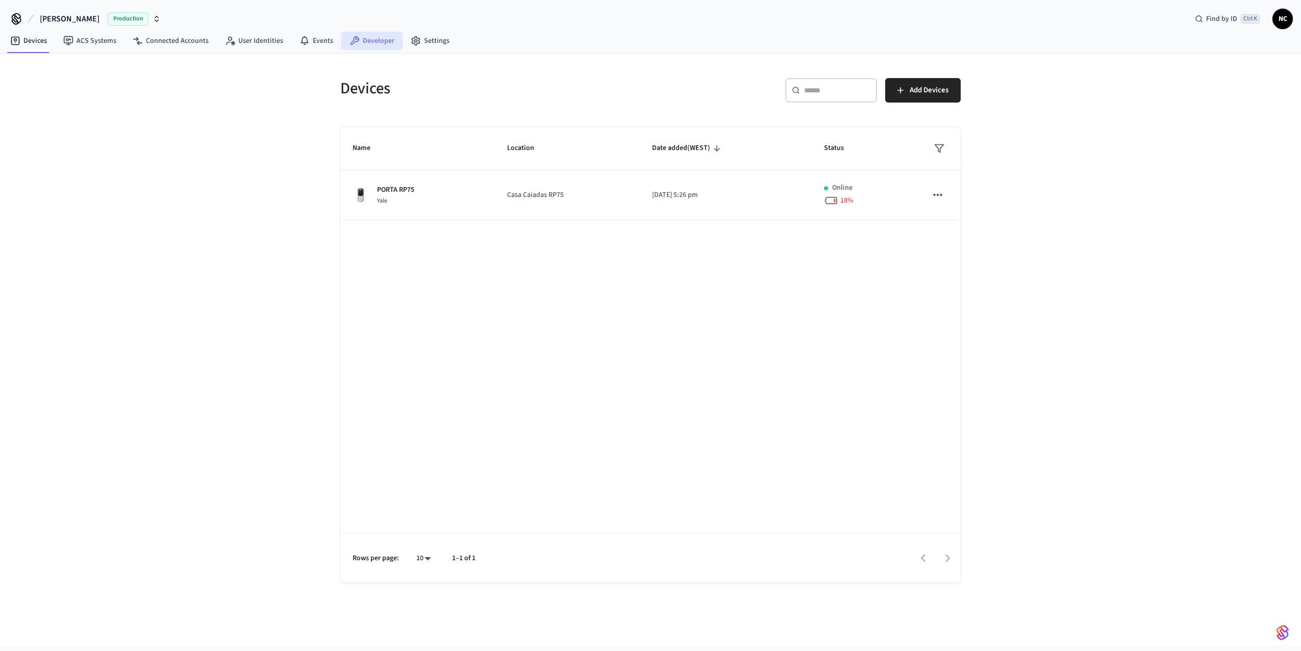
click at [374, 43] on link "Developer" at bounding box center [371, 41] width 61 height 18
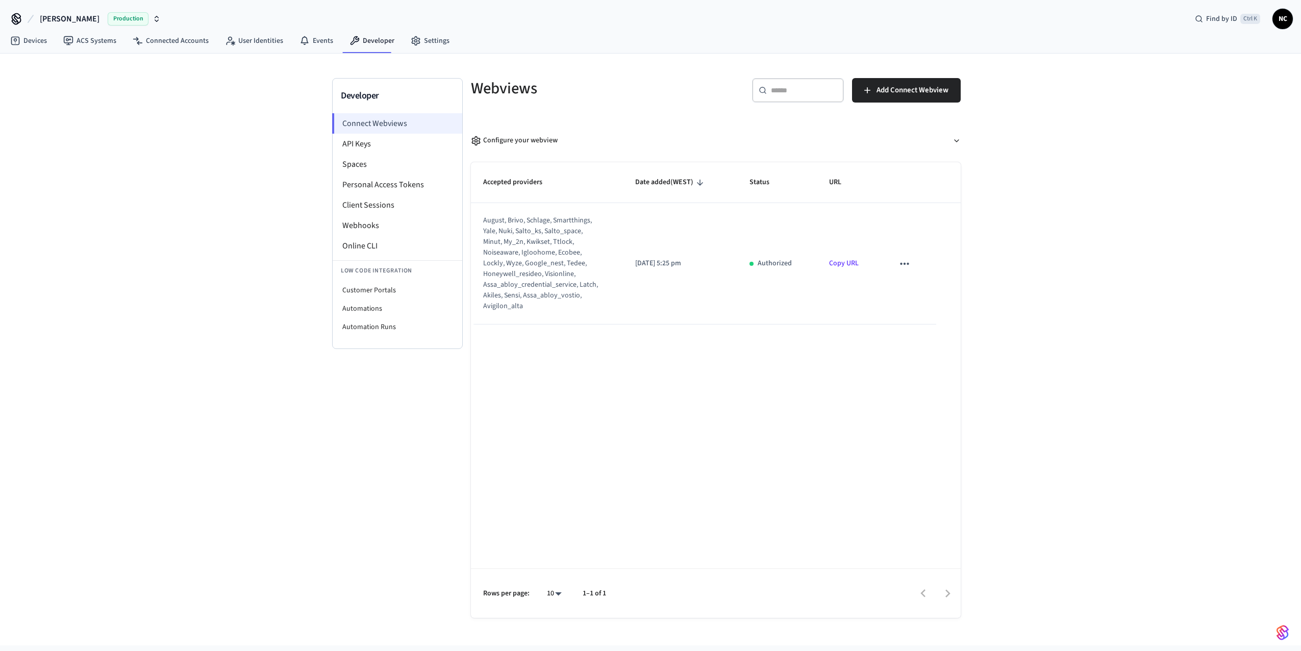
click at [387, 129] on li "Connect Webviews" at bounding box center [397, 123] width 130 height 20
click at [839, 266] on link "Copy URL" at bounding box center [844, 263] width 30 height 10
click at [904, 270] on icon "sticky table" at bounding box center [904, 263] width 13 height 13
click at [904, 270] on div at bounding box center [650, 325] width 1301 height 651
click at [183, 40] on link "Connected Accounts" at bounding box center [171, 41] width 92 height 18
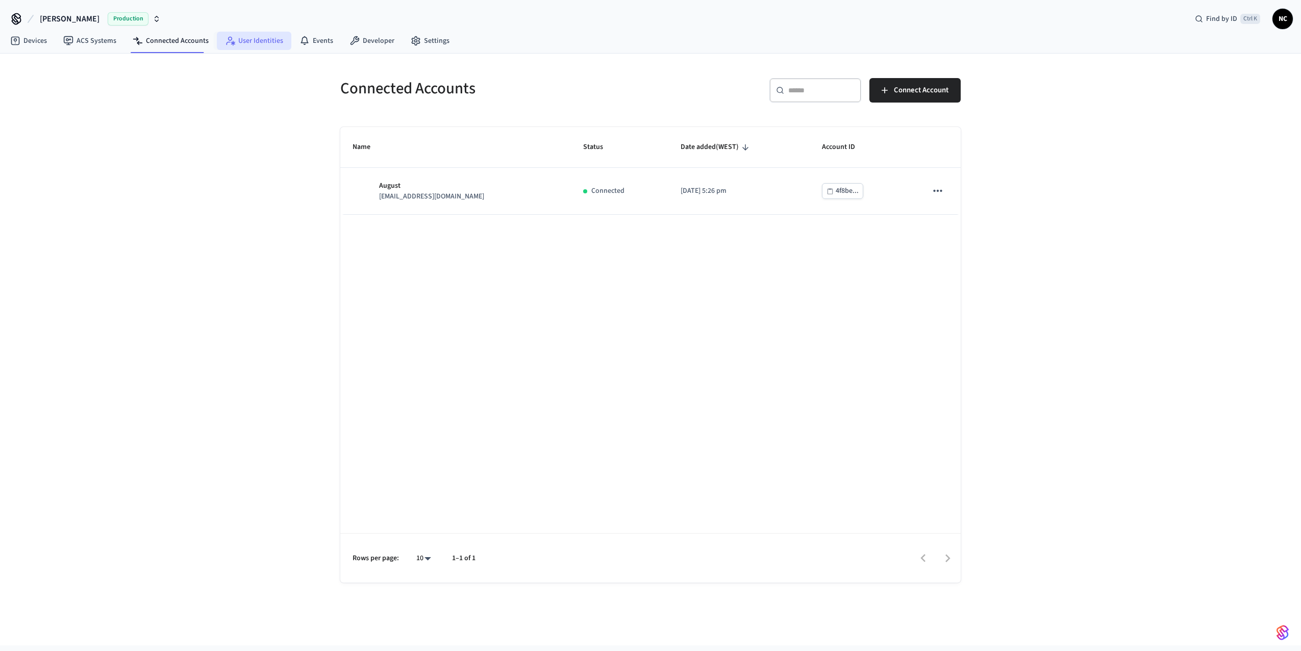
click at [270, 44] on link "User Identities" at bounding box center [254, 41] width 75 height 18
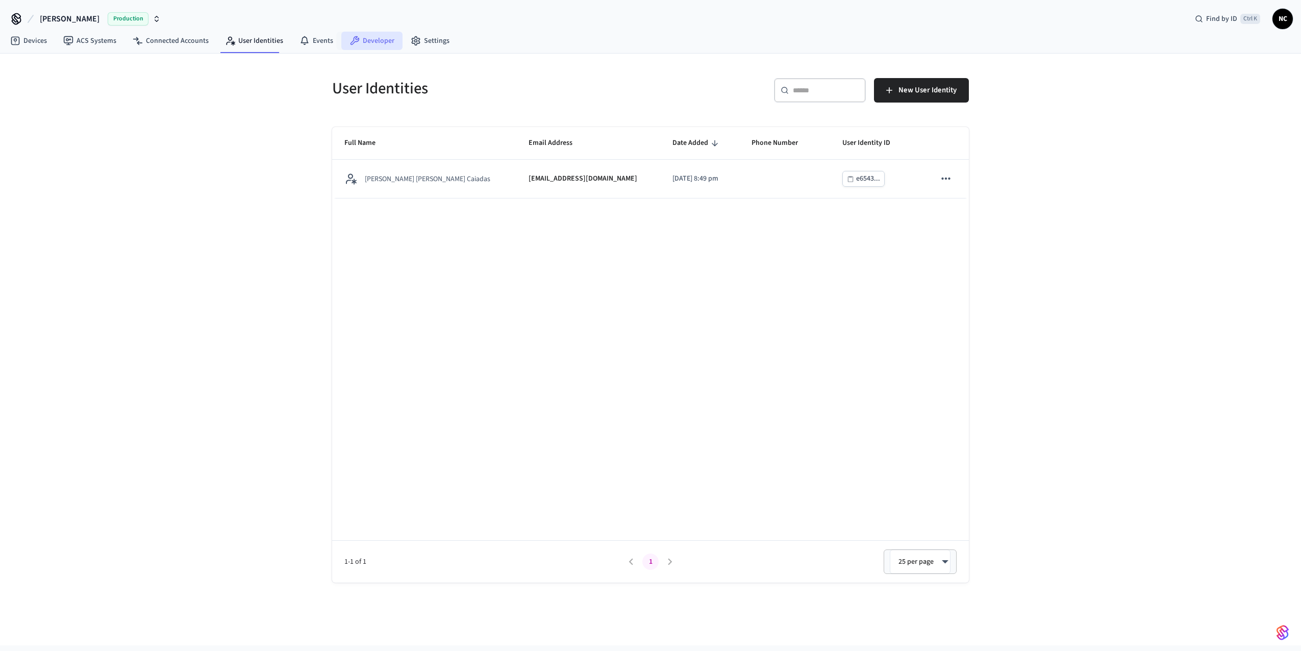
click at [374, 42] on link "Developer" at bounding box center [371, 41] width 61 height 18
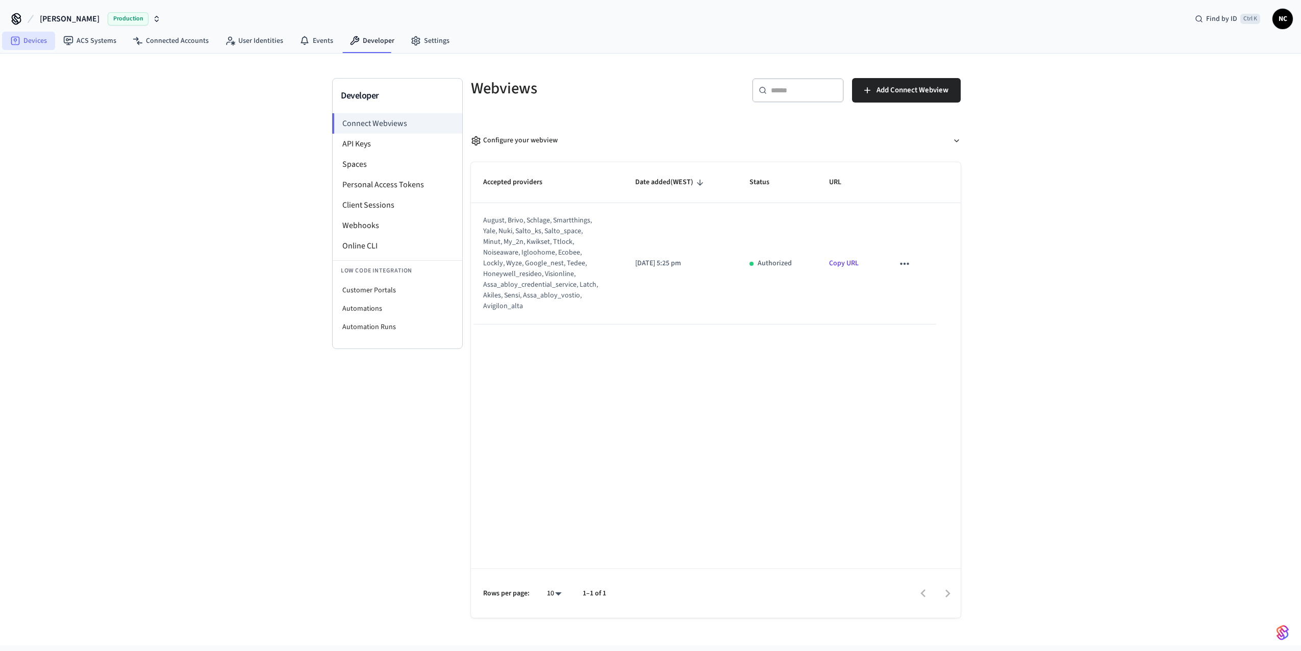
click at [48, 42] on link "Devices" at bounding box center [28, 41] width 53 height 18
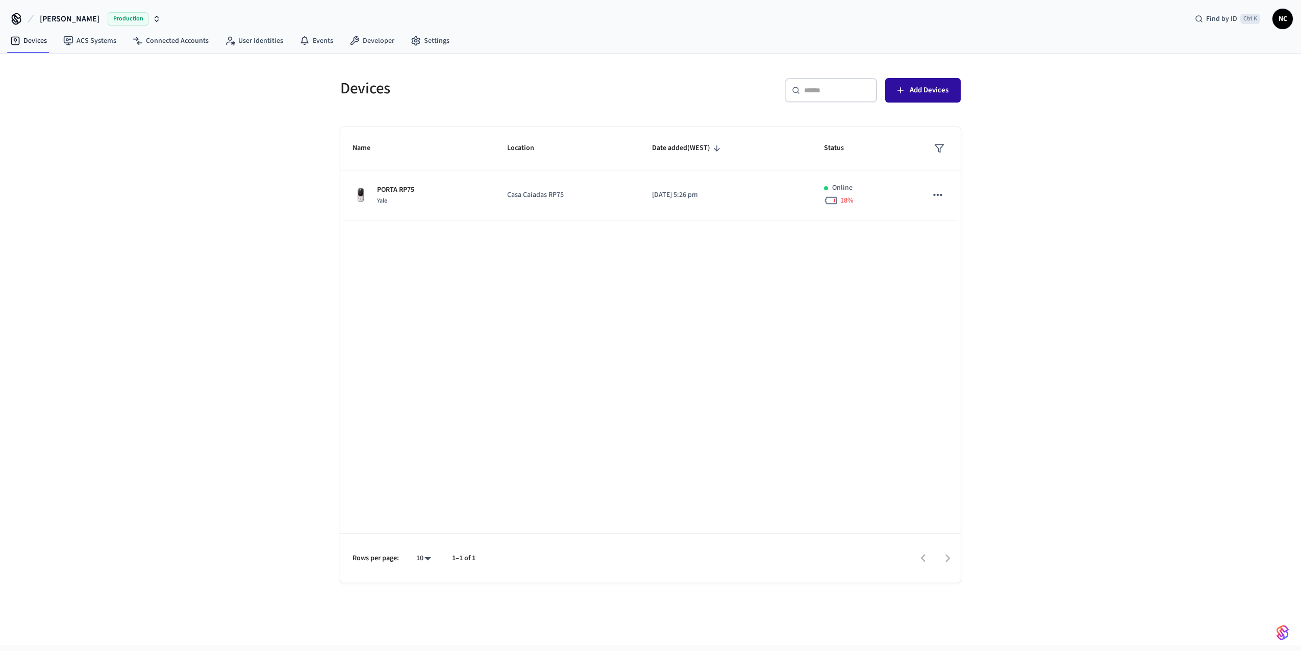
click at [917, 93] on span "Add Devices" at bounding box center [929, 90] width 39 height 13
click at [93, 41] on link "ACS Systems" at bounding box center [89, 41] width 69 height 18
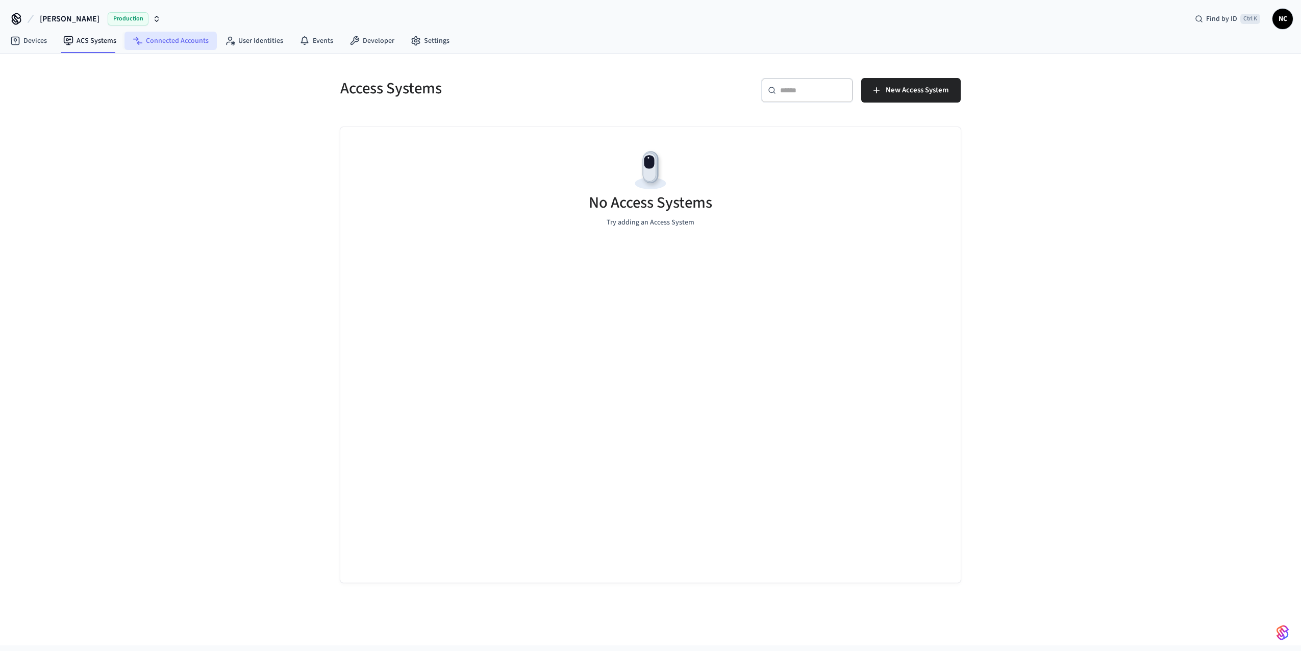
click at [186, 43] on link "Connected Accounts" at bounding box center [171, 41] width 92 height 18
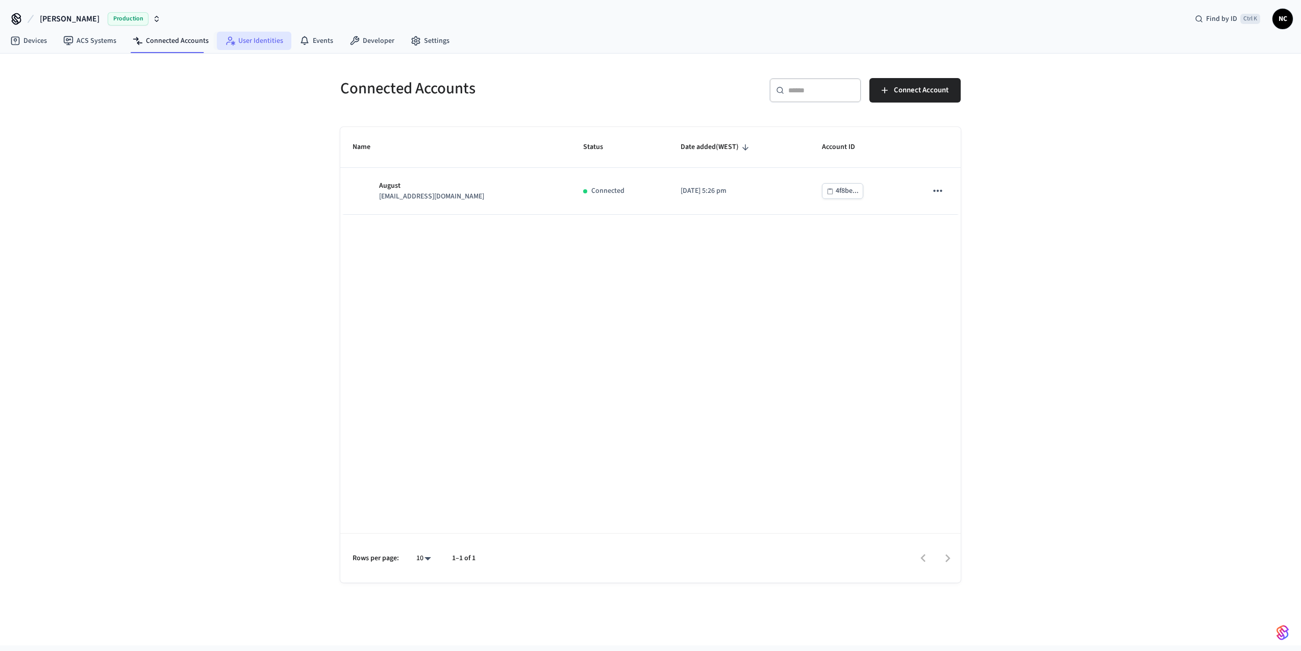
click at [259, 43] on link "User Identities" at bounding box center [254, 41] width 75 height 18
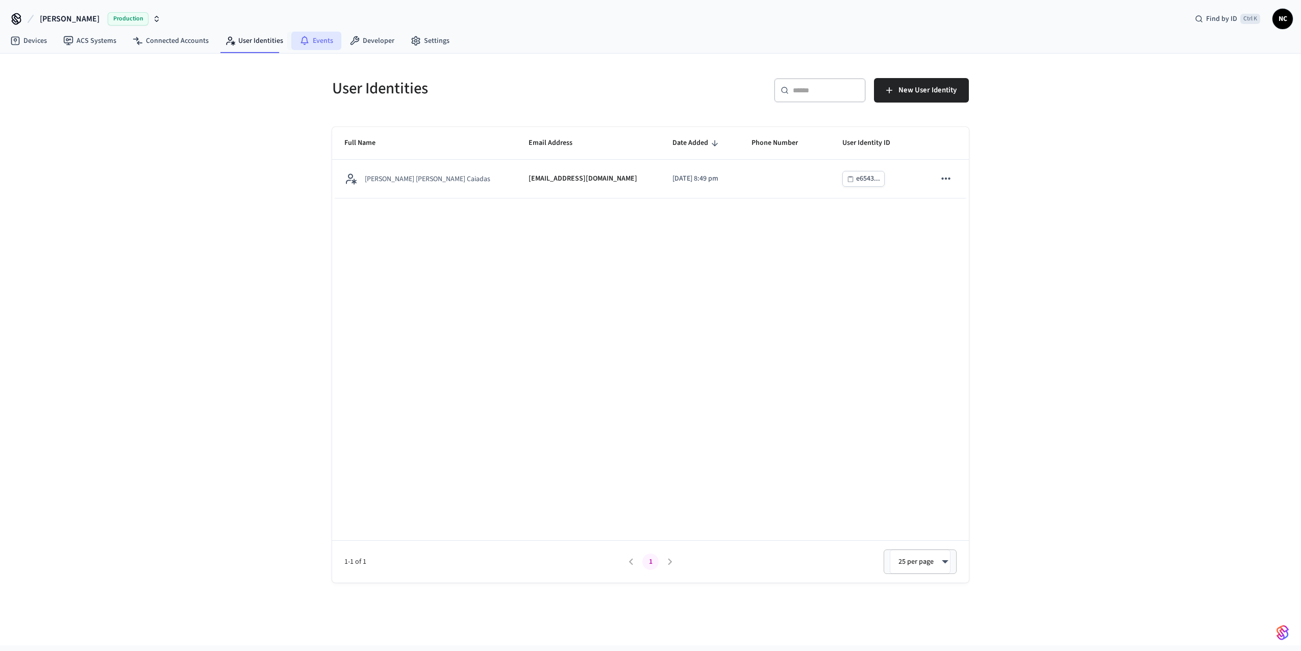
click at [323, 41] on link "Events" at bounding box center [316, 41] width 50 height 18
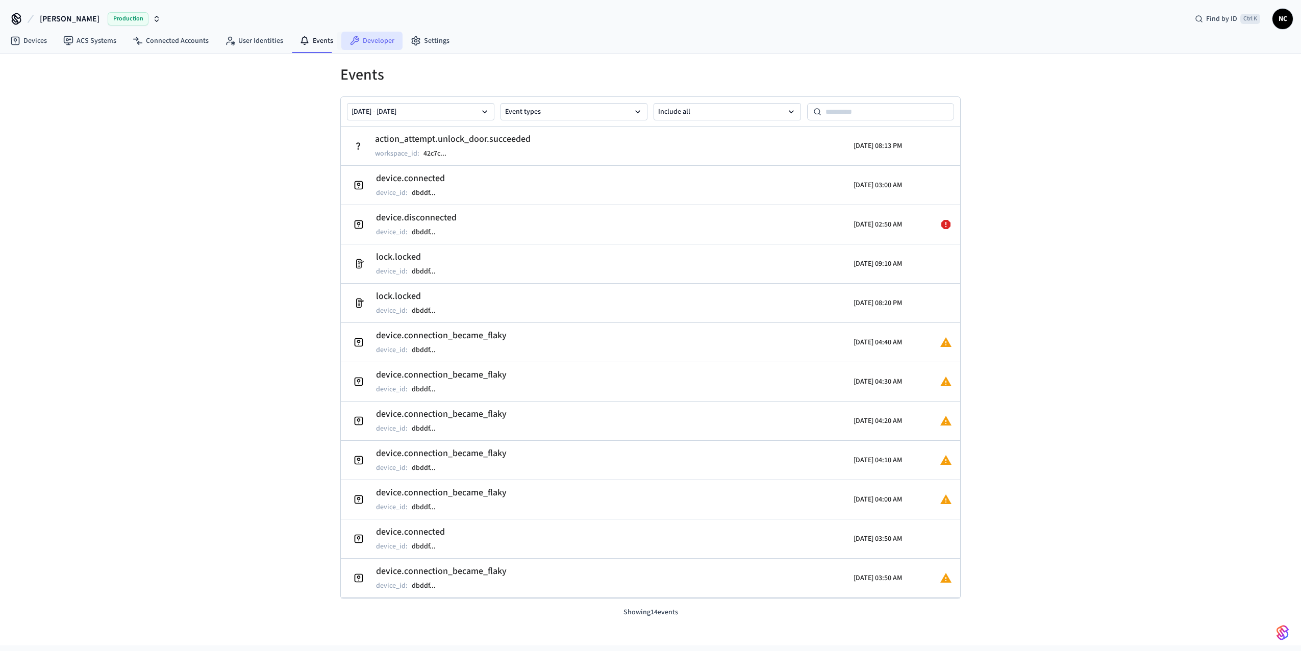
click at [371, 41] on link "Developer" at bounding box center [371, 41] width 61 height 18
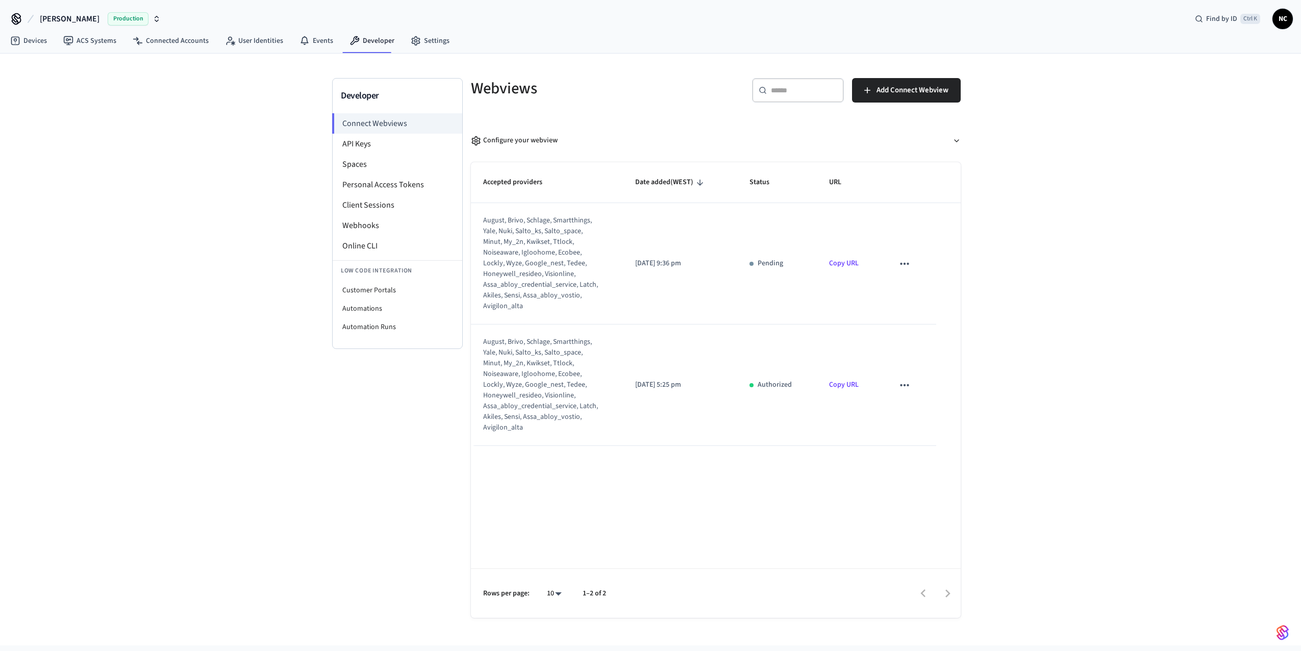
click at [14, 14] on icon at bounding box center [16, 19] width 16 height 16
click at [56, 19] on span "[PERSON_NAME]" at bounding box center [70, 19] width 60 height 12
click at [56, 90] on span "New Workspace" at bounding box center [48, 87] width 48 height 11
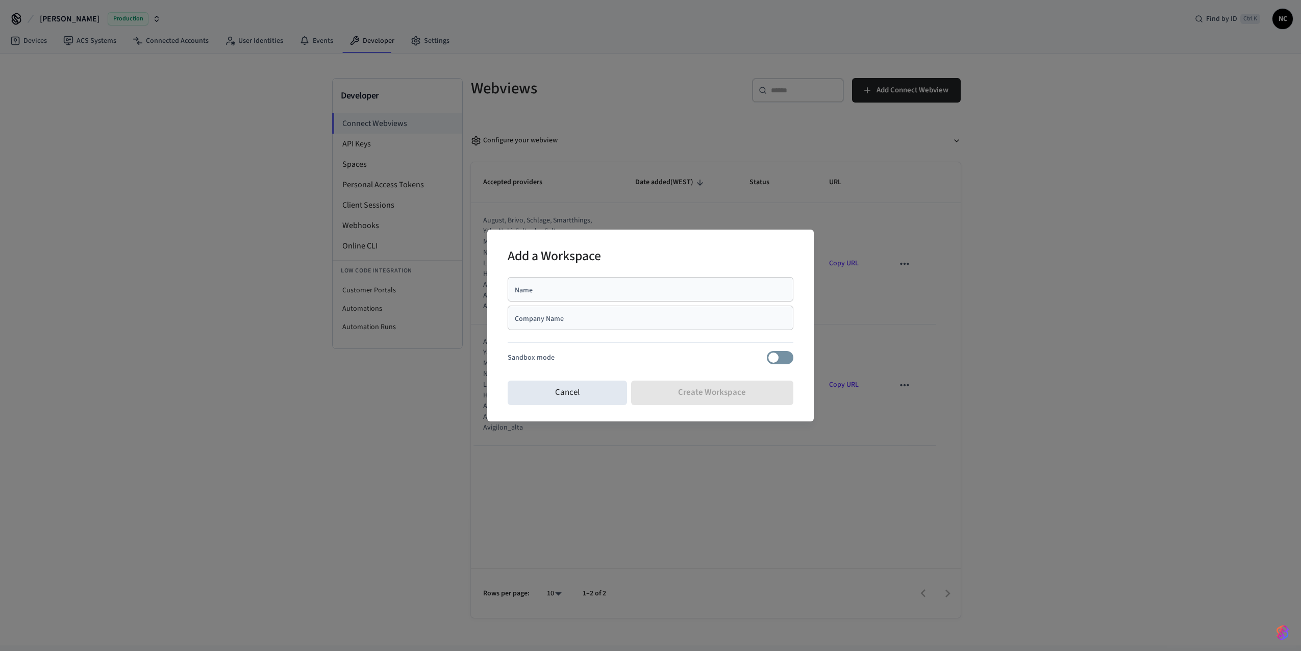
click at [559, 328] on div "Company Name" at bounding box center [651, 318] width 286 height 24
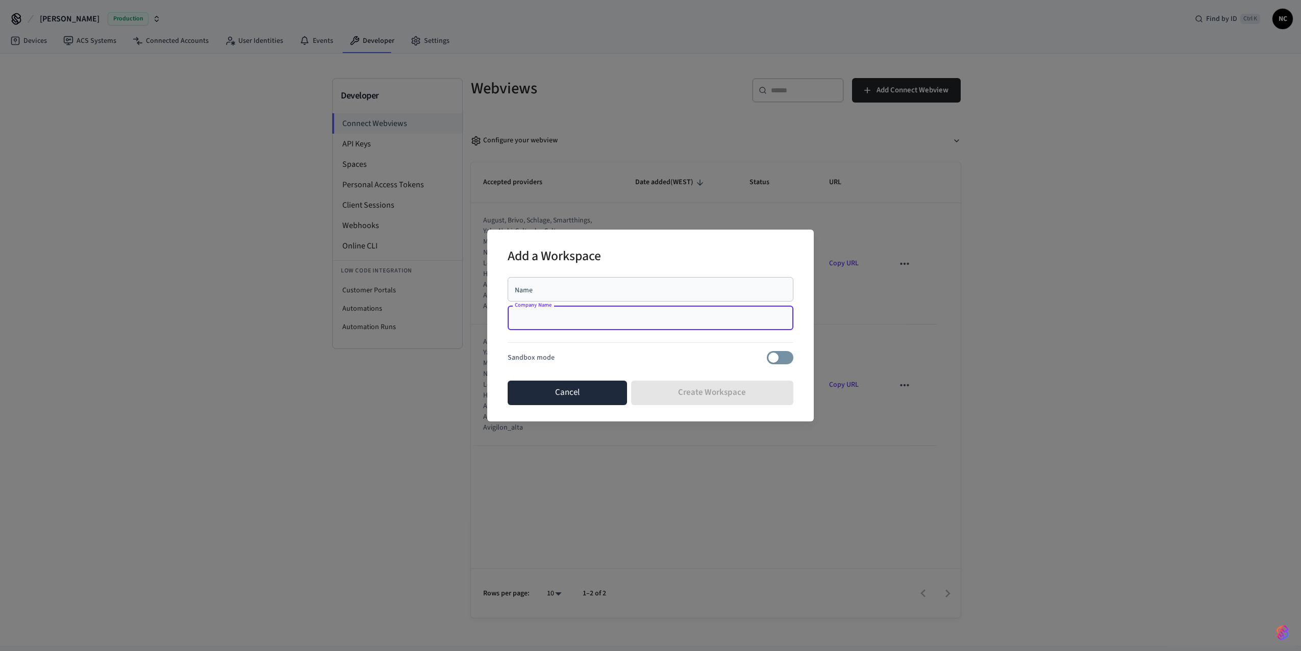
click at [577, 388] on button "Cancel" at bounding box center [567, 393] width 119 height 24
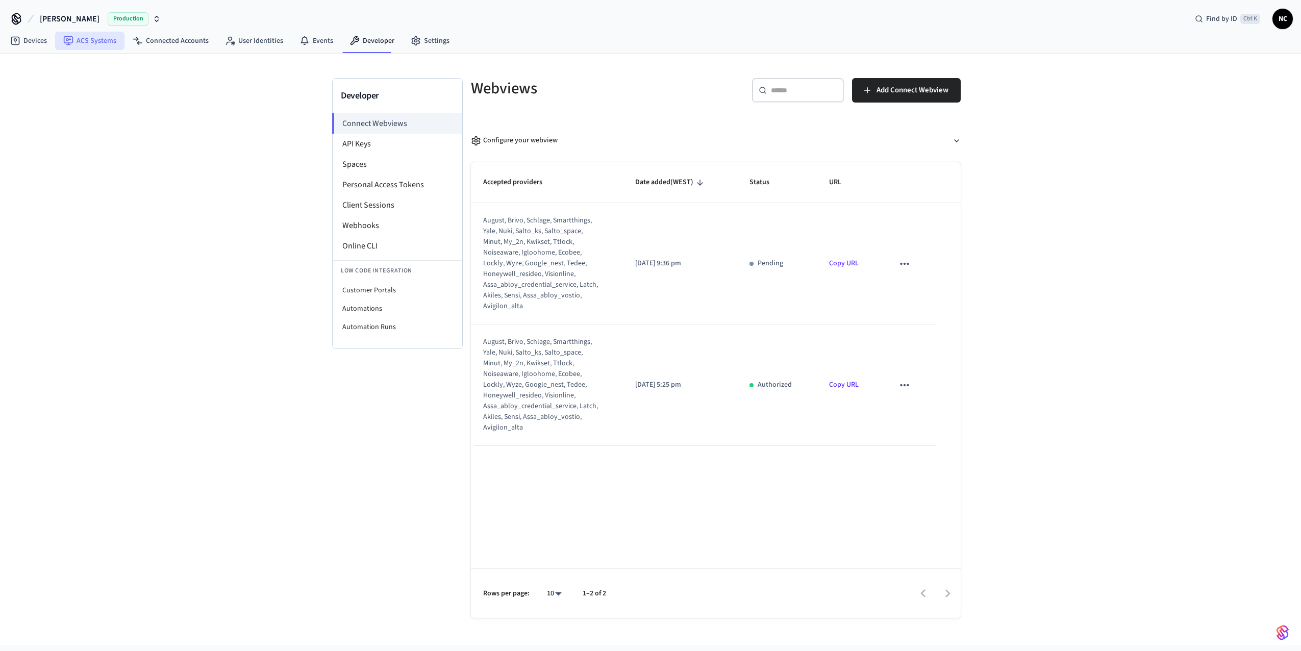
click at [100, 43] on link "ACS Systems" at bounding box center [89, 41] width 69 height 18
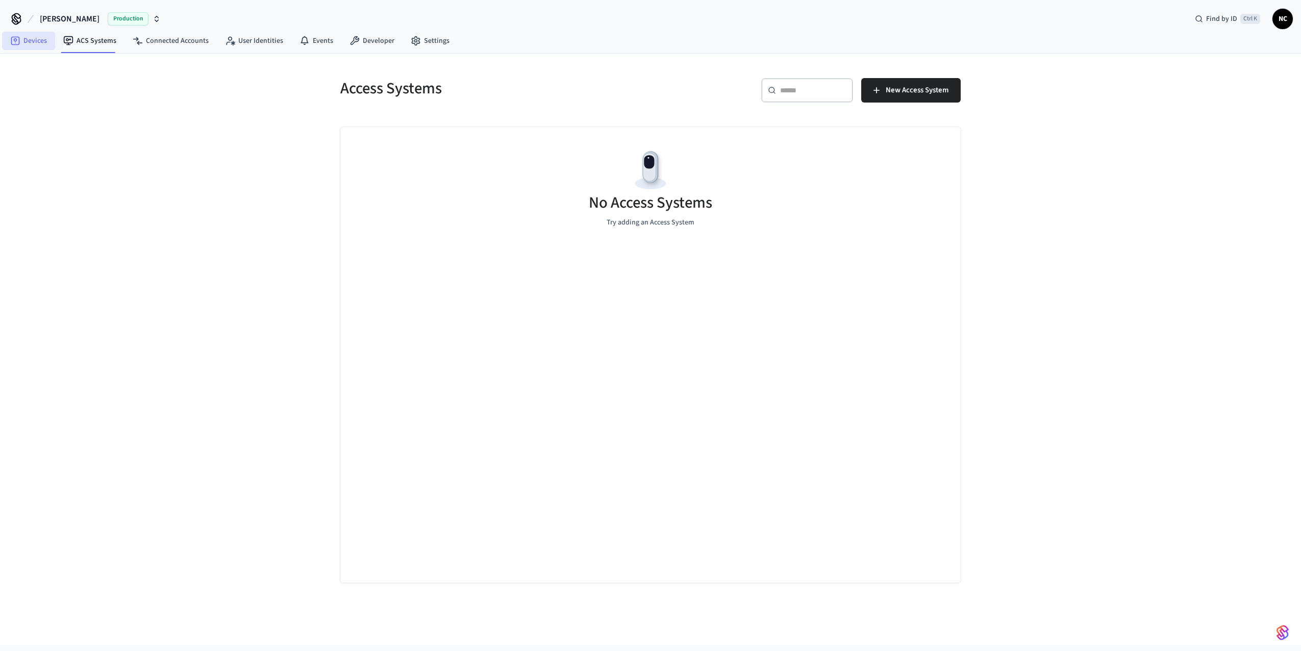
click at [39, 48] on link "Devices" at bounding box center [28, 41] width 53 height 18
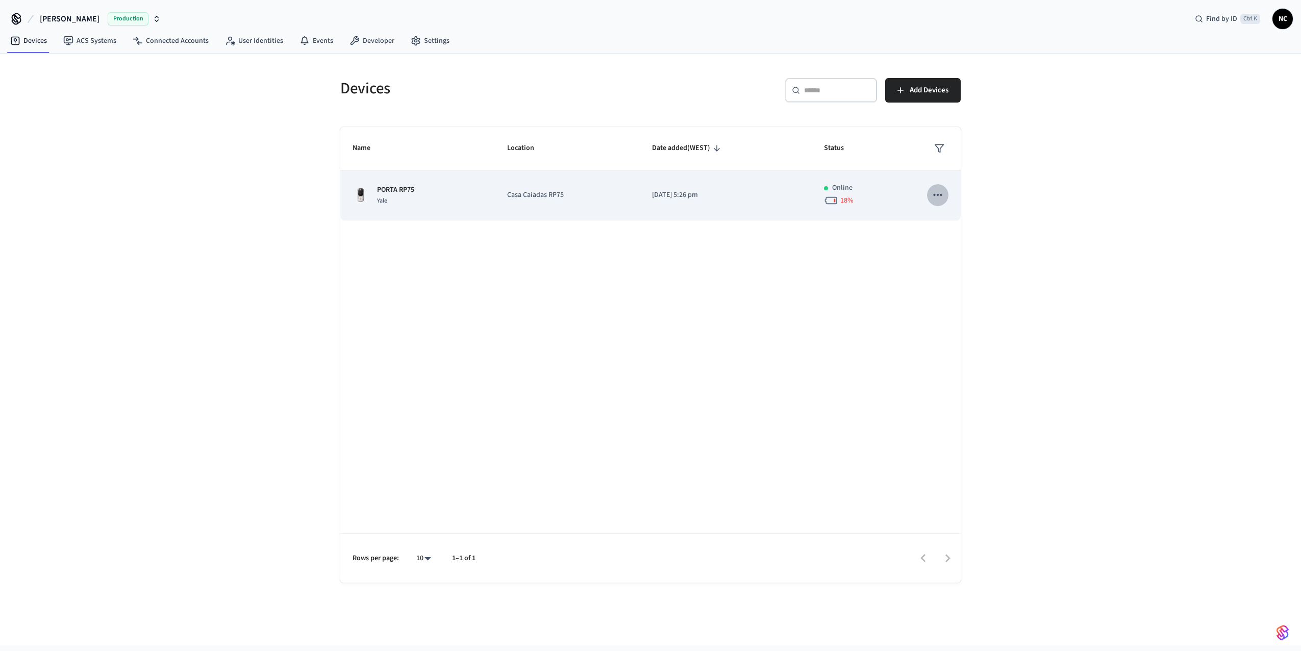
click at [928, 195] on button "sticky table" at bounding box center [937, 194] width 21 height 21
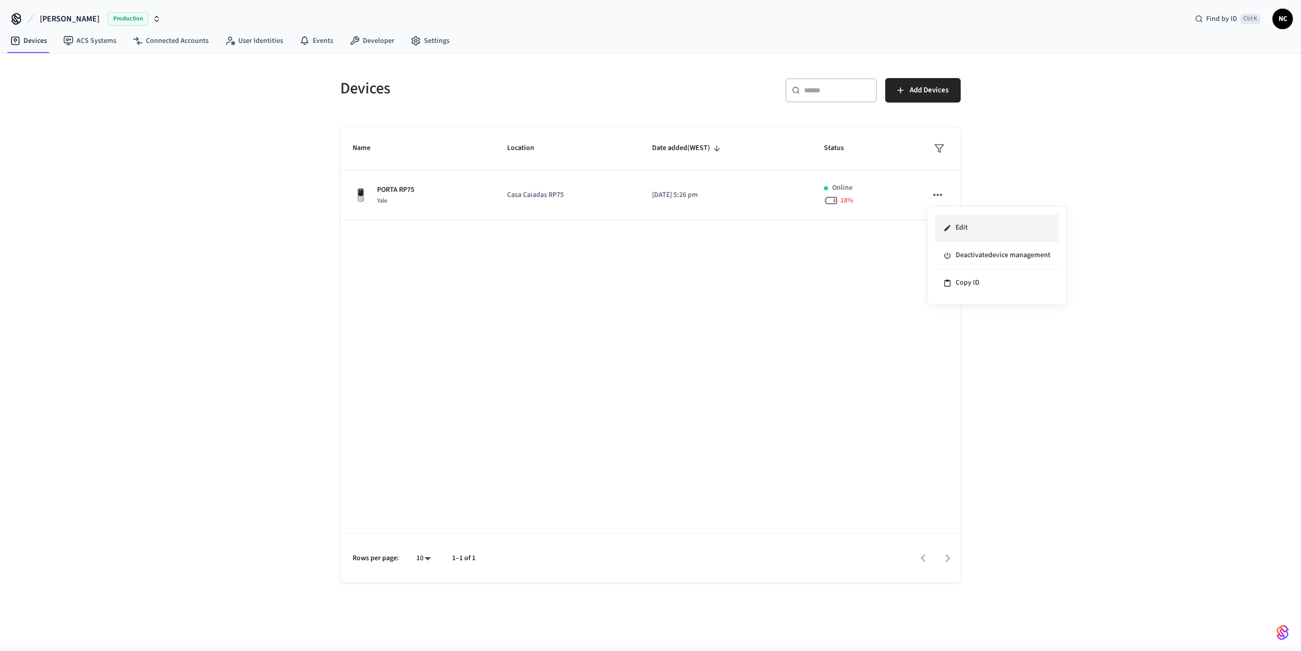
click at [969, 230] on li "Edit" at bounding box center [997, 228] width 124 height 28
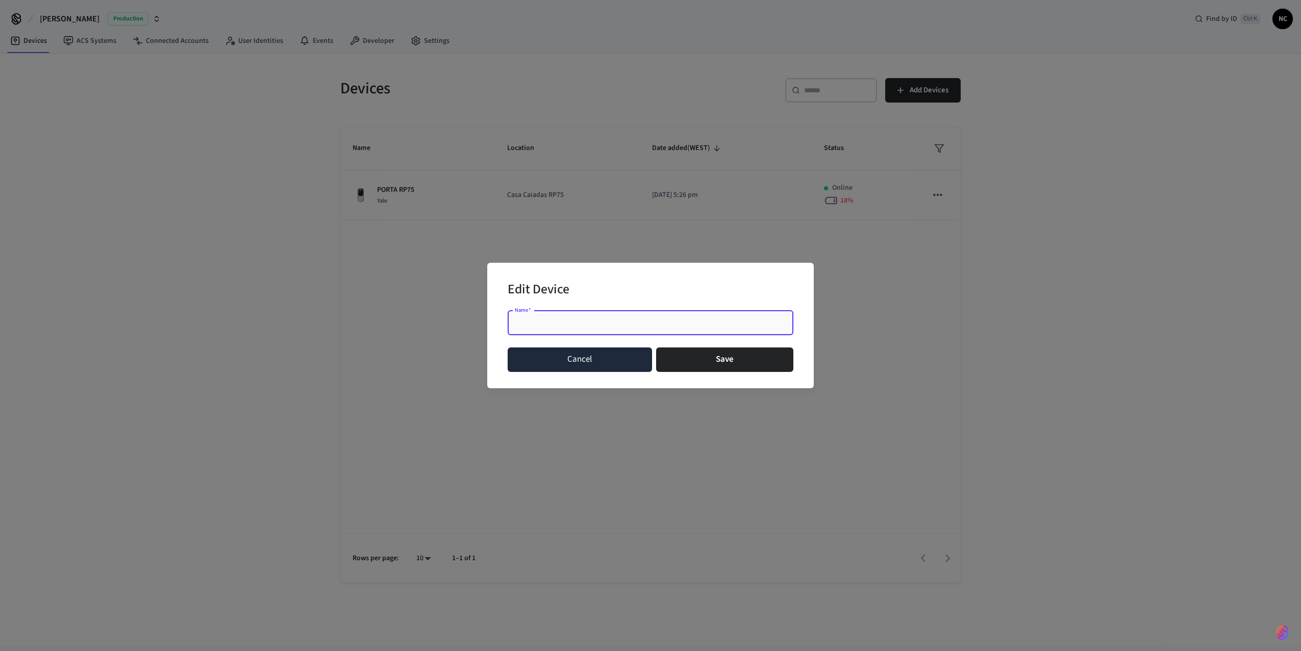
click at [591, 359] on button "Cancel" at bounding box center [580, 360] width 144 height 24
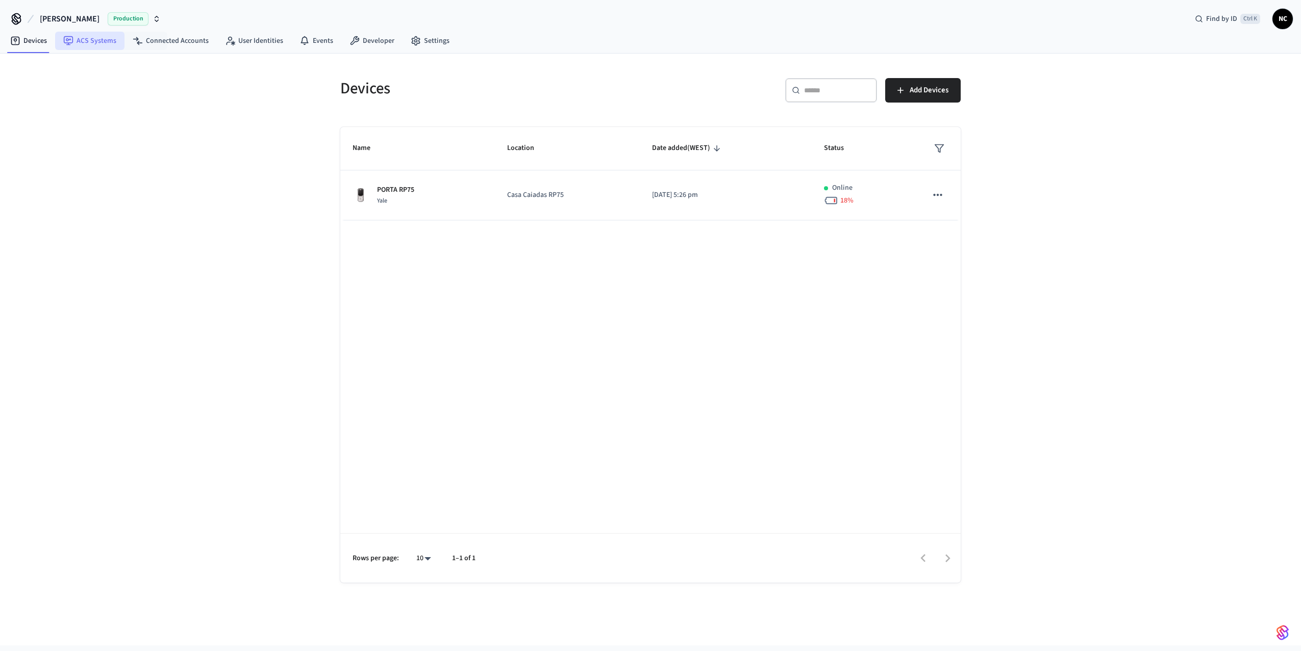
click at [100, 47] on link "ACS Systems" at bounding box center [89, 41] width 69 height 18
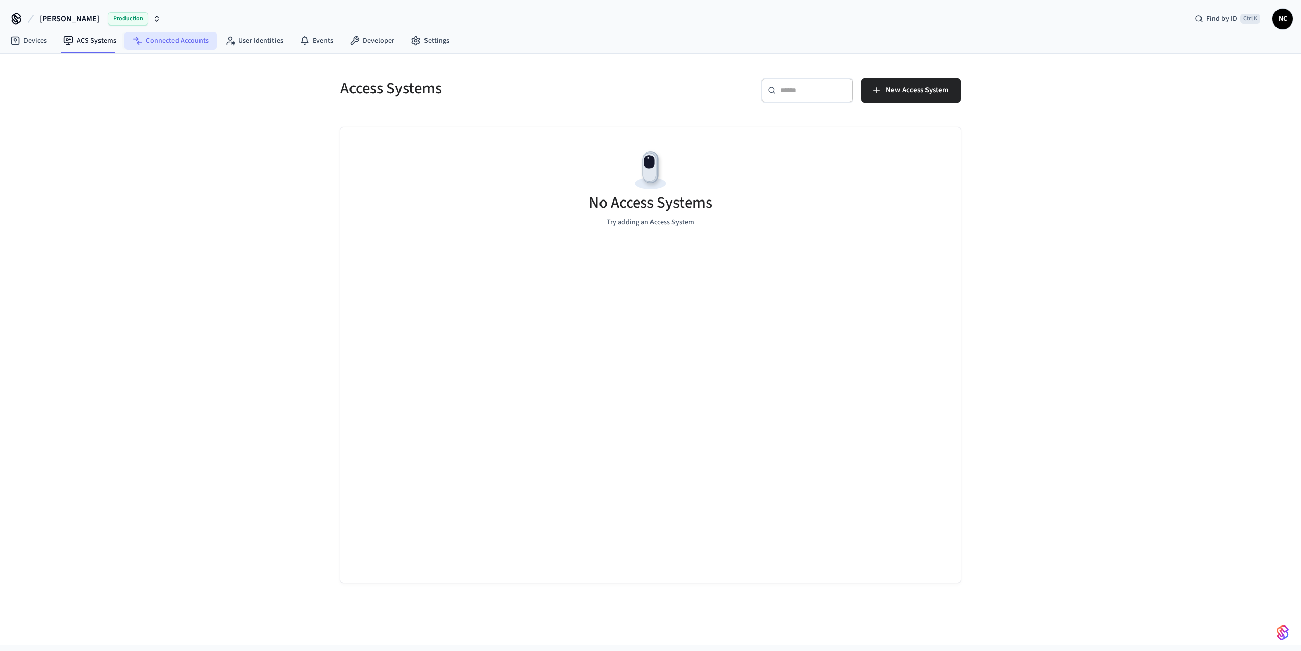
click at [158, 46] on link "Connected Accounts" at bounding box center [171, 41] width 92 height 18
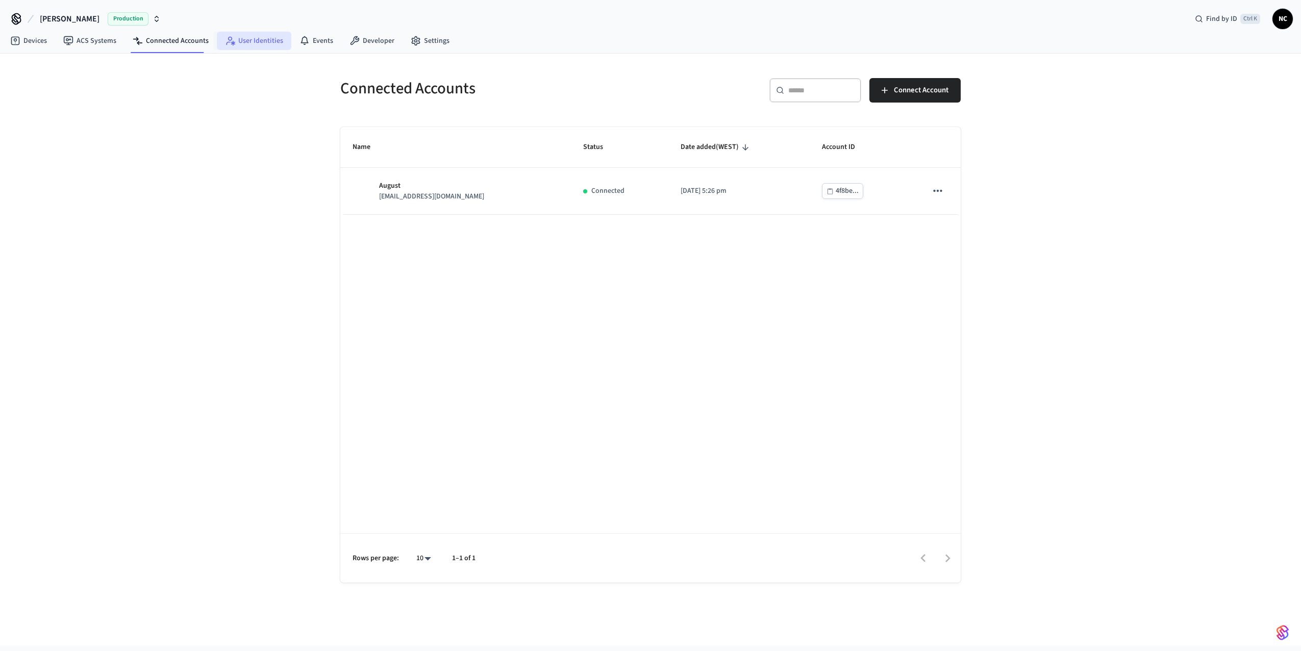
click at [251, 44] on link "User Identities" at bounding box center [254, 41] width 75 height 18
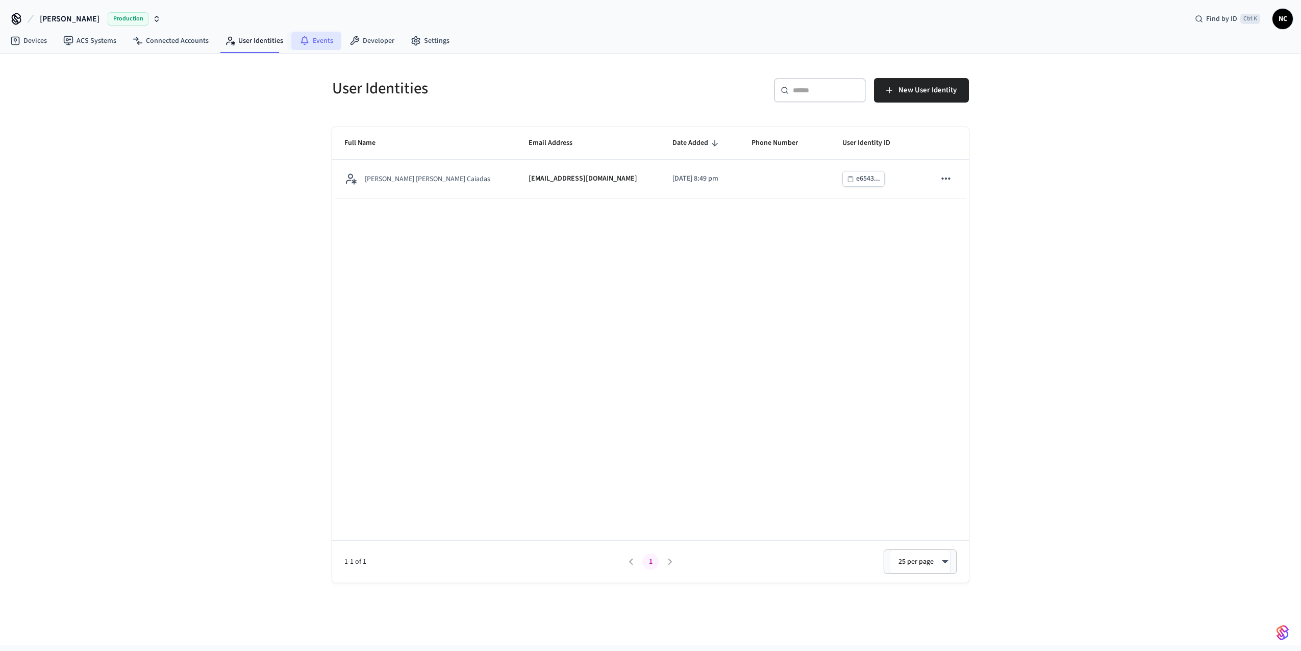
click at [314, 44] on link "Events" at bounding box center [316, 41] width 50 height 18
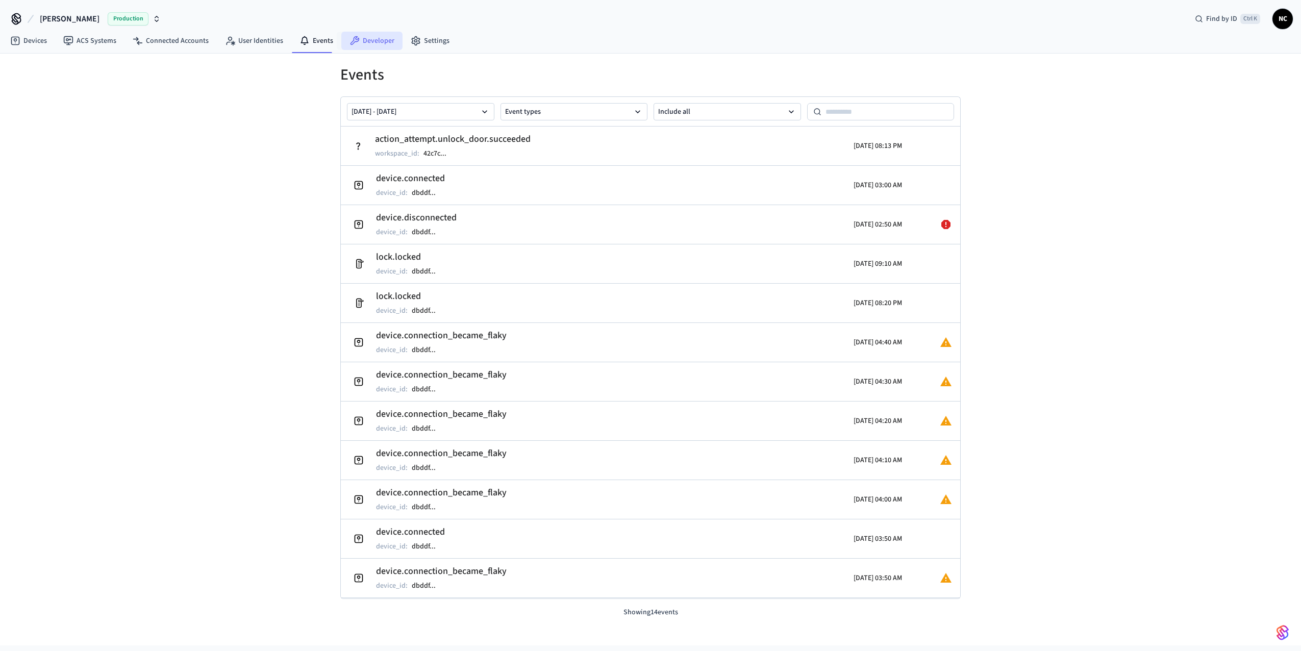
click at [366, 45] on link "Developer" at bounding box center [371, 41] width 61 height 18
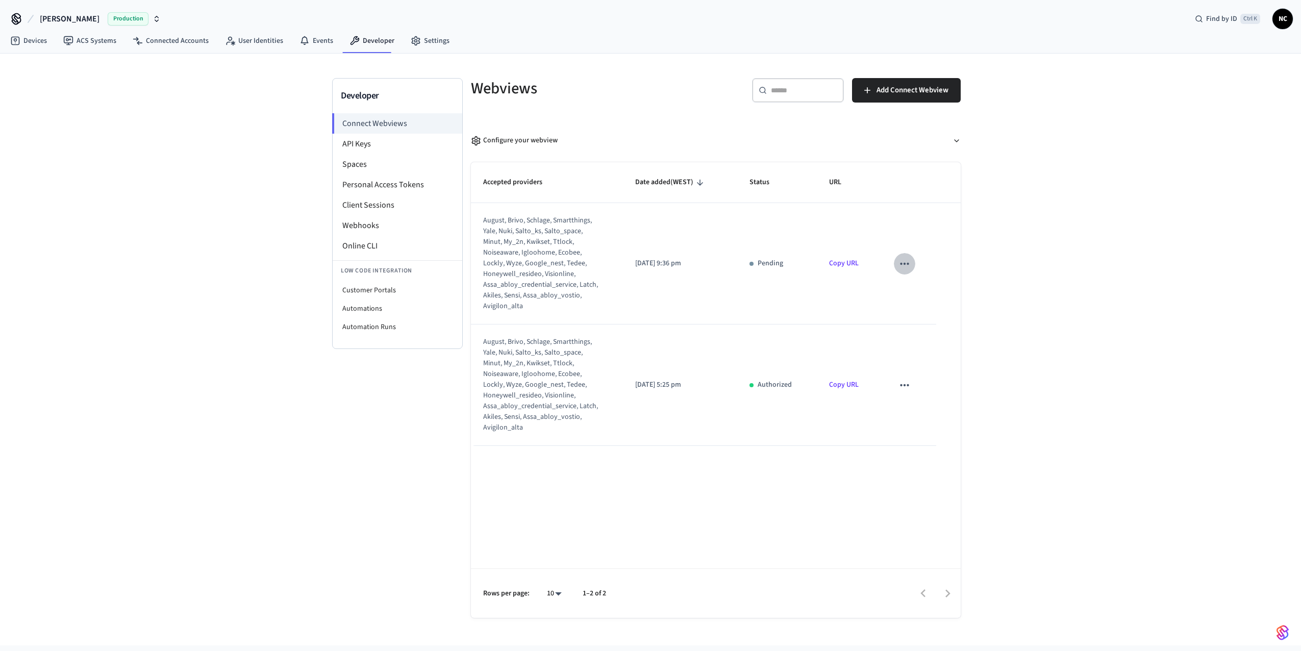
click at [901, 268] on icon "sticky table" at bounding box center [904, 263] width 13 height 13
click at [378, 151] on div at bounding box center [650, 325] width 1301 height 651
click at [371, 145] on li "API Keys" at bounding box center [398, 144] width 130 height 20
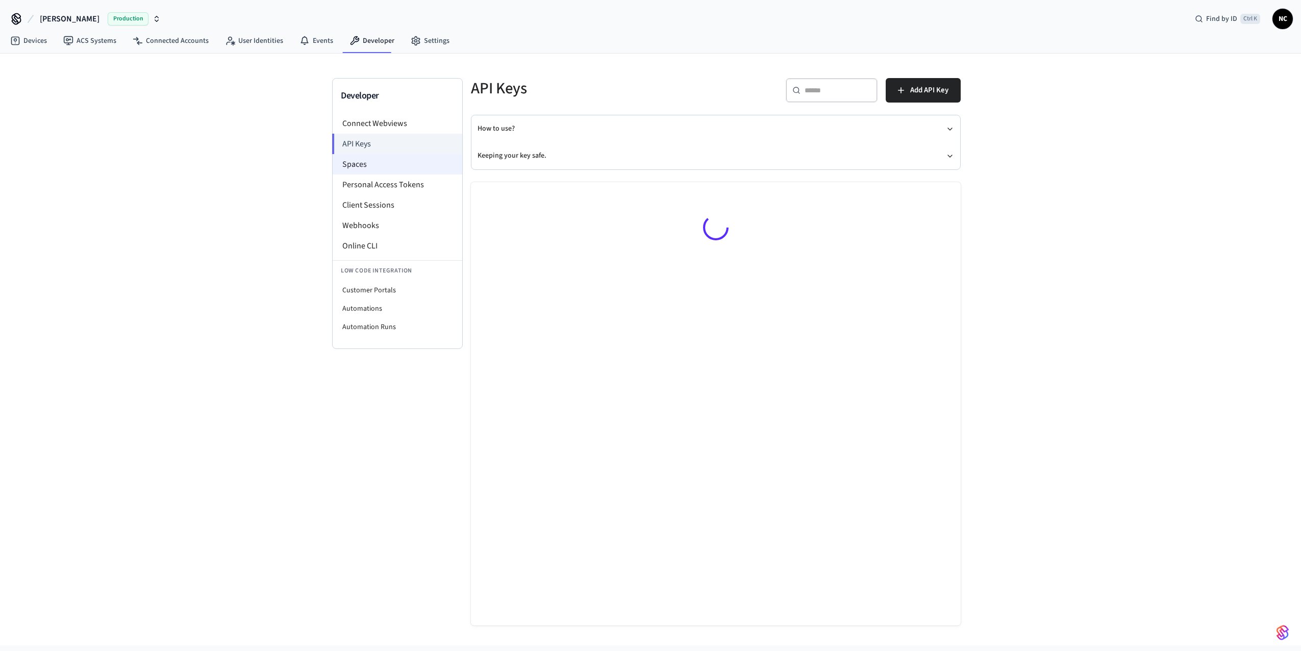
click at [374, 158] on li "Spaces" at bounding box center [398, 164] width 130 height 20
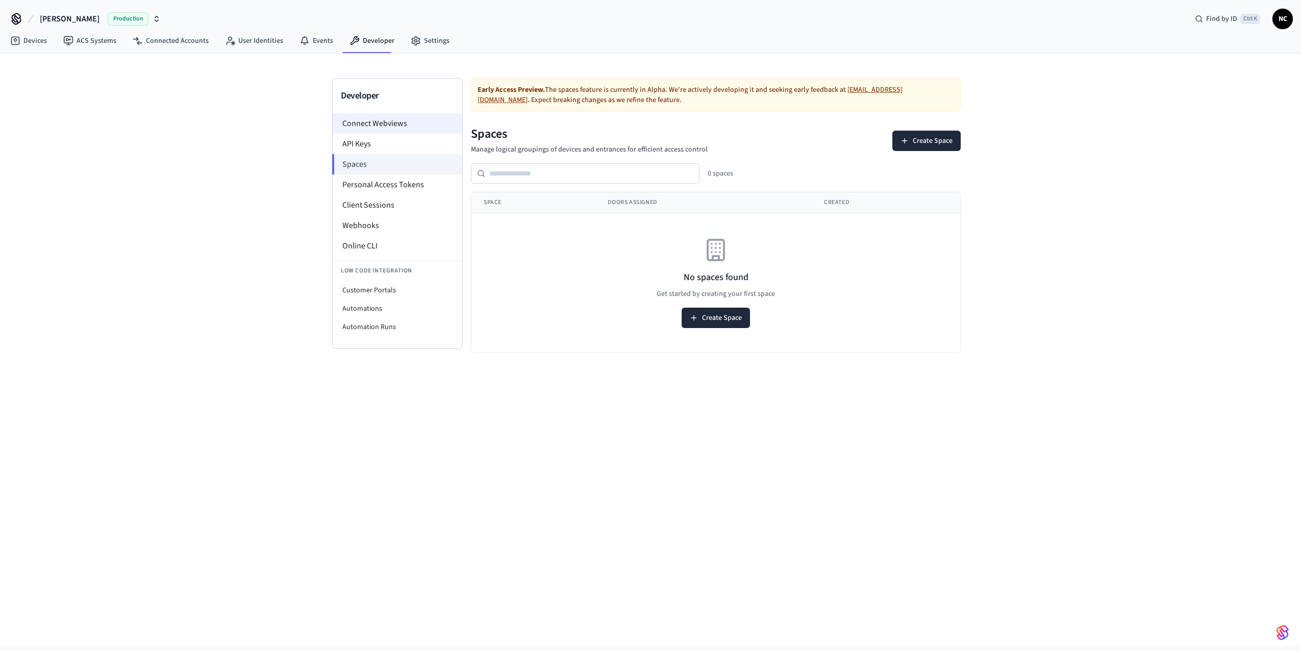
click at [376, 127] on li "Connect Webviews" at bounding box center [398, 123] width 130 height 20
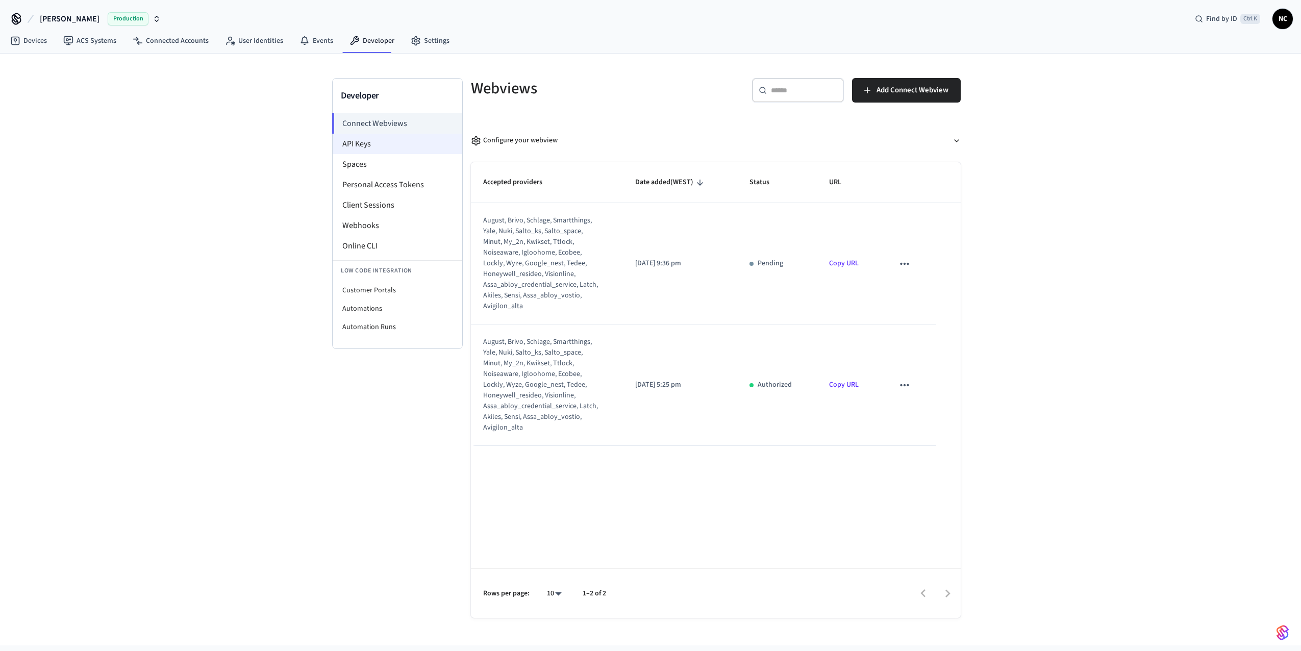
click at [388, 149] on li "API Keys" at bounding box center [398, 144] width 130 height 20
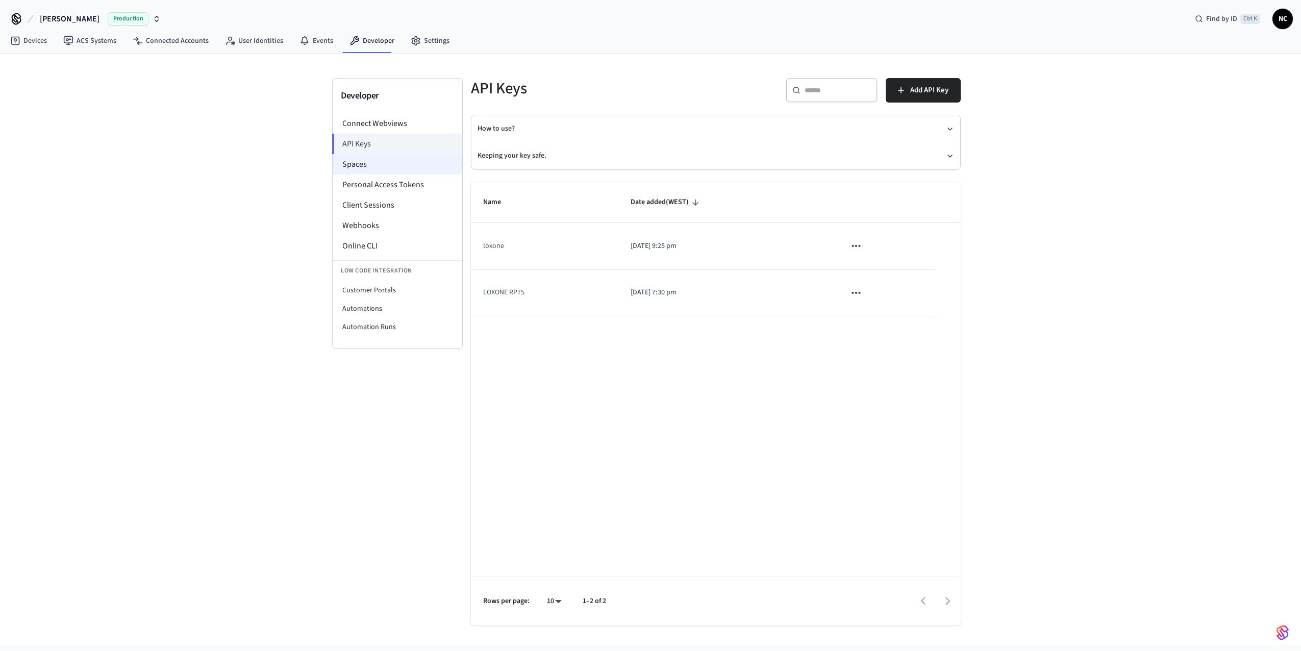
click at [388, 171] on li "Spaces" at bounding box center [398, 164] width 130 height 20
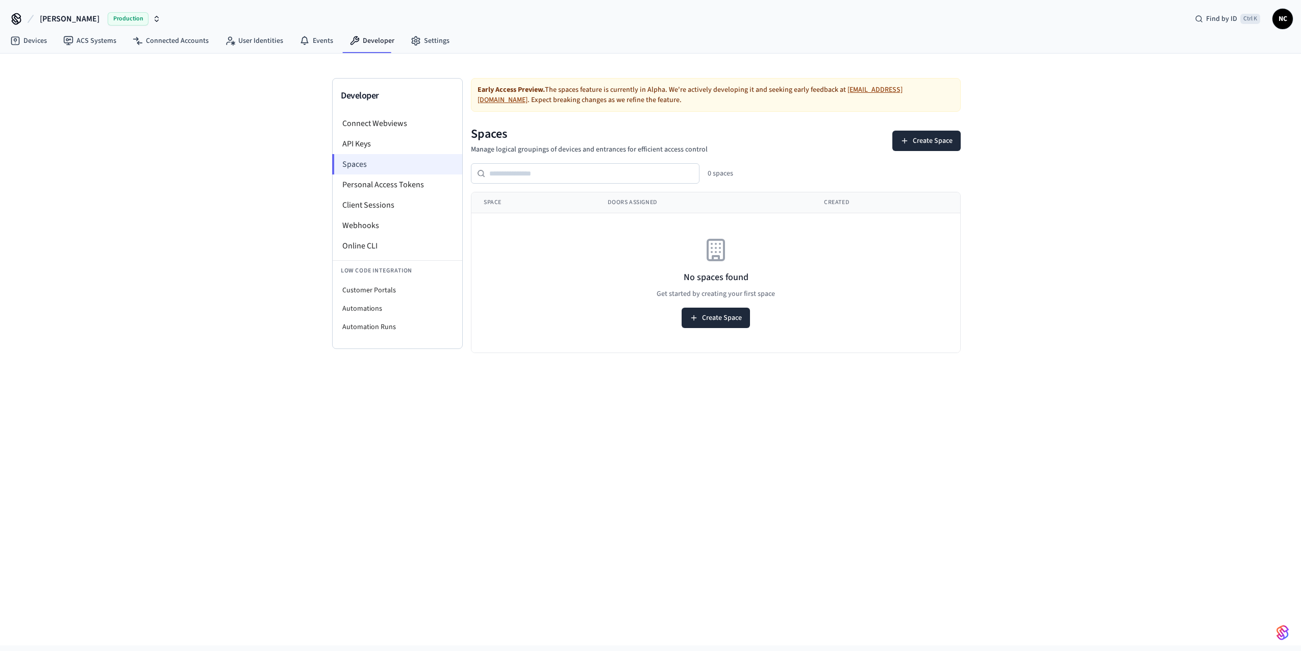
click at [378, 156] on li "Spaces" at bounding box center [397, 164] width 130 height 20
click at [379, 151] on li "API Keys" at bounding box center [398, 144] width 130 height 20
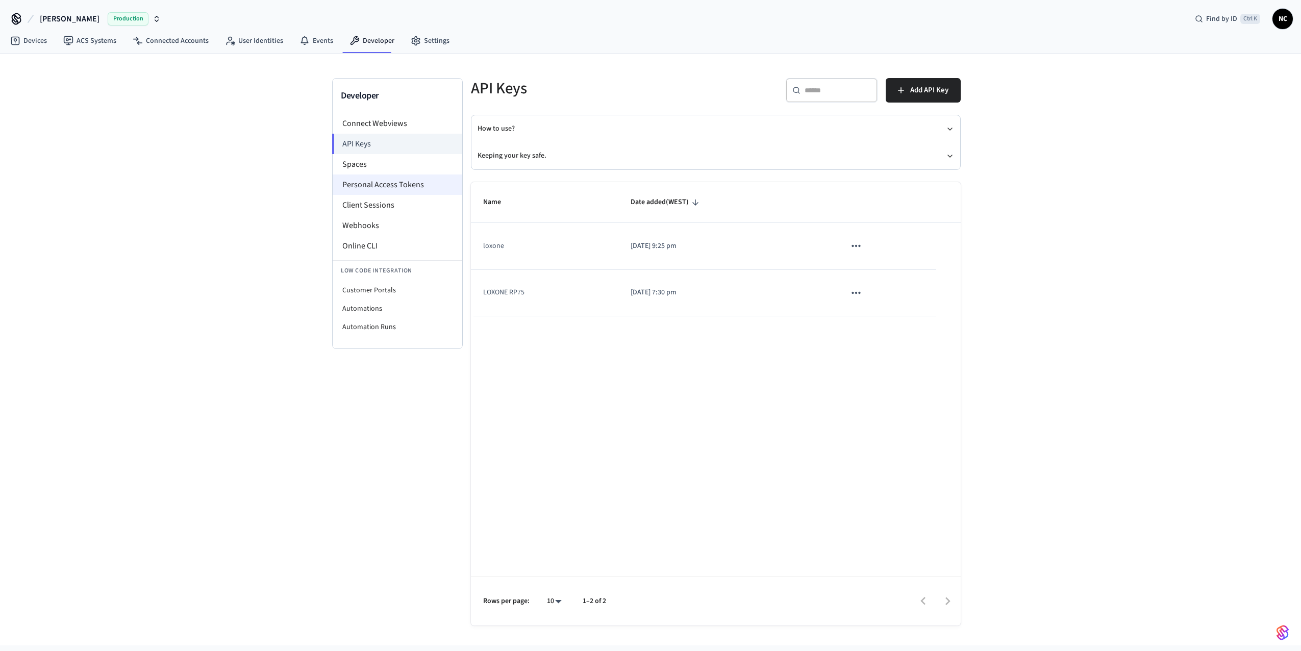
click at [390, 187] on li "Personal Access Tokens" at bounding box center [398, 185] width 130 height 20
click at [386, 164] on li "Spaces" at bounding box center [398, 164] width 130 height 20
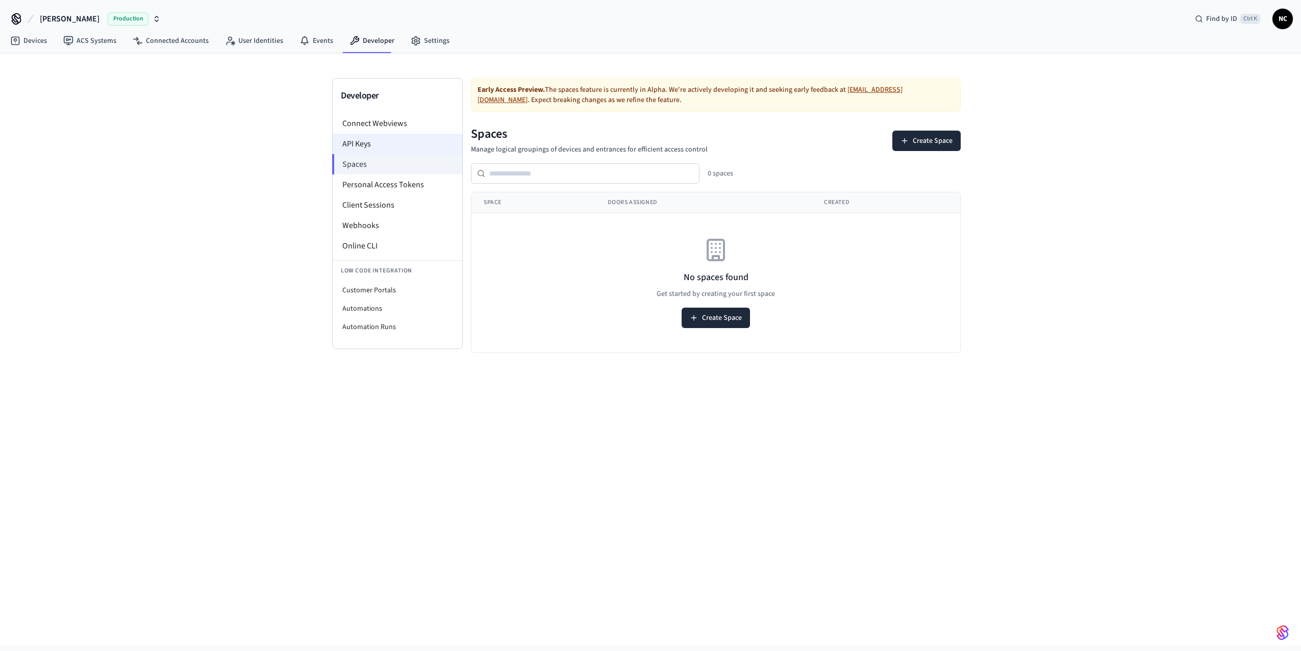
click at [385, 146] on li "API Keys" at bounding box center [398, 144] width 130 height 20
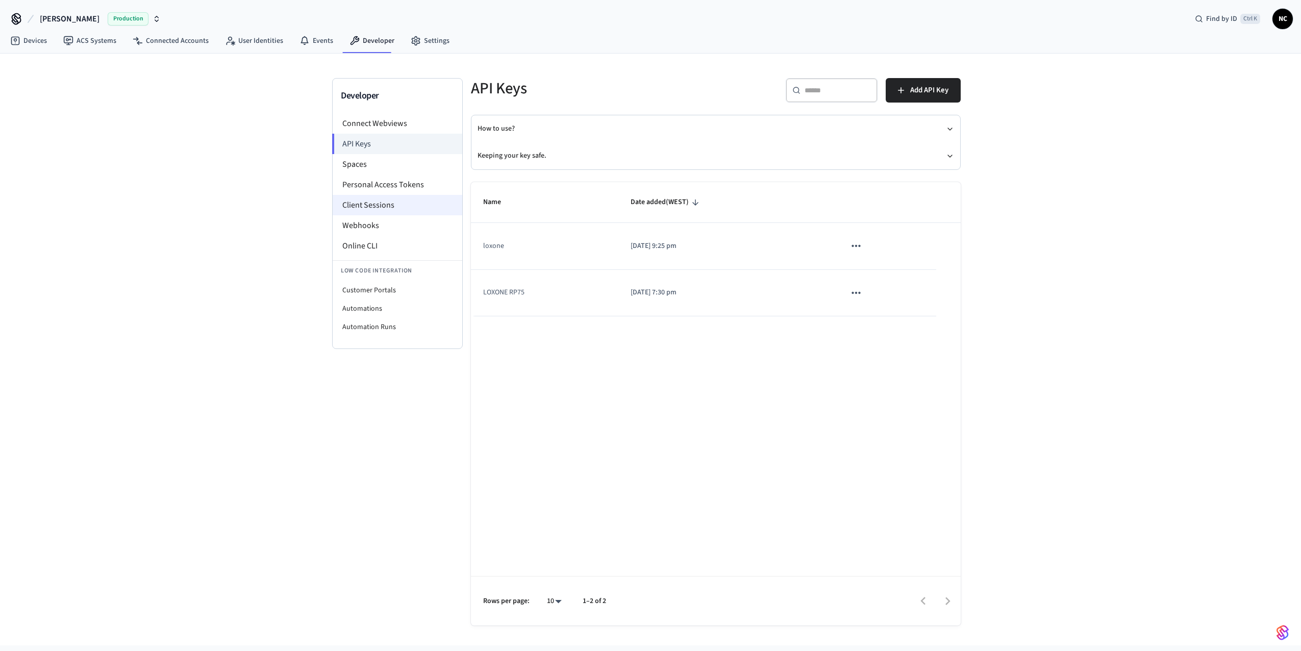
click at [383, 210] on li "Client Sessions" at bounding box center [398, 205] width 130 height 20
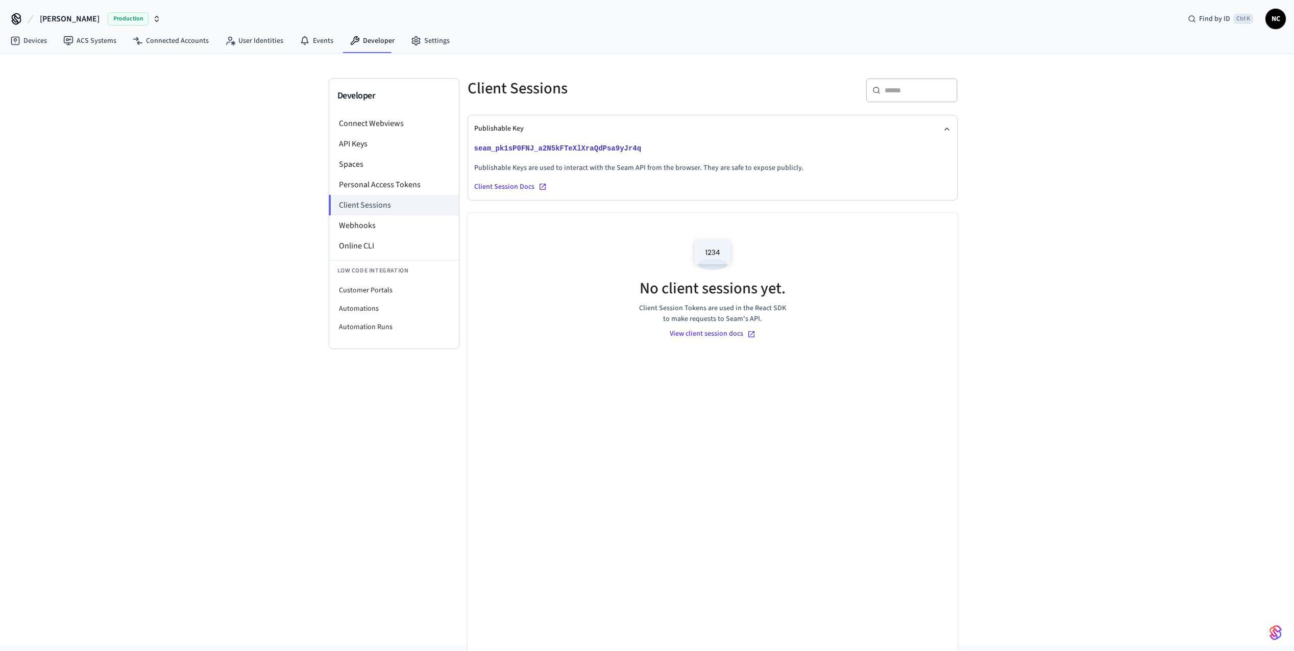
click at [517, 188] on div "Client Session Docs" at bounding box center [712, 187] width 477 height 10
click at [386, 226] on li "Webhooks" at bounding box center [394, 225] width 130 height 20
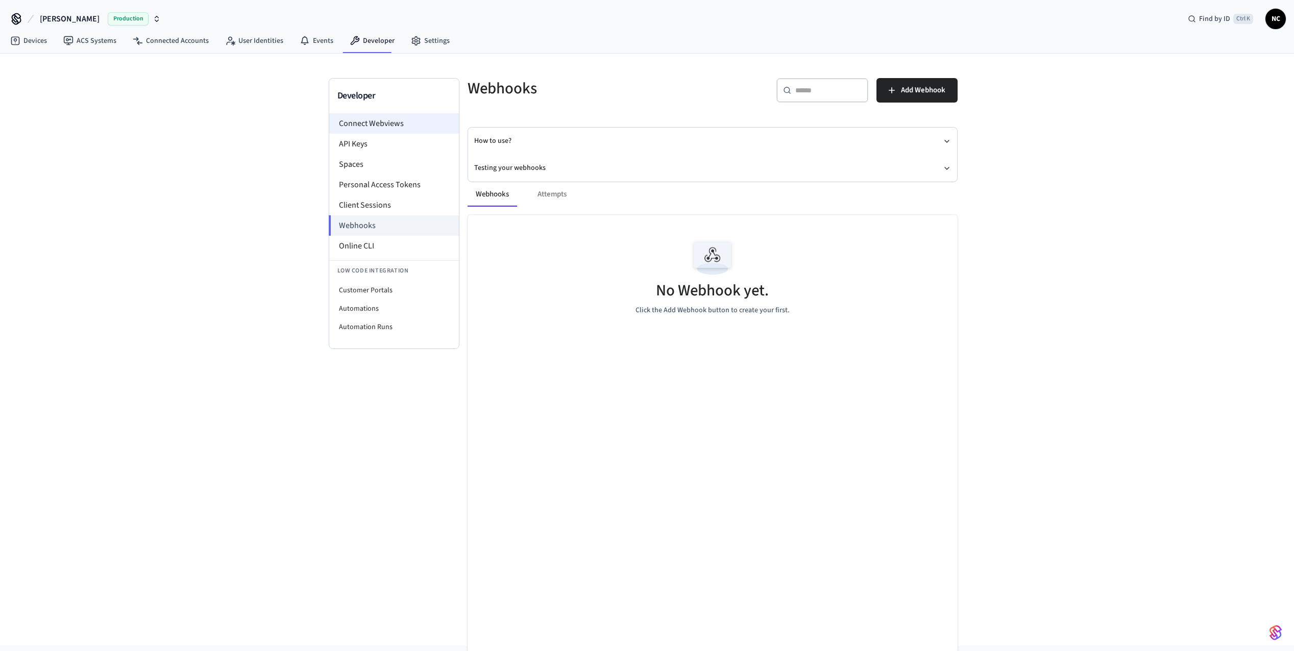
click at [386, 123] on li "Connect Webviews" at bounding box center [394, 123] width 130 height 20
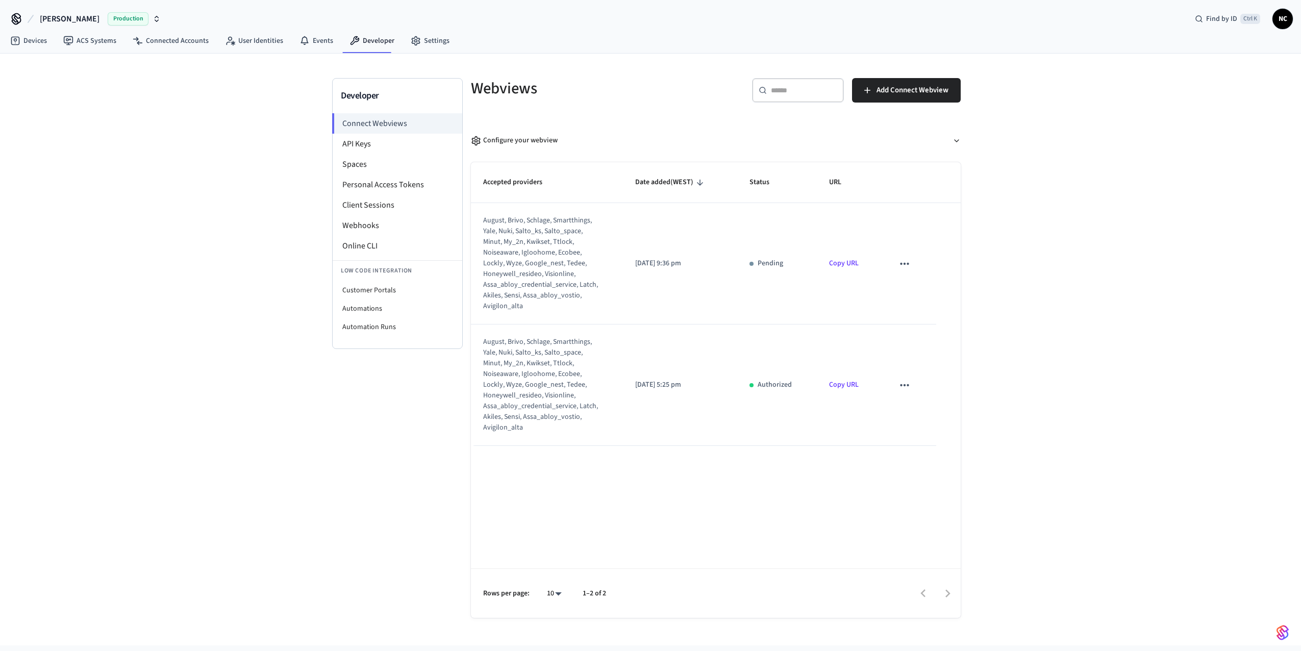
click at [910, 266] on icon "sticky table" at bounding box center [904, 263] width 13 height 13
click at [935, 301] on li "Delete" at bounding box center [925, 296] width 46 height 27
click at [917, 259] on td "sticky table" at bounding box center [909, 263] width 55 height 121
click at [904, 264] on icon "sticky table" at bounding box center [904, 264] width 9 height 2
click at [929, 297] on li "Delete" at bounding box center [925, 296] width 46 height 27
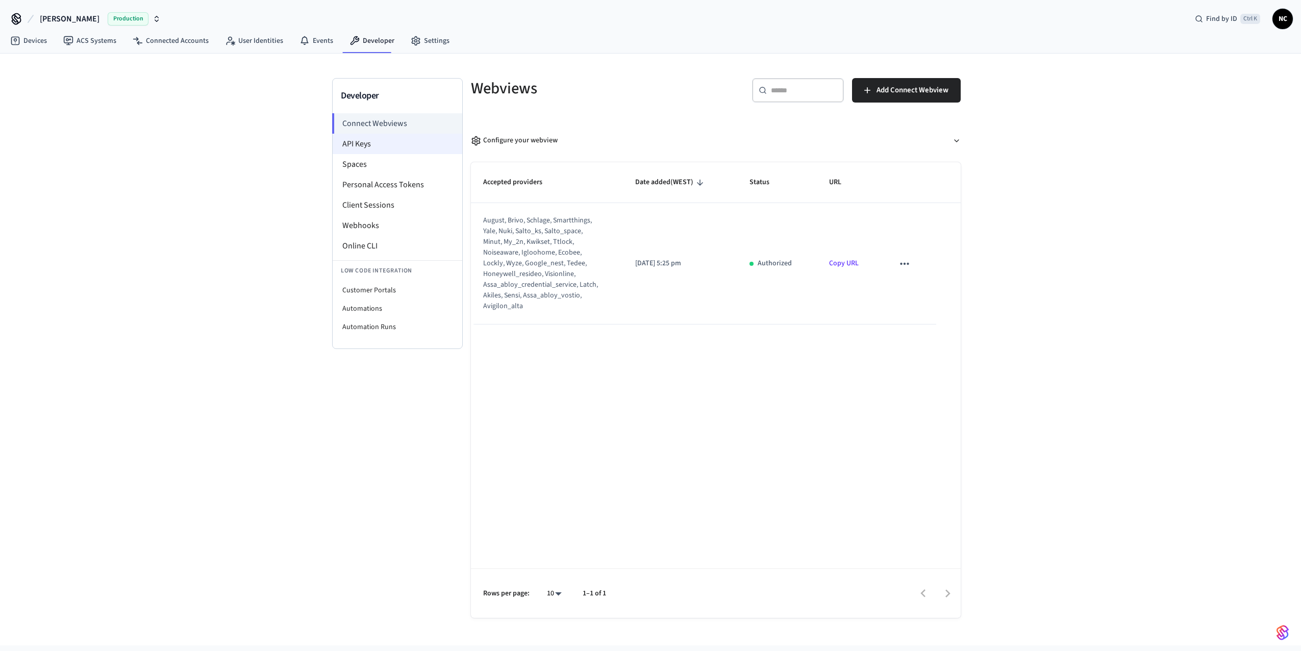
click at [377, 148] on li "API Keys" at bounding box center [398, 144] width 130 height 20
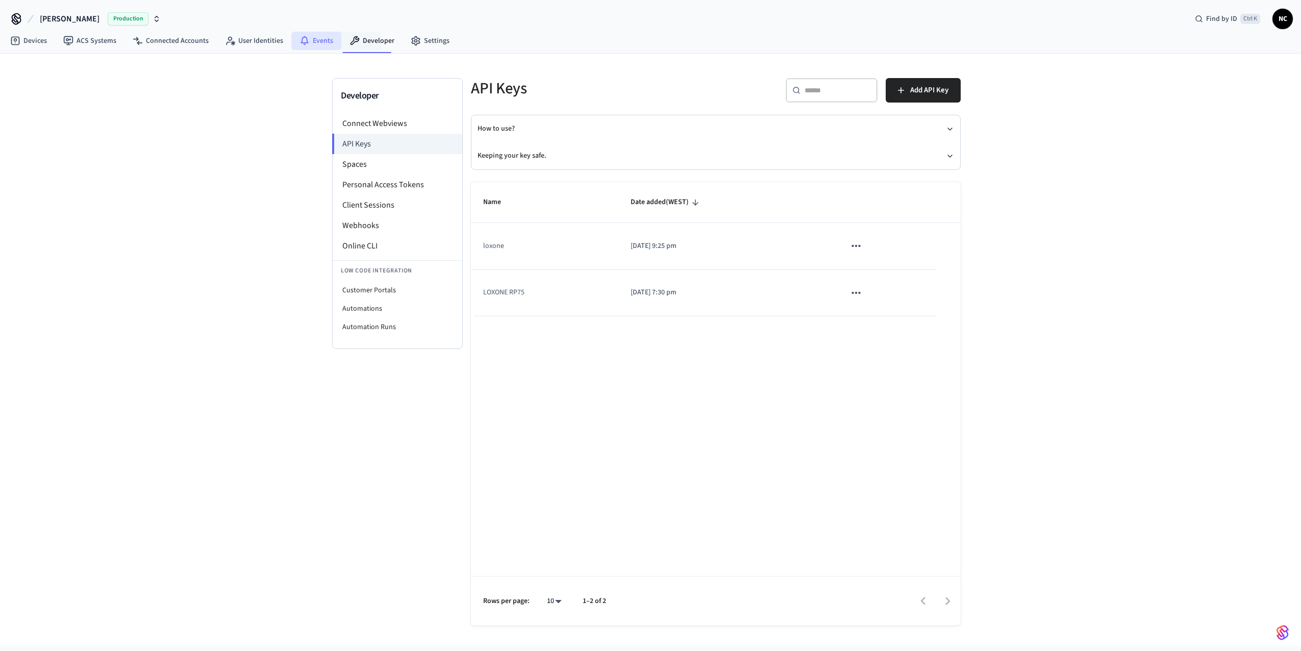
click at [320, 39] on link "Events" at bounding box center [316, 41] width 50 height 18
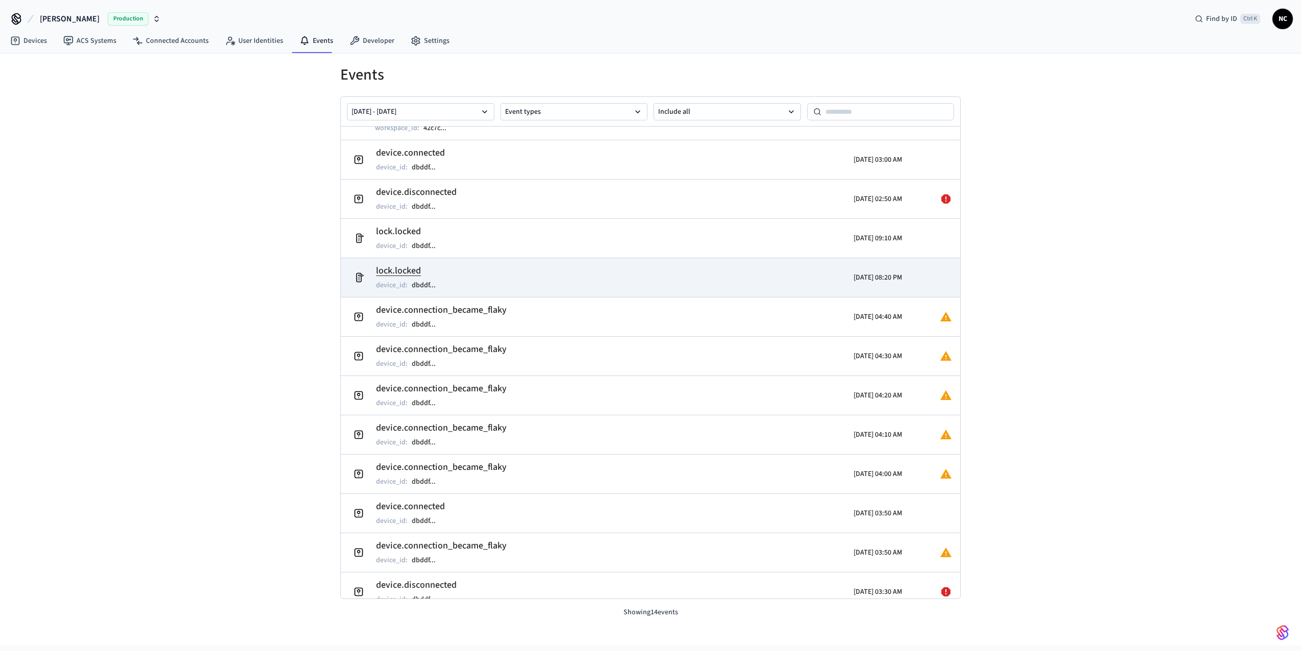
scroll to position [123, 0]
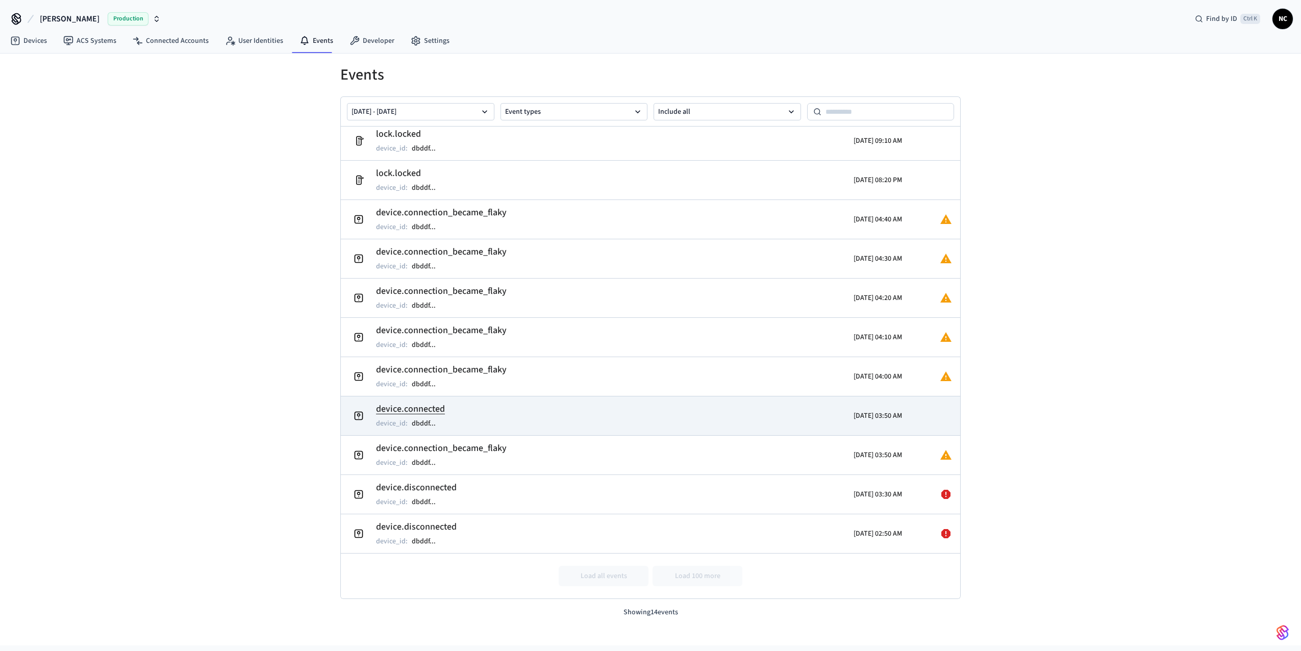
click at [561, 419] on td "device.connected device_id : dbddf ..." at bounding box center [550, 416] width 402 height 29
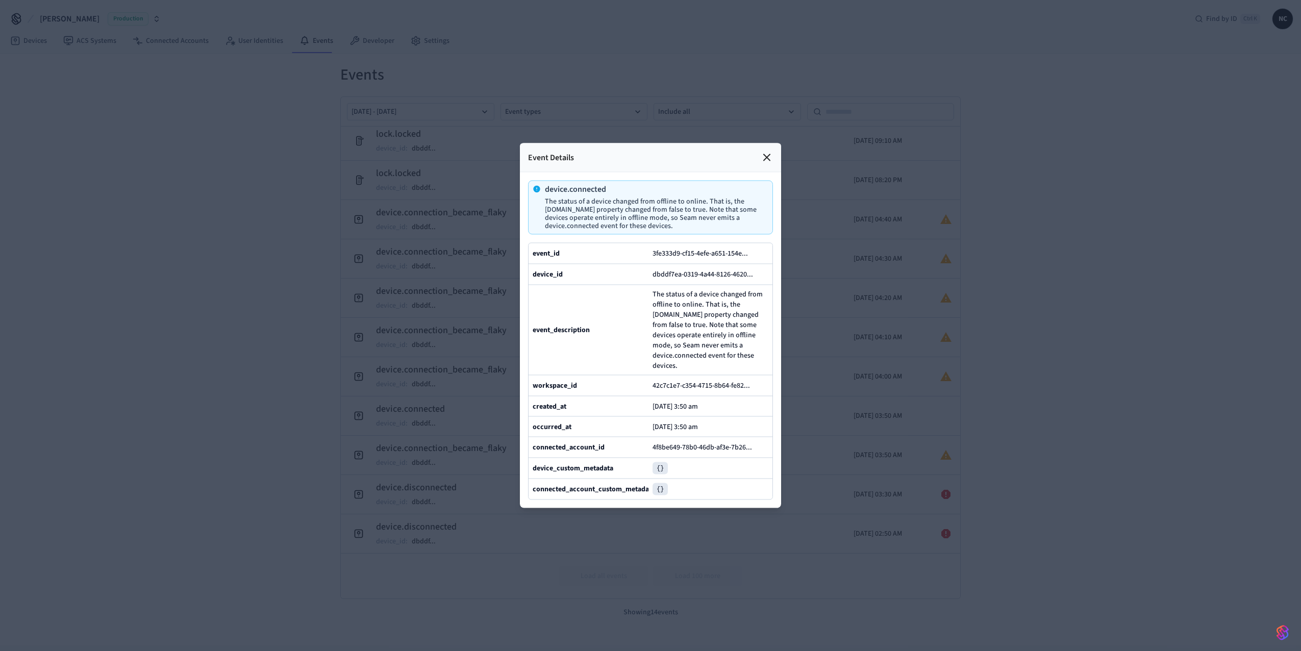
click at [763, 152] on icon at bounding box center [767, 158] width 12 height 12
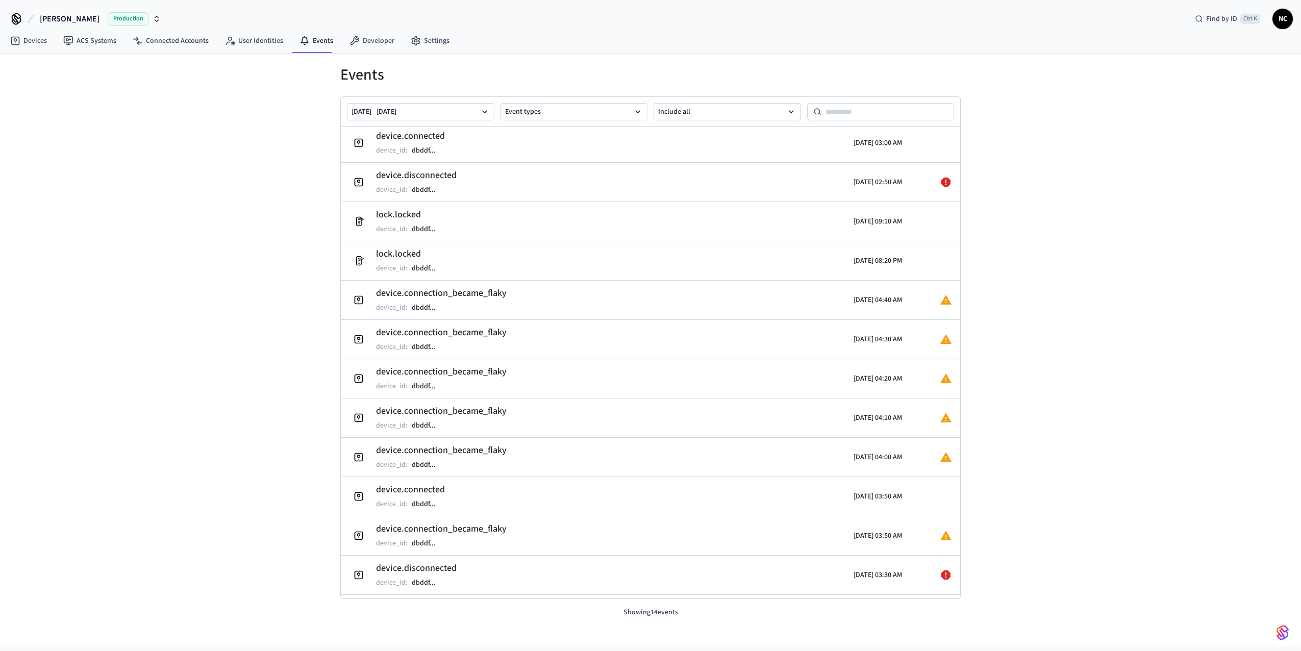
scroll to position [21, 0]
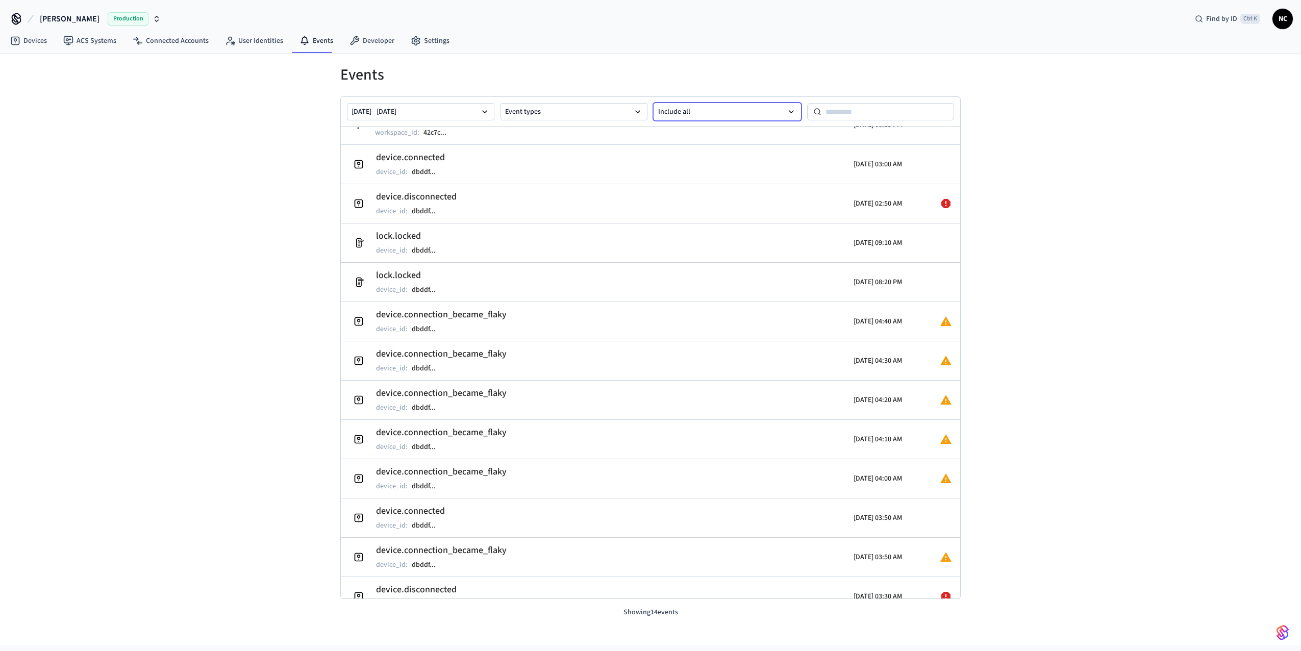
click at [676, 114] on button "Include all" at bounding box center [727, 111] width 147 height 17
click at [682, 132] on button "Include all" at bounding box center [727, 137] width 146 height 20
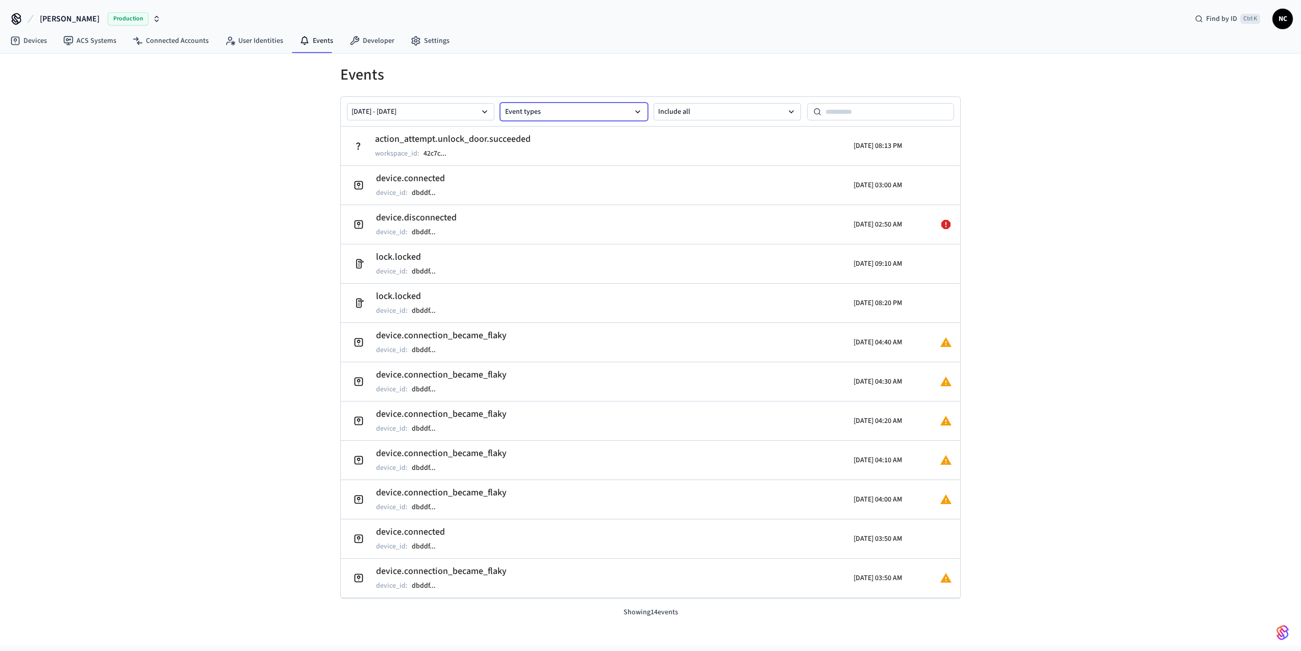
click at [554, 118] on button "Event types" at bounding box center [574, 111] width 147 height 17
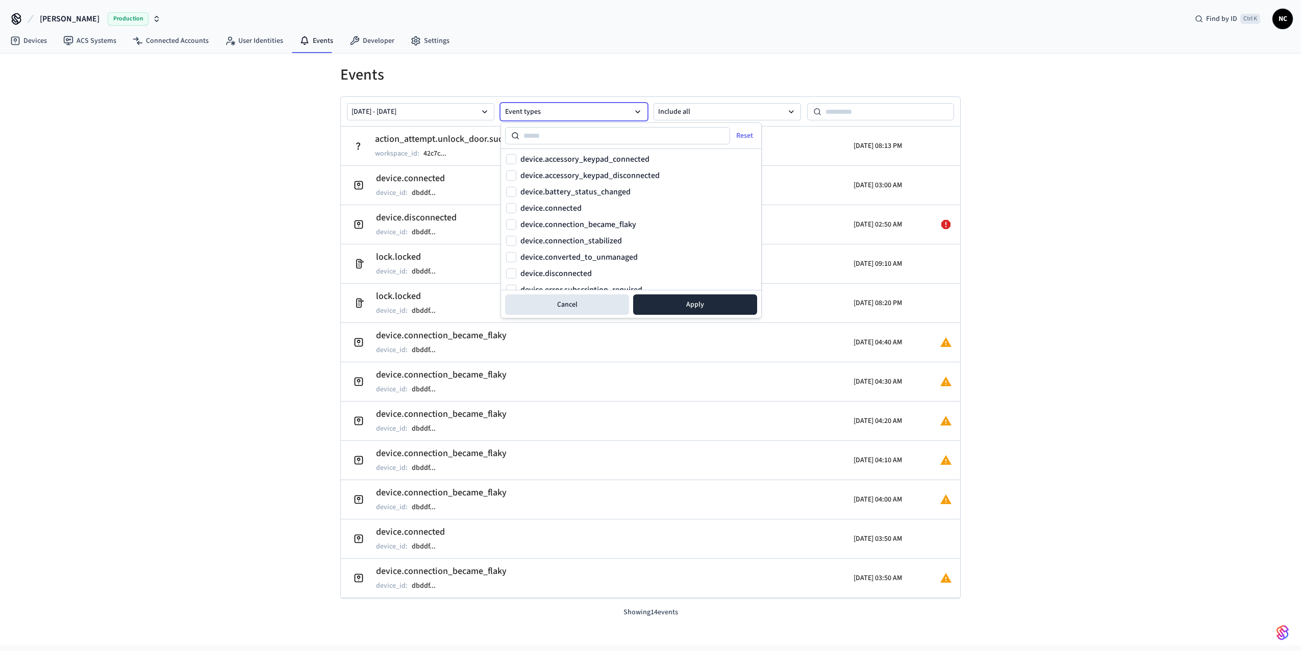
click at [554, 118] on button "Event types" at bounding box center [574, 111] width 147 height 17
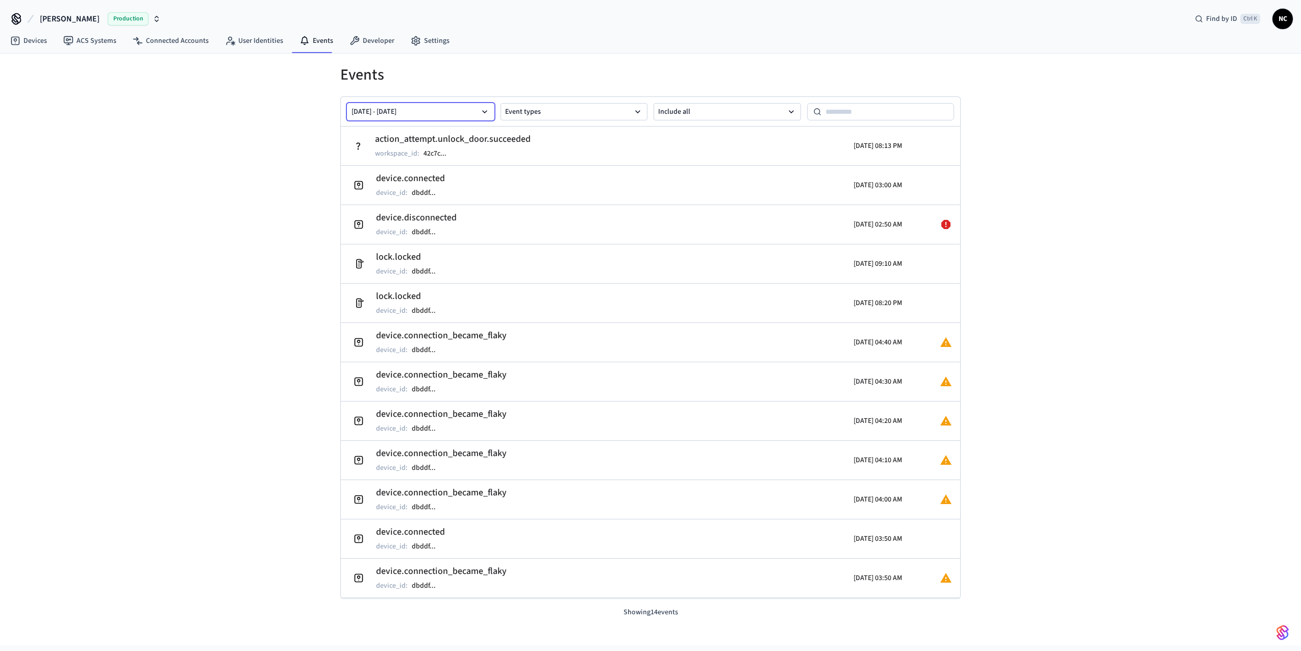
click at [469, 110] on button "[DATE] - [DATE]" at bounding box center [420, 111] width 147 height 17
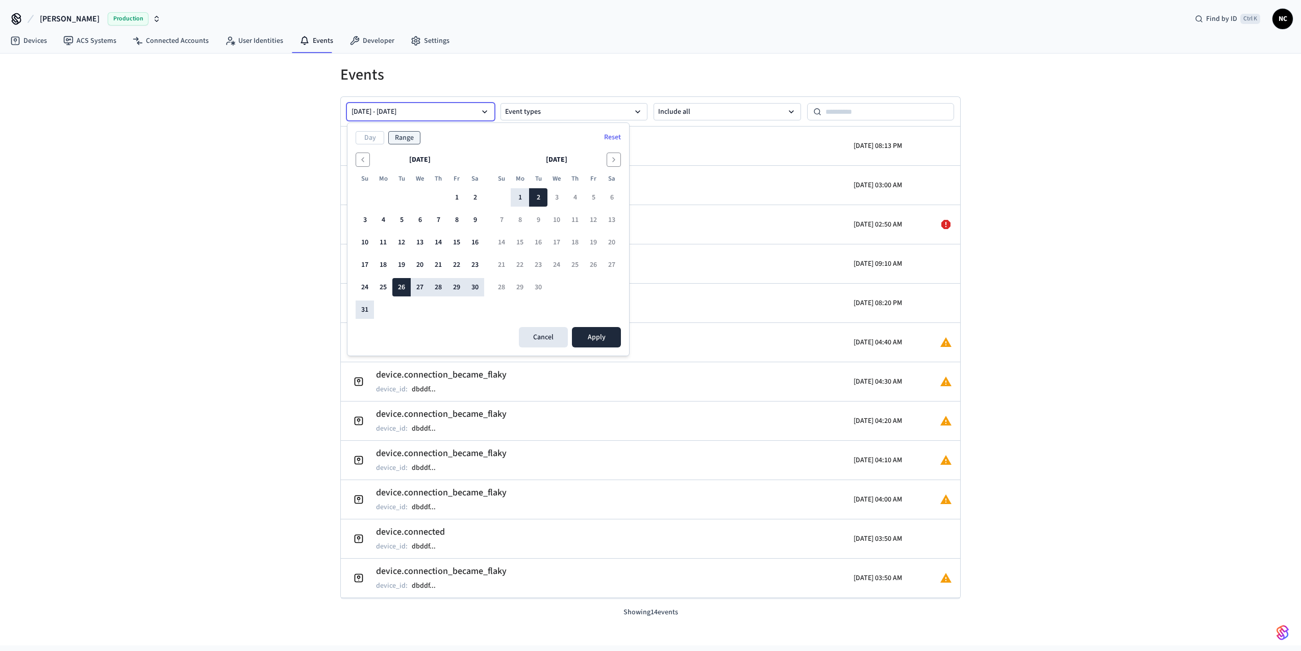
click at [469, 110] on button "[DATE] - [DATE]" at bounding box center [420, 111] width 147 height 17
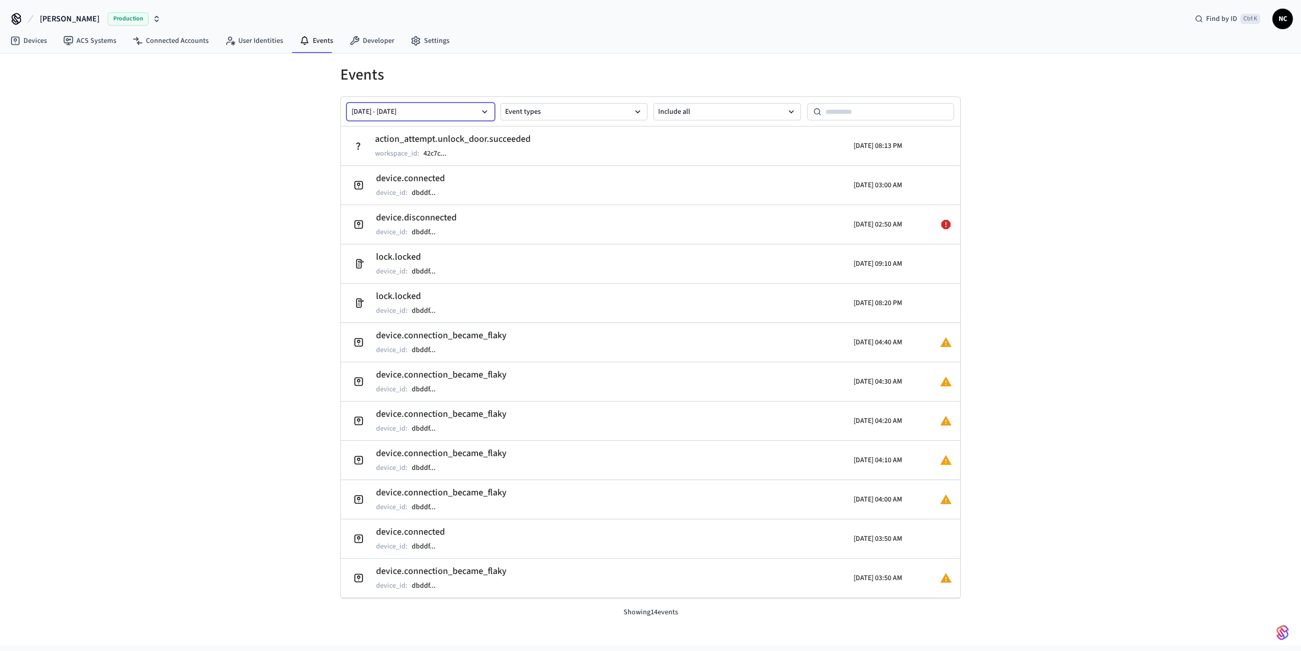
click at [469, 110] on button "[DATE] - [DATE]" at bounding box center [420, 111] width 147 height 17
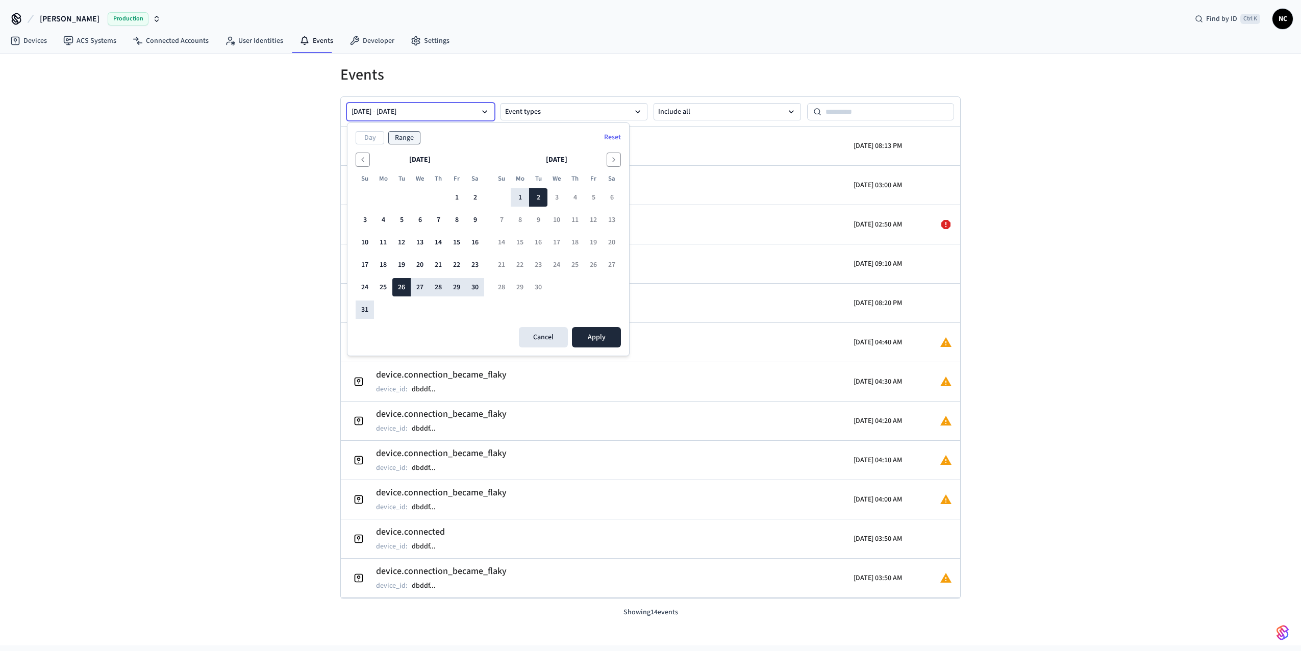
click at [469, 110] on button "[DATE] - [DATE]" at bounding box center [420, 111] width 147 height 17
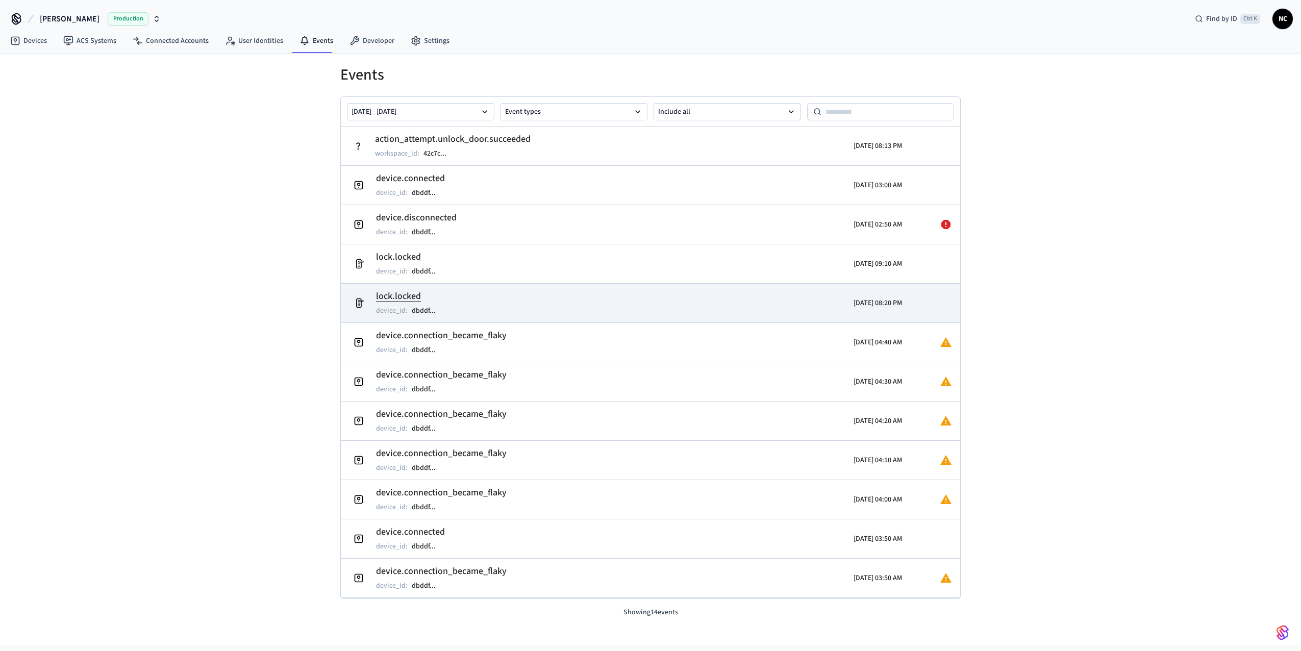
click at [471, 298] on td "lock.locked device_id : dbddf ..." at bounding box center [550, 303] width 402 height 29
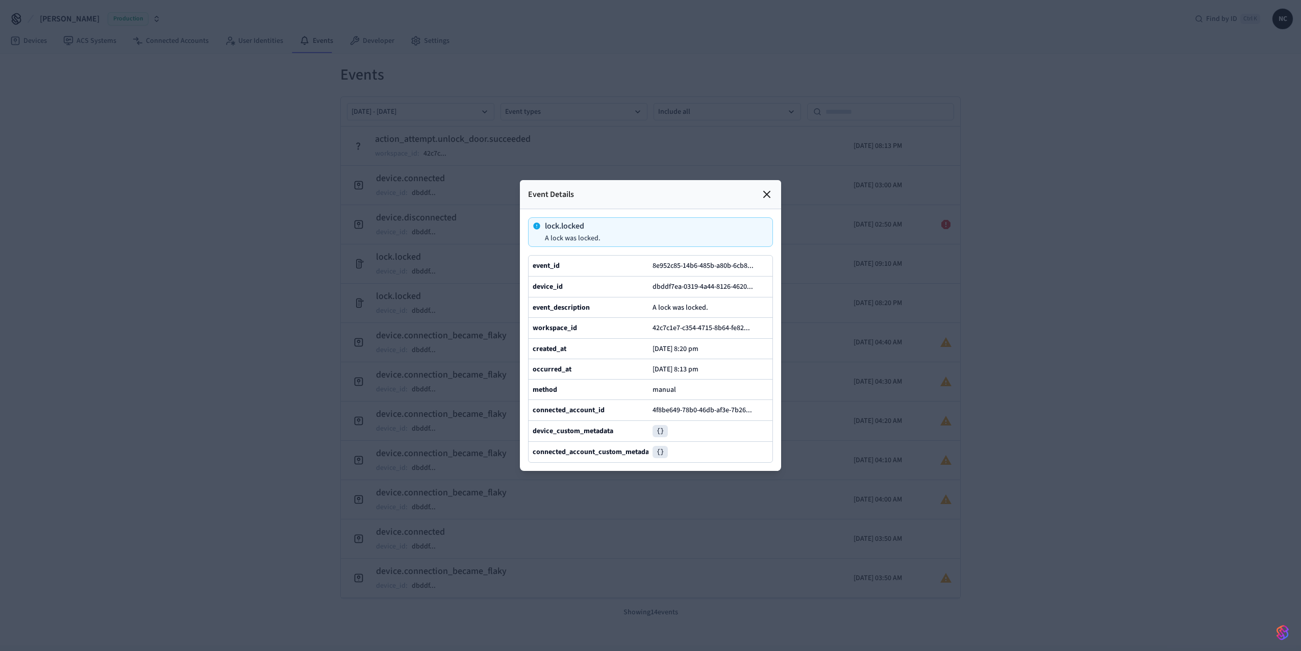
click at [760, 180] on div "Event Details" at bounding box center [650, 194] width 261 height 29
click at [769, 188] on icon at bounding box center [767, 194] width 12 height 12
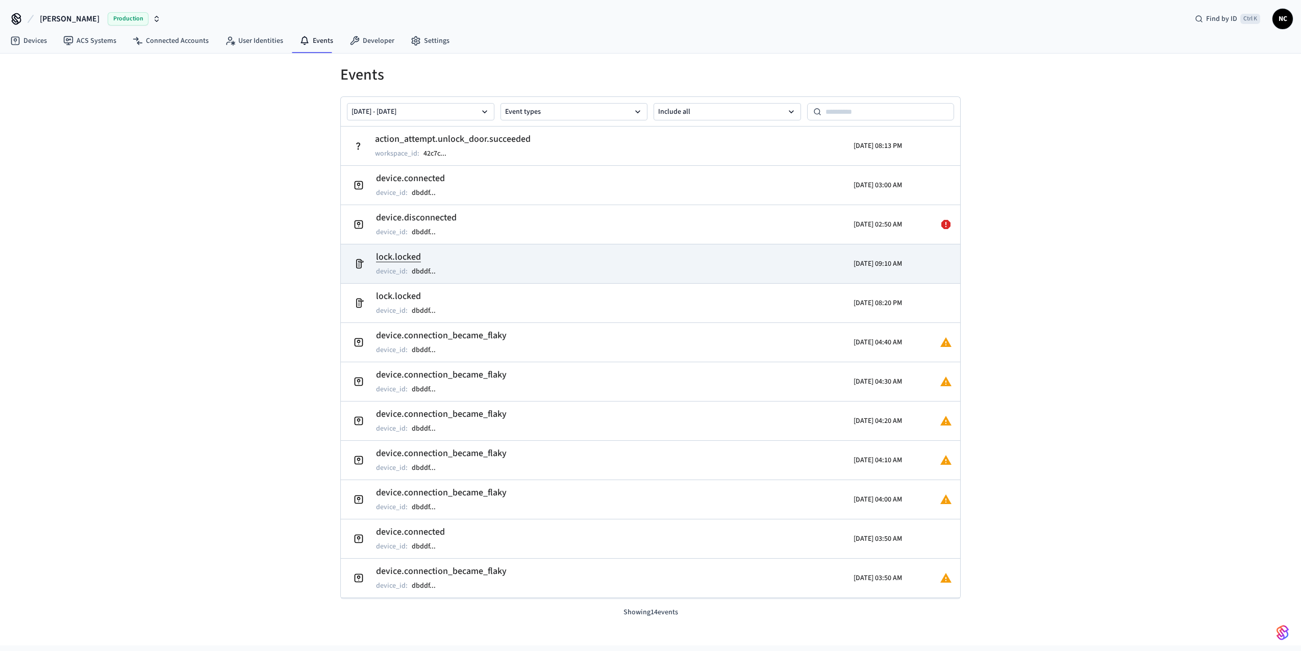
click at [396, 258] on h2 "lock.locked" at bounding box center [411, 257] width 70 height 14
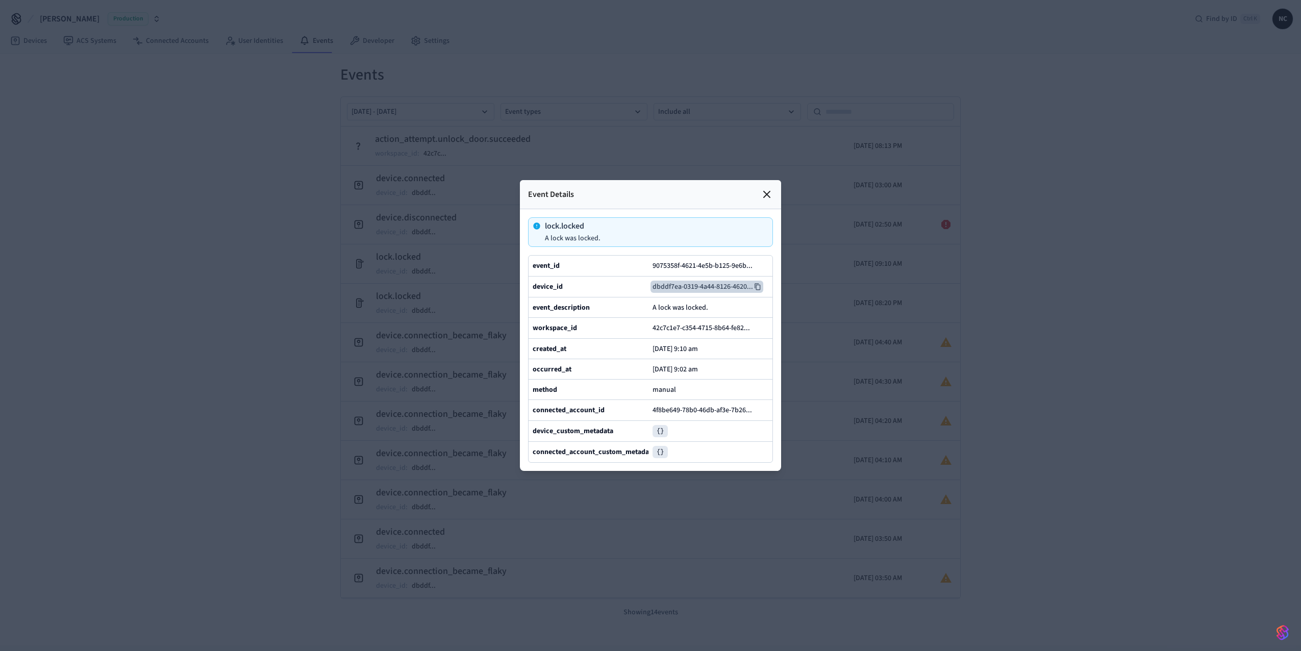
click at [759, 283] on icon at bounding box center [757, 286] width 7 height 7
click at [763, 180] on div "Event Details" at bounding box center [650, 194] width 261 height 29
click at [781, 180] on div "Event Details" at bounding box center [650, 194] width 261 height 29
click at [772, 188] on icon at bounding box center [767, 194] width 12 height 12
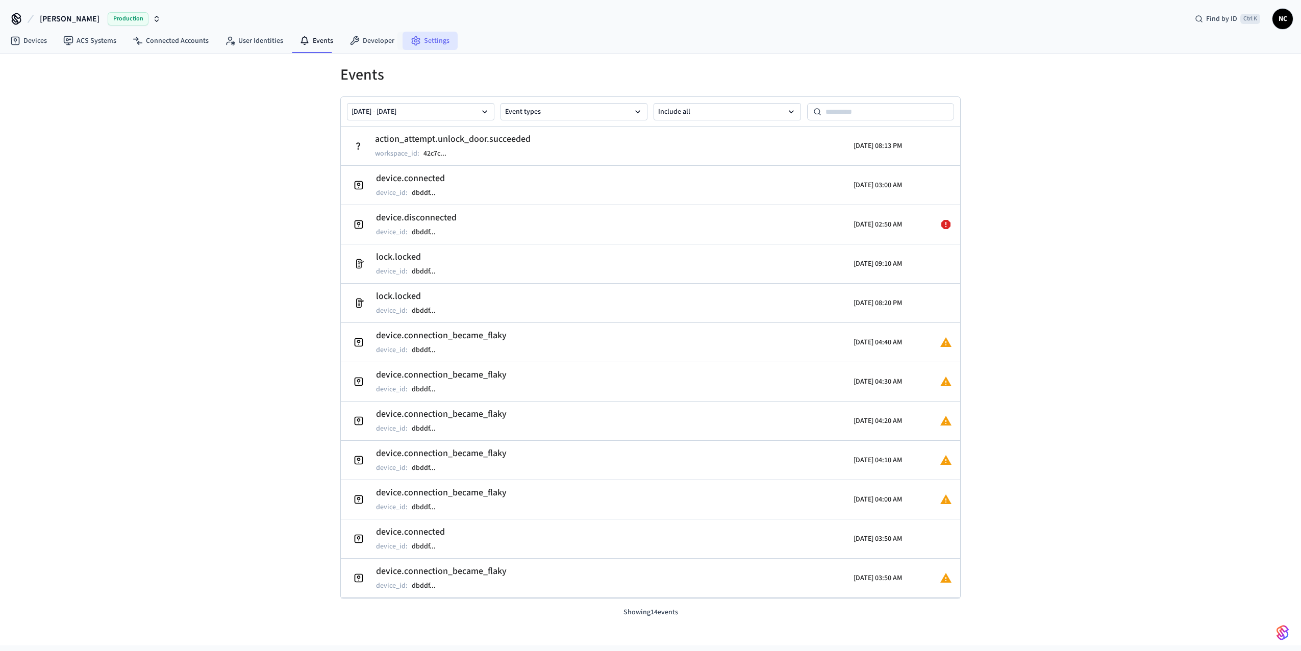
click at [441, 42] on link "Settings" at bounding box center [430, 41] width 55 height 18
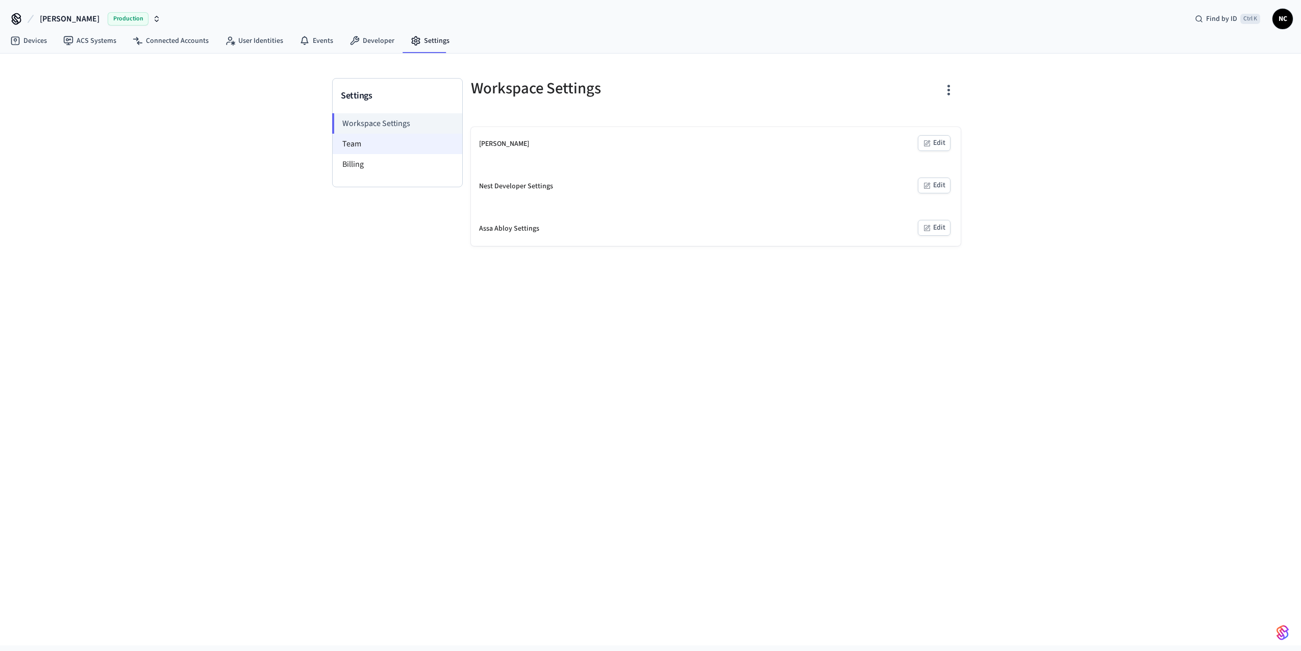
click at [385, 144] on li "Team" at bounding box center [398, 144] width 130 height 20
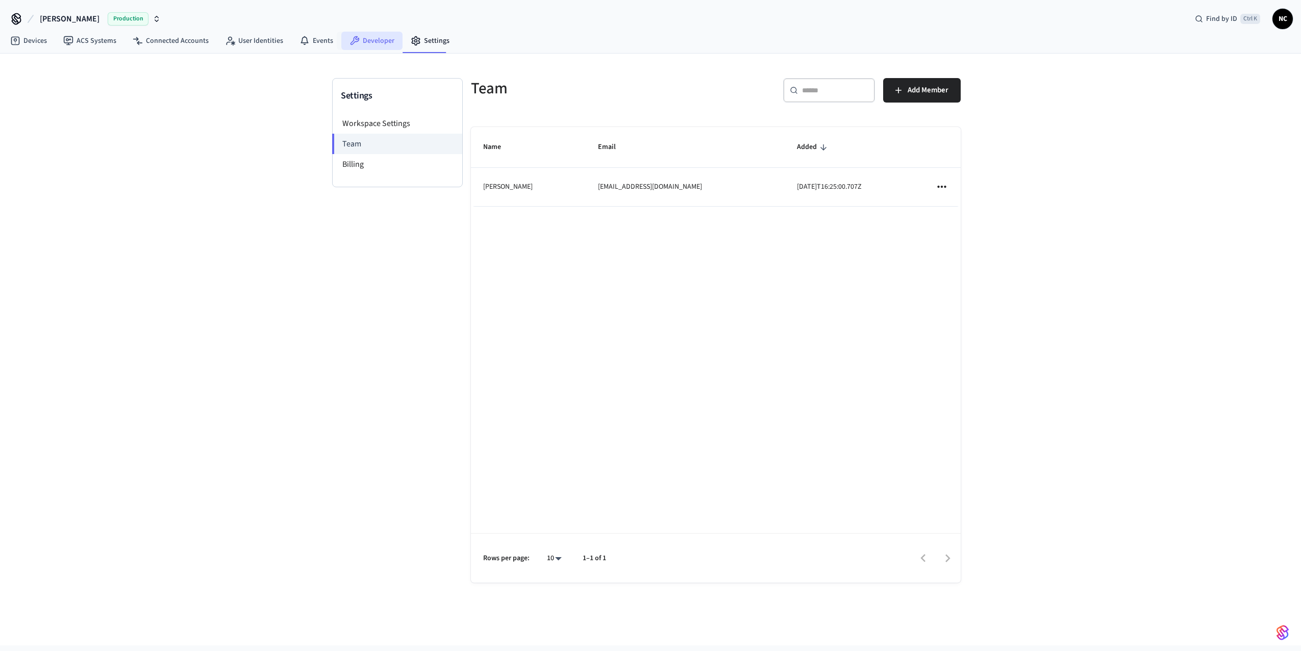
click at [364, 43] on link "Developer" at bounding box center [371, 41] width 61 height 18
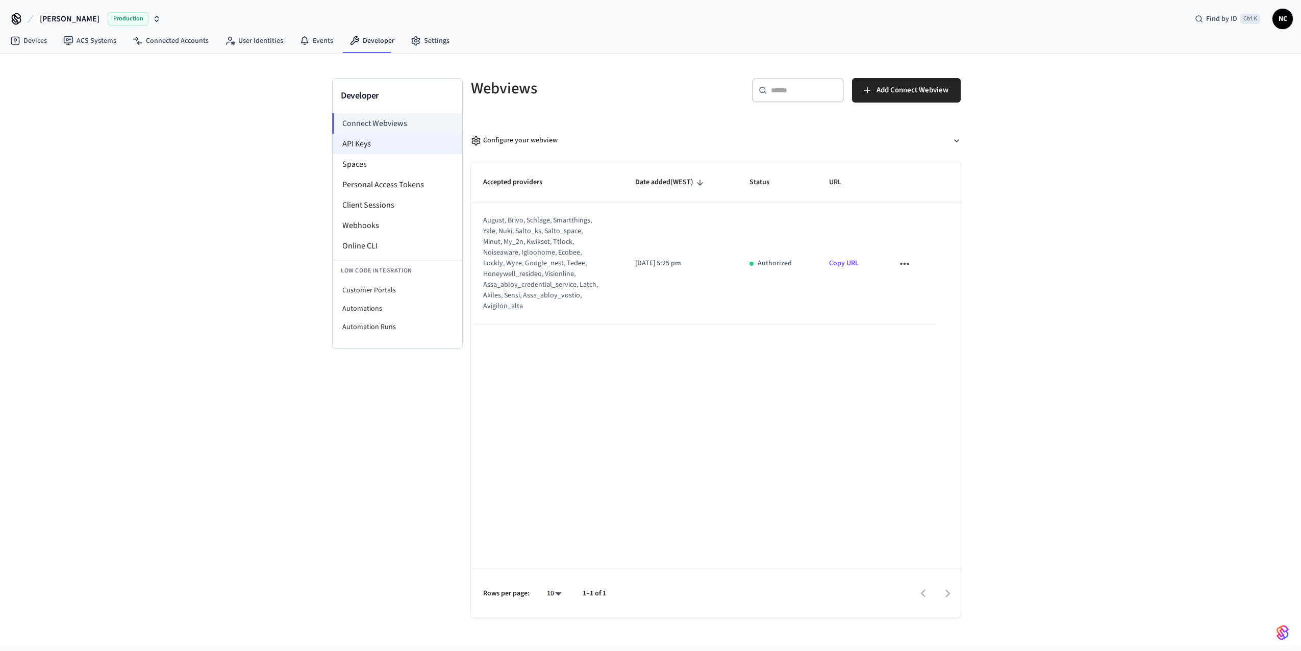
click at [366, 153] on li "API Keys" at bounding box center [398, 144] width 130 height 20
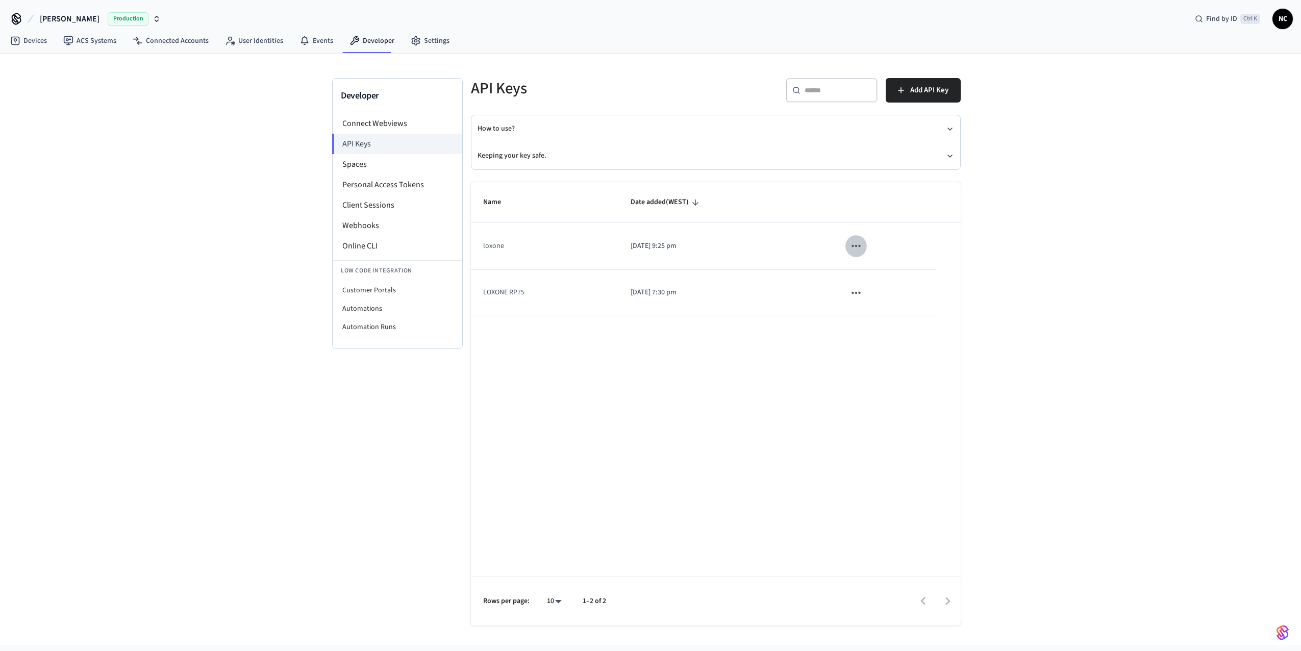
click at [853, 246] on icon "sticky table" at bounding box center [856, 246] width 9 height 2
click at [472, 236] on div at bounding box center [650, 325] width 1301 height 651
click at [490, 245] on td "loxone" at bounding box center [544, 246] width 147 height 46
click at [366, 309] on li "Automations" at bounding box center [398, 309] width 130 height 18
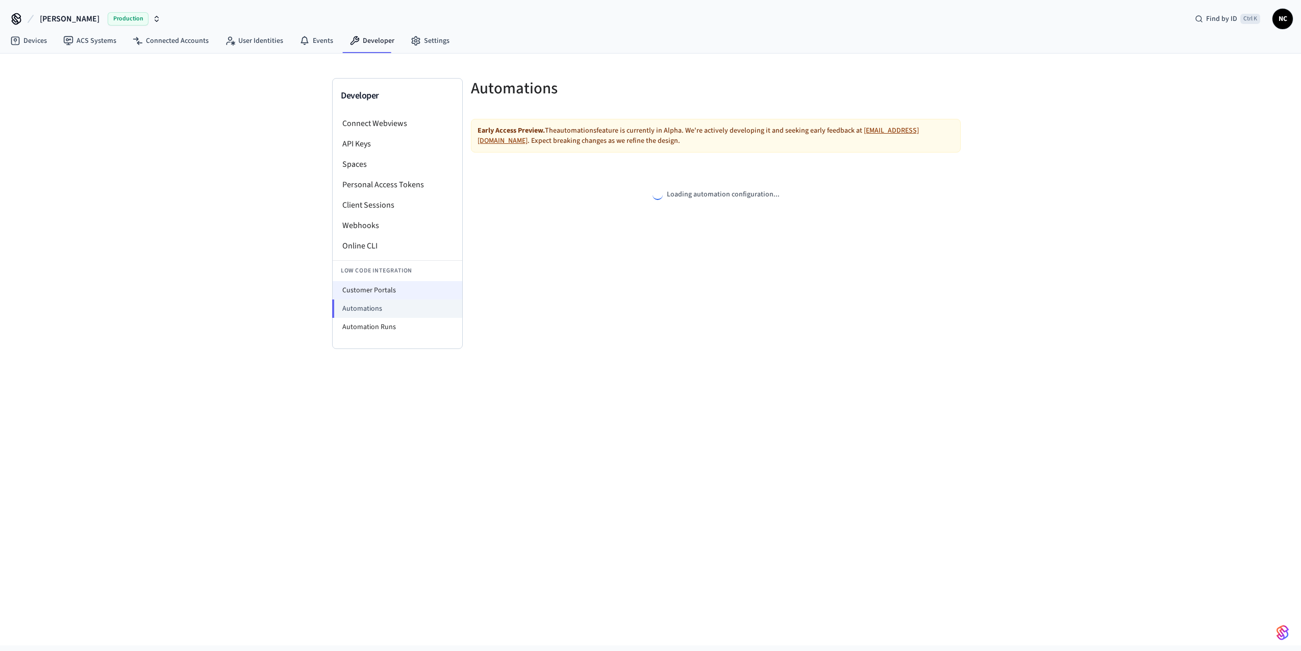
select select "**********"
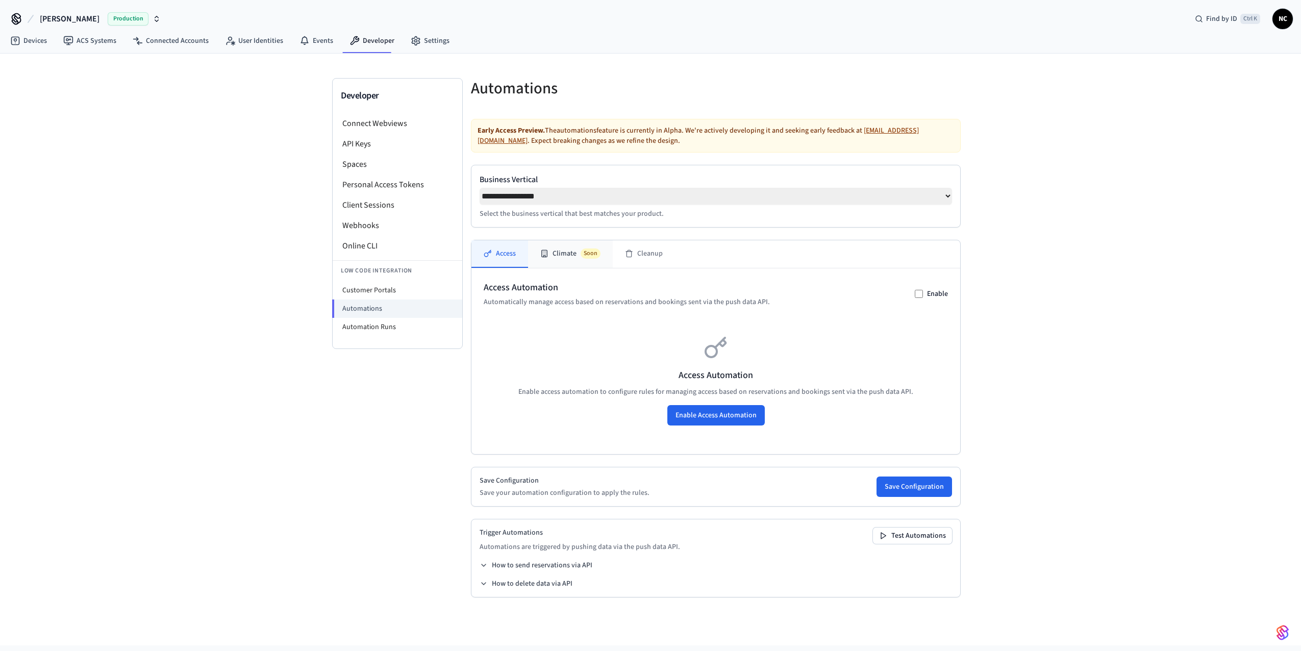
click at [568, 260] on button "Climate Soon" at bounding box center [570, 254] width 85 height 28
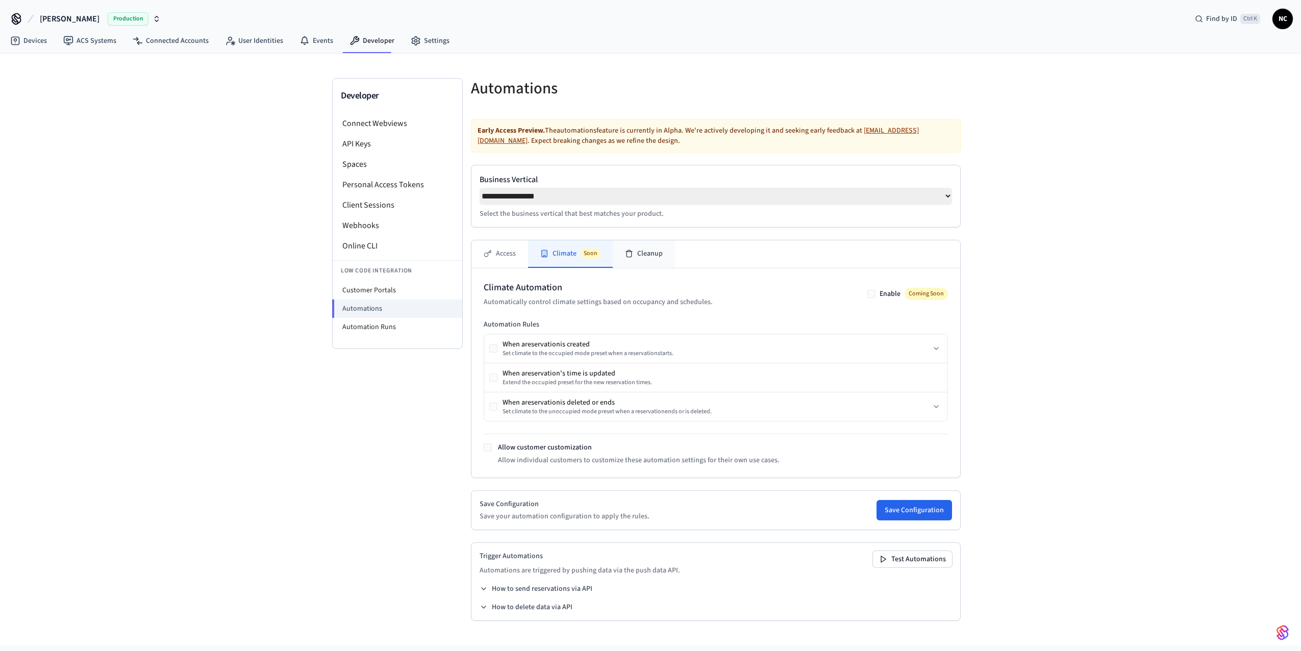
click at [636, 258] on button "Cleanup" at bounding box center [644, 254] width 62 height 28
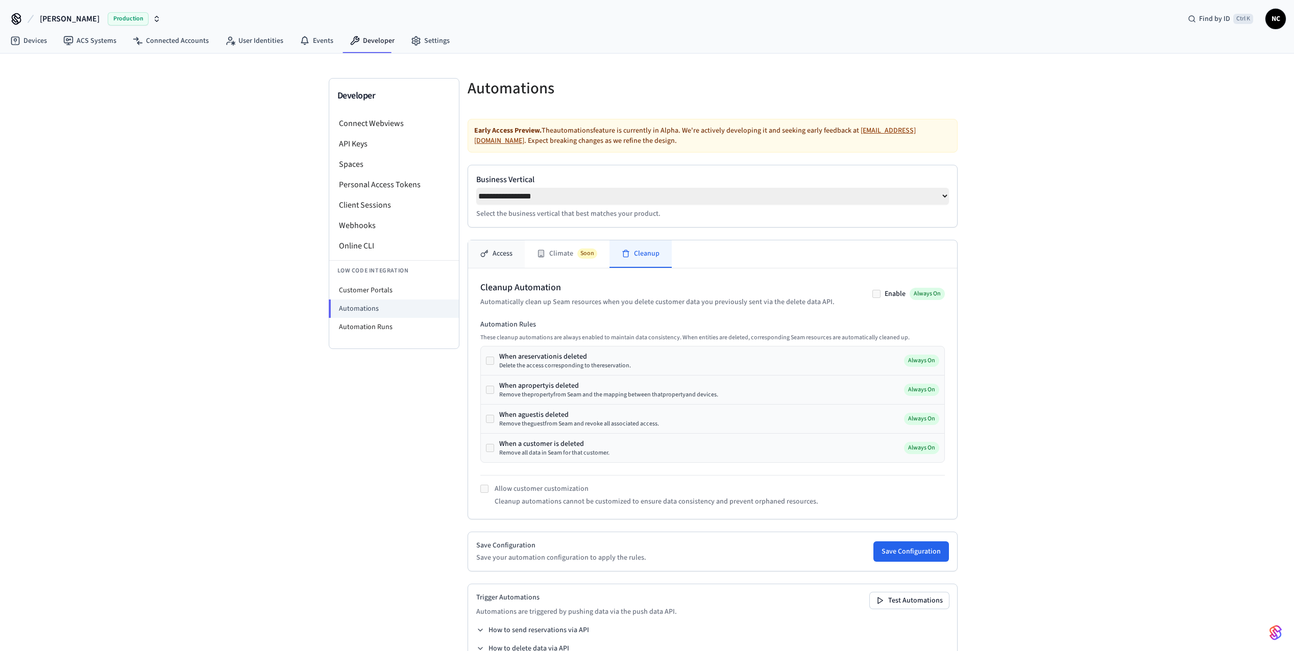
click at [509, 257] on button "Access" at bounding box center [496, 254] width 57 height 28
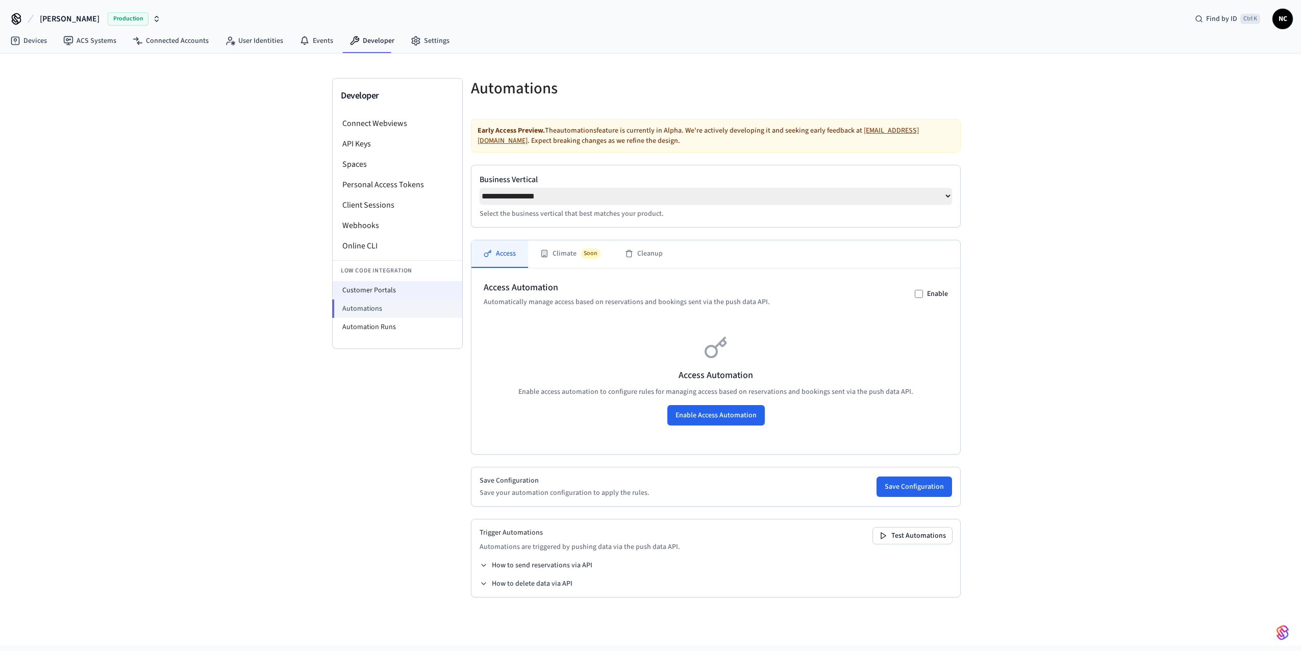
click at [375, 294] on li "Customer Portals" at bounding box center [398, 290] width 130 height 18
select select "**********"
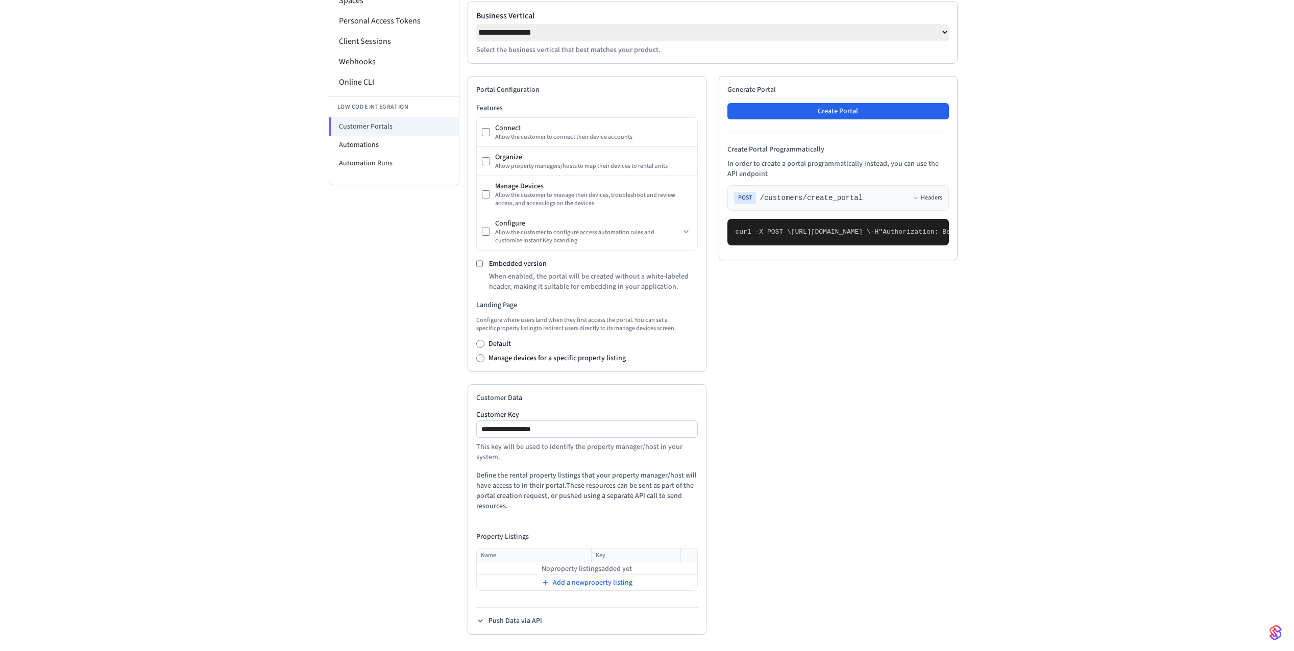
scroll to position [167, 0]
click at [481, 621] on icon at bounding box center [480, 621] width 4 height 2
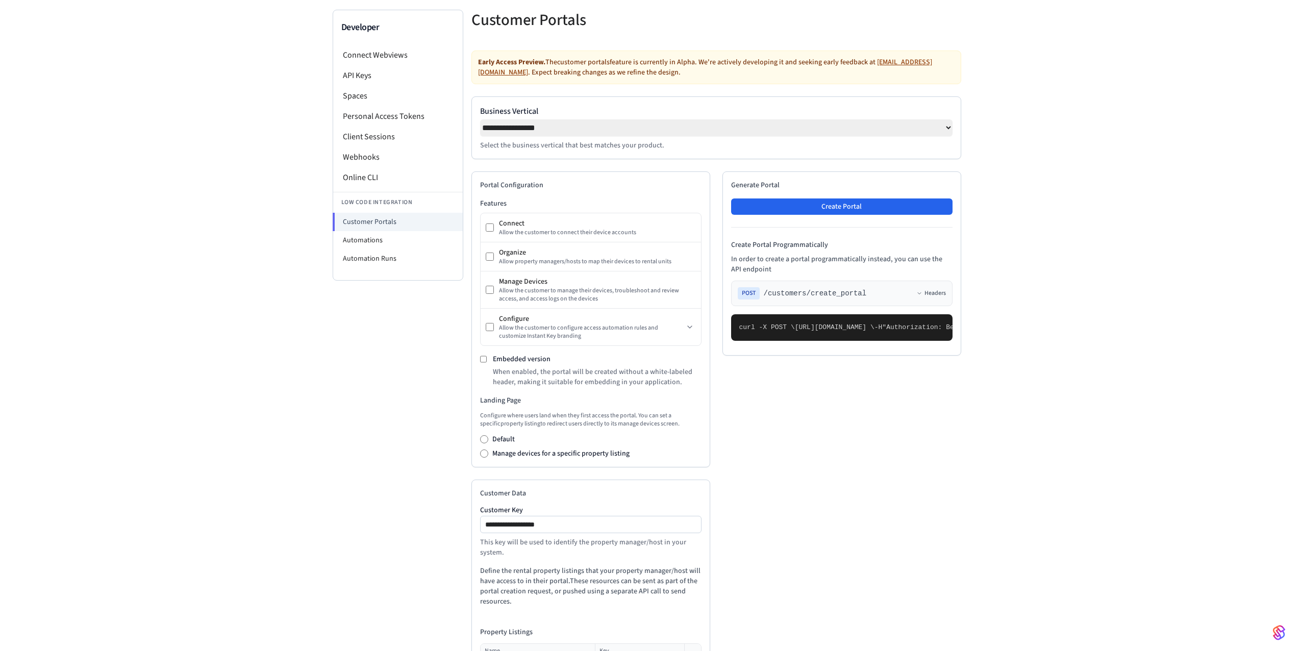
scroll to position [0, 0]
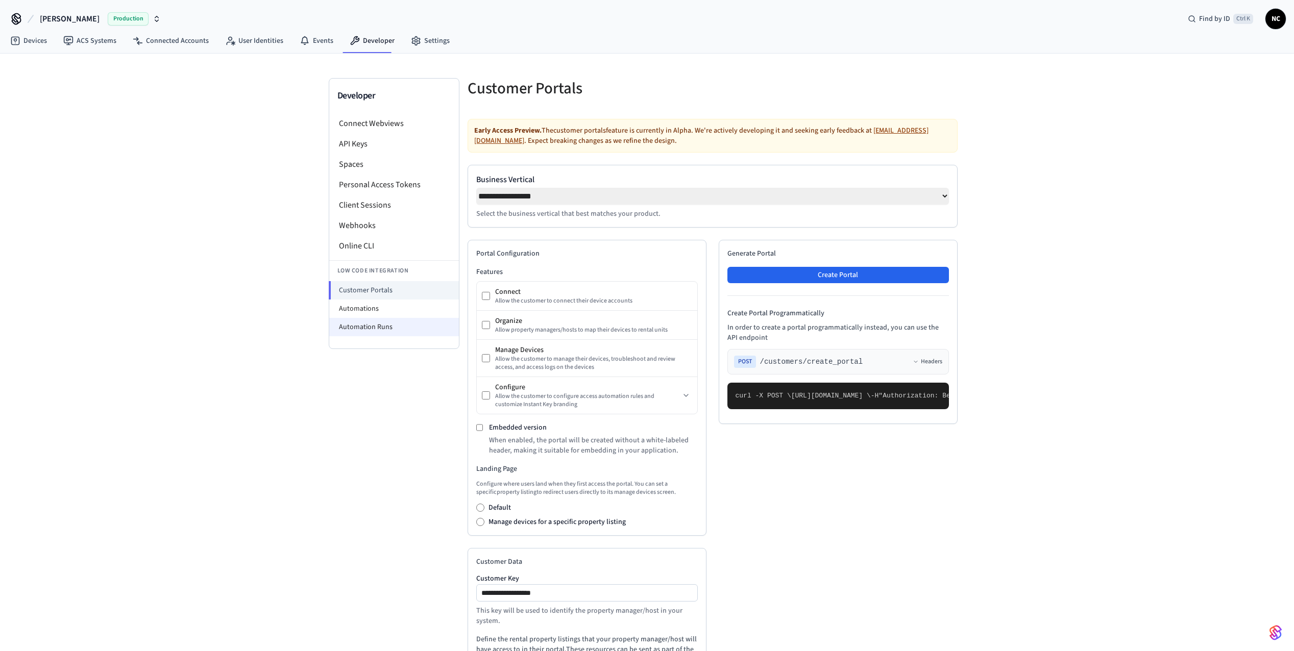
click at [362, 331] on li "Automation Runs" at bounding box center [394, 327] width 130 height 18
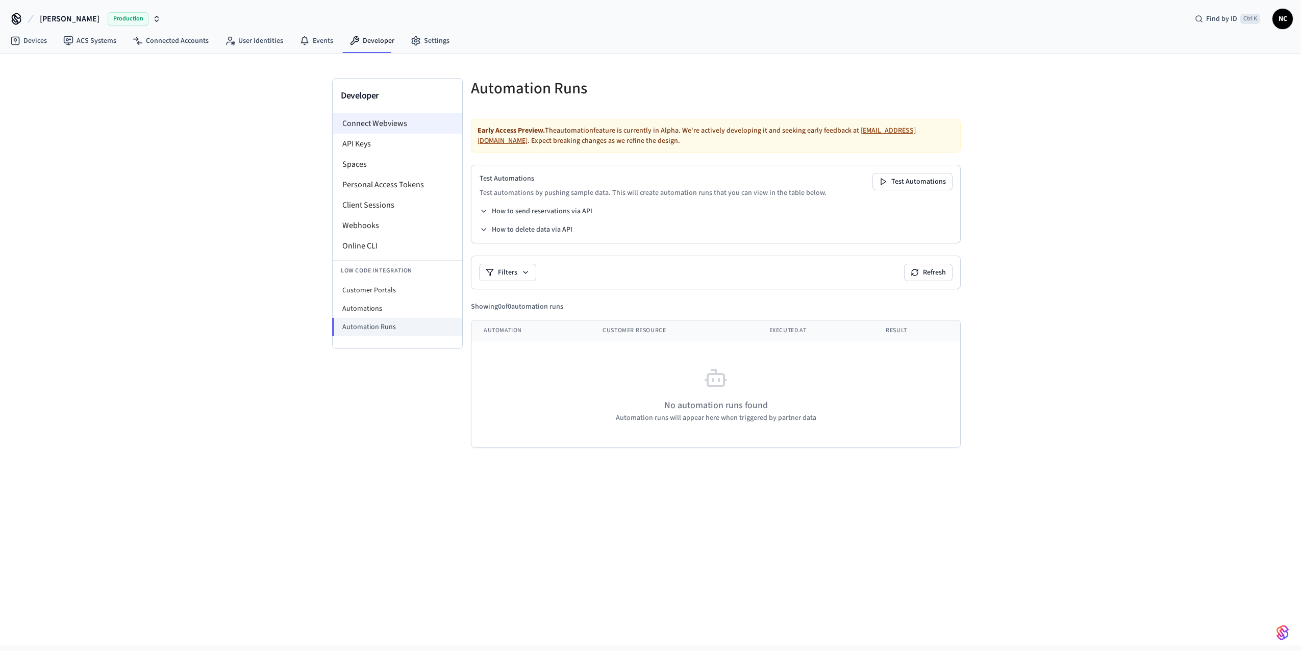
click at [387, 131] on li "Connect Webviews" at bounding box center [398, 123] width 130 height 20
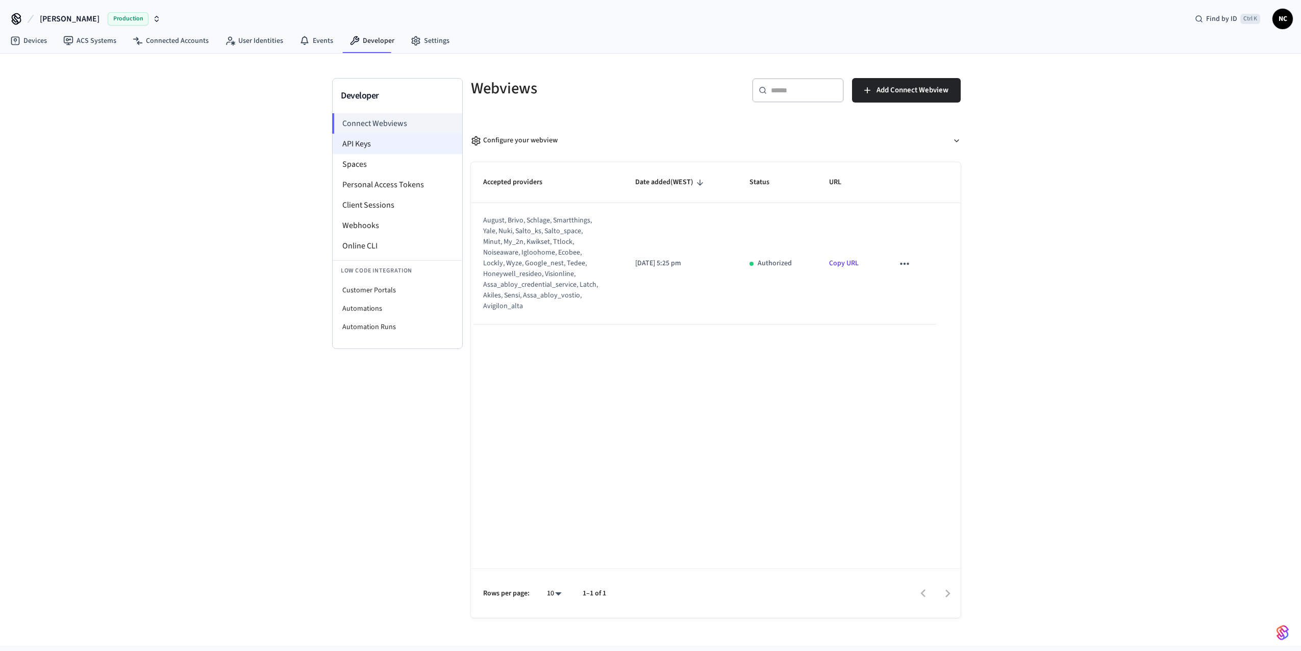
click at [387, 138] on li "API Keys" at bounding box center [398, 144] width 130 height 20
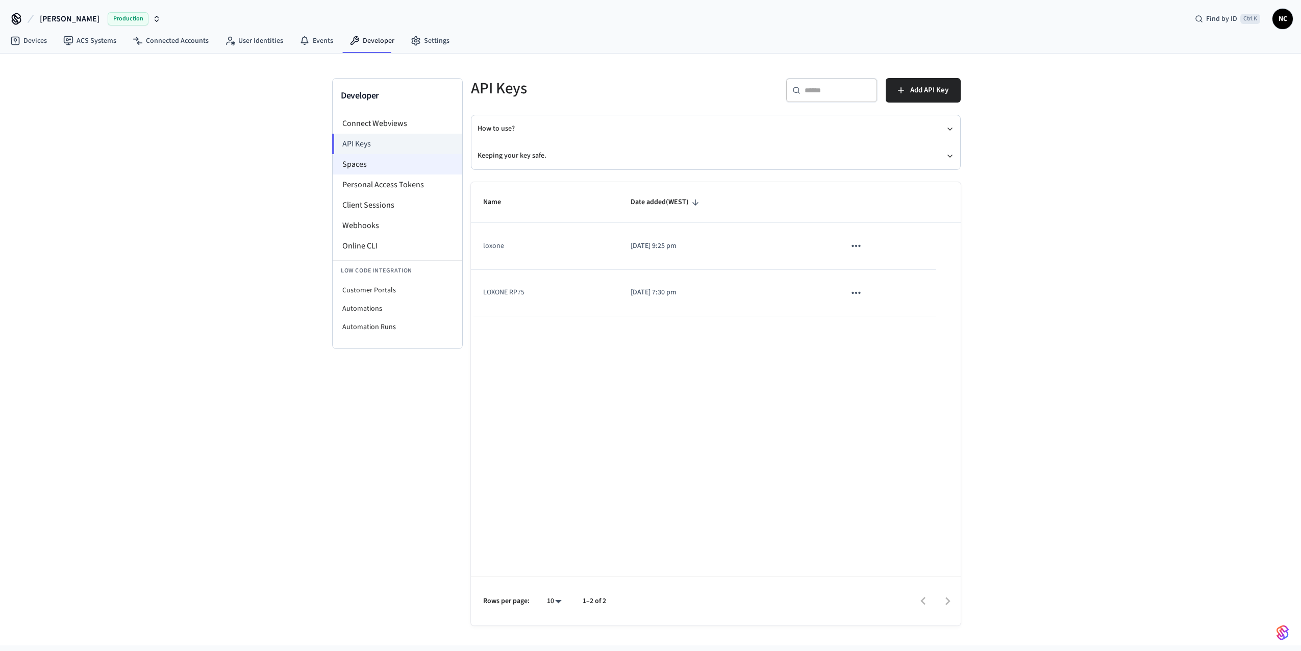
click at [387, 162] on li "Spaces" at bounding box center [398, 164] width 130 height 20
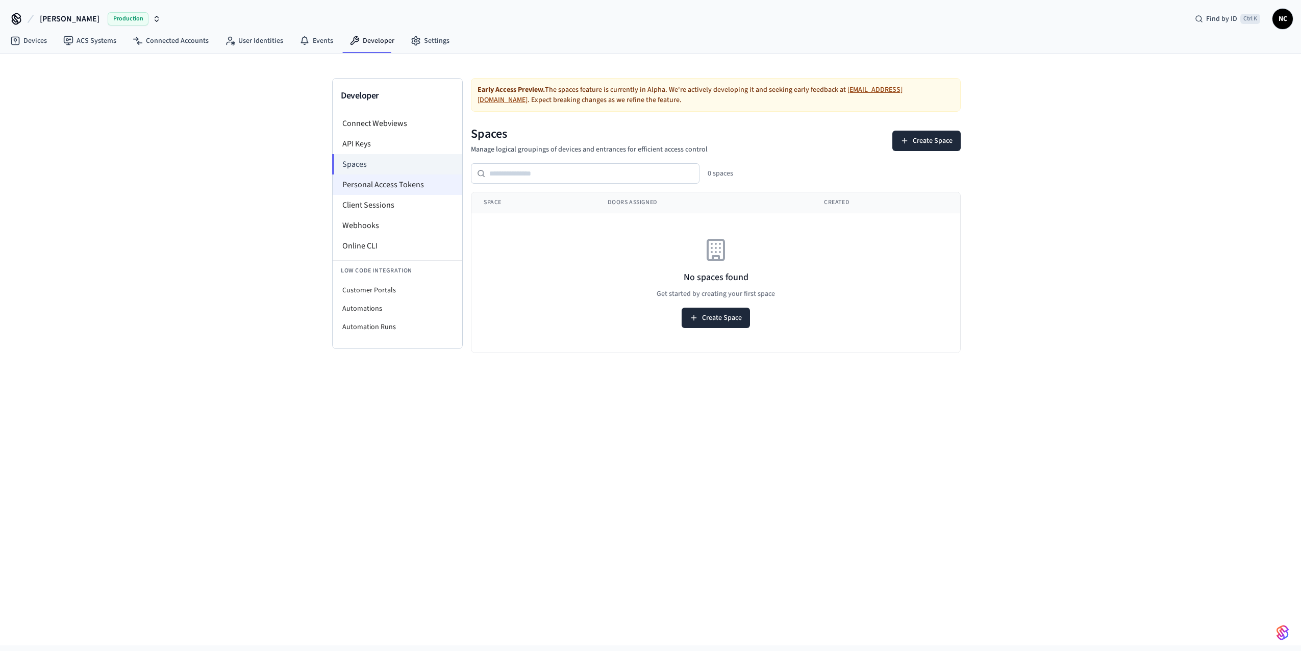
click at [386, 183] on li "Personal Access Tokens" at bounding box center [398, 185] width 130 height 20
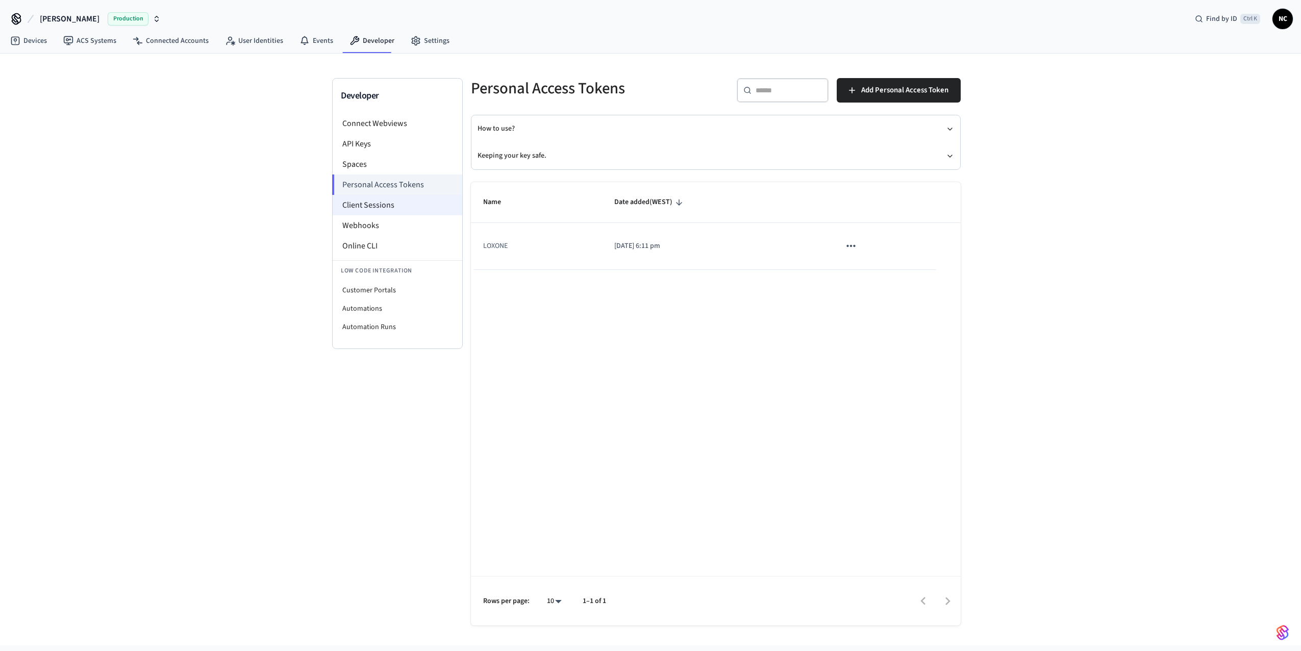
click at [390, 203] on li "Client Sessions" at bounding box center [398, 205] width 130 height 20
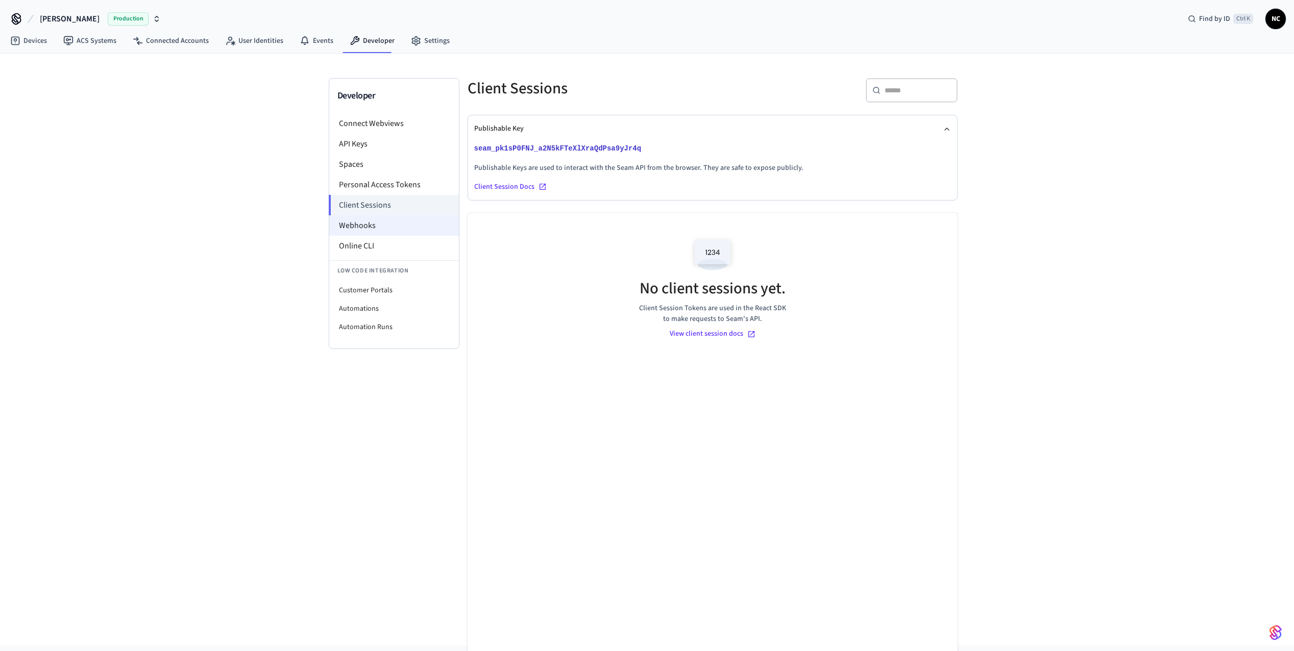
click at [393, 223] on li "Webhooks" at bounding box center [394, 225] width 130 height 20
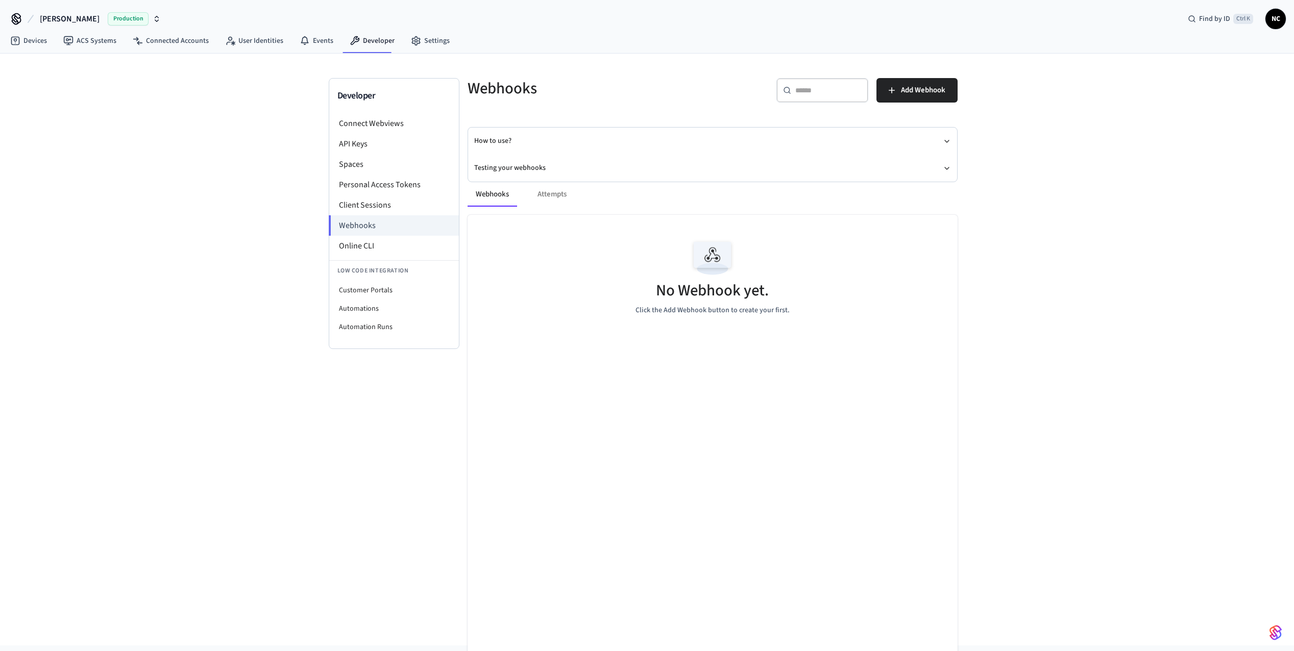
click at [554, 200] on div "Webhooks Attempts" at bounding box center [712, 194] width 490 height 24
click at [553, 196] on div "Webhooks Attempts" at bounding box center [712, 194] width 490 height 24
click at [436, 40] on link "Settings" at bounding box center [430, 41] width 55 height 18
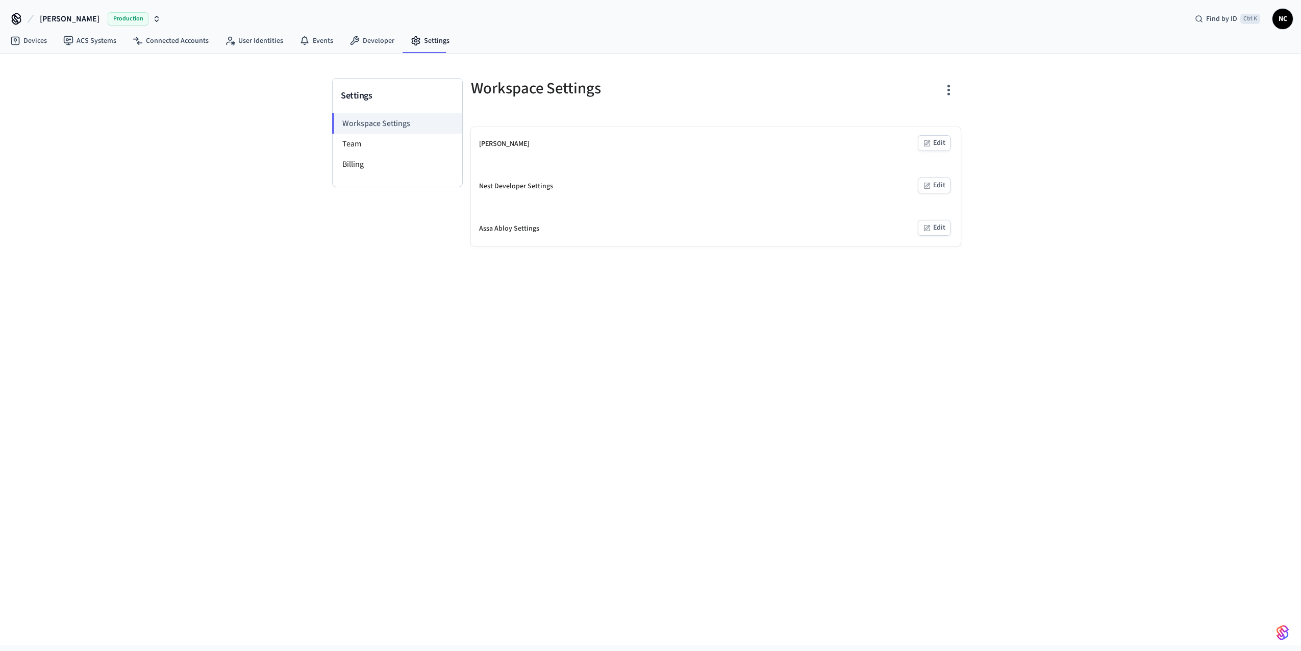
click at [523, 236] on div "Assa Abloy Settings Edit" at bounding box center [716, 229] width 490 height 34
click at [515, 229] on div "Assa Abloy Settings" at bounding box center [509, 229] width 60 height 11
click at [935, 225] on button "Edit" at bounding box center [934, 228] width 33 height 16
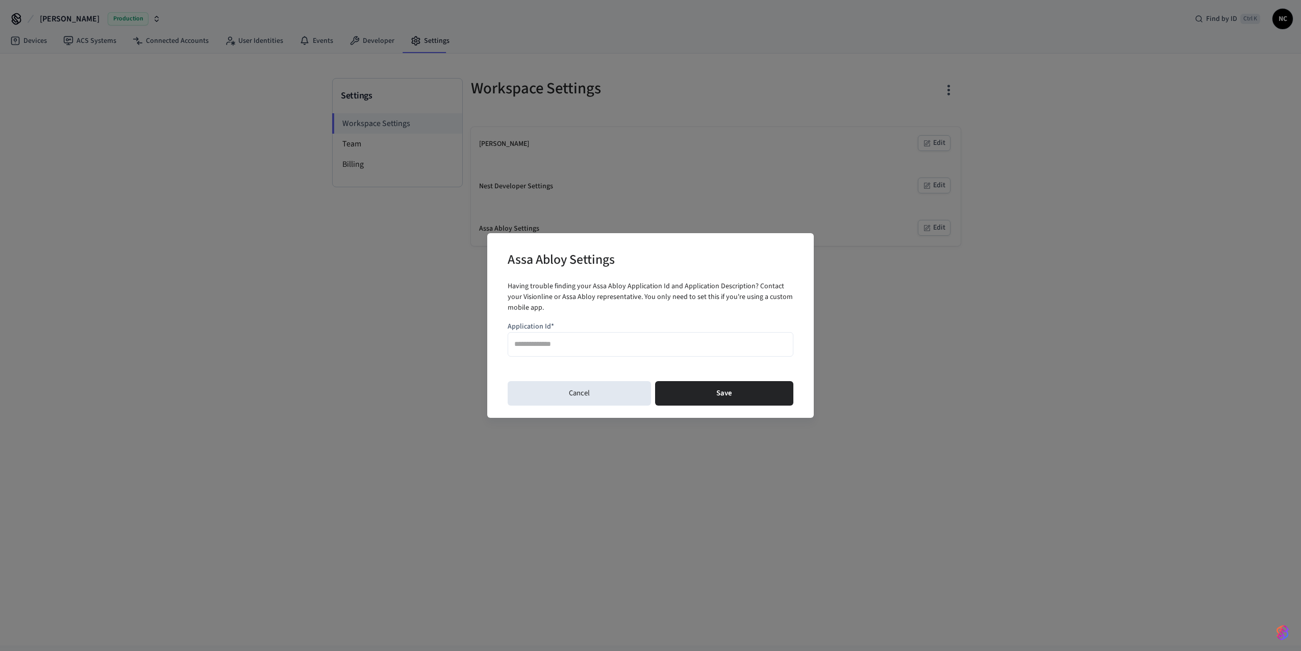
click at [565, 347] on input "Application Id*" at bounding box center [650, 344] width 273 height 15
click at [590, 401] on button "Cancel" at bounding box center [579, 393] width 143 height 24
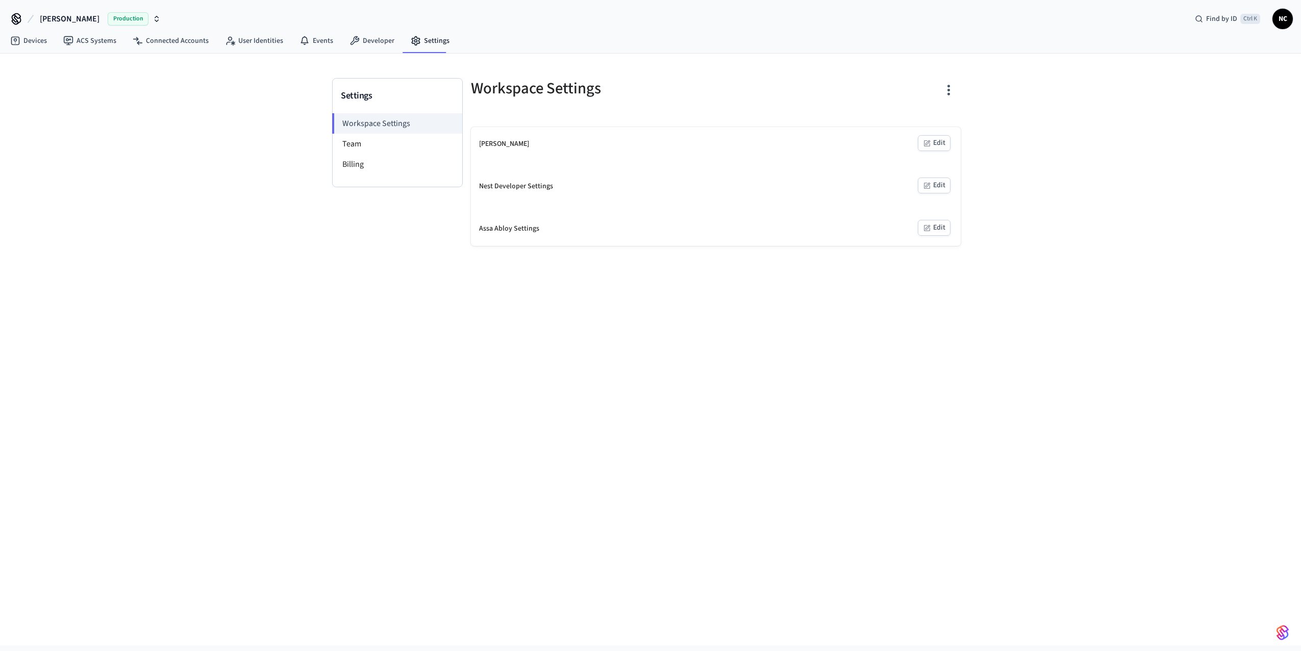
click at [936, 186] on button "Edit" at bounding box center [934, 186] width 33 height 16
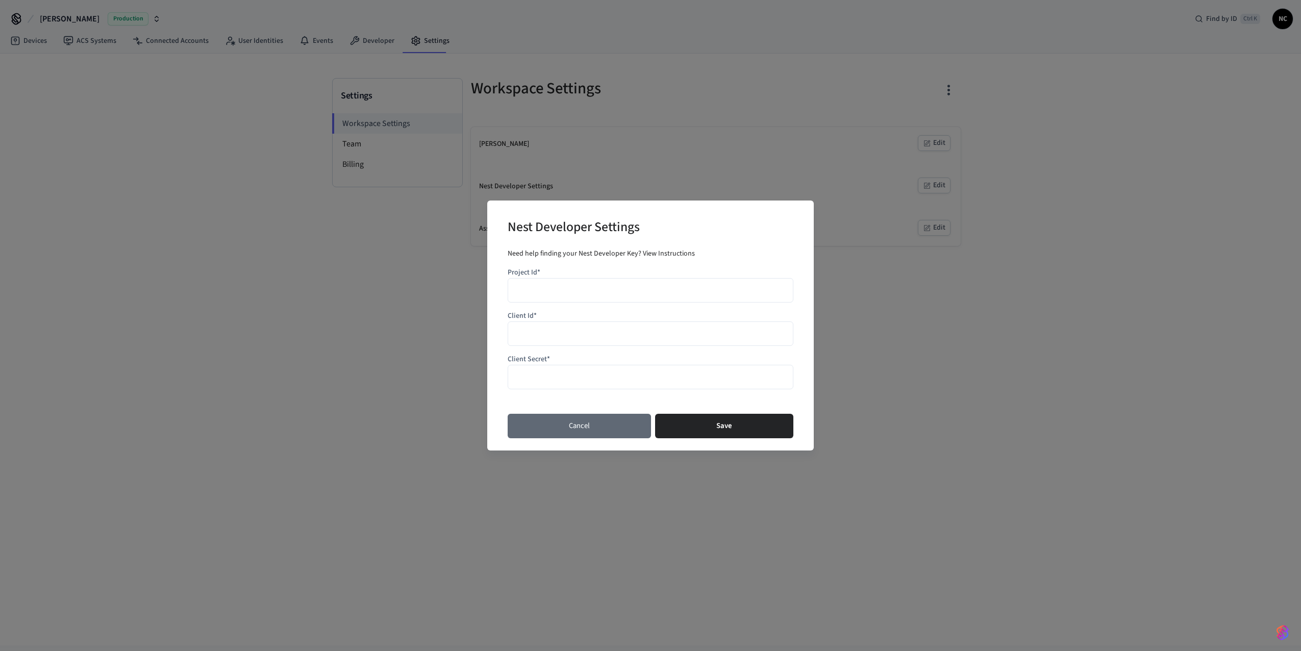
click at [586, 431] on button "Cancel" at bounding box center [579, 426] width 143 height 24
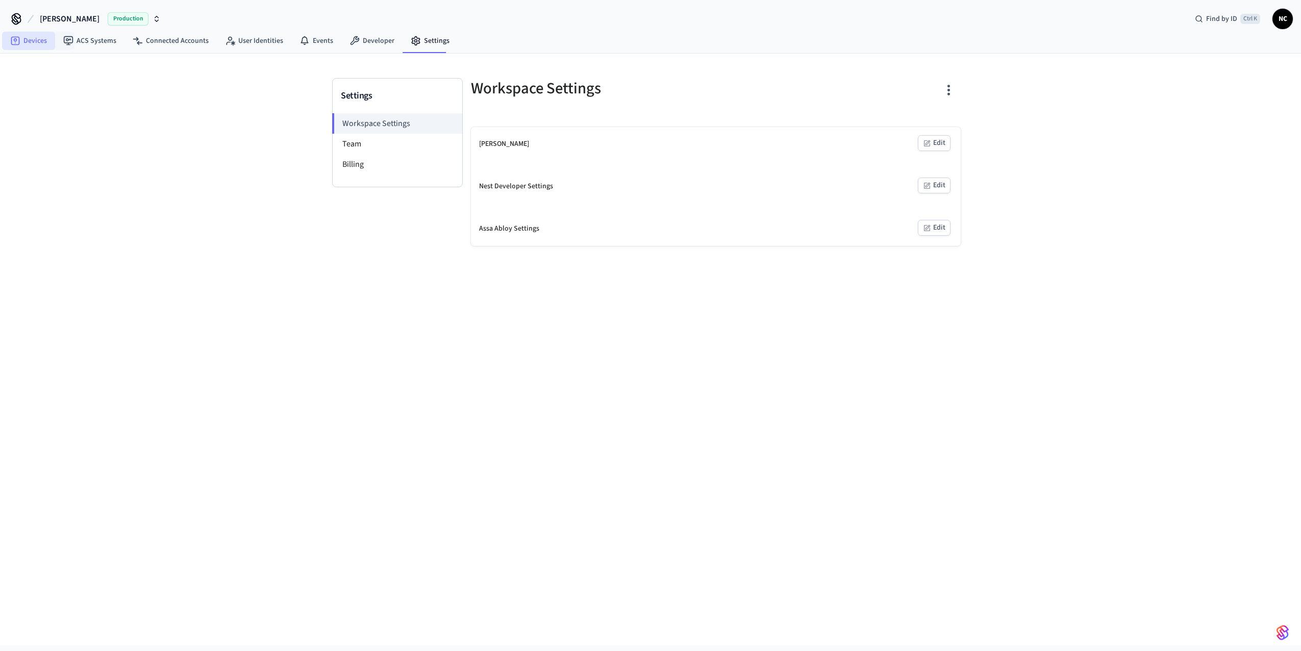
click at [42, 40] on link "Devices" at bounding box center [28, 41] width 53 height 18
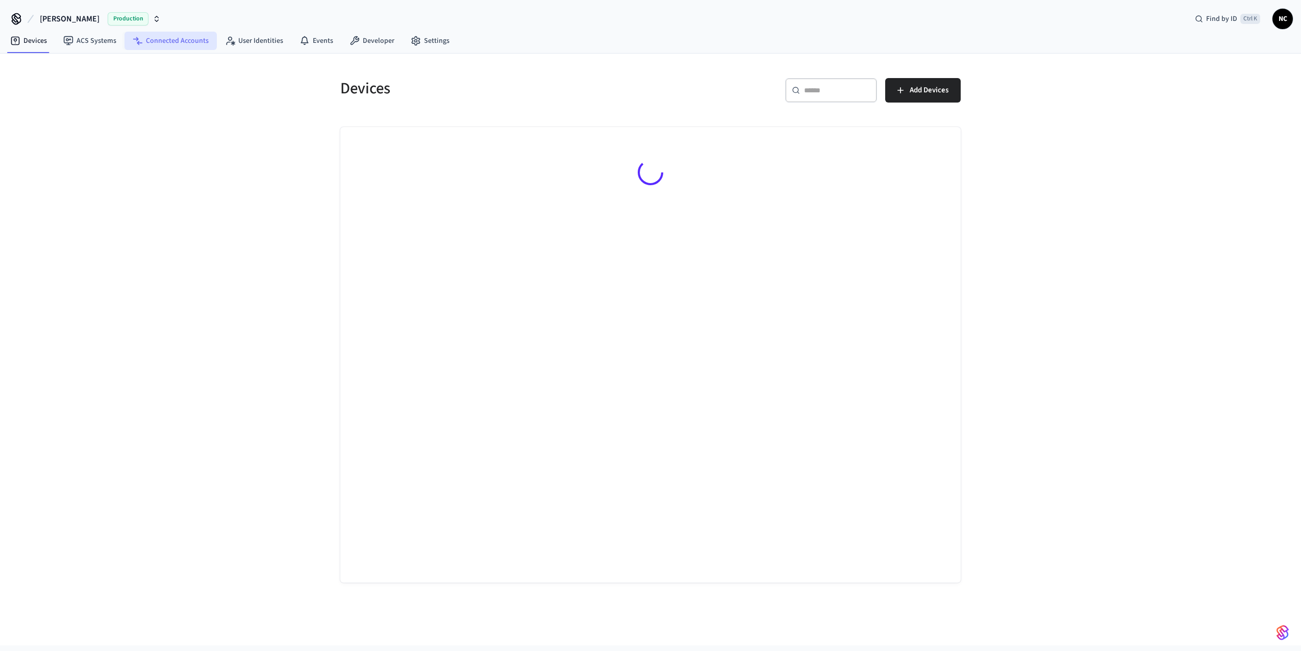
click at [180, 47] on link "Connected Accounts" at bounding box center [171, 41] width 92 height 18
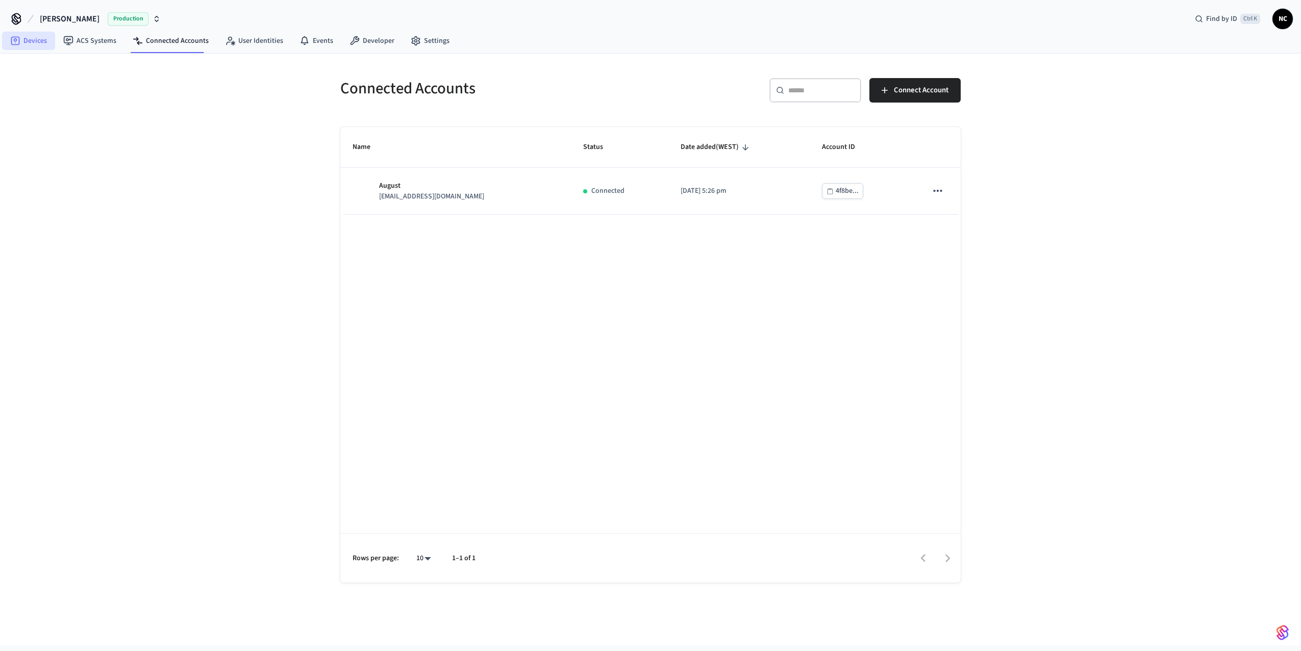
click at [38, 43] on link "Devices" at bounding box center [28, 41] width 53 height 18
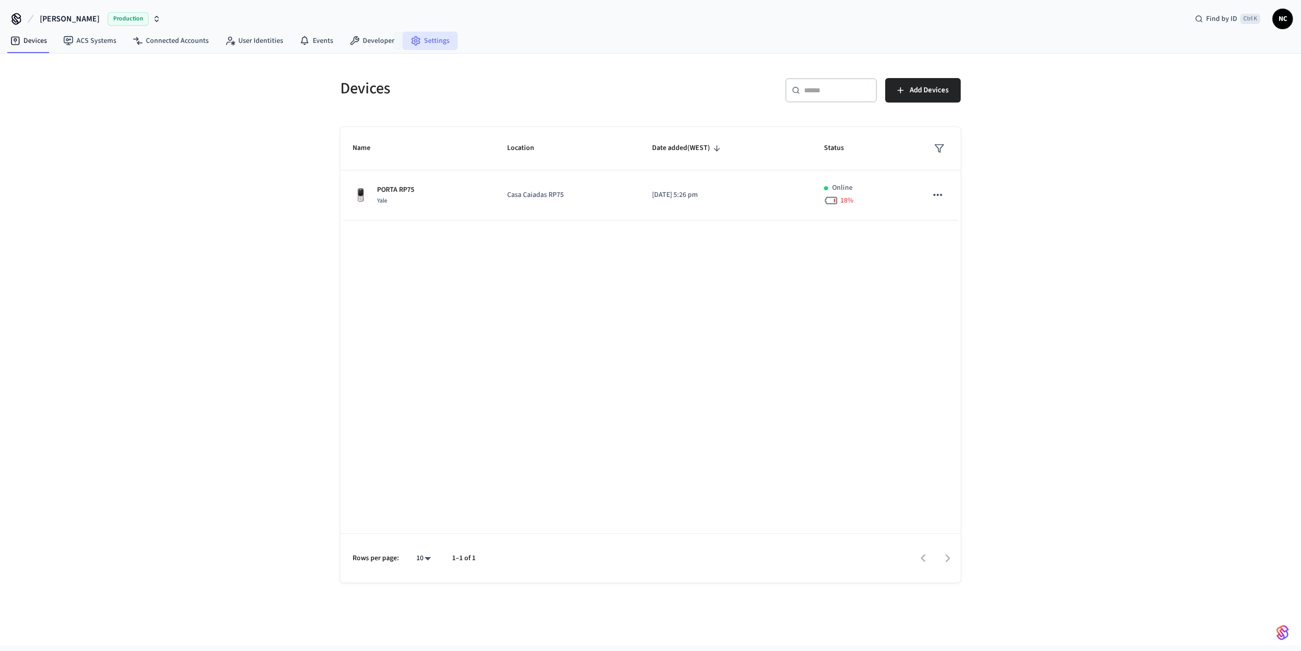
click at [432, 40] on link "Settings" at bounding box center [430, 41] width 55 height 18
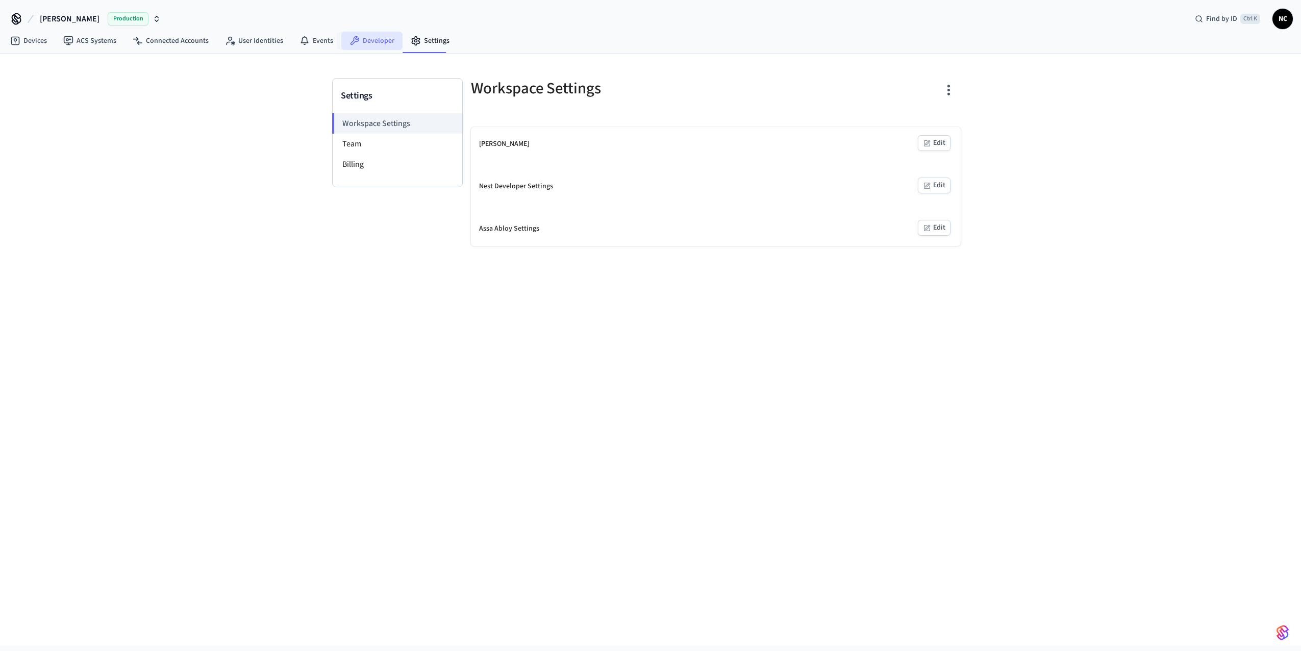
click at [375, 44] on link "Developer" at bounding box center [371, 41] width 61 height 18
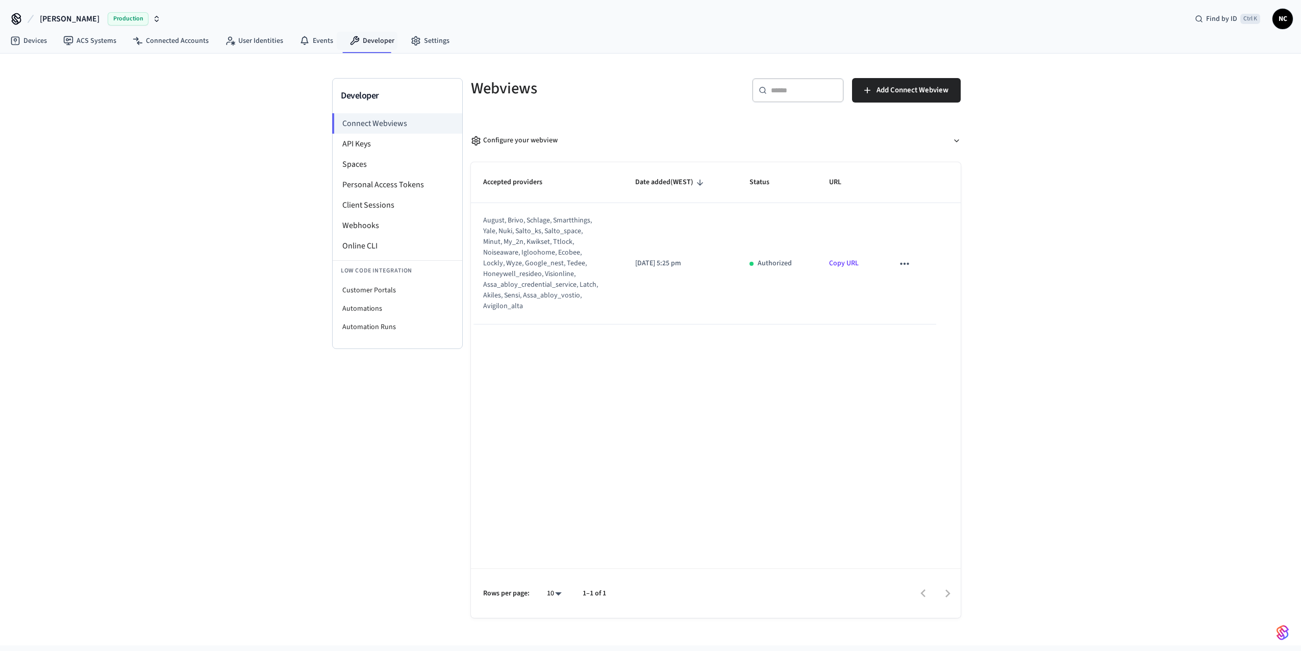
click at [311, 51] on nav "Devices ACS Systems Connected Accounts User Identities Events Developer Settings" at bounding box center [230, 41] width 456 height 23
click at [310, 42] on link "Events" at bounding box center [316, 41] width 50 height 18
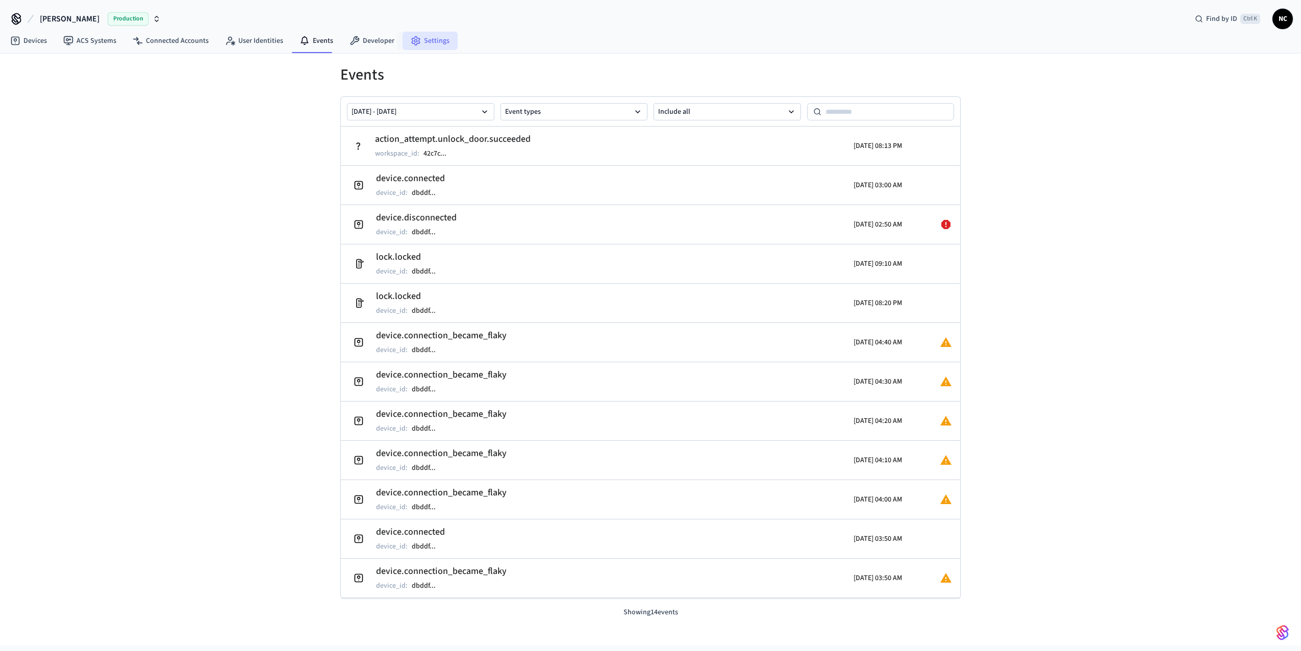
click at [440, 45] on link "Settings" at bounding box center [430, 41] width 55 height 18
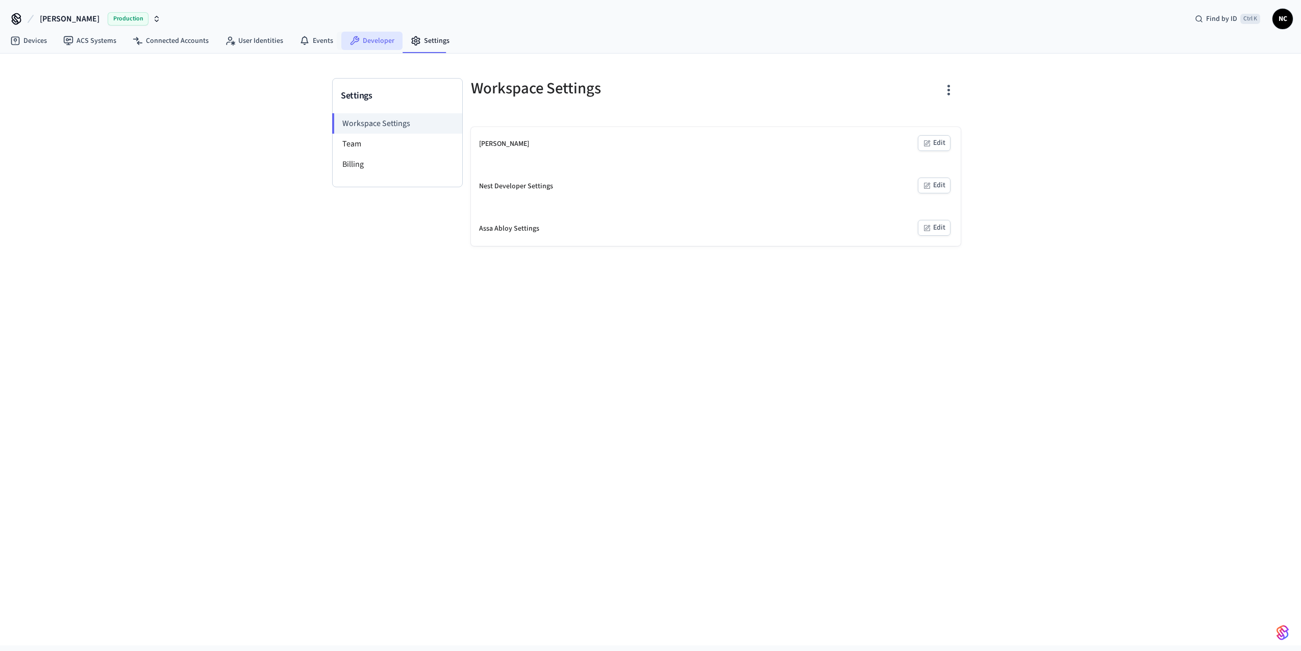
click at [384, 44] on link "Developer" at bounding box center [371, 41] width 61 height 18
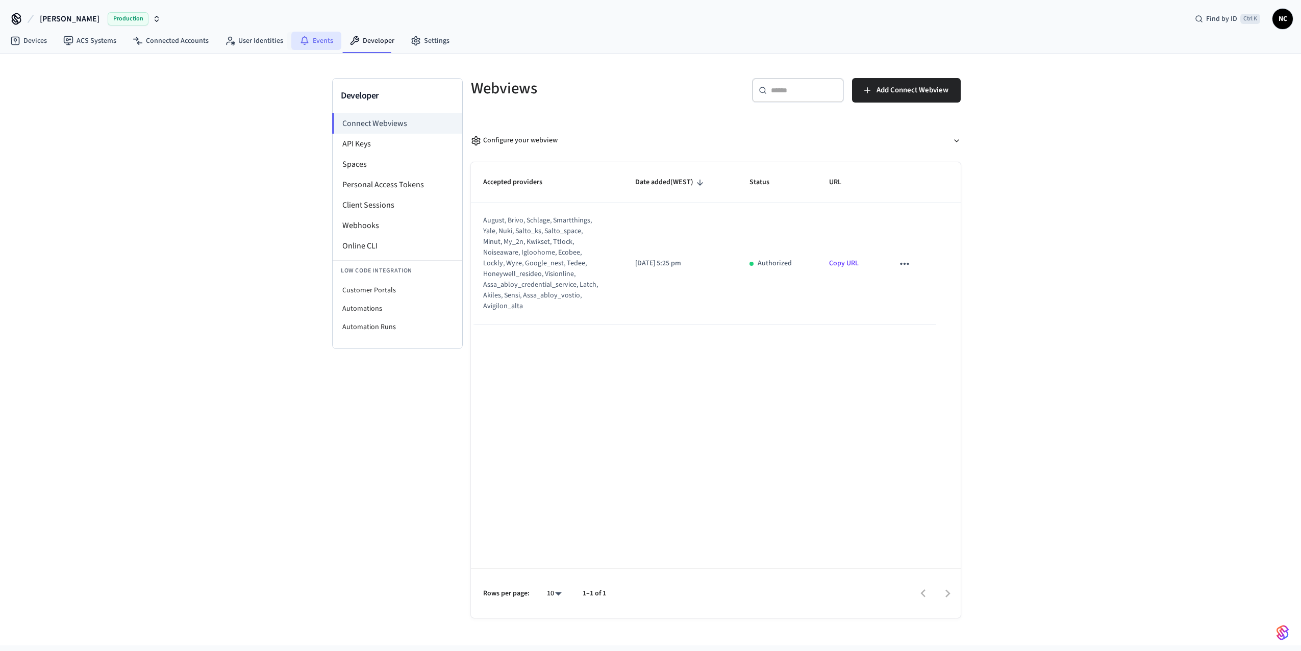
click at [307, 40] on link "Events" at bounding box center [316, 41] width 50 height 18
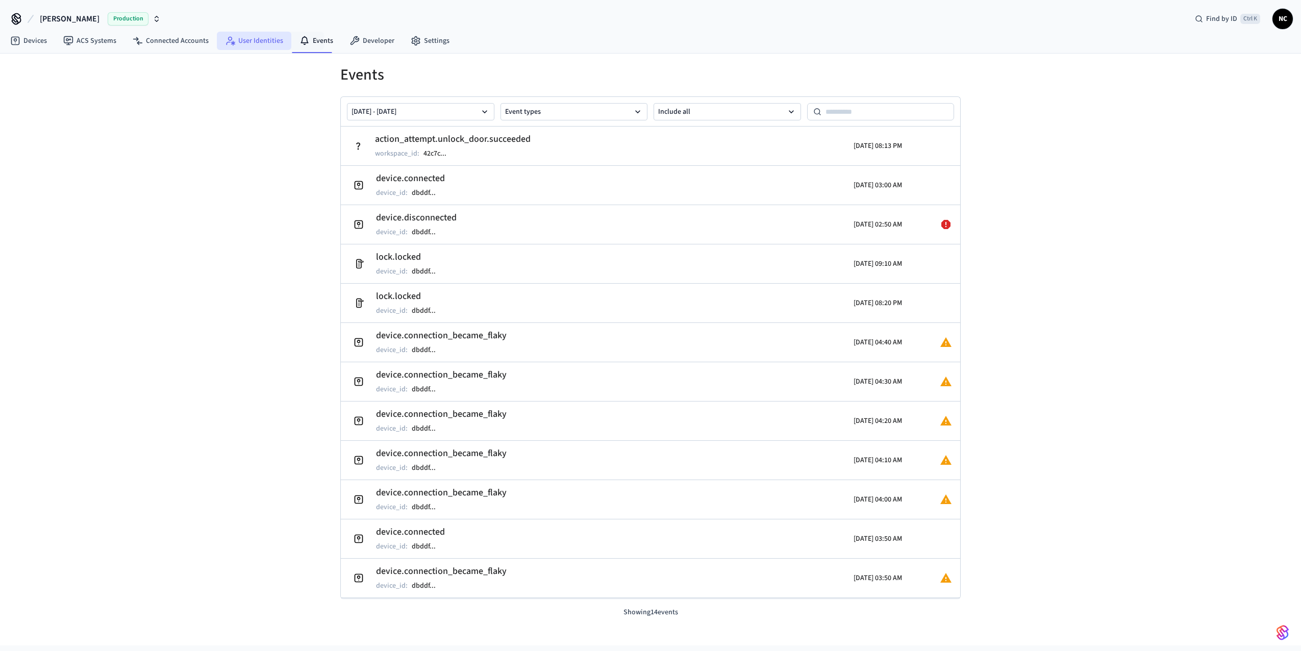
click at [274, 45] on link "User Identities" at bounding box center [254, 41] width 75 height 18
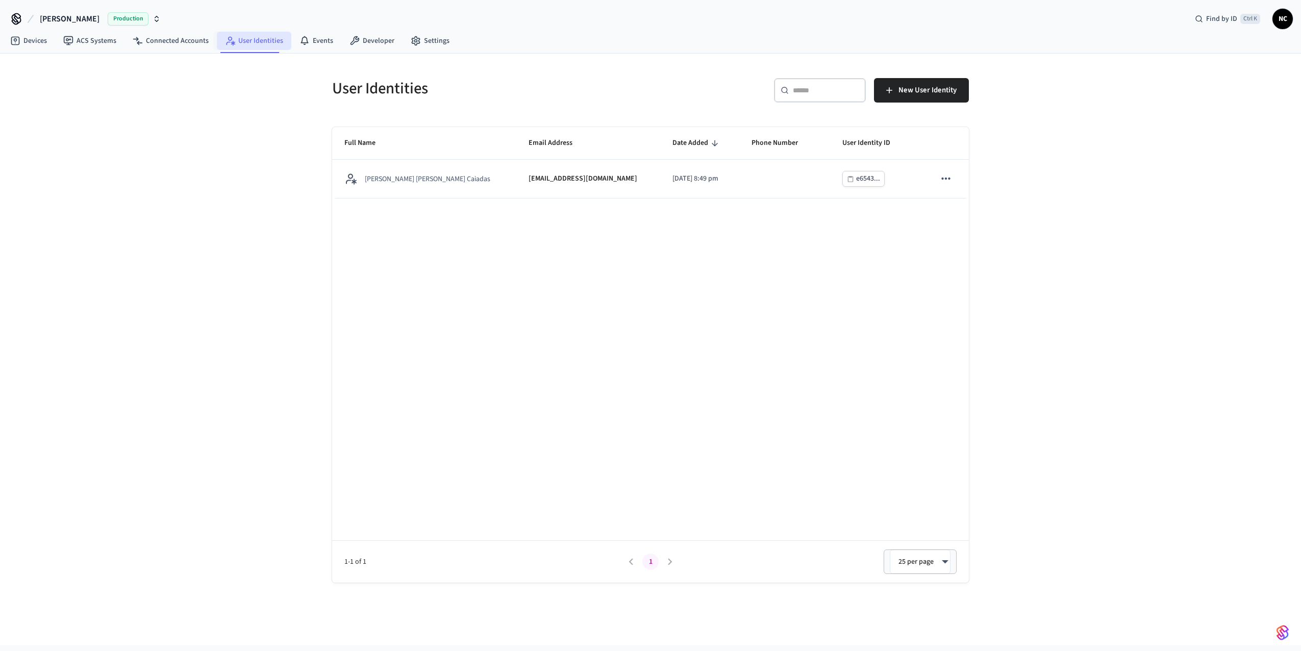
click at [232, 45] on link "User Identities" at bounding box center [254, 41] width 75 height 18
click at [189, 45] on link "Connected Accounts" at bounding box center [171, 41] width 92 height 18
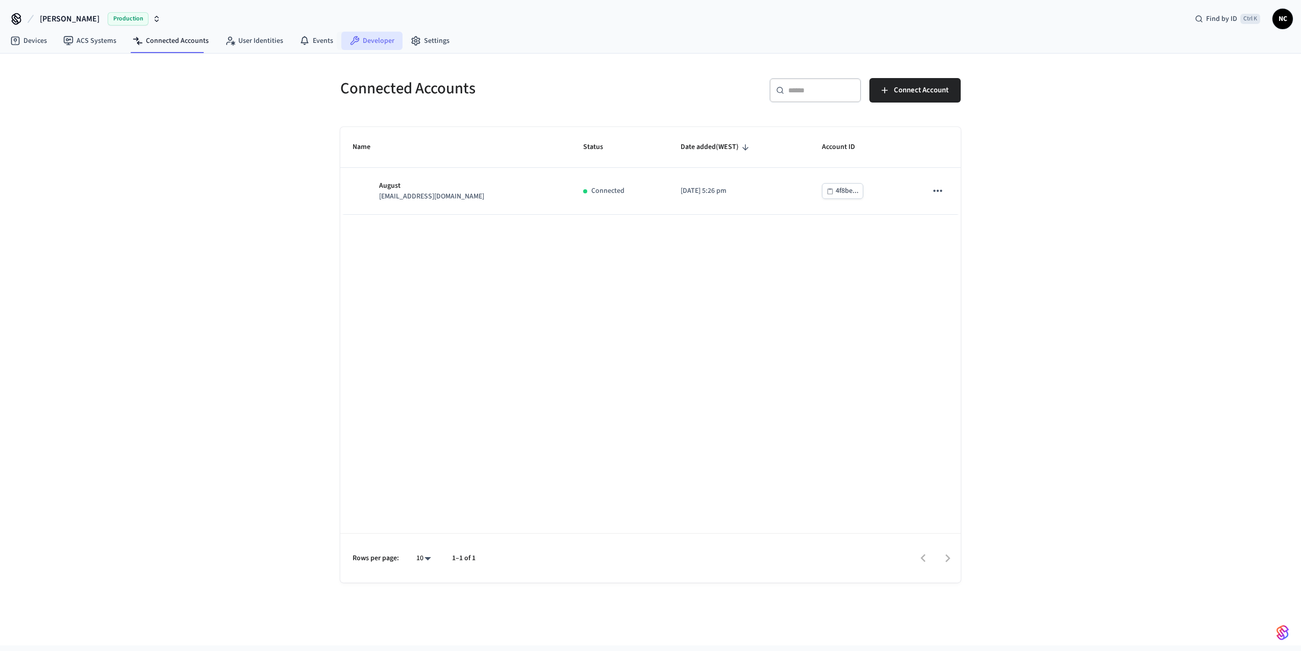
click at [366, 41] on link "Developer" at bounding box center [371, 41] width 61 height 18
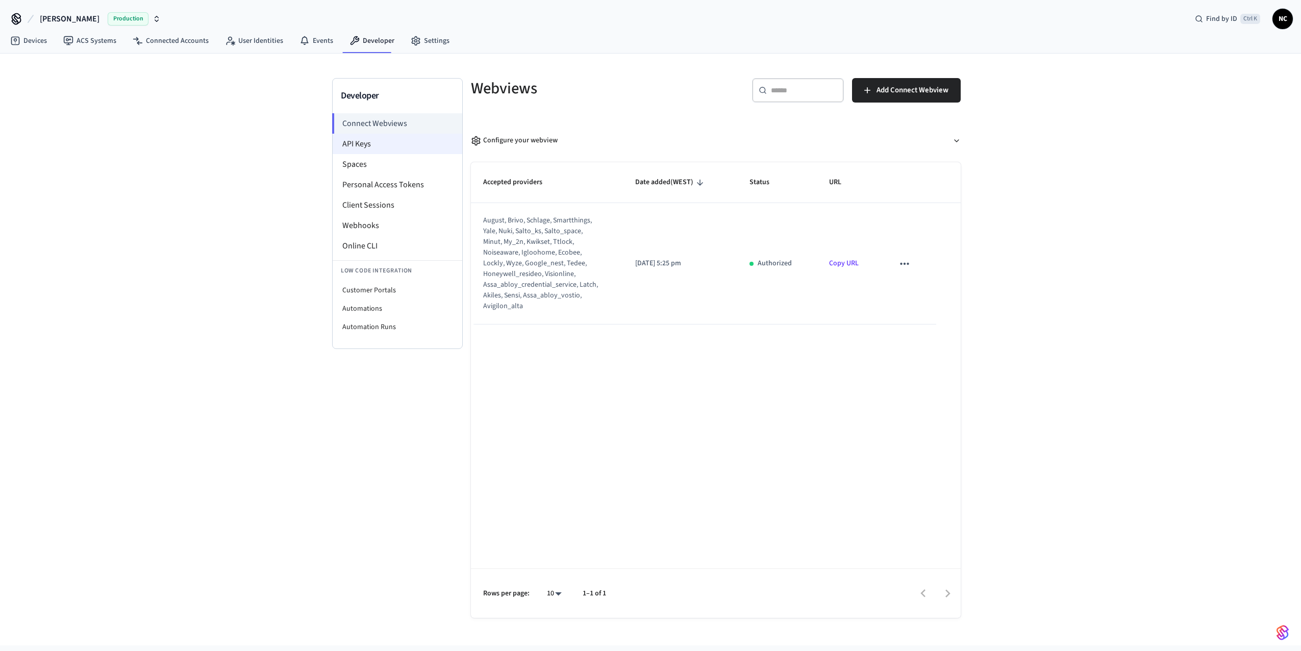
click at [394, 144] on li "API Keys" at bounding box center [398, 144] width 130 height 20
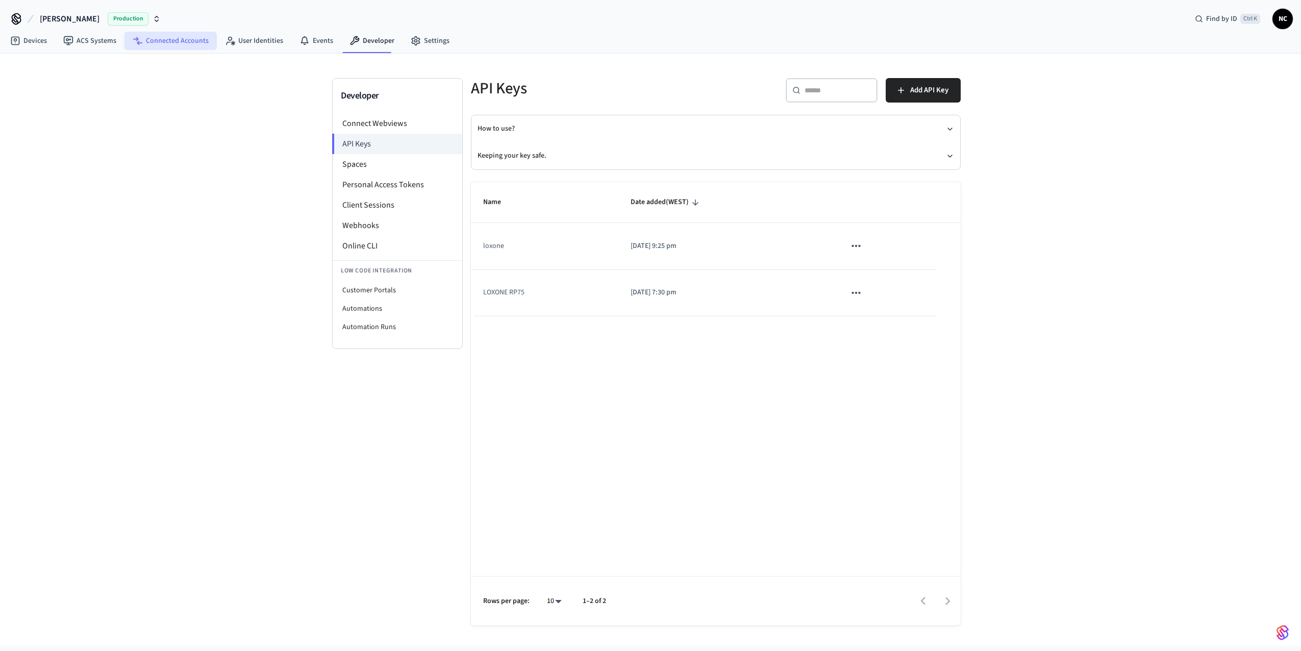
click at [160, 41] on link "Connected Accounts" at bounding box center [171, 41] width 92 height 18
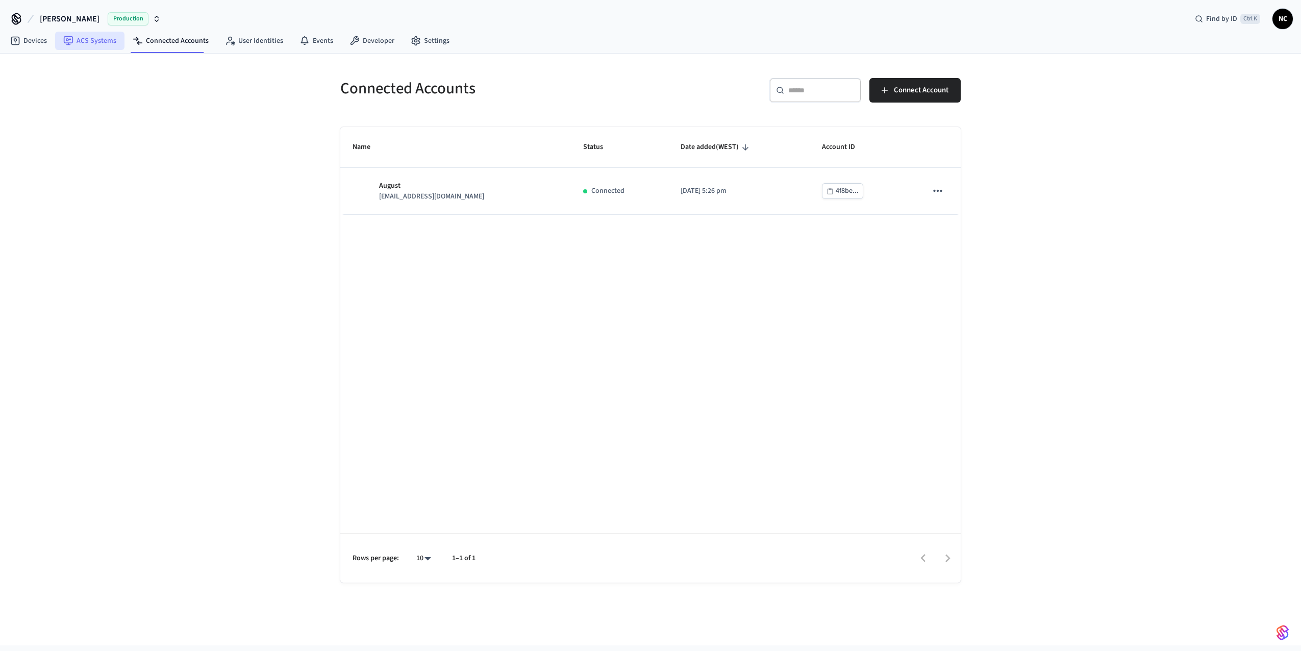
click at [80, 42] on link "ACS Systems" at bounding box center [89, 41] width 69 height 18
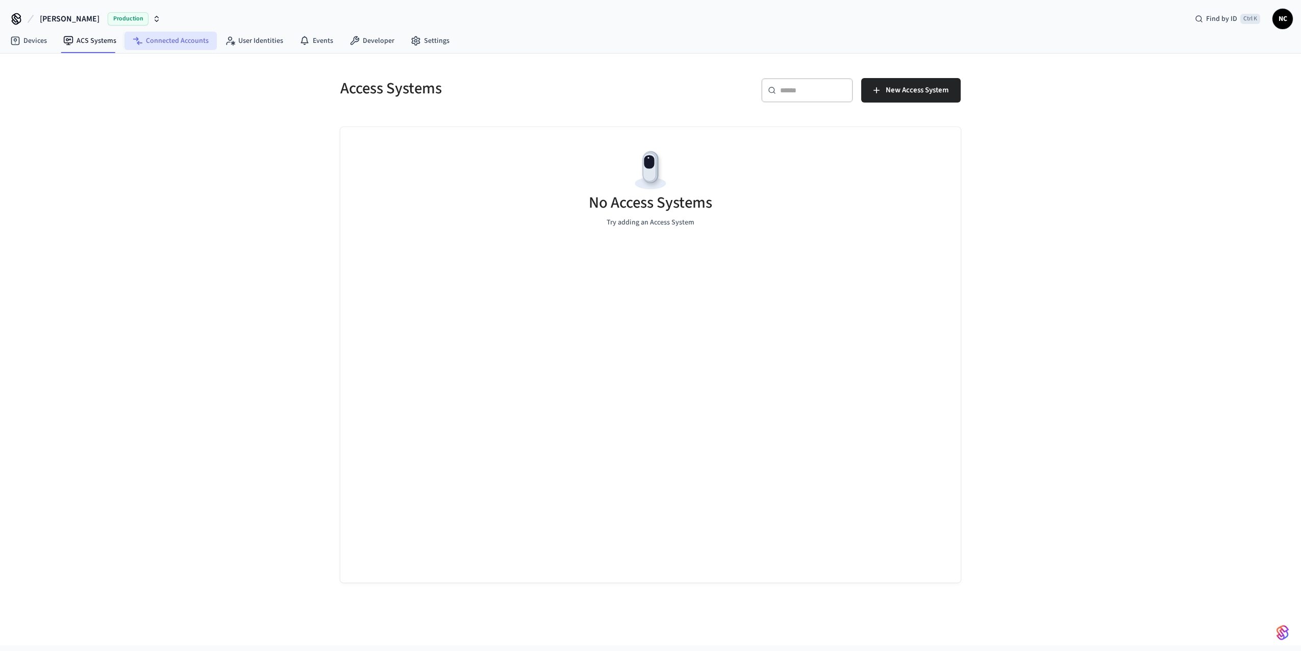
click at [195, 43] on link "Connected Accounts" at bounding box center [171, 41] width 92 height 18
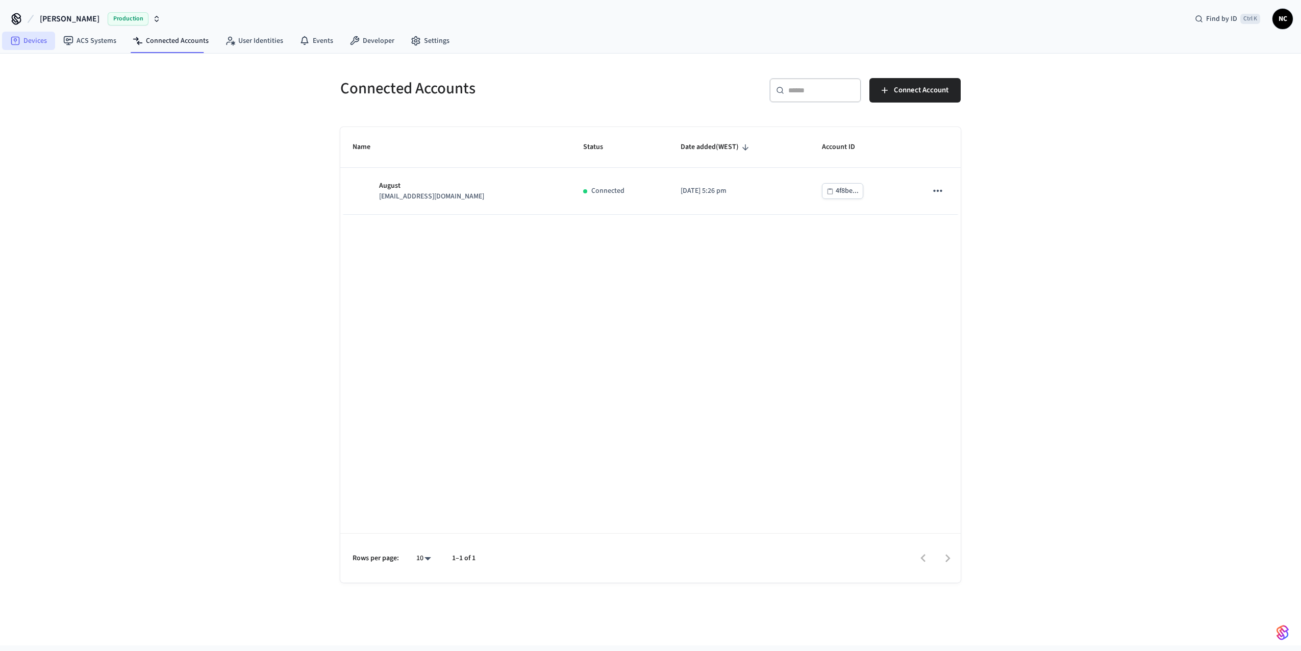
click at [36, 44] on link "Devices" at bounding box center [28, 41] width 53 height 18
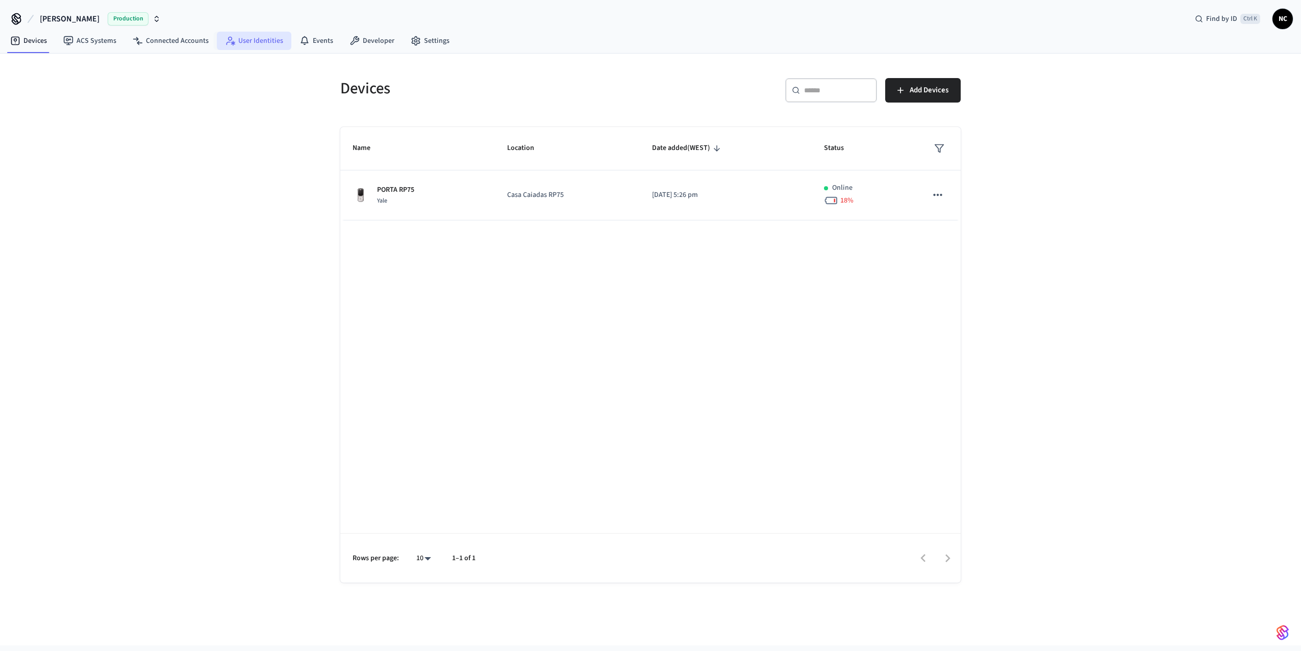
click at [255, 43] on link "User Identities" at bounding box center [254, 41] width 75 height 18
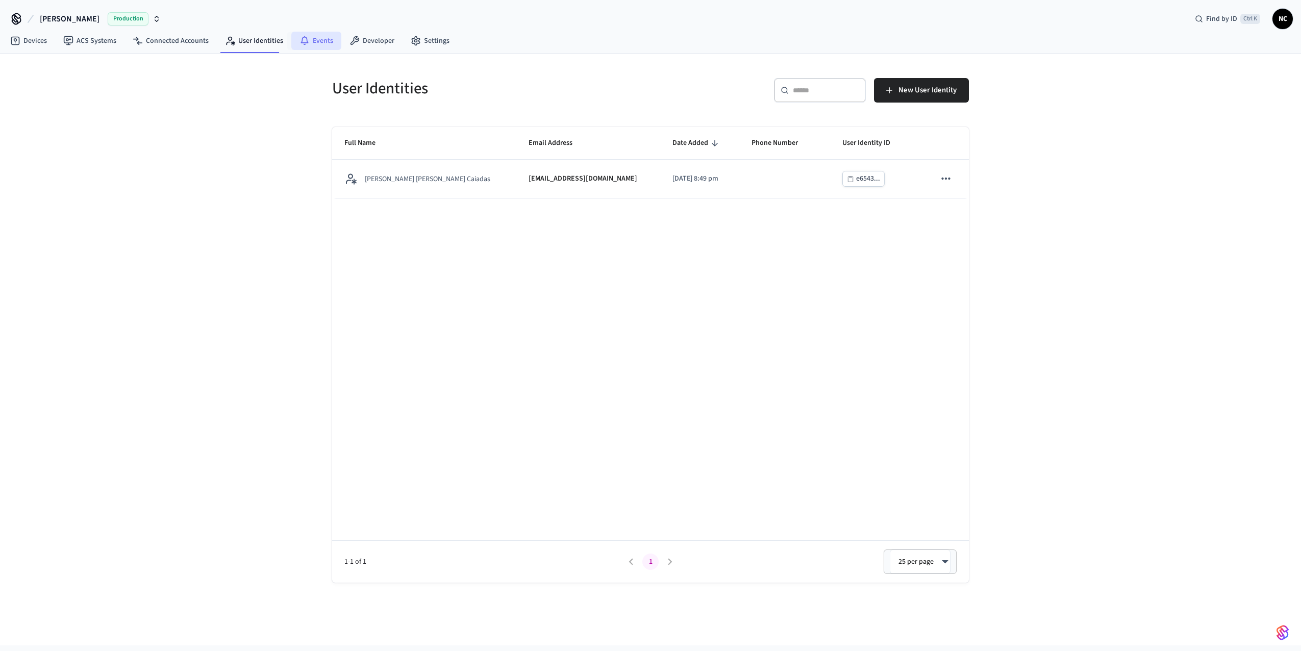
click at [313, 44] on link "Events" at bounding box center [316, 41] width 50 height 18
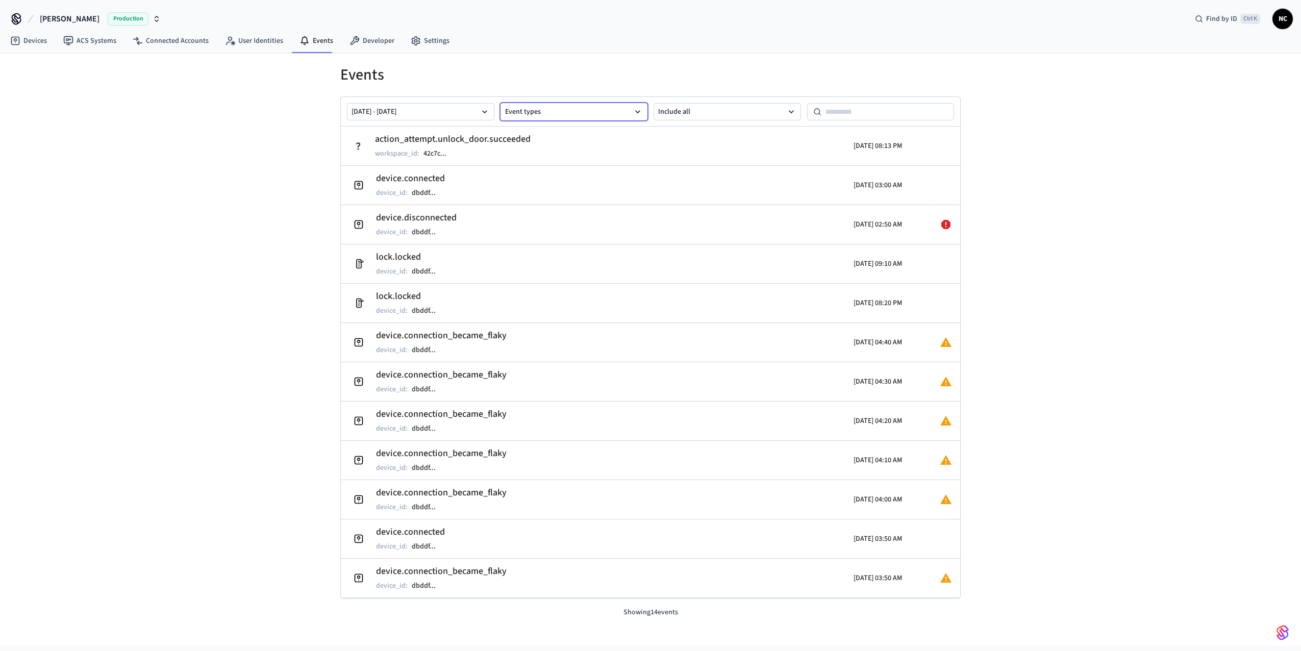
click at [606, 111] on button "Event types" at bounding box center [574, 111] width 147 height 17
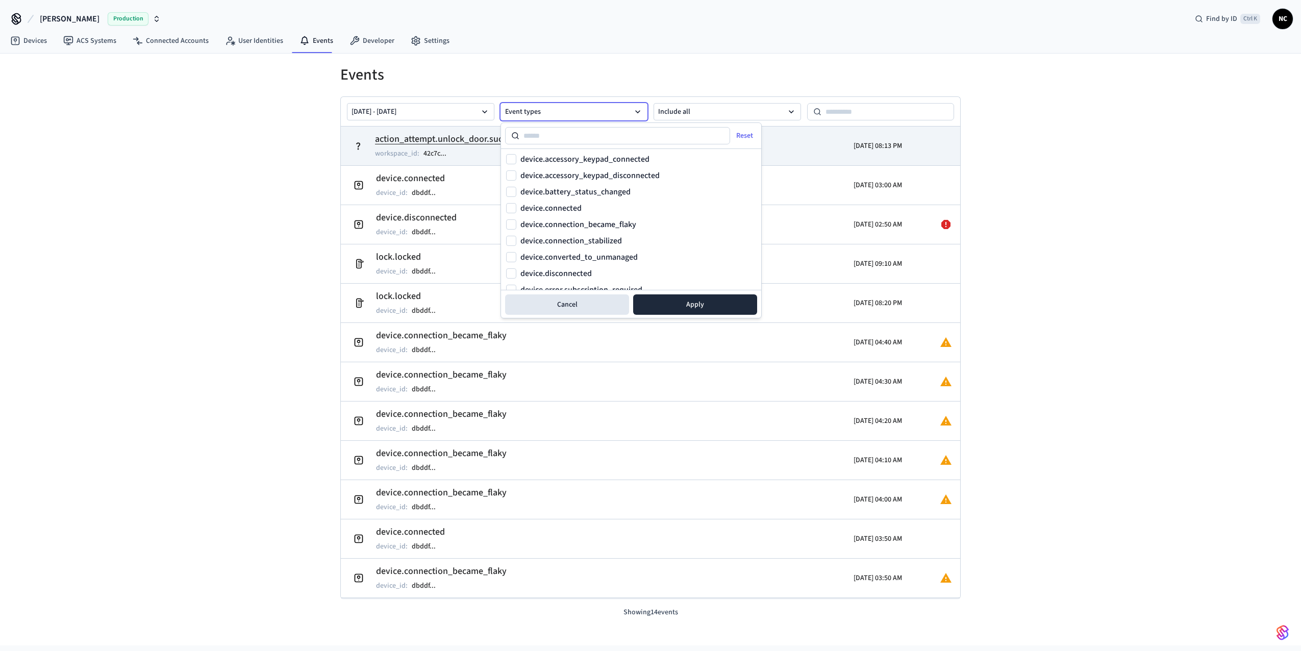
click at [806, 152] on div "[DATE] 08:13 PM" at bounding box center [826, 146] width 151 height 29
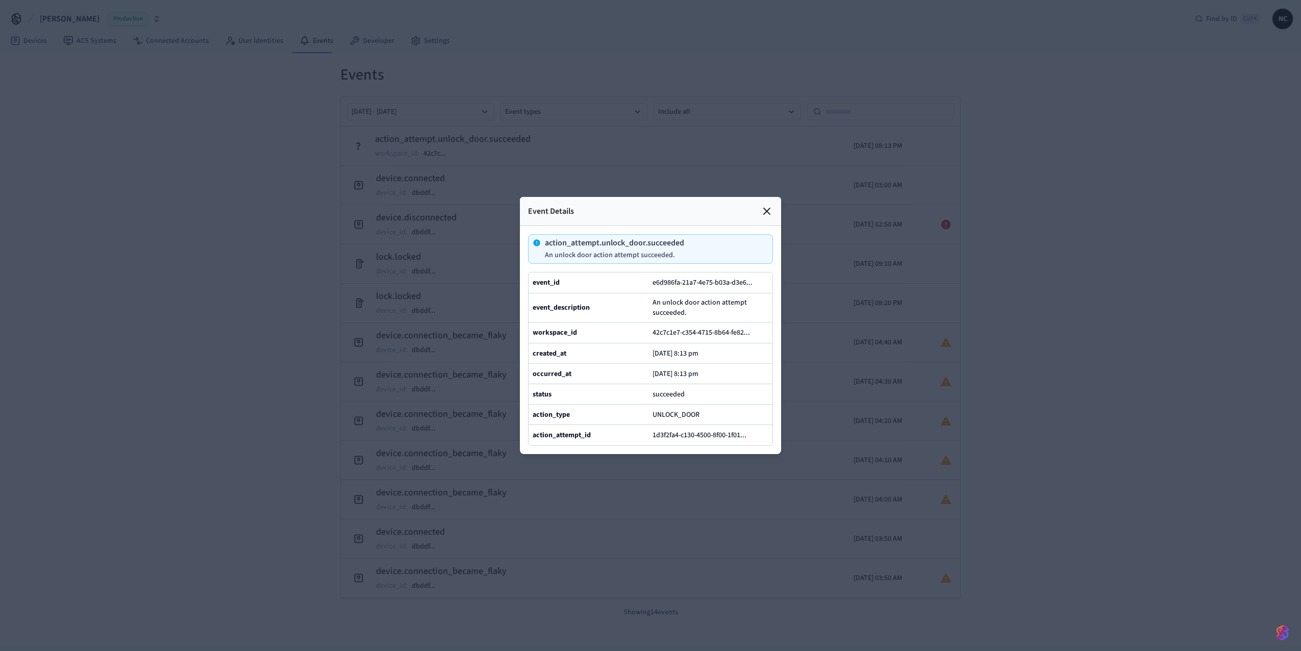
click at [769, 205] on icon at bounding box center [767, 211] width 12 height 12
